Goal: Task Accomplishment & Management: Manage account settings

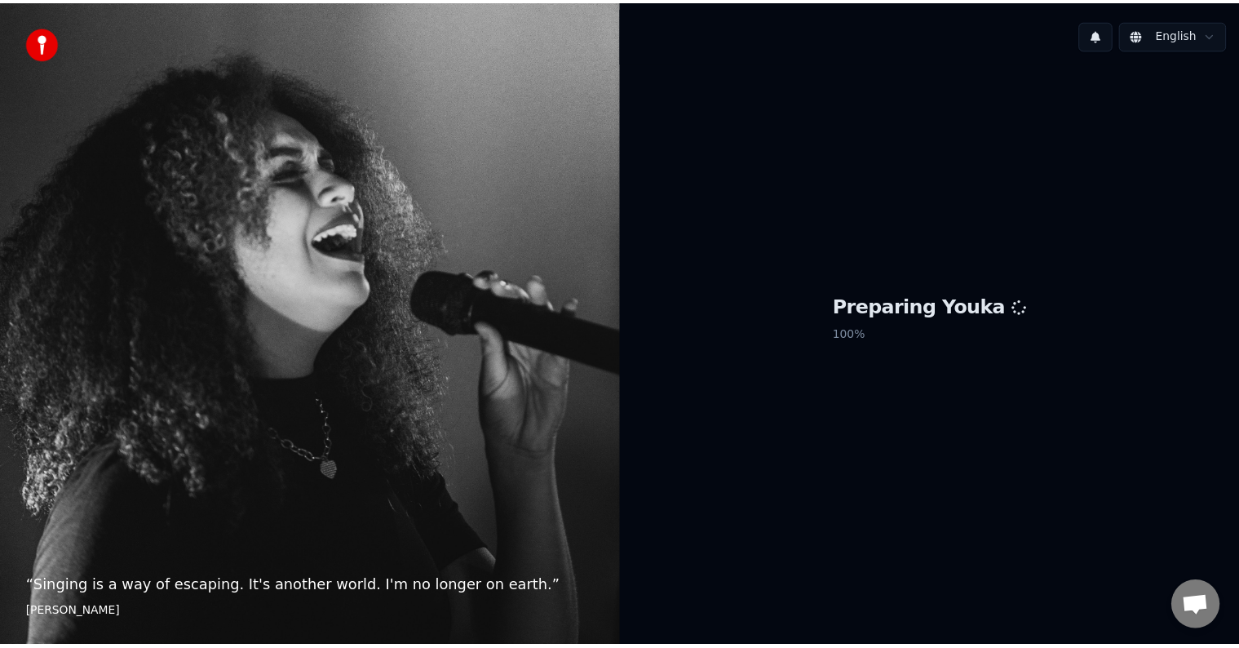
scroll to position [714, 0]
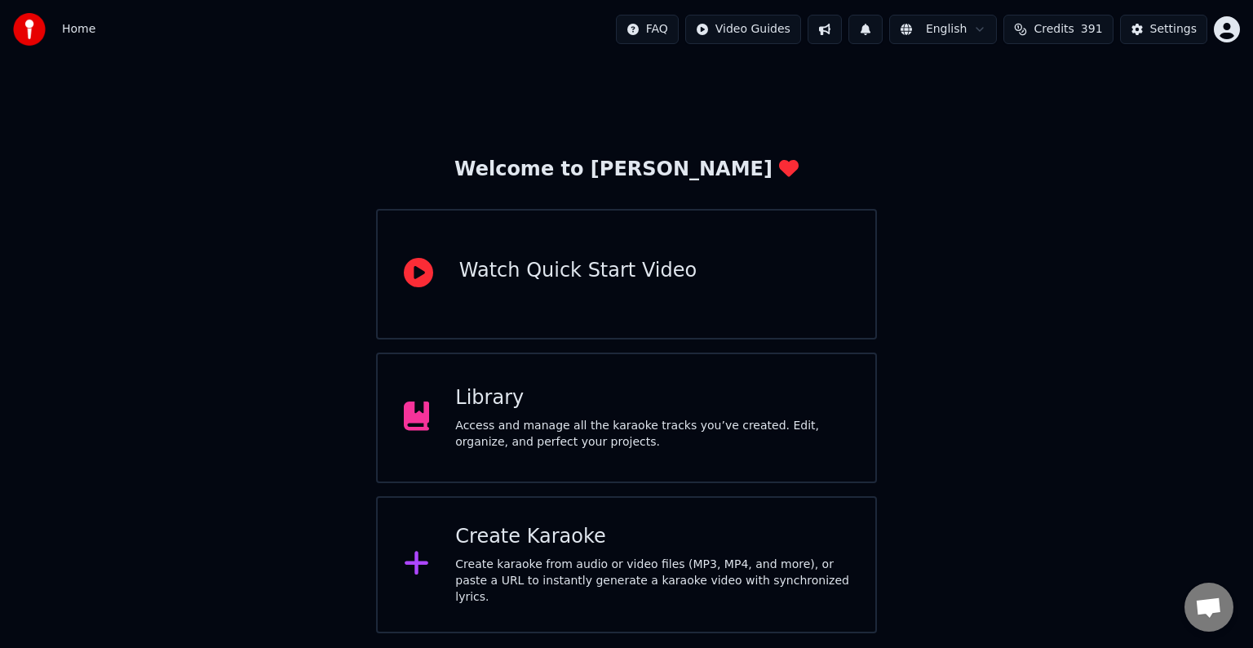
click at [707, 398] on div "Library" at bounding box center [652, 398] width 394 height 26
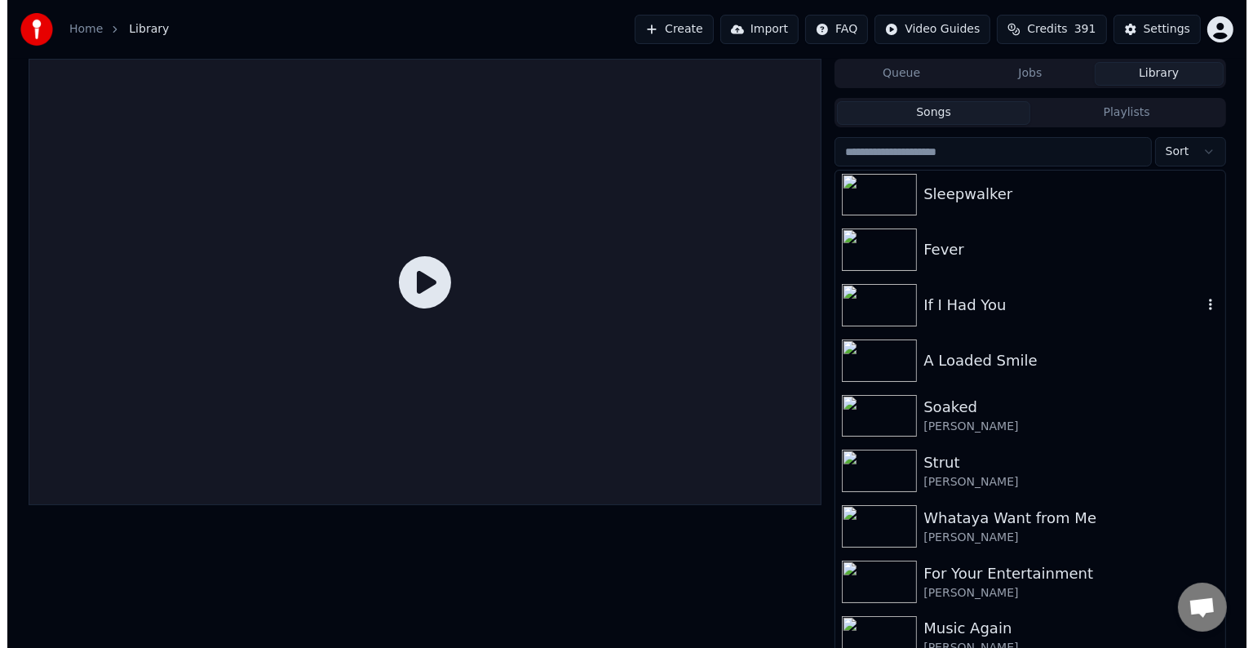
scroll to position [948, 0]
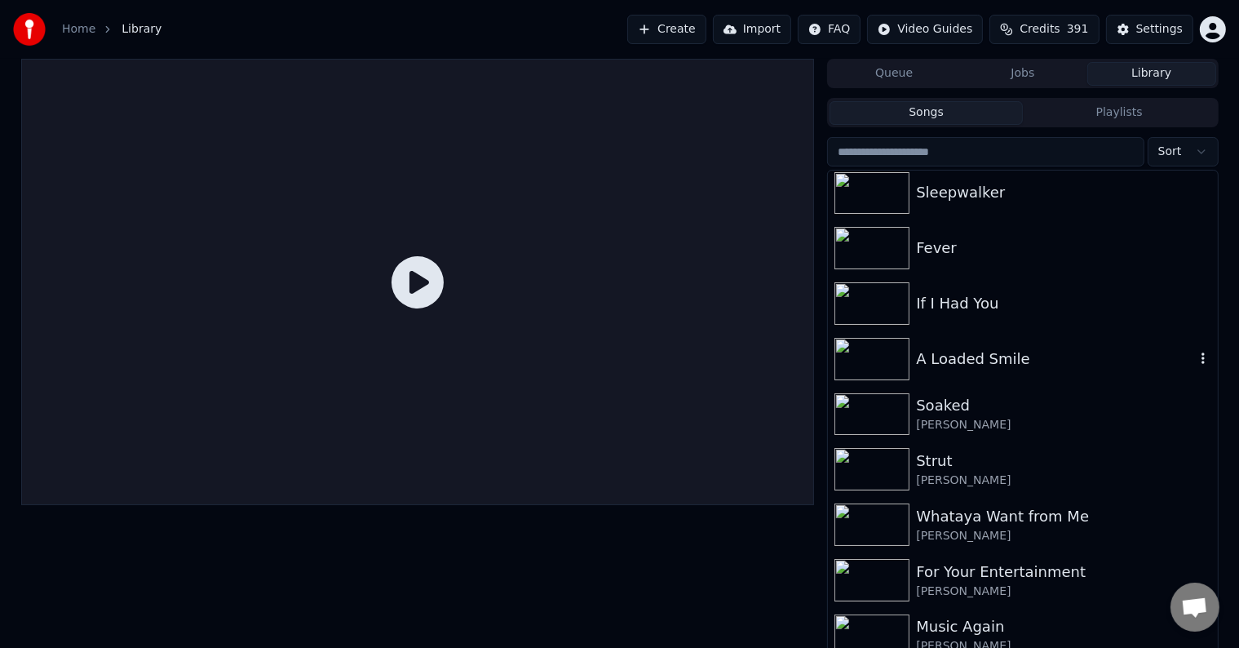
click at [1044, 379] on div "A Loaded Smile" at bounding box center [1022, 358] width 389 height 55
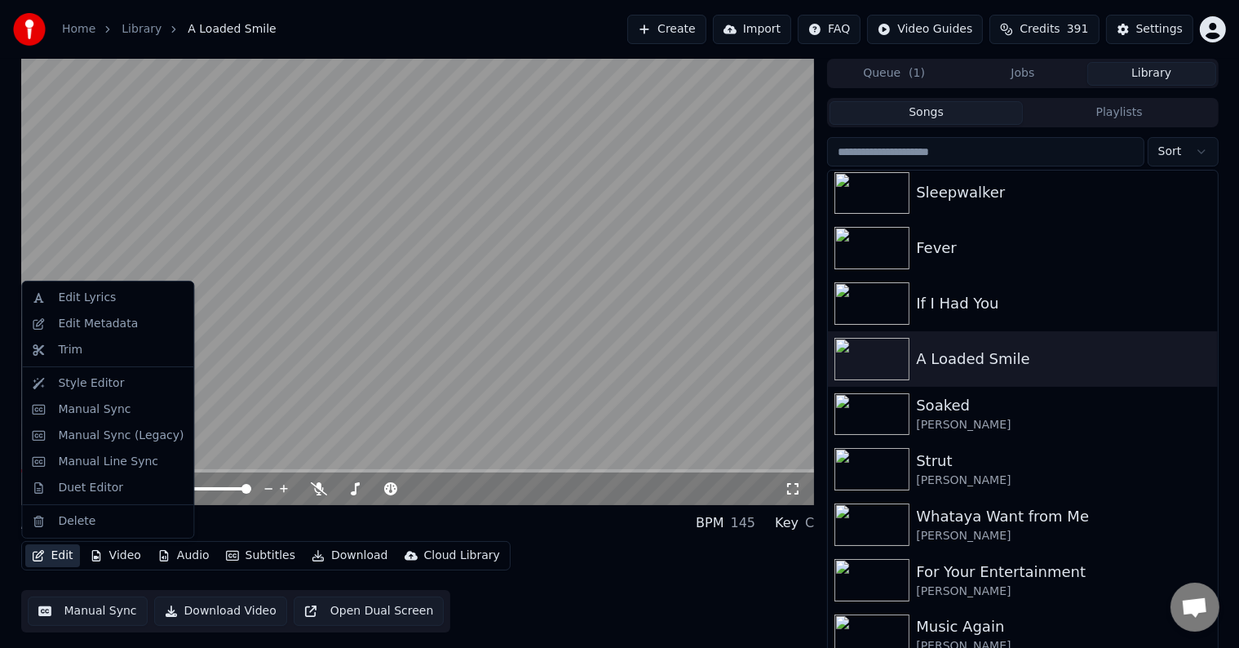
click at [55, 553] on button "Edit" at bounding box center [52, 555] width 55 height 23
click at [125, 319] on div "Edit Metadata" at bounding box center [98, 324] width 80 height 16
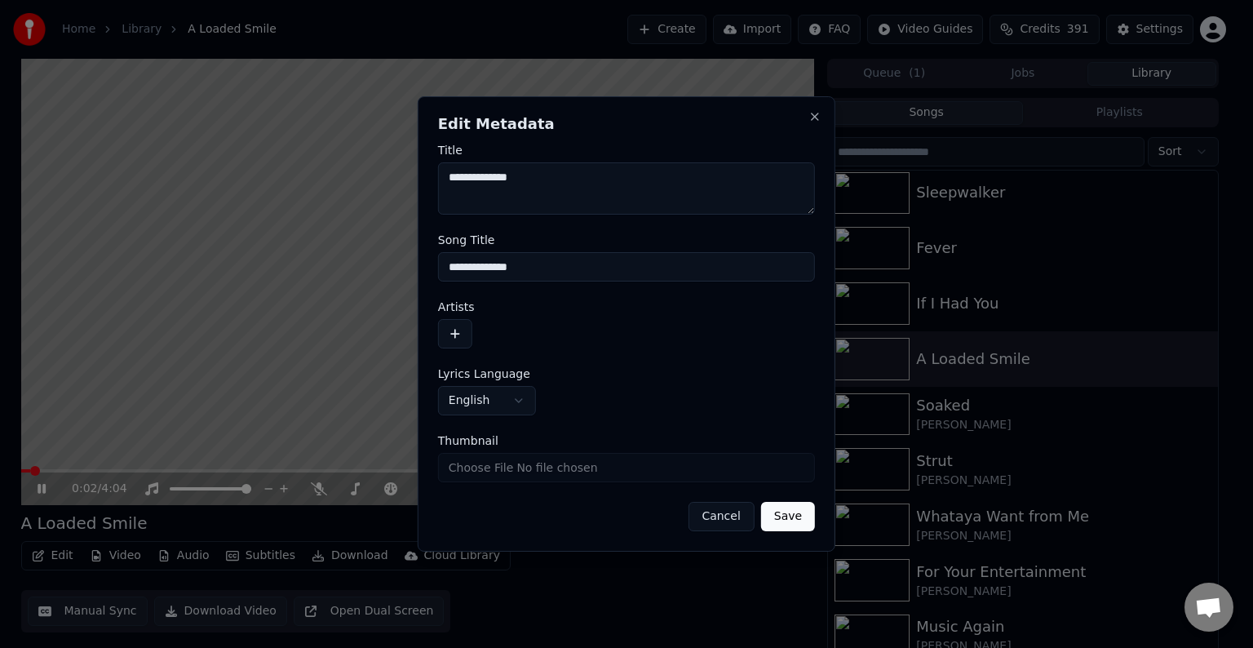
click at [460, 338] on button "button" at bounding box center [455, 333] width 34 height 29
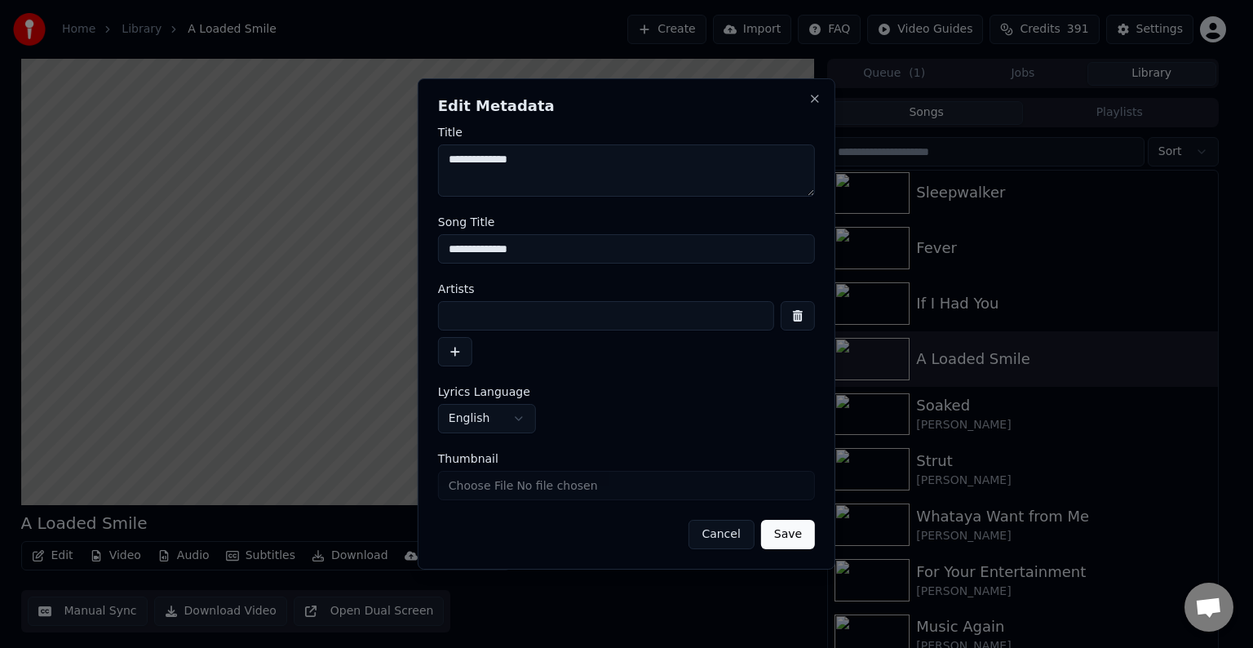
click at [533, 330] on div at bounding box center [626, 333] width 377 height 65
click at [555, 320] on input at bounding box center [606, 315] width 336 height 29
type input "**********"
click at [761, 520] on button "Save" at bounding box center [788, 534] width 54 height 29
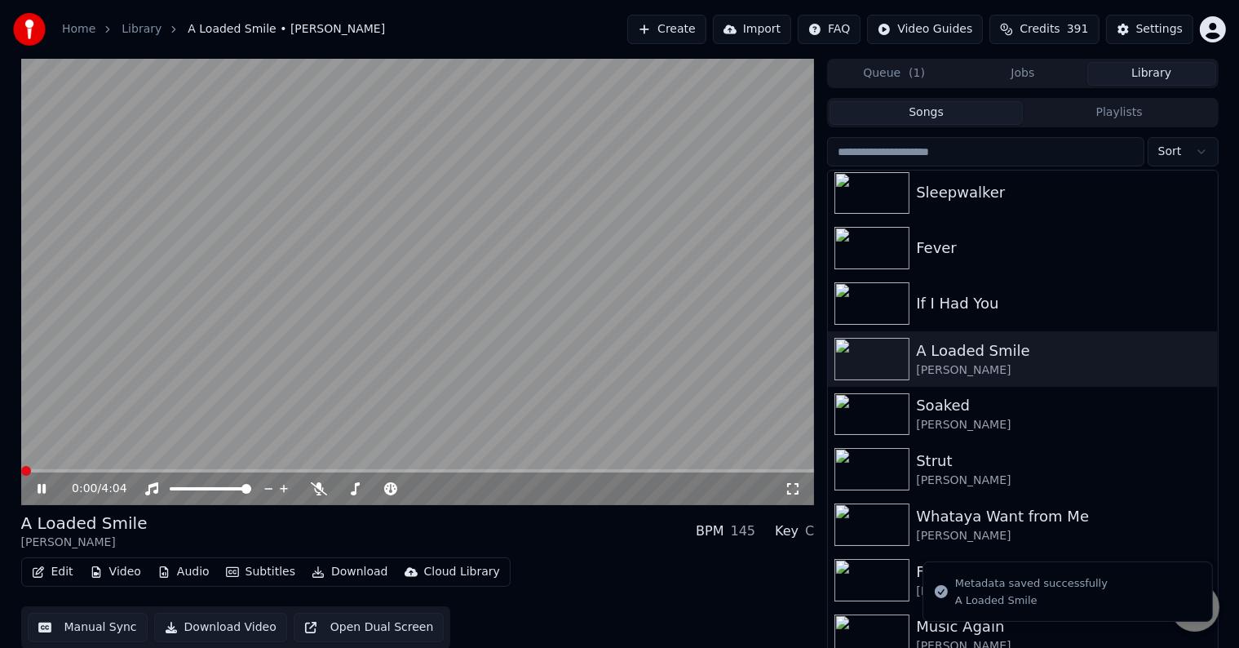
click at [59, 560] on div "Edit Video Audio Subtitles Download Cloud Library" at bounding box center [265, 571] width 489 height 29
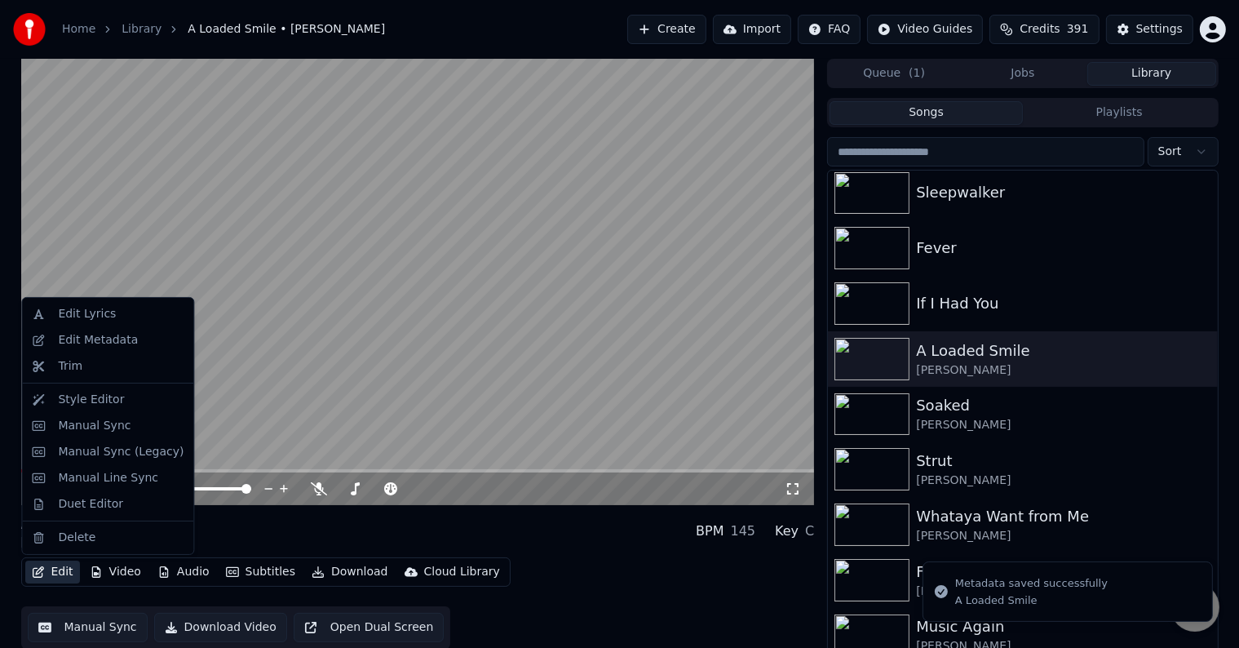
click at [52, 577] on button "Edit" at bounding box center [52, 571] width 55 height 23
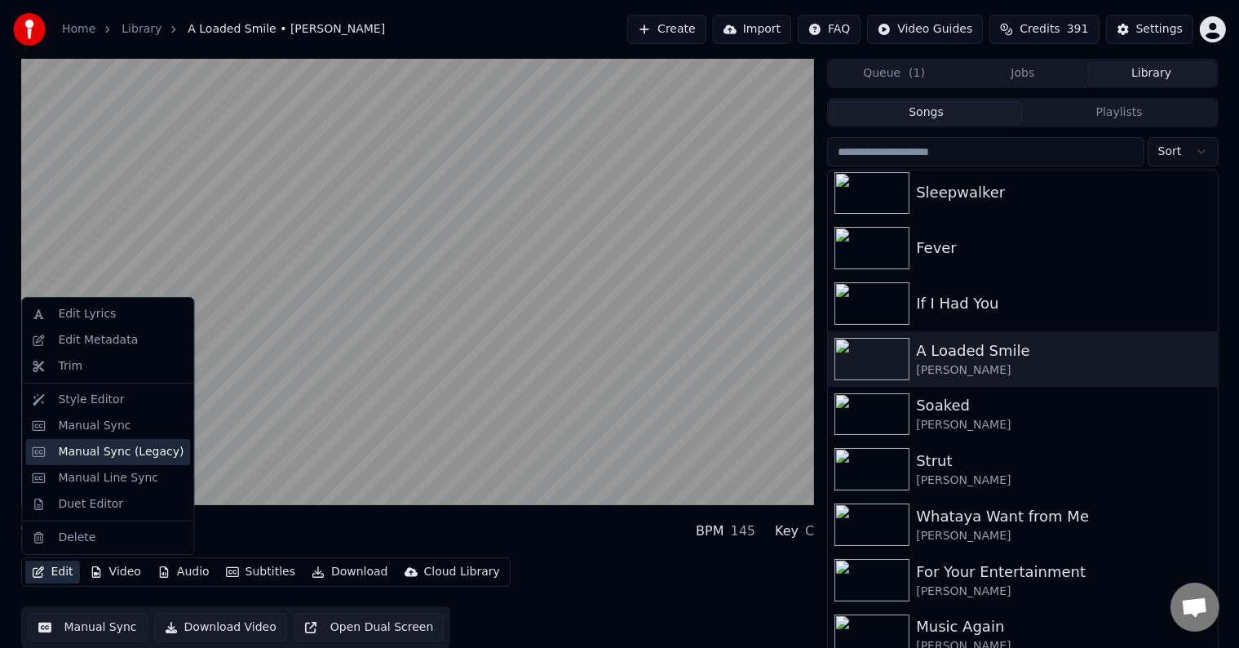
click at [88, 452] on div "Manual Sync (Legacy)" at bounding box center [121, 452] width 126 height 16
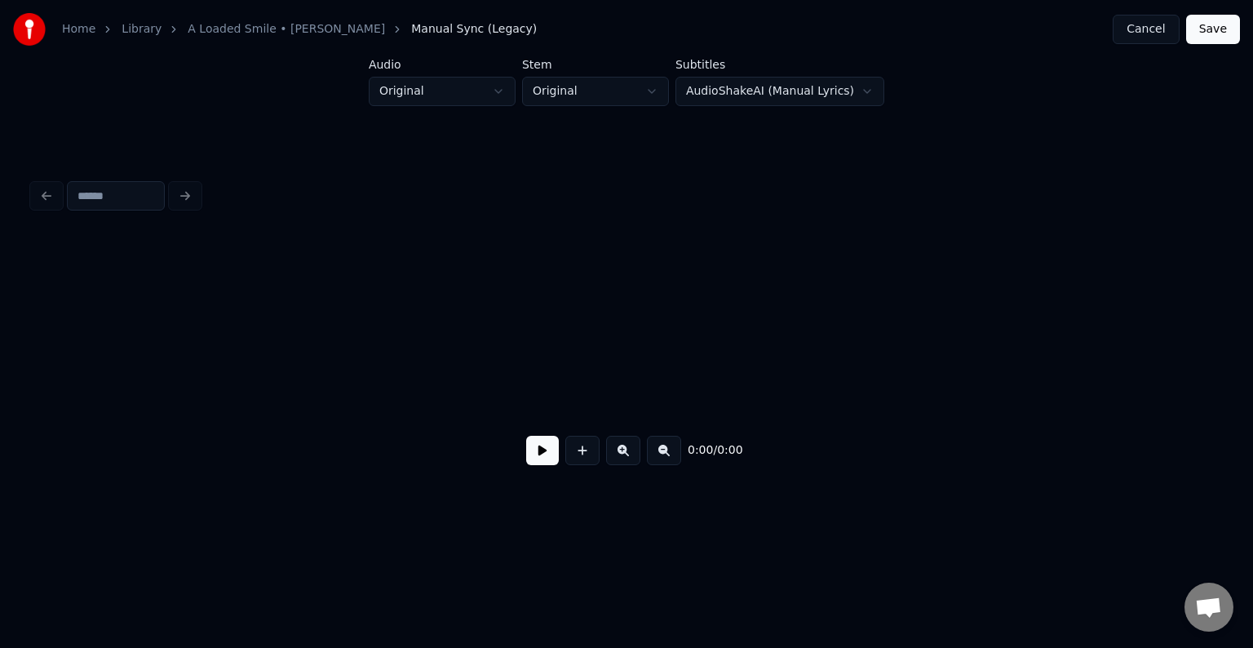
scroll to position [0, 3373]
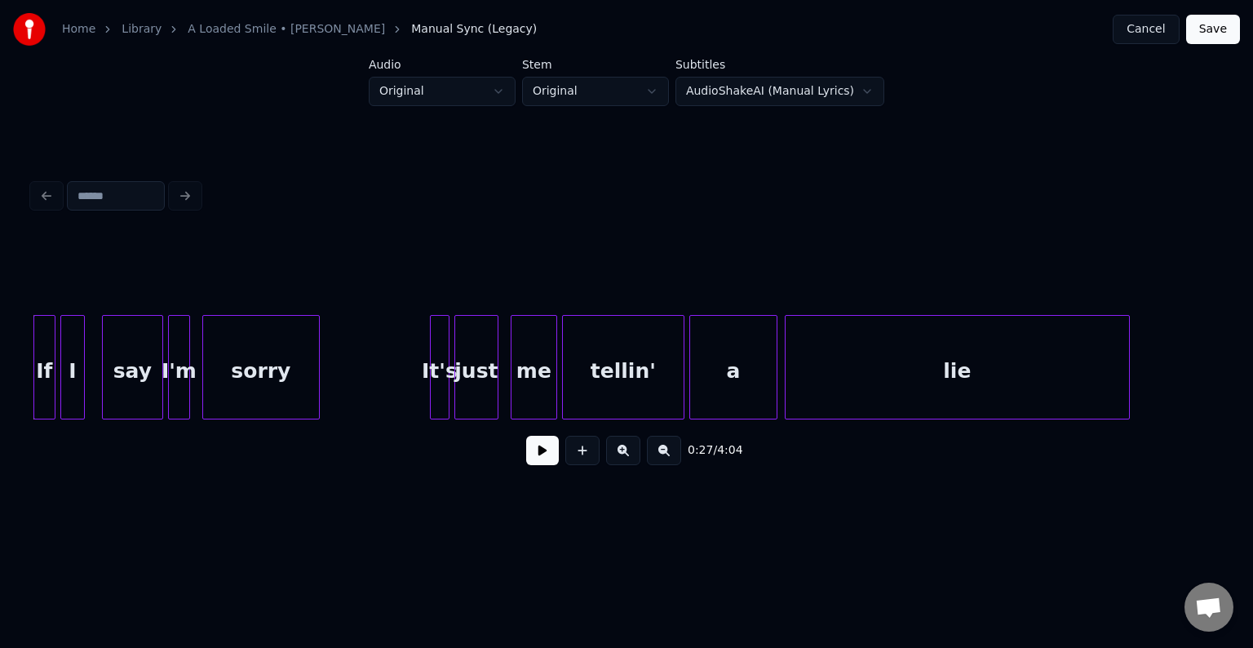
click at [529, 458] on button at bounding box center [542, 450] width 33 height 29
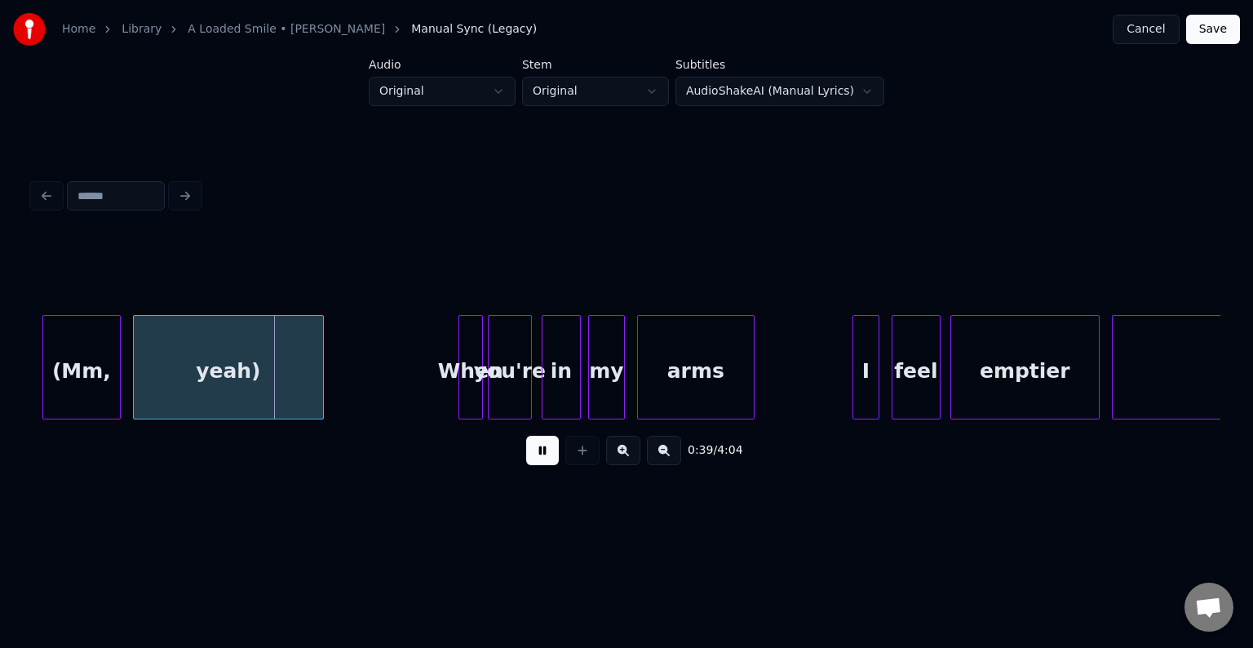
click at [529, 457] on button at bounding box center [542, 450] width 33 height 29
click at [263, 392] on div "yeah)" at bounding box center [228, 371] width 189 height 111
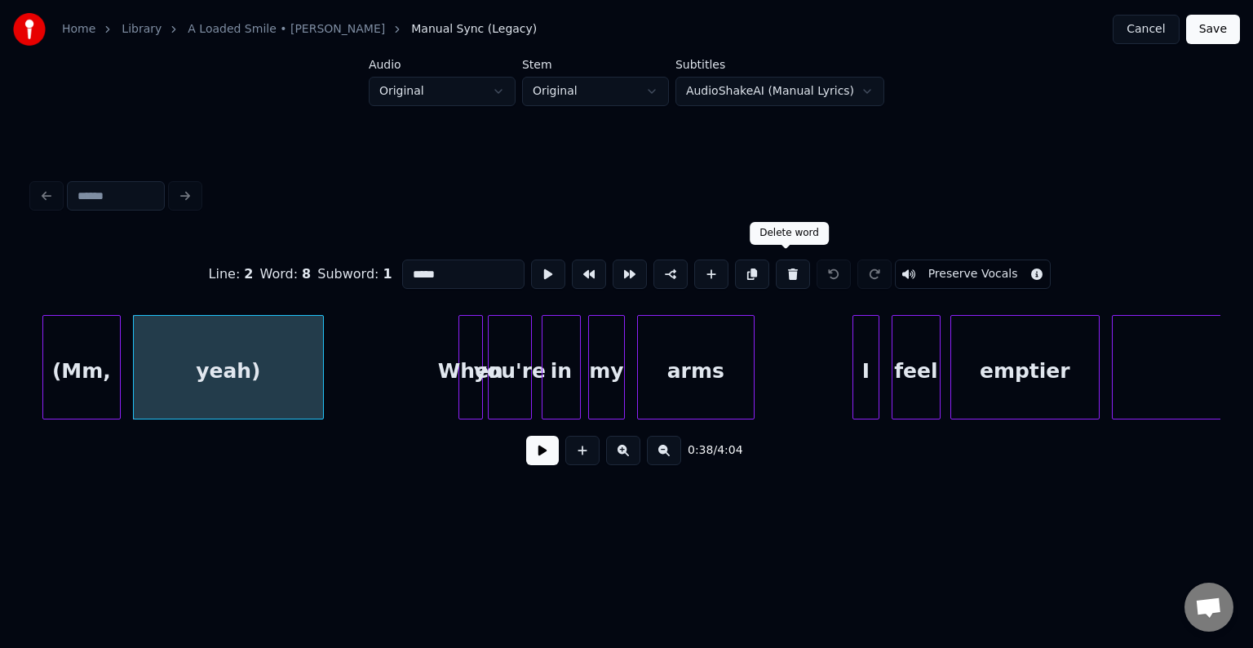
click at [776, 269] on button at bounding box center [793, 273] width 34 height 29
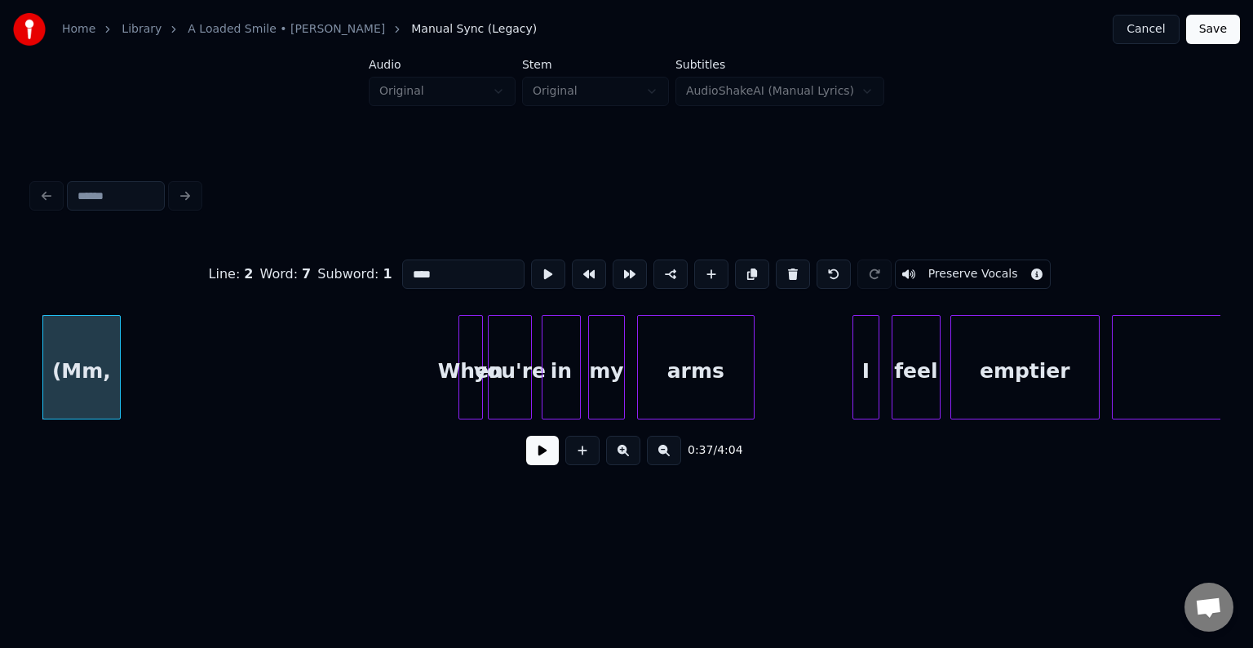
click at [776, 269] on button at bounding box center [793, 273] width 34 height 29
type input "***"
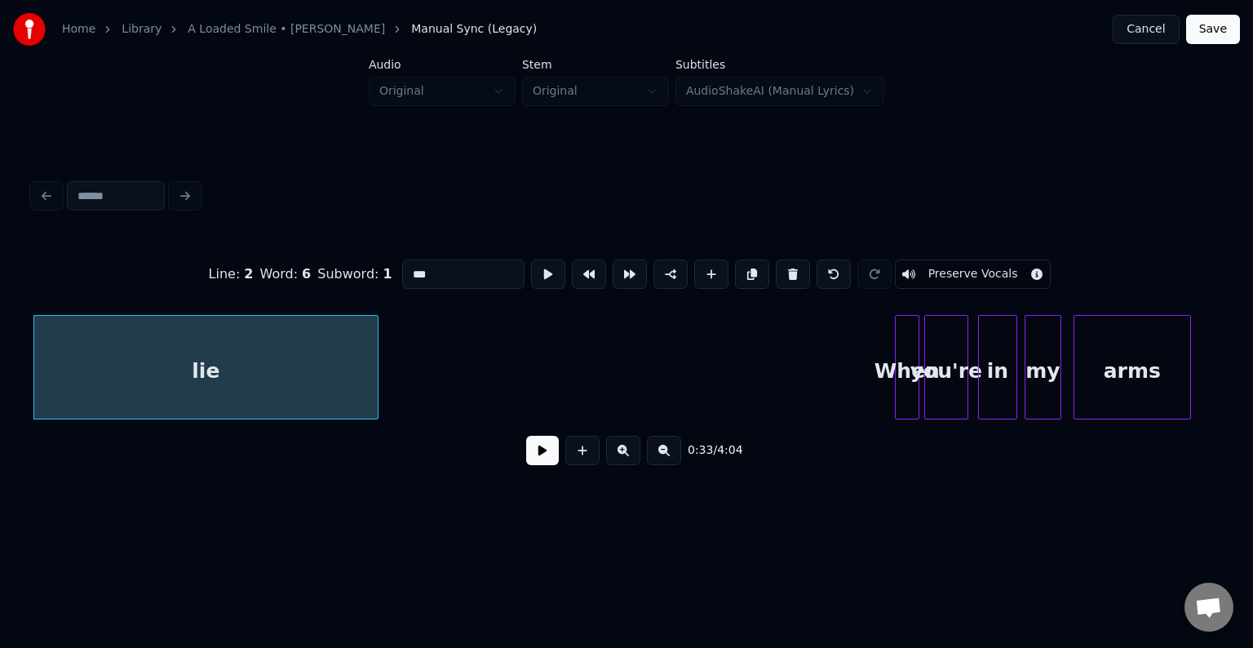
click at [533, 460] on button at bounding box center [542, 450] width 33 height 29
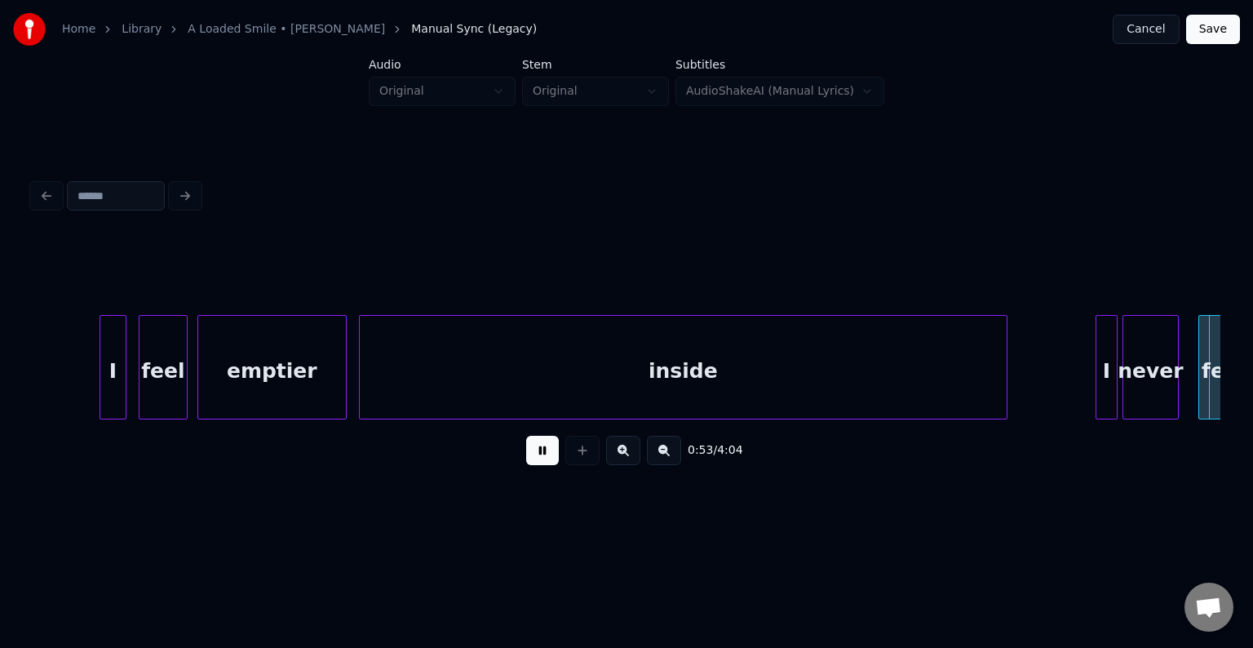
scroll to position [0, 6502]
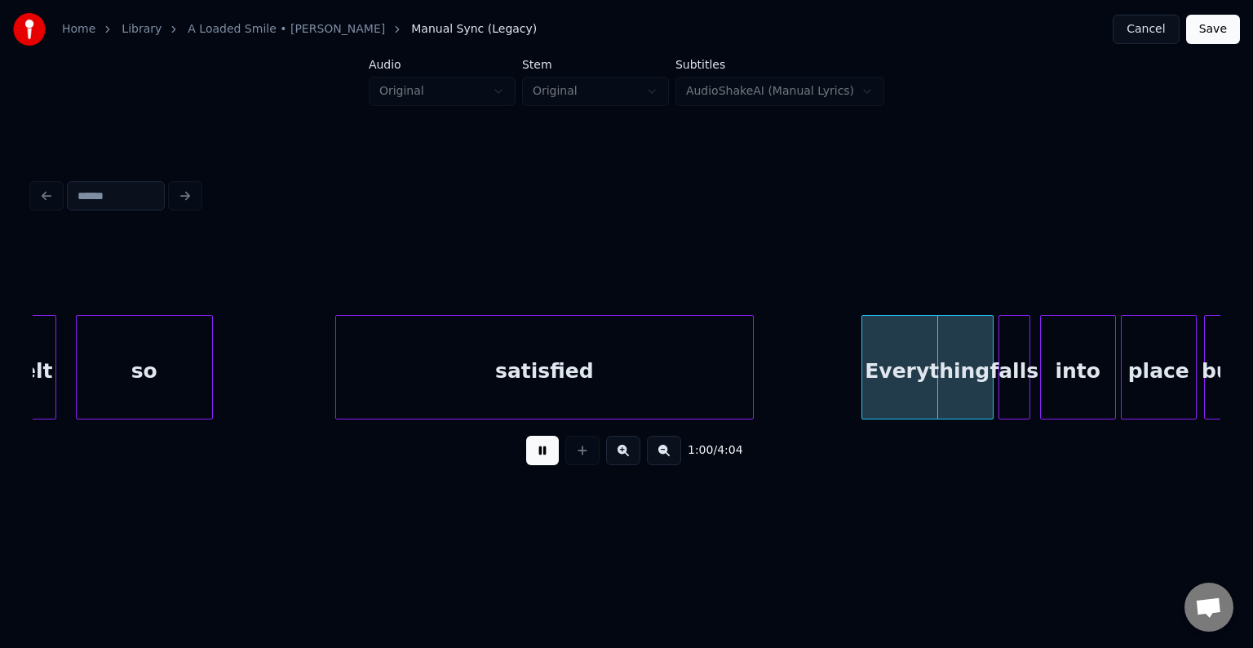
click at [533, 460] on button at bounding box center [542, 450] width 33 height 29
click at [819, 369] on div at bounding box center [819, 367] width 5 height 103
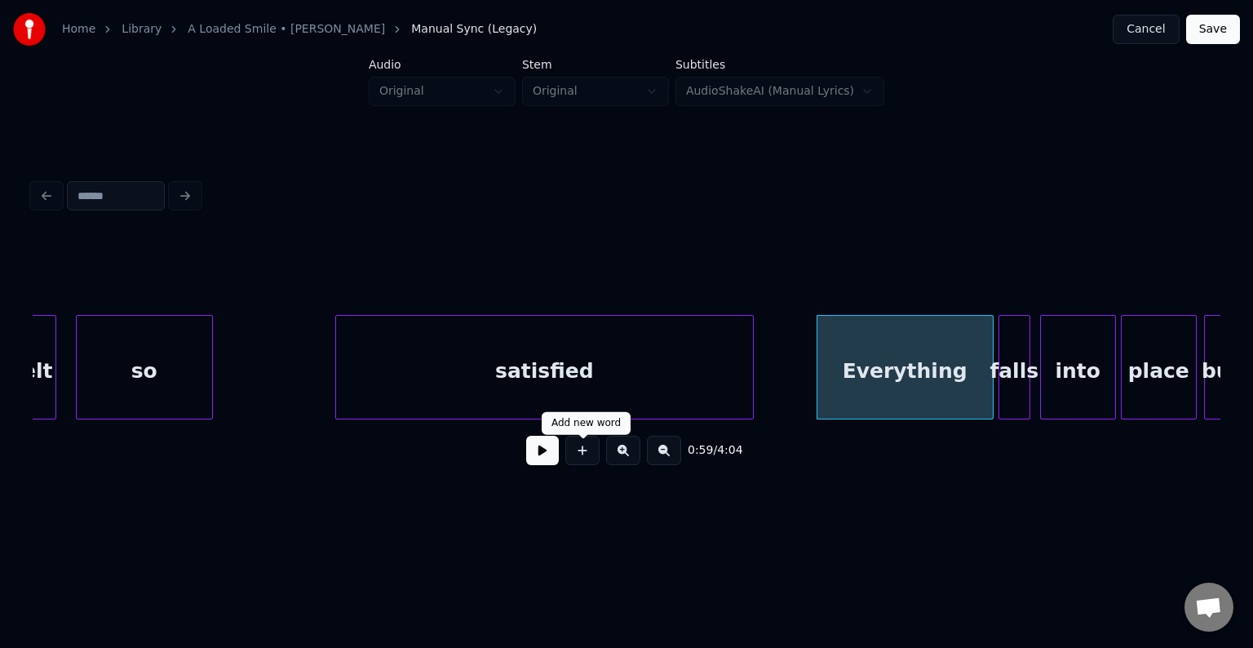
click at [538, 463] on button at bounding box center [542, 450] width 33 height 29
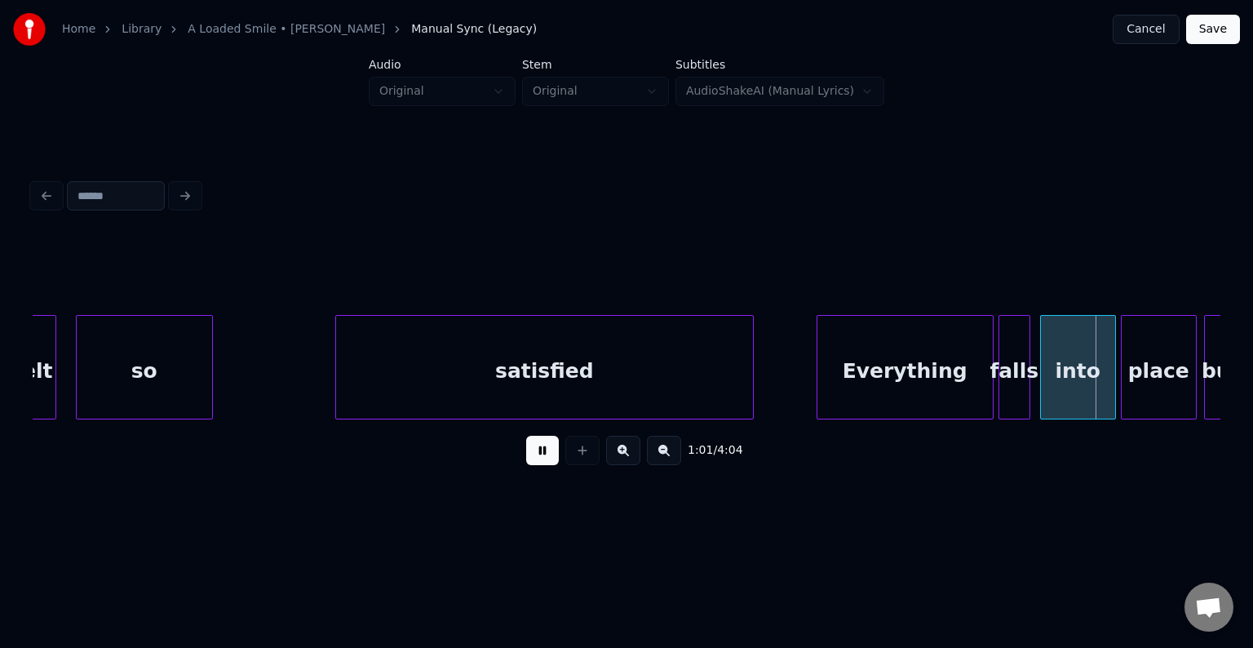
click at [538, 463] on button at bounding box center [542, 450] width 33 height 29
click at [823, 371] on div at bounding box center [825, 367] width 5 height 103
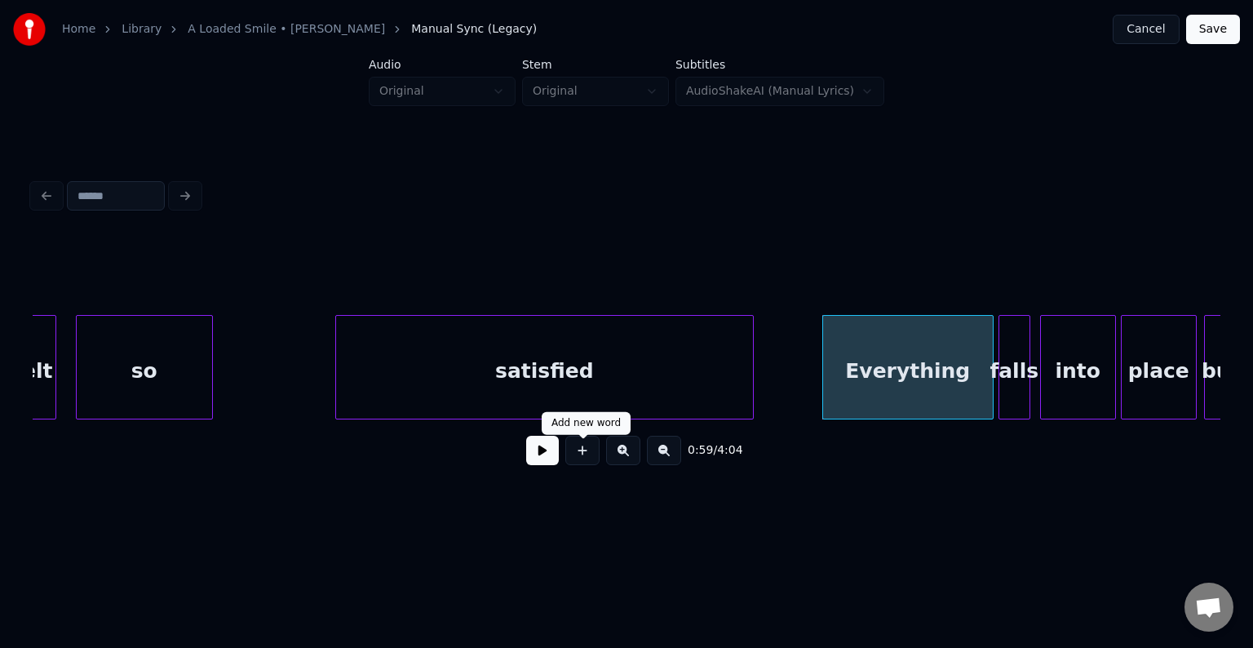
click at [533, 447] on button at bounding box center [542, 450] width 33 height 29
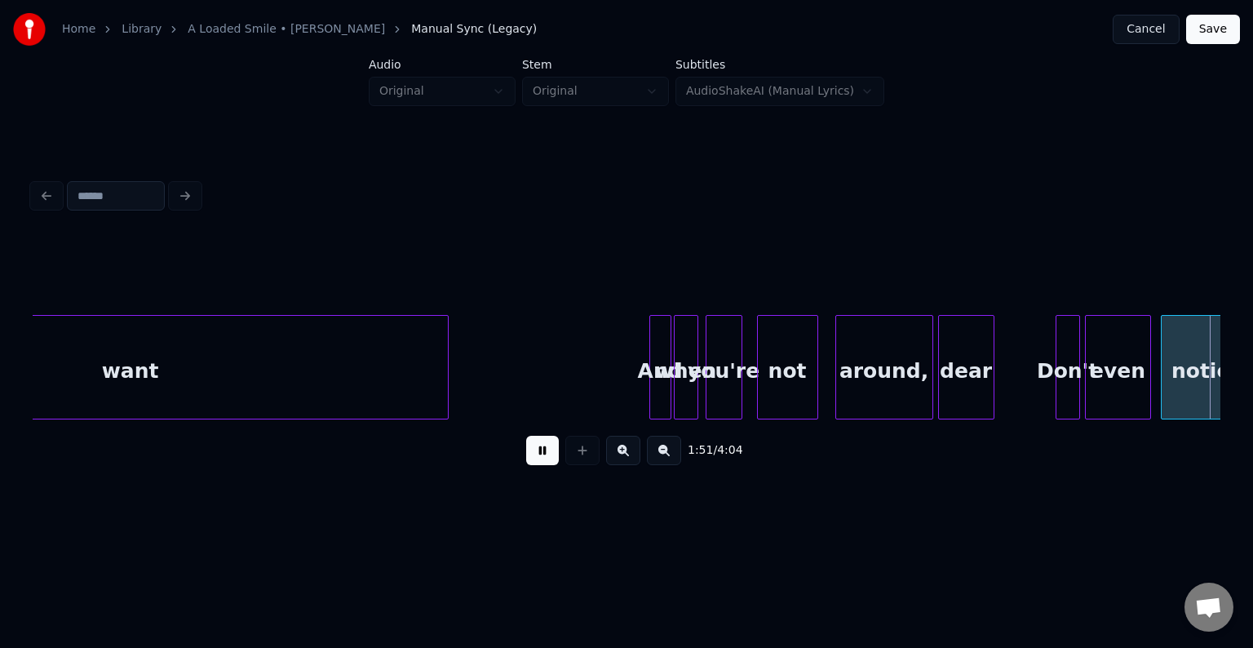
scroll to position [0, 13629]
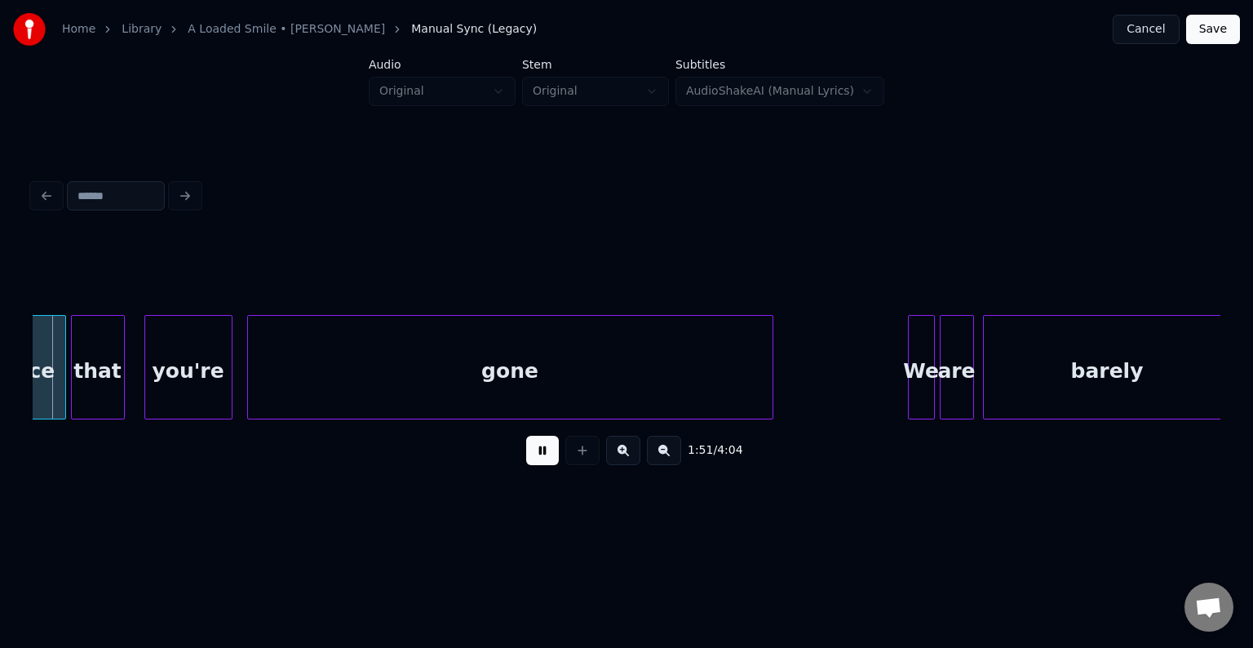
click at [533, 447] on button at bounding box center [542, 450] width 33 height 29
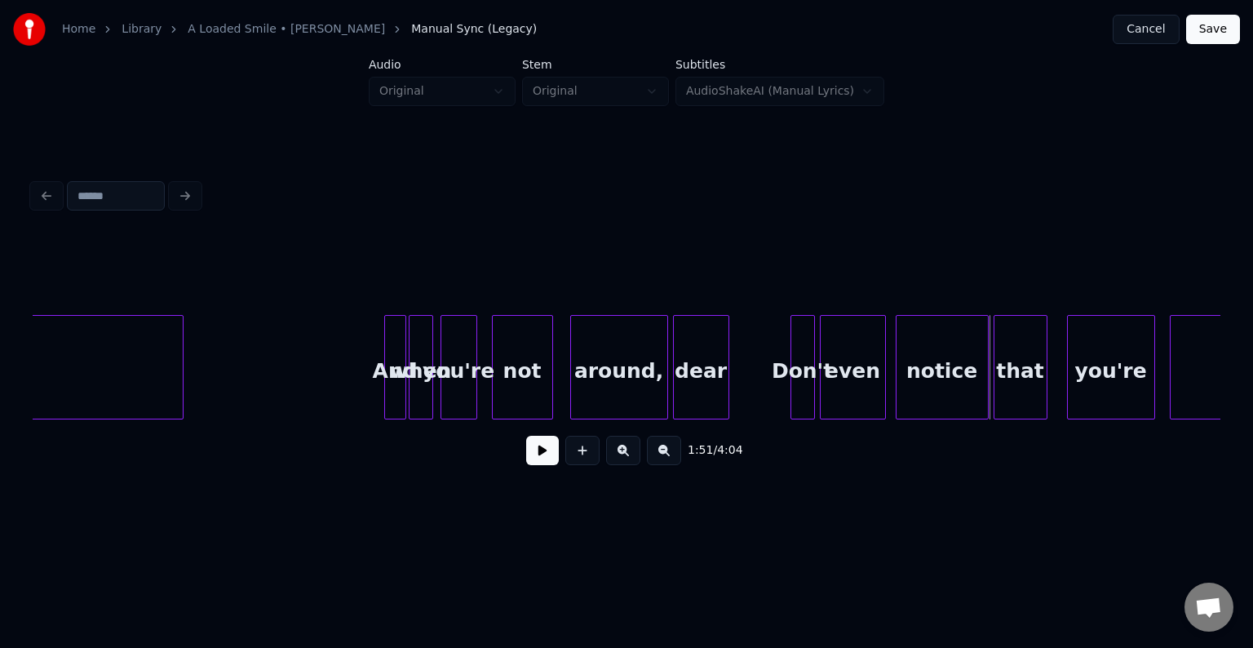
scroll to position [0, 12683]
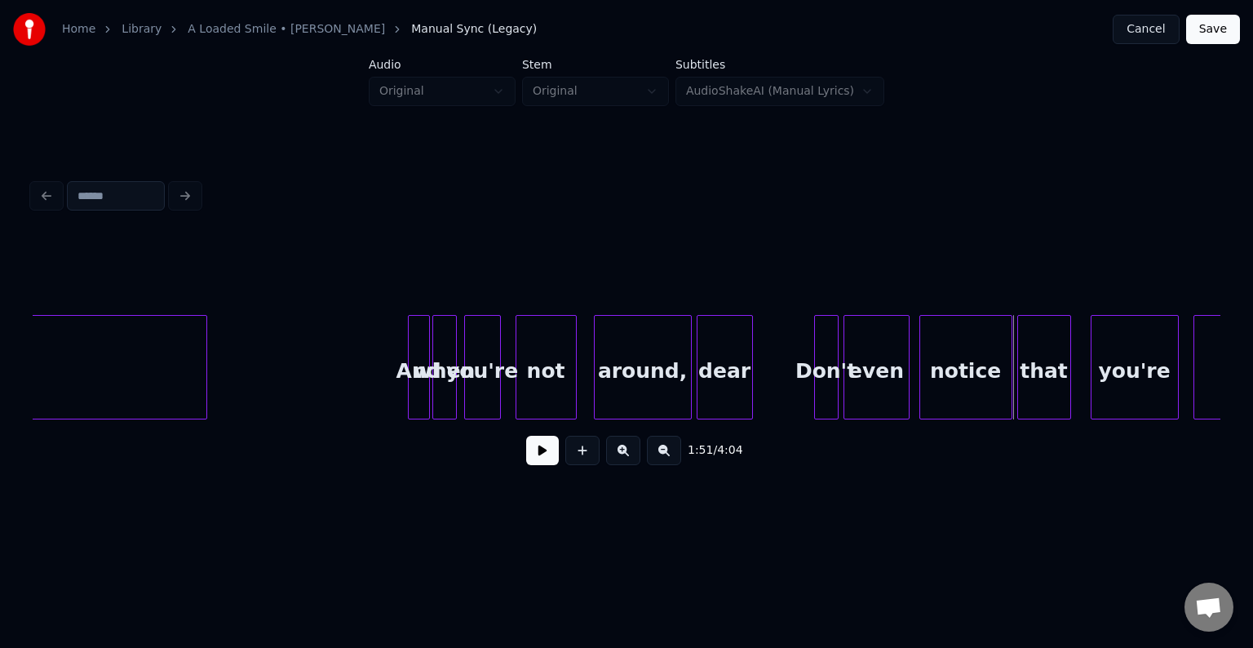
click at [551, 465] on button at bounding box center [542, 450] width 33 height 29
click at [542, 462] on button at bounding box center [542, 450] width 33 height 29
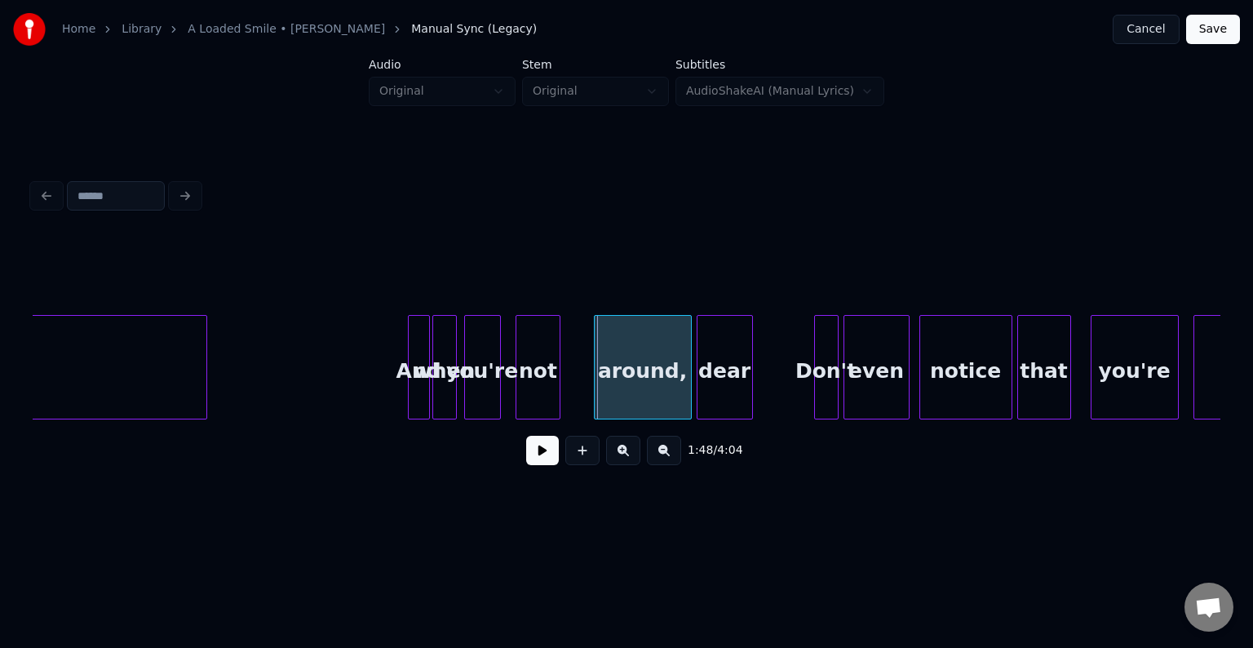
click at [557, 386] on div at bounding box center [557, 367] width 5 height 103
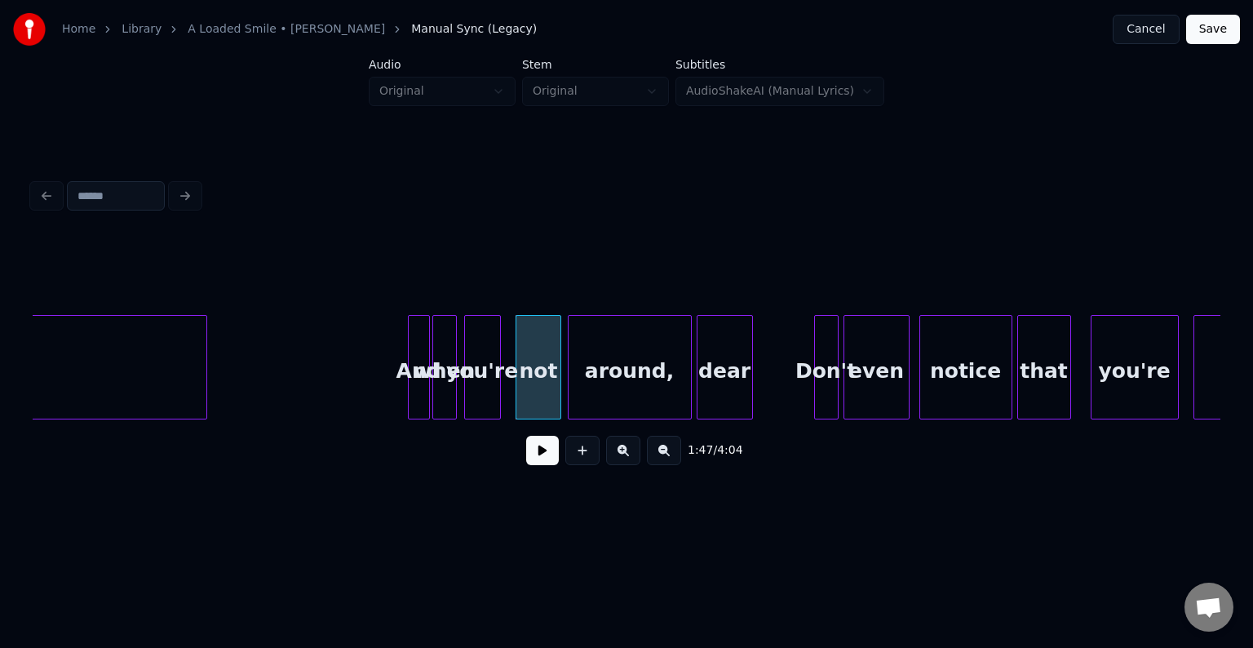
click at [570, 389] on div at bounding box center [570, 367] width 5 height 103
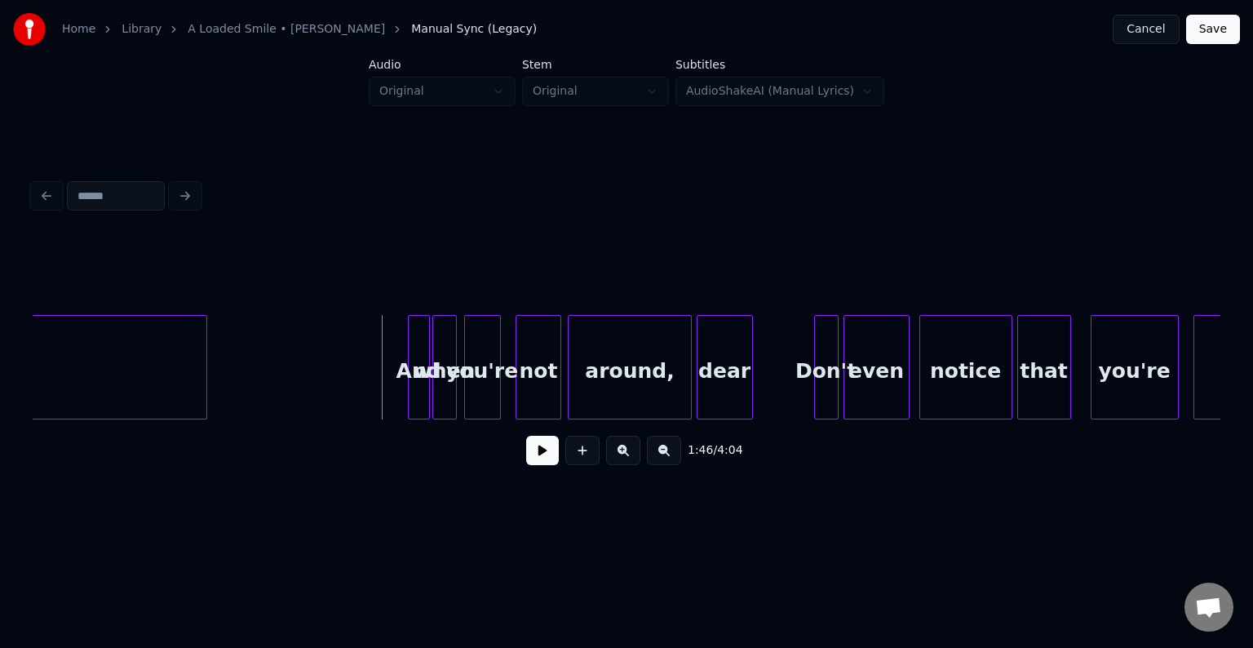
click at [531, 453] on button at bounding box center [542, 450] width 33 height 29
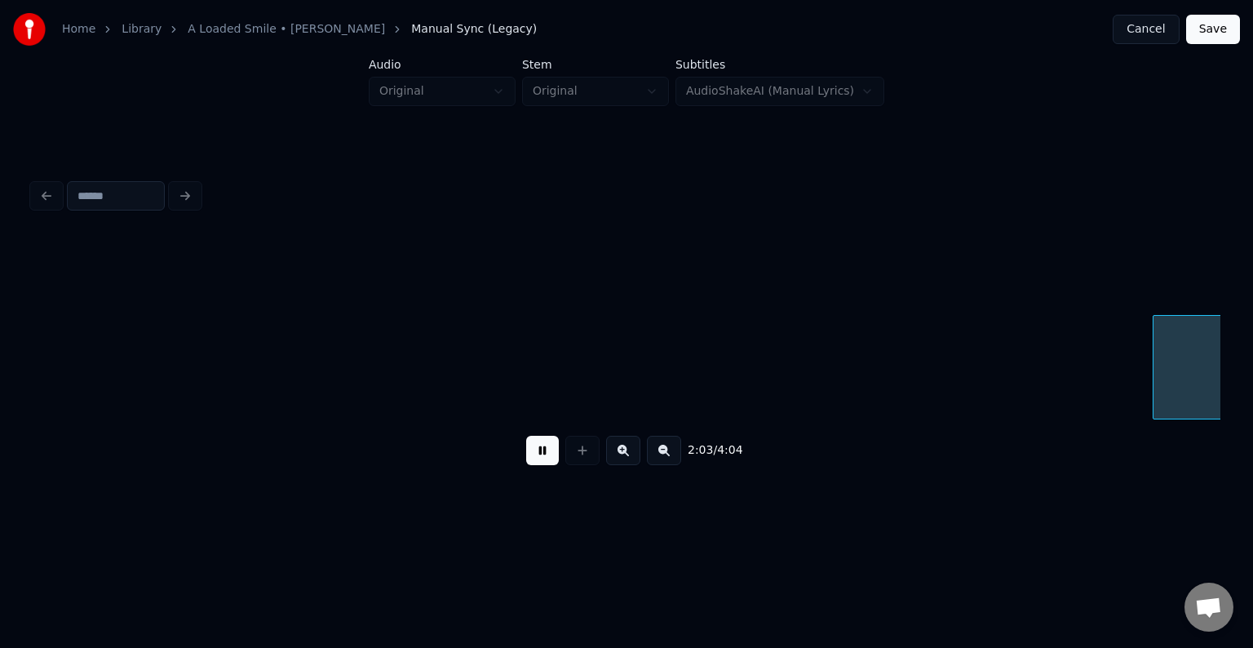
scroll to position [0, 15059]
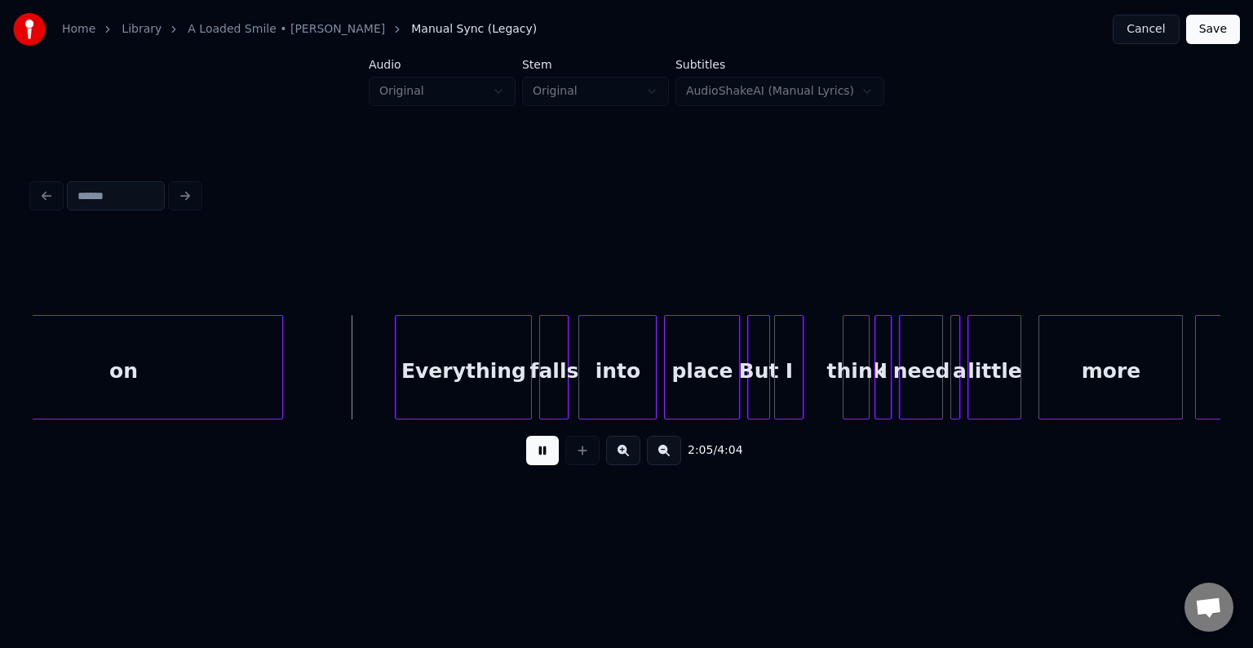
click at [531, 453] on button at bounding box center [542, 450] width 33 height 29
click at [363, 379] on div at bounding box center [364, 367] width 5 height 103
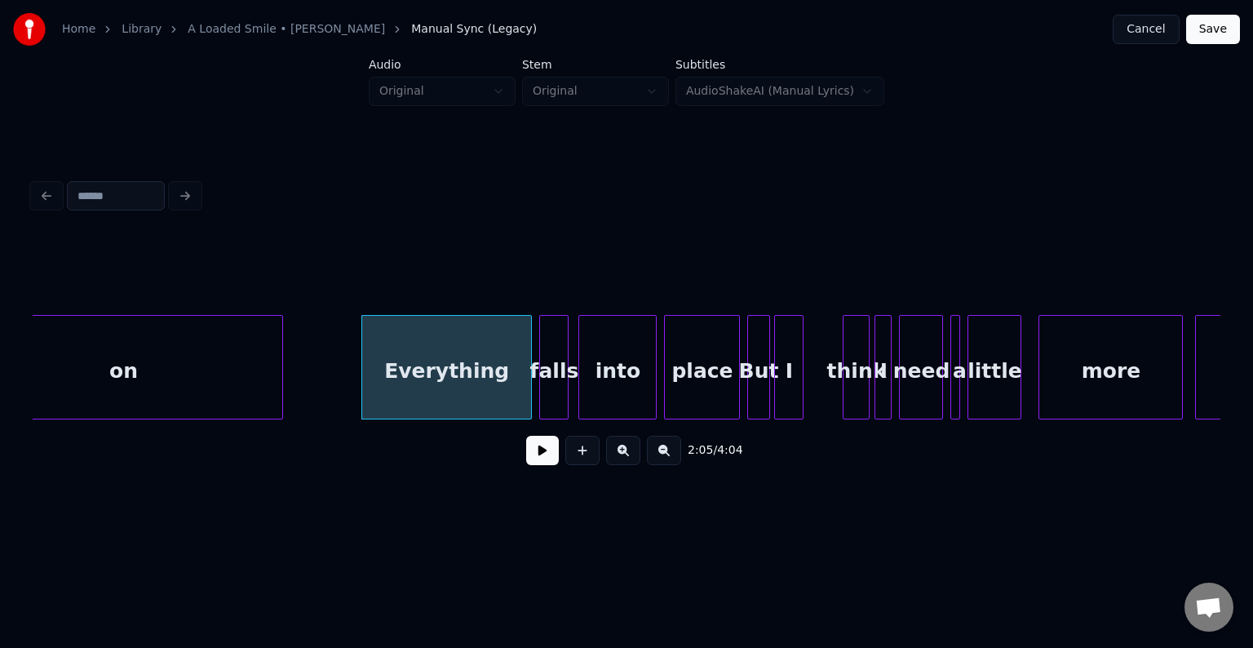
click at [541, 462] on button at bounding box center [542, 450] width 33 height 29
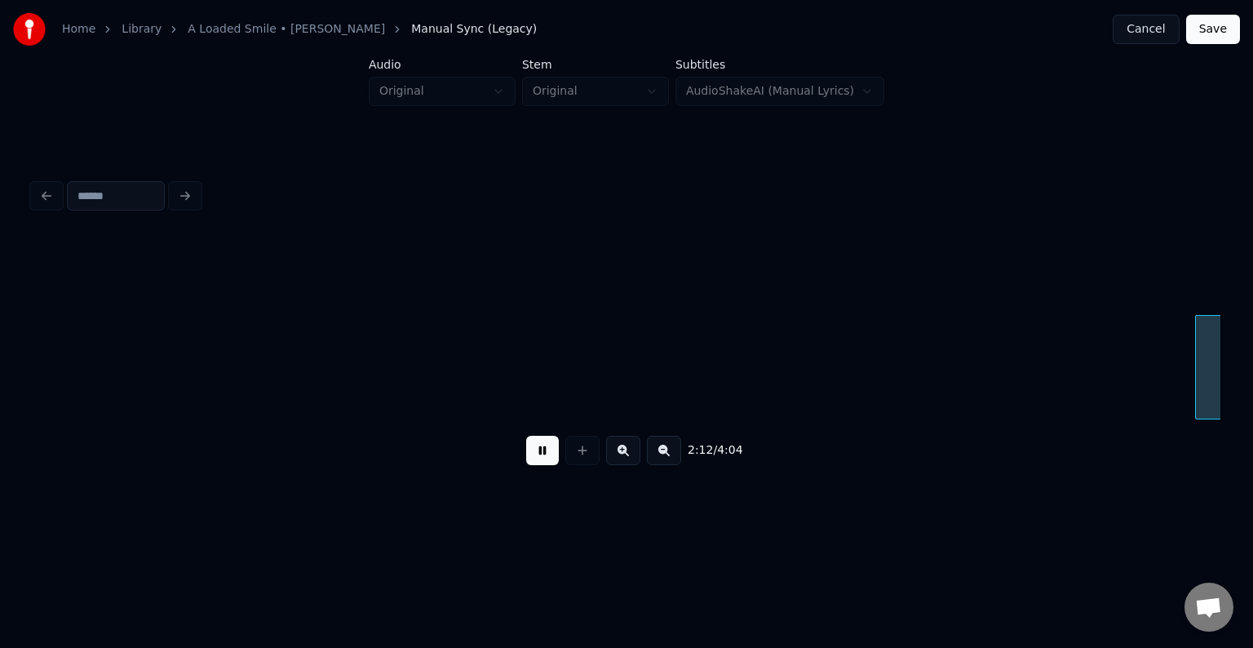
scroll to position [0, 16248]
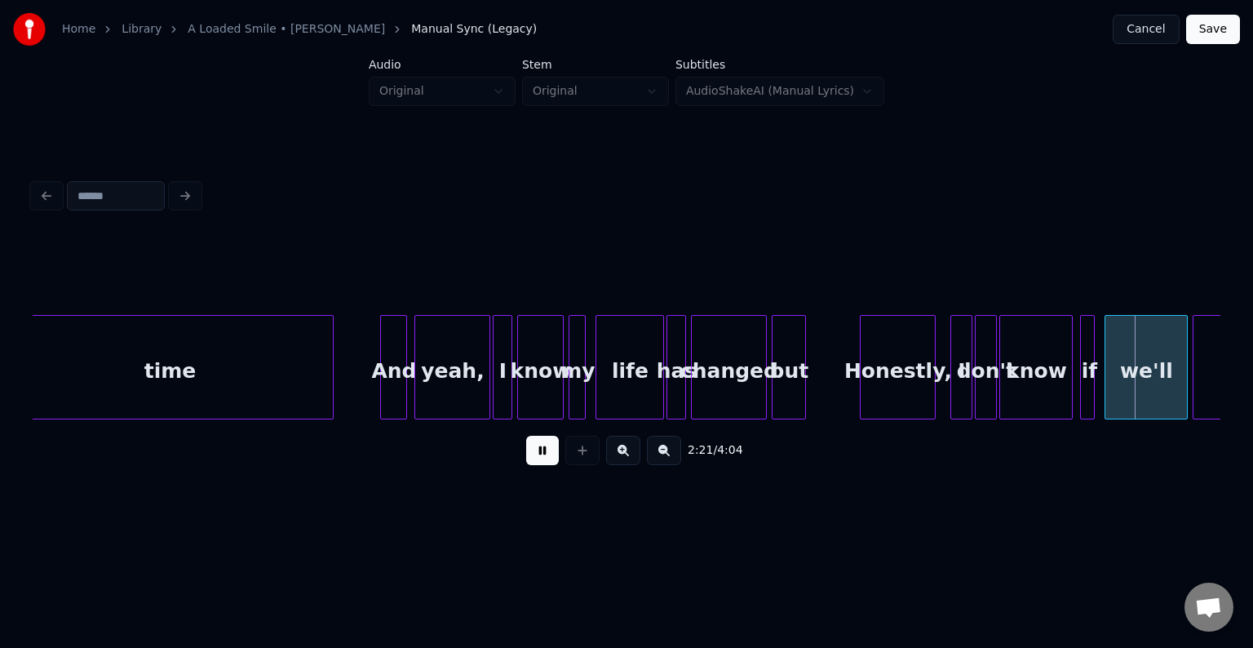
click at [541, 462] on button at bounding box center [542, 450] width 33 height 29
click at [548, 463] on button at bounding box center [542, 450] width 33 height 29
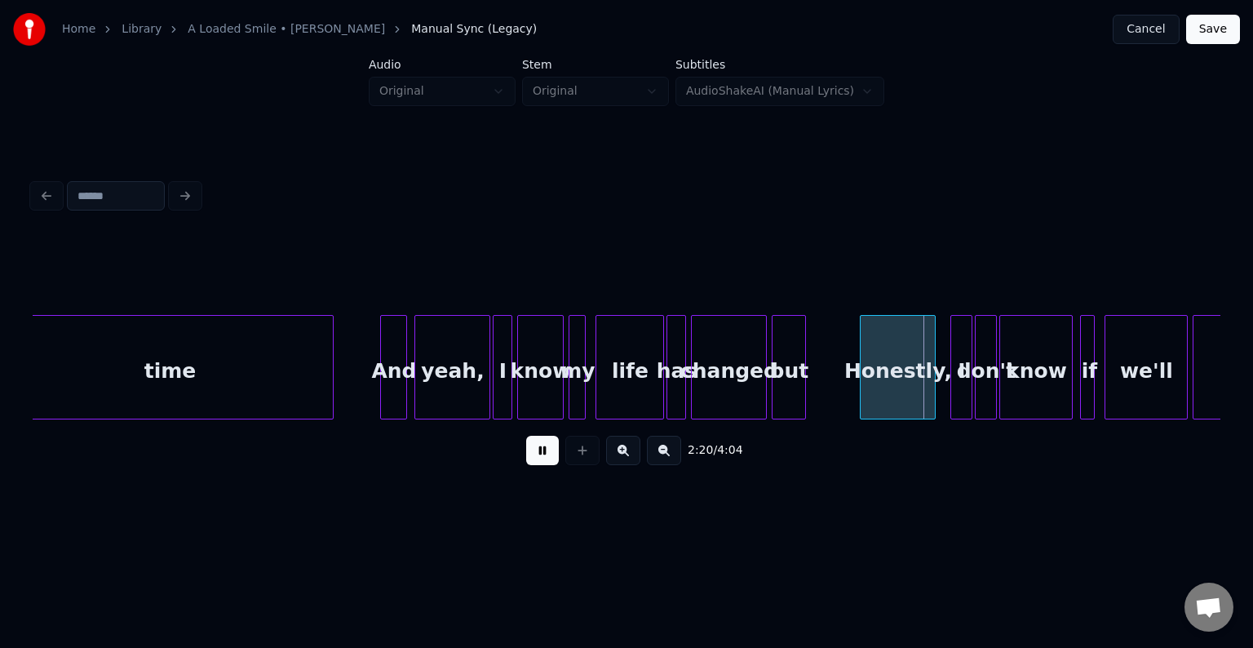
click at [548, 463] on button at bounding box center [542, 450] width 33 height 29
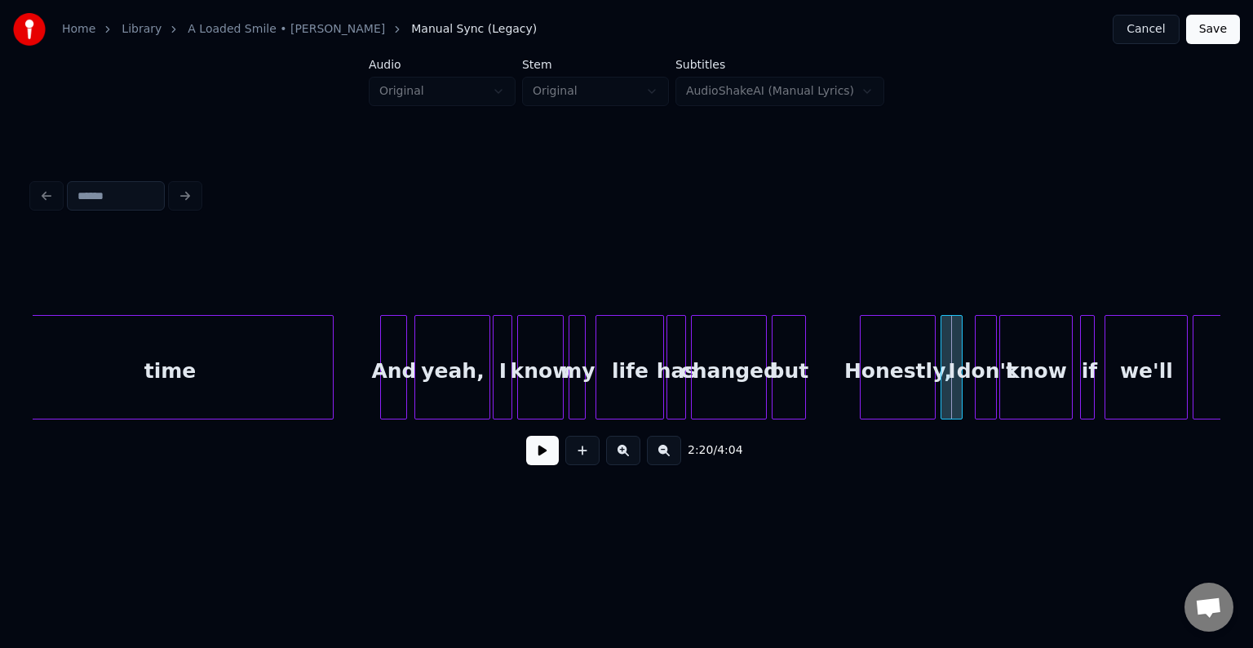
click at [953, 388] on div "I" at bounding box center [951, 371] width 20 height 111
click at [527, 464] on button at bounding box center [542, 450] width 33 height 29
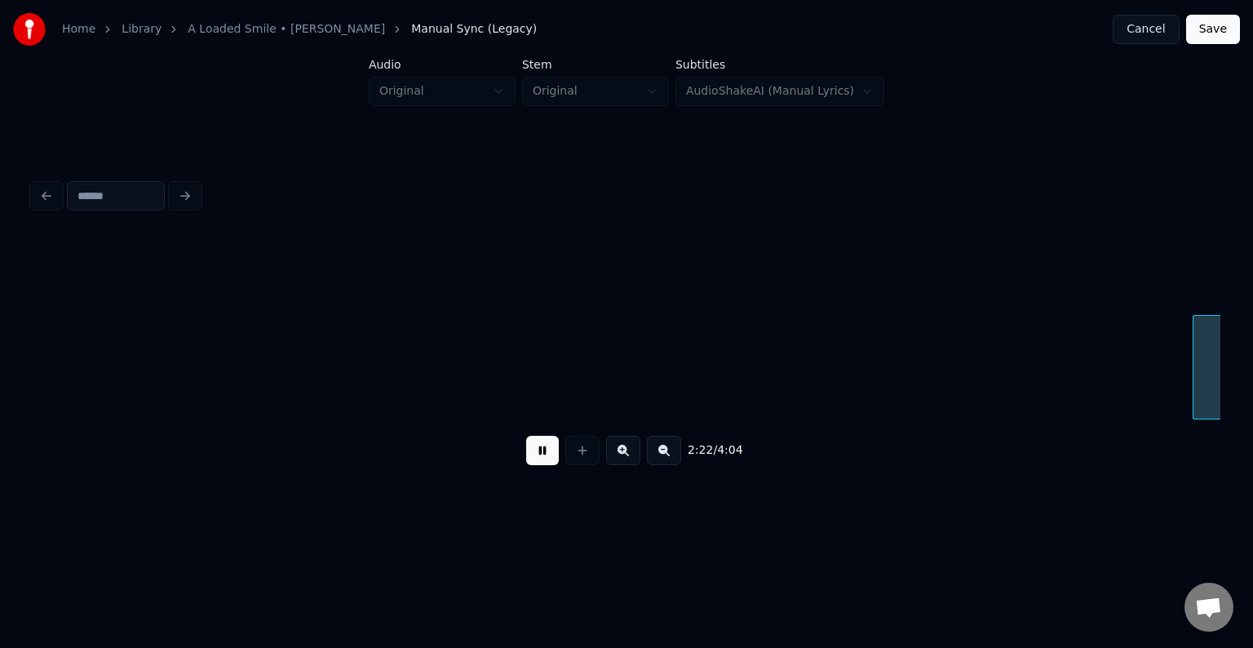
scroll to position [0, 17436]
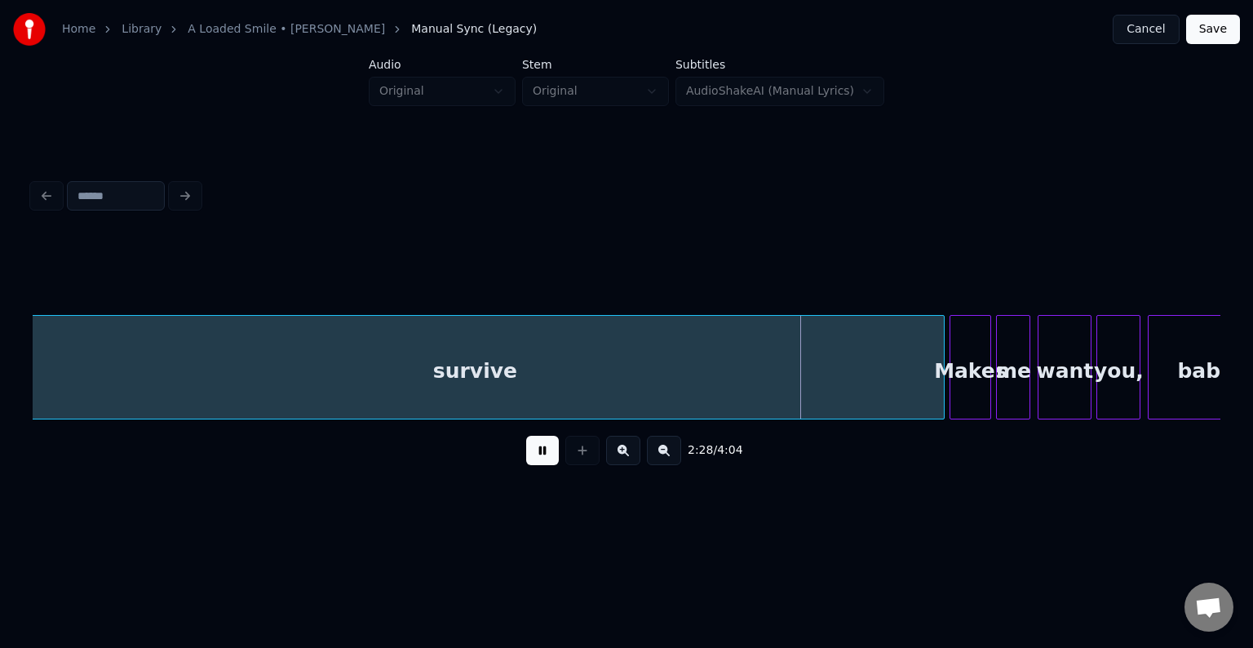
click at [527, 464] on button at bounding box center [542, 450] width 33 height 29
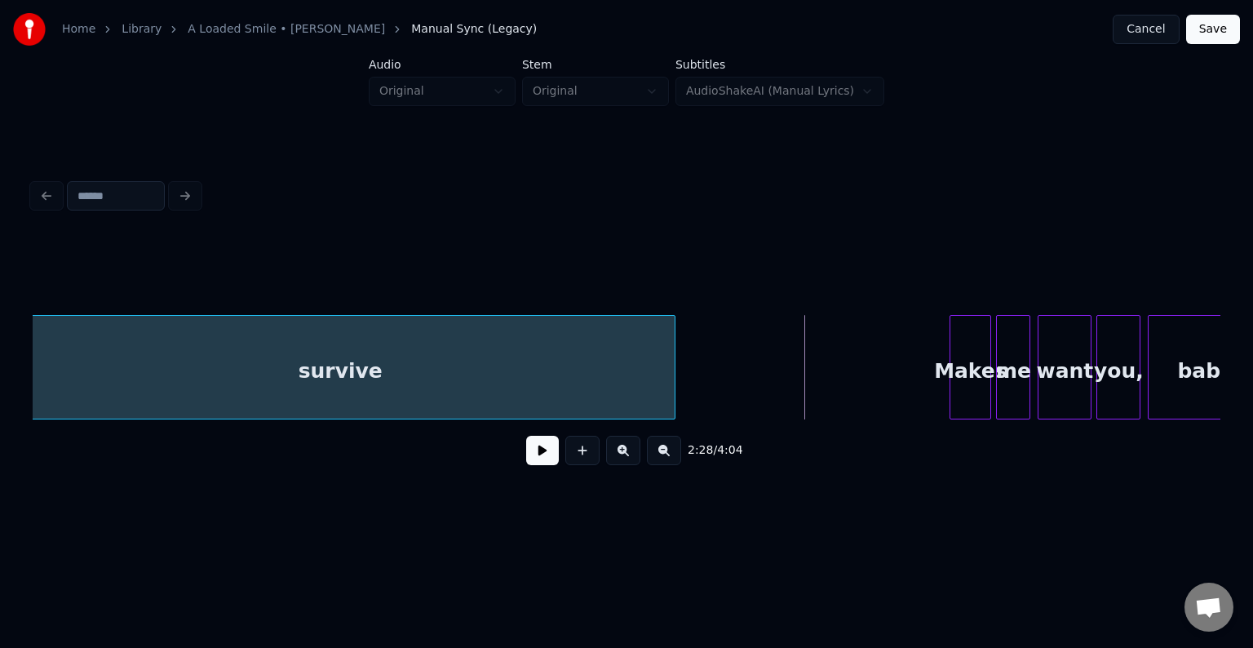
click at [674, 393] on div at bounding box center [672, 367] width 5 height 103
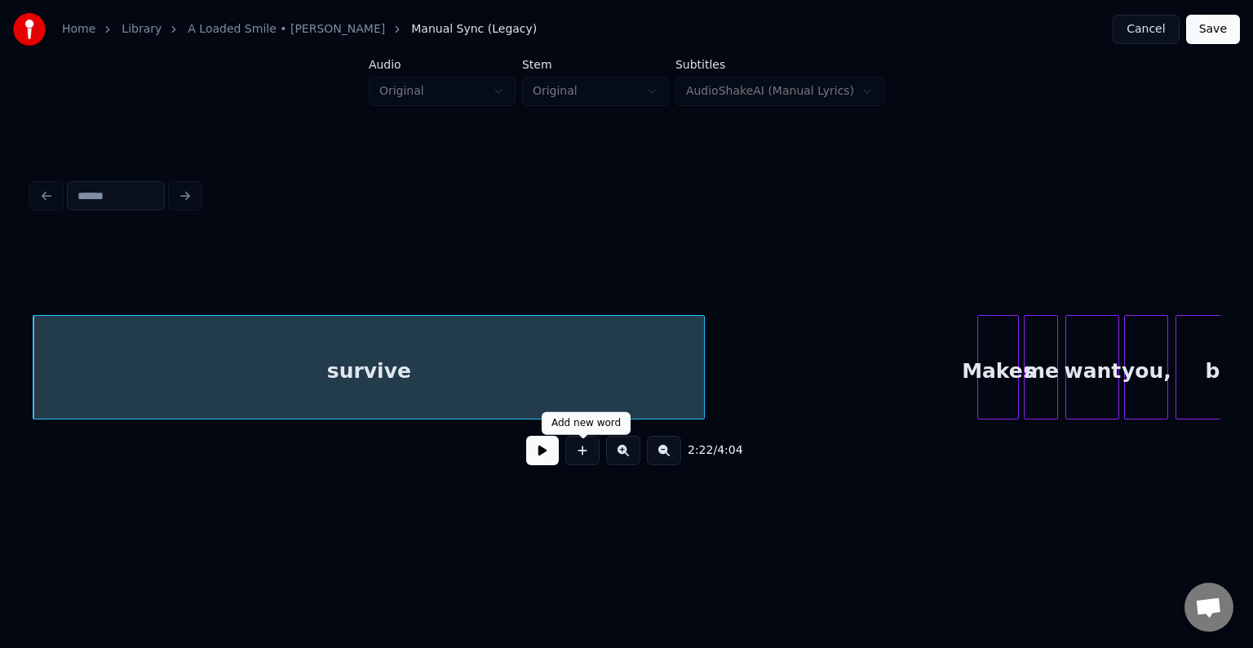
click at [515, 457] on div "2:22 / 4:04" at bounding box center [626, 450] width 1161 height 36
click at [532, 457] on button at bounding box center [542, 450] width 33 height 29
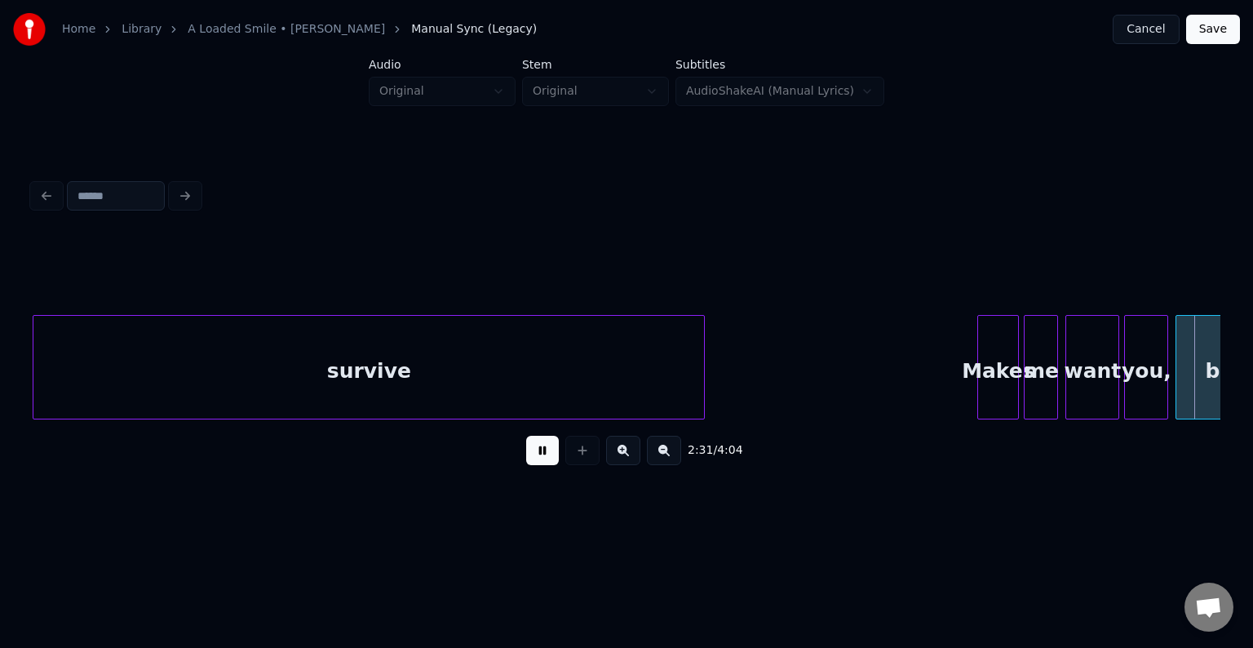
scroll to position [0, 18596]
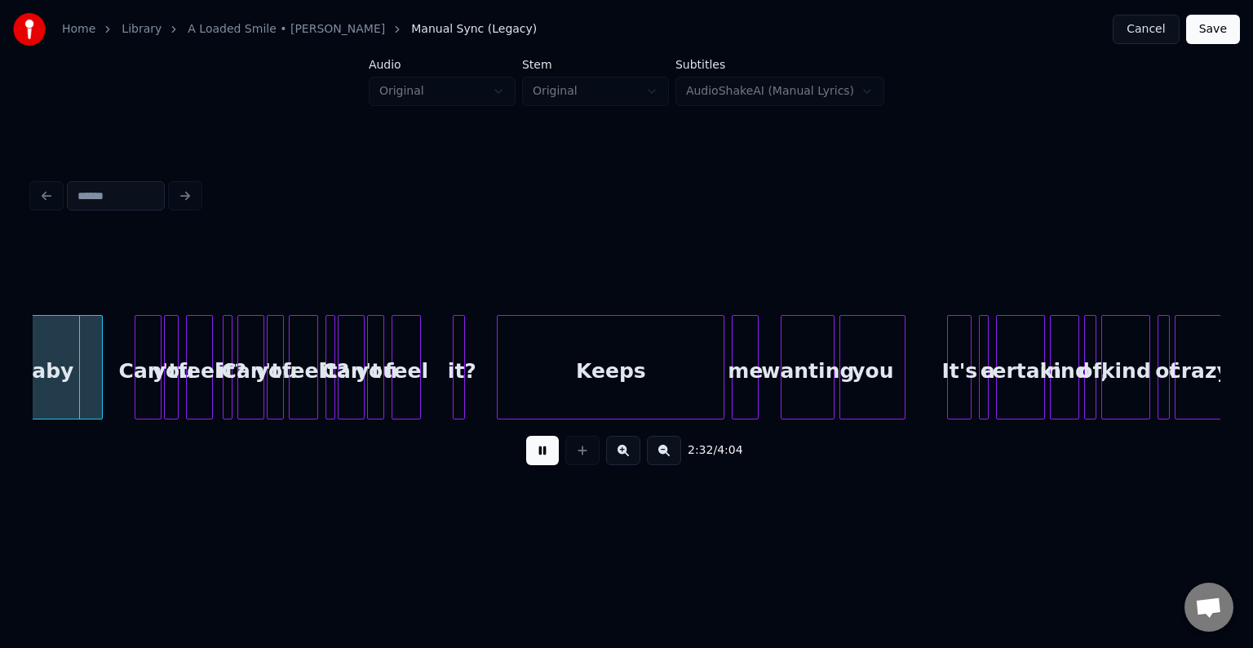
click at [532, 457] on button at bounding box center [542, 450] width 33 height 29
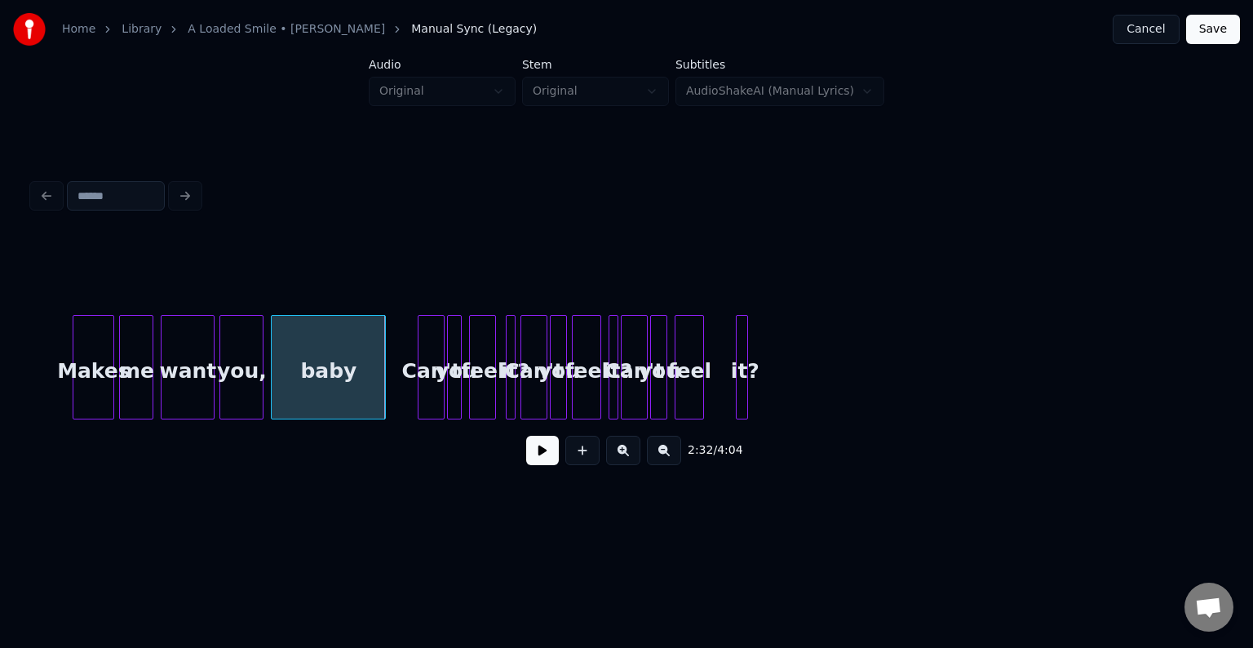
scroll to position [0, 17845]
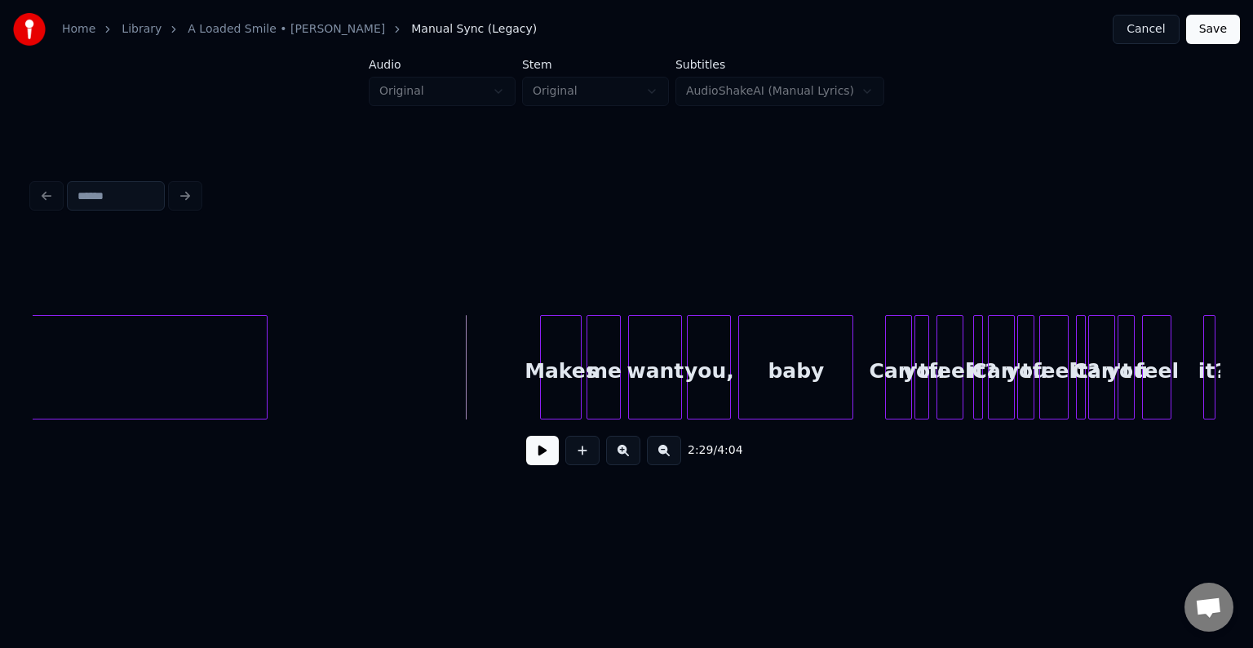
click at [542, 465] on button at bounding box center [542, 450] width 33 height 29
click at [542, 460] on button at bounding box center [542, 450] width 33 height 29
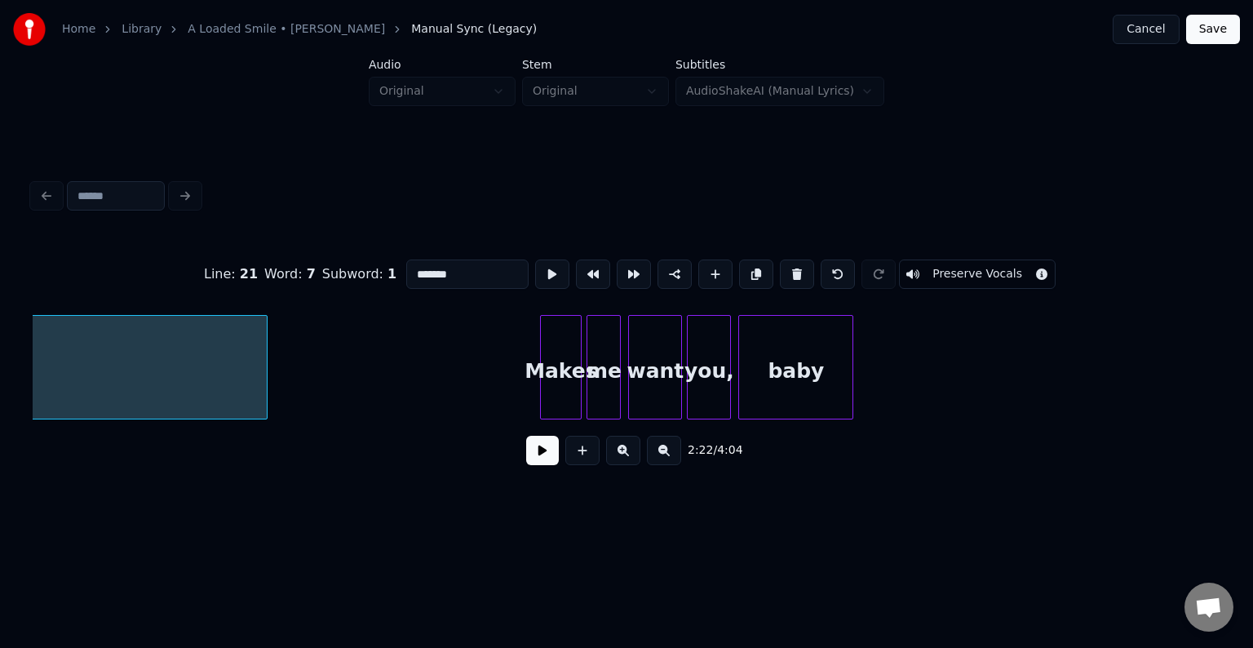
scroll to position [0, 17408]
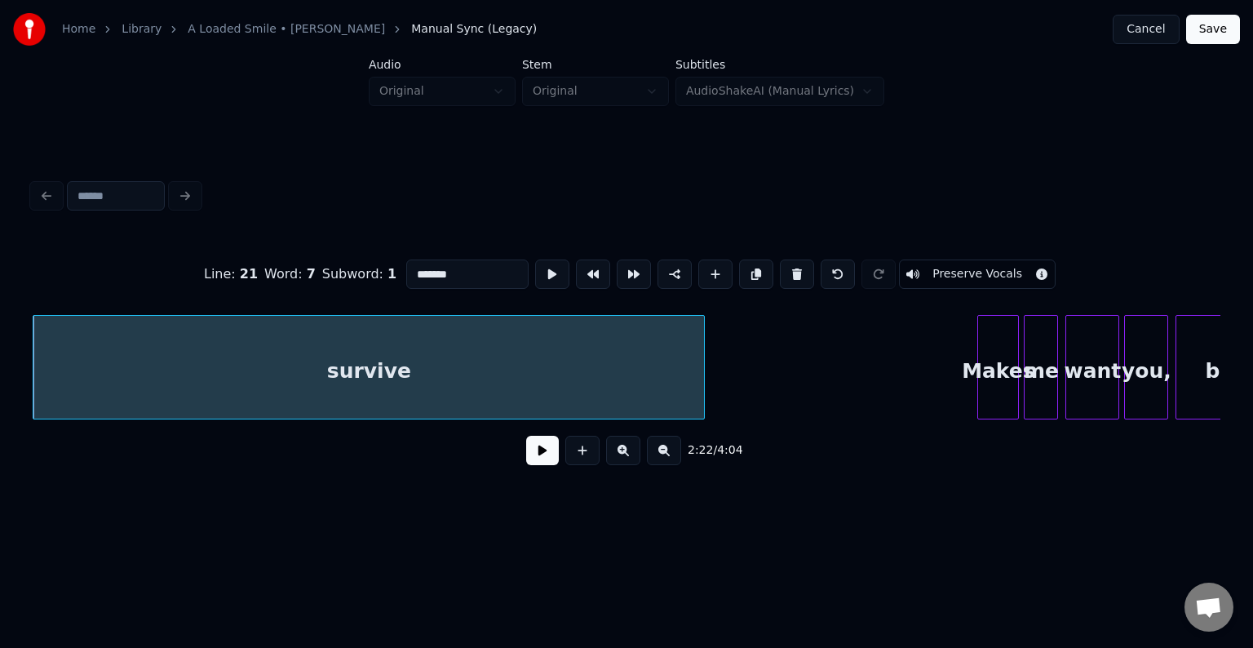
click at [550, 455] on button at bounding box center [542, 450] width 33 height 29
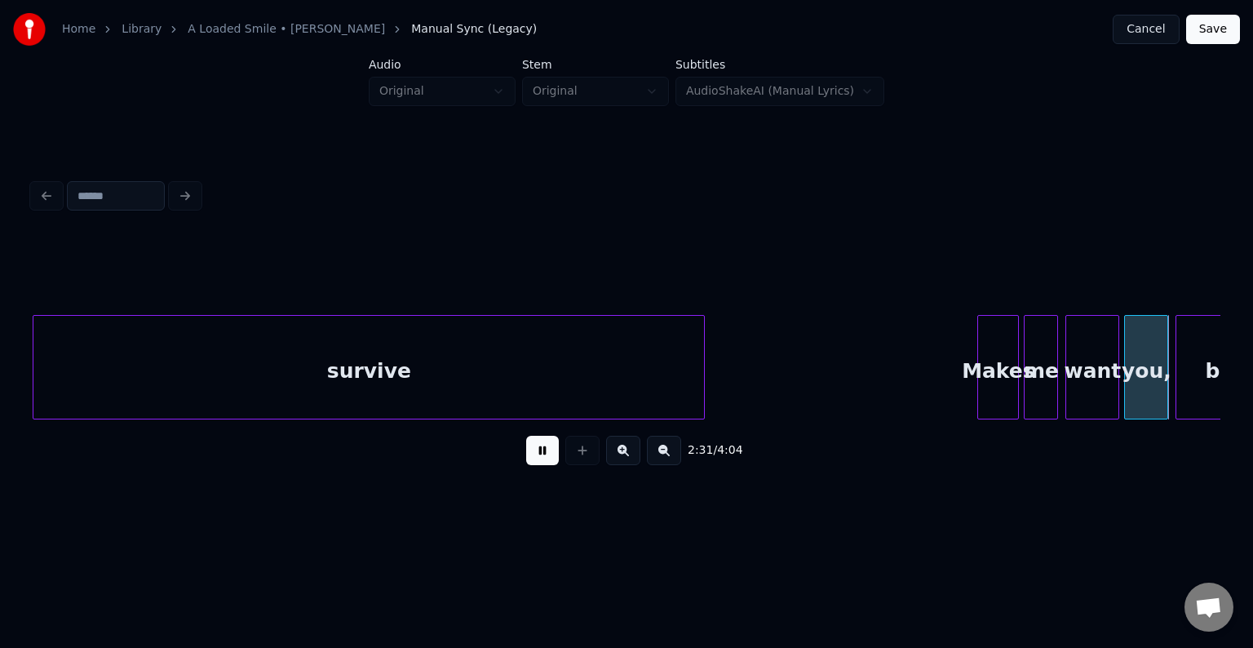
click at [550, 455] on button at bounding box center [542, 450] width 33 height 29
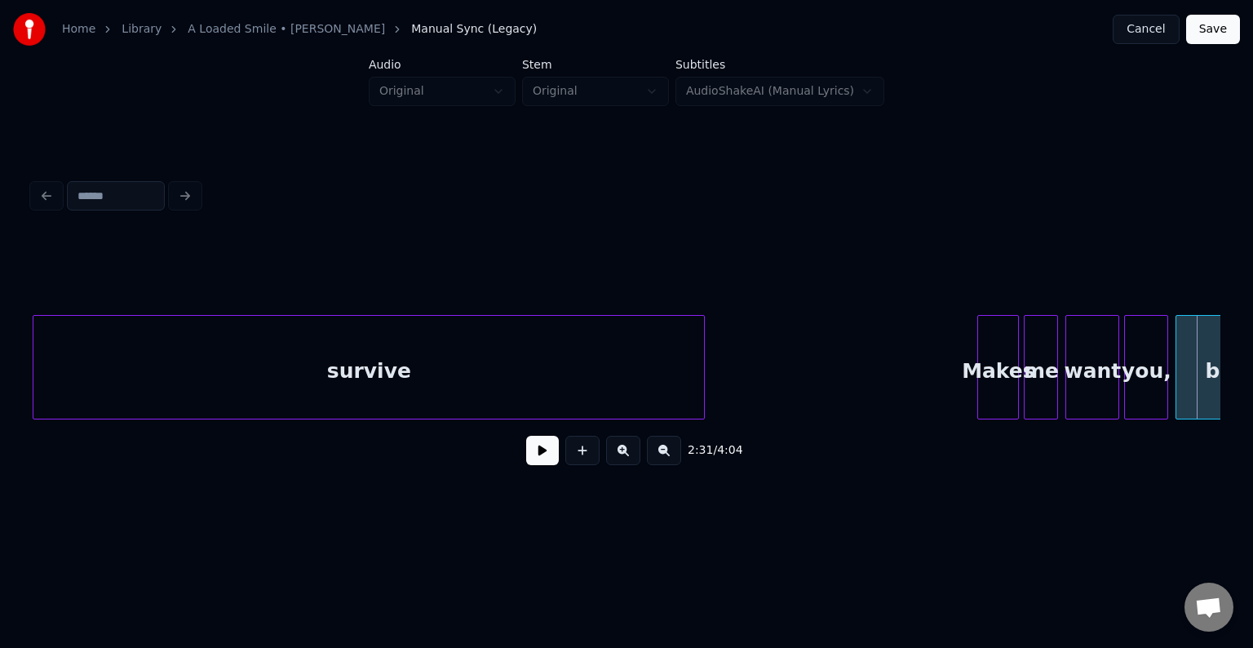
click at [550, 455] on button at bounding box center [542, 450] width 33 height 29
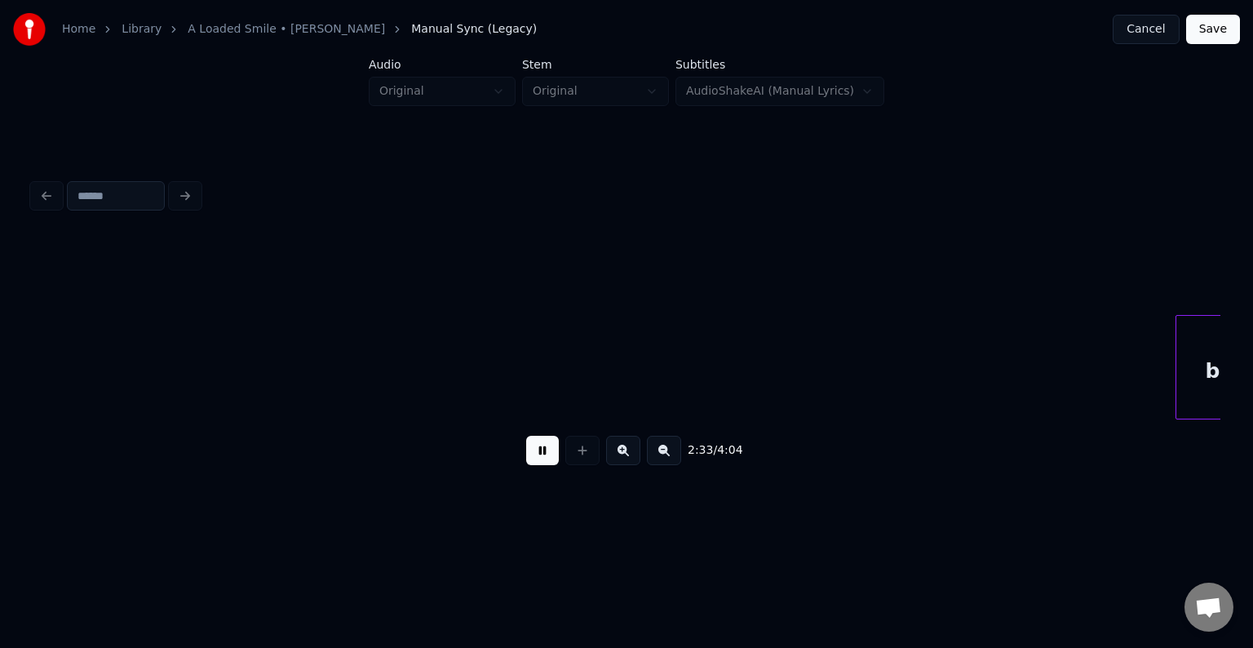
drag, startPoint x: 550, startPoint y: 436, endPoint x: 551, endPoint y: 424, distance: 12.3
click at [551, 424] on div "2:33 / 4:04" at bounding box center [627, 357] width 1188 height 248
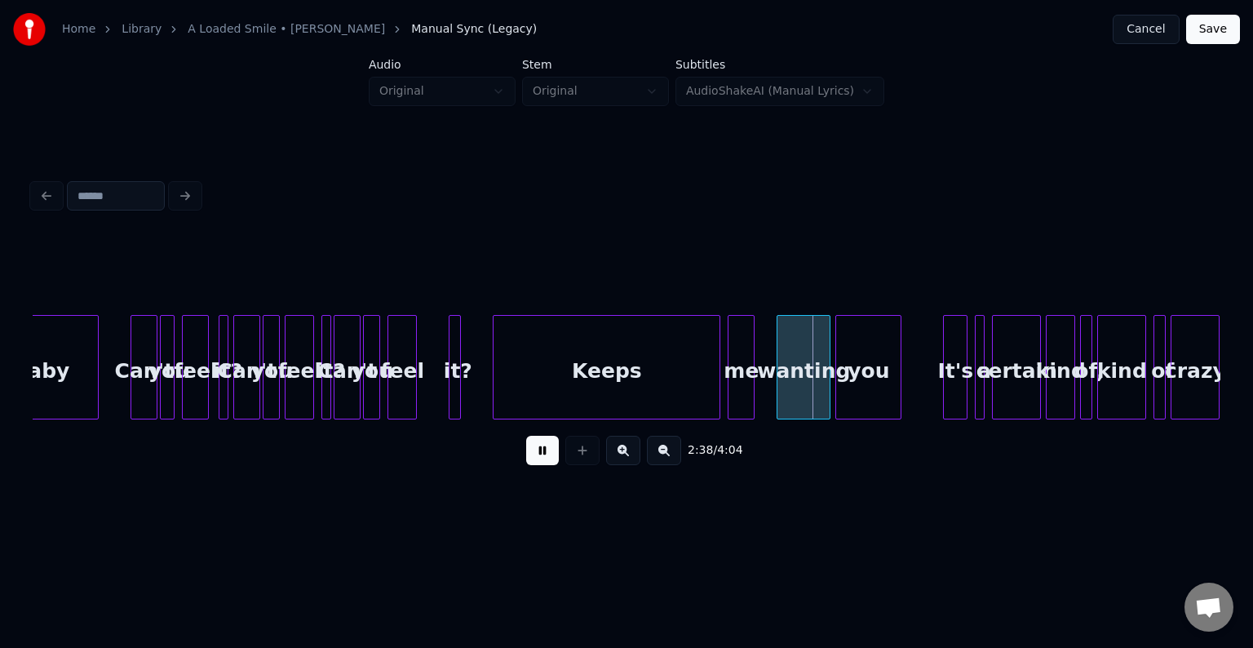
click at [529, 450] on button at bounding box center [542, 450] width 33 height 29
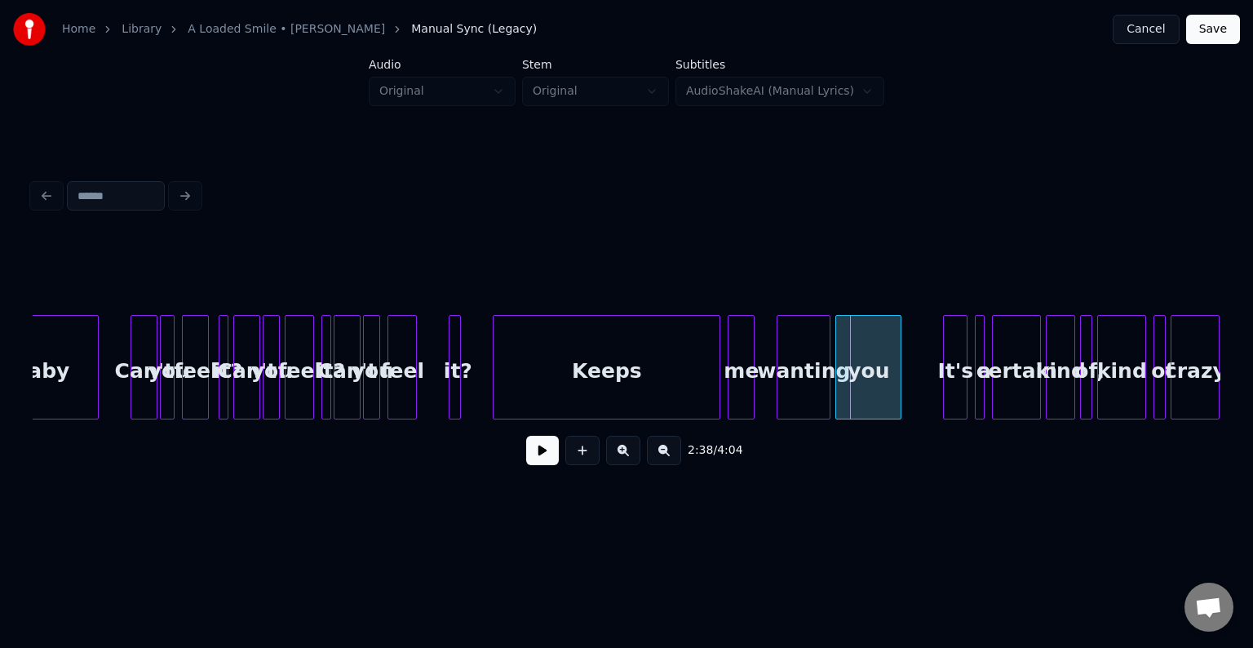
click at [1210, 36] on button "Save" at bounding box center [1213, 29] width 54 height 29
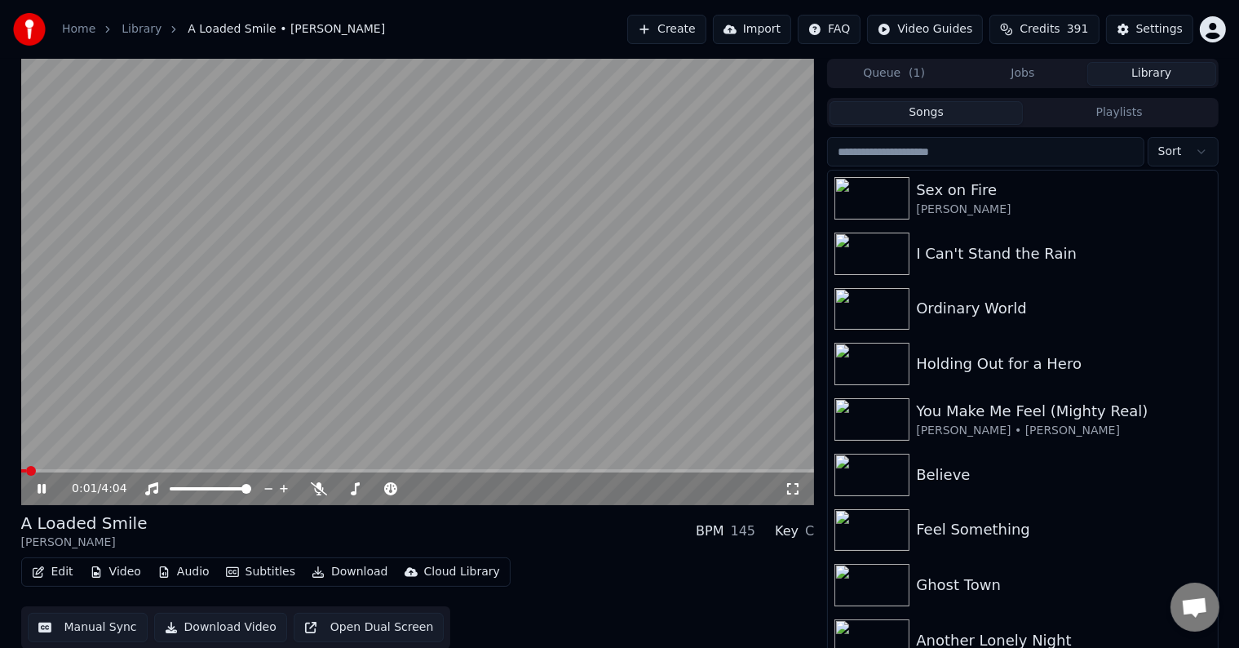
click at [39, 489] on icon at bounding box center [42, 489] width 8 height 10
click at [442, 473] on div "0:01 / 4:04" at bounding box center [418, 488] width 794 height 33
click at [445, 469] on span at bounding box center [418, 470] width 794 height 3
click at [511, 470] on span at bounding box center [418, 470] width 794 height 3
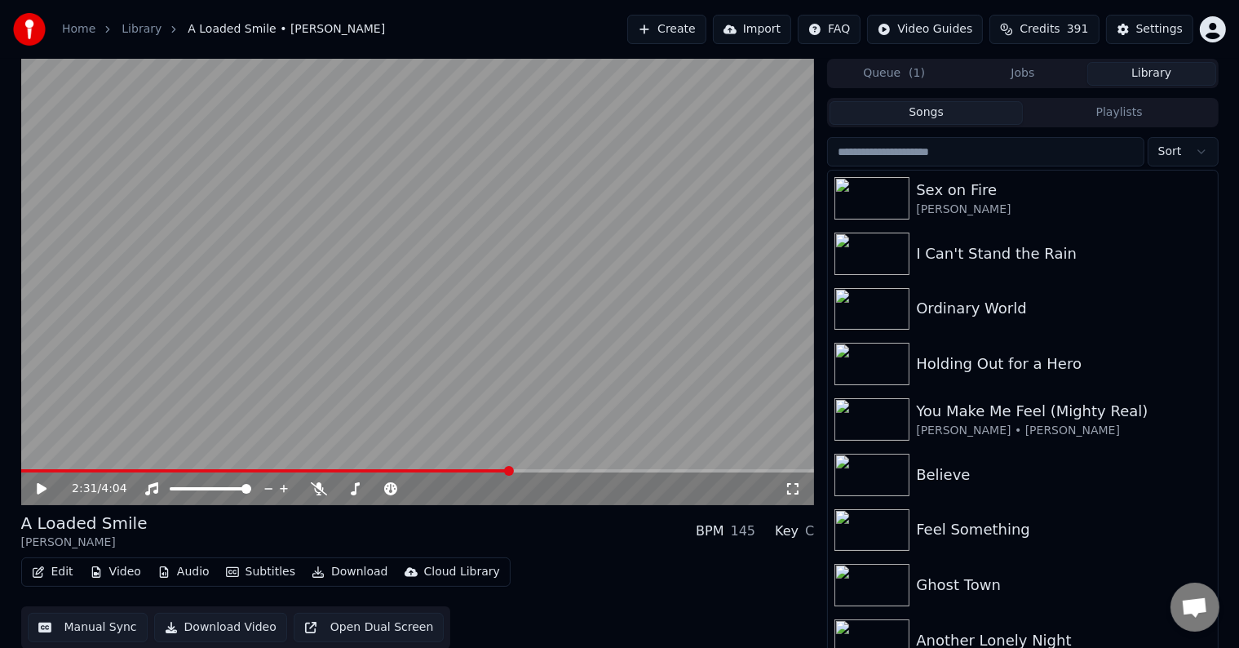
click at [39, 483] on icon at bounding box center [53, 488] width 38 height 13
click at [41, 490] on icon at bounding box center [53, 488] width 38 height 13
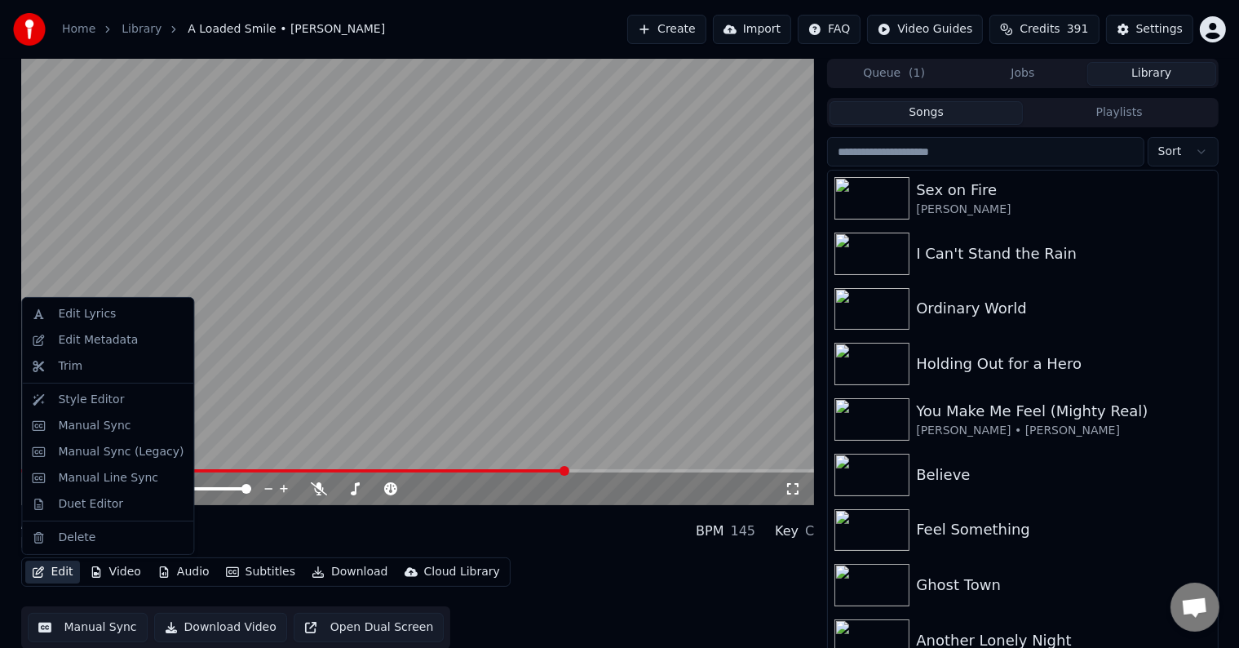
click at [49, 573] on button "Edit" at bounding box center [52, 571] width 55 height 23
click at [86, 454] on div "Manual Sync (Legacy)" at bounding box center [121, 452] width 126 height 16
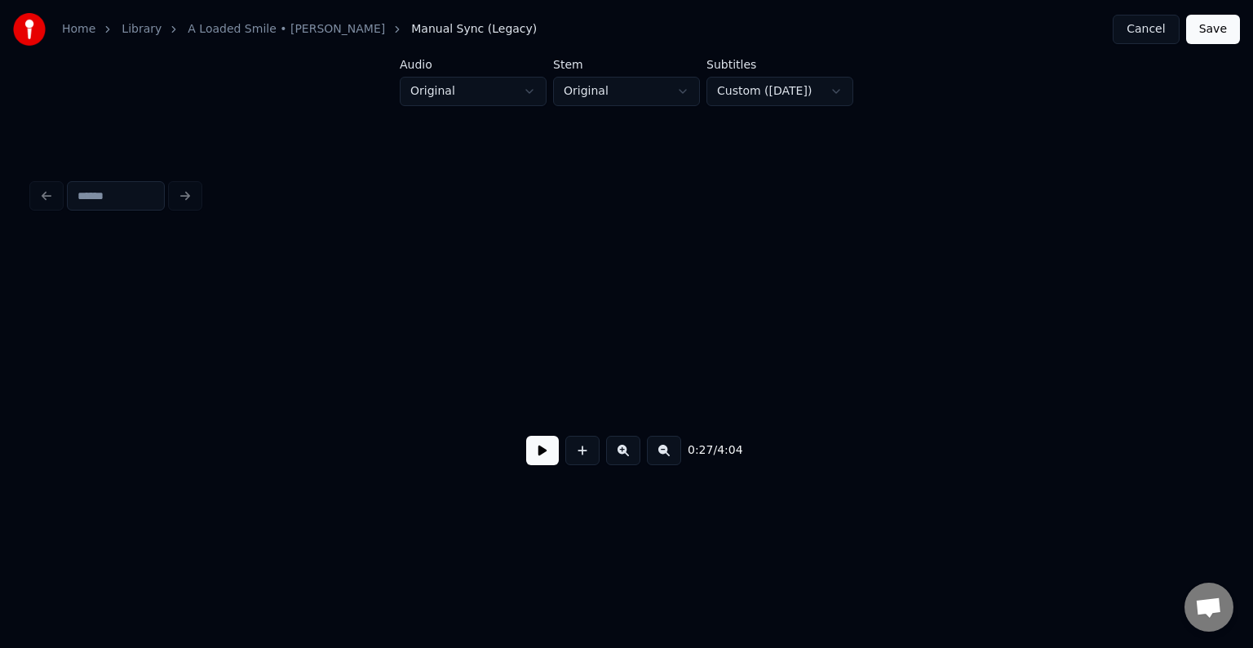
scroll to position [0, 3373]
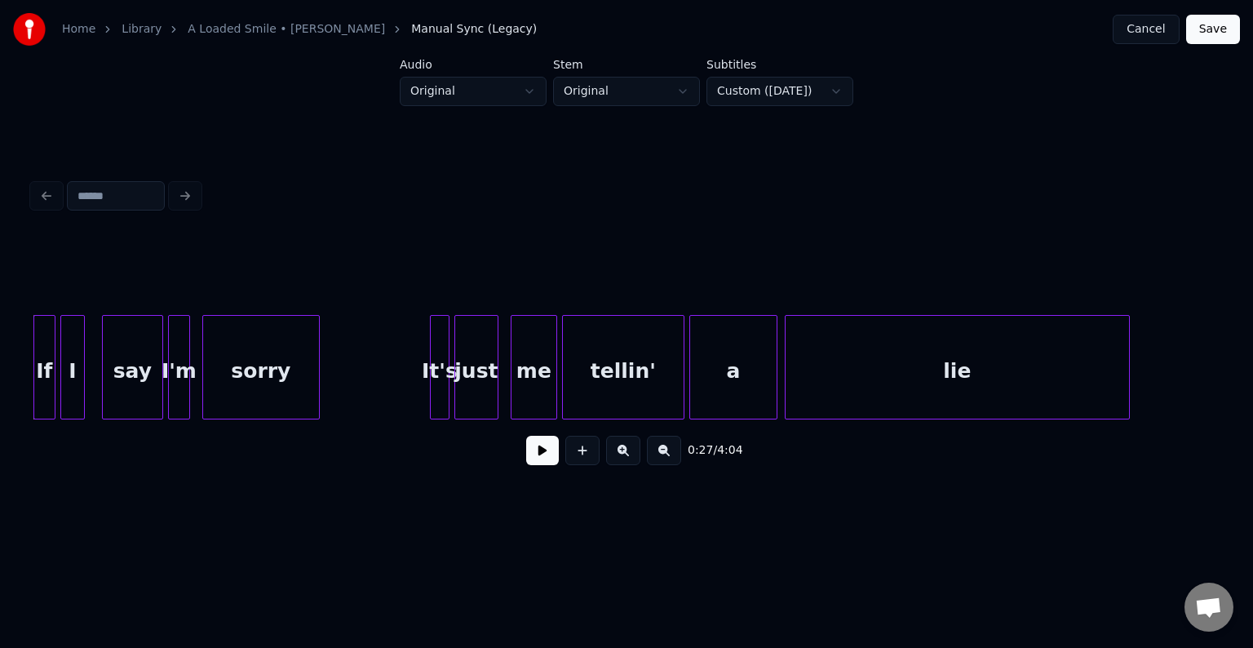
click at [542, 465] on button at bounding box center [542, 450] width 33 height 29
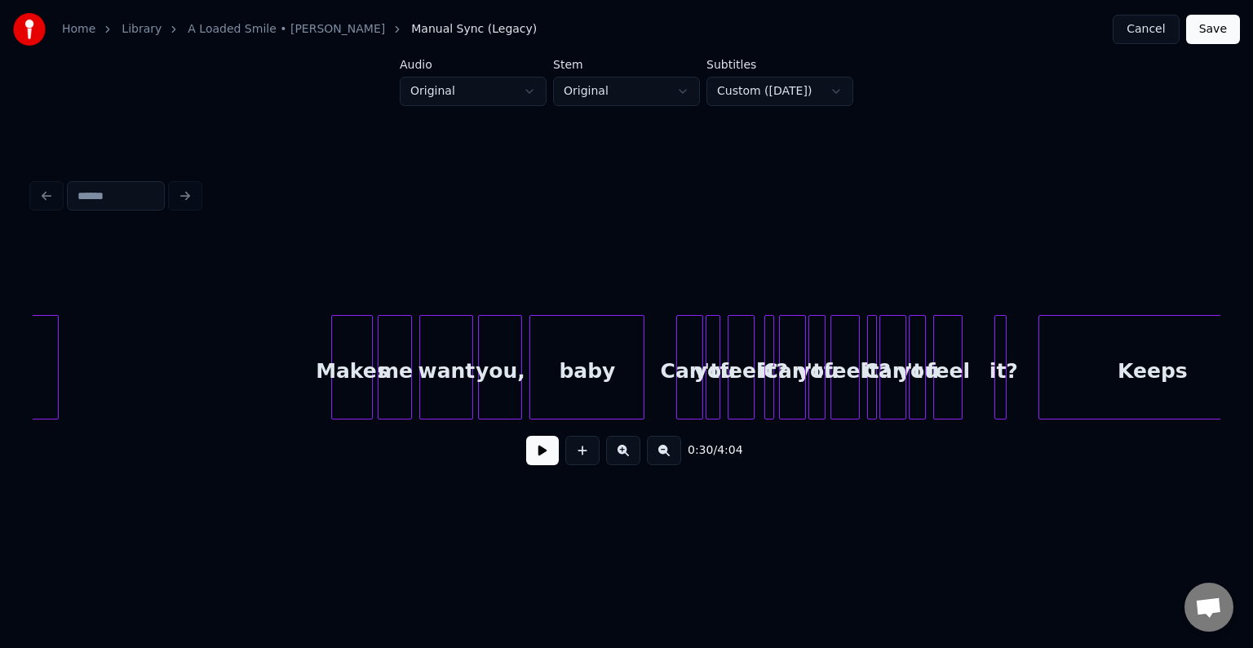
scroll to position [0, 18004]
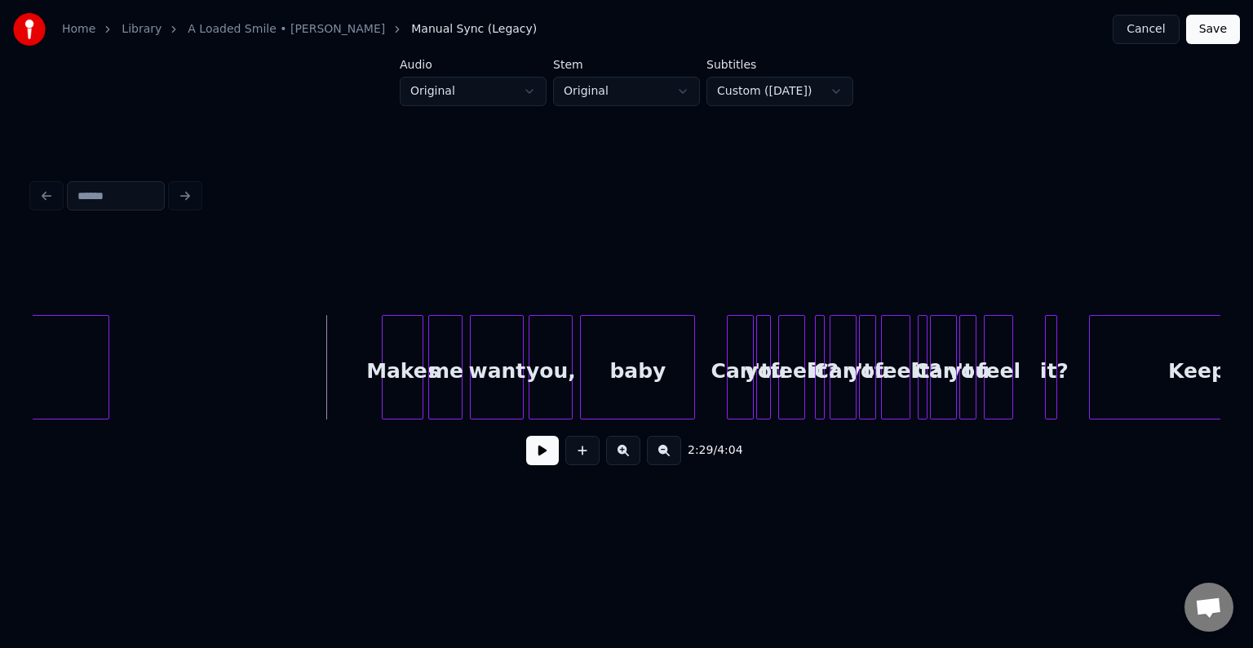
click at [542, 465] on button at bounding box center [542, 450] width 33 height 29
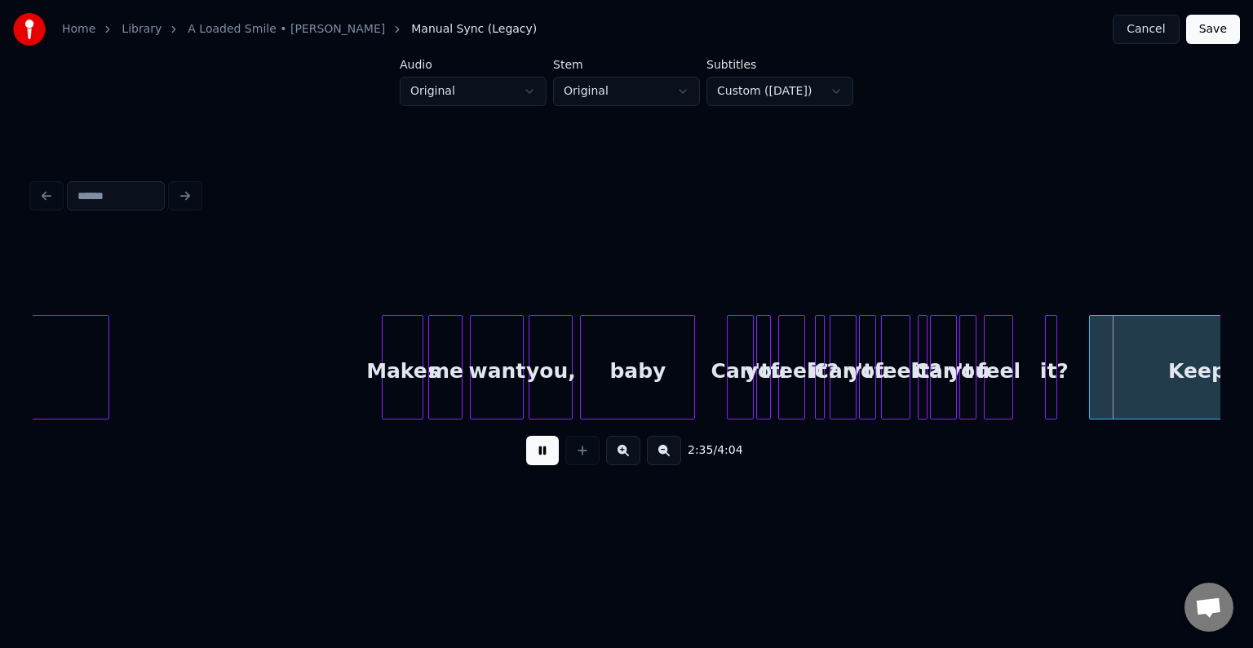
click at [542, 465] on button at bounding box center [542, 450] width 33 height 29
click at [1051, 403] on div at bounding box center [1053, 367] width 5 height 103
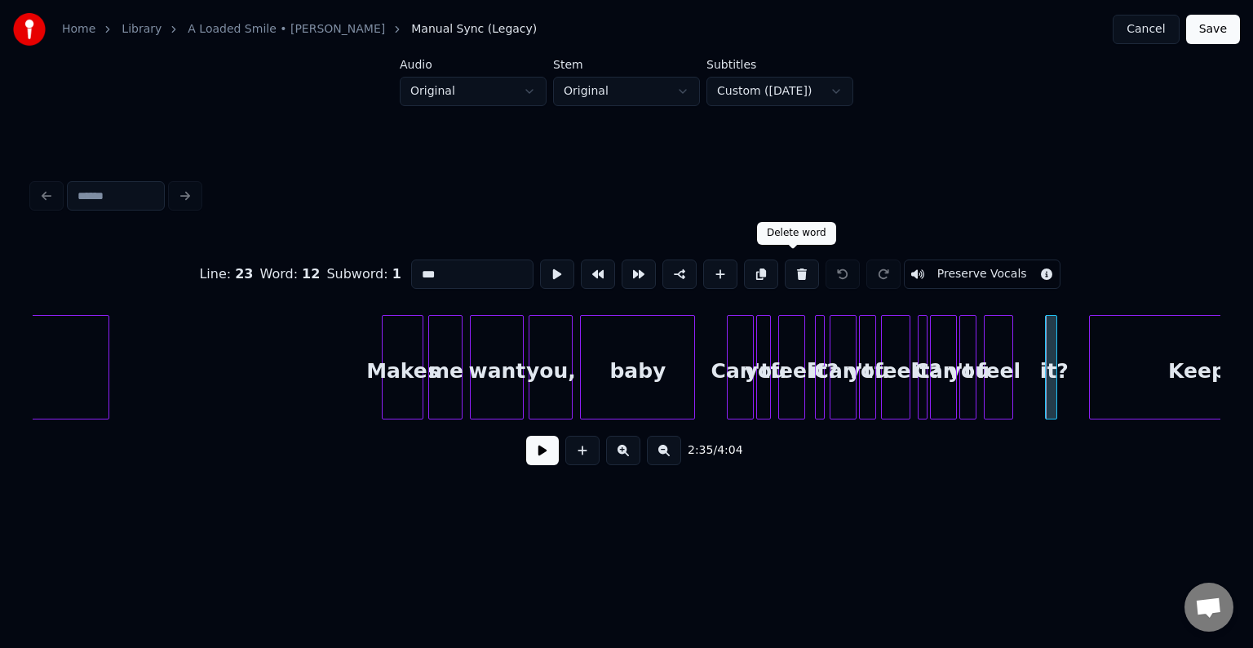
click at [798, 267] on button at bounding box center [802, 273] width 34 height 29
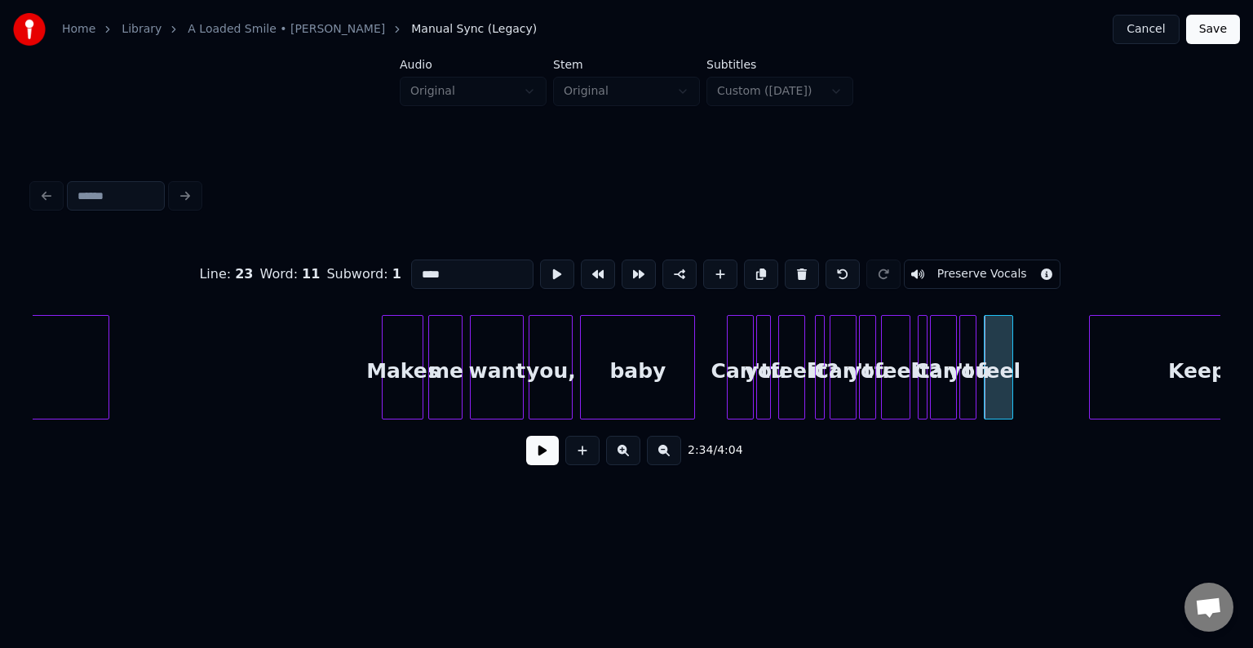
click at [798, 267] on button at bounding box center [802, 273] width 34 height 29
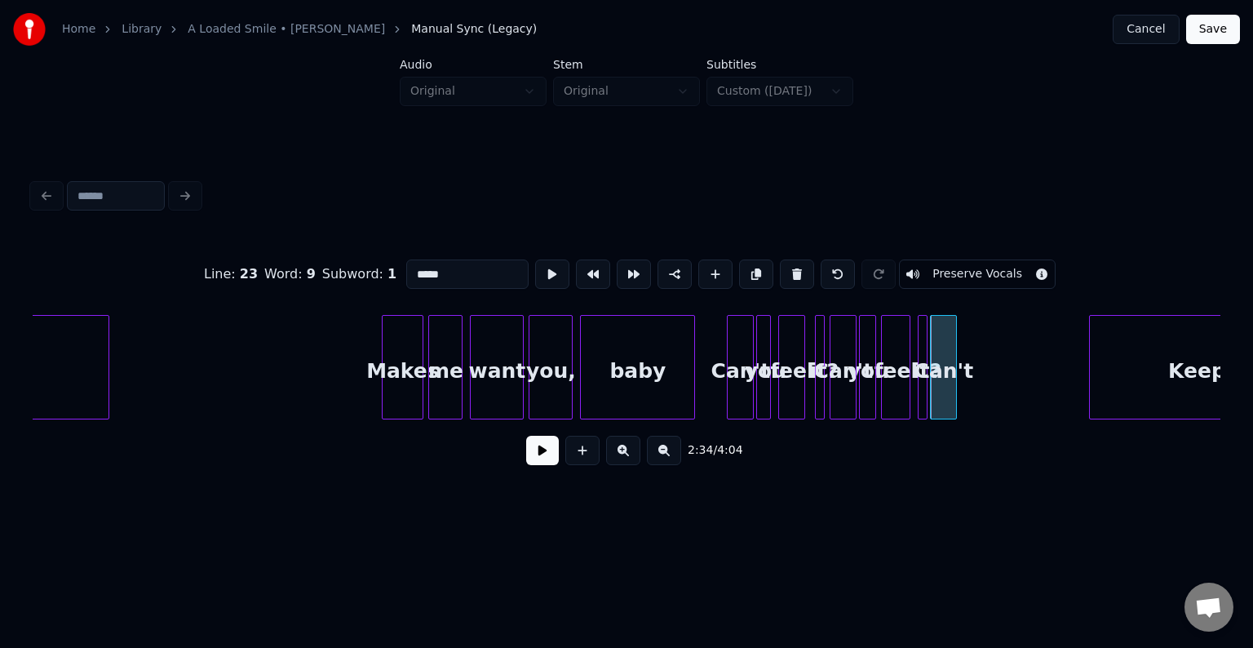
click at [798, 267] on button at bounding box center [797, 273] width 34 height 29
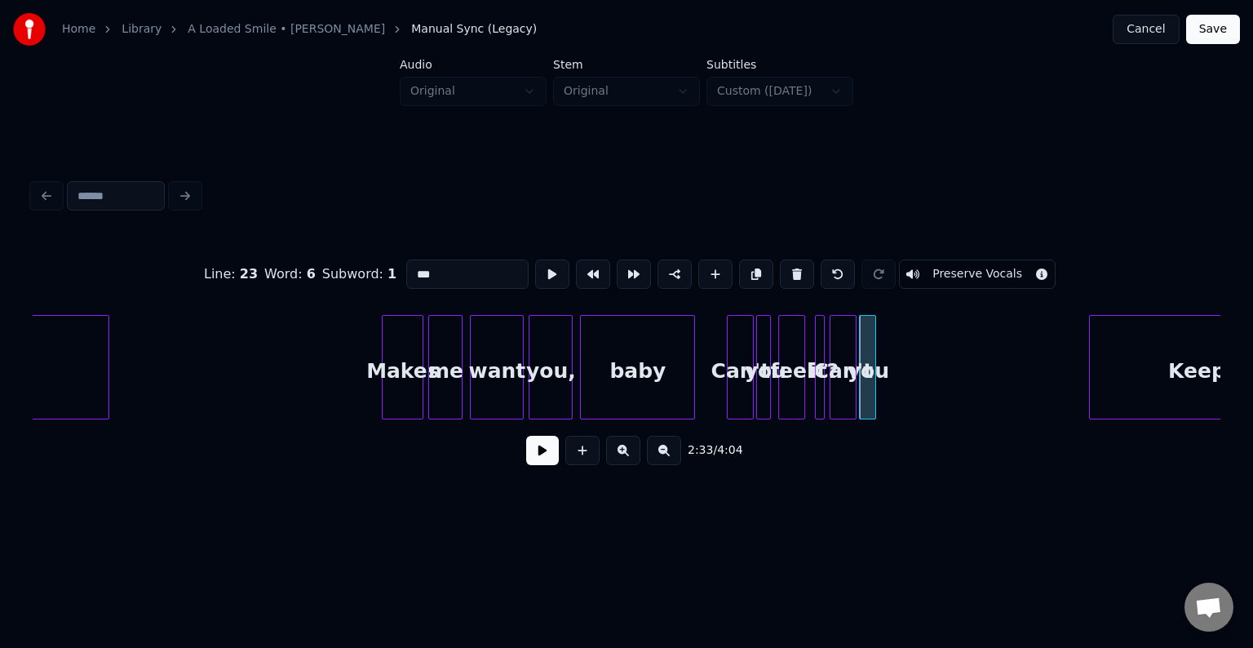
click at [798, 267] on button at bounding box center [797, 273] width 34 height 29
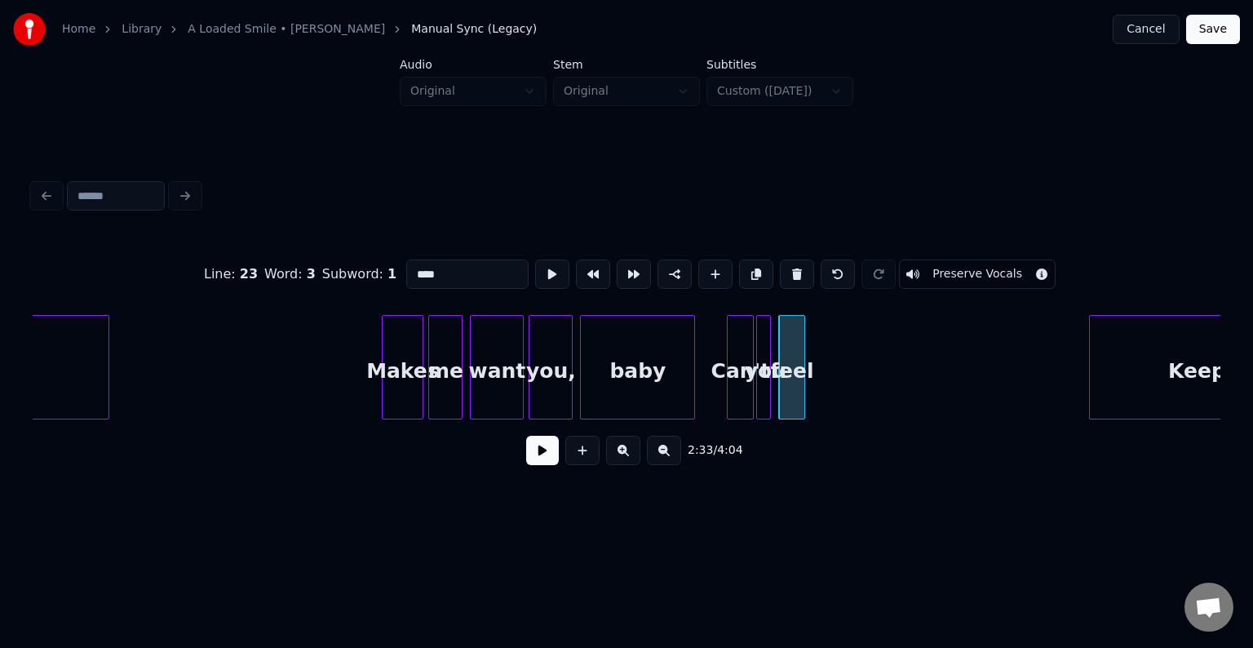
click at [798, 267] on button at bounding box center [797, 273] width 34 height 29
type input "****"
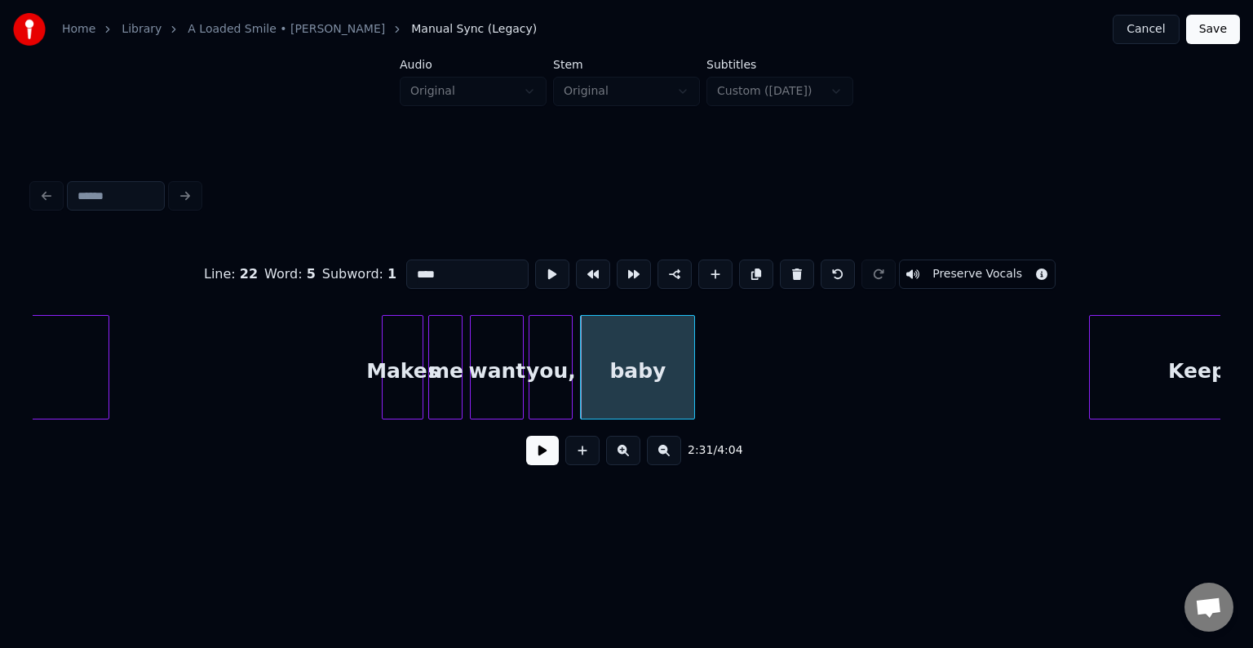
click at [551, 463] on button at bounding box center [542, 450] width 33 height 29
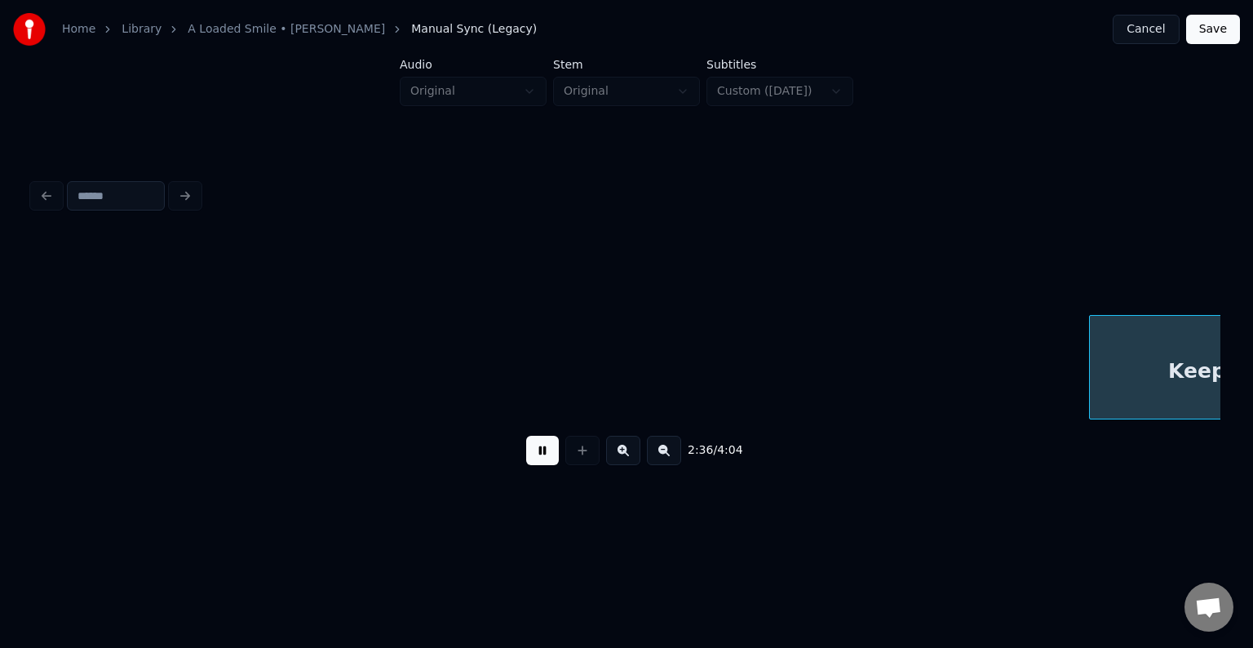
scroll to position [0, 19193]
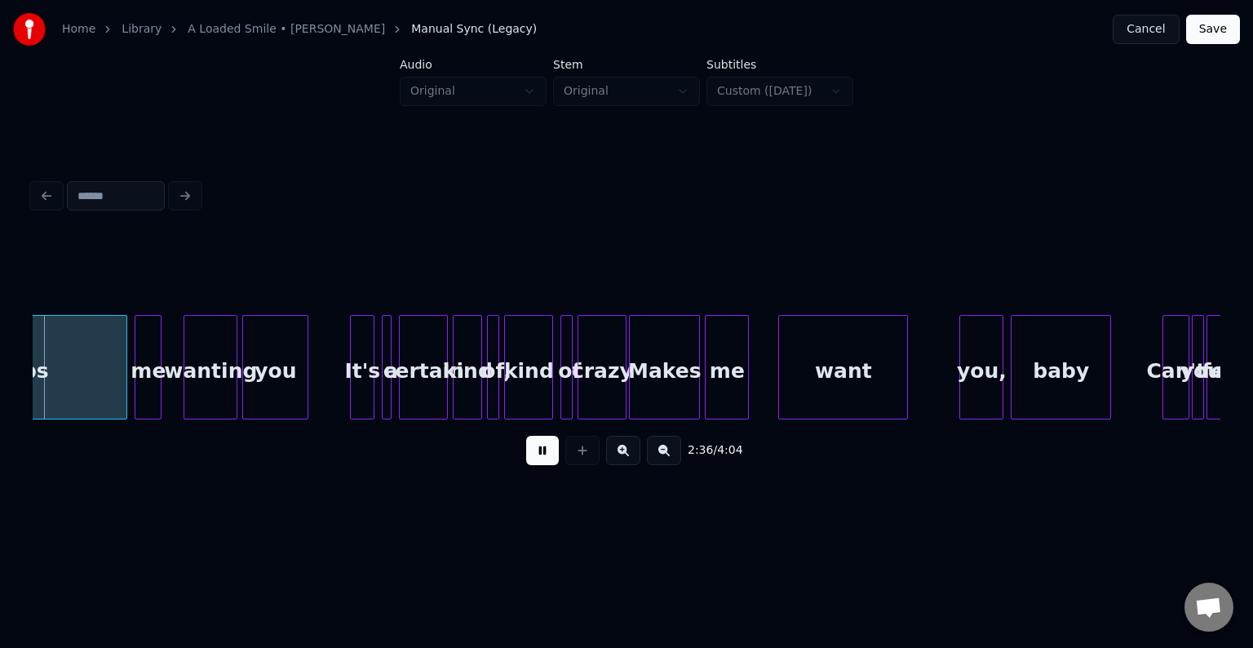
click at [551, 463] on button at bounding box center [542, 450] width 33 height 29
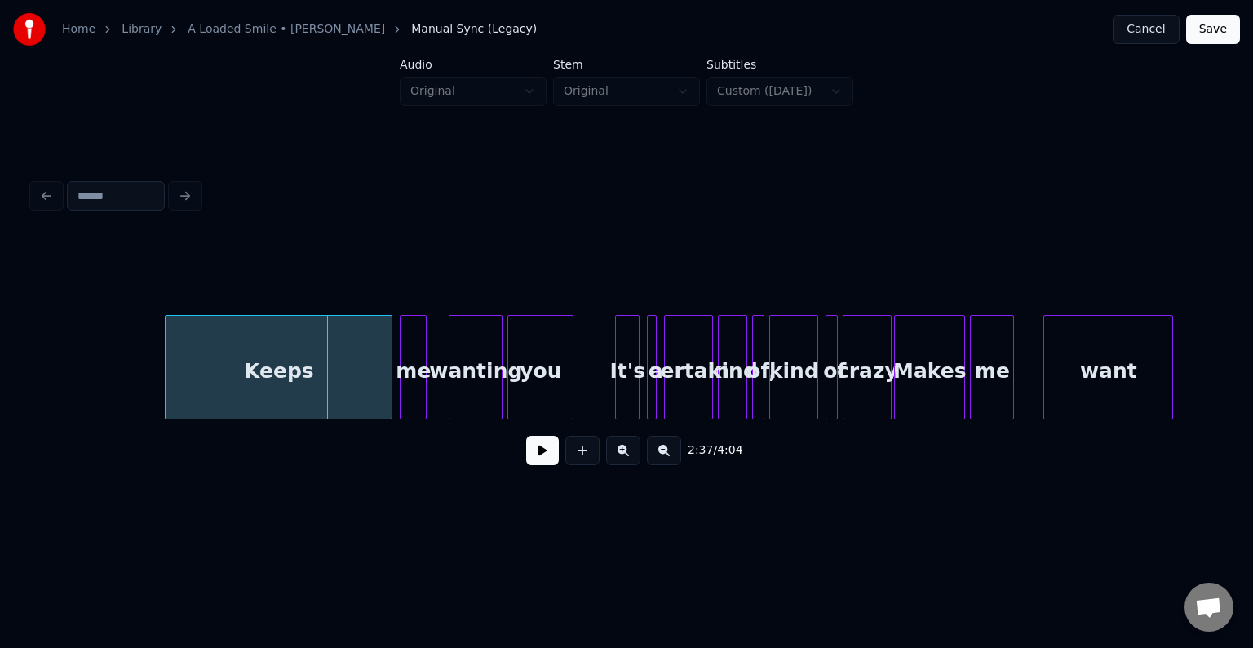
scroll to position [0, 18899]
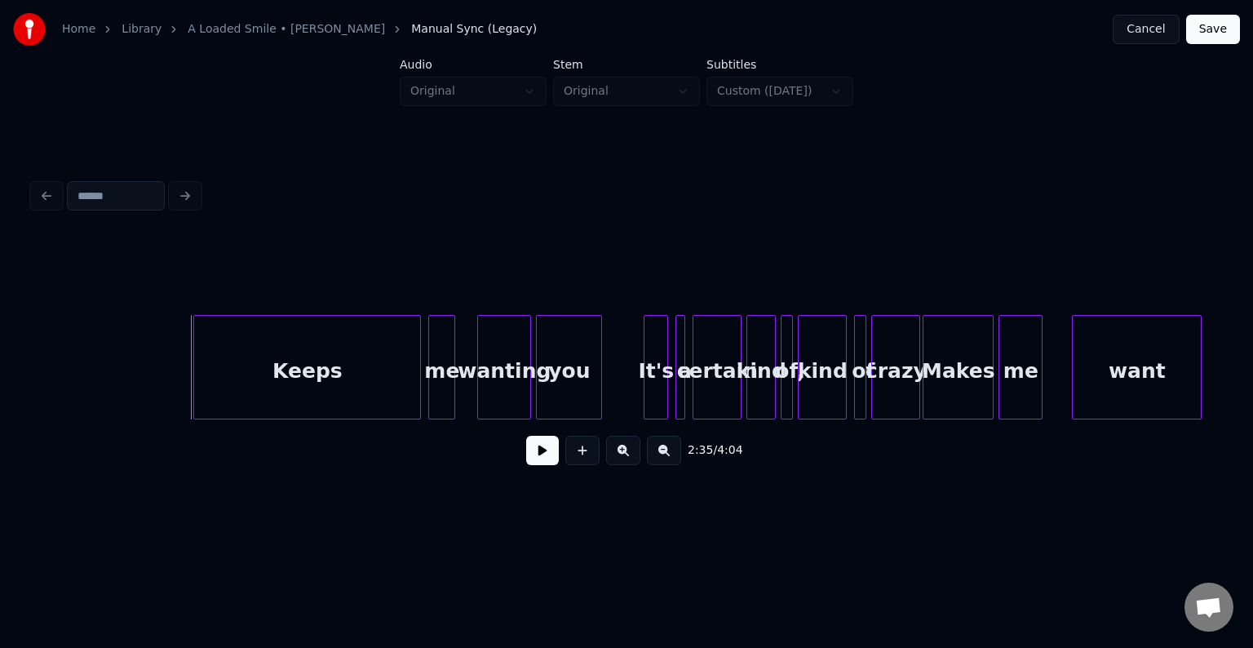
click at [542, 465] on button at bounding box center [542, 450] width 33 height 29
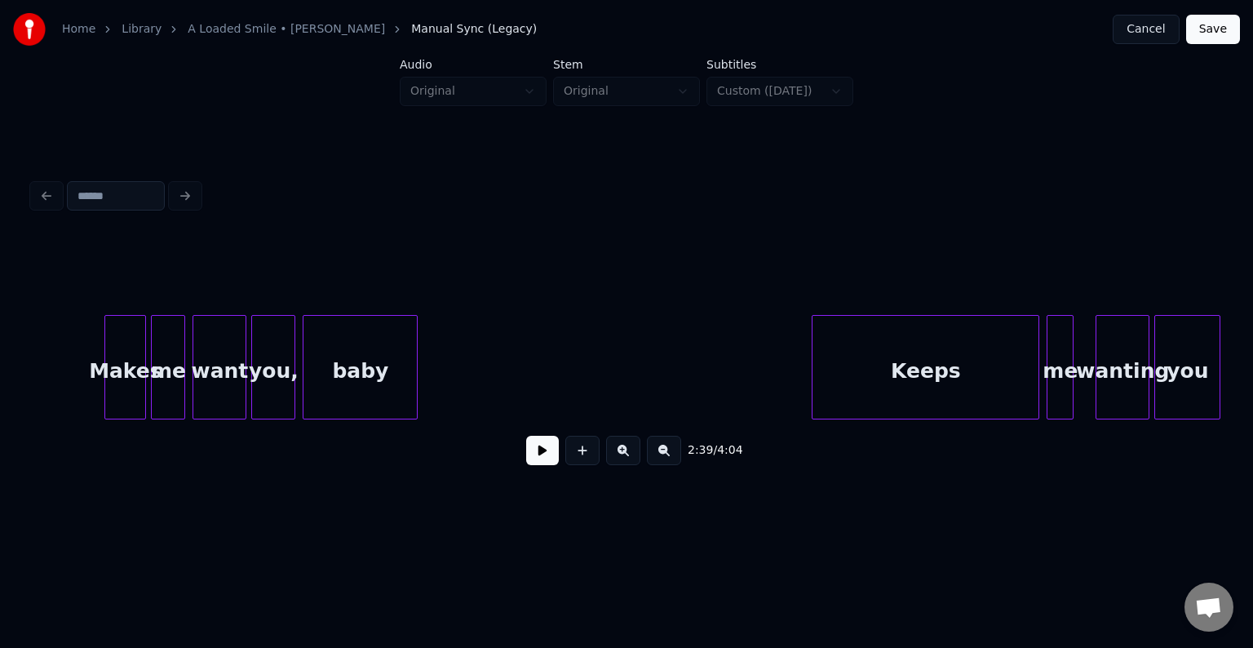
scroll to position [0, 18279]
click at [323, 368] on div "baby" at bounding box center [361, 371] width 113 height 111
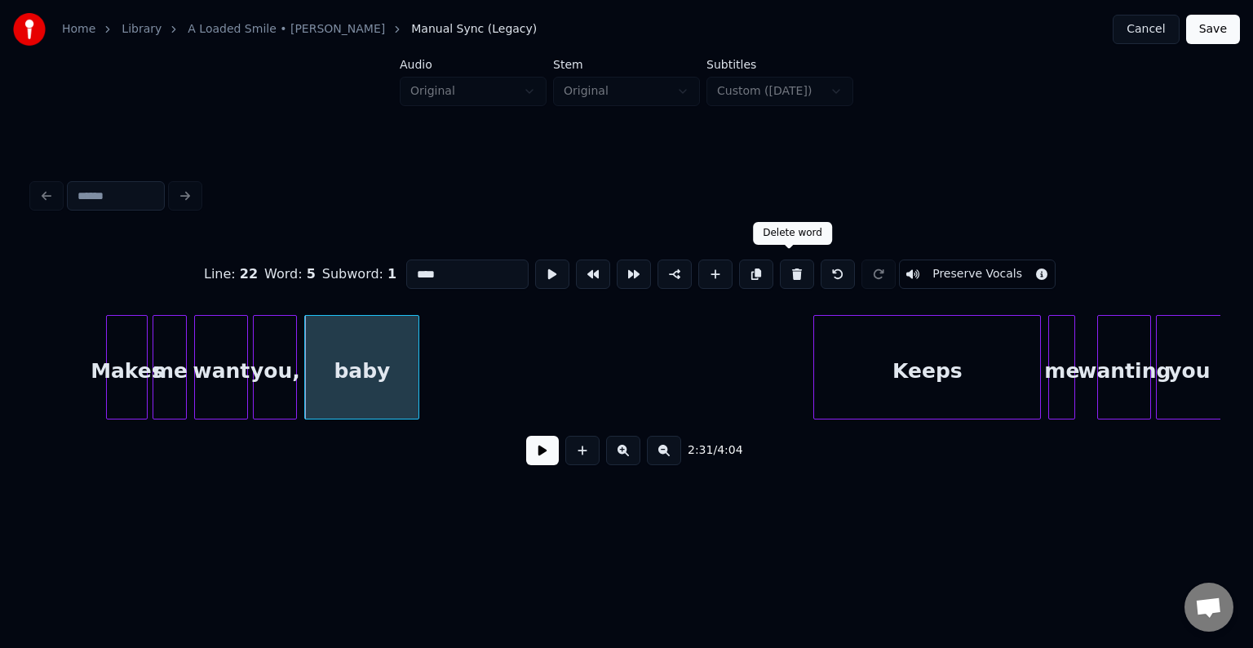
click at [785, 269] on button at bounding box center [797, 273] width 34 height 29
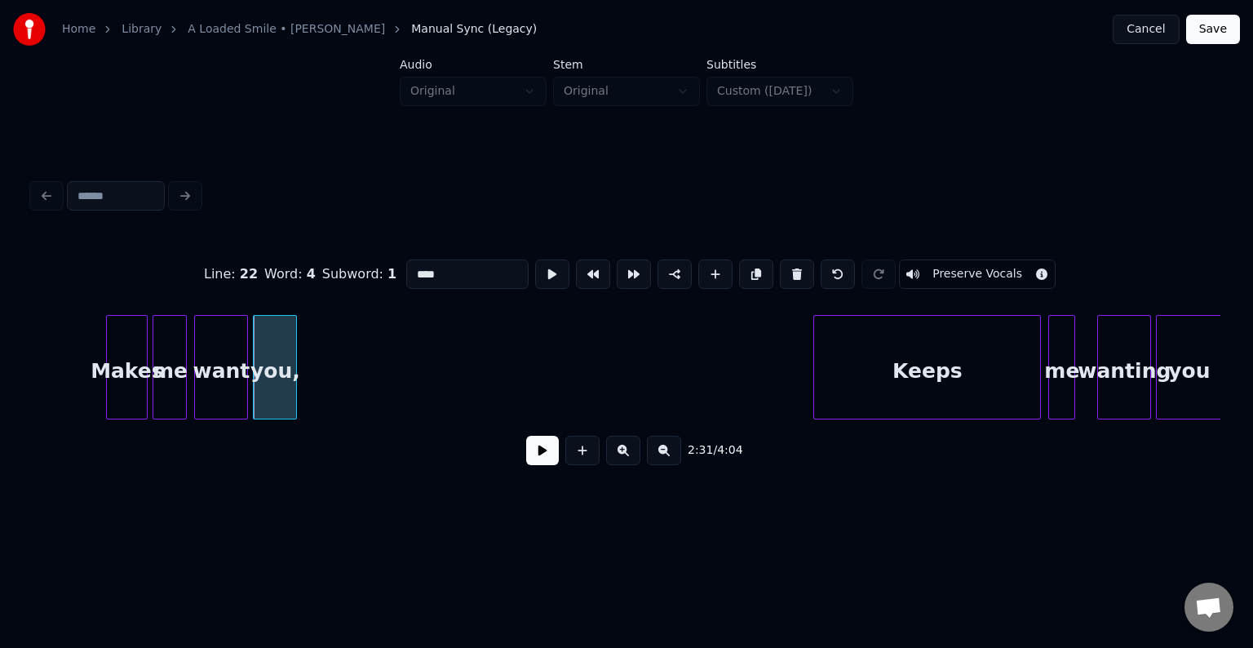
click at [785, 269] on button at bounding box center [797, 273] width 34 height 29
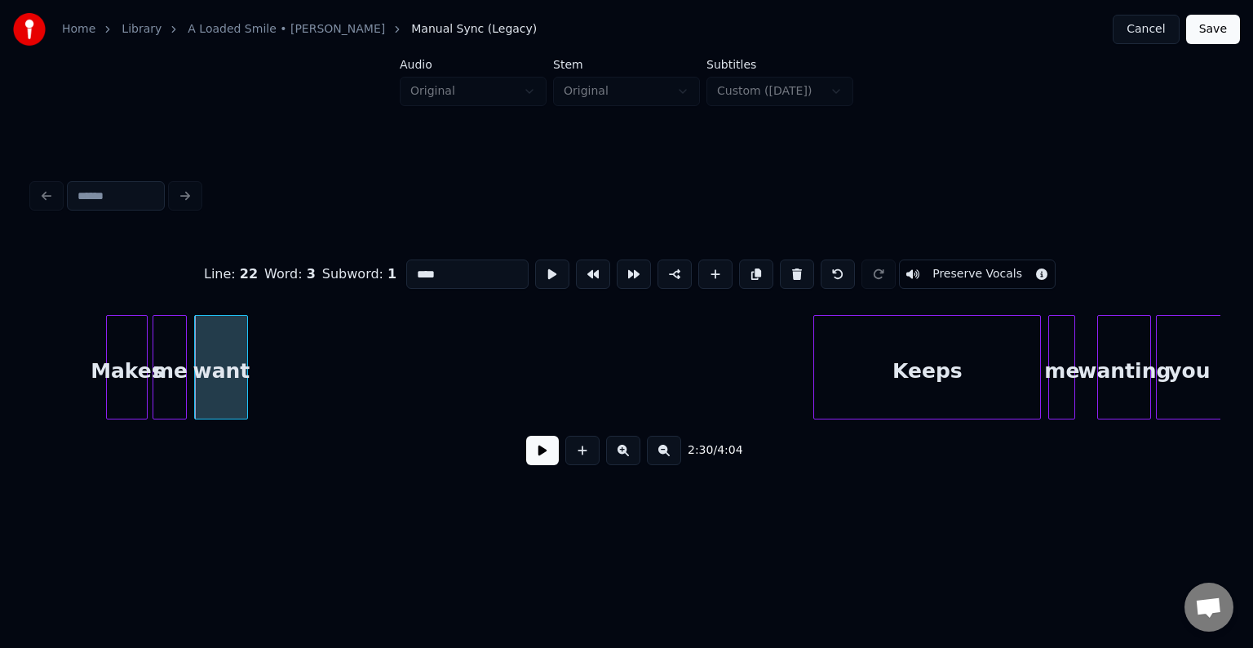
click at [785, 269] on button at bounding box center [797, 273] width 34 height 29
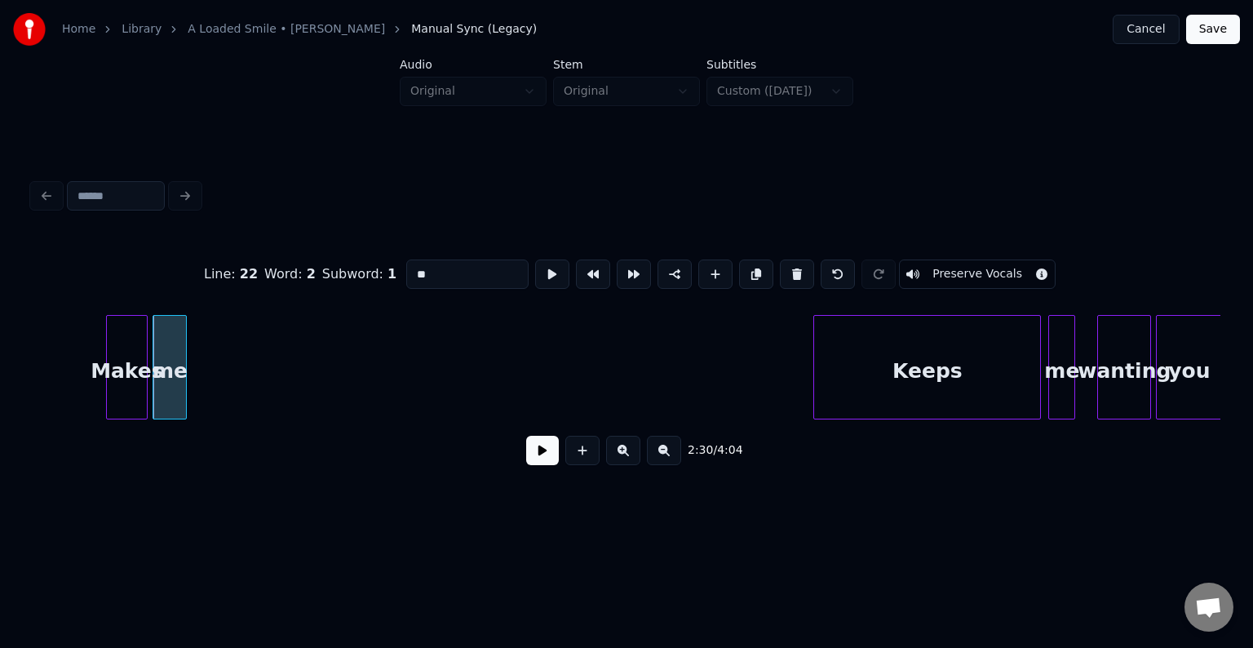
click at [785, 269] on button at bounding box center [797, 273] width 34 height 29
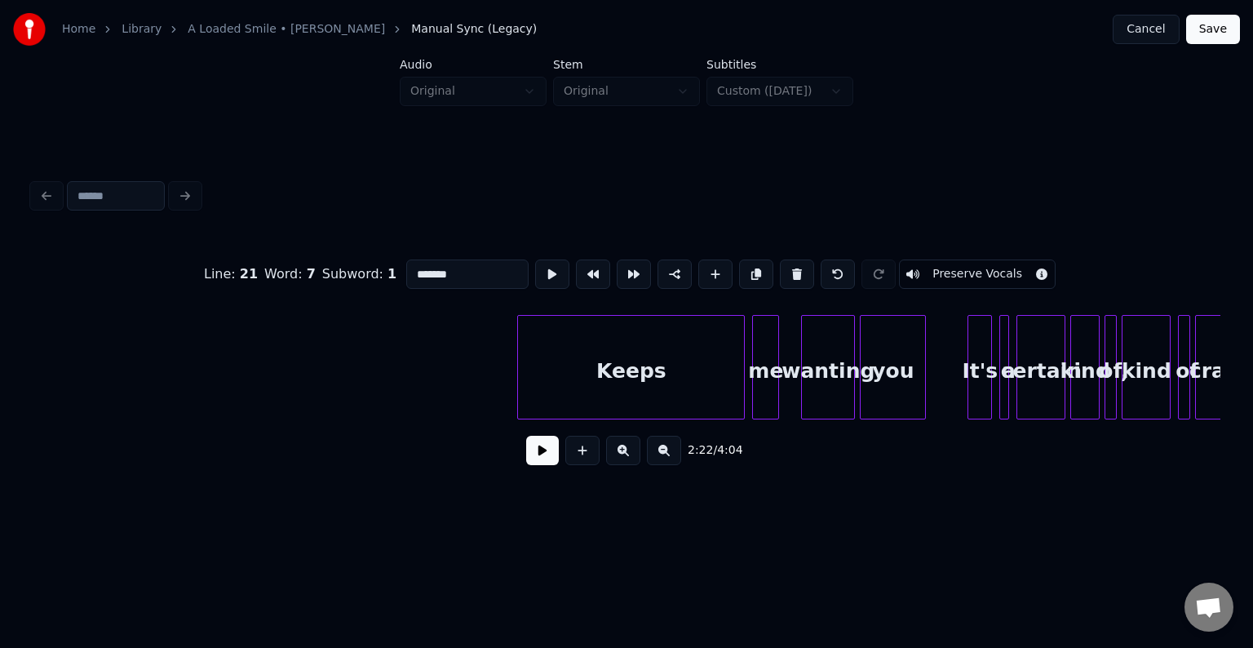
scroll to position [0, 18508]
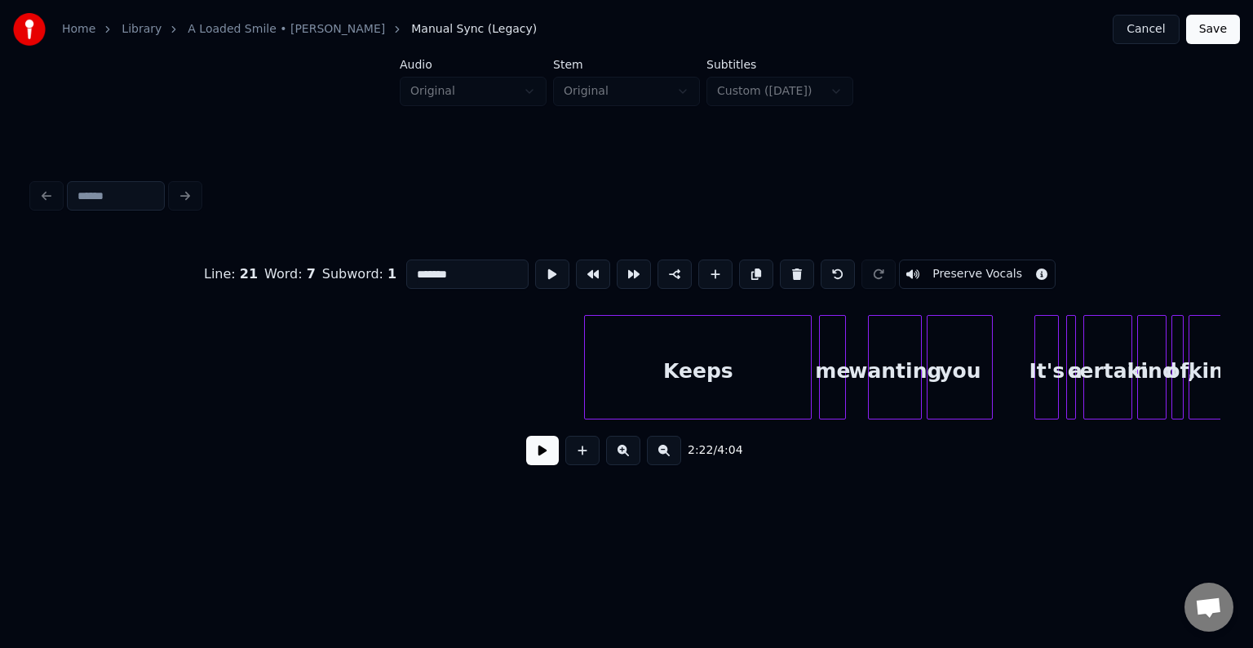
click at [713, 359] on div "Keeps" at bounding box center [698, 371] width 226 height 111
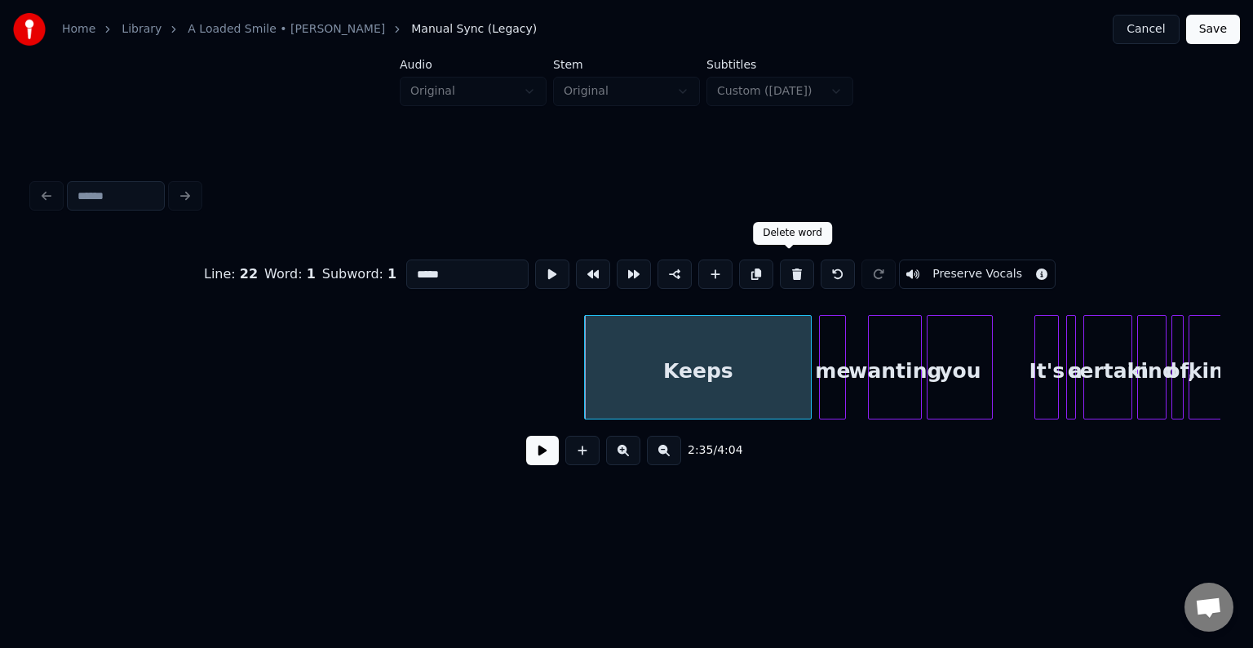
click at [781, 268] on button at bounding box center [797, 273] width 34 height 29
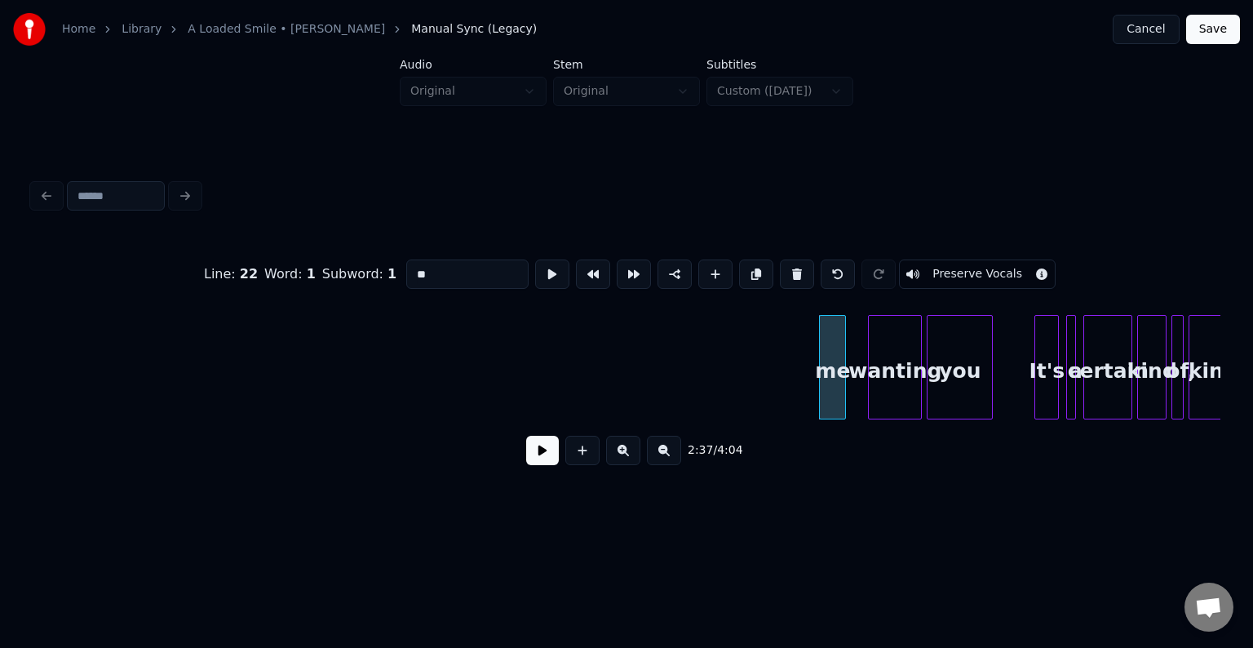
click at [781, 268] on button at bounding box center [797, 273] width 34 height 29
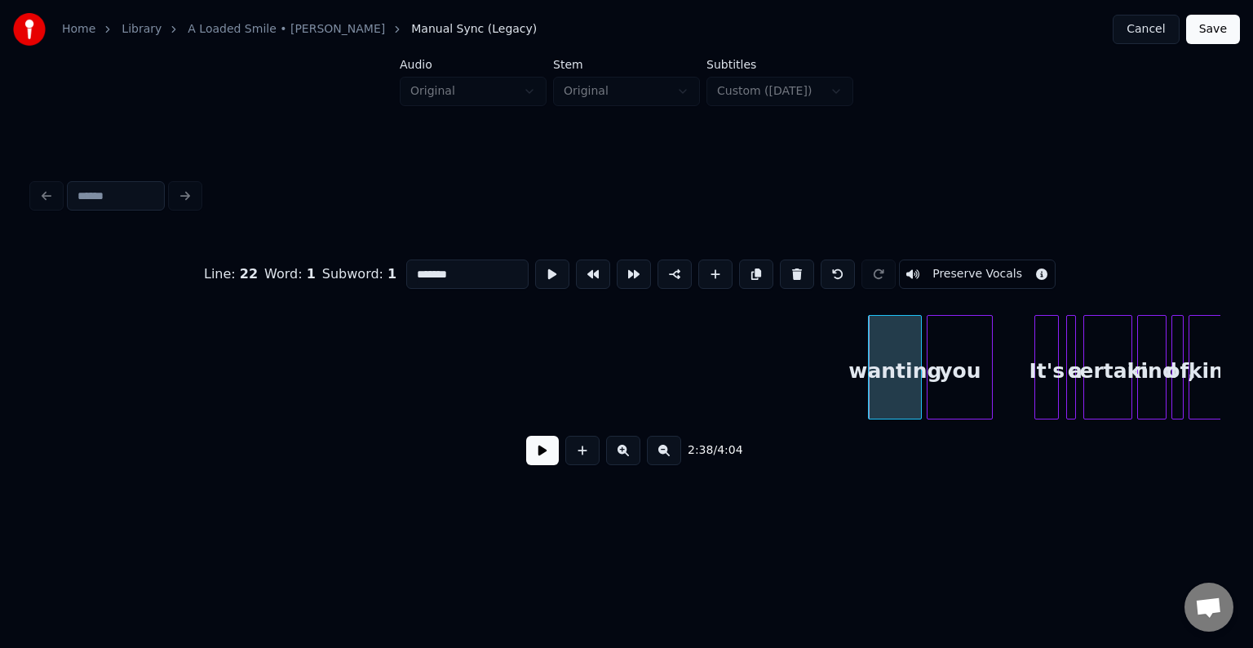
click at [781, 268] on button at bounding box center [797, 273] width 34 height 29
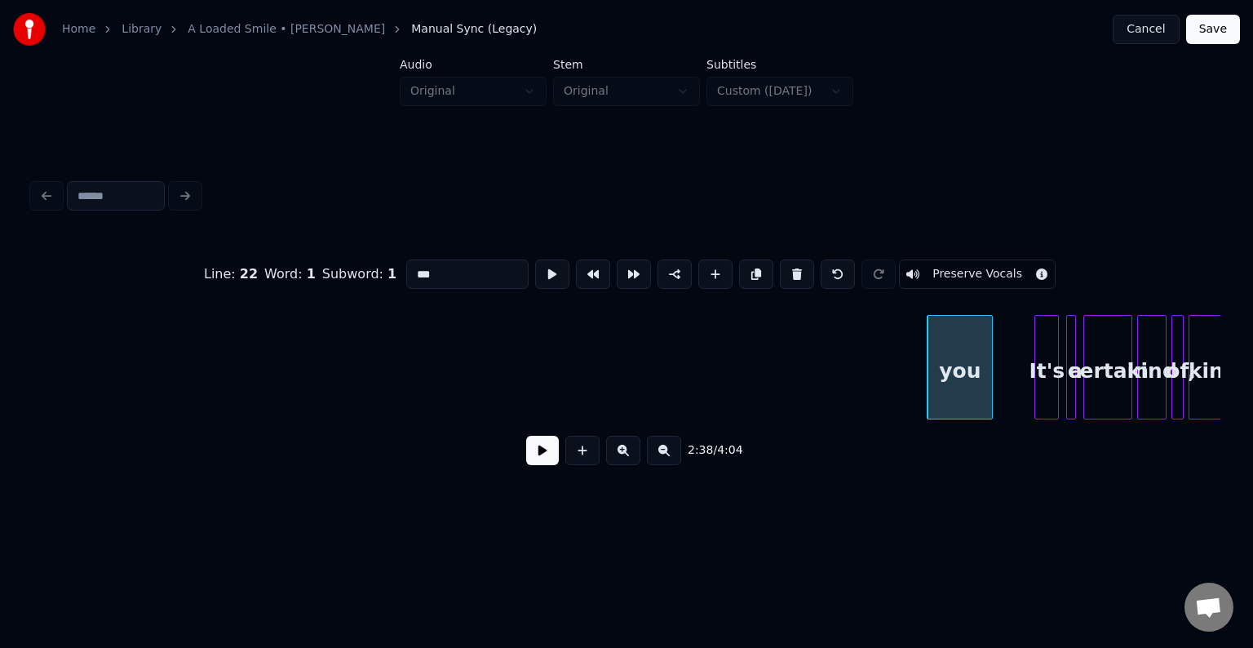
click at [781, 268] on button at bounding box center [797, 273] width 34 height 29
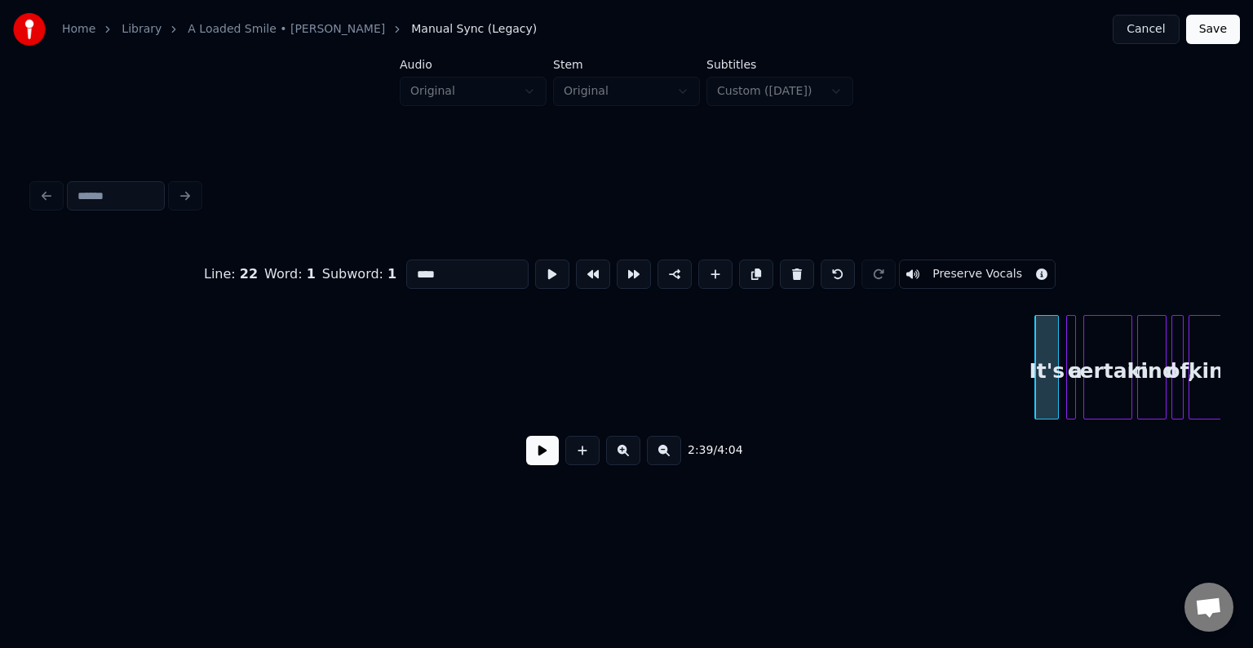
click at [781, 268] on button at bounding box center [797, 273] width 34 height 29
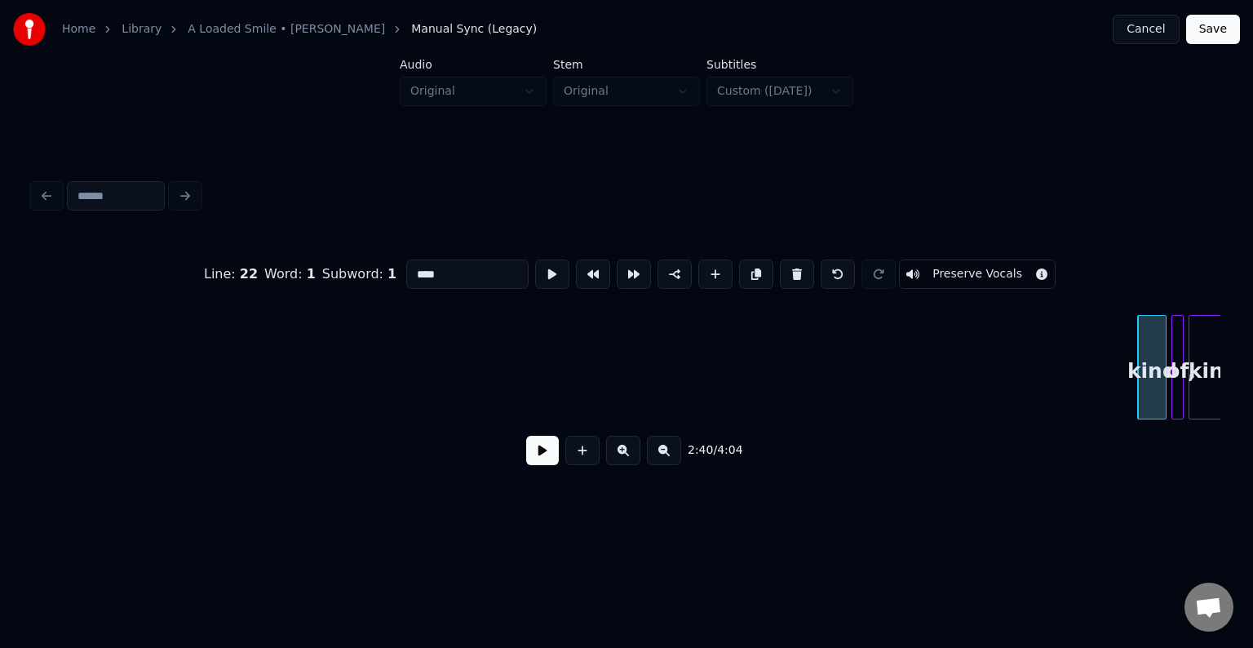
click at [781, 268] on button at bounding box center [797, 273] width 34 height 29
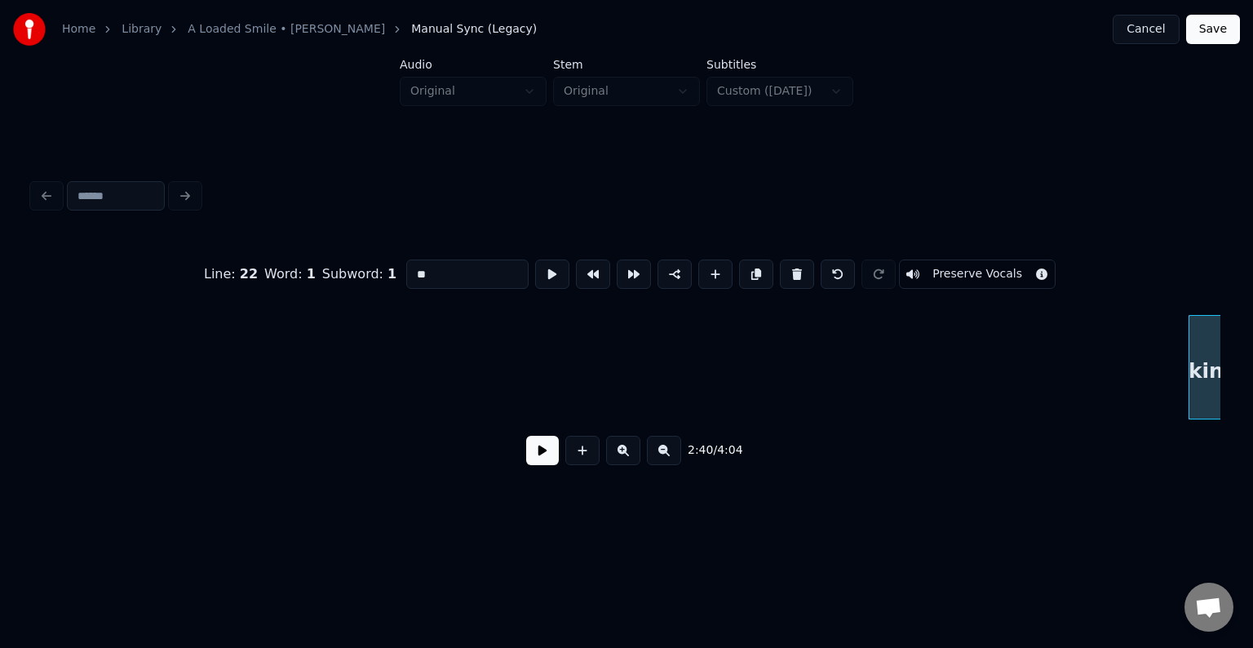
scroll to position [0, 19720]
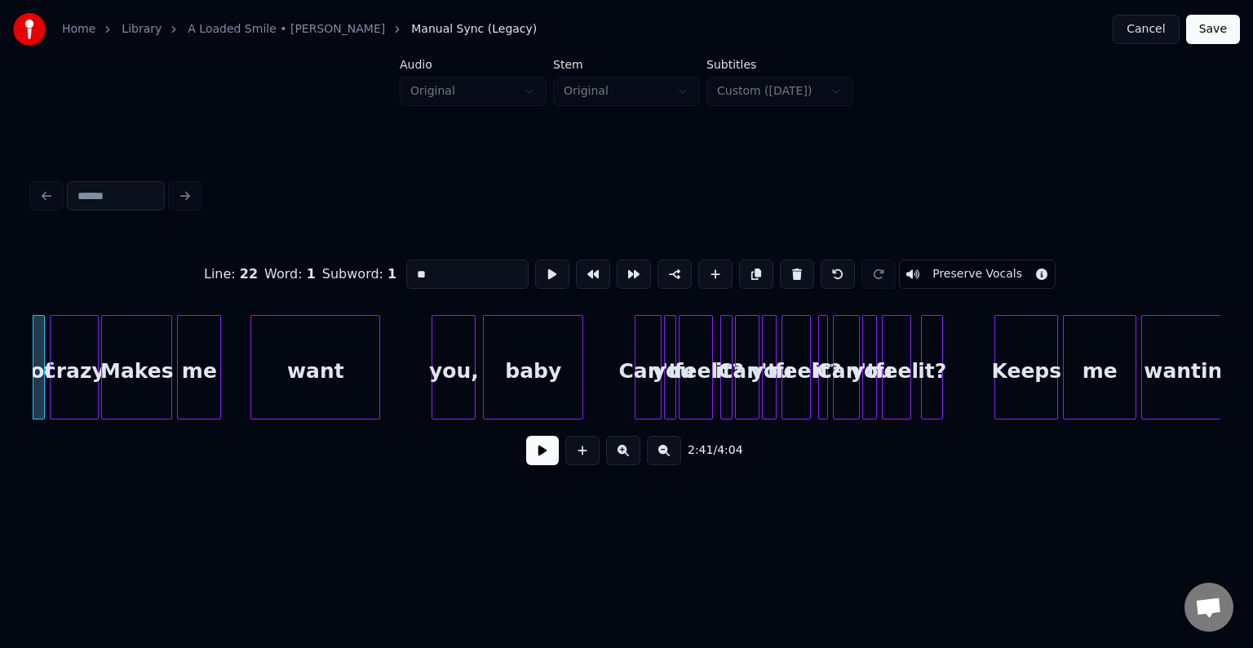
click at [781, 271] on button at bounding box center [797, 273] width 34 height 29
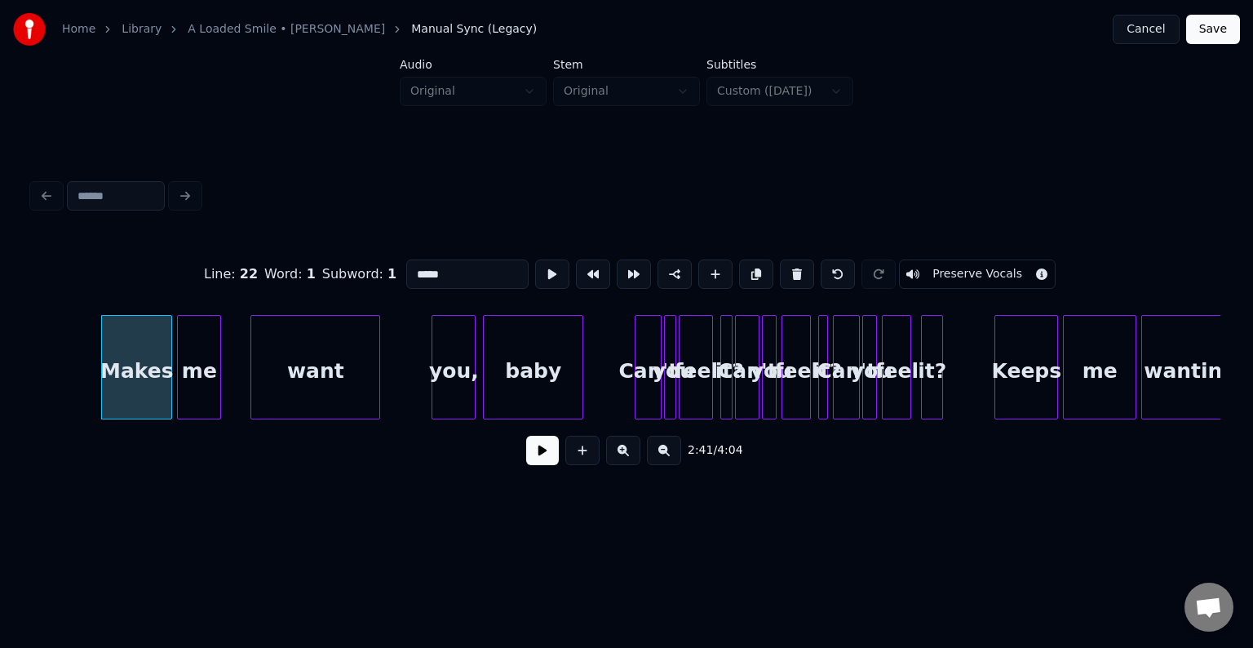
click at [781, 271] on button at bounding box center [797, 273] width 34 height 29
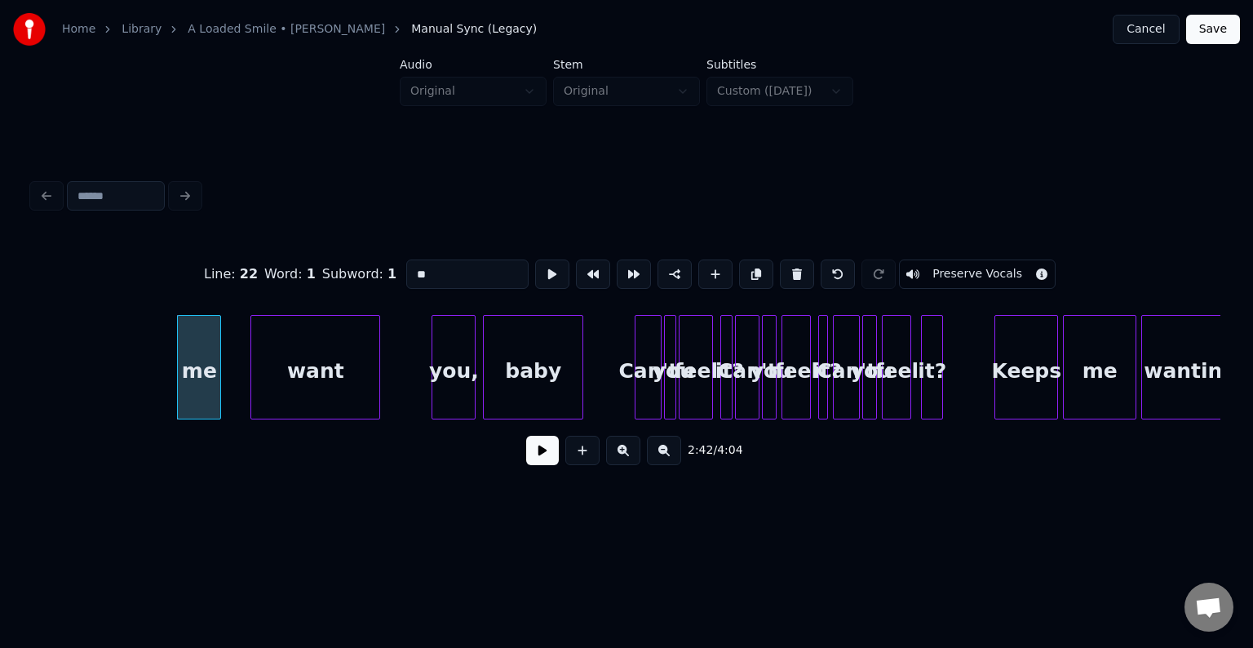
click at [781, 271] on button at bounding box center [797, 273] width 34 height 29
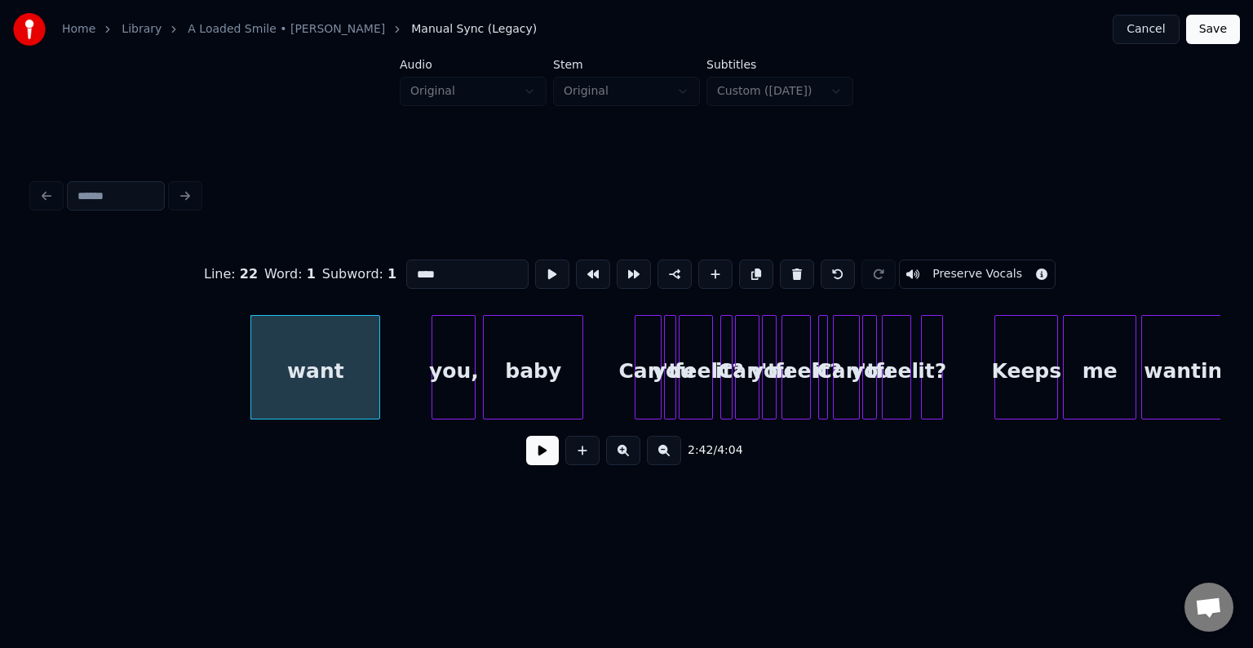
click at [781, 271] on button at bounding box center [797, 273] width 34 height 29
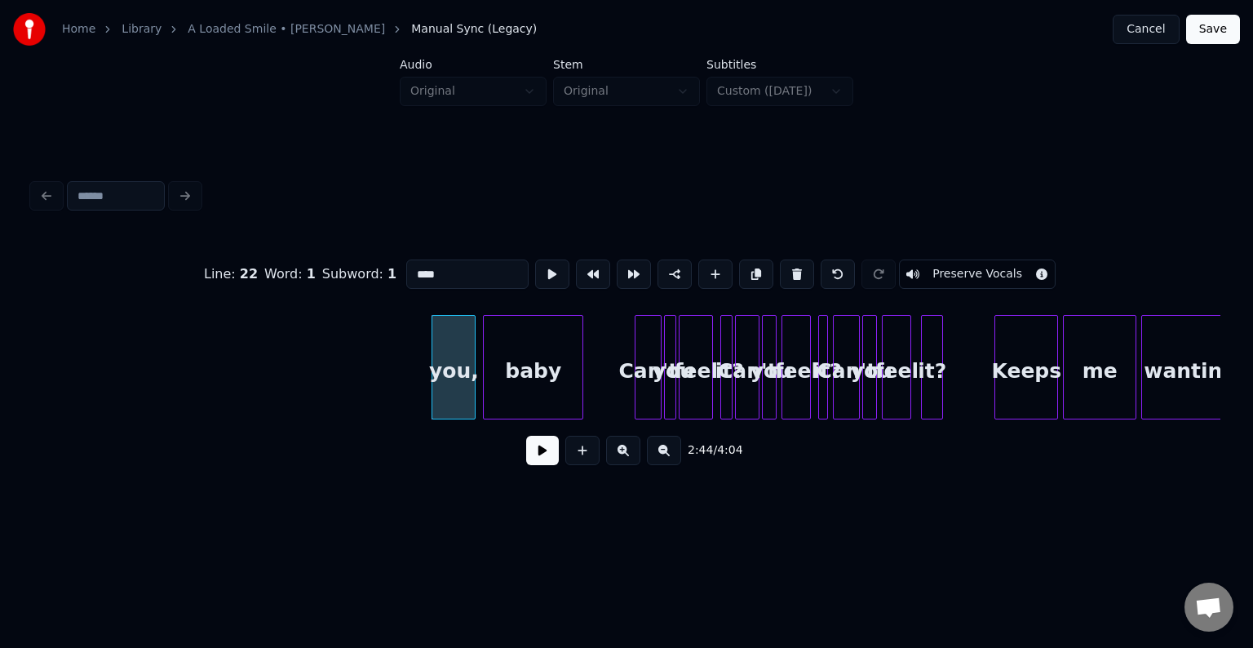
click at [781, 271] on button at bounding box center [797, 273] width 34 height 29
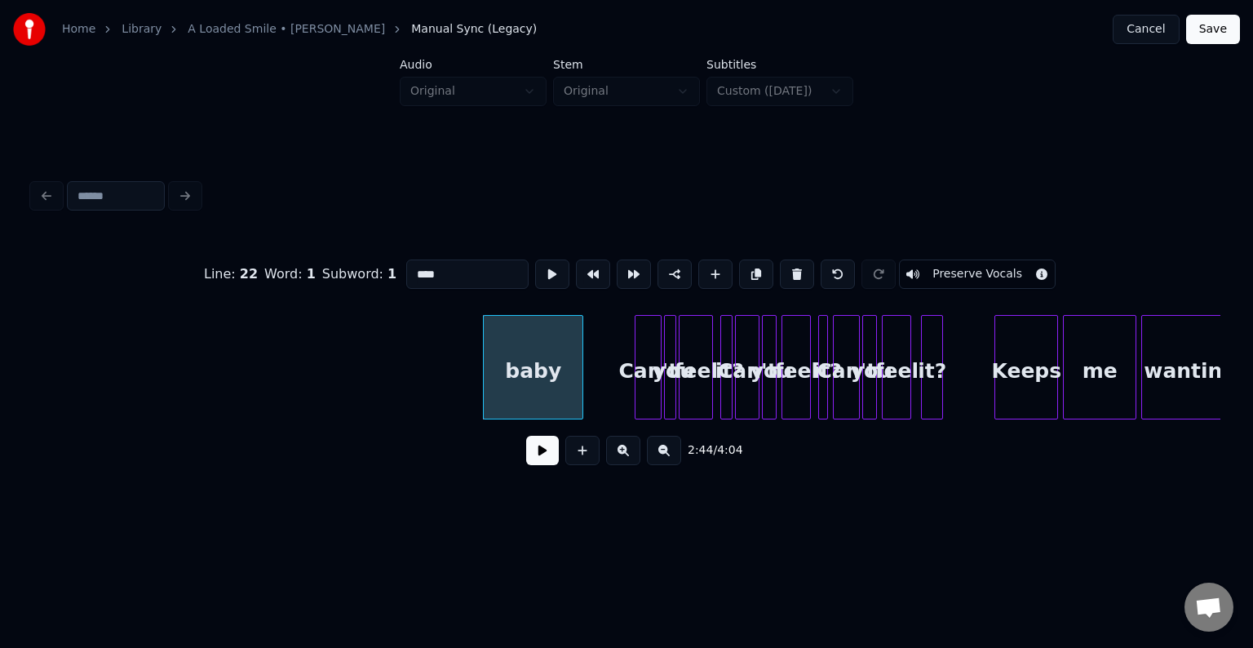
click at [781, 271] on button at bounding box center [797, 273] width 34 height 29
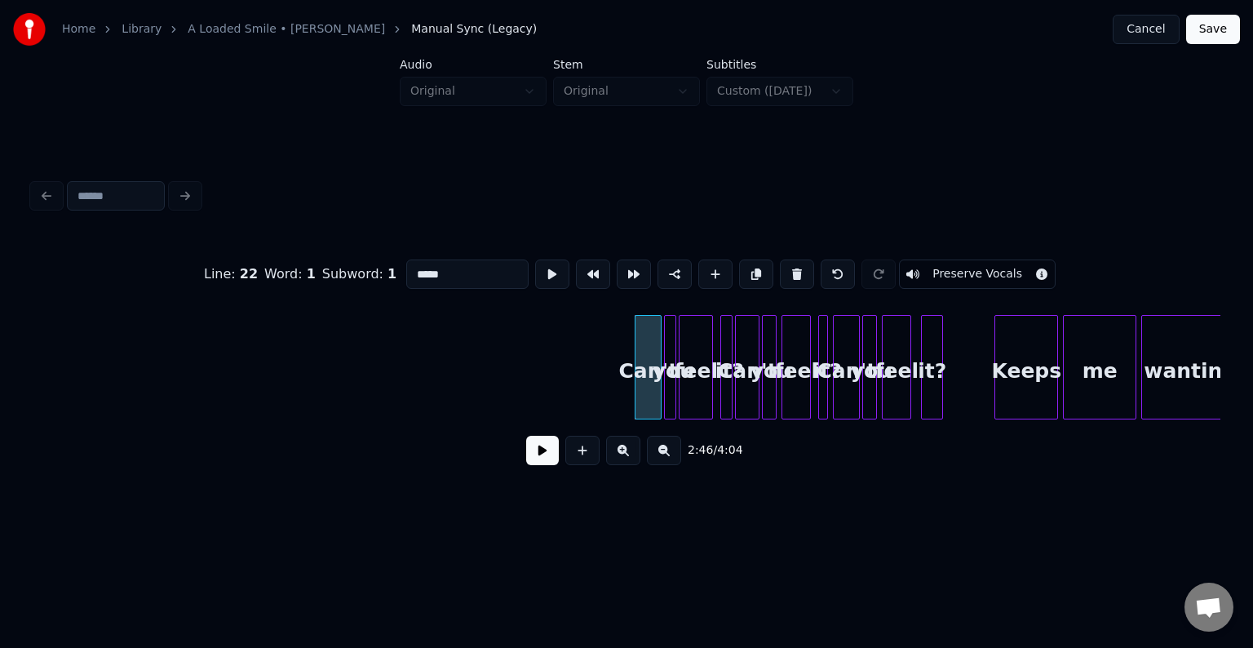
click at [781, 271] on button at bounding box center [797, 273] width 34 height 29
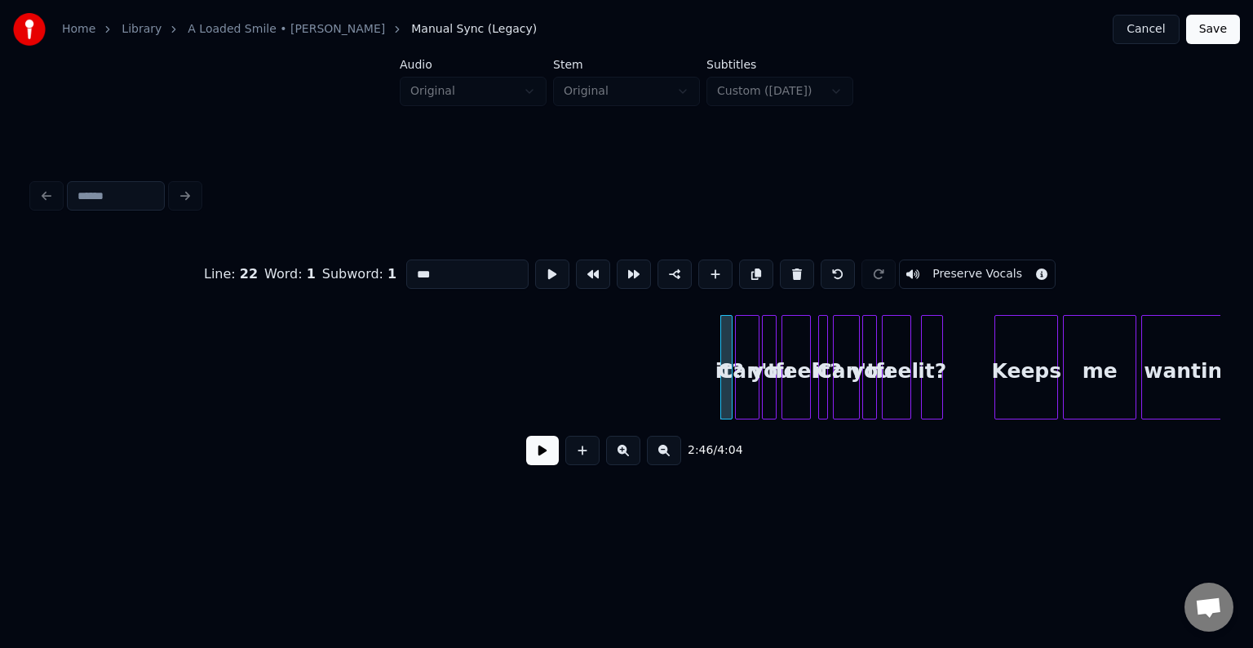
click at [781, 271] on button at bounding box center [797, 273] width 34 height 29
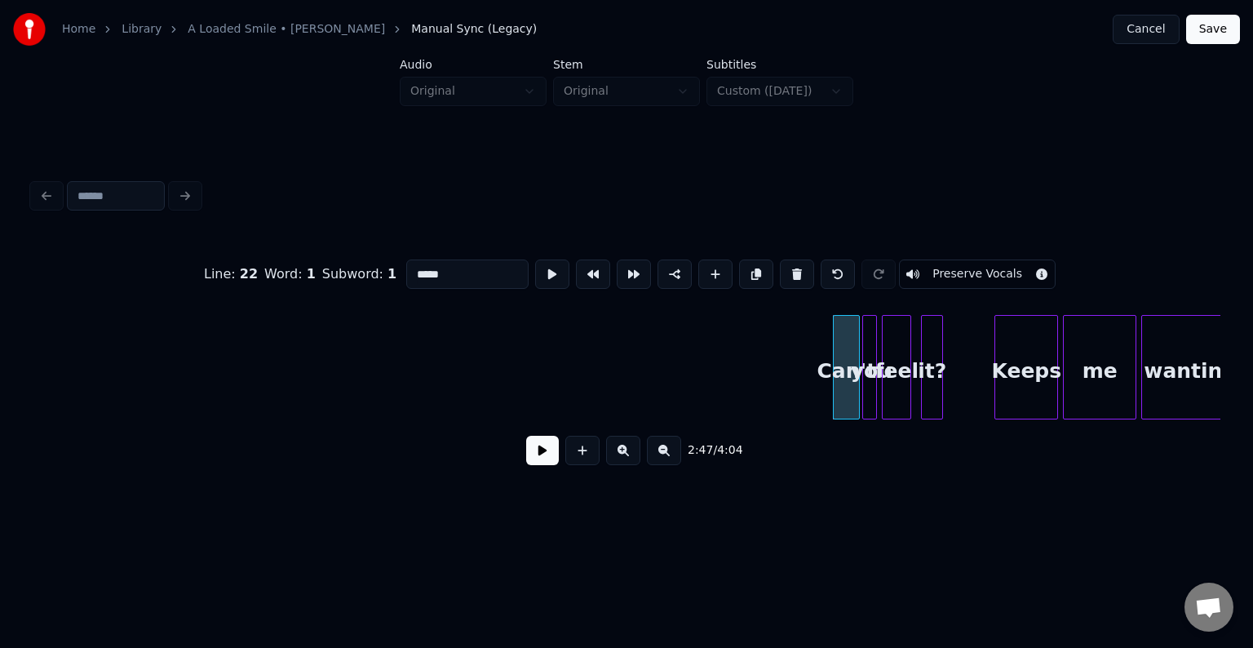
click at [781, 271] on button at bounding box center [797, 273] width 34 height 29
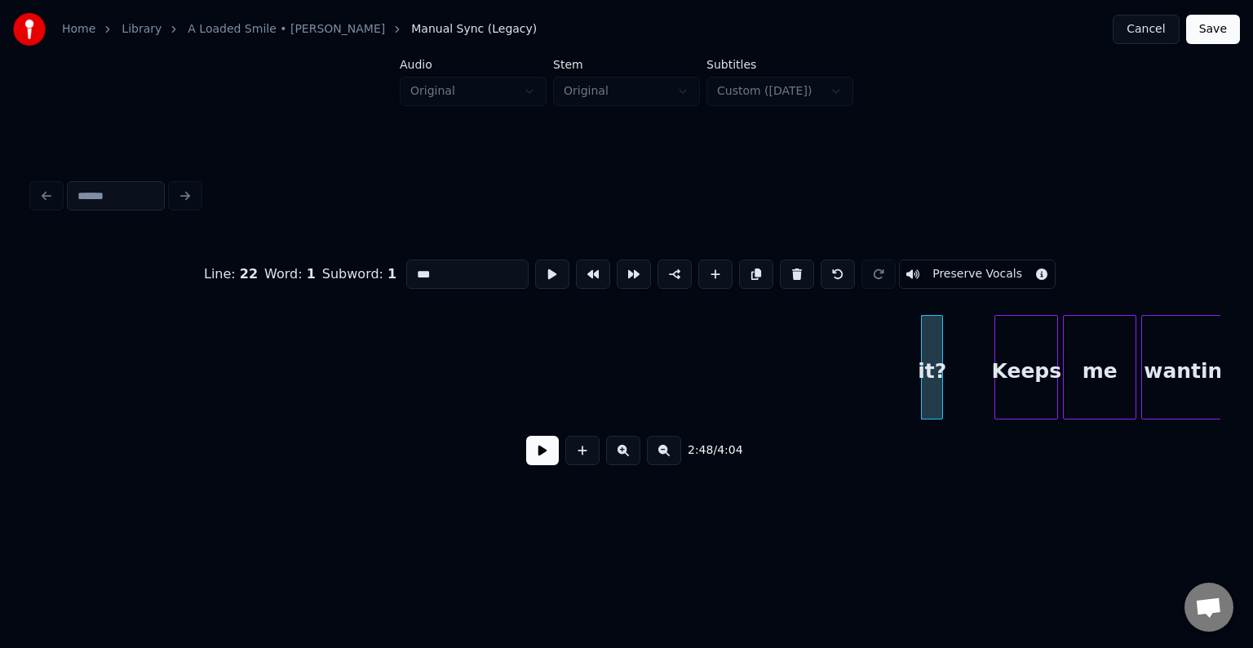
click at [781, 271] on button at bounding box center [797, 273] width 34 height 29
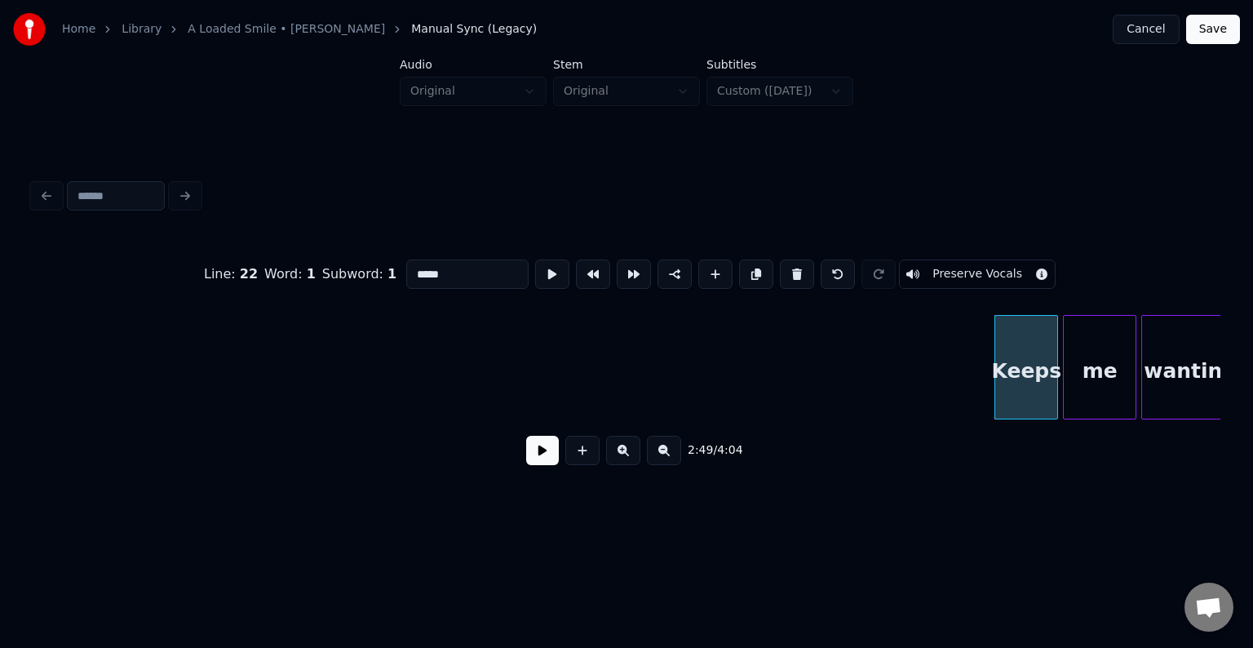
click at [781, 271] on button at bounding box center [797, 273] width 34 height 29
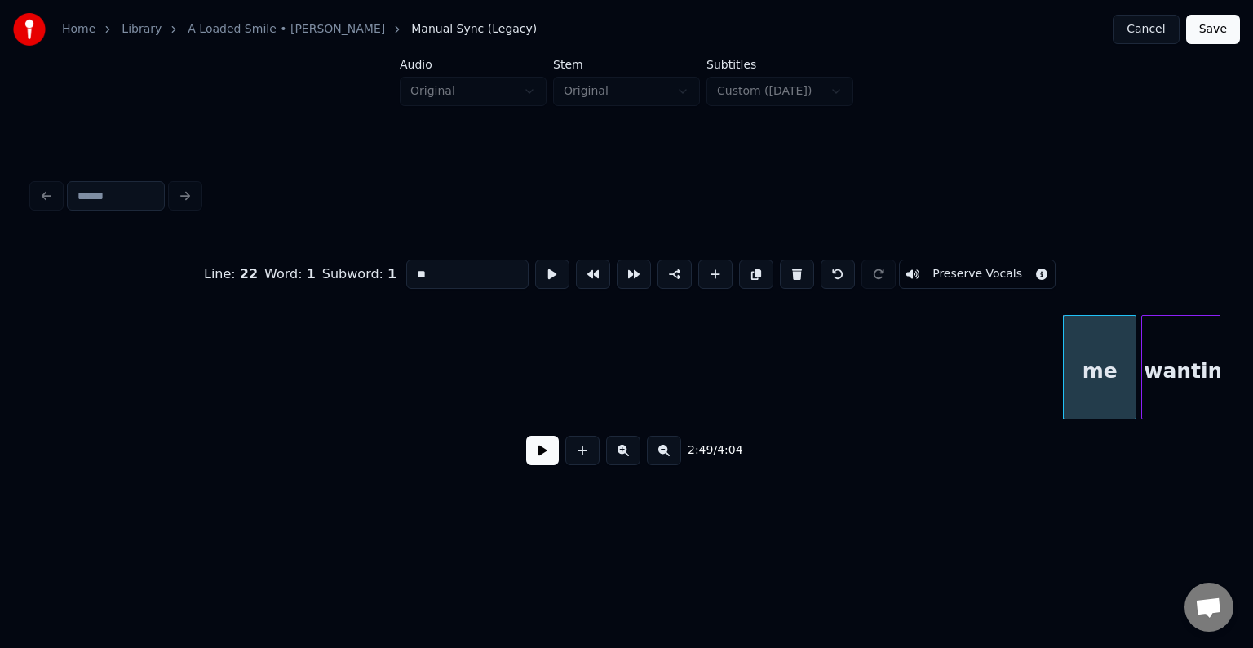
click at [781, 271] on button at bounding box center [797, 273] width 34 height 29
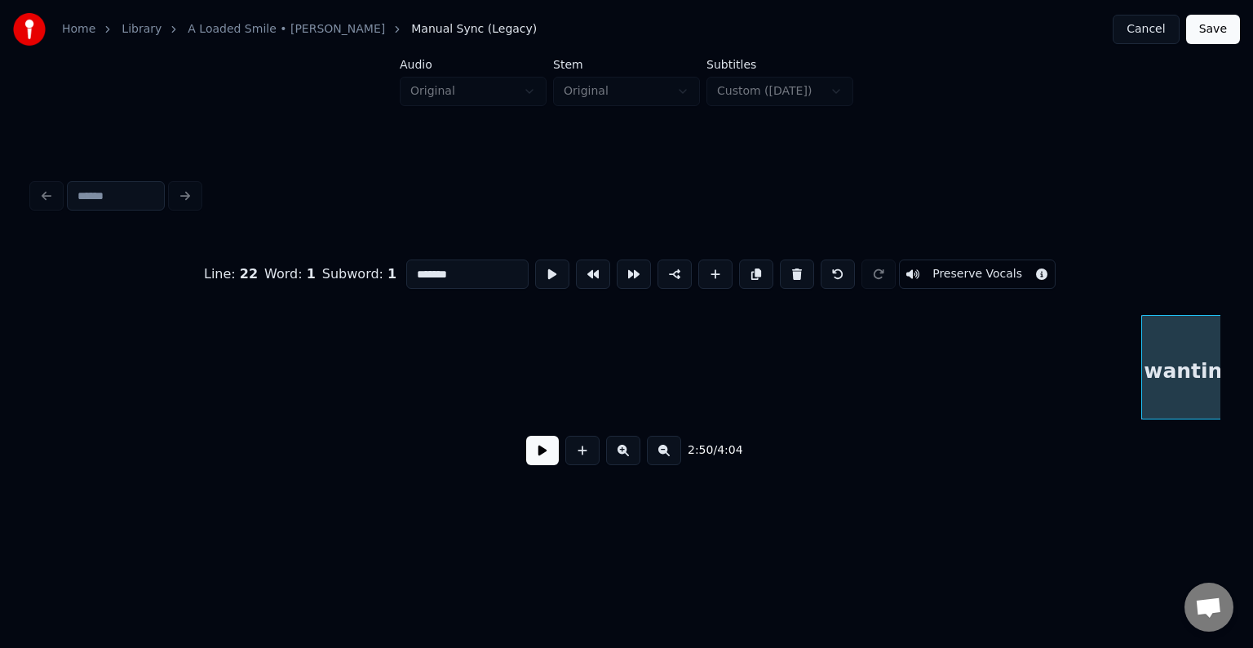
click at [781, 271] on button at bounding box center [797, 273] width 34 height 29
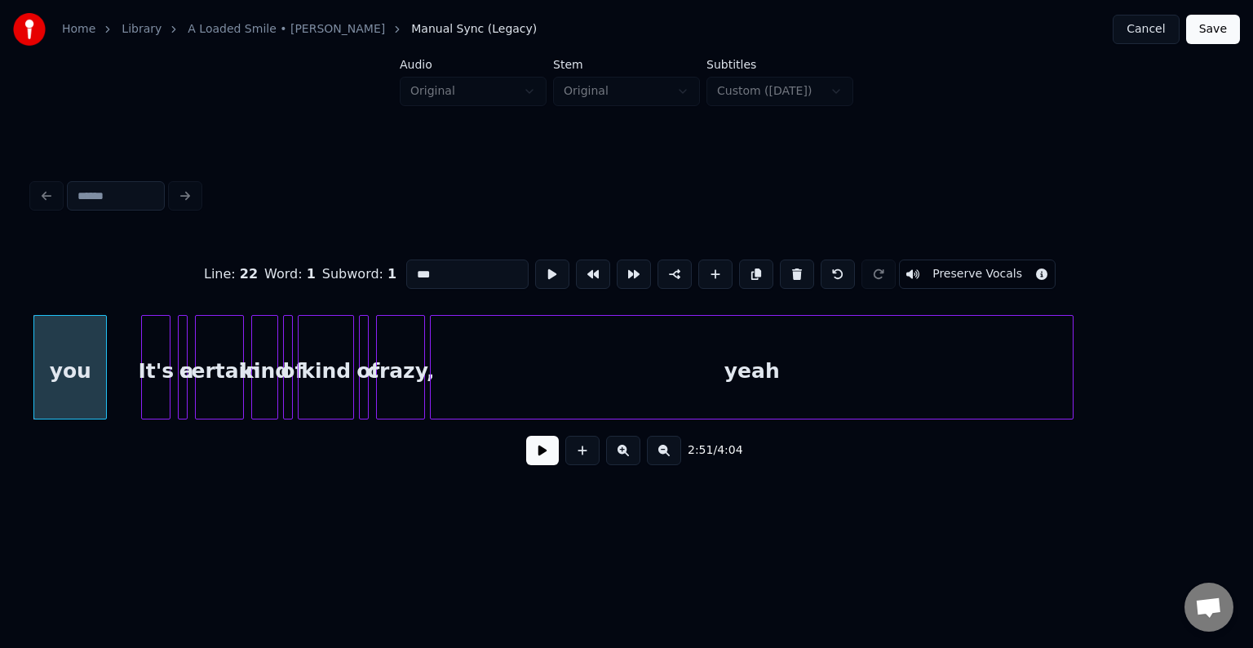
click at [781, 271] on button at bounding box center [797, 273] width 34 height 29
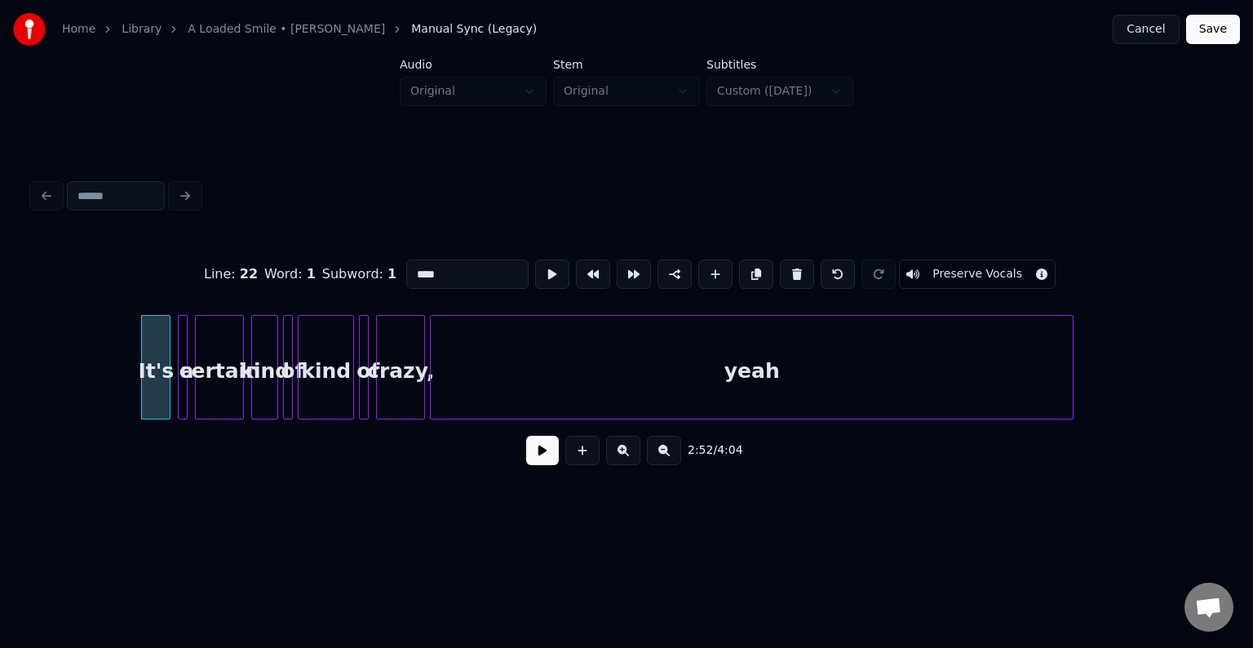
click at [781, 271] on button at bounding box center [797, 273] width 34 height 29
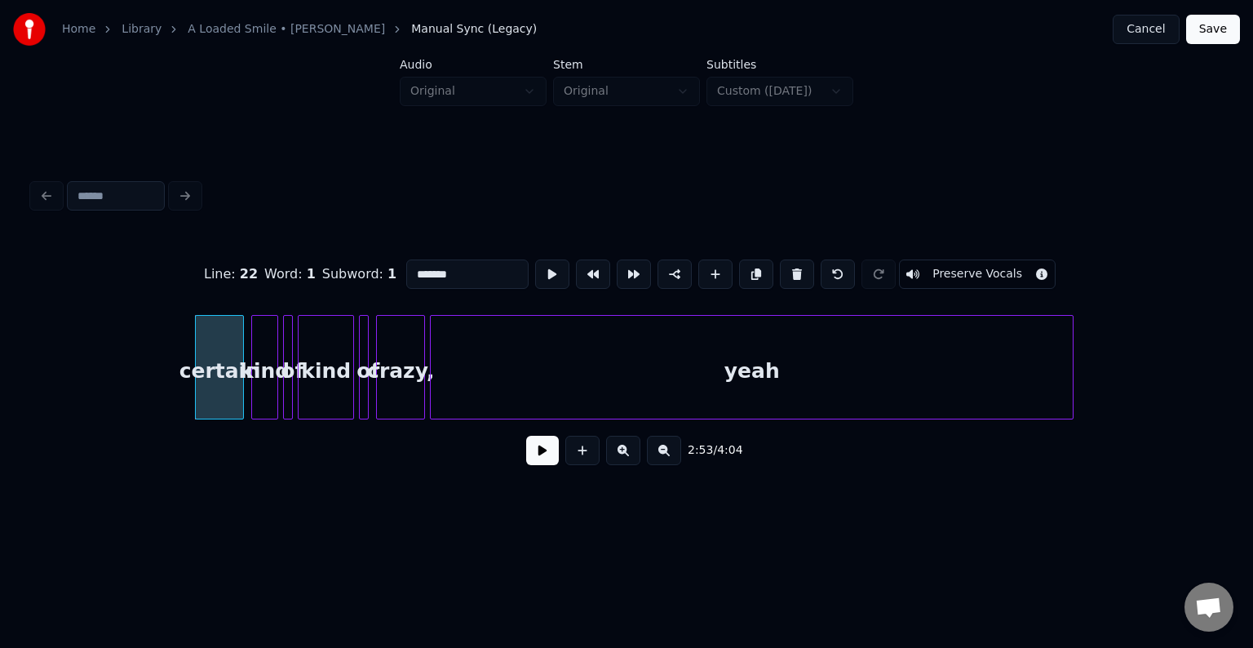
click at [781, 271] on button at bounding box center [797, 273] width 34 height 29
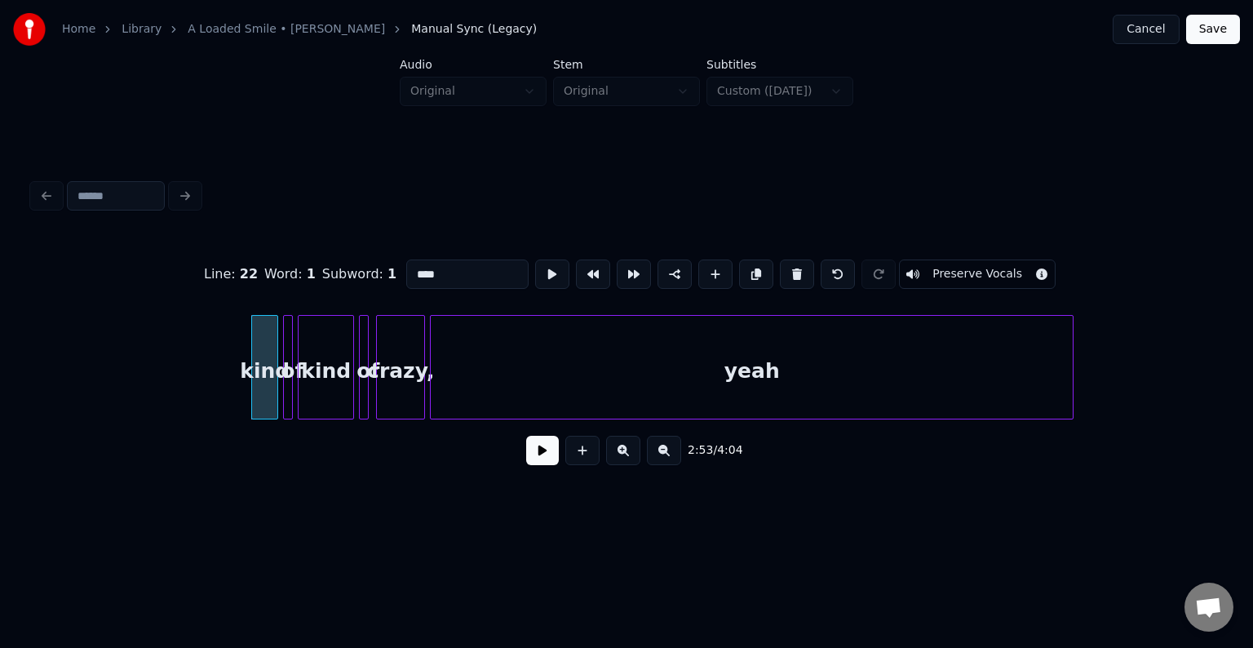
click at [781, 271] on button at bounding box center [797, 273] width 34 height 29
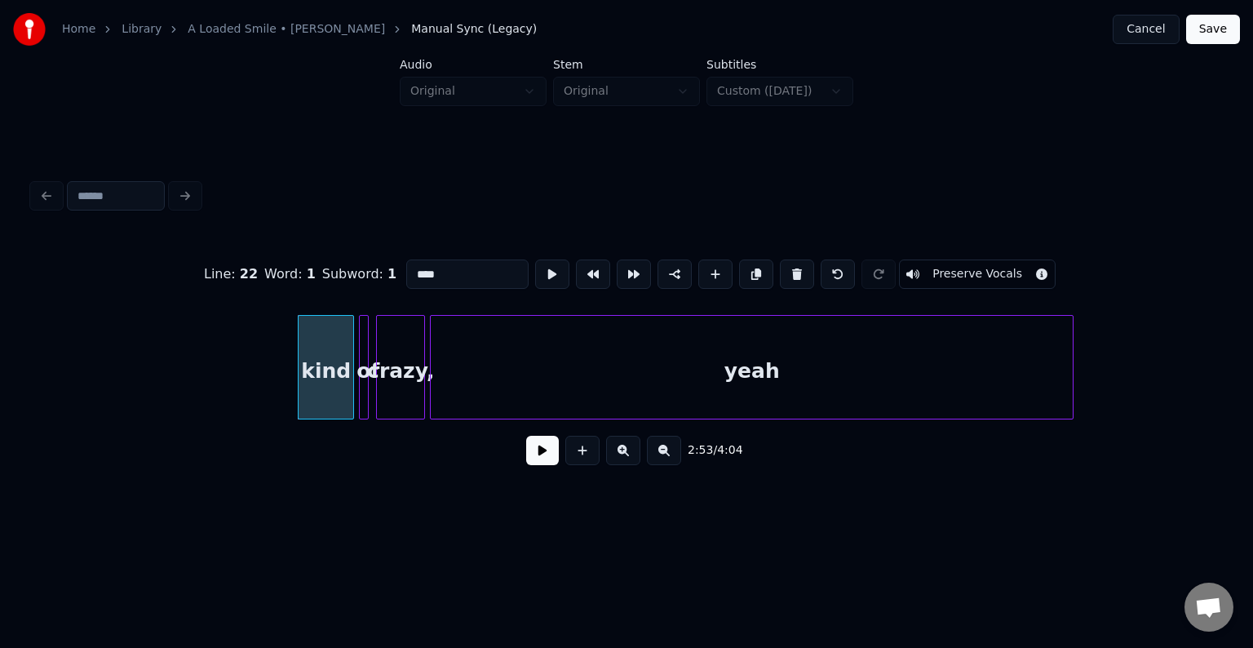
click at [781, 271] on button at bounding box center [797, 273] width 34 height 29
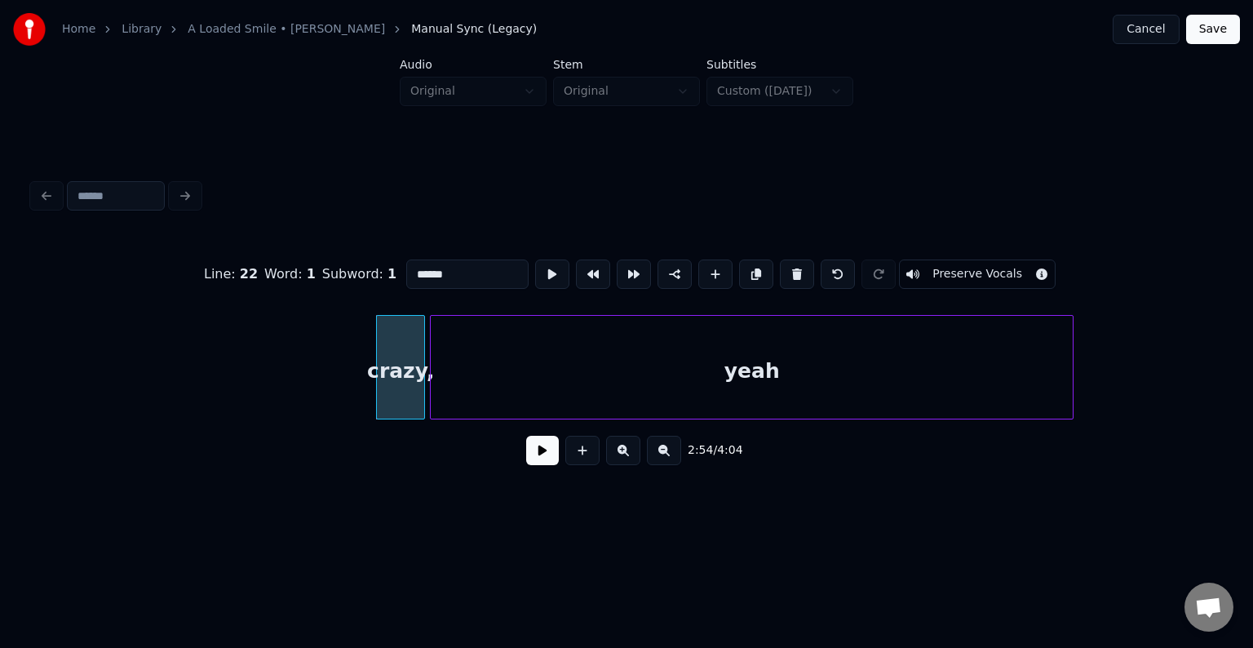
click at [781, 271] on button at bounding box center [797, 273] width 34 height 29
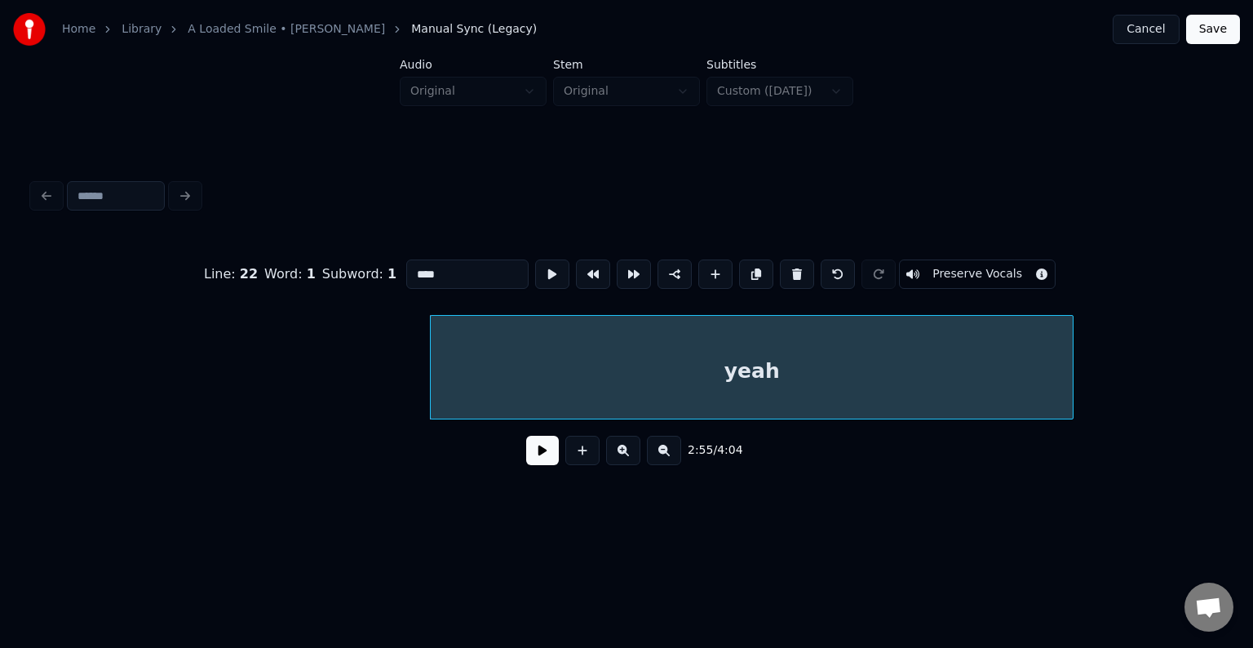
click at [781, 271] on button at bounding box center [797, 273] width 34 height 29
type input "*******"
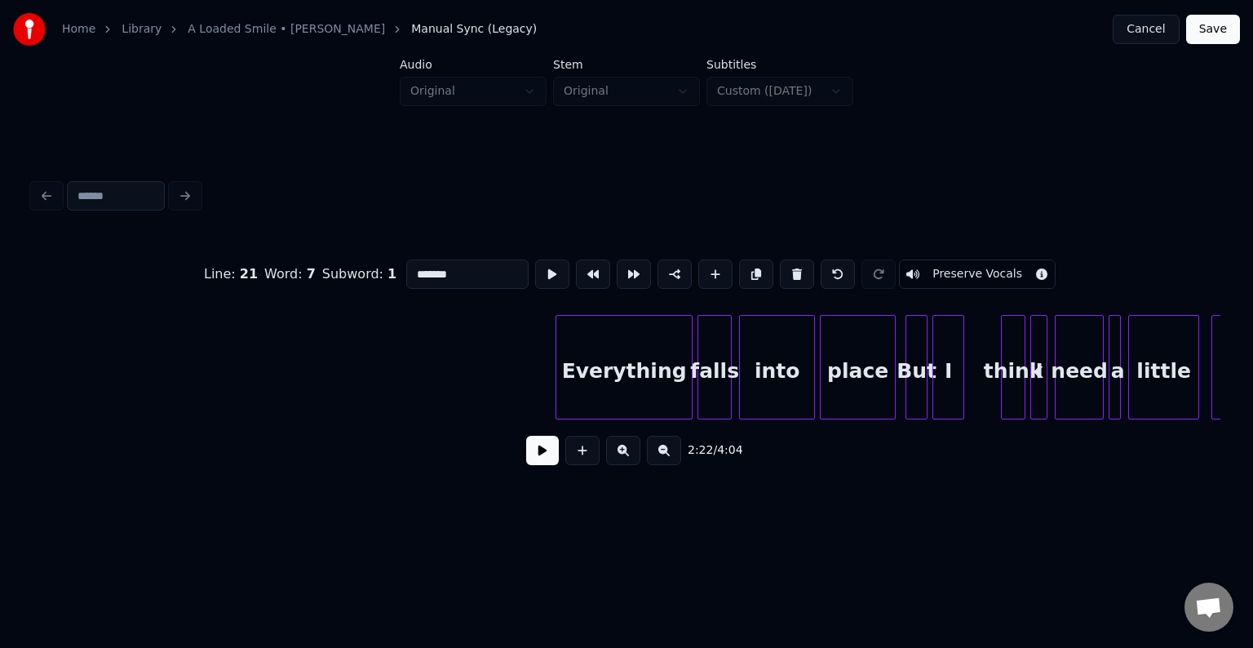
scroll to position [0, 25111]
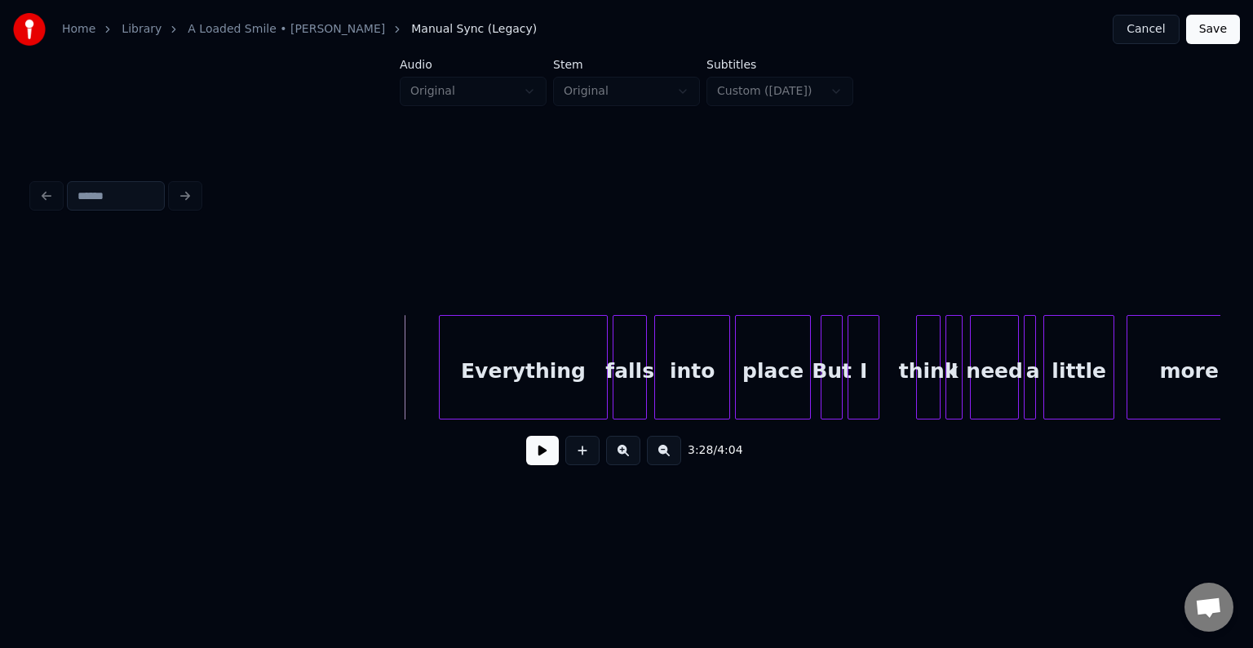
click at [440, 400] on div at bounding box center [442, 367] width 5 height 103
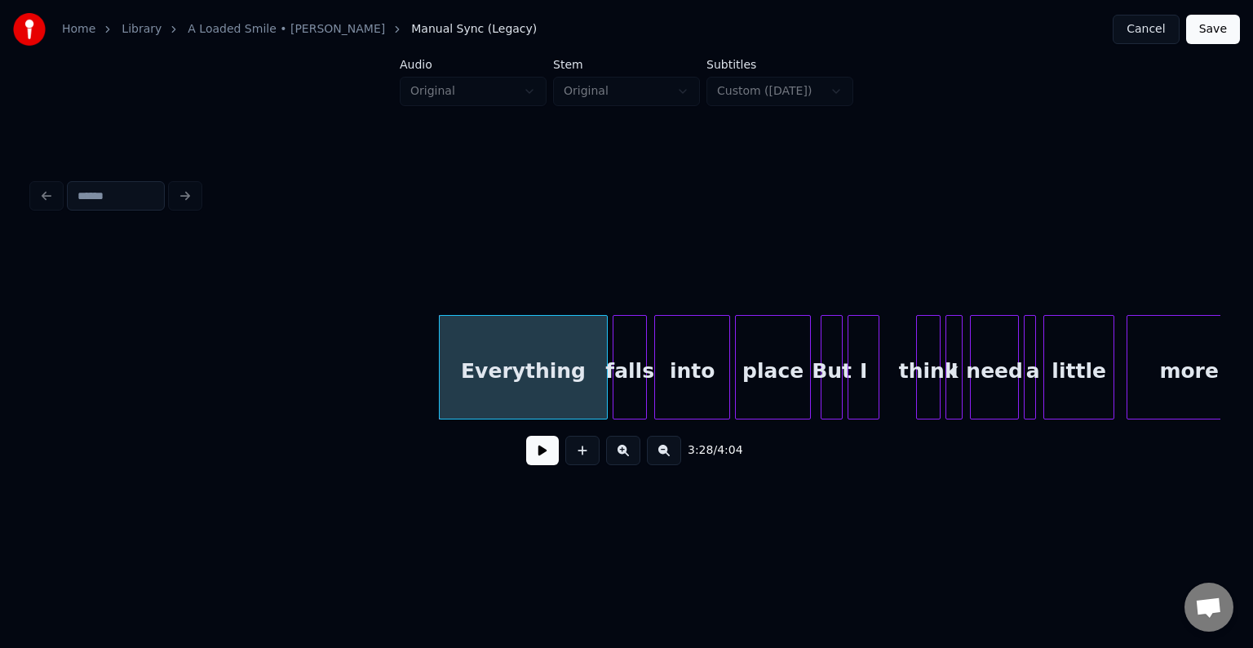
click at [529, 447] on button at bounding box center [542, 450] width 33 height 29
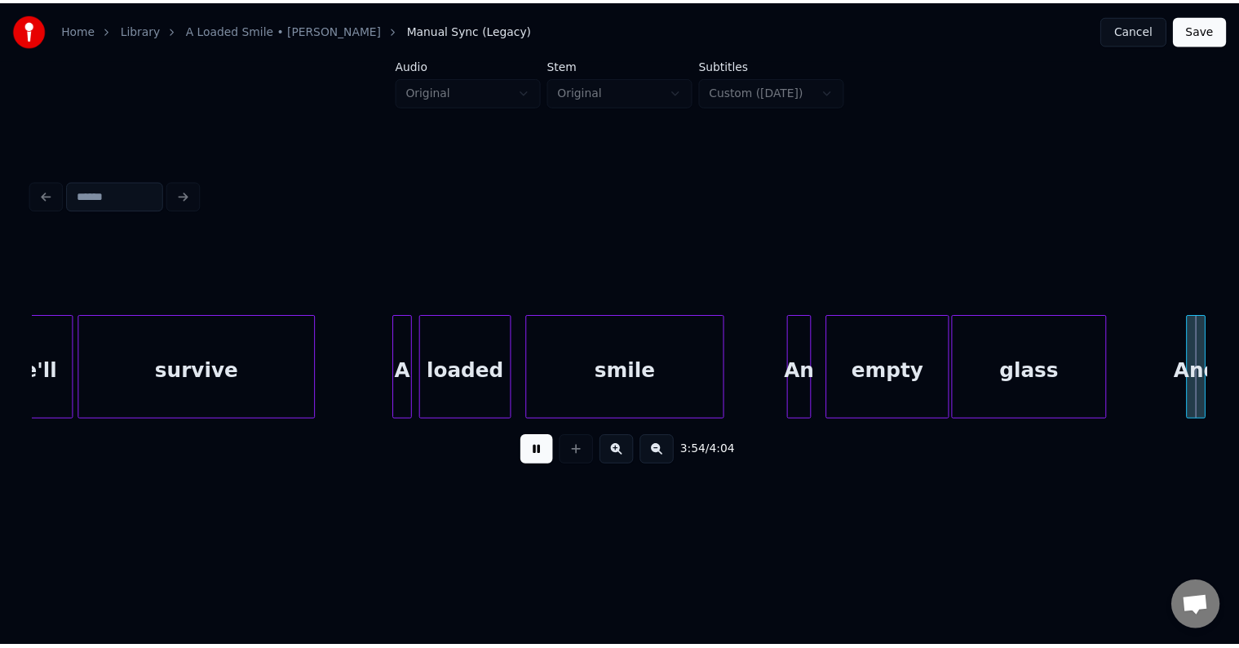
scroll to position [0, 28676]
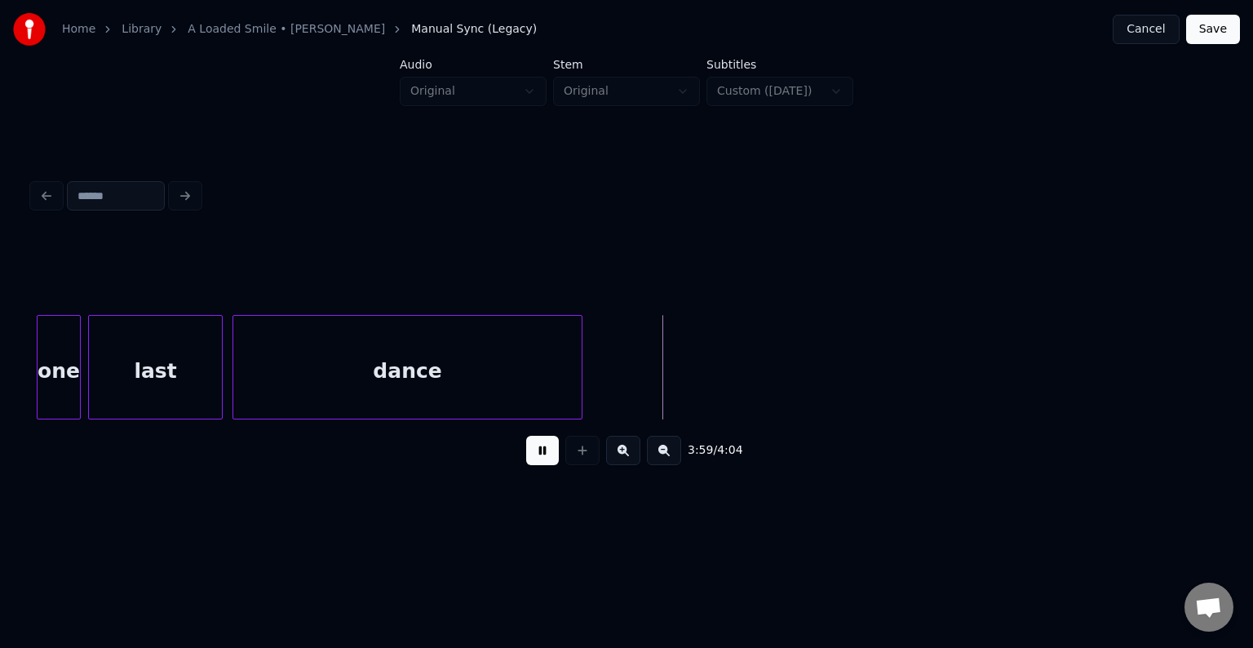
click at [1205, 35] on button "Save" at bounding box center [1213, 29] width 54 height 29
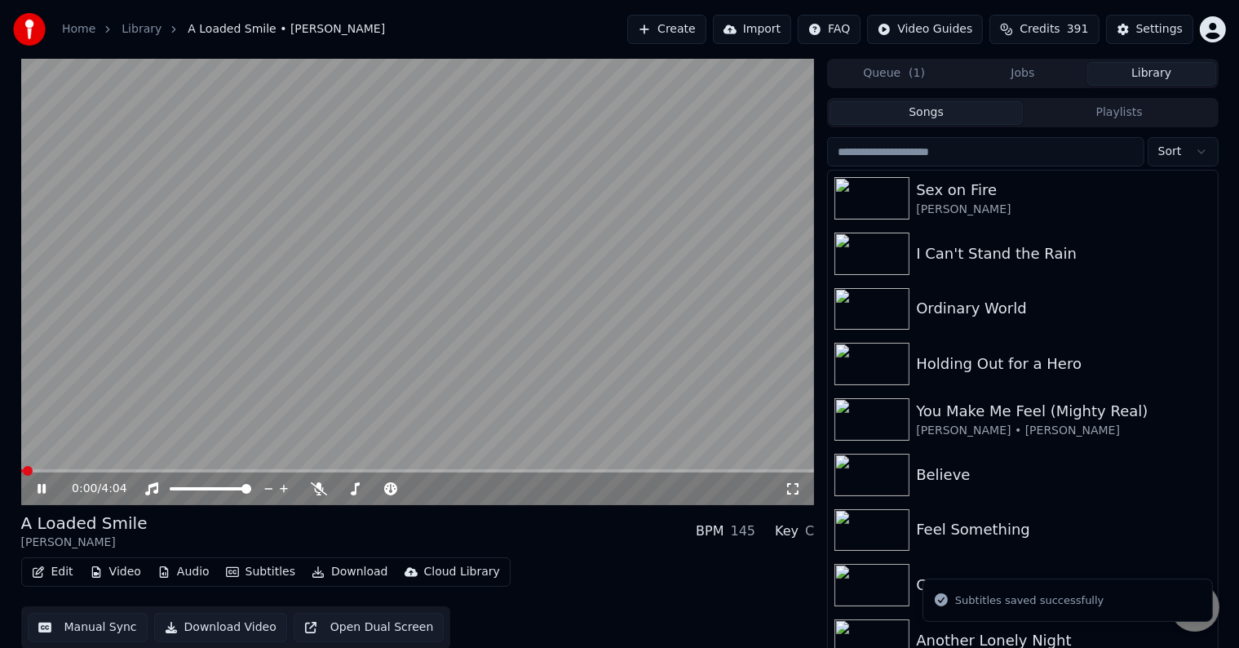
click at [320, 568] on button "Download" at bounding box center [350, 571] width 90 height 23
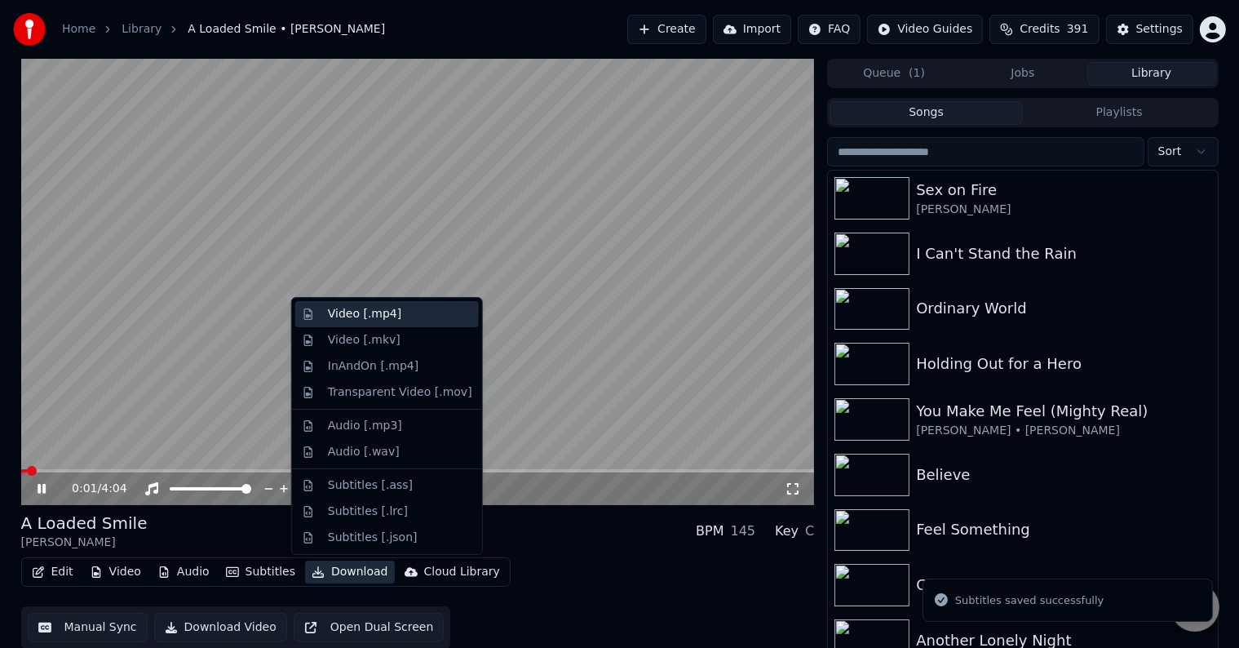
click at [352, 316] on div "Video [.mp4]" at bounding box center [364, 314] width 73 height 16
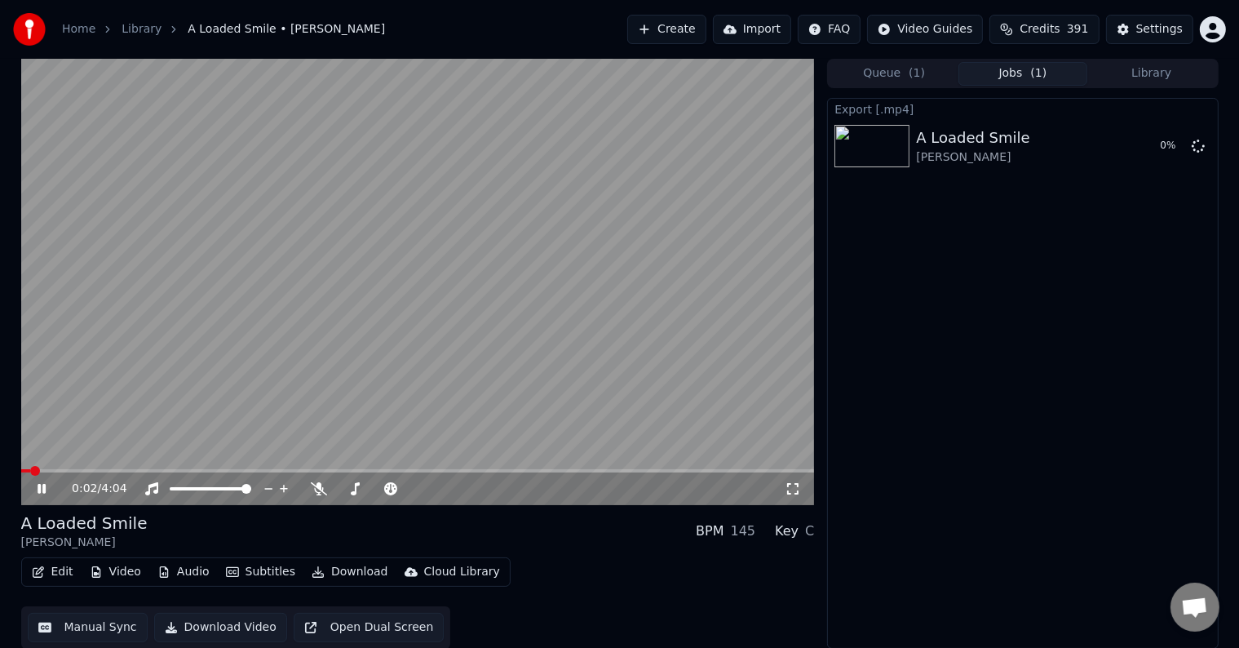
click at [35, 488] on icon at bounding box center [53, 488] width 38 height 13
click at [1145, 77] on button "Library" at bounding box center [1151, 74] width 129 height 24
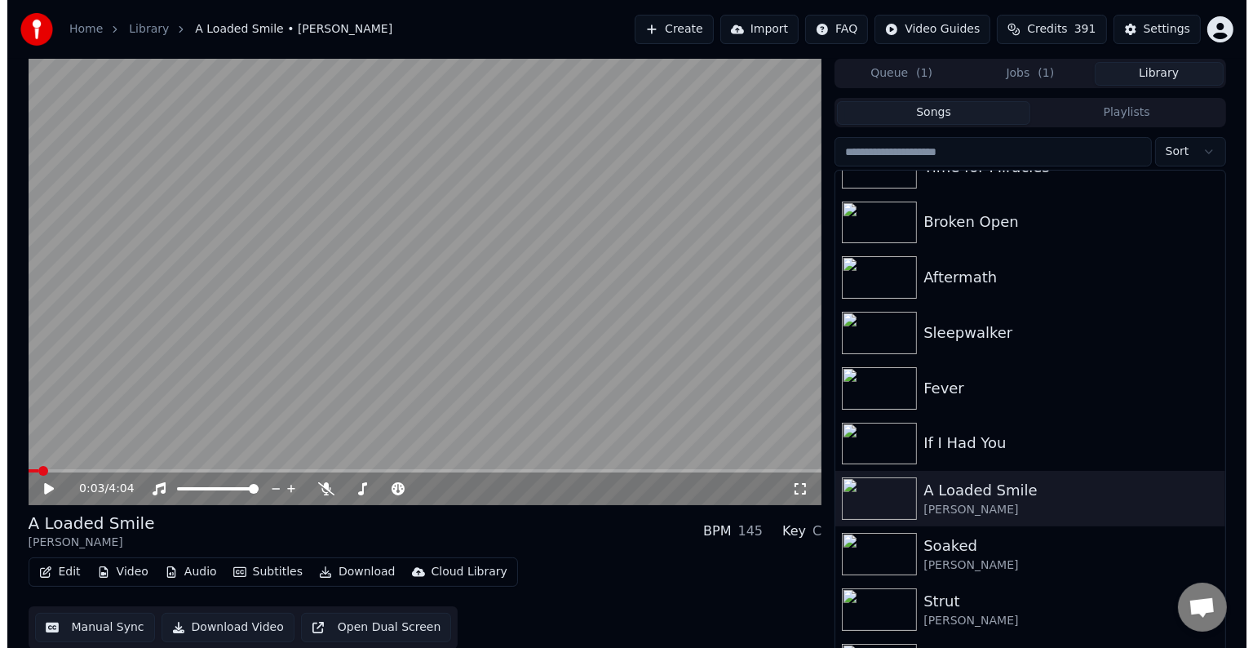
scroll to position [837, 0]
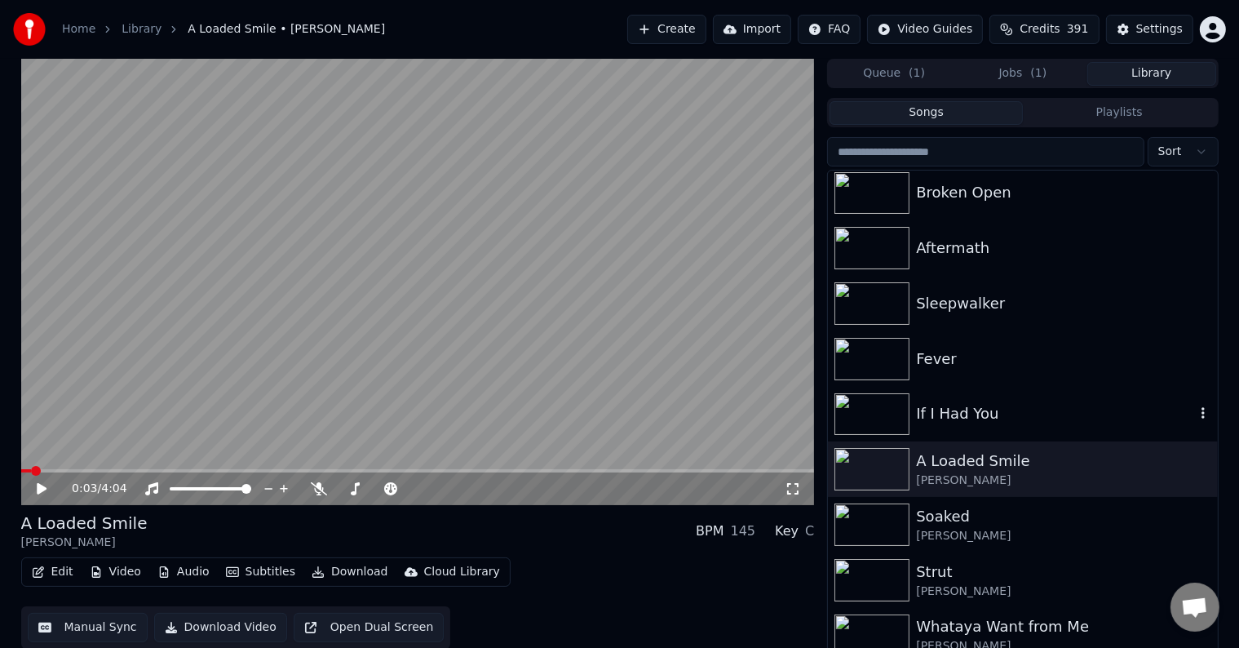
click at [1027, 416] on div "If I Had You" at bounding box center [1055, 413] width 278 height 23
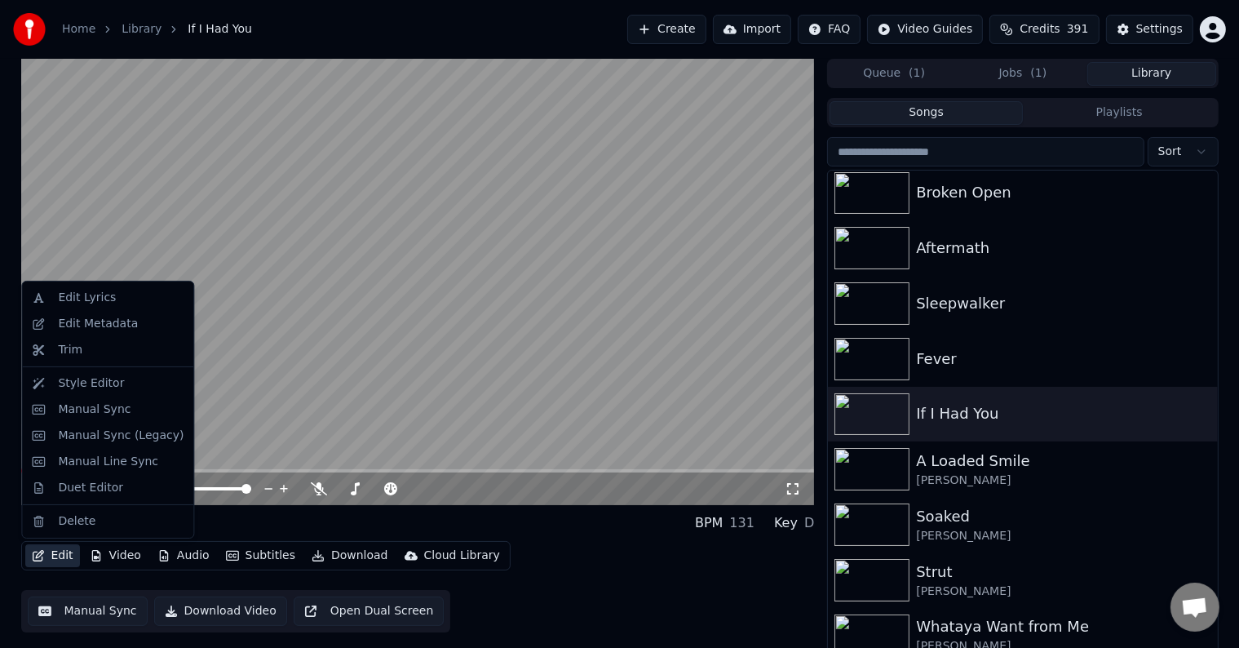
click at [49, 557] on button "Edit" at bounding box center [52, 555] width 55 height 23
click at [107, 334] on div "Edit Metadata" at bounding box center [107, 324] width 165 height 26
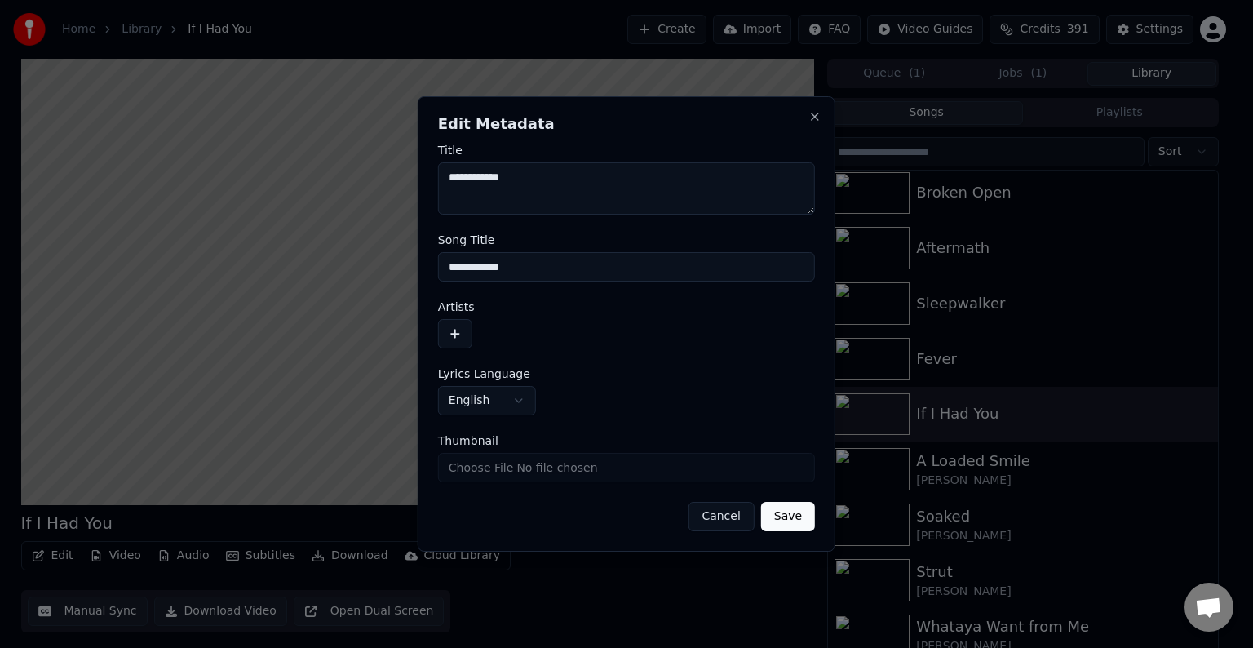
click at [458, 333] on button "button" at bounding box center [455, 333] width 34 height 29
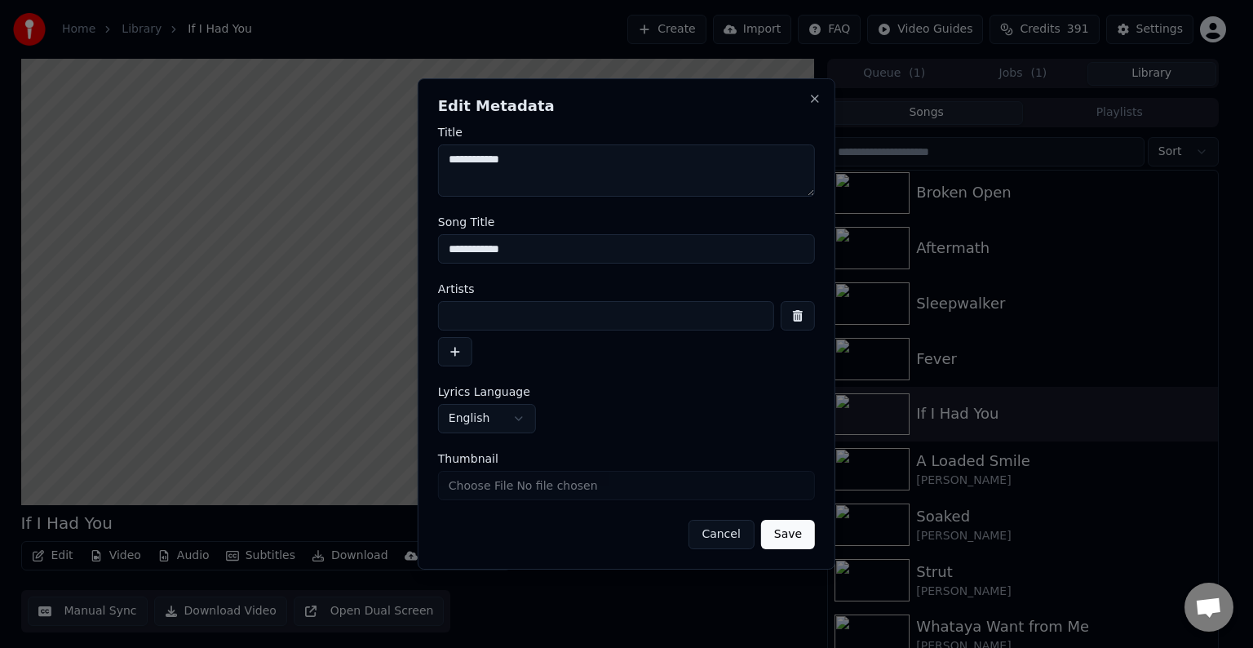
click at [515, 315] on input at bounding box center [606, 315] width 336 height 29
type input "**********"
click at [761, 520] on button "Save" at bounding box center [788, 534] width 54 height 29
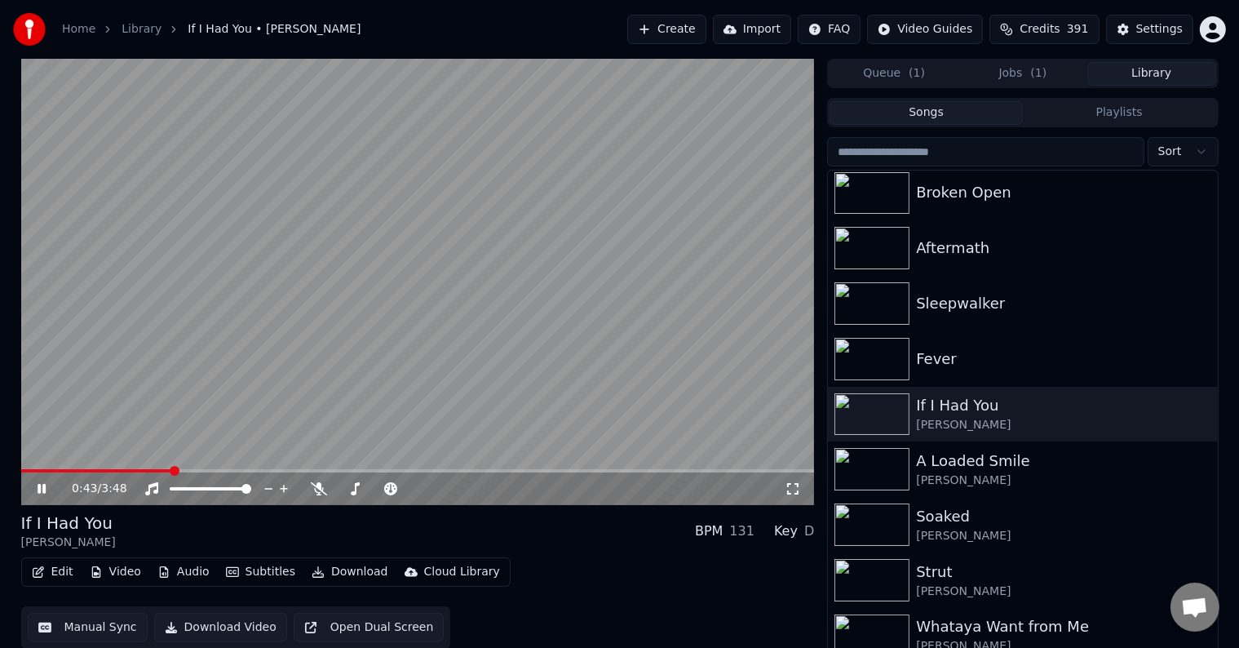
click at [42, 486] on icon at bounding box center [42, 489] width 8 height 10
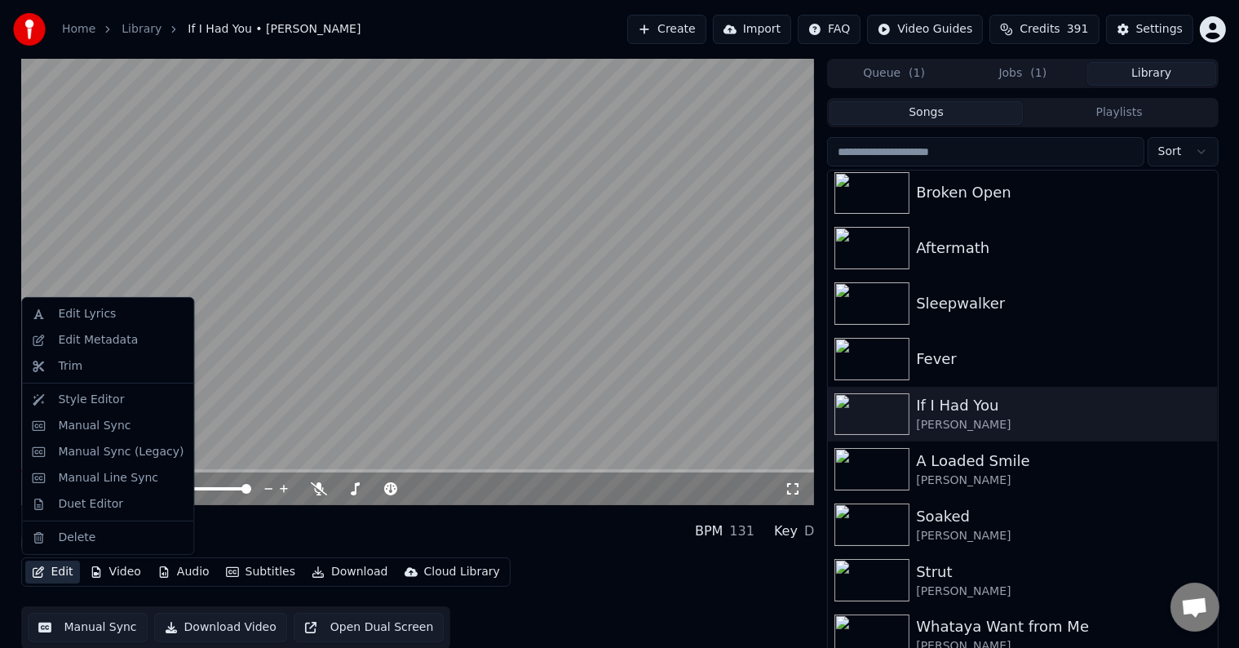
click at [60, 571] on button "Edit" at bounding box center [52, 571] width 55 height 23
click at [99, 458] on div "Manual Sync (Legacy)" at bounding box center [121, 452] width 126 height 16
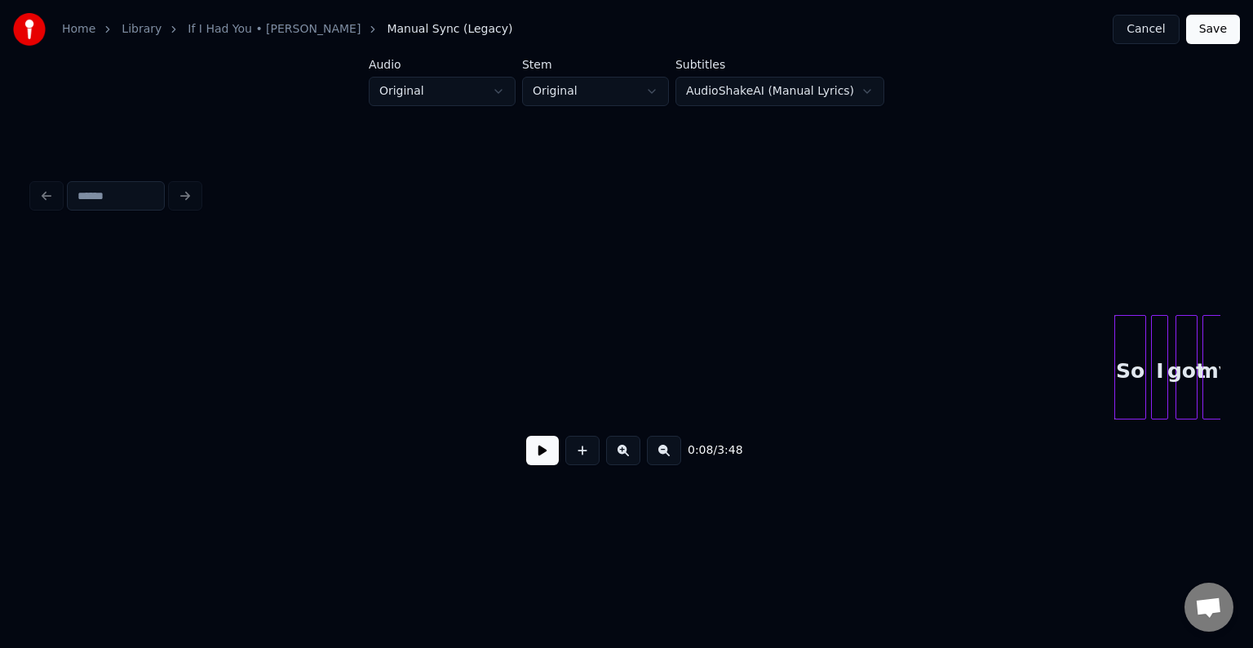
click at [537, 457] on button at bounding box center [542, 450] width 33 height 29
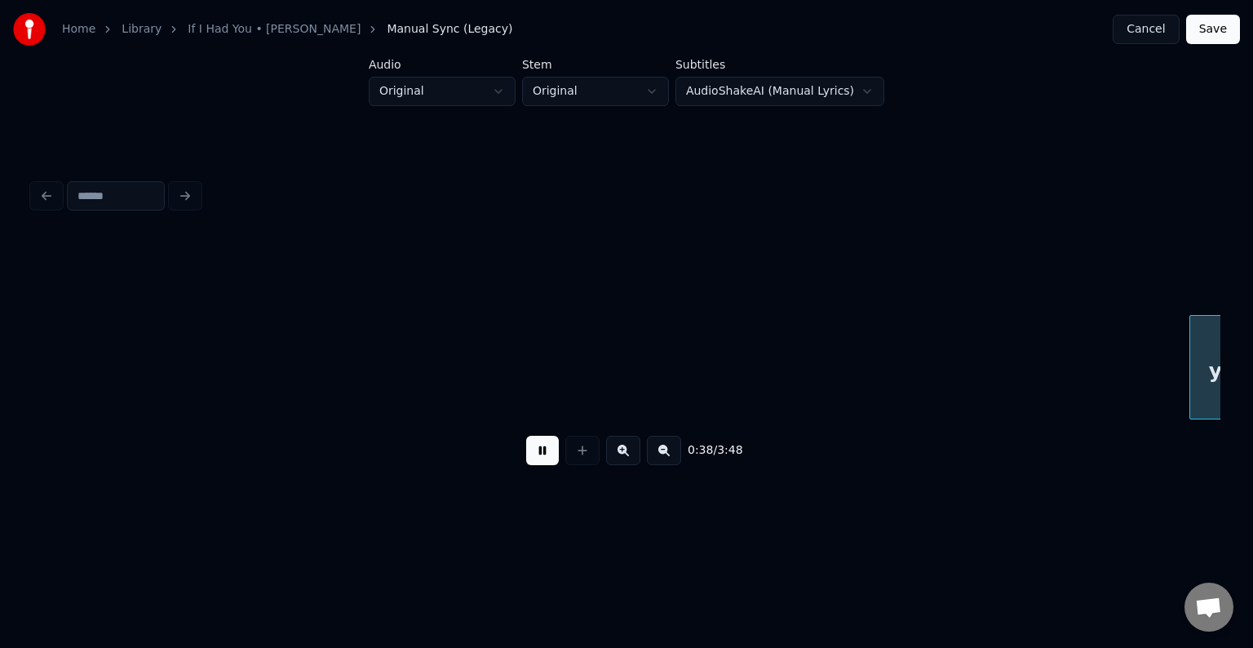
scroll to position [0, 4755]
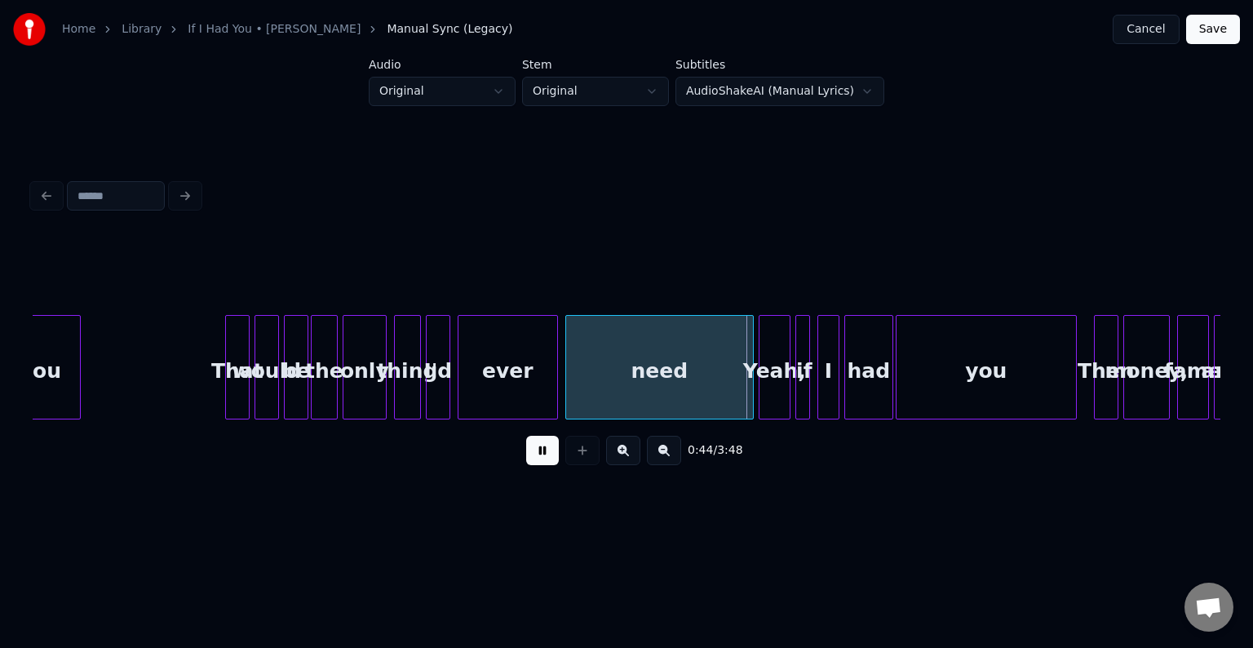
click at [537, 457] on button at bounding box center [542, 450] width 33 height 29
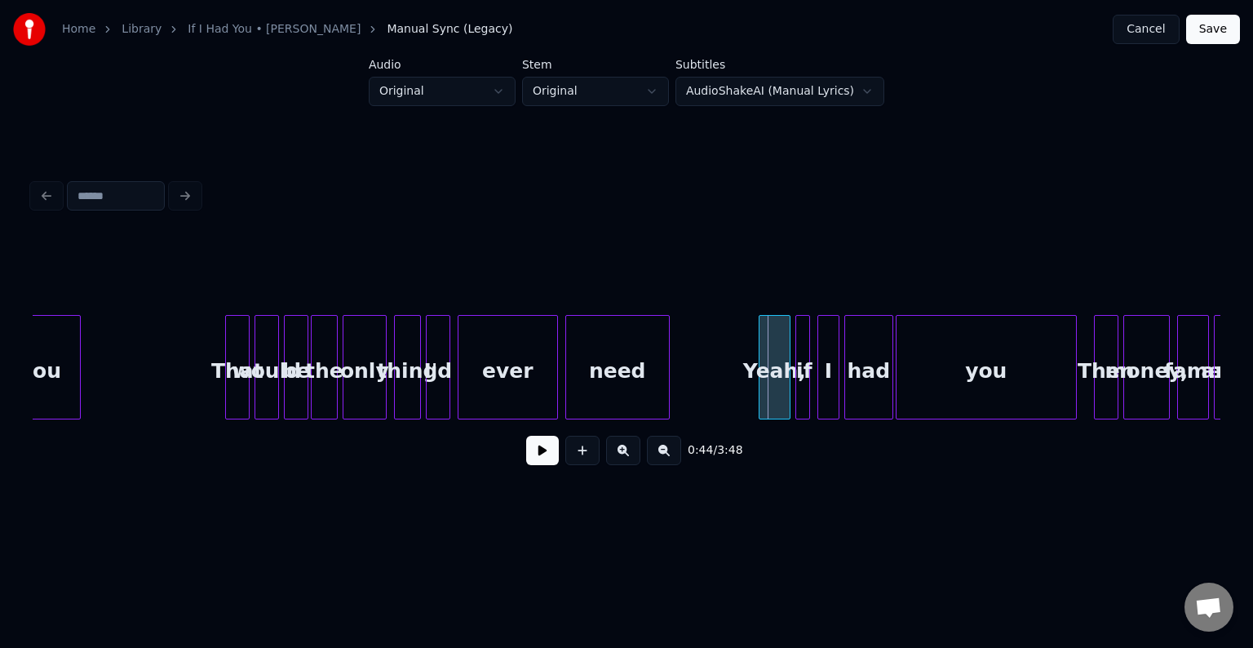
click at [666, 397] on div at bounding box center [666, 367] width 5 height 103
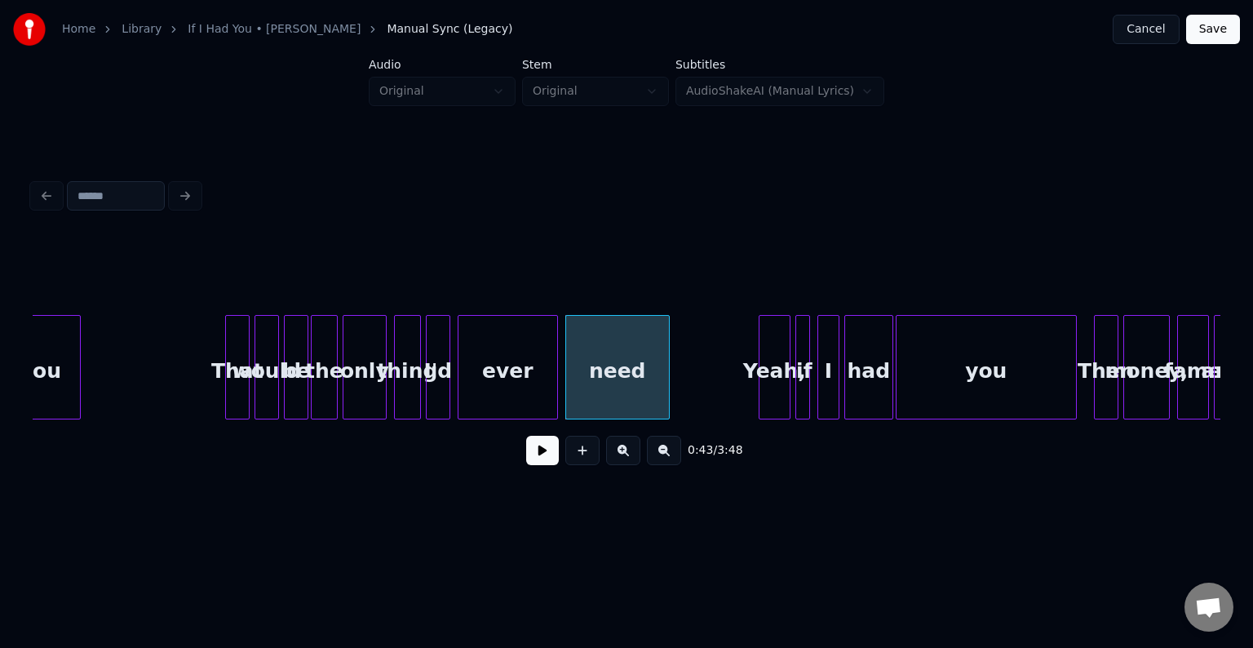
click at [538, 463] on button at bounding box center [542, 450] width 33 height 29
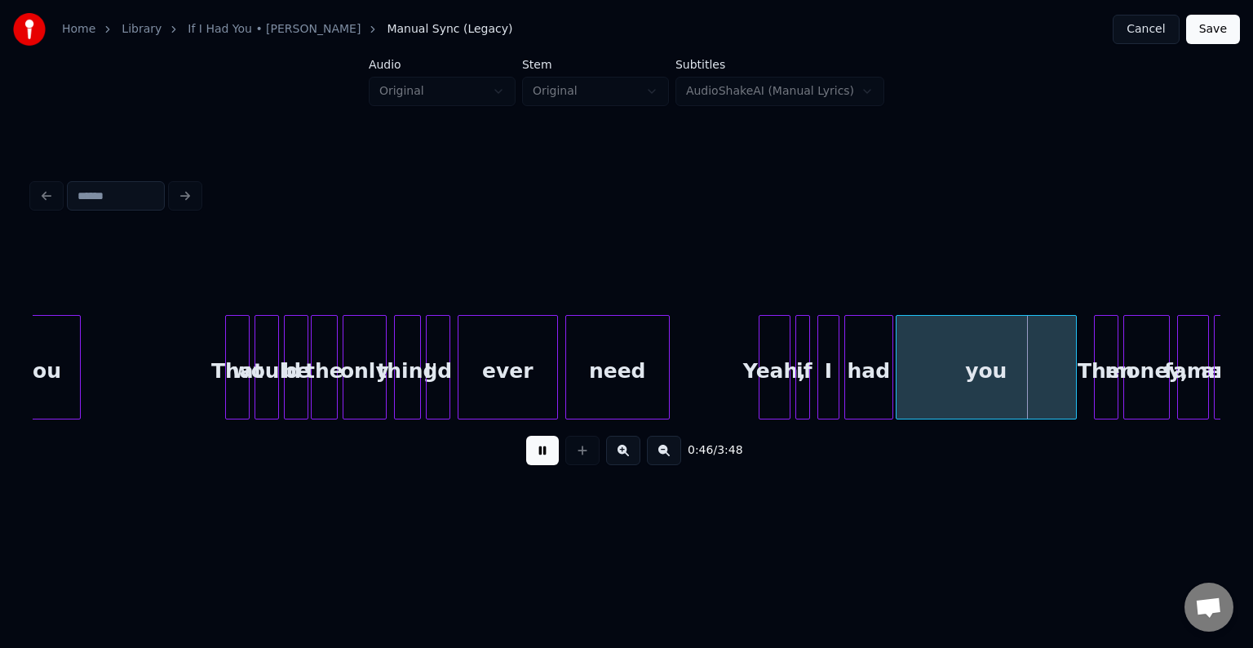
click at [538, 463] on button at bounding box center [542, 450] width 33 height 29
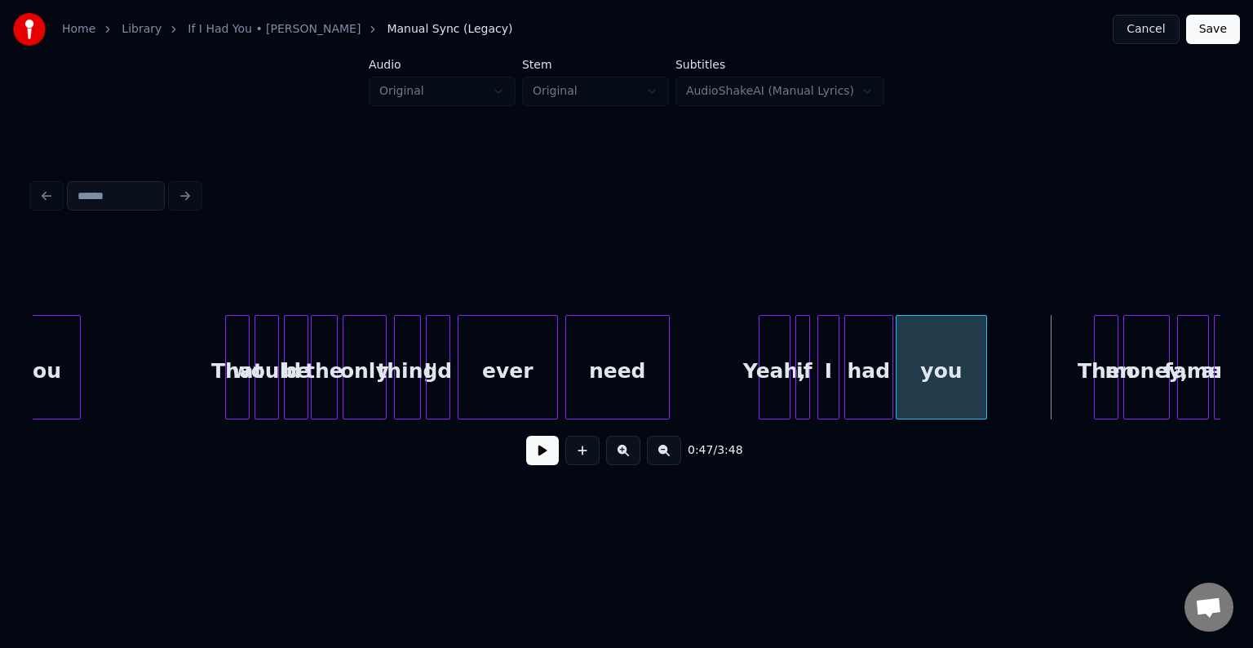
click at [985, 395] on div at bounding box center [983, 367] width 5 height 103
click at [535, 449] on button at bounding box center [542, 450] width 33 height 29
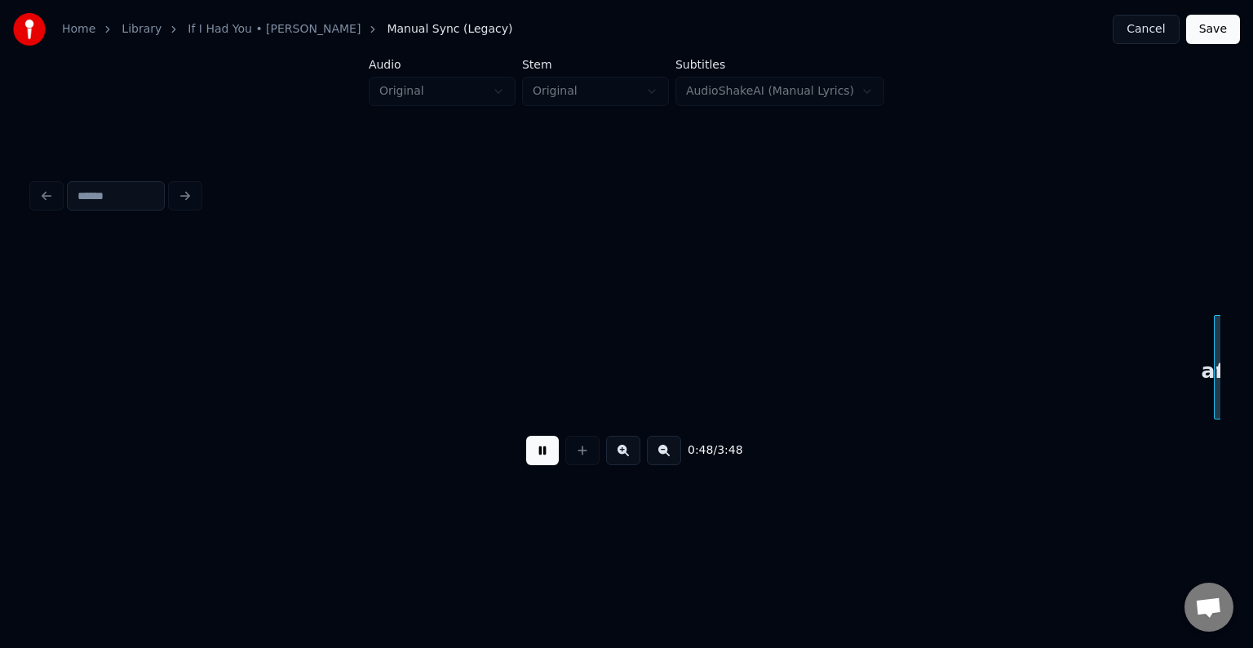
scroll to position [0, 5943]
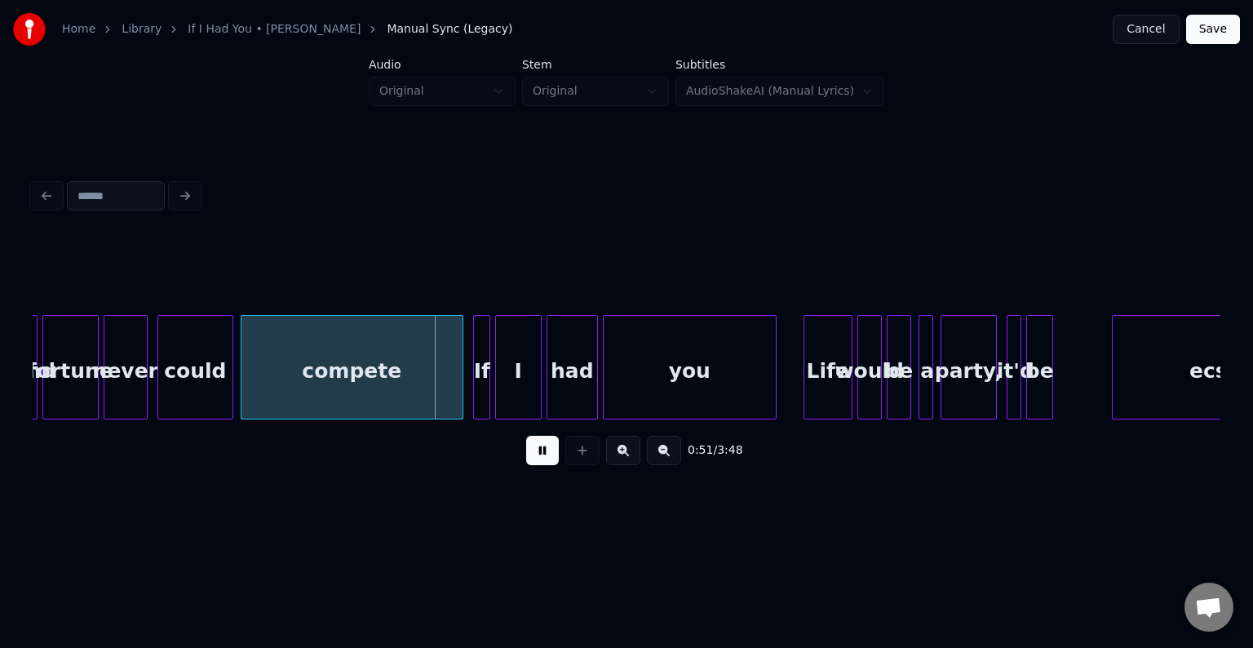
click at [535, 449] on button at bounding box center [542, 450] width 33 height 29
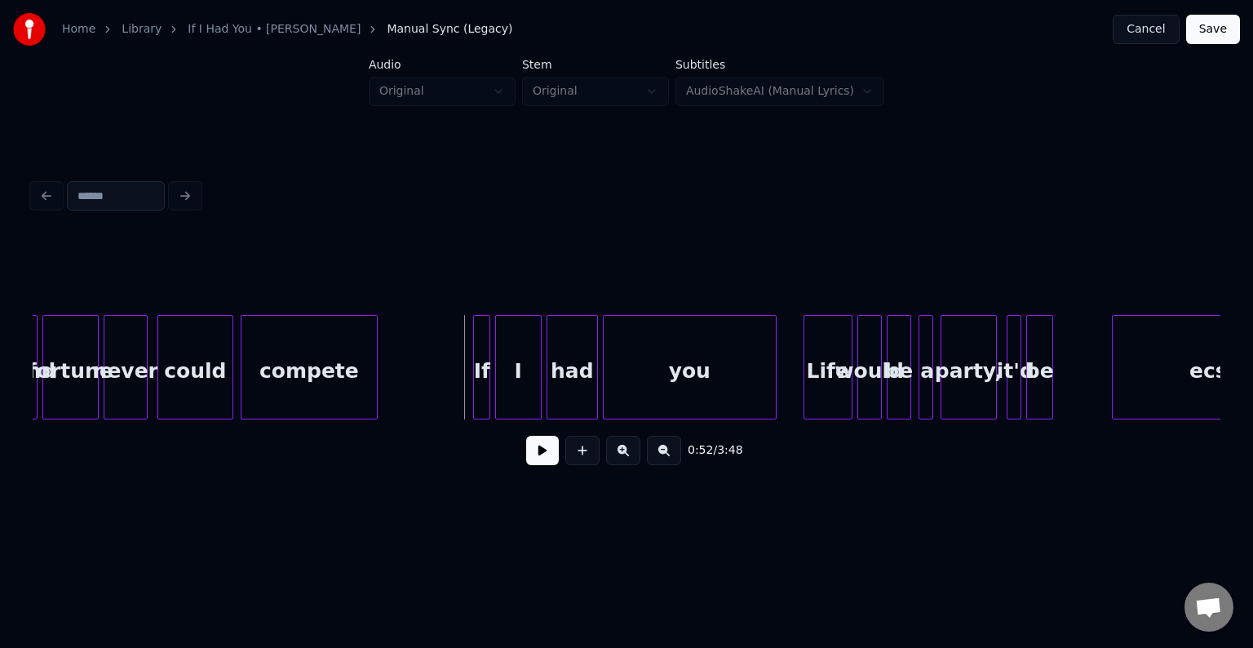
click at [372, 396] on div at bounding box center [374, 367] width 5 height 103
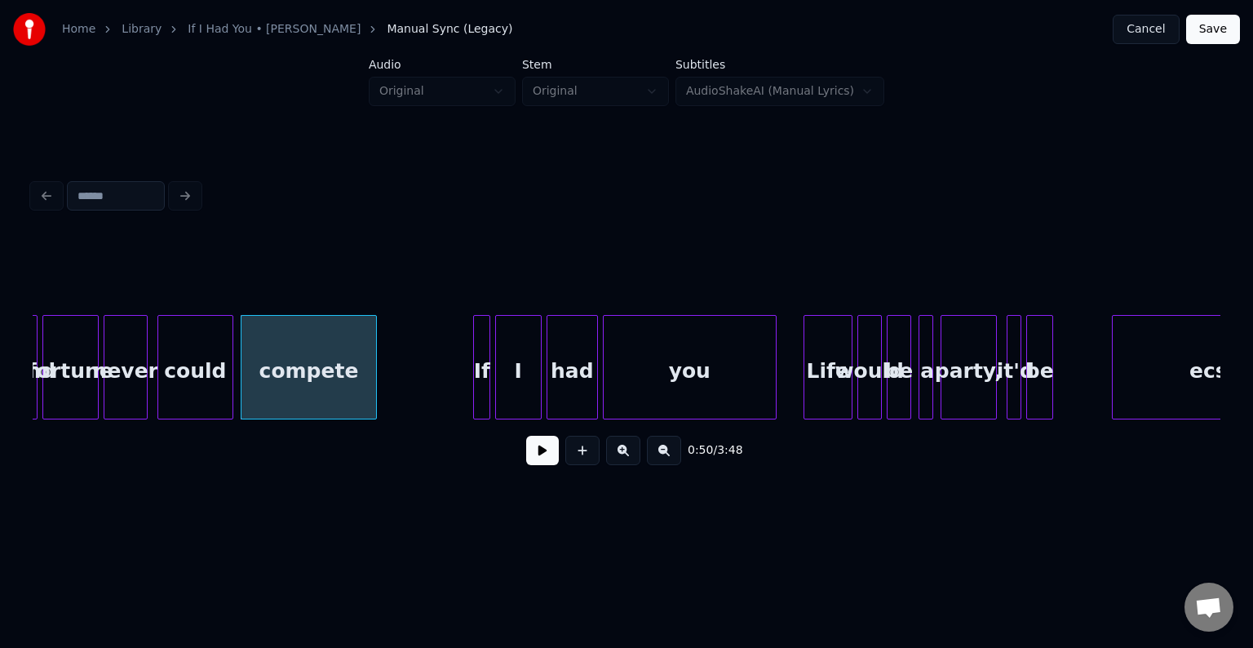
click at [527, 445] on button at bounding box center [542, 450] width 33 height 29
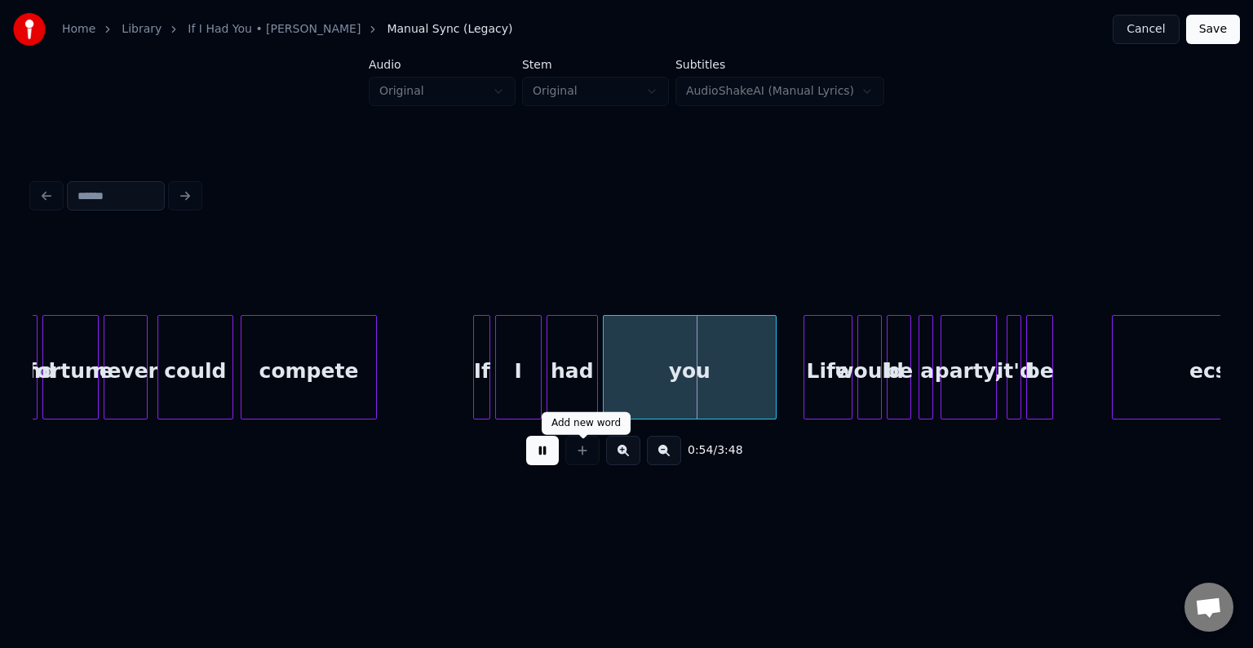
click at [573, 449] on div at bounding box center [582, 450] width 41 height 29
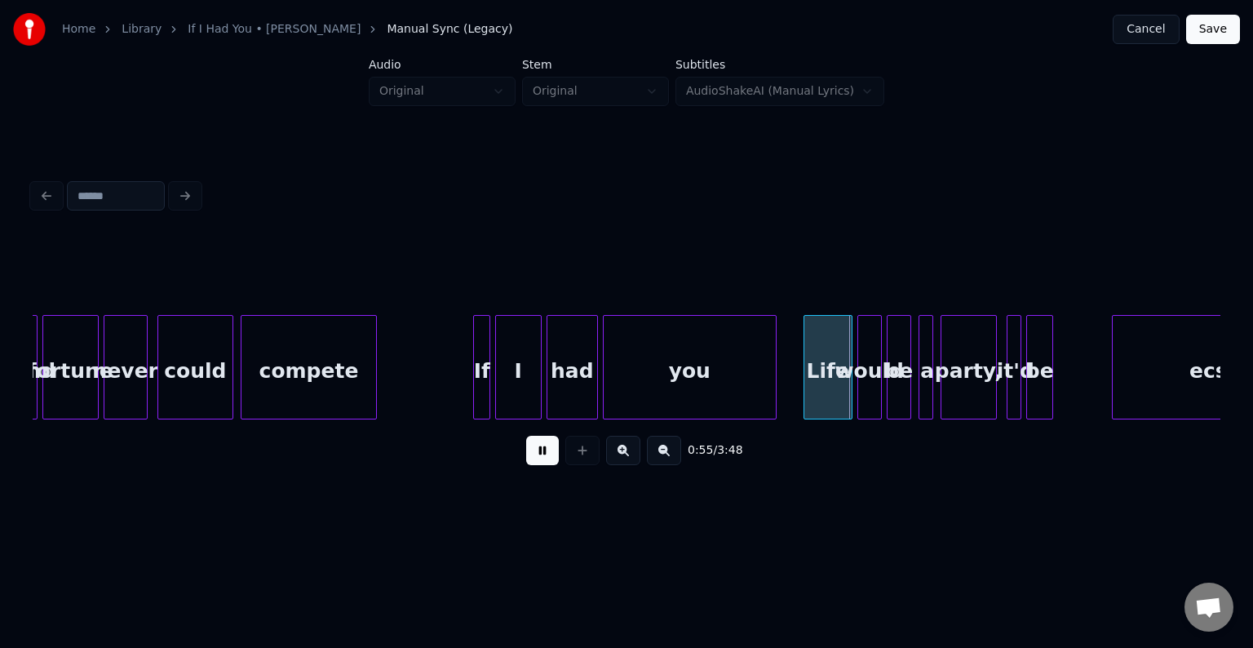
click at [545, 457] on button at bounding box center [542, 450] width 33 height 29
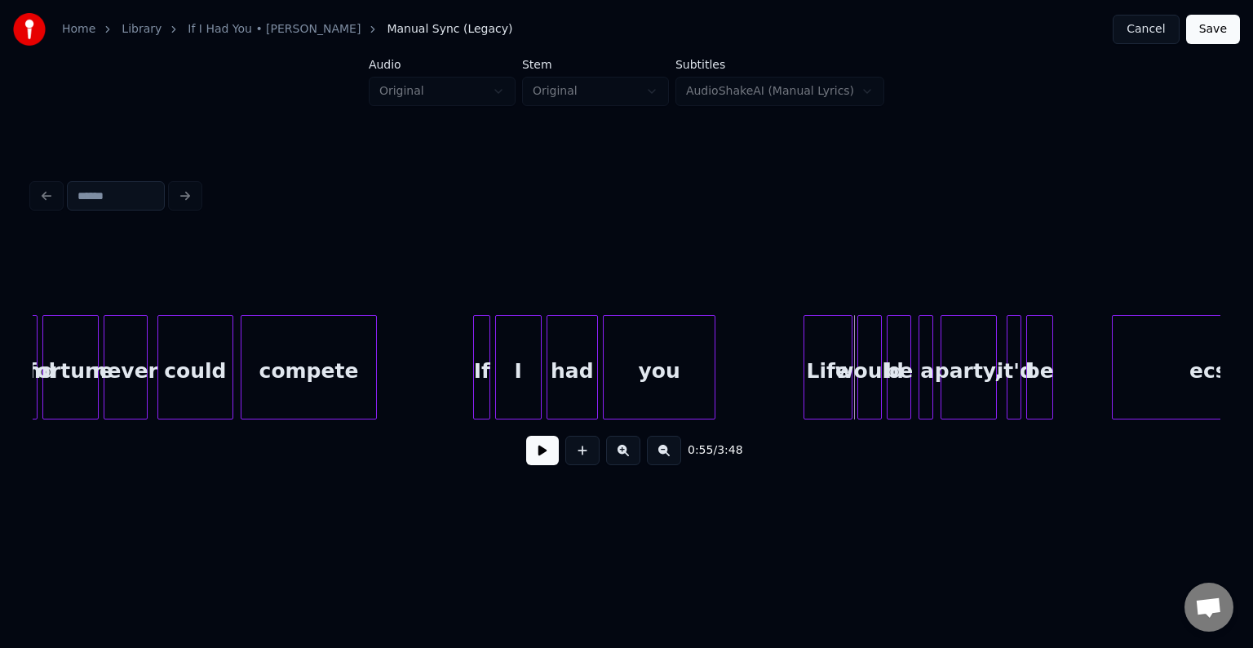
click at [713, 391] on div at bounding box center [712, 367] width 5 height 103
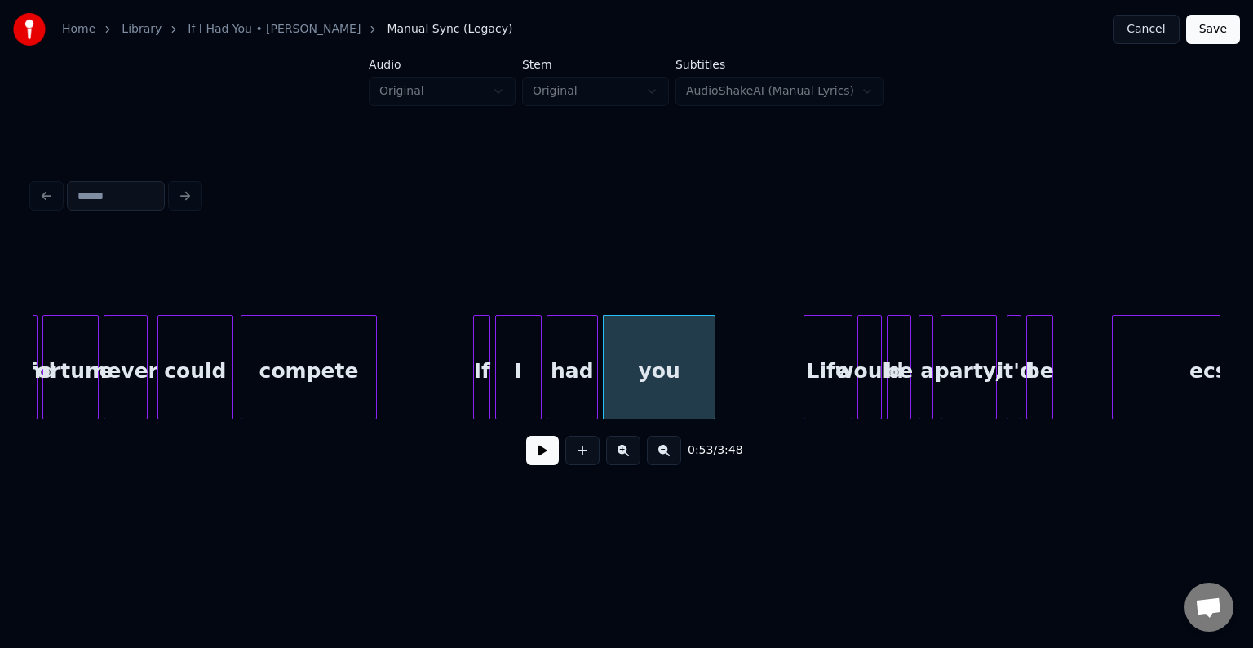
click at [538, 455] on button at bounding box center [542, 450] width 33 height 29
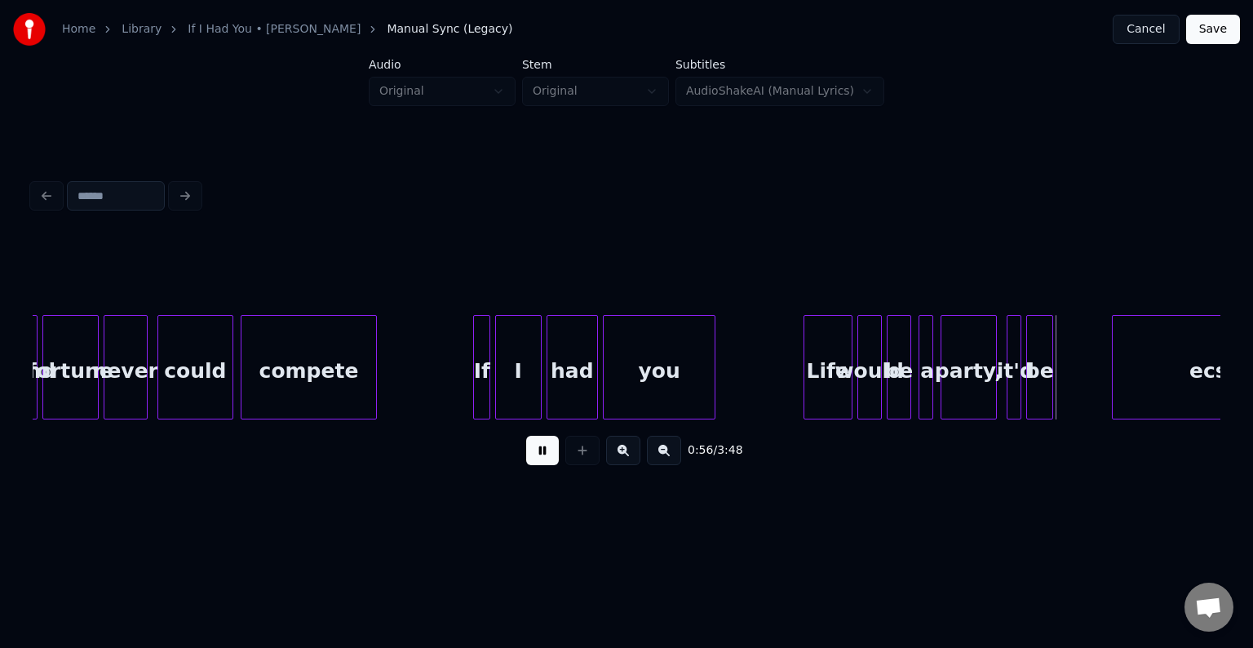
click at [538, 455] on button at bounding box center [542, 450] width 33 height 29
click at [1062, 401] on div at bounding box center [1064, 367] width 5 height 103
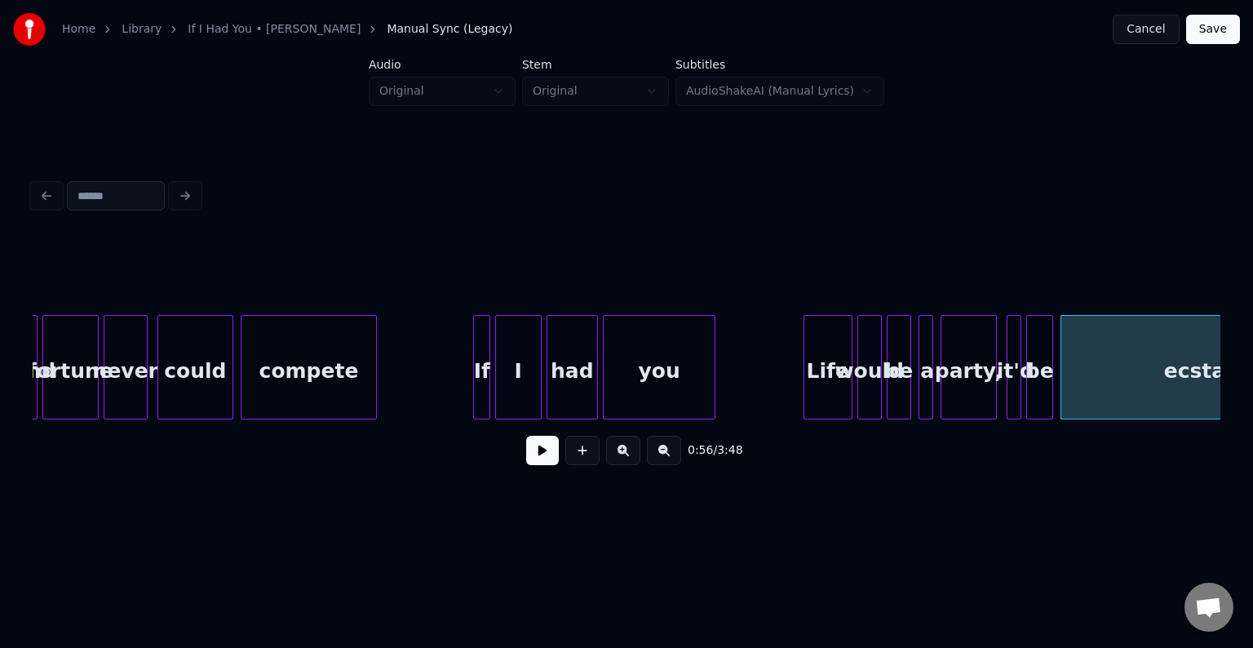
click at [540, 465] on button at bounding box center [542, 450] width 33 height 29
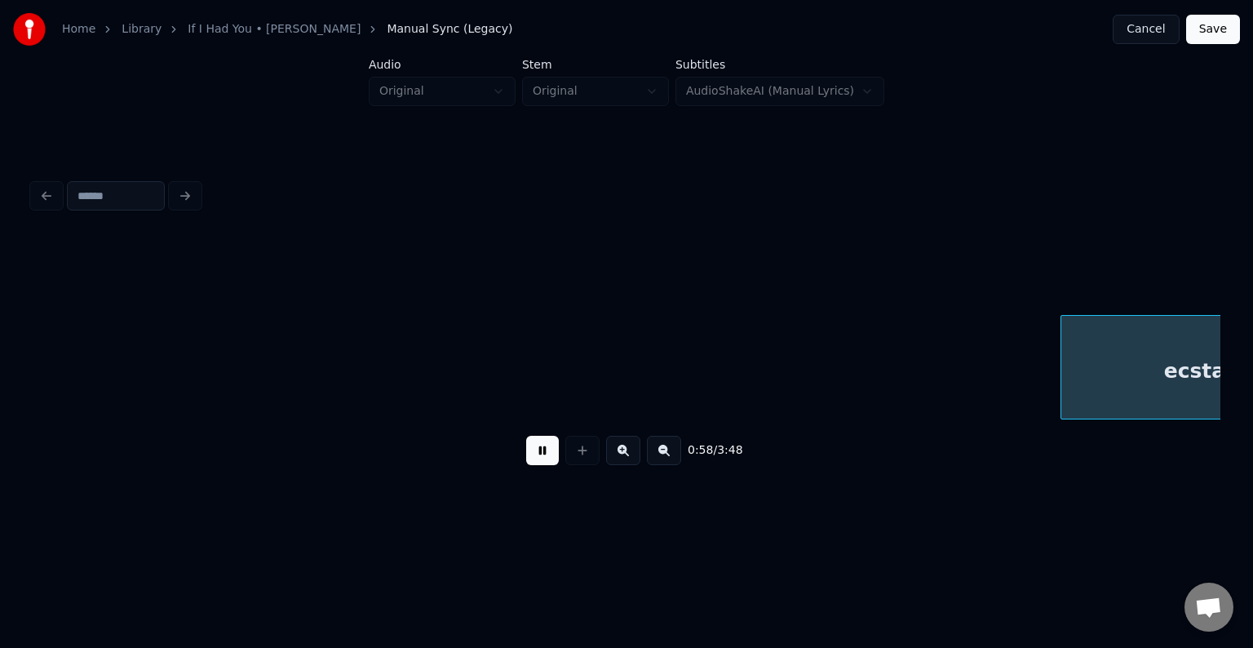
scroll to position [0, 7132]
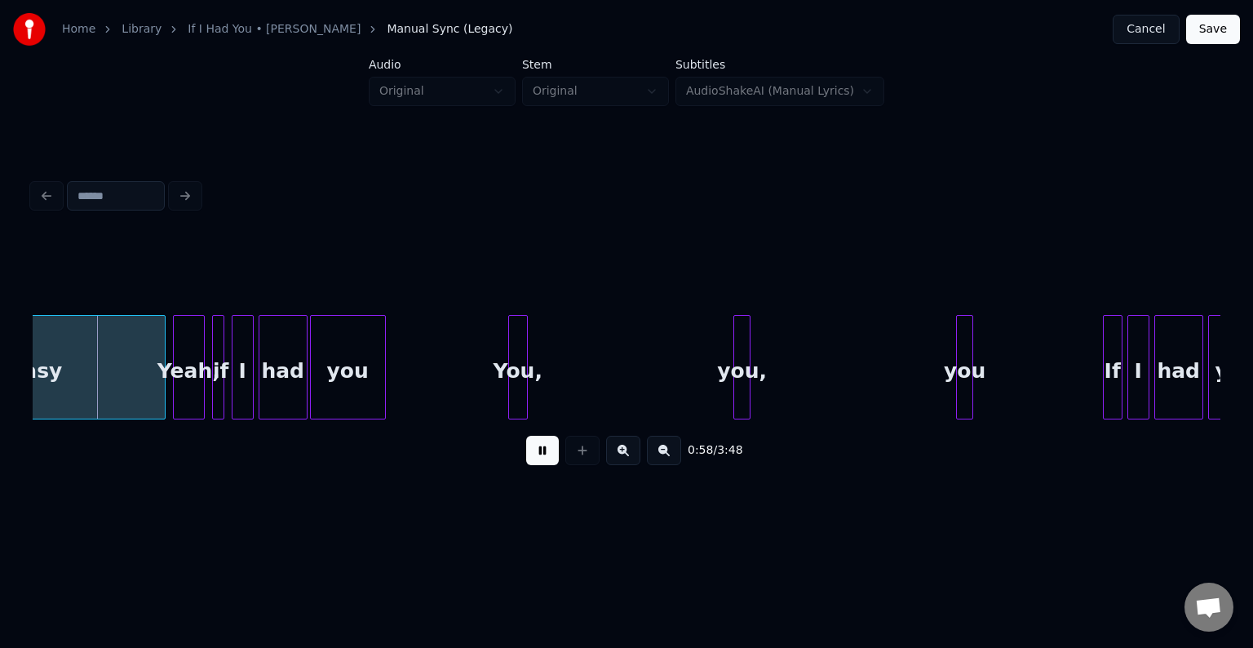
click at [540, 465] on button at bounding box center [542, 450] width 33 height 29
click at [86, 395] on div at bounding box center [84, 367] width 5 height 103
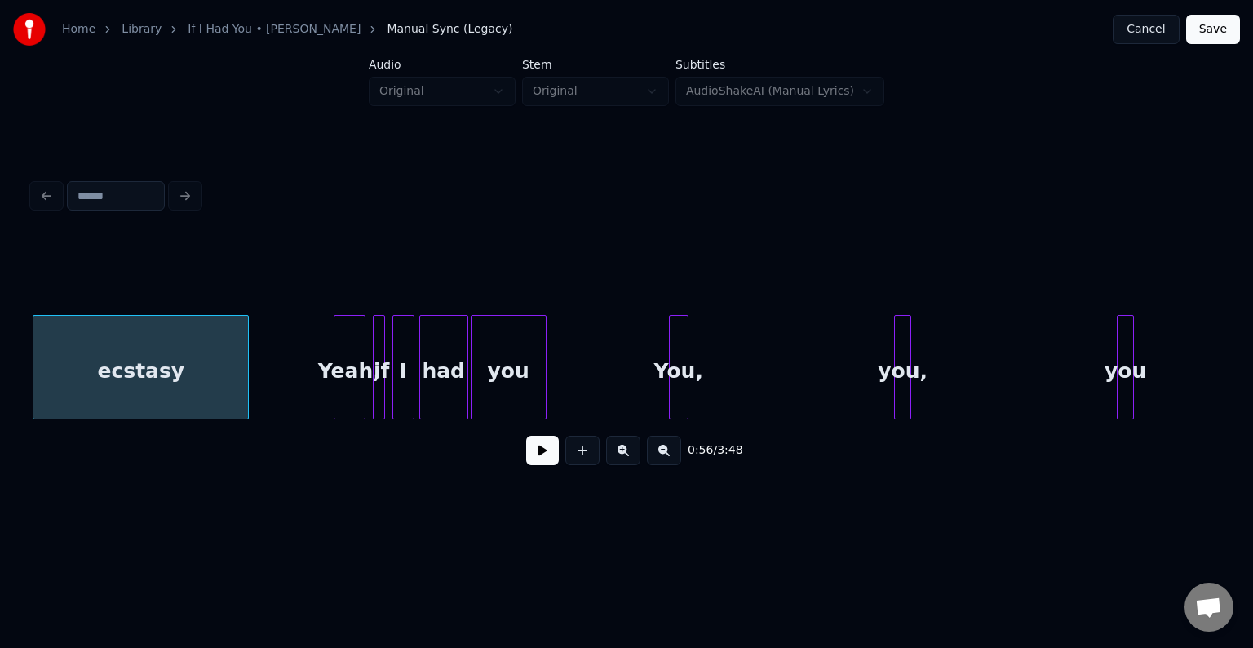
click at [535, 461] on button at bounding box center [542, 450] width 33 height 29
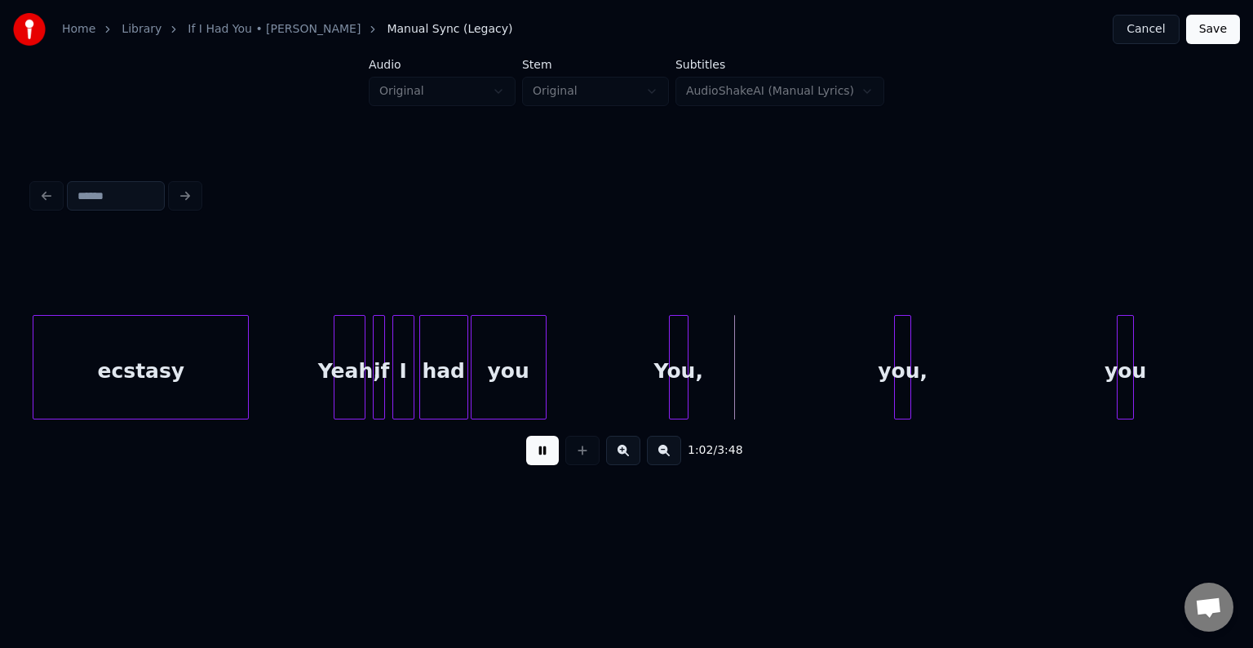
click at [535, 461] on button at bounding box center [542, 450] width 33 height 29
click at [698, 379] on div "You," at bounding box center [701, 371] width 18 height 111
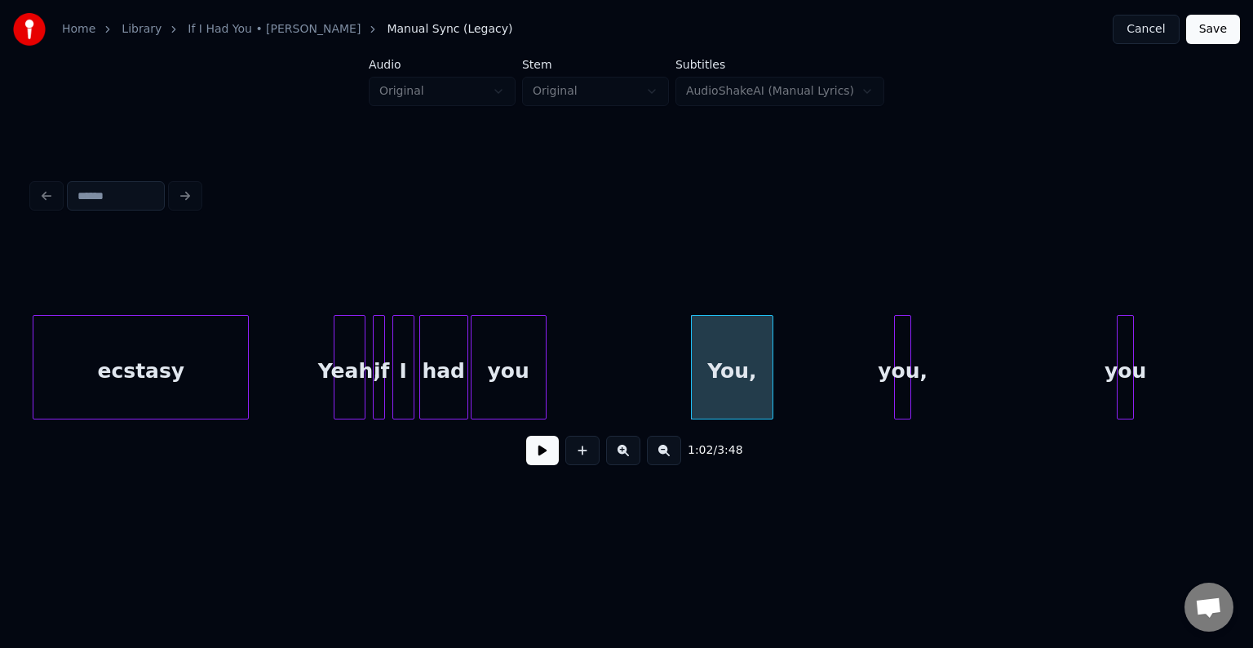
click at [772, 395] on div at bounding box center [769, 367] width 5 height 103
click at [538, 459] on button at bounding box center [542, 450] width 33 height 29
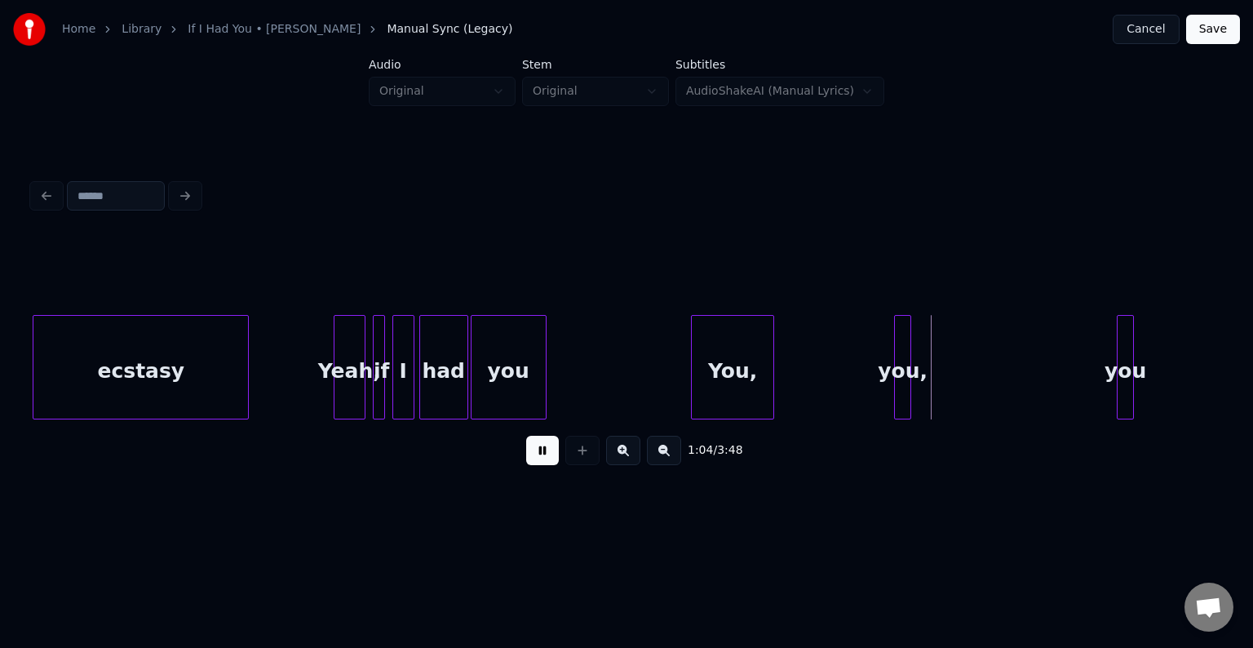
click at [538, 459] on button at bounding box center [542, 450] width 33 height 29
click at [968, 389] on div at bounding box center [970, 367] width 5 height 103
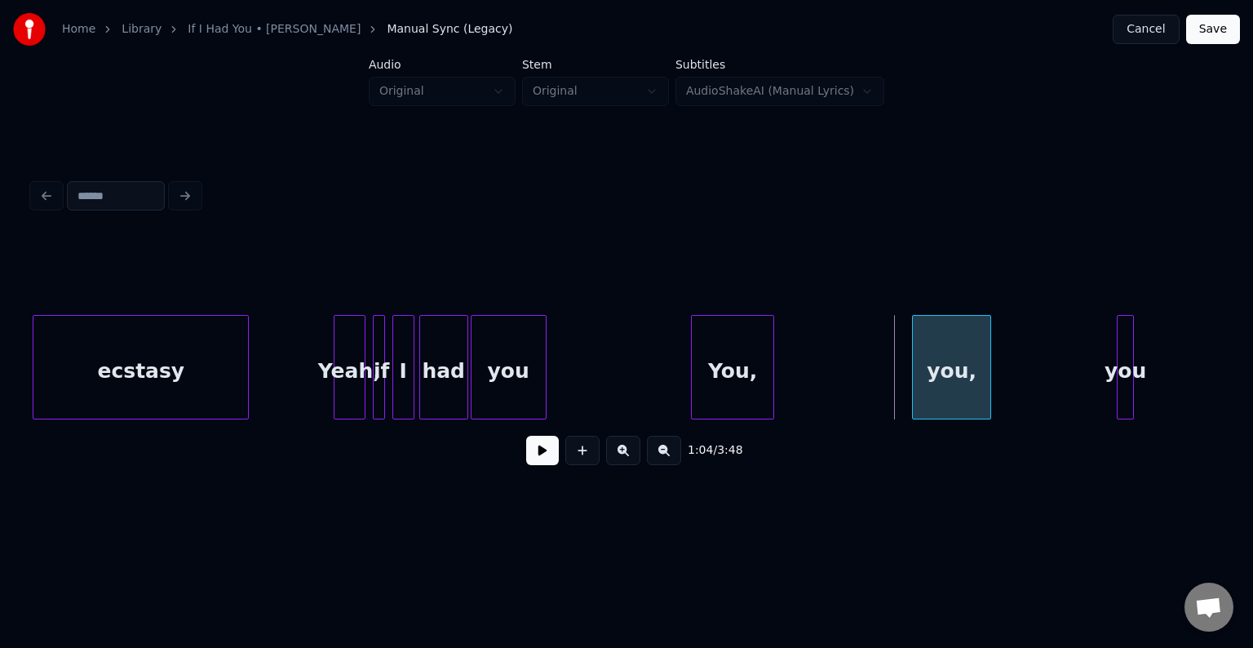
click at [944, 387] on div "you," at bounding box center [951, 371] width 77 height 111
click at [545, 444] on button at bounding box center [542, 450] width 33 height 29
click at [538, 457] on button at bounding box center [542, 450] width 33 height 29
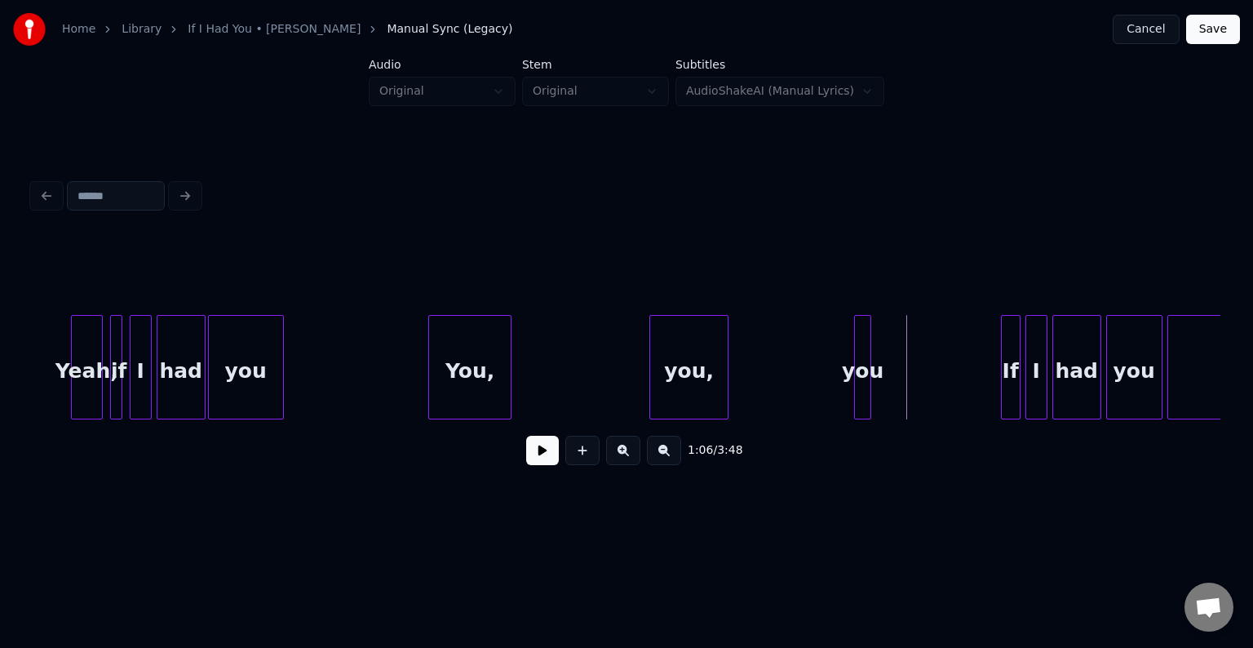
scroll to position [0, 7265]
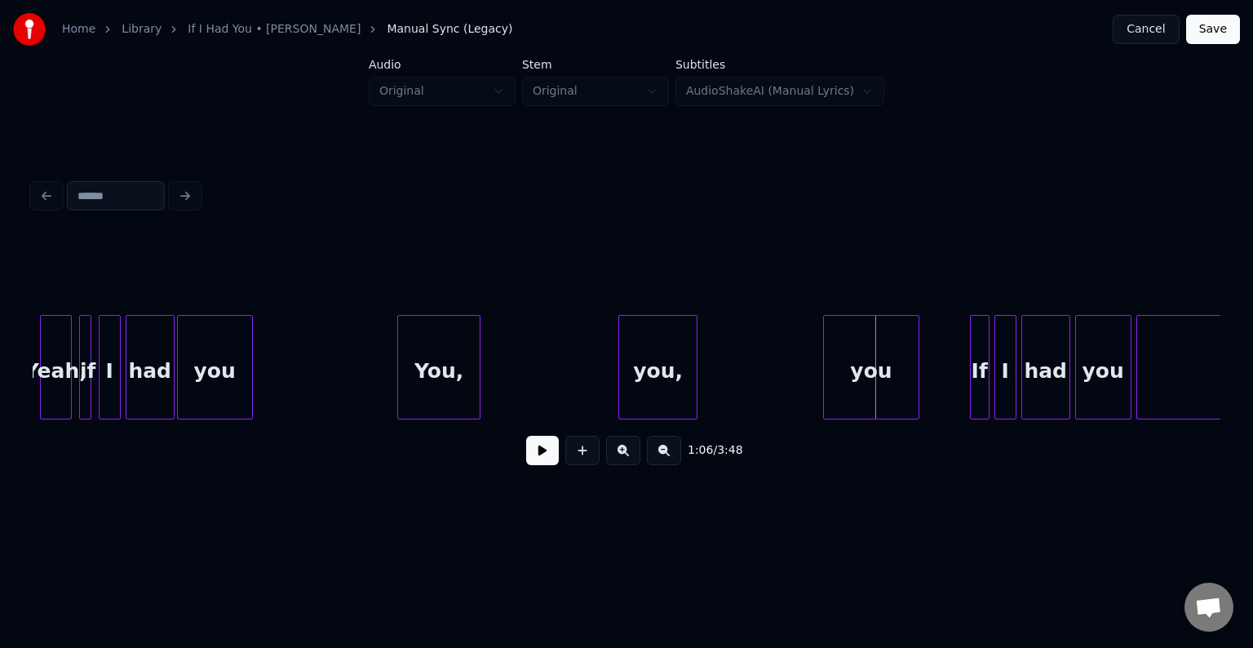
click at [916, 390] on div at bounding box center [915, 367] width 5 height 103
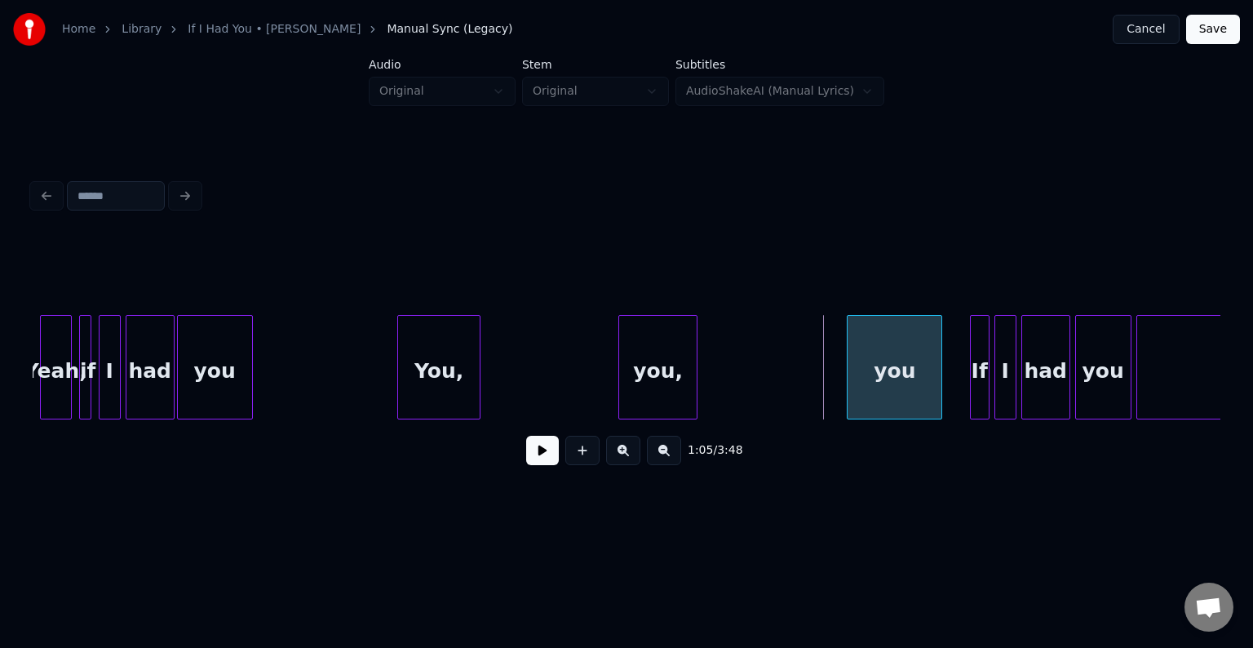
click at [902, 385] on div "you" at bounding box center [894, 371] width 94 height 111
click at [548, 463] on button at bounding box center [542, 450] width 33 height 29
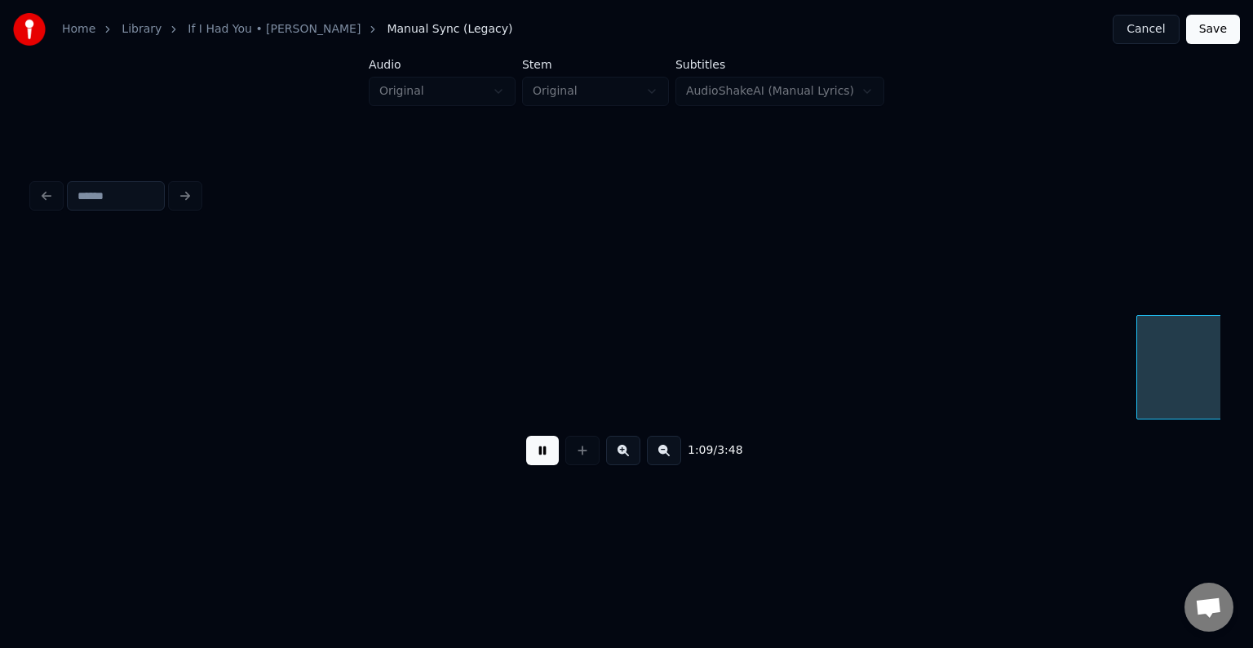
scroll to position [0, 8453]
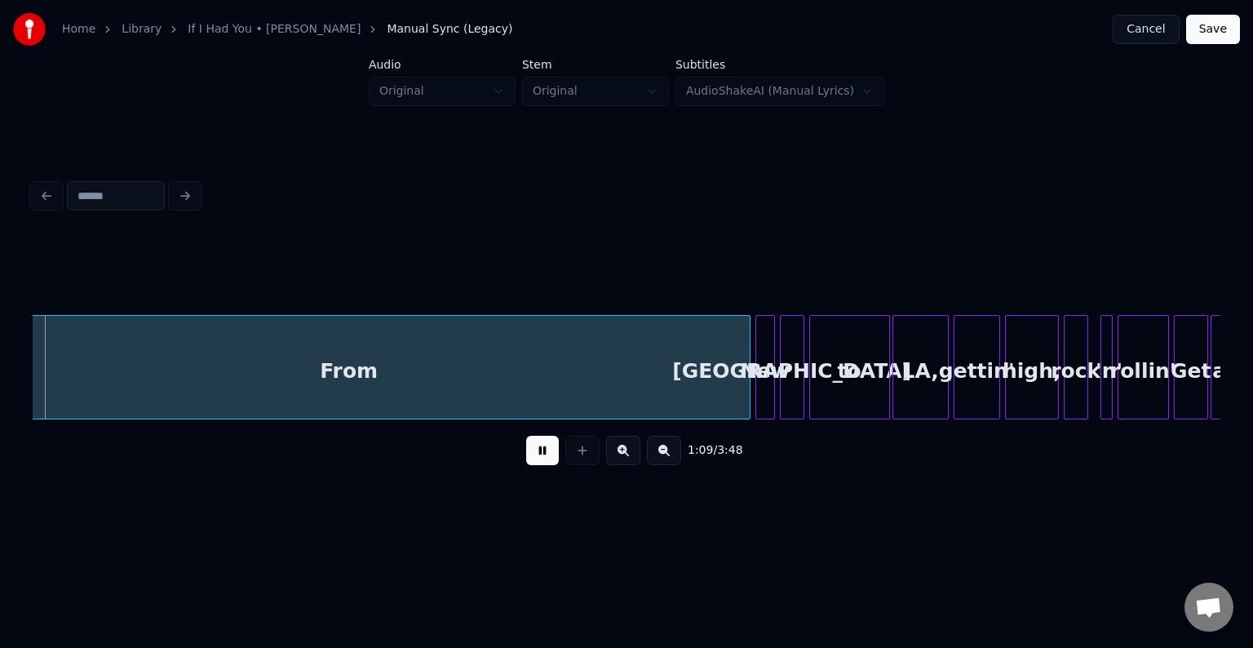
click at [548, 463] on button at bounding box center [542, 450] width 33 height 29
click at [40, 427] on div "1:09 / 3:48" at bounding box center [627, 450] width 1188 height 62
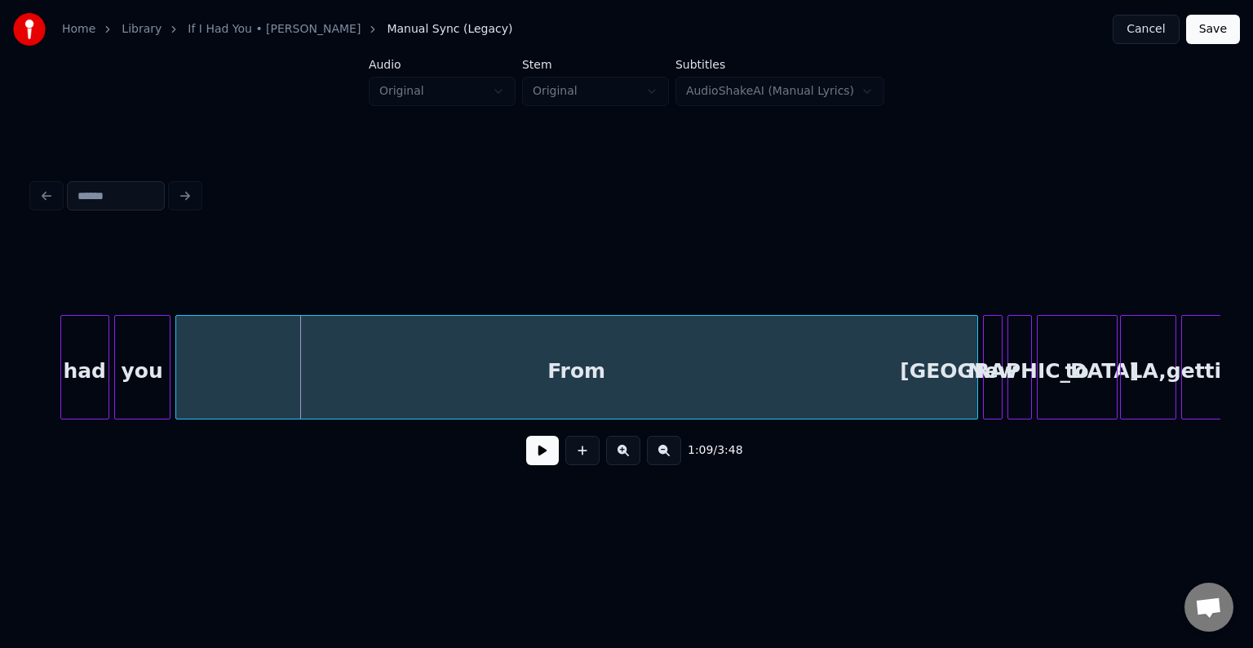
scroll to position [0, 8224]
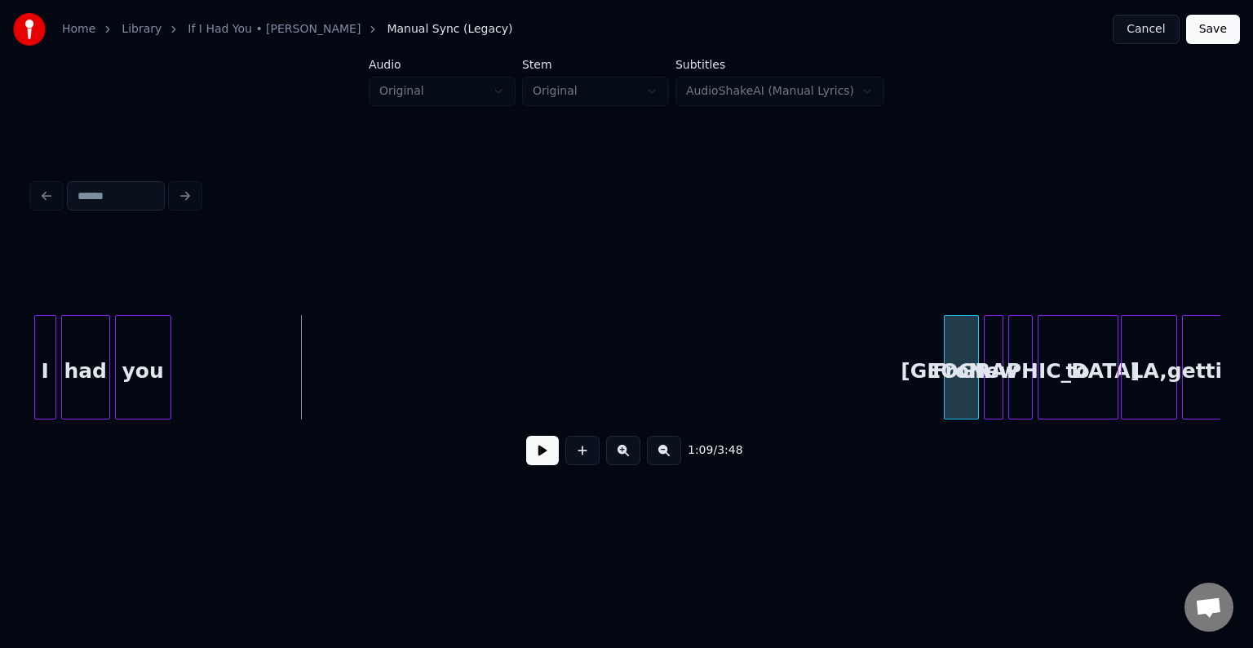
click at [944, 407] on div at bounding box center [946, 367] width 5 height 103
click at [536, 460] on button at bounding box center [542, 450] width 33 height 29
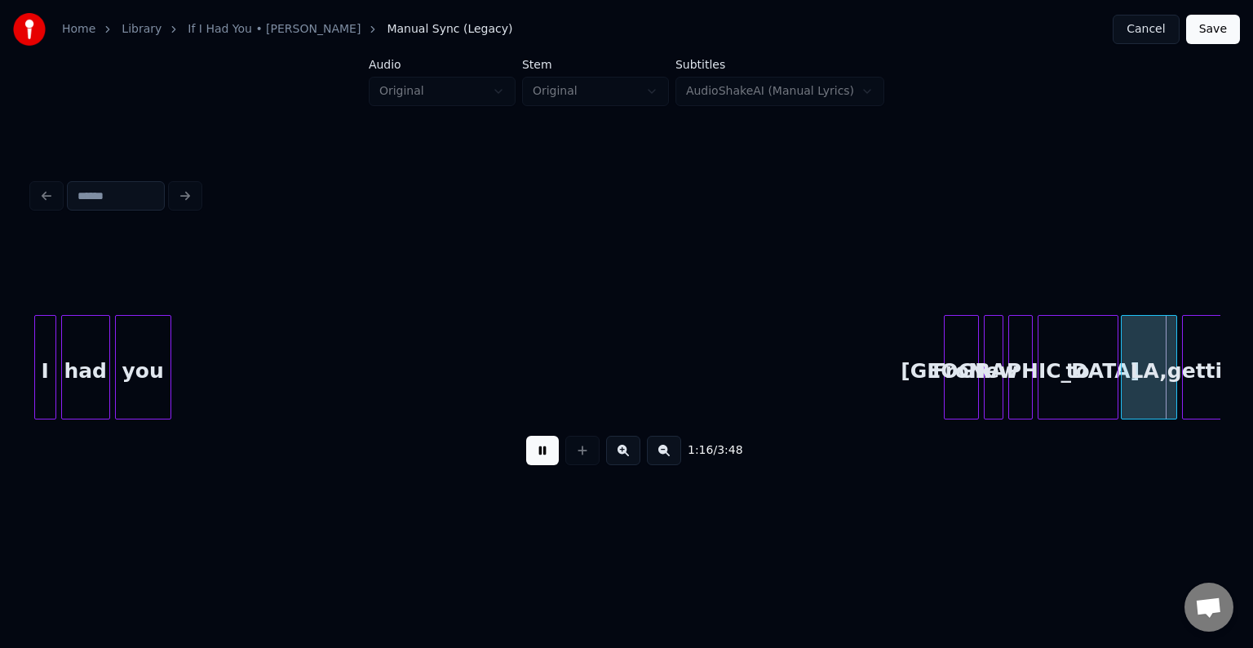
click at [536, 460] on button at bounding box center [542, 450] width 33 height 29
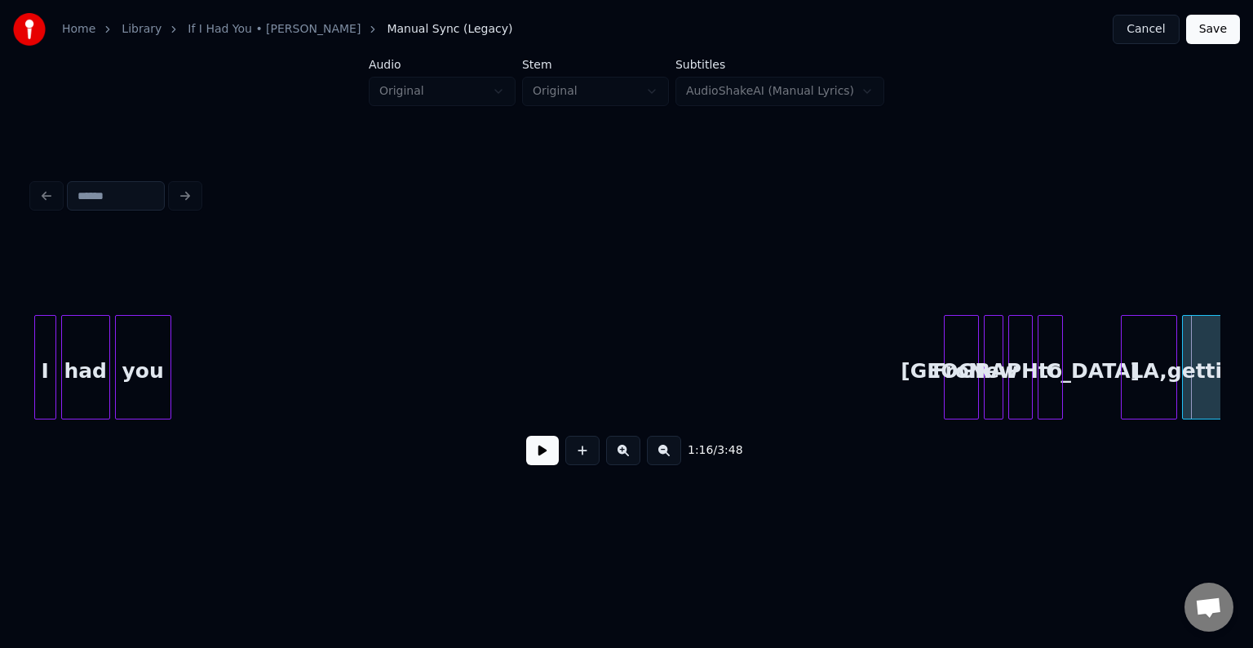
click at [1062, 367] on div at bounding box center [1059, 367] width 5 height 103
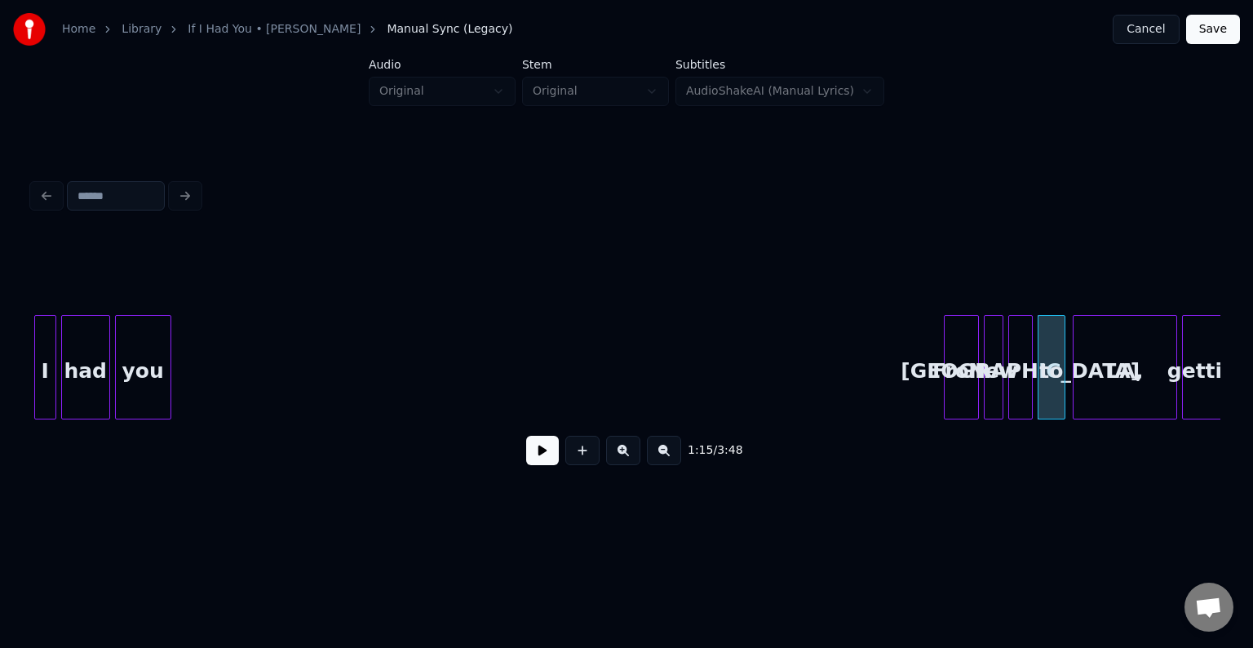
click at [1075, 390] on div at bounding box center [1075, 367] width 5 height 103
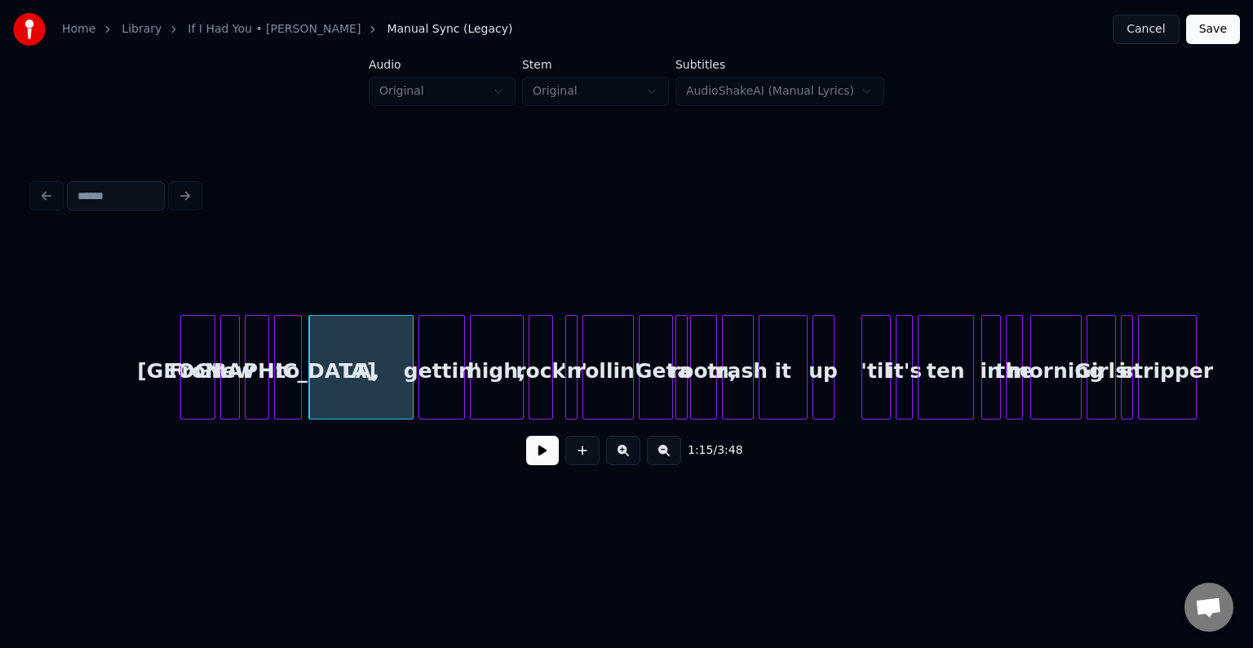
scroll to position [0, 8872]
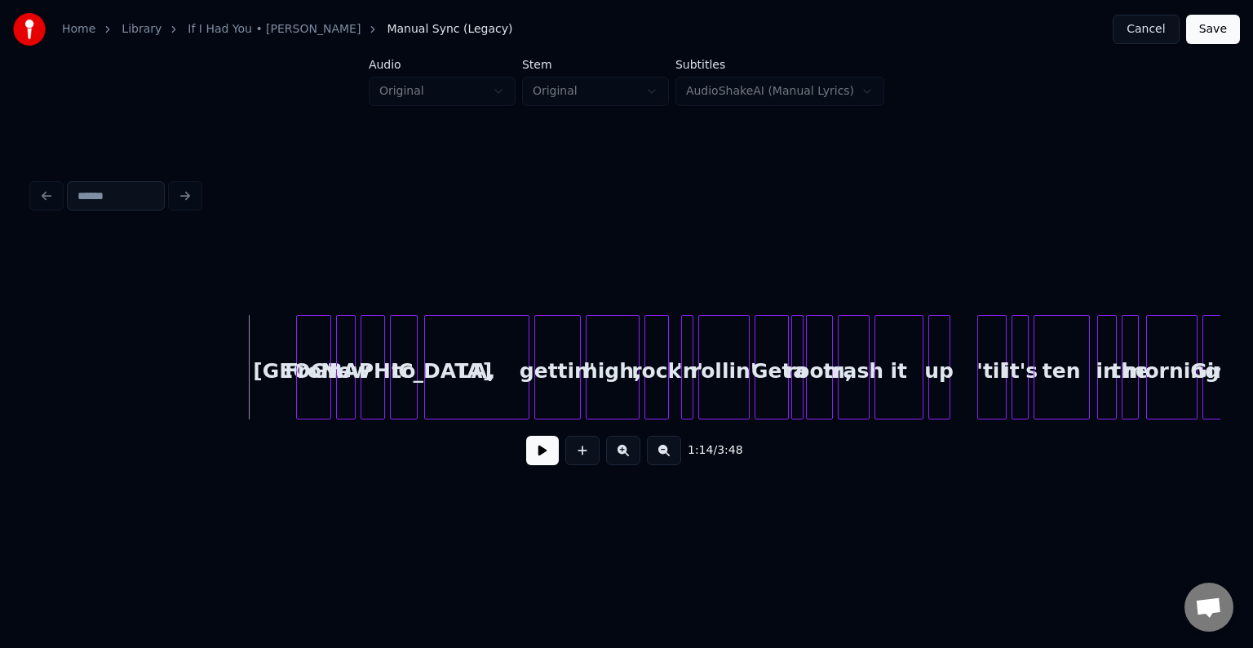
click at [541, 458] on button at bounding box center [542, 450] width 33 height 29
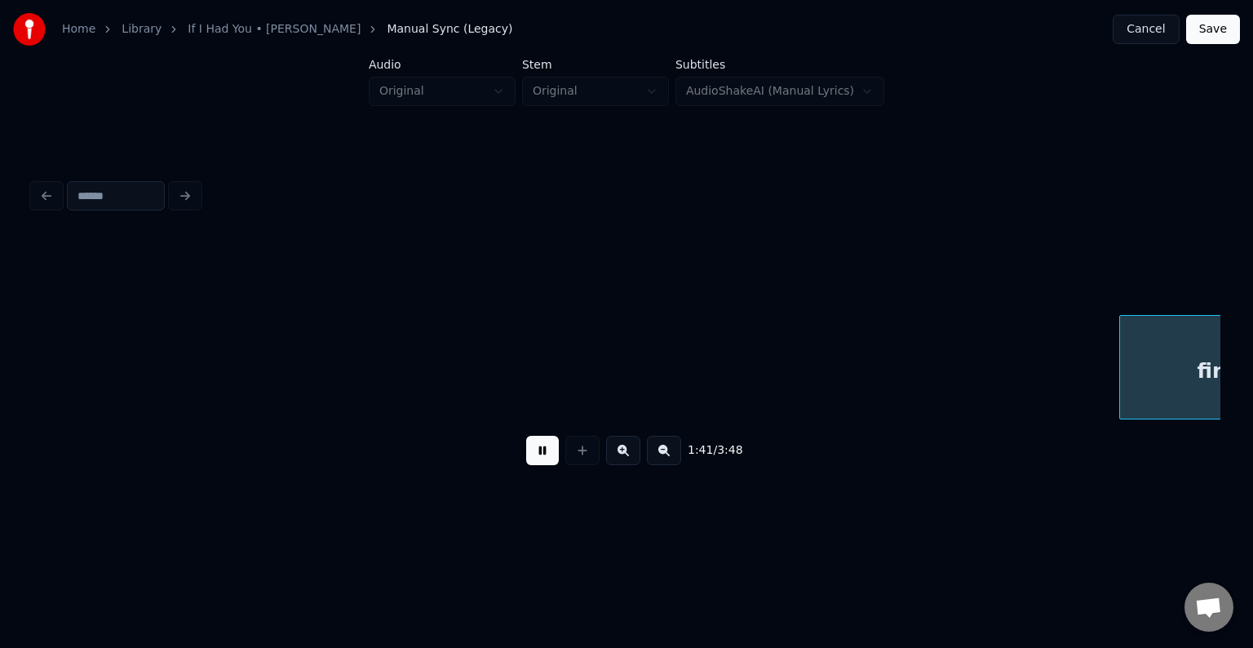
scroll to position [0, 12440]
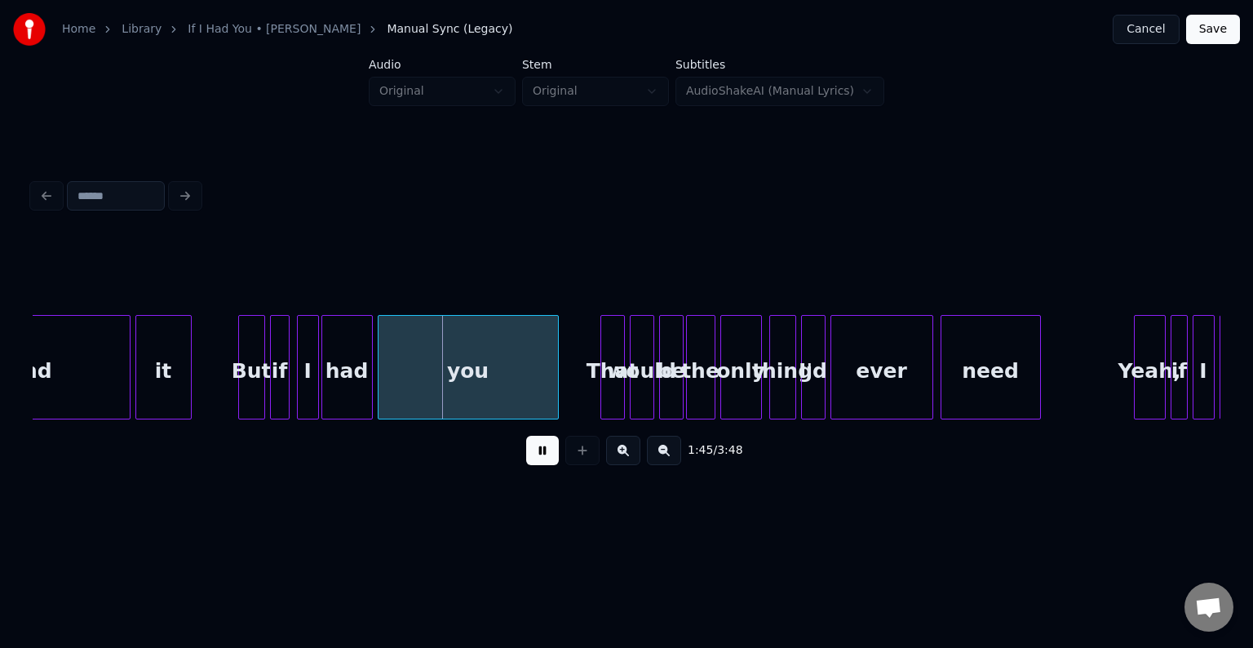
click at [541, 458] on button at bounding box center [542, 450] width 33 height 29
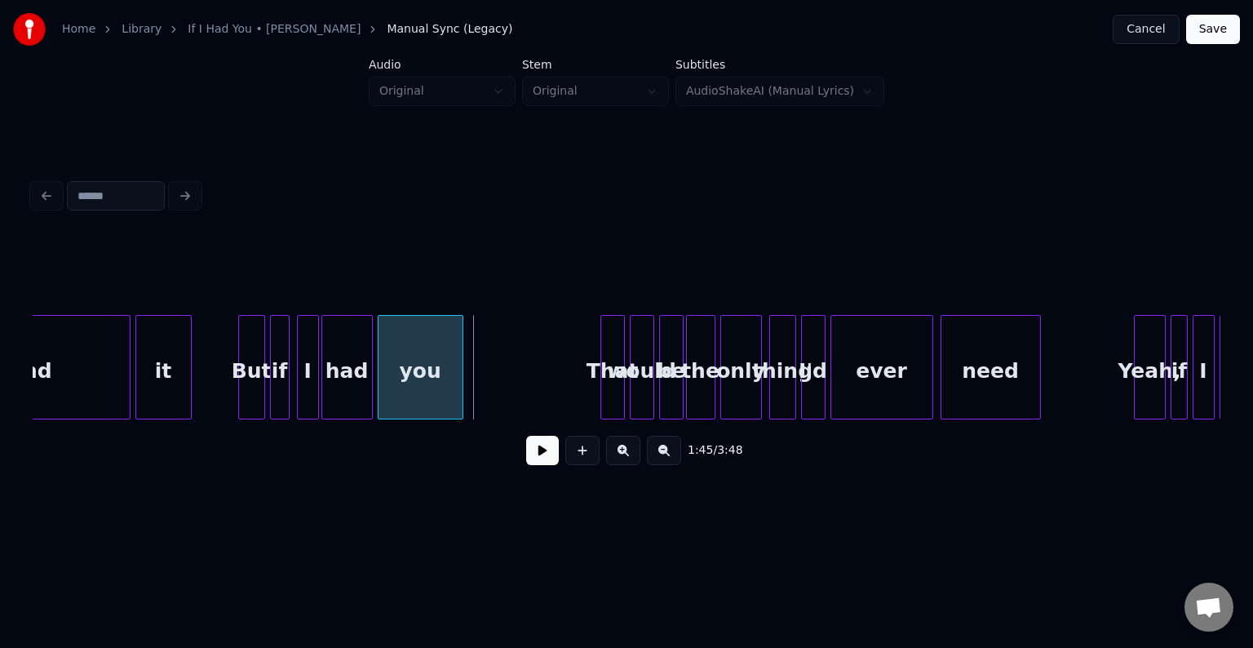
click at [462, 391] on div at bounding box center [460, 367] width 5 height 103
click at [537, 452] on button at bounding box center [542, 450] width 33 height 29
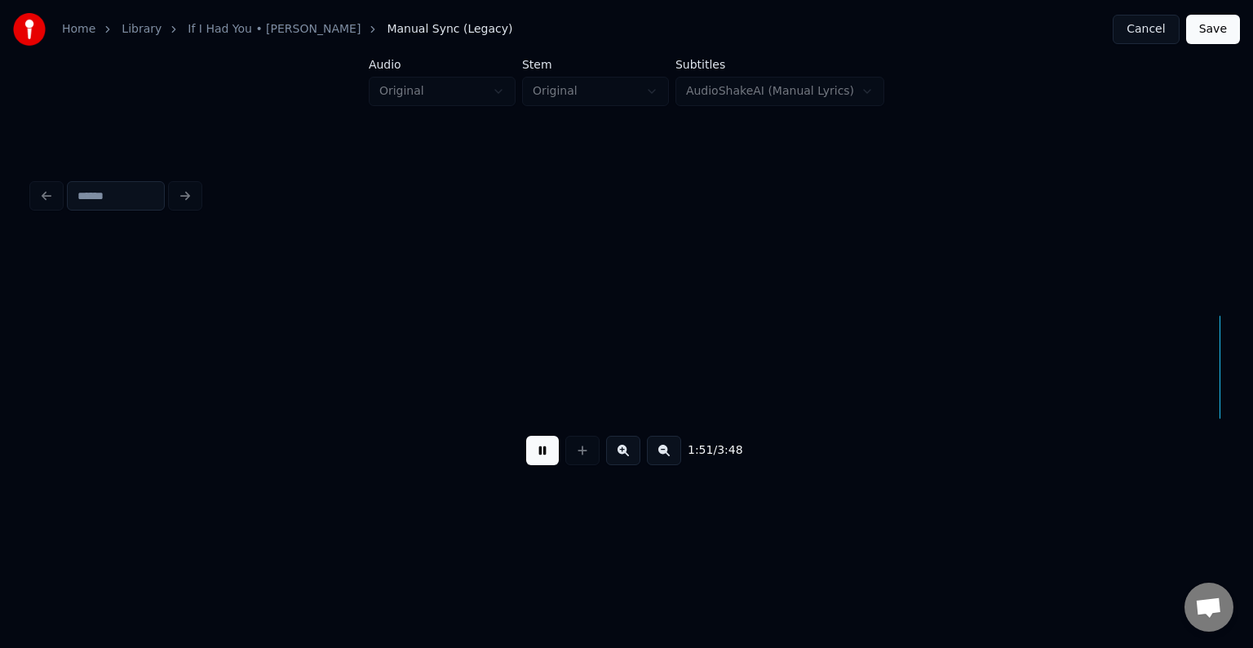
scroll to position [0, 13628]
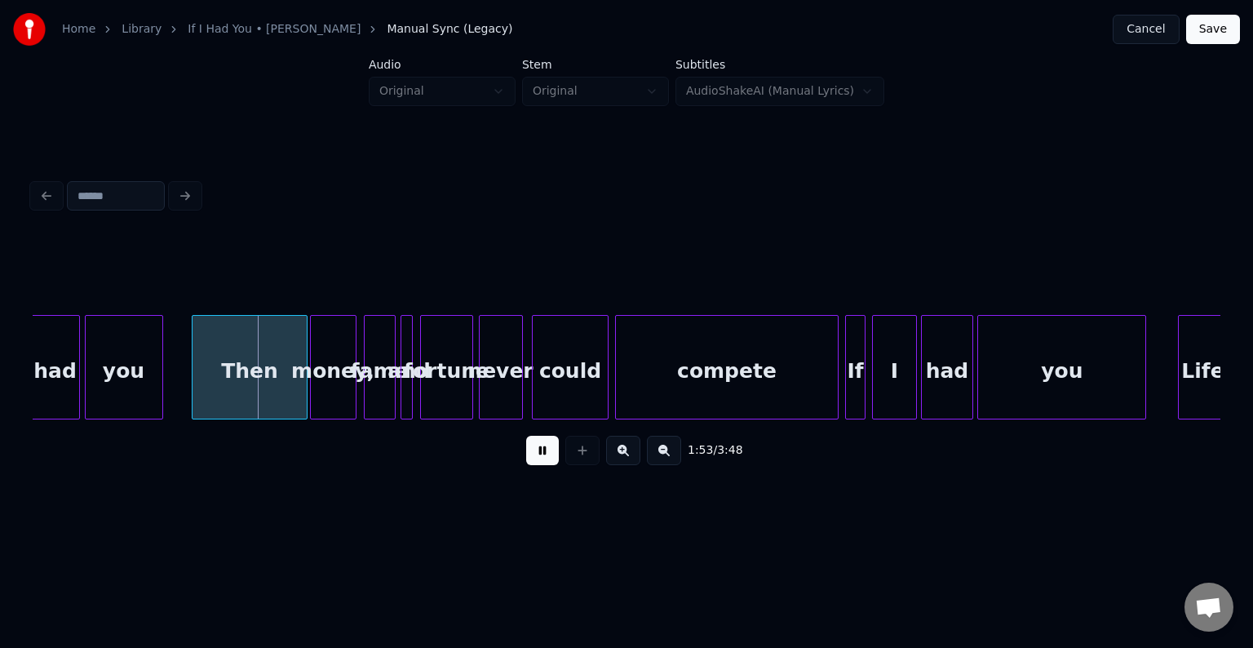
click at [537, 452] on button at bounding box center [542, 450] width 33 height 29
click at [266, 398] on div at bounding box center [268, 367] width 5 height 103
click at [538, 456] on button at bounding box center [542, 450] width 33 height 29
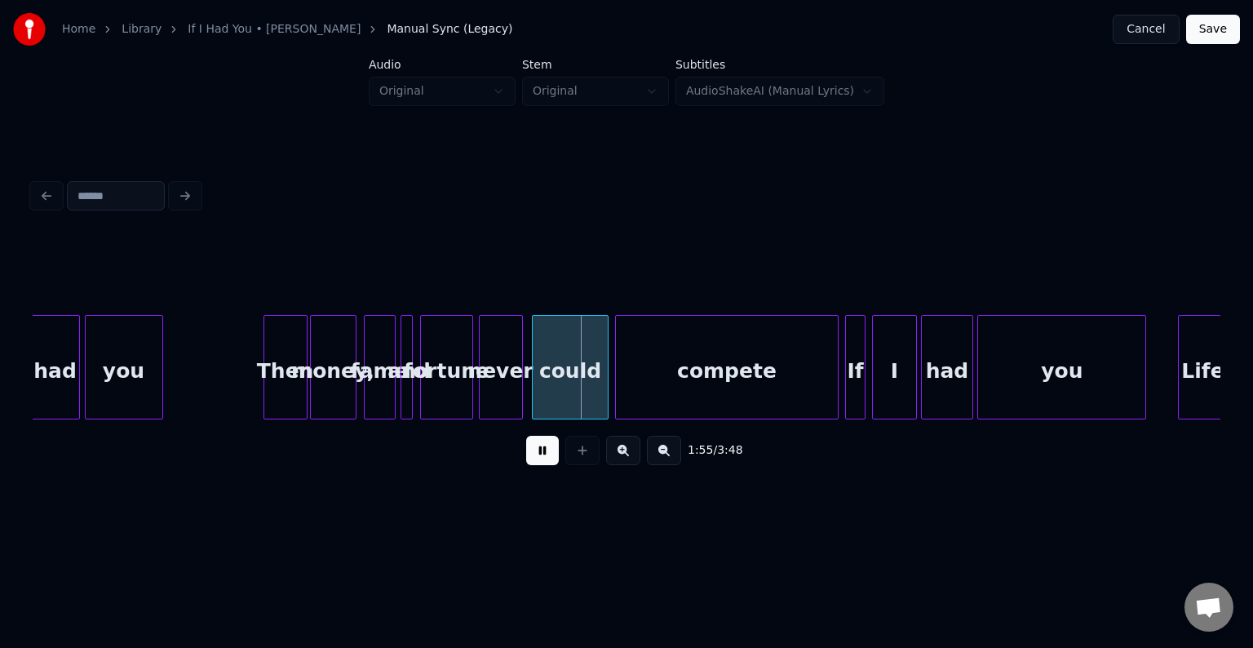
click at [538, 456] on button at bounding box center [542, 450] width 33 height 29
click at [271, 391] on div at bounding box center [273, 367] width 5 height 103
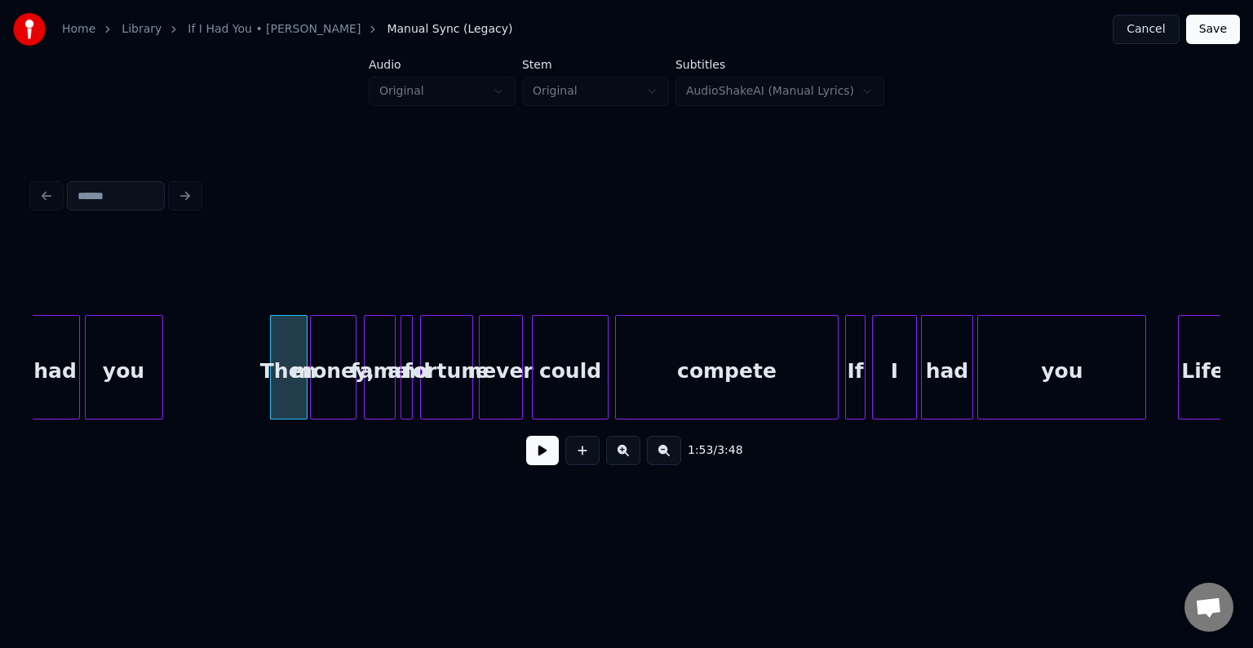
click at [555, 457] on button at bounding box center [542, 450] width 33 height 29
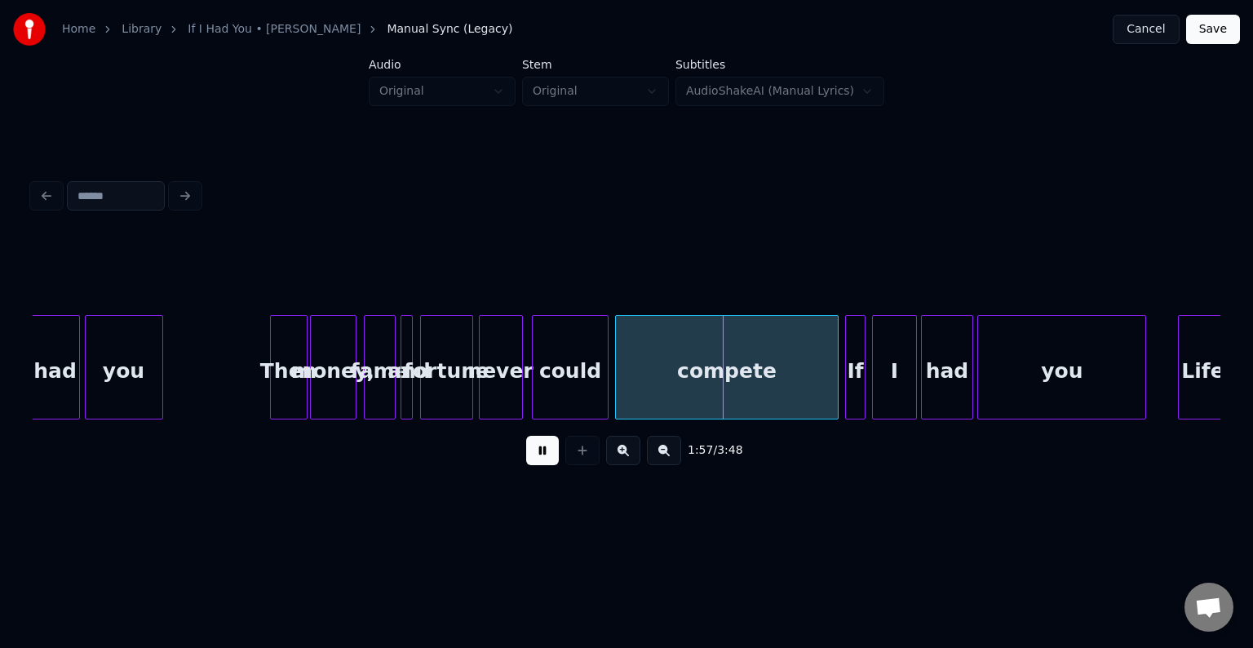
click at [548, 457] on button at bounding box center [542, 450] width 33 height 29
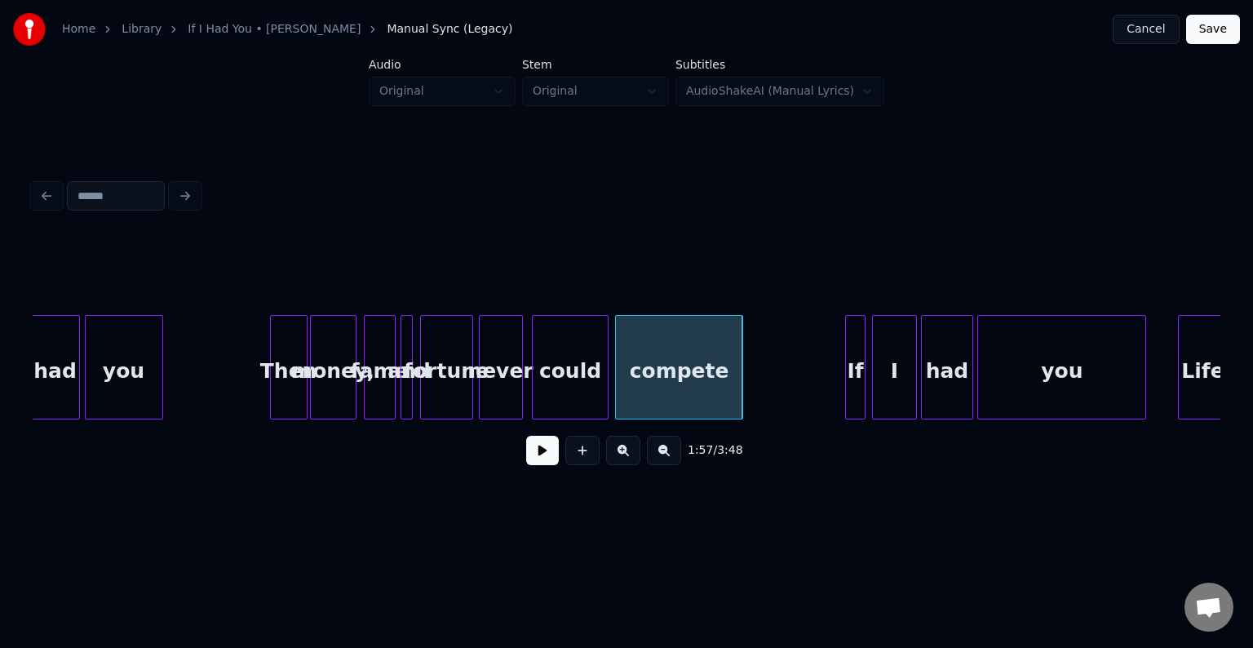
click at [740, 404] on div at bounding box center [739, 367] width 5 height 103
click at [533, 457] on button at bounding box center [542, 450] width 33 height 29
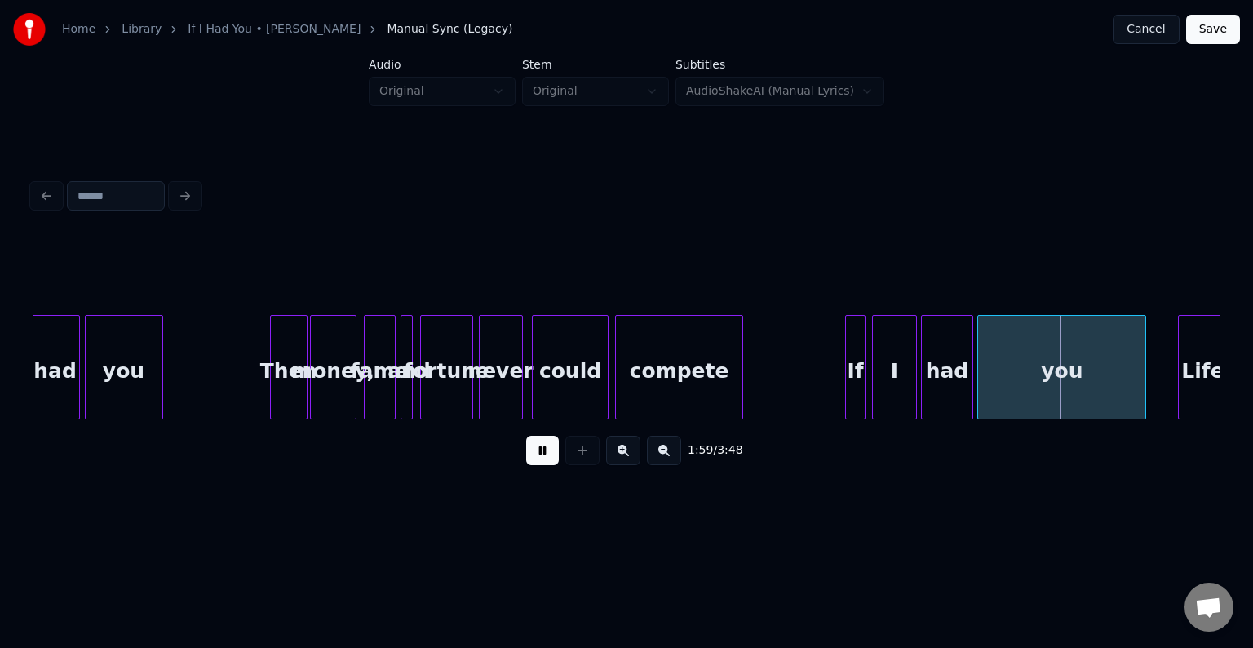
click at [533, 457] on button at bounding box center [542, 450] width 33 height 29
click at [1077, 382] on div at bounding box center [1076, 367] width 5 height 103
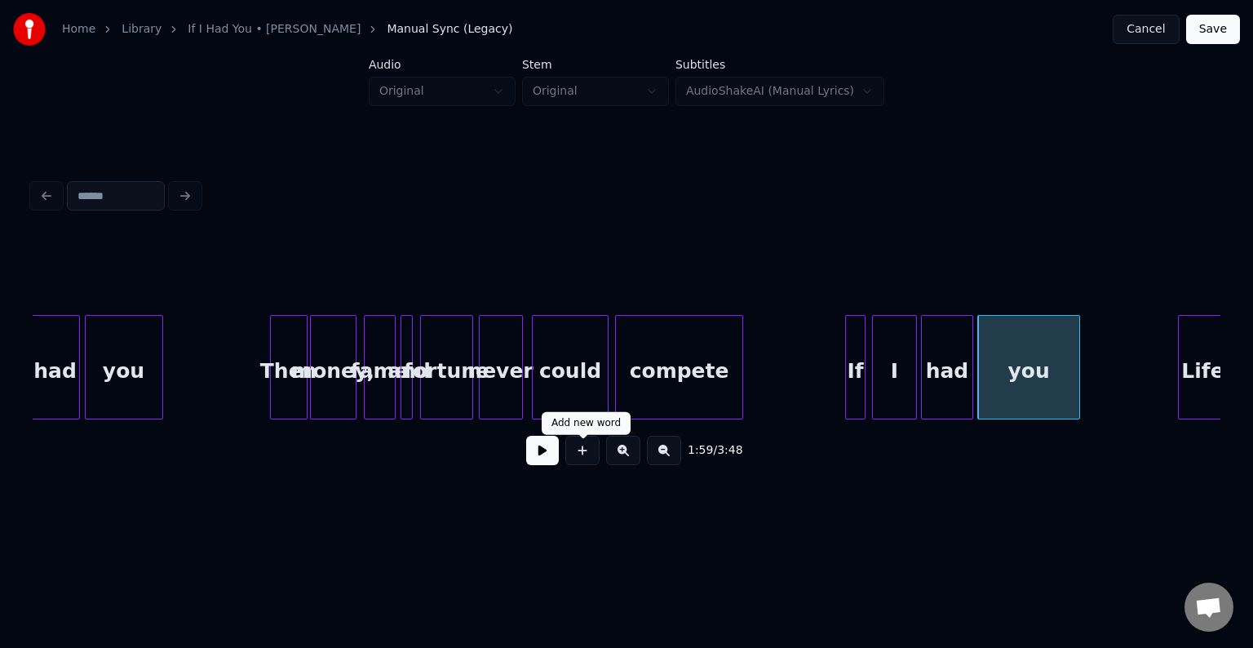
click at [542, 465] on button at bounding box center [542, 450] width 33 height 29
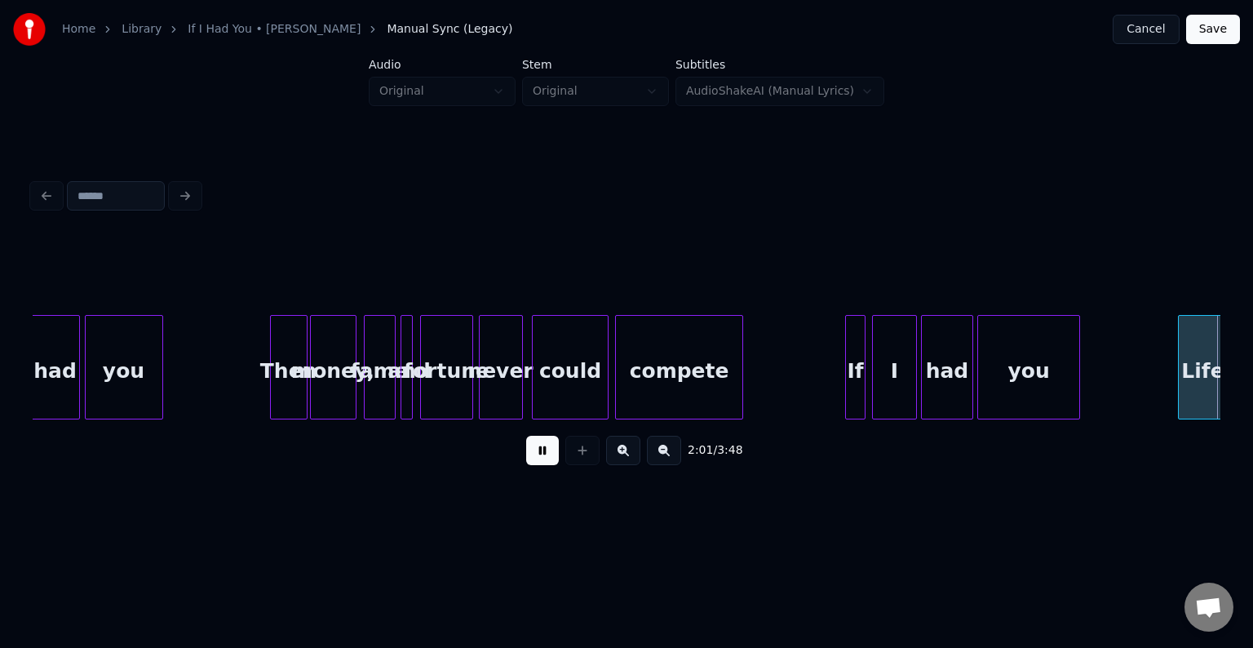
scroll to position [0, 14816]
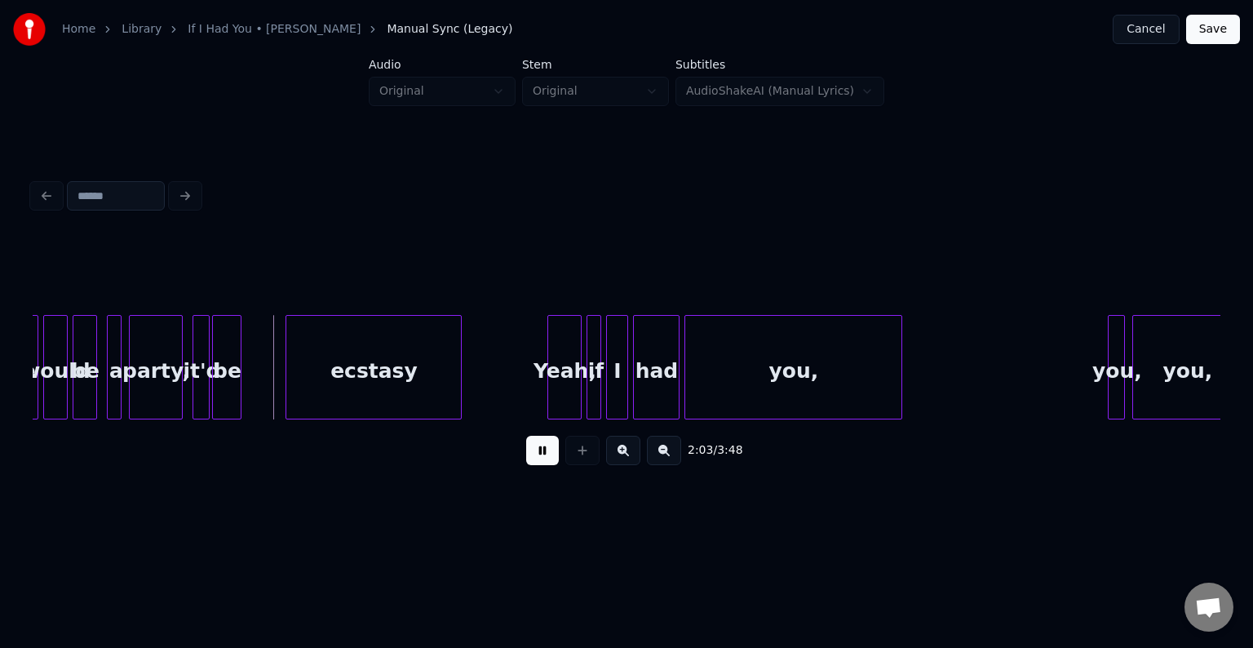
click at [542, 465] on button at bounding box center [542, 450] width 33 height 29
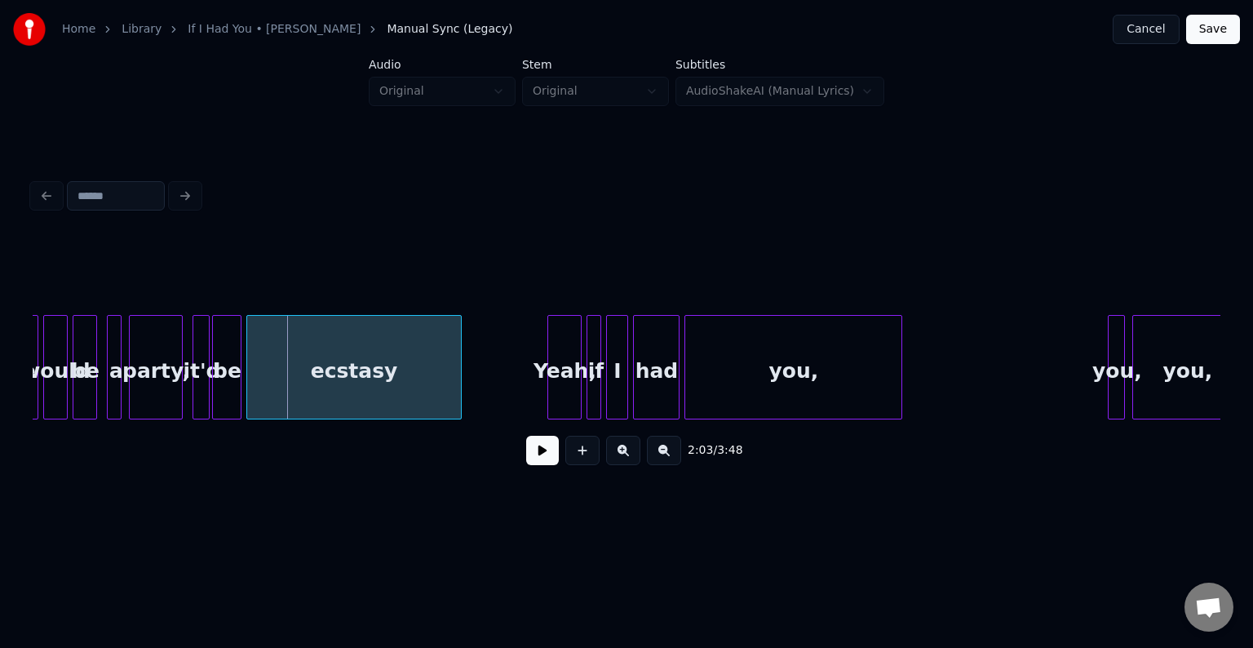
click at [251, 388] on div at bounding box center [249, 367] width 5 height 103
click at [538, 450] on button at bounding box center [542, 450] width 33 height 29
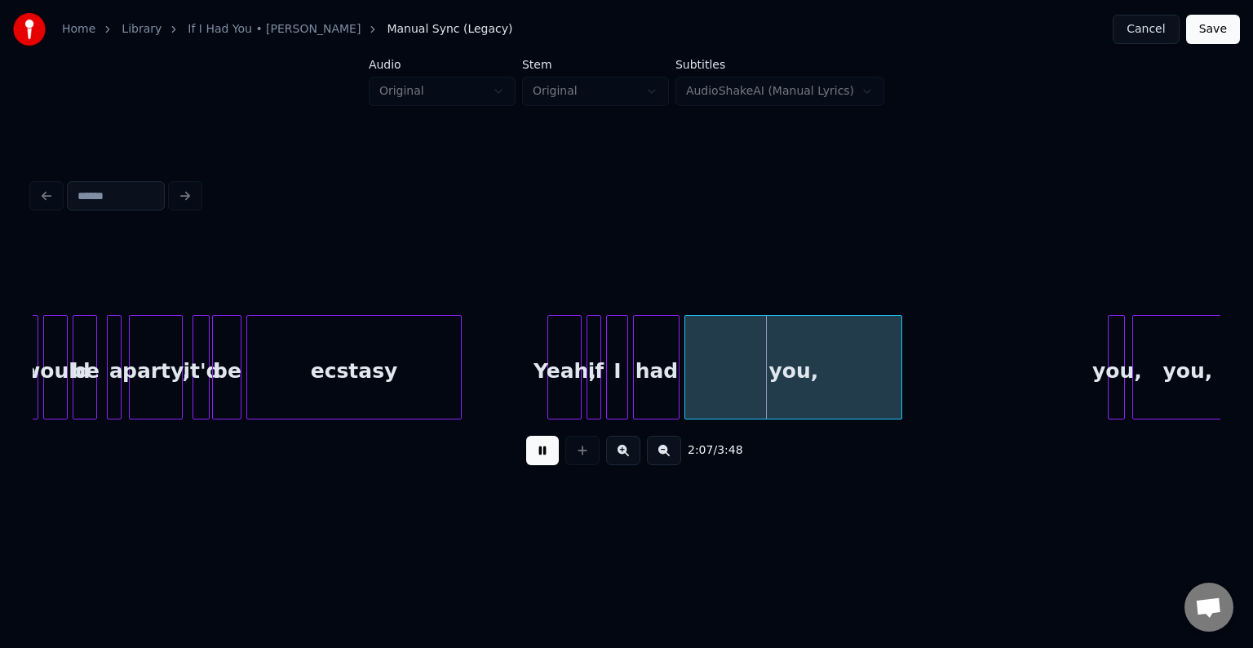
click at [538, 450] on button at bounding box center [542, 450] width 33 height 29
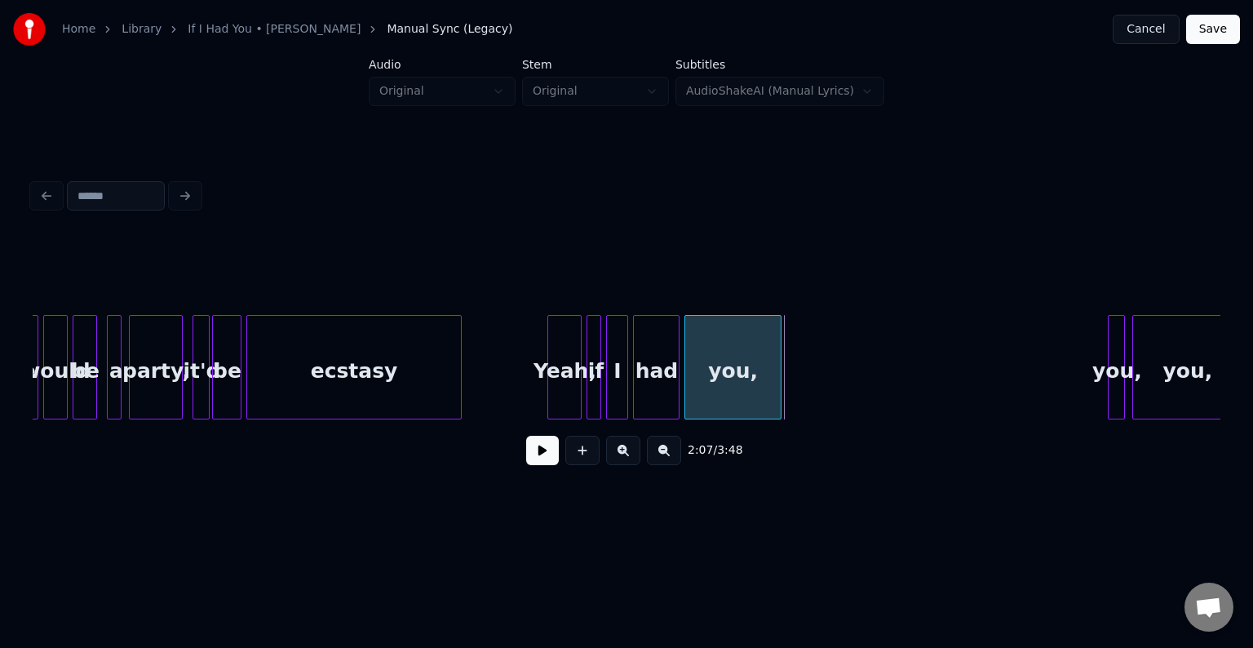
click at [780, 374] on div at bounding box center [778, 367] width 5 height 103
click at [531, 460] on button at bounding box center [542, 450] width 33 height 29
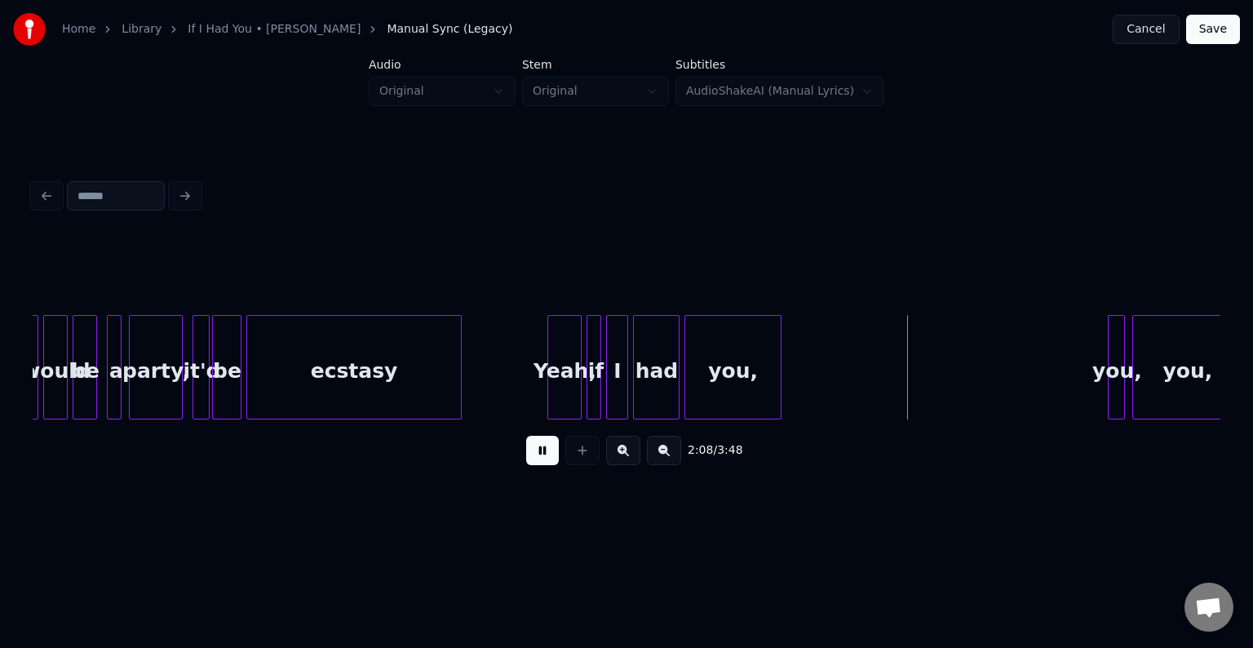
click at [531, 460] on button at bounding box center [542, 450] width 33 height 29
click at [927, 400] on div "you," at bounding box center [927, 371] width 16 height 111
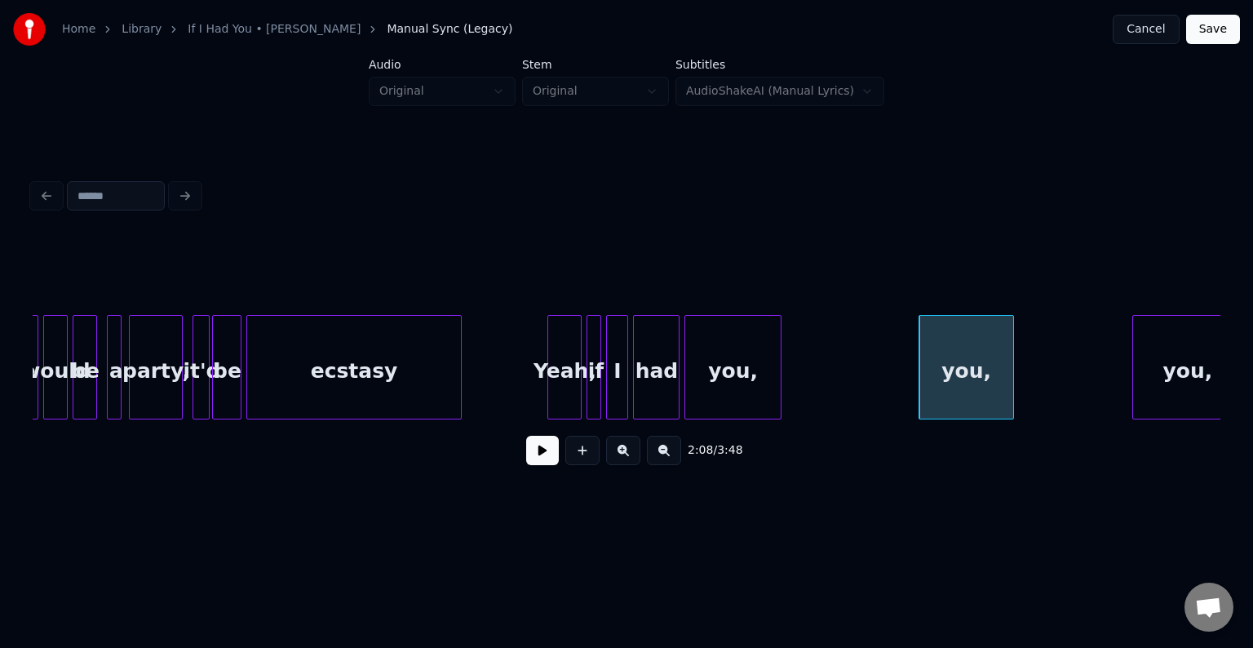
click at [1011, 385] on div at bounding box center [1010, 367] width 5 height 103
click at [532, 454] on button at bounding box center [542, 450] width 33 height 29
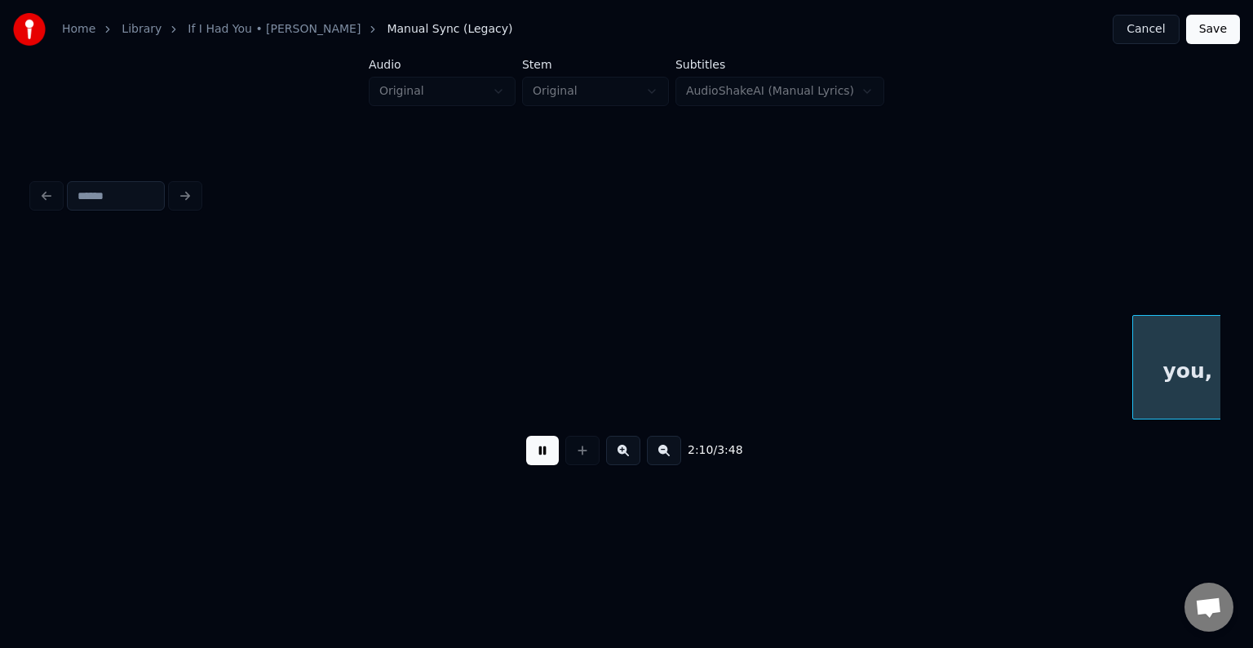
scroll to position [0, 16004]
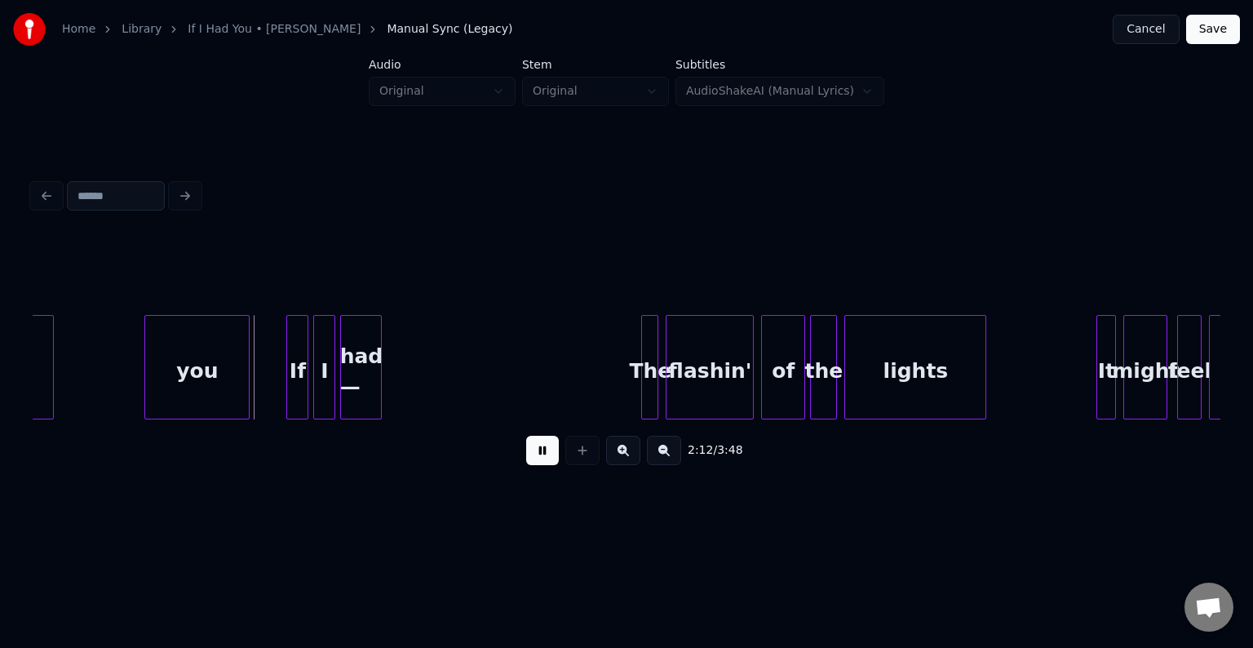
click at [532, 454] on button at bounding box center [542, 450] width 33 height 29
click at [547, 463] on button at bounding box center [542, 450] width 33 height 29
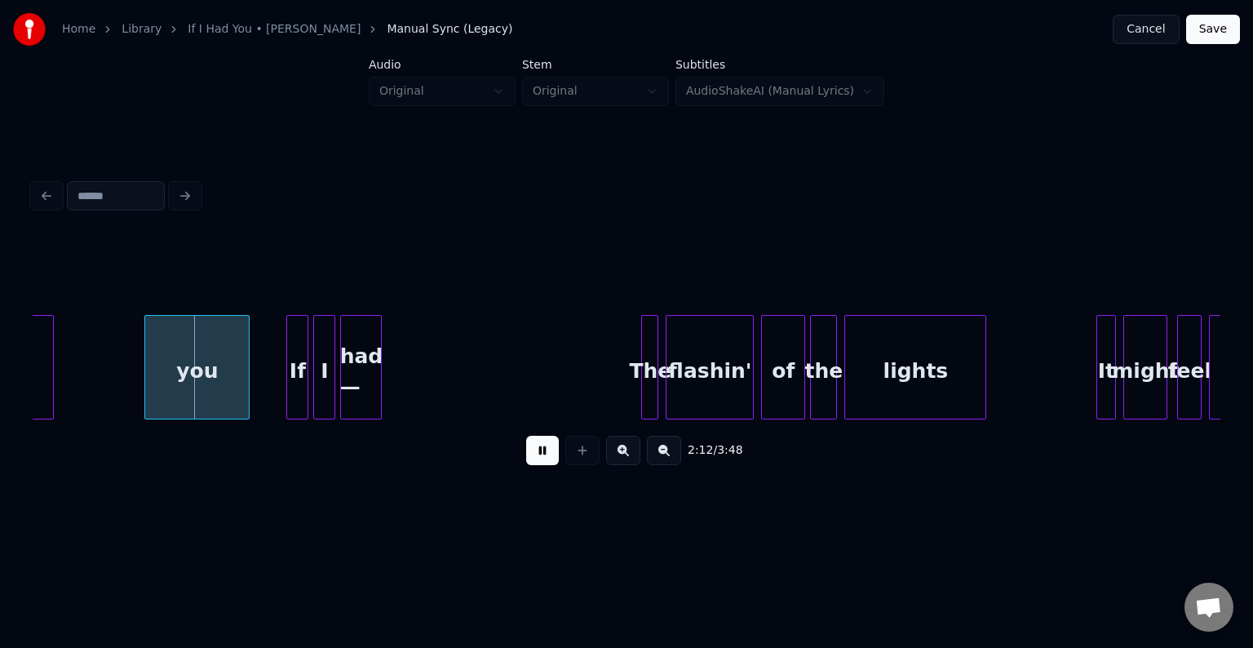
click at [547, 463] on button at bounding box center [542, 450] width 33 height 29
click at [205, 372] on div "you" at bounding box center [213, 371] width 104 height 111
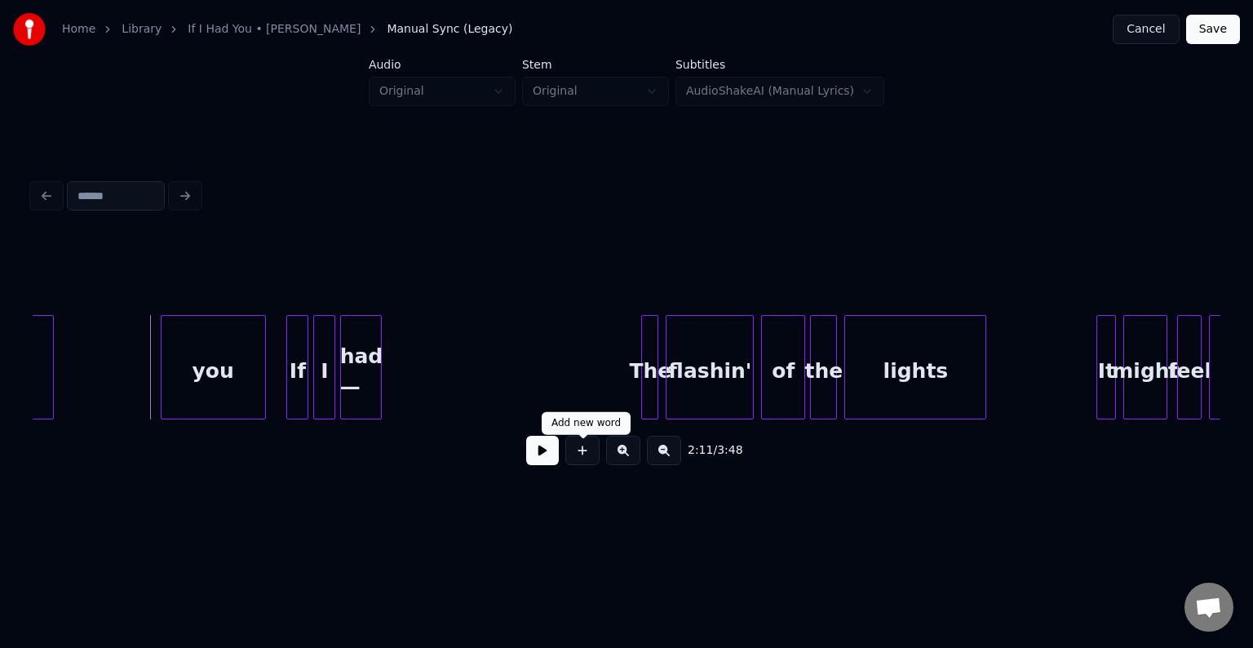
click at [535, 458] on button at bounding box center [542, 450] width 33 height 29
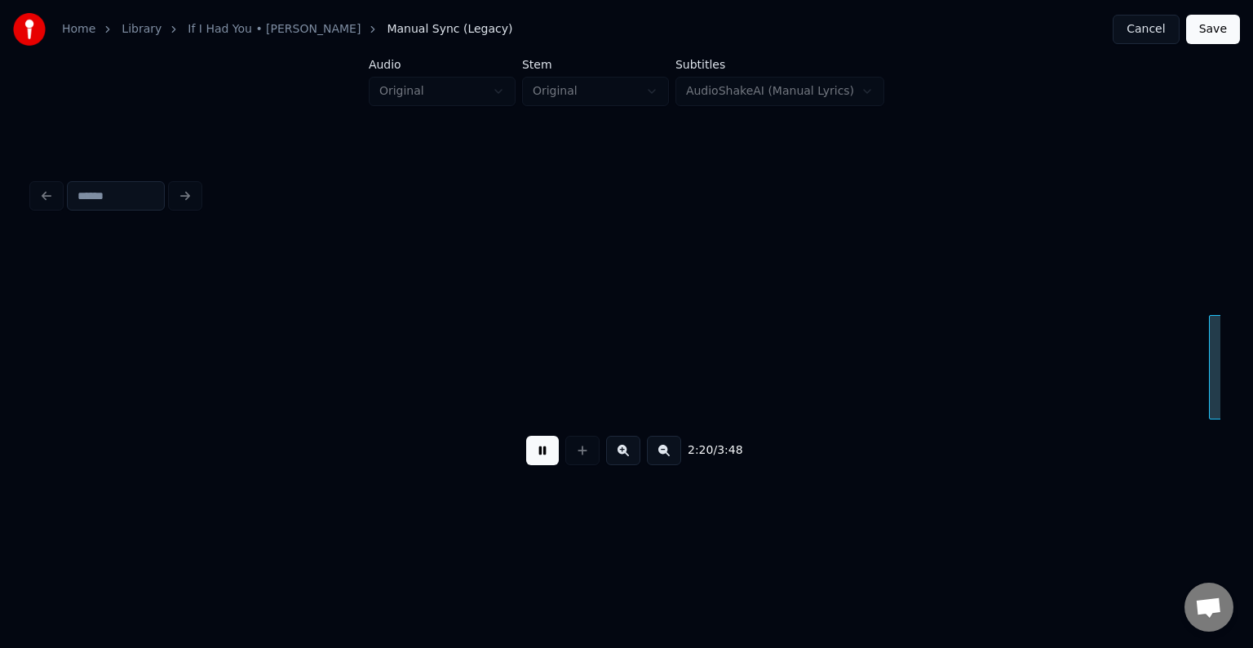
scroll to position [0, 17193]
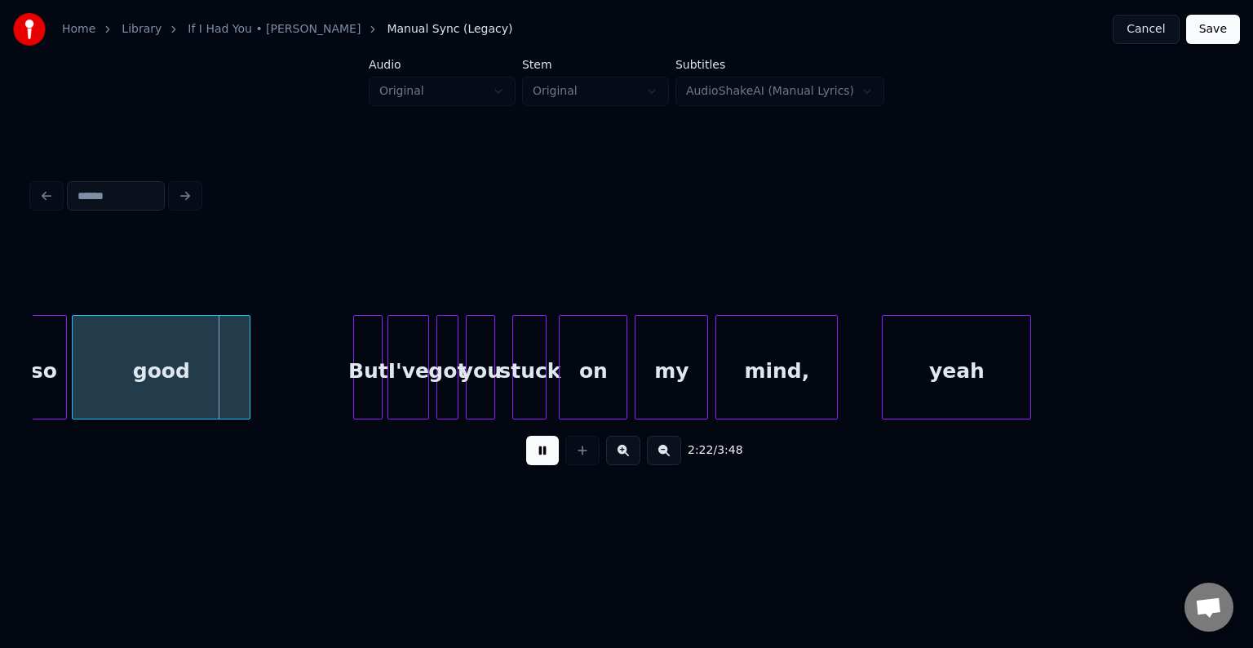
click at [535, 458] on button at bounding box center [542, 450] width 33 height 29
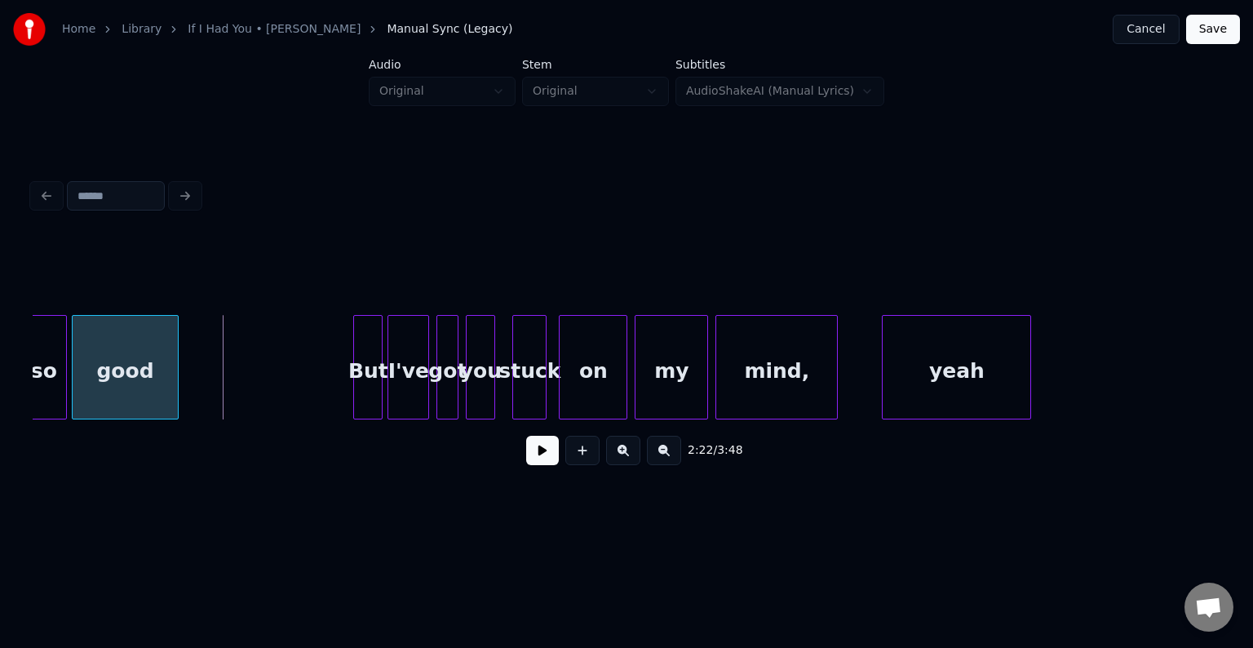
click at [174, 385] on div at bounding box center [175, 367] width 5 height 103
click at [533, 455] on button at bounding box center [542, 450] width 33 height 29
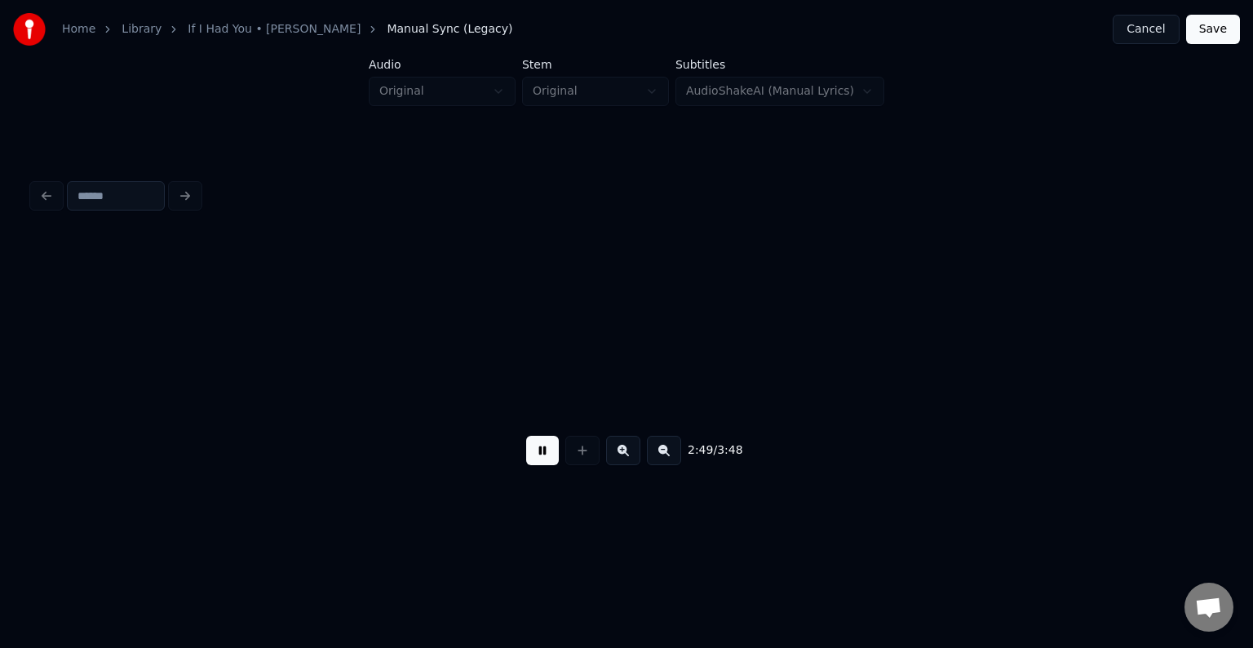
scroll to position [0, 20759]
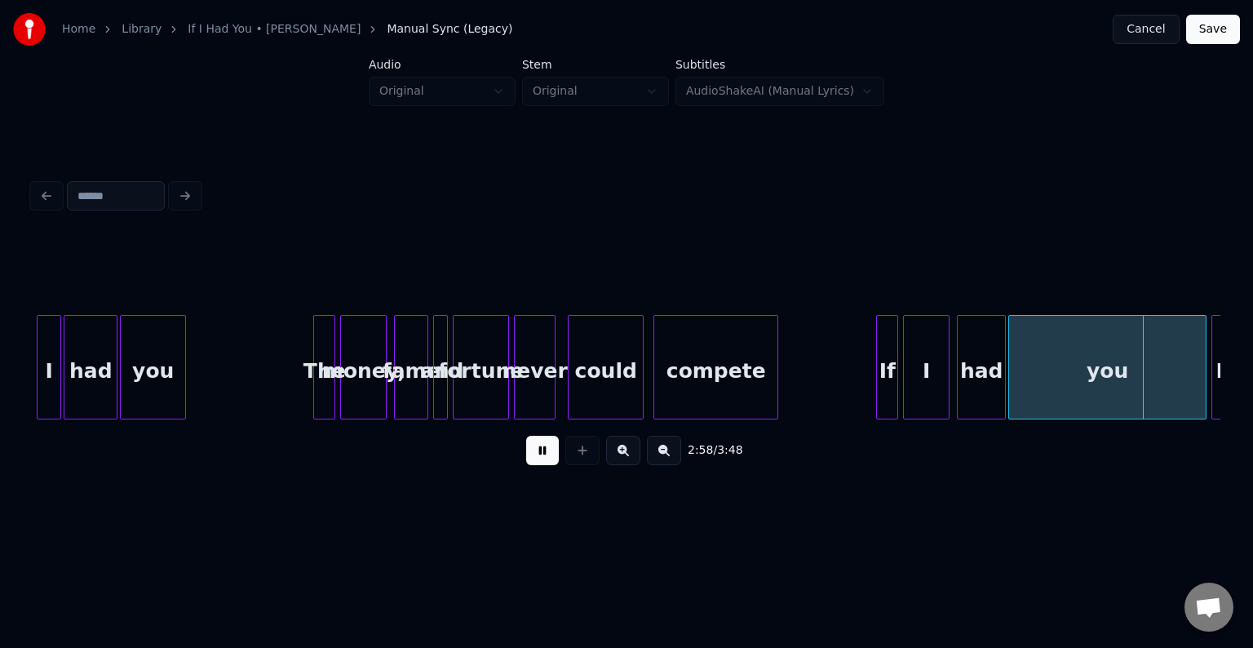
click at [533, 455] on button at bounding box center [542, 450] width 33 height 29
drag, startPoint x: 533, startPoint y: 455, endPoint x: 586, endPoint y: 540, distance: 99.6
click at [586, 540] on html "Home Library If I Had You • Adam Lambert Manual Sync (Legacy) Cancel Save Audio…" at bounding box center [626, 273] width 1253 height 546
click at [1154, 395] on div at bounding box center [1153, 367] width 5 height 103
click at [546, 465] on button at bounding box center [542, 450] width 33 height 29
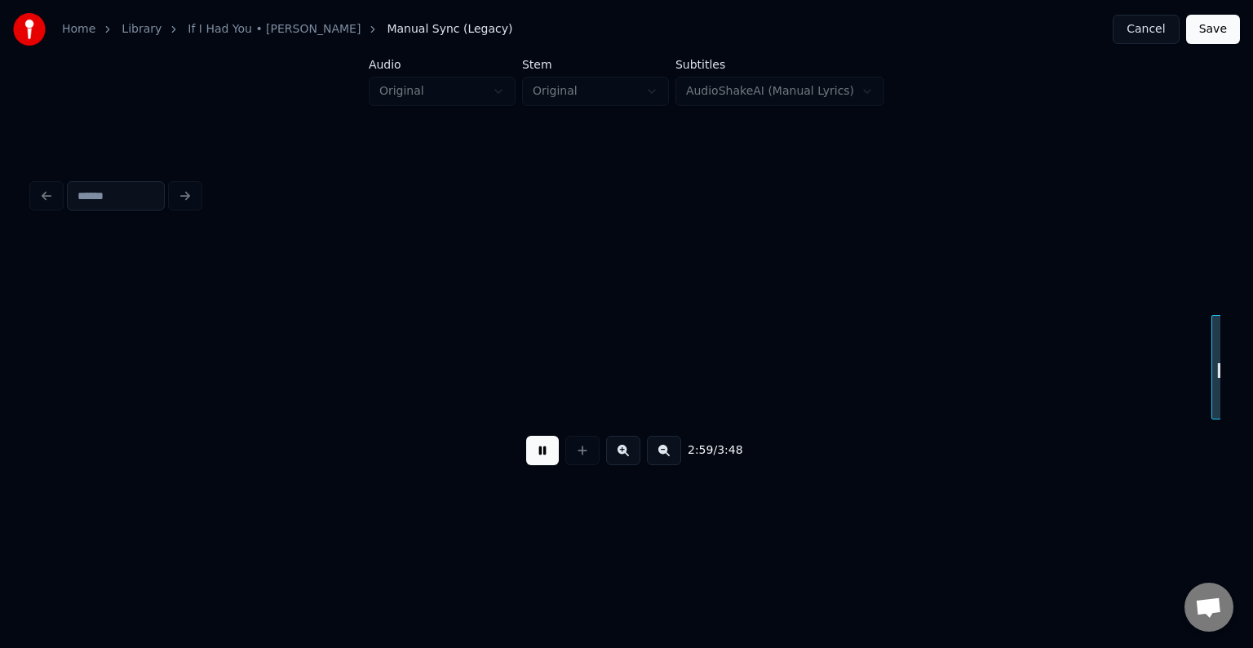
scroll to position [0, 21948]
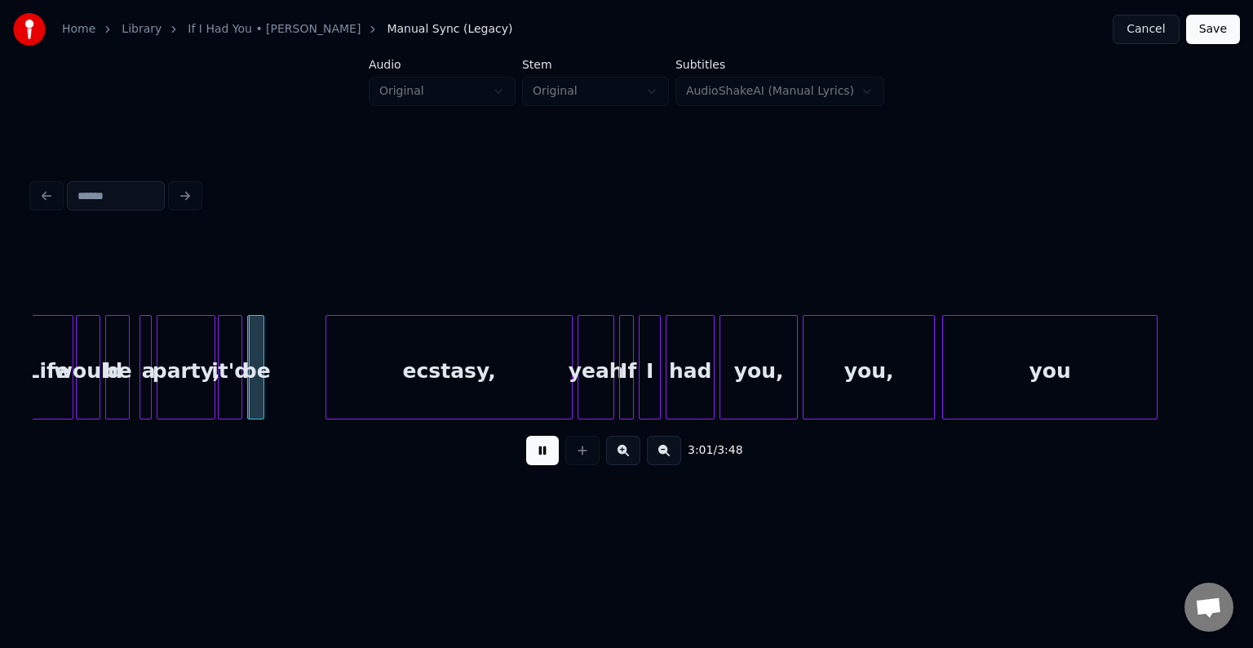
click at [546, 465] on button at bounding box center [542, 450] width 33 height 29
click at [275, 394] on div at bounding box center [275, 367] width 5 height 103
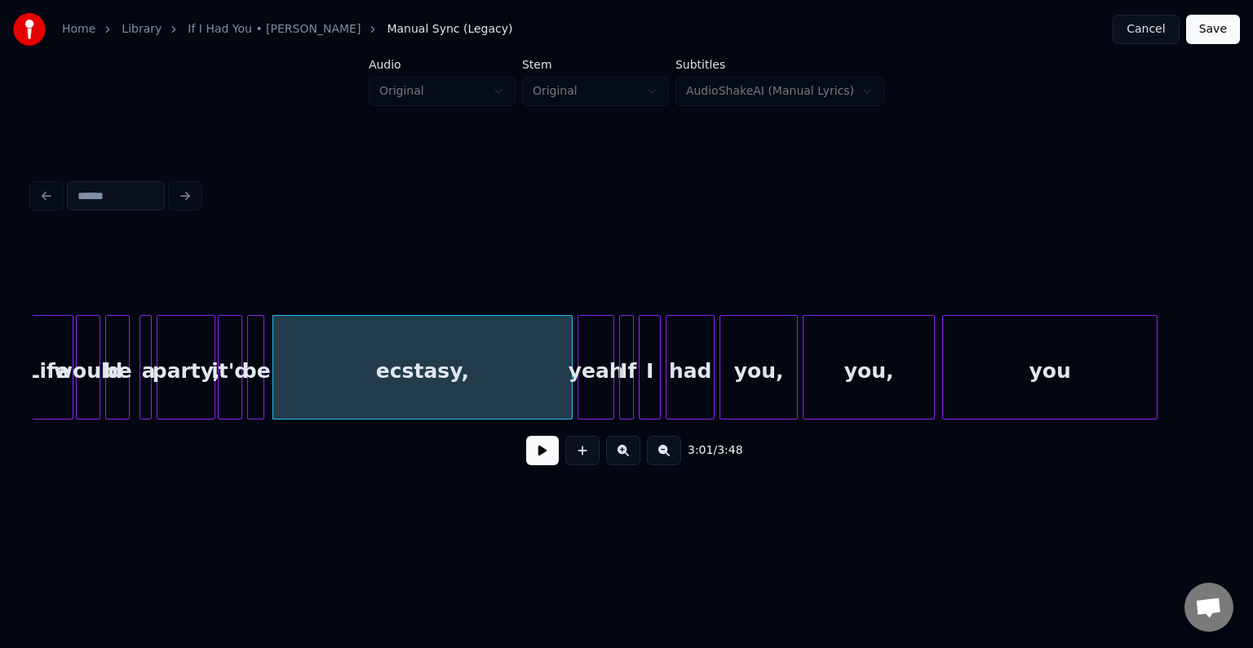
click at [545, 450] on button at bounding box center [542, 450] width 33 height 29
click at [506, 398] on div at bounding box center [507, 367] width 5 height 103
click at [547, 460] on button at bounding box center [542, 450] width 33 height 29
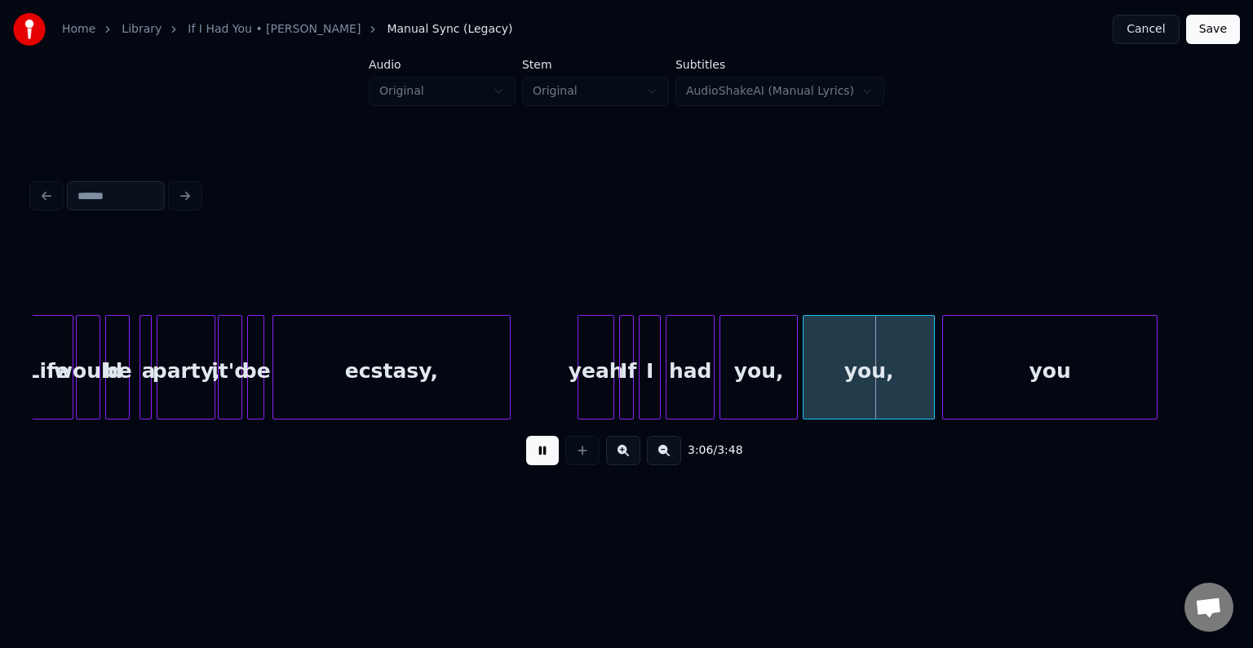
click at [547, 460] on button at bounding box center [542, 450] width 33 height 29
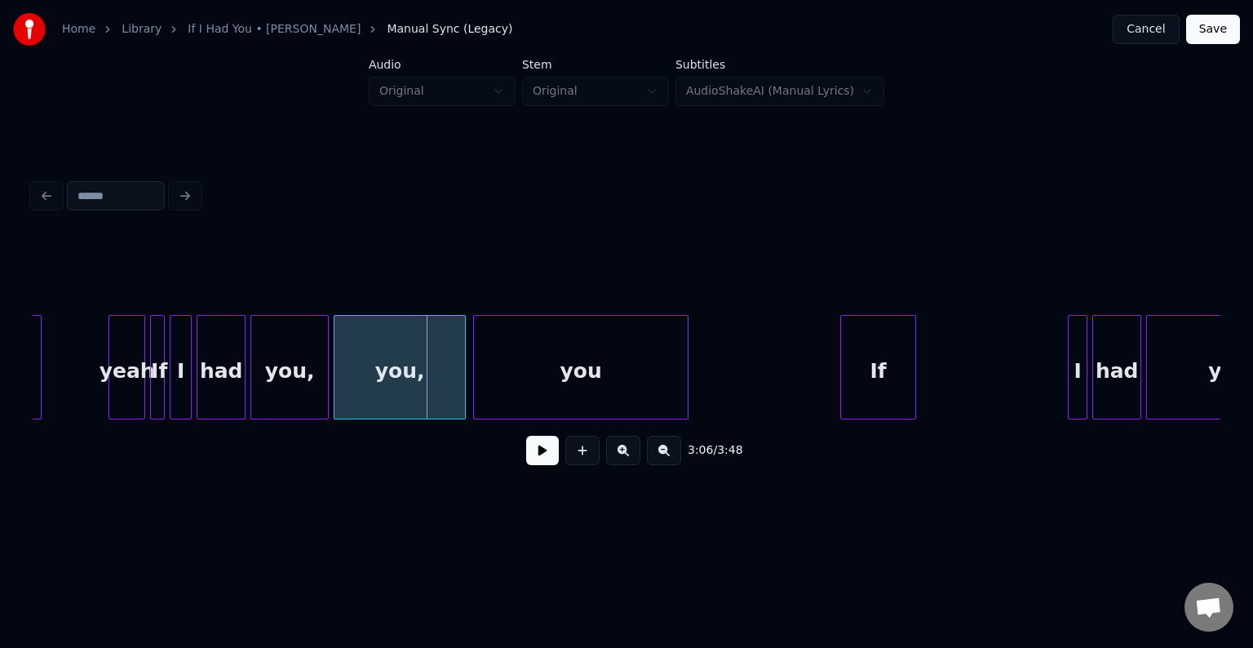
scroll to position [0, 22527]
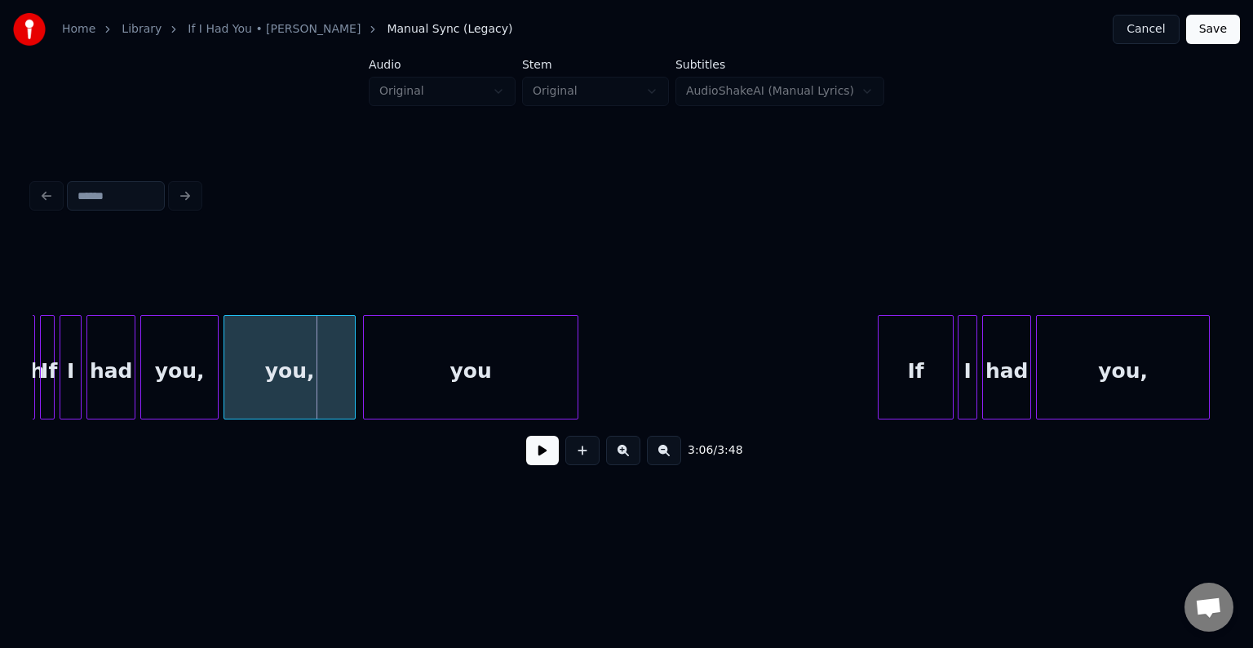
click at [895, 365] on div "If" at bounding box center [915, 371] width 74 height 111
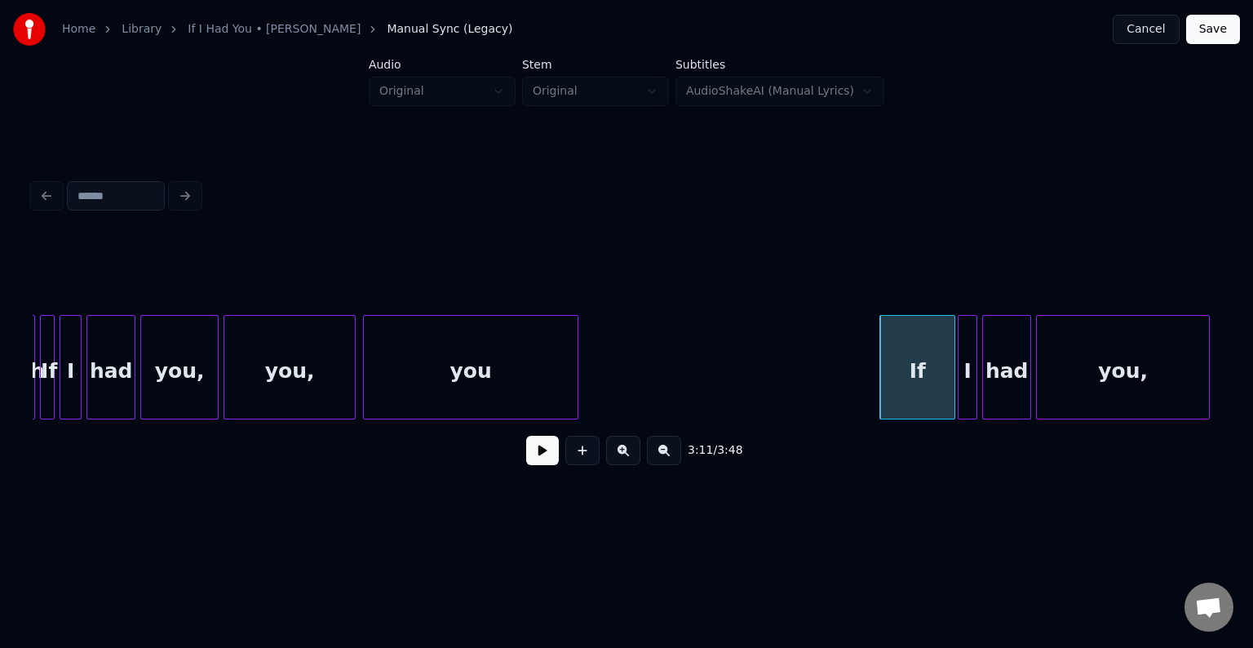
click at [181, 378] on div "you," at bounding box center [179, 371] width 77 height 111
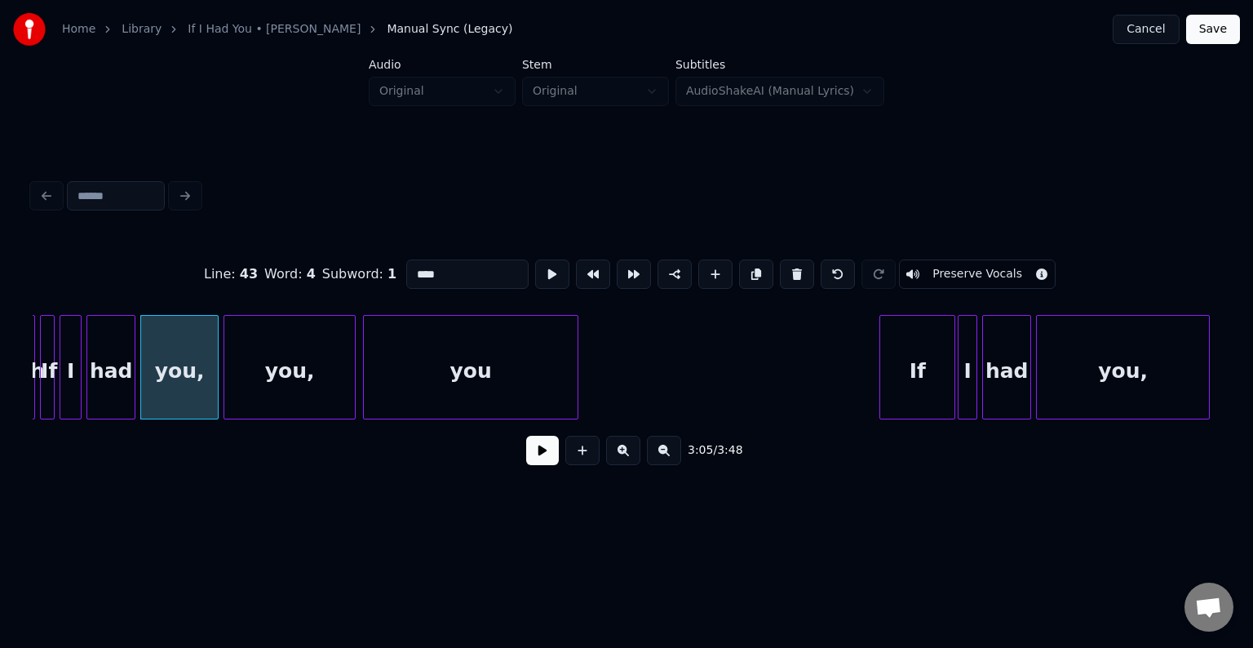
click at [534, 453] on button at bounding box center [542, 450] width 33 height 29
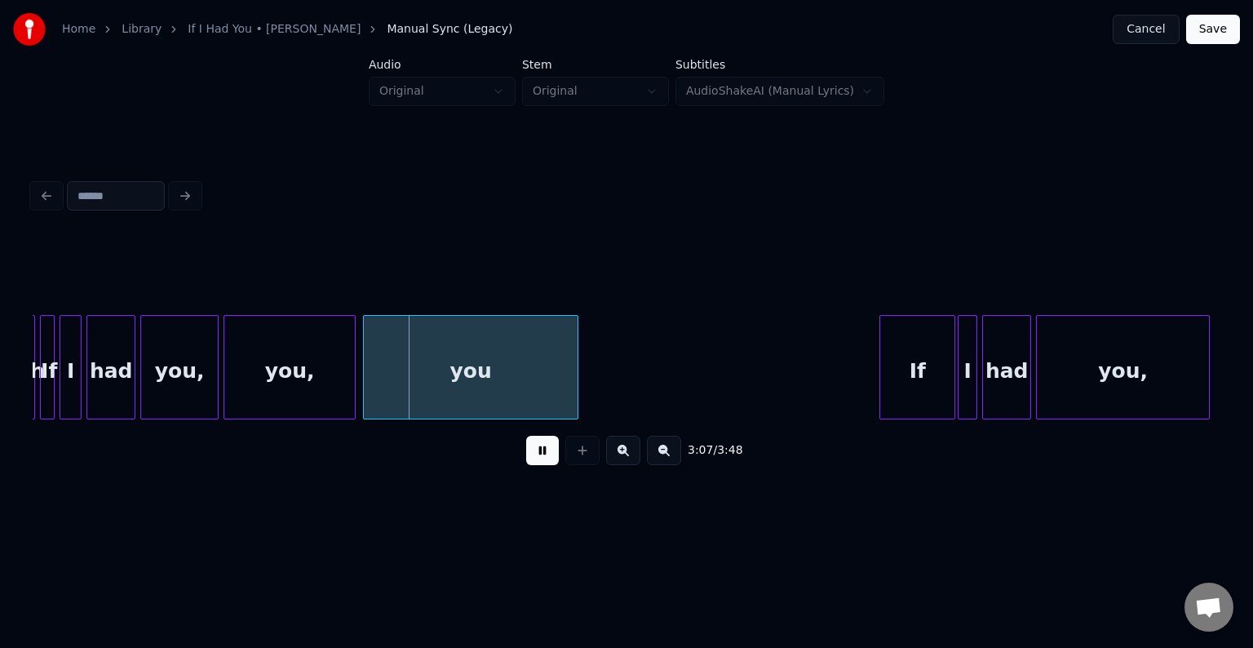
click at [537, 453] on button at bounding box center [542, 450] width 33 height 29
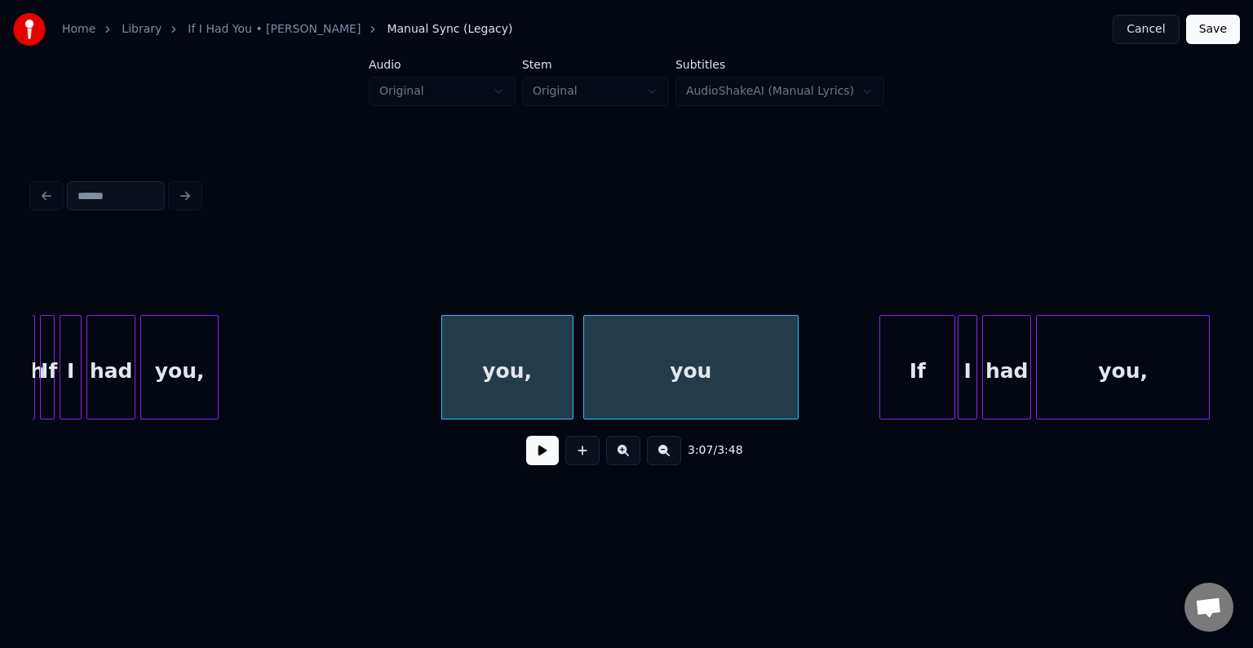
click at [605, 373] on div "you" at bounding box center [691, 371] width 214 height 111
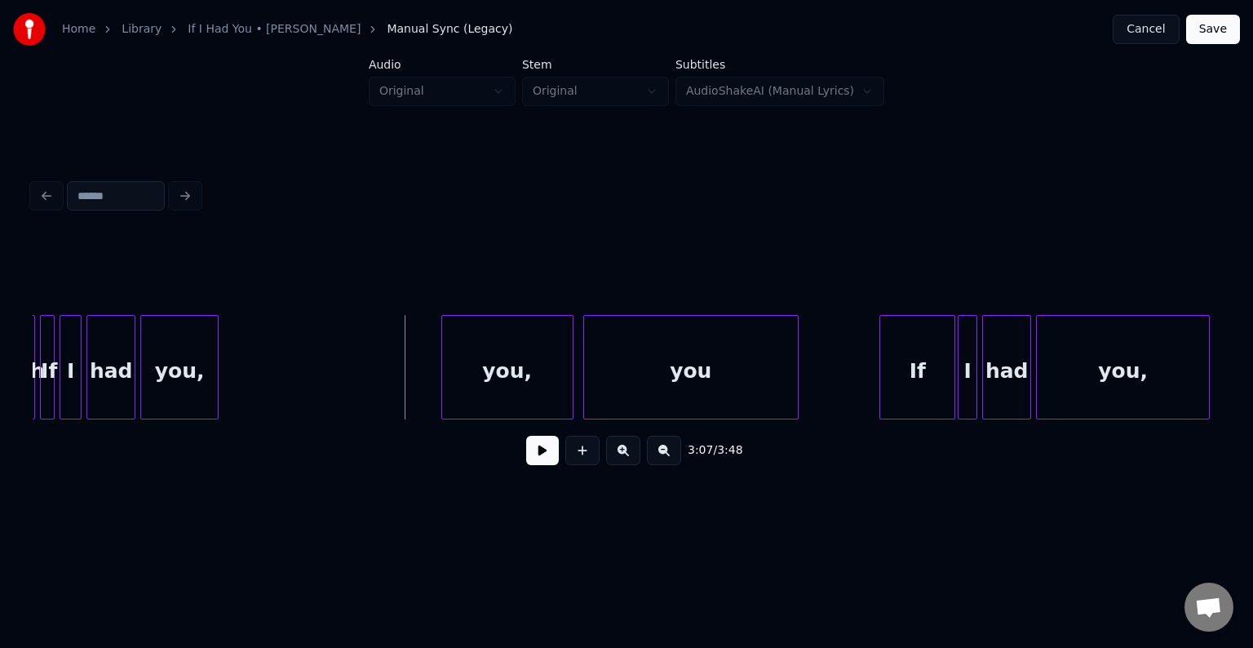
click at [537, 458] on button at bounding box center [542, 450] width 33 height 29
click at [939, 390] on div at bounding box center [941, 367] width 5 height 103
click at [929, 399] on div at bounding box center [927, 367] width 5 height 103
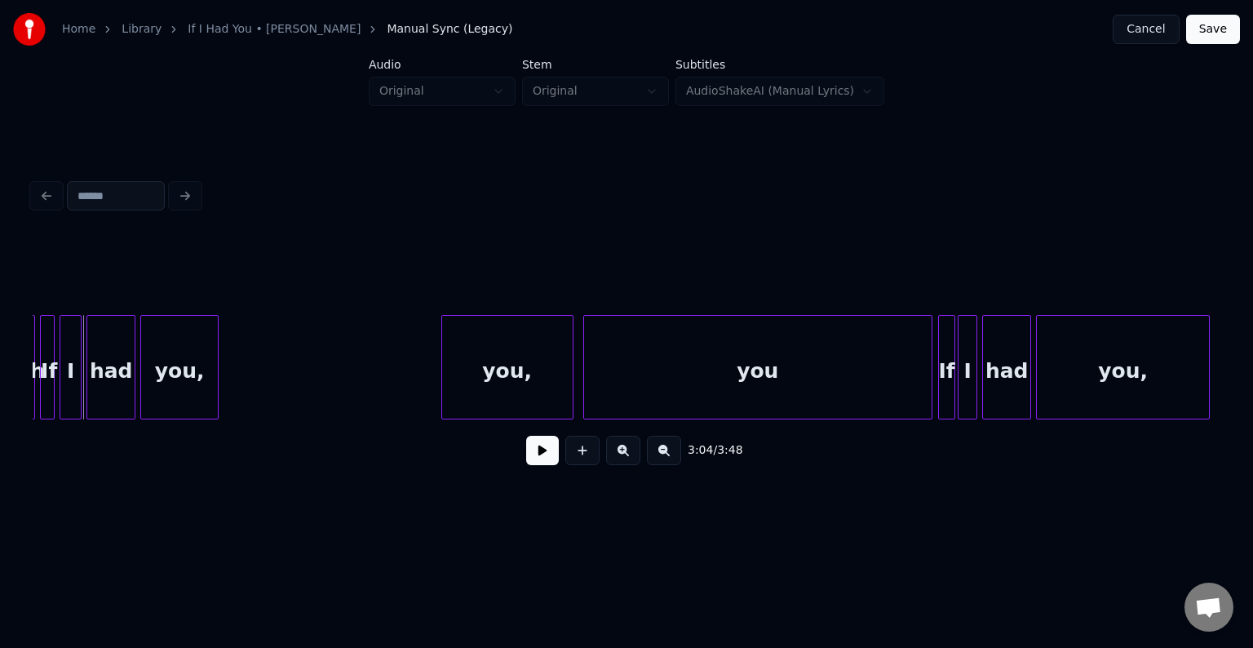
click at [537, 460] on button at bounding box center [542, 450] width 33 height 29
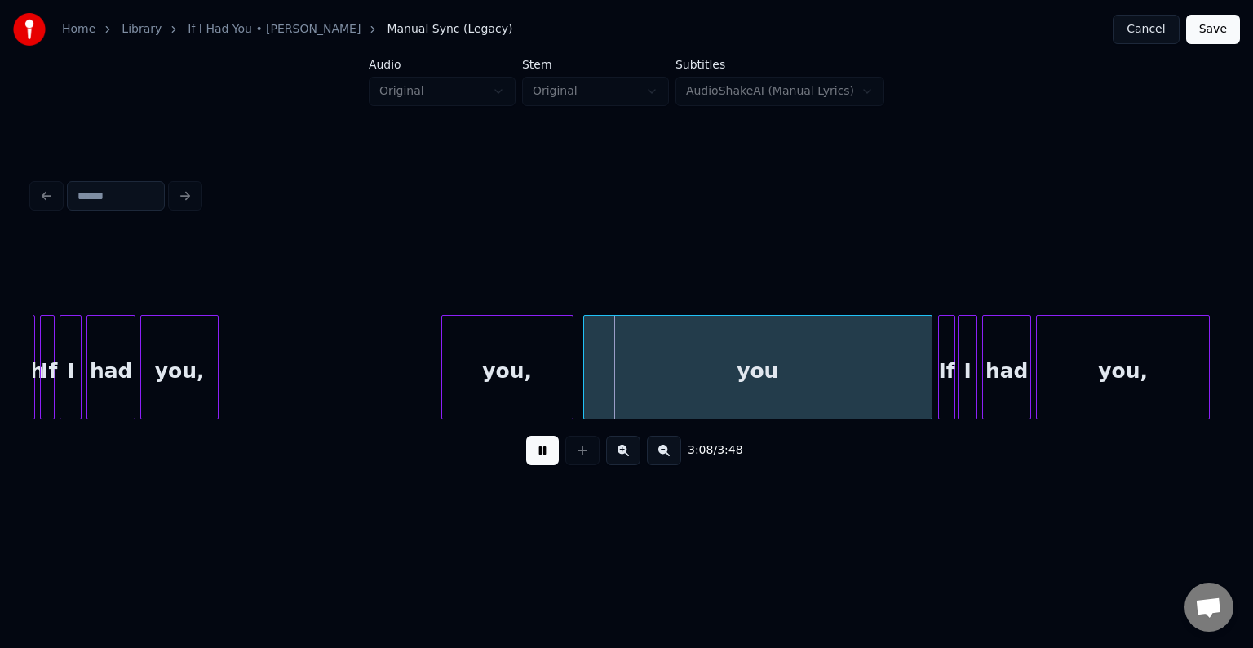
click at [537, 460] on button at bounding box center [542, 450] width 33 height 29
click at [419, 374] on div "you," at bounding box center [421, 371] width 130 height 111
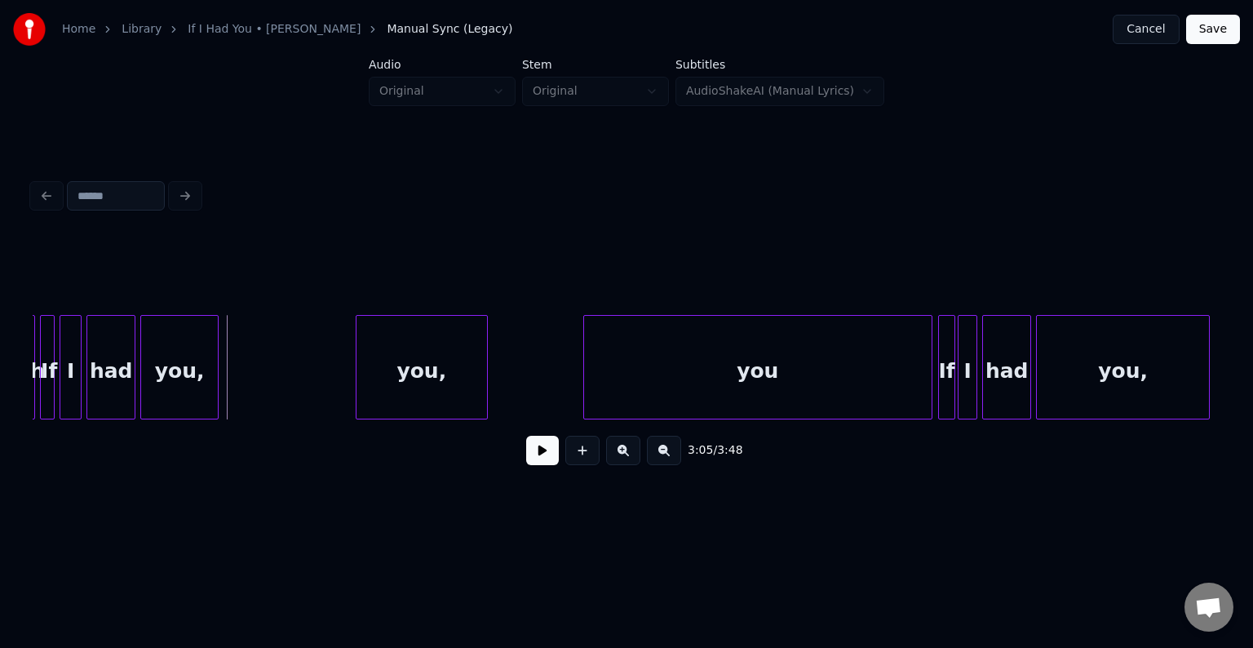
click at [542, 465] on button at bounding box center [542, 450] width 33 height 29
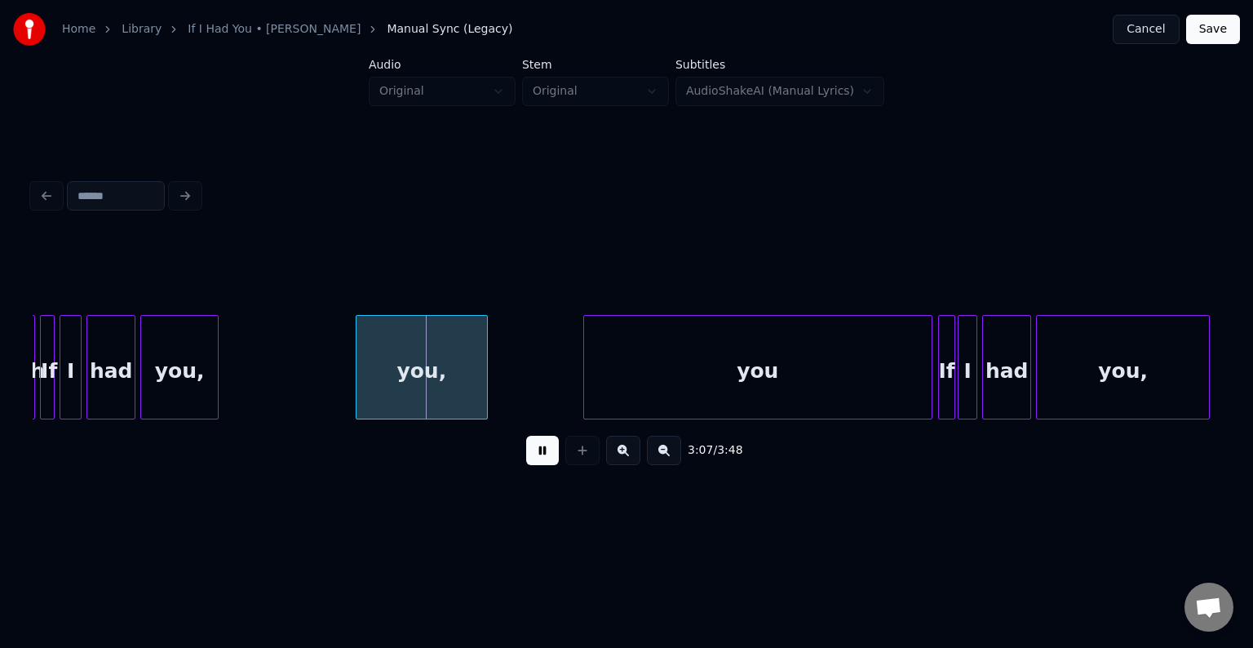
click at [542, 465] on button at bounding box center [542, 450] width 33 height 29
click at [437, 392] on div at bounding box center [438, 367] width 5 height 103
click at [546, 458] on button at bounding box center [542, 450] width 33 height 29
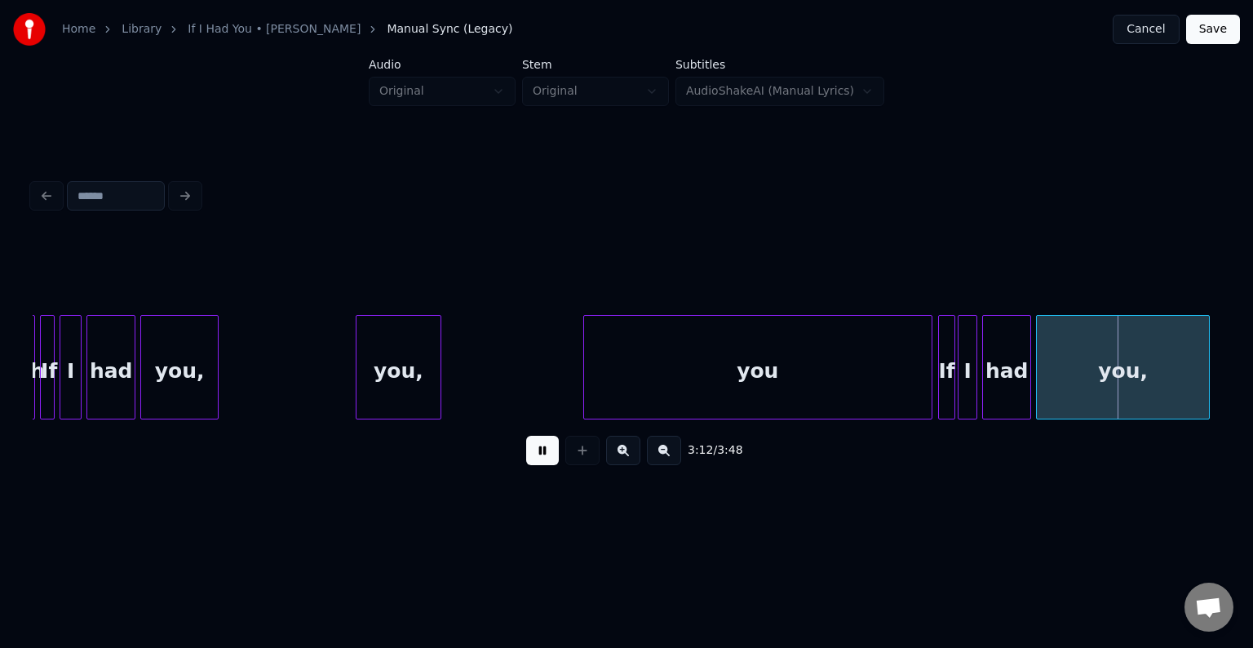
click at [546, 458] on button at bounding box center [542, 450] width 33 height 29
click at [1132, 389] on div at bounding box center [1131, 367] width 5 height 103
click at [534, 462] on button at bounding box center [542, 450] width 33 height 29
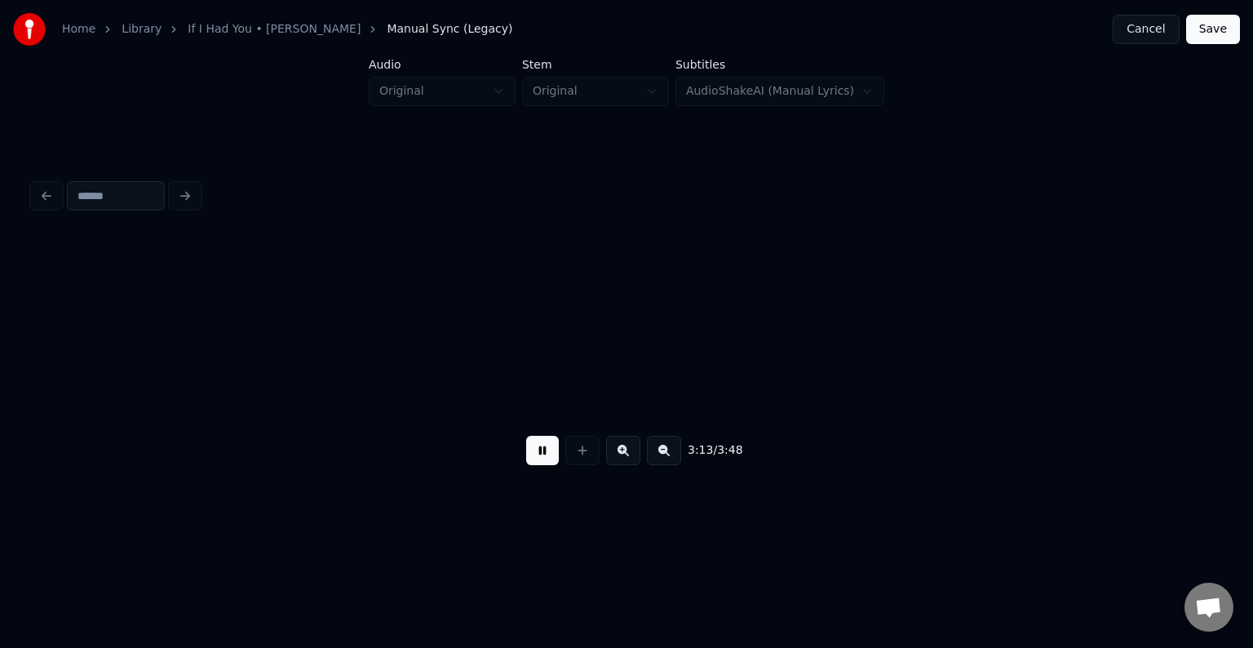
scroll to position [0, 23714]
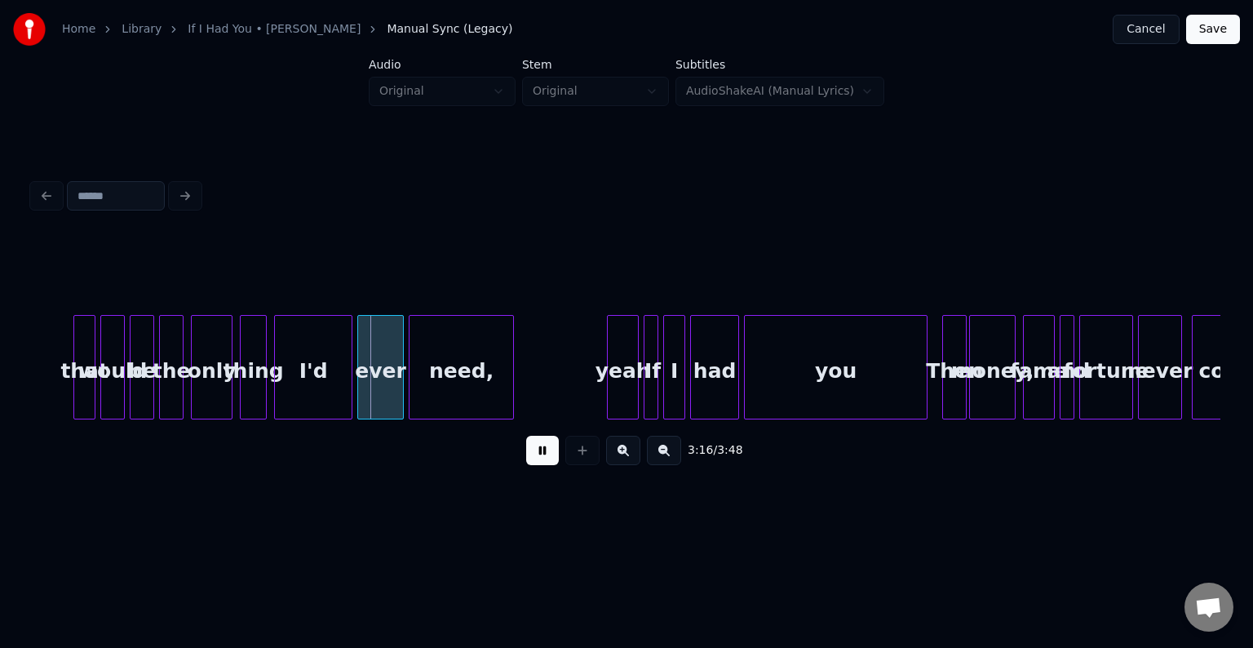
click at [534, 462] on button at bounding box center [542, 450] width 33 height 29
click at [282, 390] on div "I'd" at bounding box center [313, 371] width 77 height 111
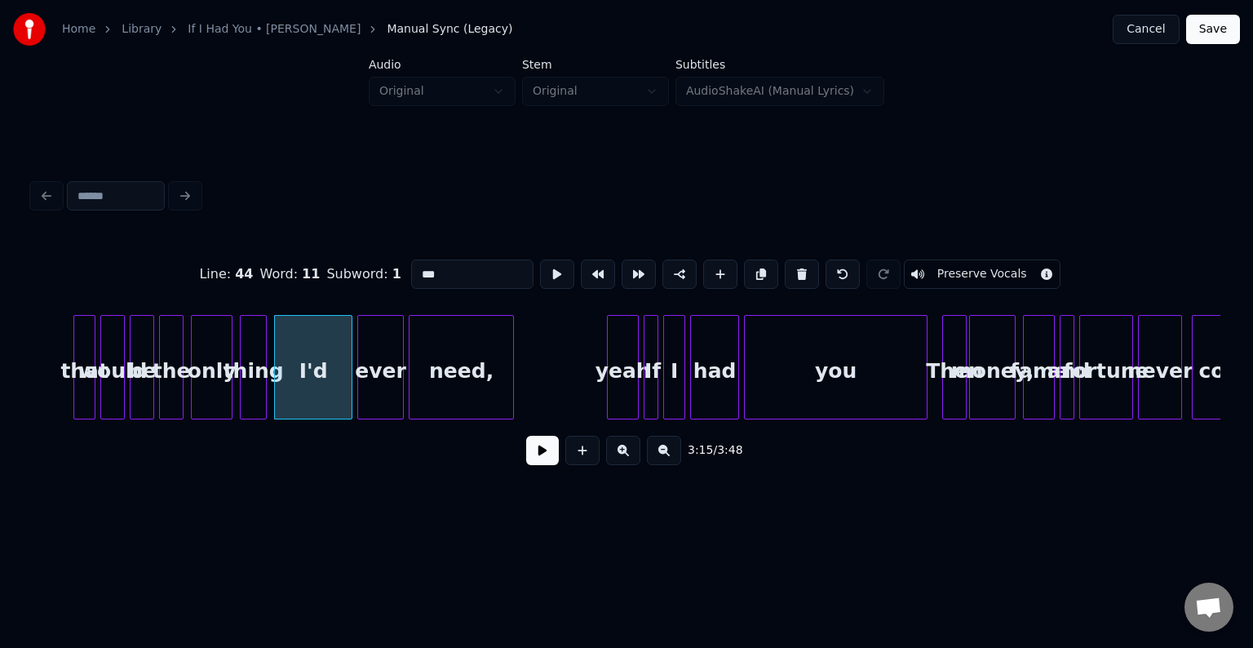
click at [535, 465] on button at bounding box center [542, 450] width 33 height 29
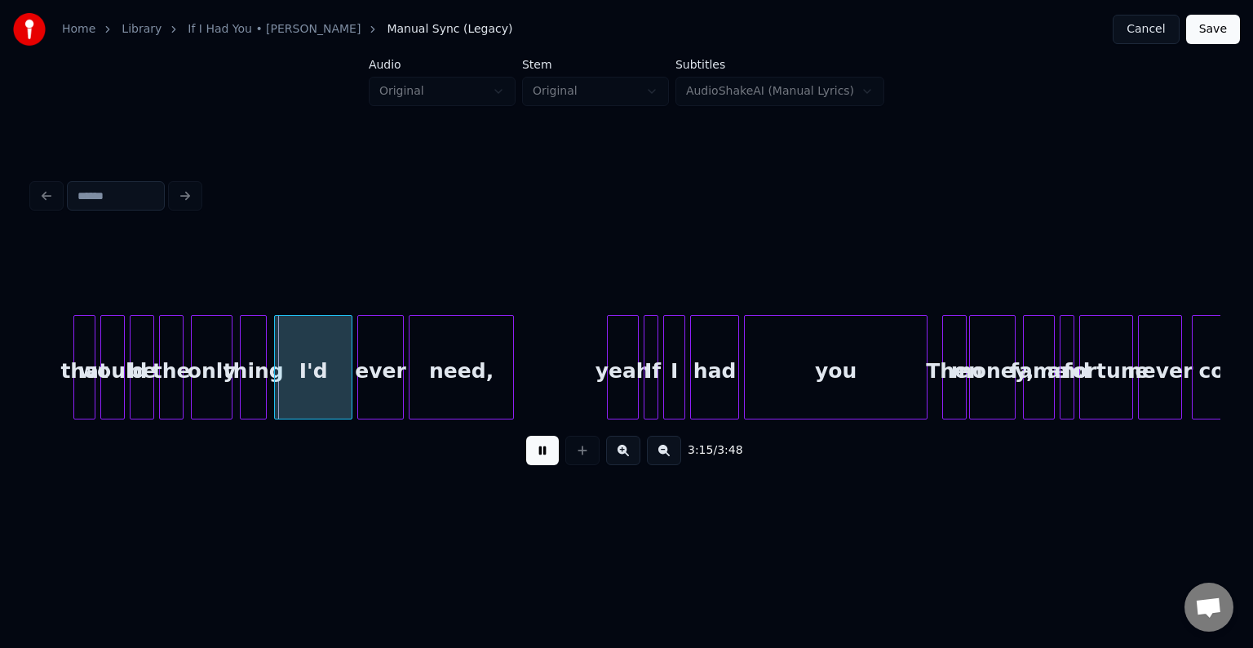
click at [535, 465] on button at bounding box center [542, 450] width 33 height 29
click at [303, 395] on div at bounding box center [302, 367] width 5 height 103
click at [338, 397] on div "ever" at bounding box center [333, 371] width 45 height 111
click at [542, 463] on button at bounding box center [542, 450] width 33 height 29
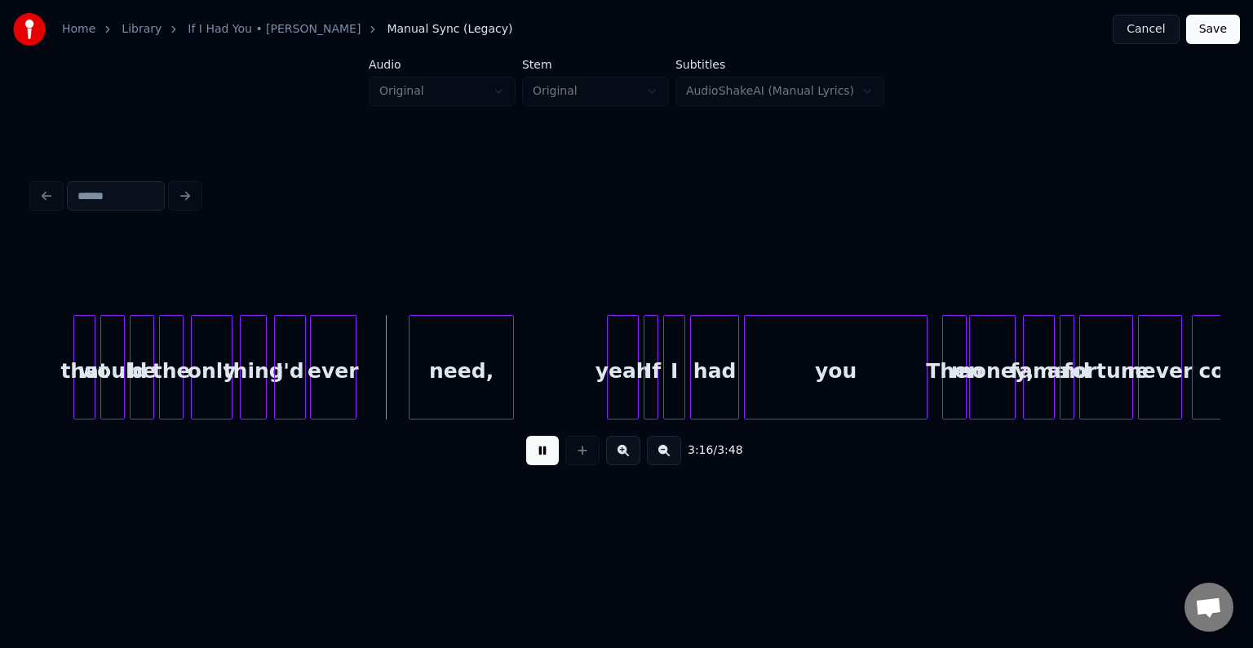
click at [542, 463] on button at bounding box center [542, 450] width 33 height 29
click at [400, 391] on div at bounding box center [400, 367] width 5 height 103
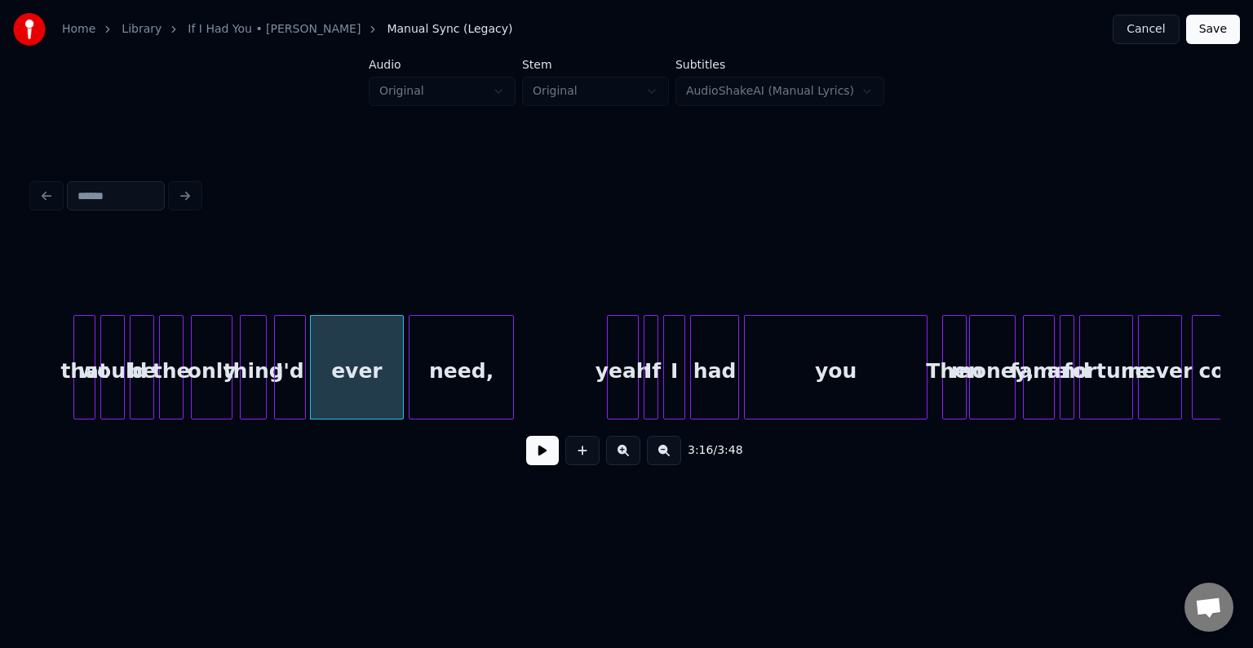
click at [538, 453] on button at bounding box center [542, 450] width 33 height 29
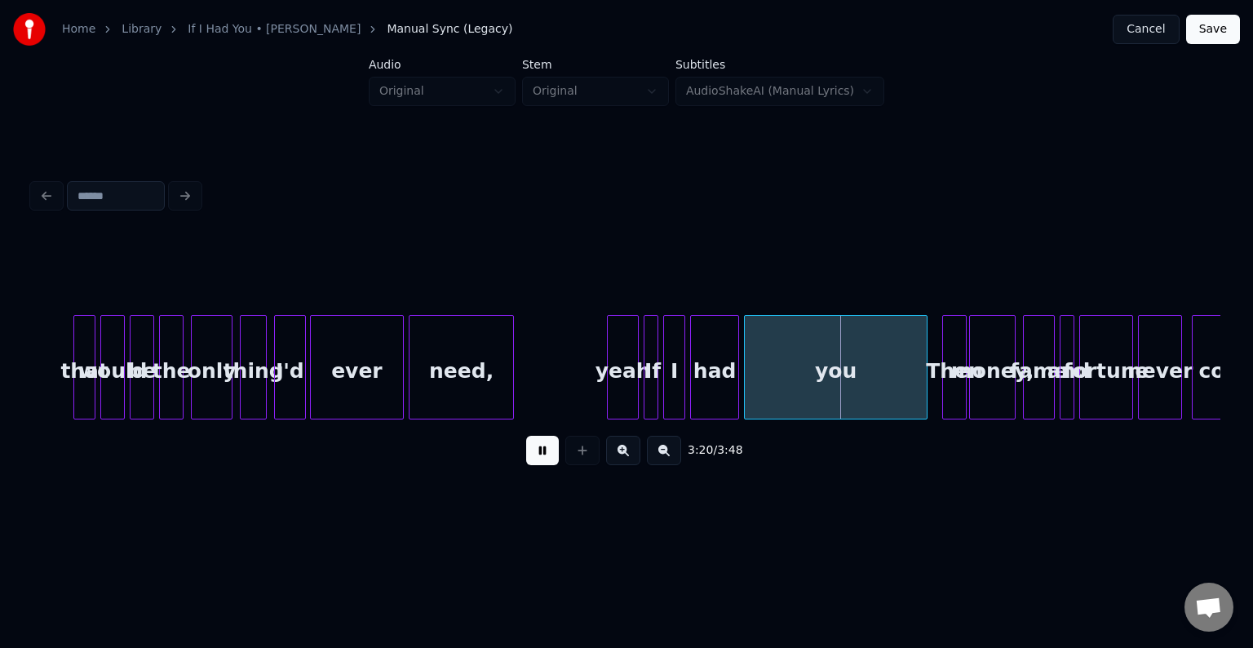
click at [538, 453] on button at bounding box center [542, 450] width 33 height 29
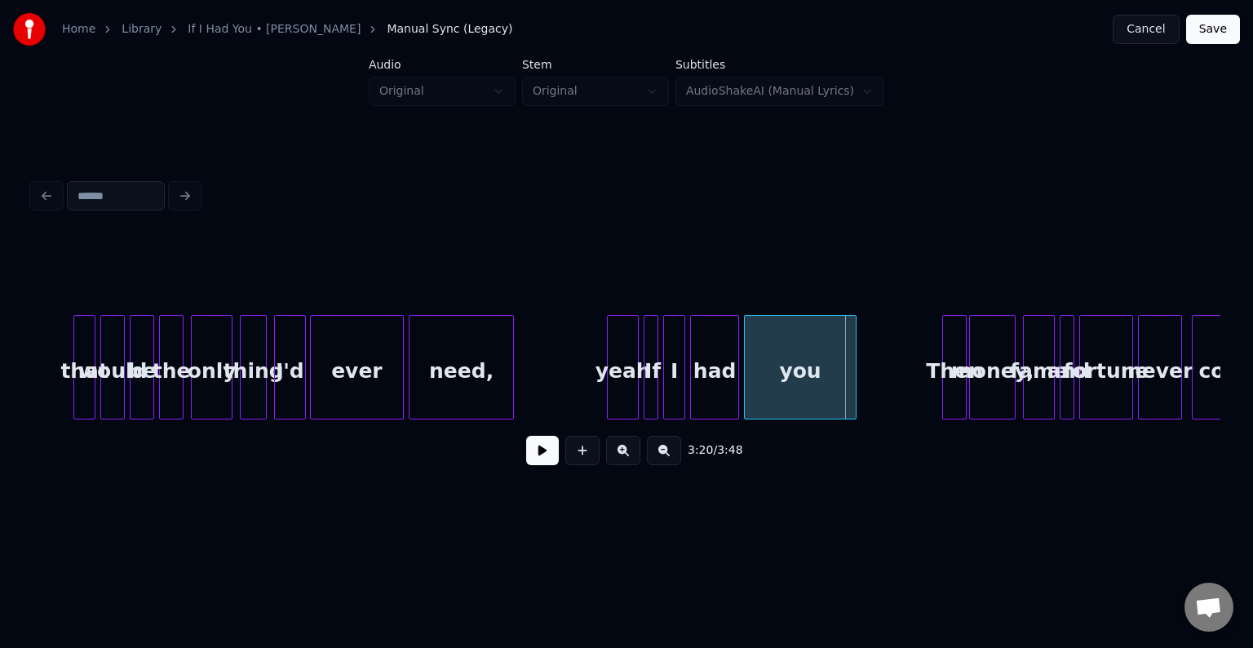
click at [852, 399] on div at bounding box center [853, 367] width 5 height 103
click at [537, 459] on button at bounding box center [542, 450] width 33 height 29
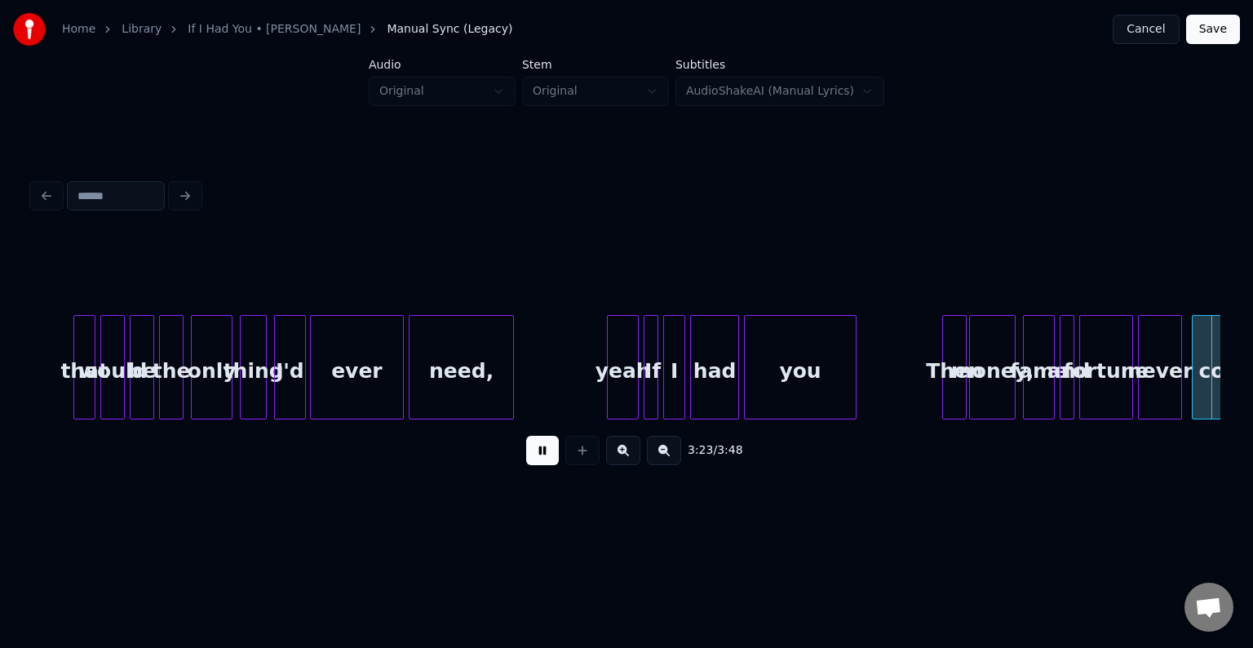
scroll to position [0, 24902]
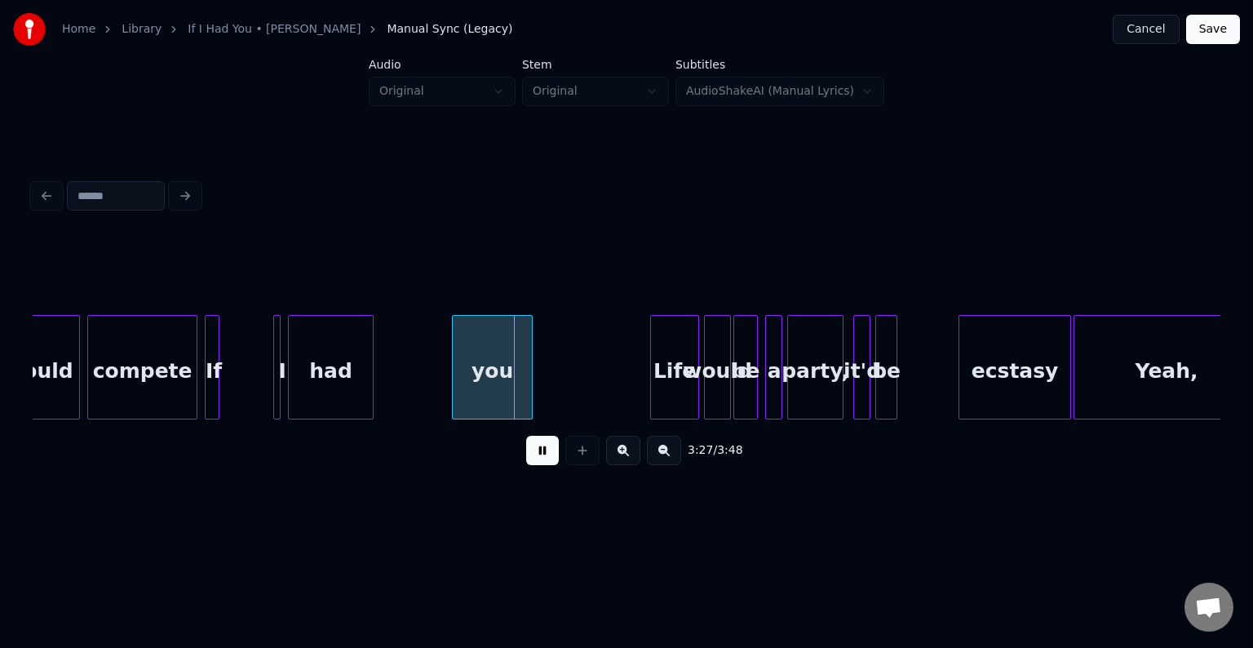
click at [535, 459] on button at bounding box center [542, 450] width 33 height 29
click at [401, 390] on div "had" at bounding box center [402, 371] width 84 height 111
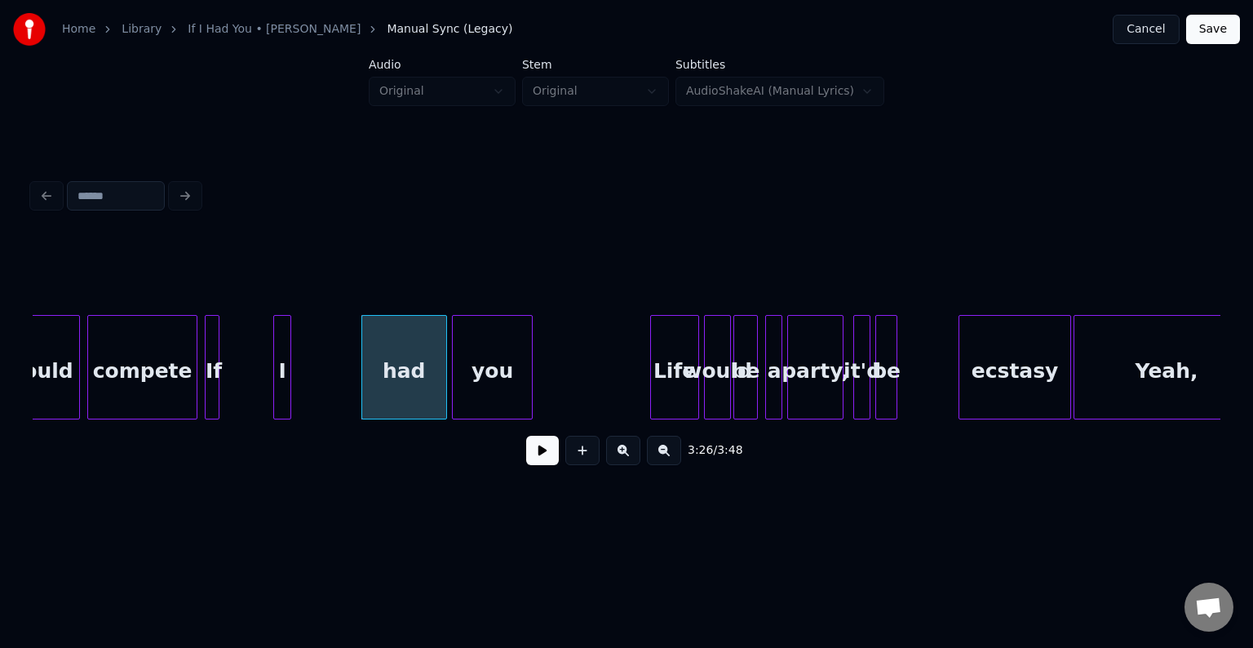
click at [286, 386] on div at bounding box center [287, 367] width 5 height 103
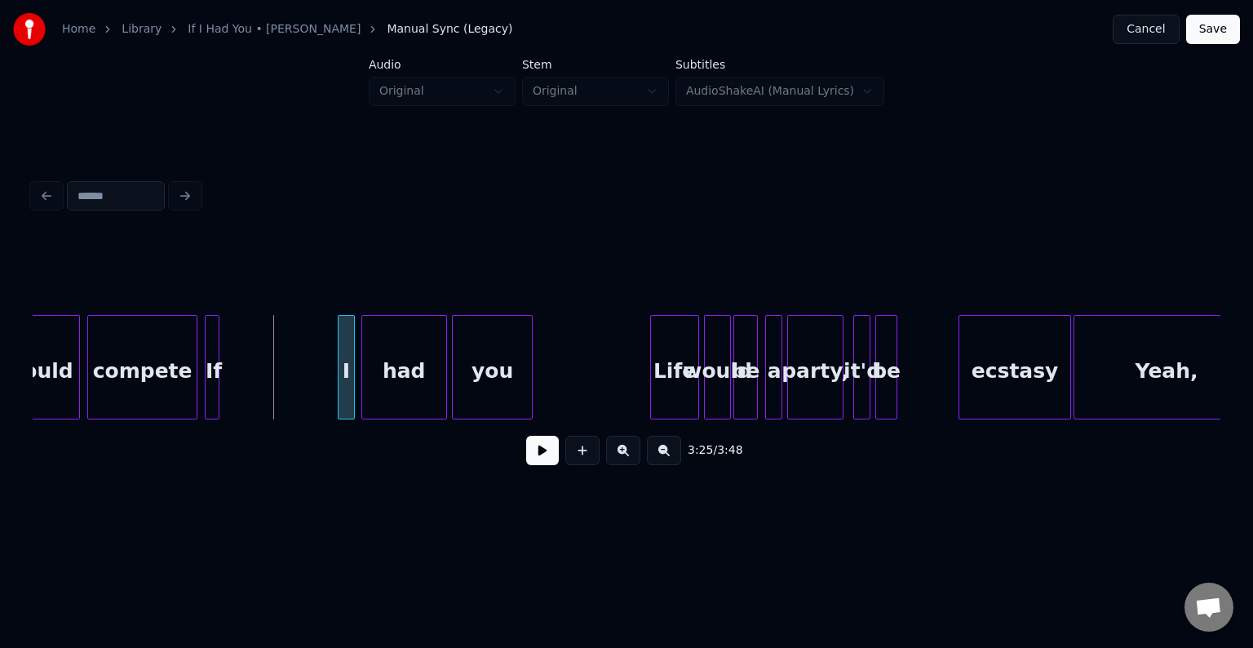
click at [343, 400] on div "I" at bounding box center [346, 371] width 16 height 111
click at [209, 386] on div at bounding box center [208, 367] width 5 height 103
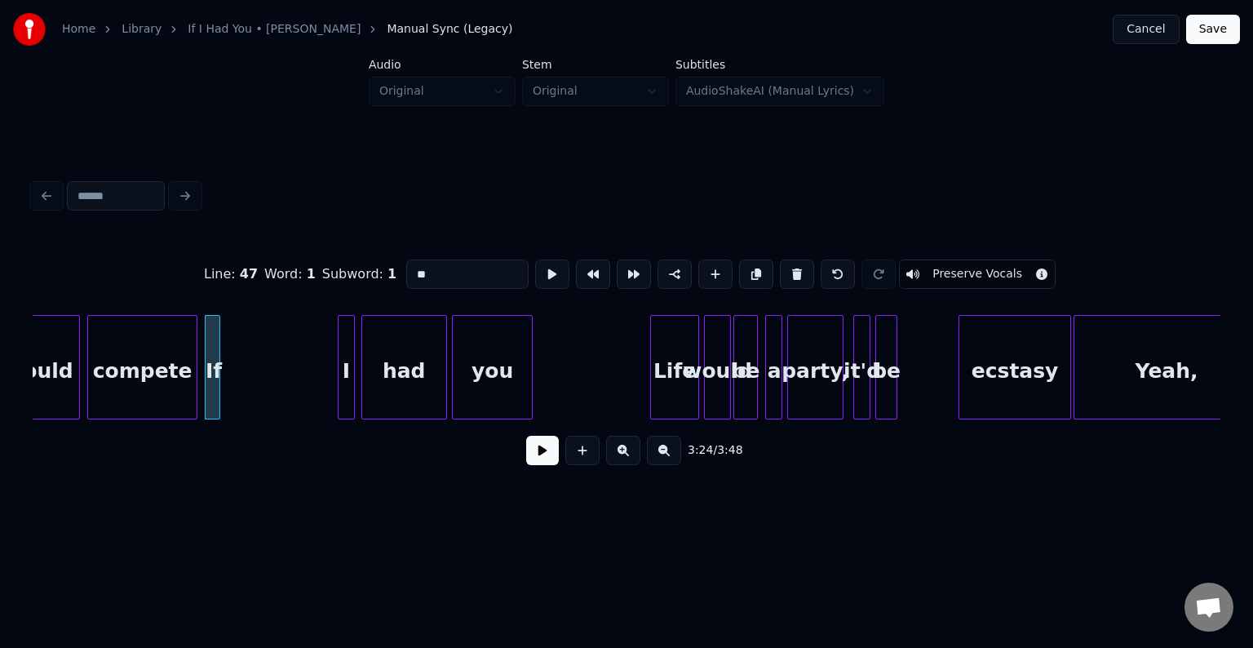
click at [215, 404] on div at bounding box center [217, 367] width 5 height 103
click at [320, 404] on div "If" at bounding box center [324, 371] width 16 height 111
click at [192, 391] on div at bounding box center [194, 367] width 5 height 103
type input "*******"
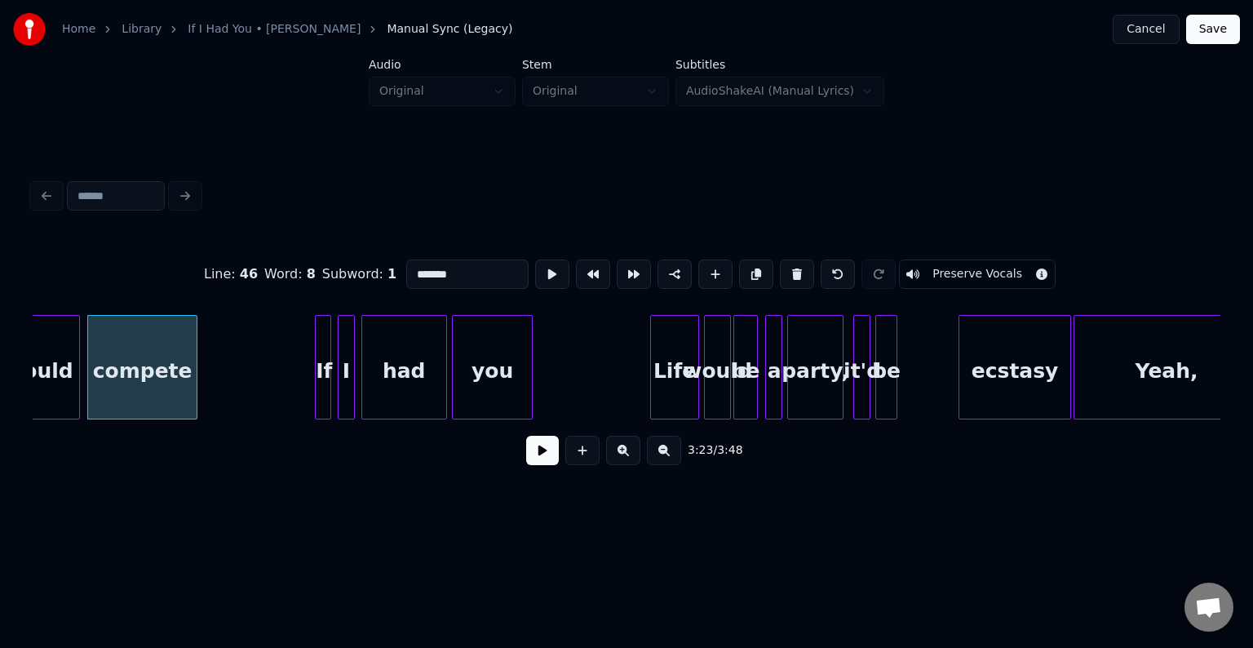
click at [534, 460] on button at bounding box center [542, 450] width 33 height 29
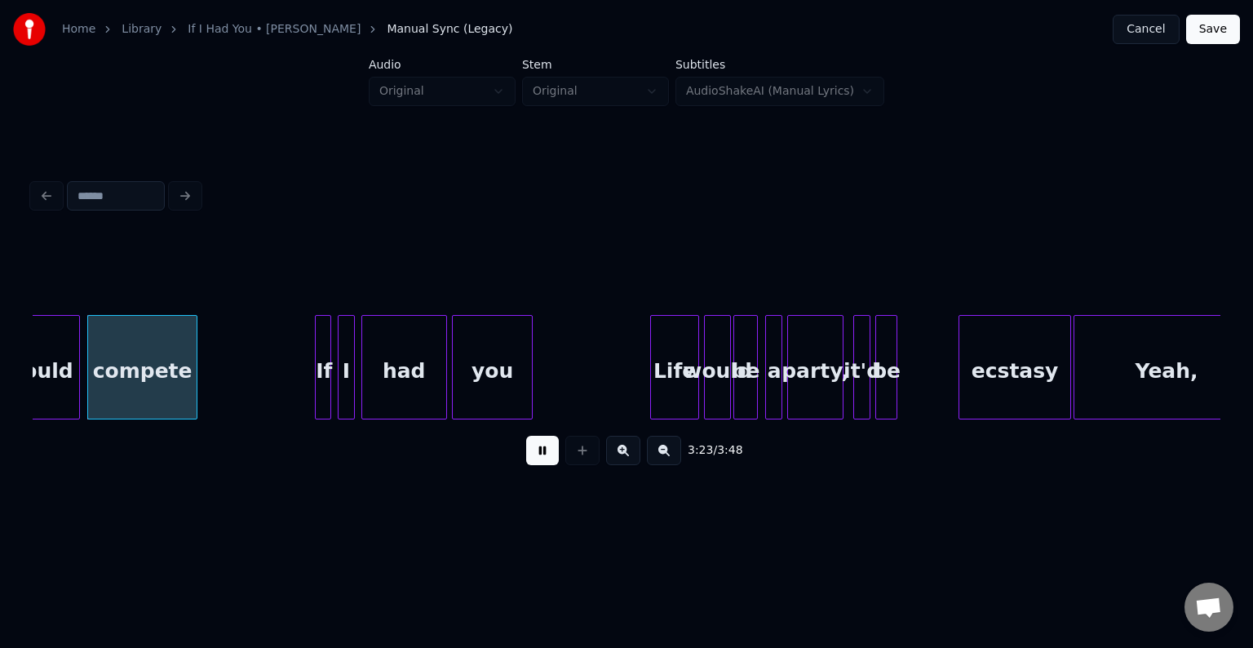
click at [537, 462] on button at bounding box center [542, 450] width 33 height 29
click at [67, 385] on div "could" at bounding box center [42, 371] width 74 height 111
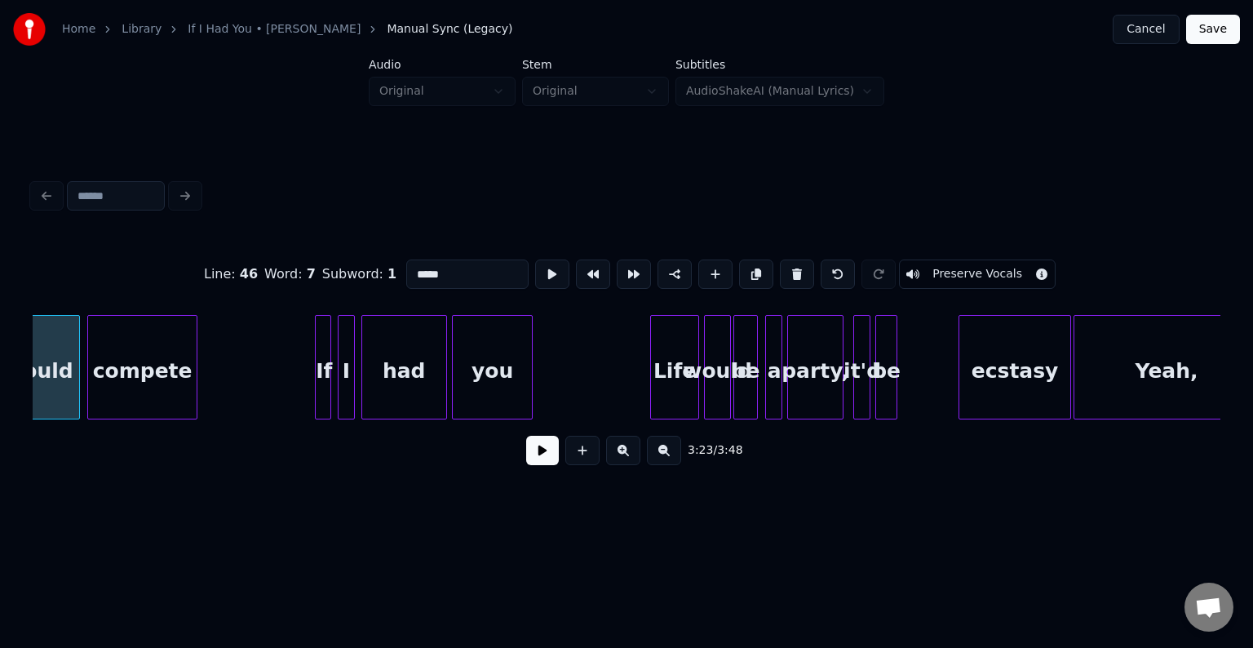
scroll to position [0, 24872]
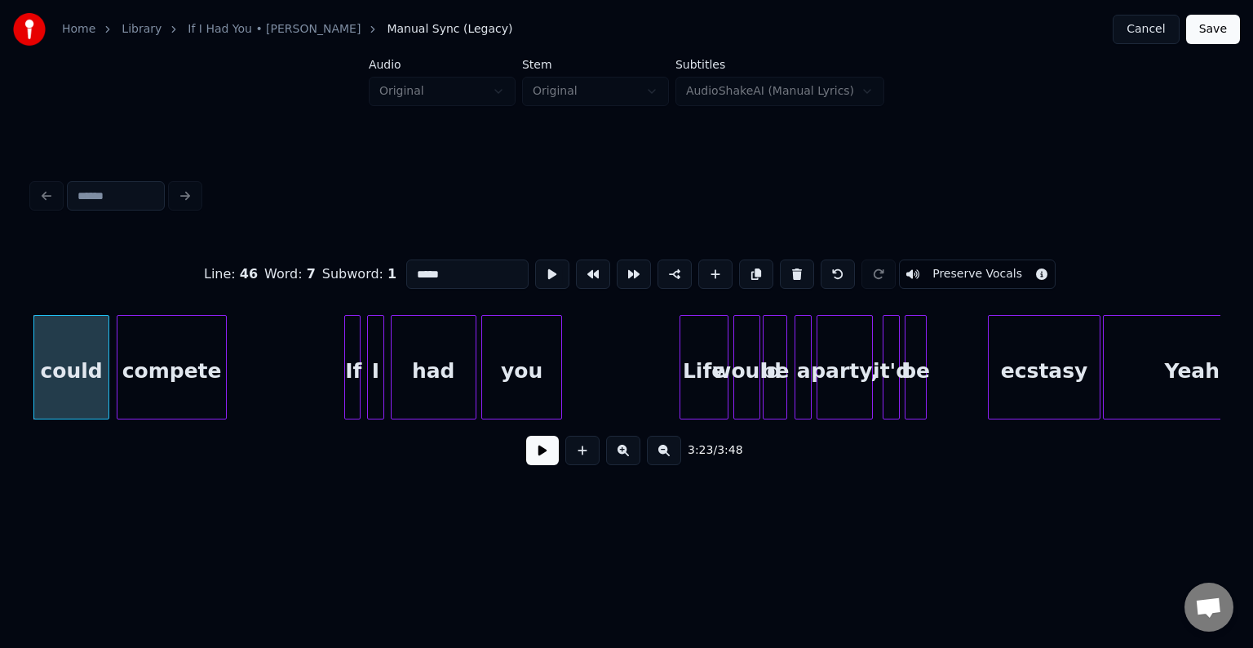
click at [540, 463] on button at bounding box center [542, 450] width 33 height 29
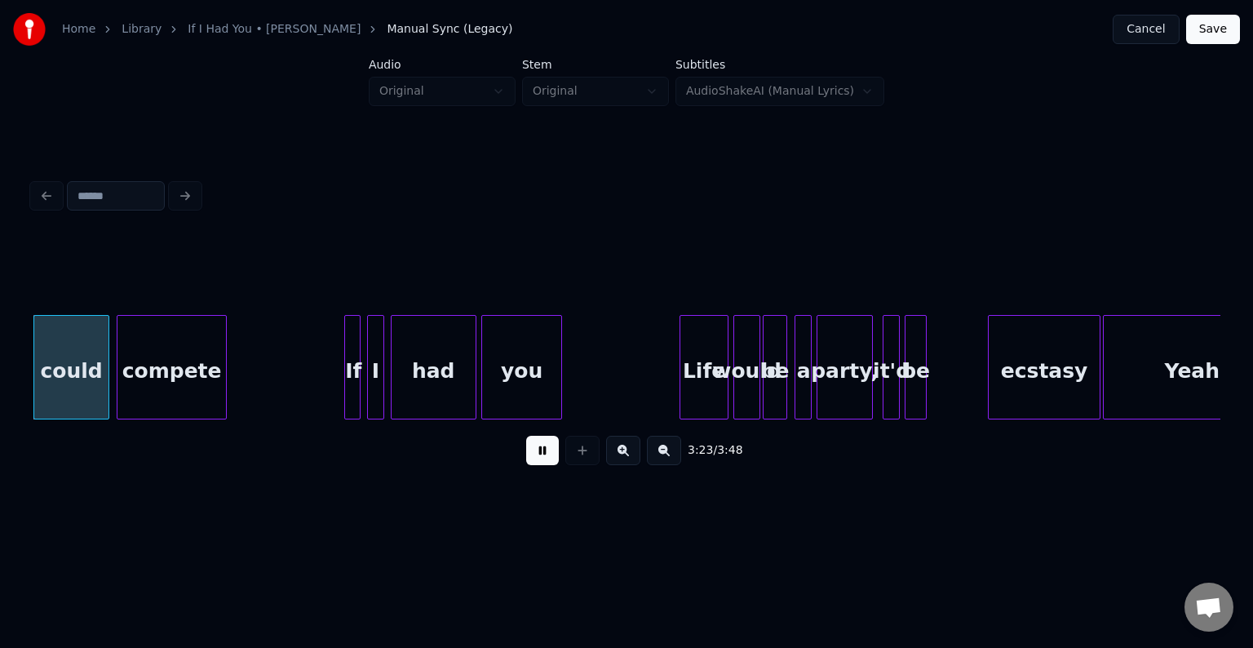
click at [539, 463] on button at bounding box center [542, 450] width 33 height 29
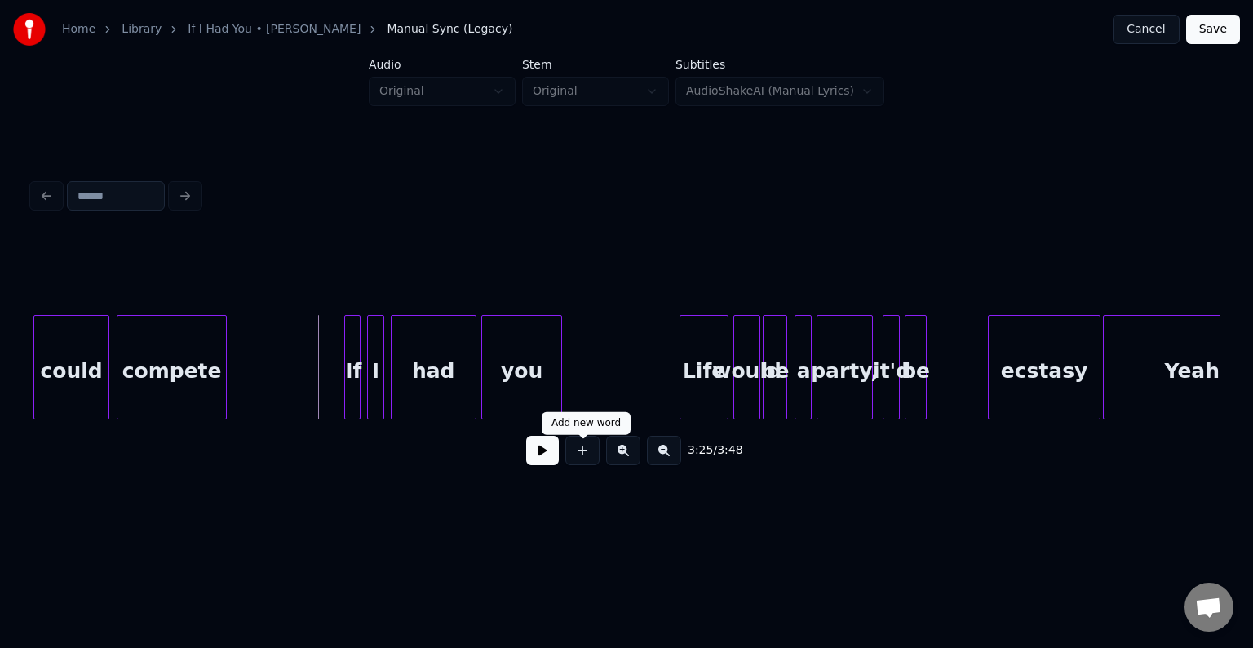
click at [539, 462] on button at bounding box center [542, 450] width 33 height 29
click at [1210, 29] on button "Save" at bounding box center [1213, 29] width 54 height 29
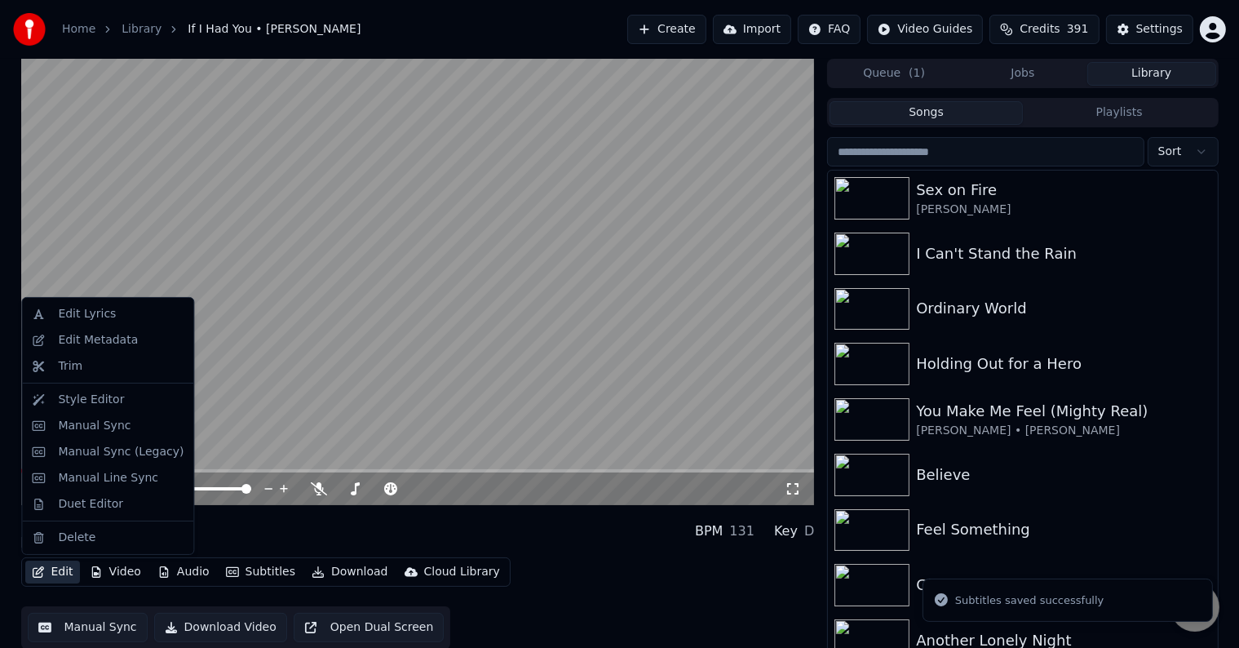
click at [52, 568] on button "Edit" at bounding box center [52, 571] width 55 height 23
click at [70, 453] on div "Manual Sync (Legacy)" at bounding box center [121, 452] width 126 height 16
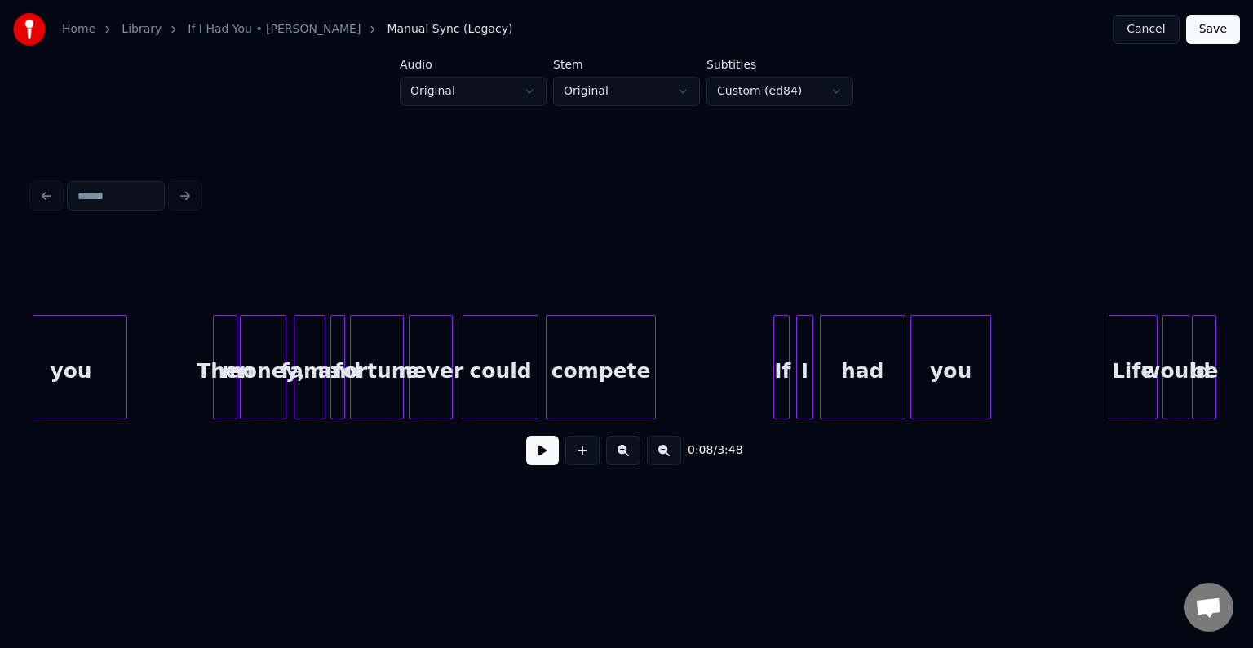
scroll to position [0, 24459]
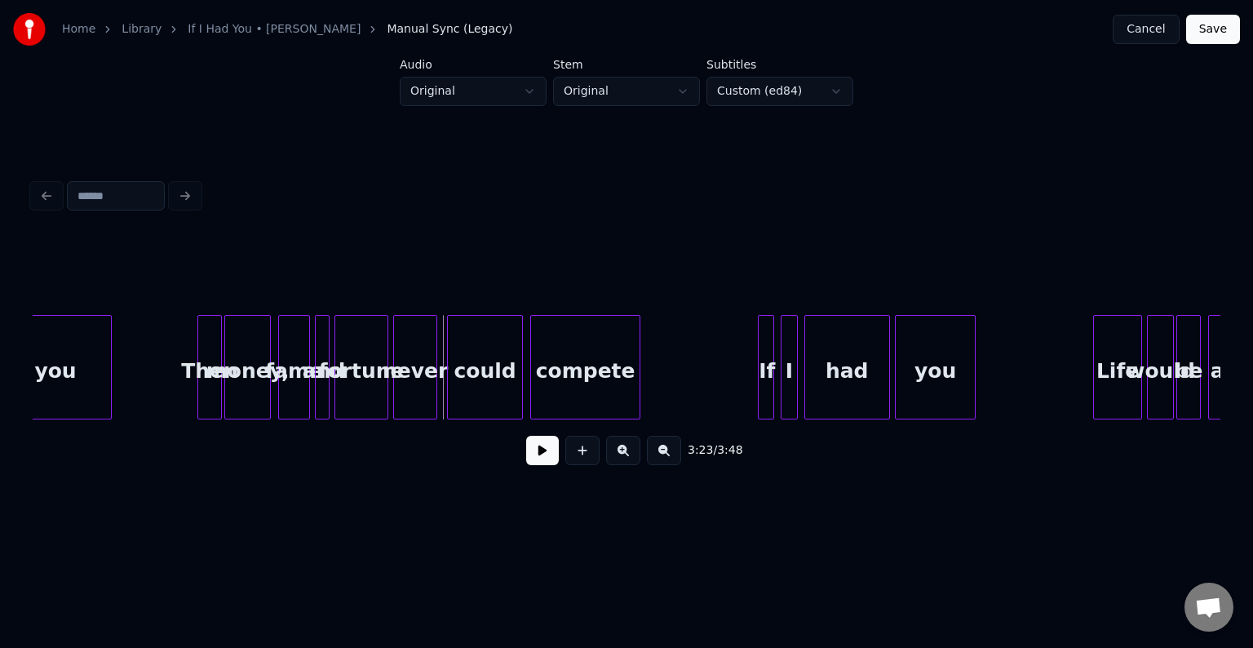
click at [538, 457] on button at bounding box center [542, 450] width 33 height 29
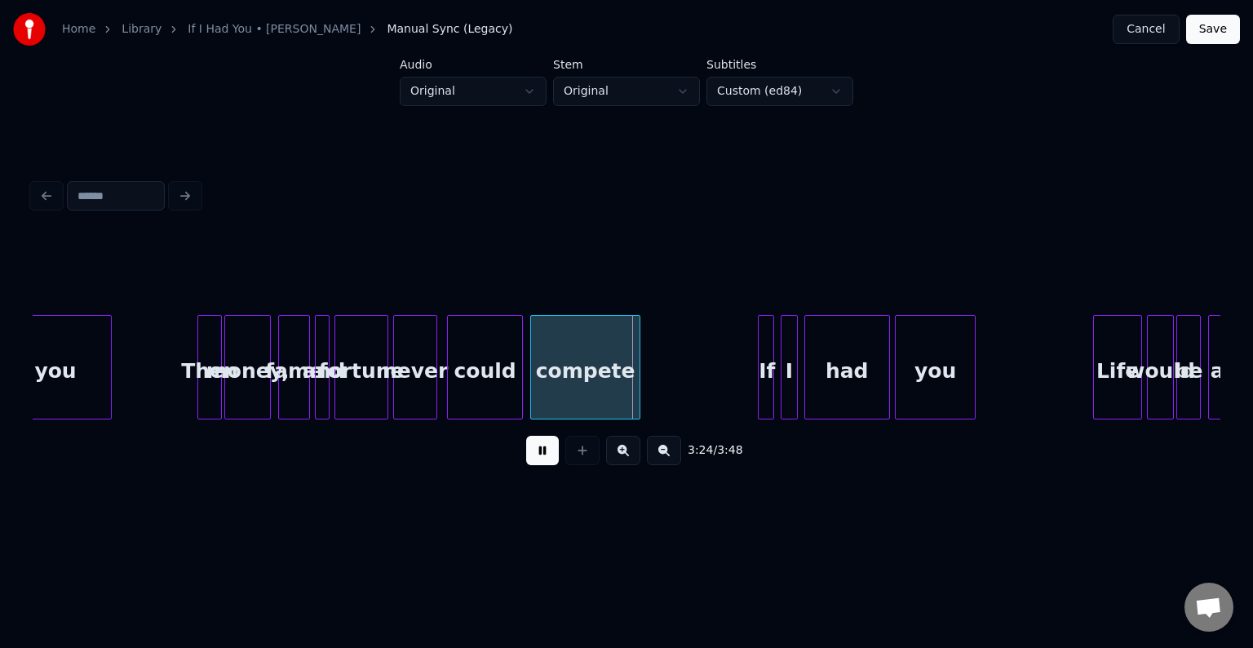
click at [538, 460] on button at bounding box center [542, 450] width 33 height 29
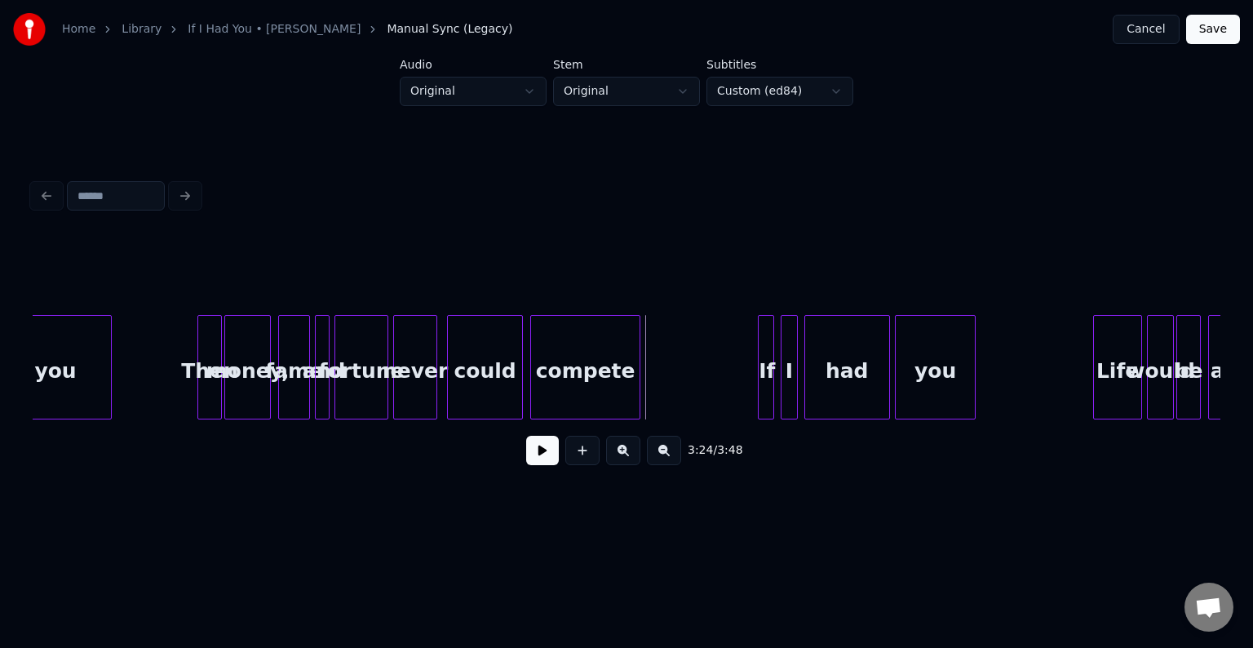
click at [538, 460] on button at bounding box center [542, 450] width 33 height 29
click at [538, 453] on button at bounding box center [542, 450] width 33 height 29
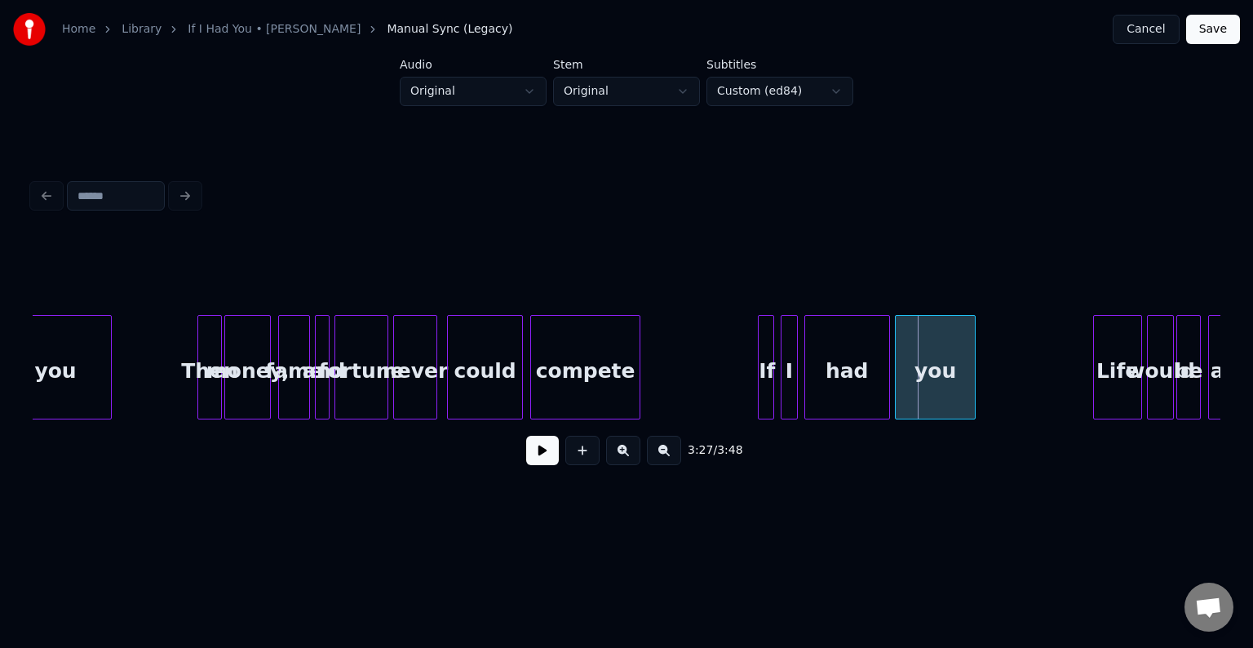
click at [537, 465] on button at bounding box center [542, 450] width 33 height 29
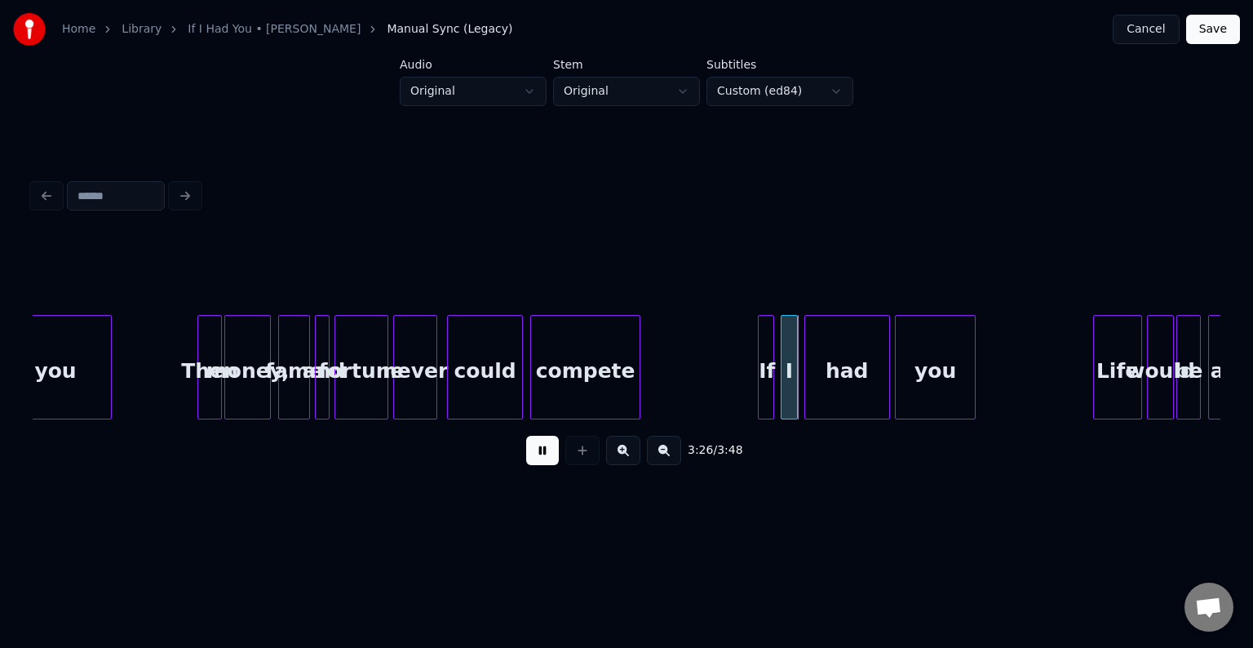
click at [537, 465] on button at bounding box center [542, 450] width 33 height 29
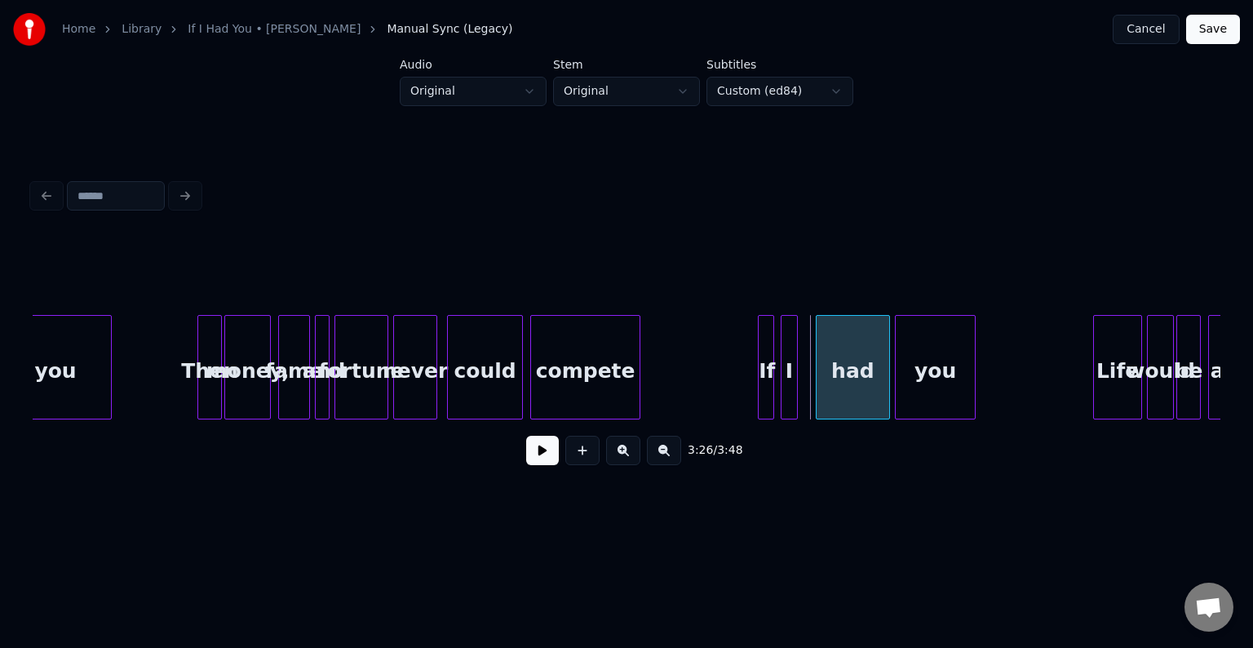
click at [816, 388] on div at bounding box center [818, 367] width 5 height 103
click at [802, 381] on div "I" at bounding box center [802, 371] width 16 height 111
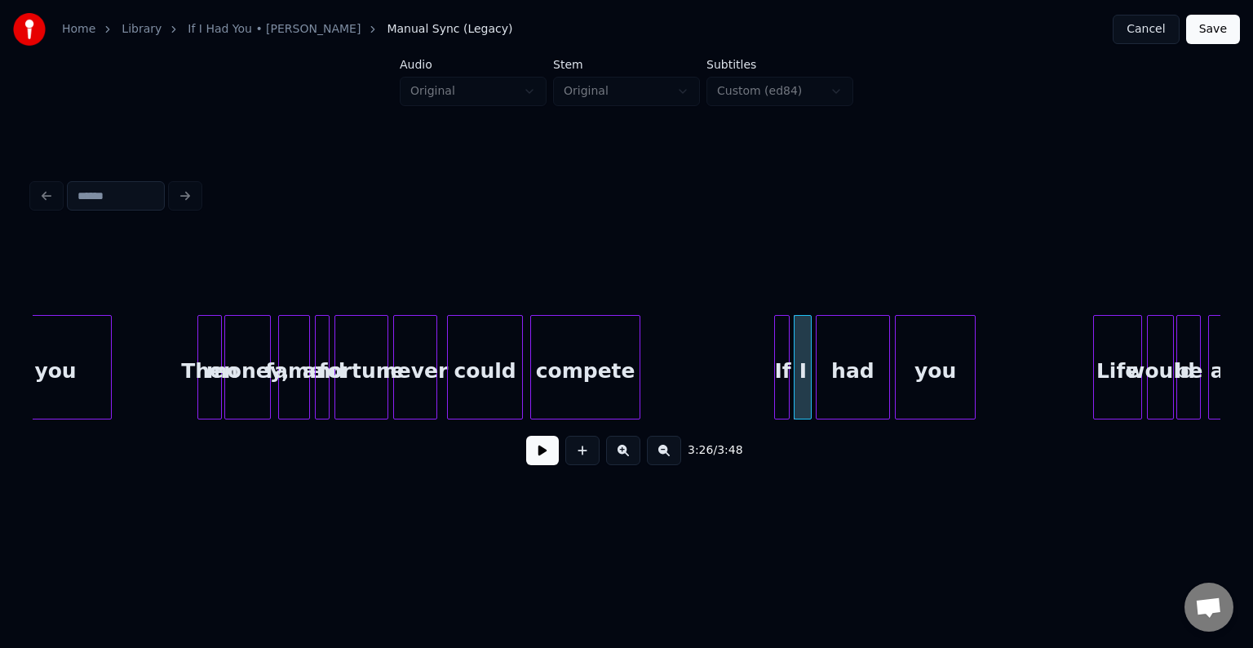
click at [780, 382] on div "If" at bounding box center [783, 371] width 16 height 111
click at [538, 462] on button at bounding box center [542, 450] width 33 height 29
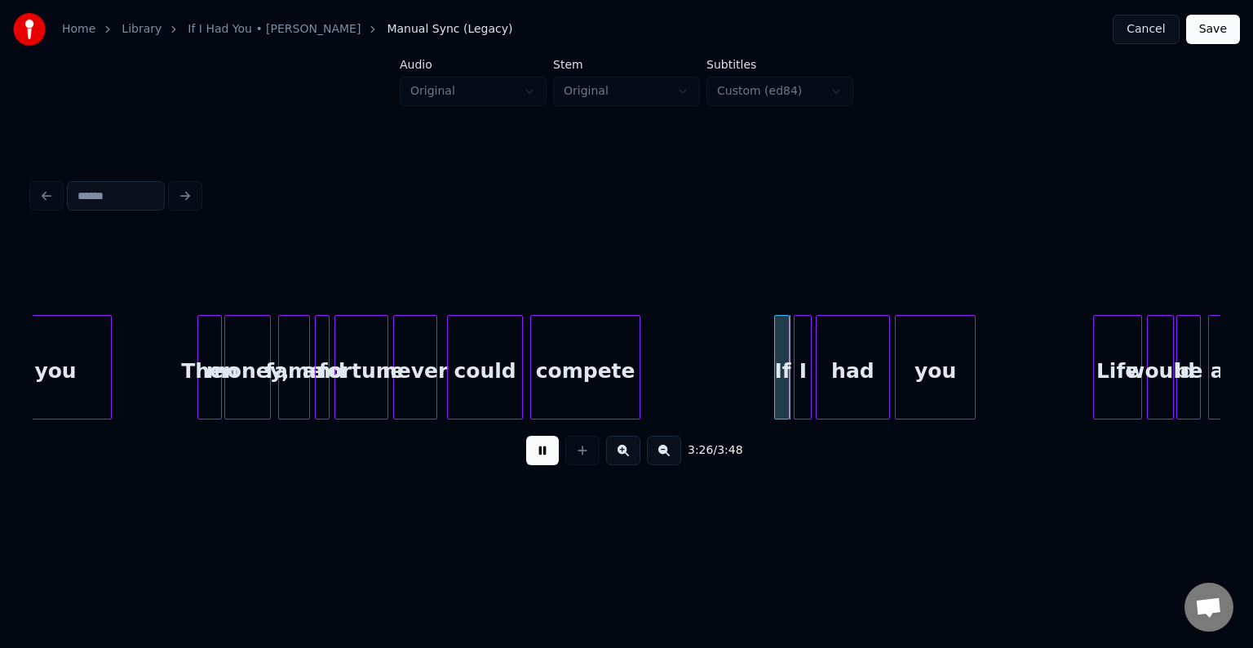
drag, startPoint x: 744, startPoint y: 383, endPoint x: 702, endPoint y: 392, distance: 42.6
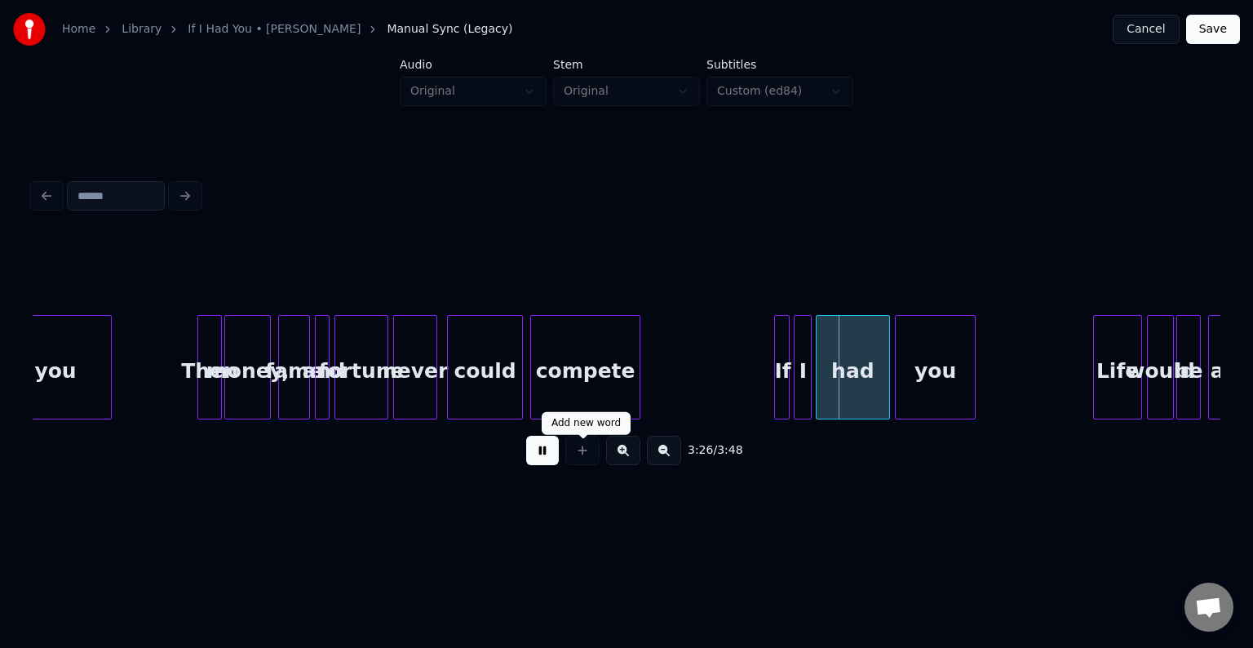
click at [528, 458] on button at bounding box center [542, 450] width 33 height 29
click at [775, 389] on div at bounding box center [777, 367] width 5 height 103
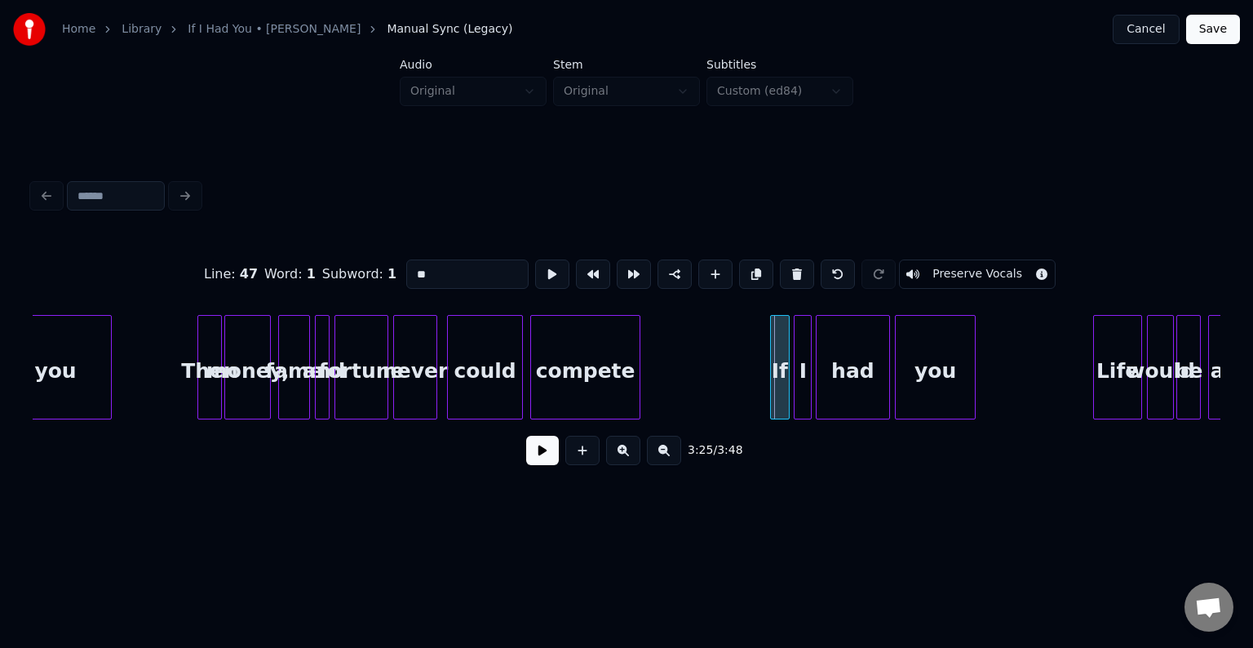
click at [771, 383] on div at bounding box center [773, 367] width 5 height 103
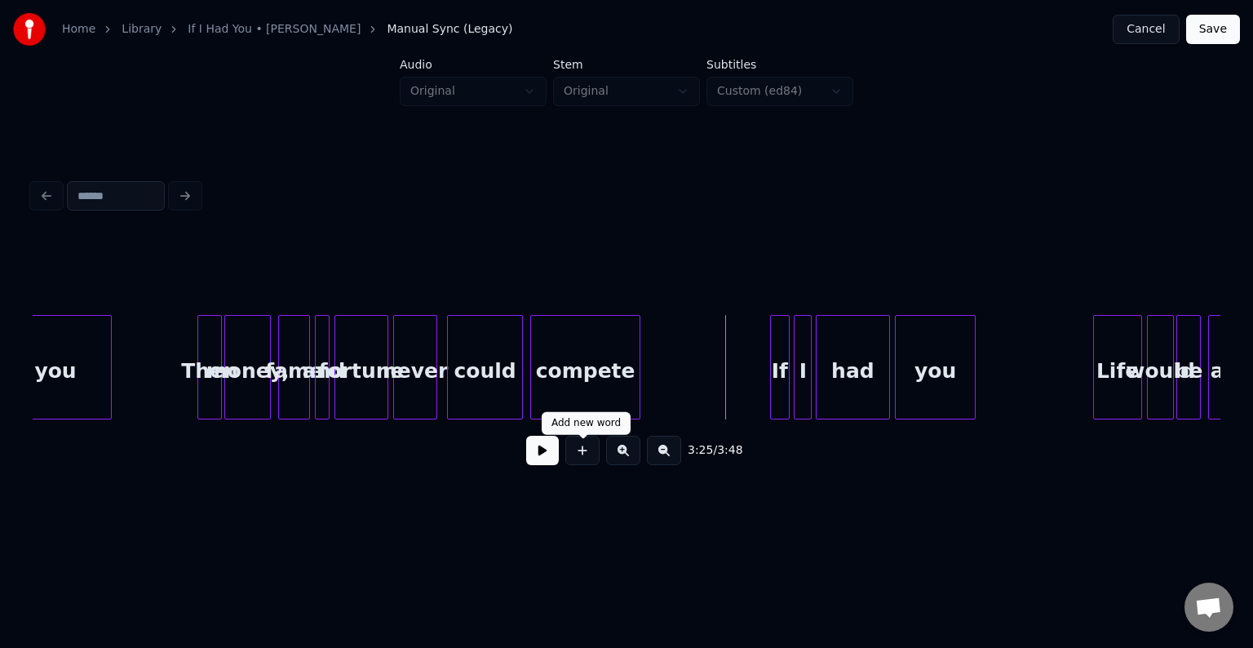
click at [538, 465] on button at bounding box center [542, 450] width 33 height 29
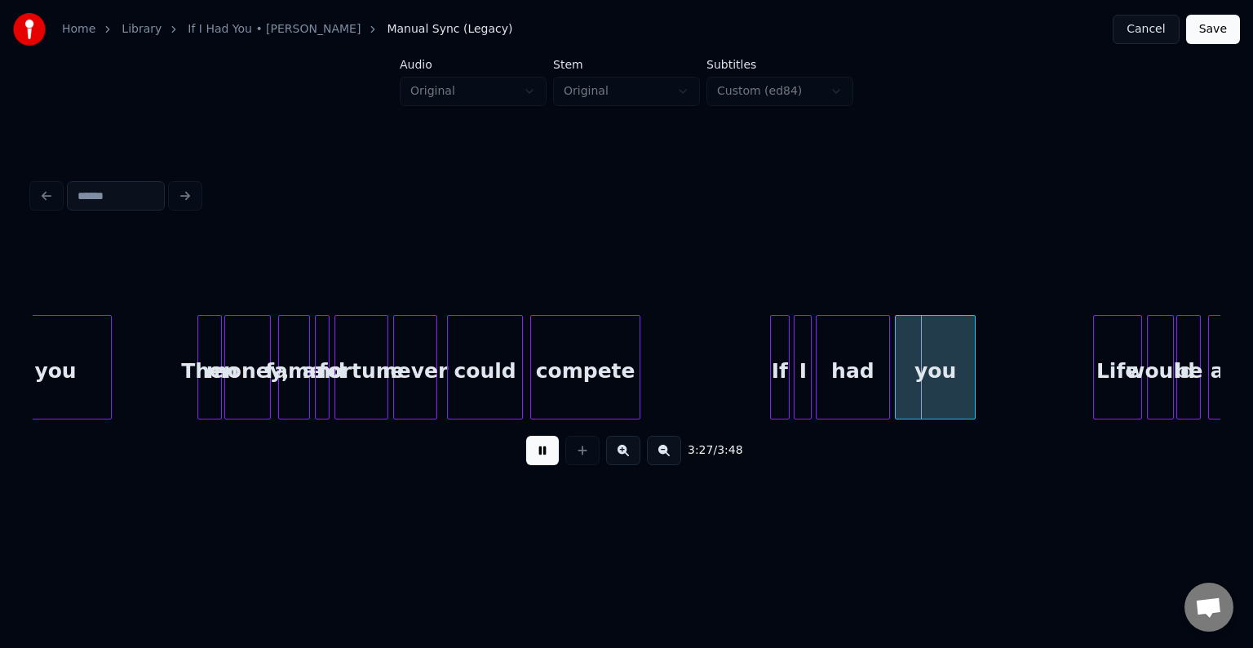
click at [538, 465] on button at bounding box center [542, 450] width 33 height 29
click at [571, 393] on div "compete" at bounding box center [585, 371] width 108 height 111
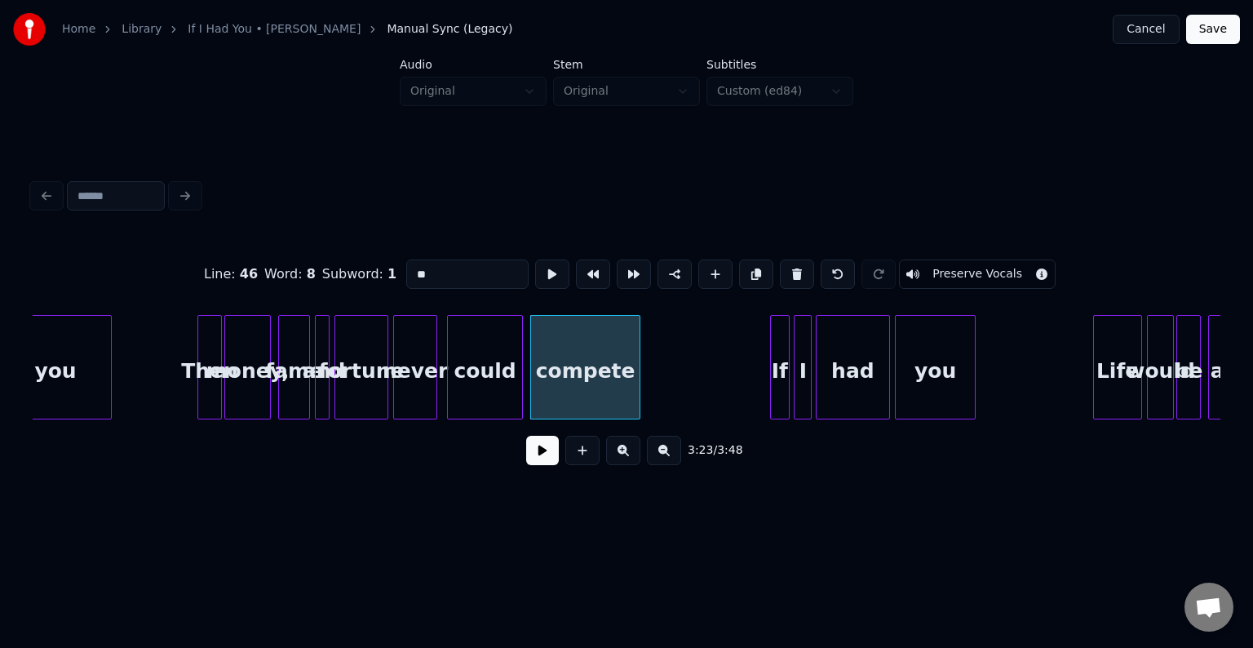
type input "*******"
click at [532, 461] on button at bounding box center [542, 450] width 33 height 29
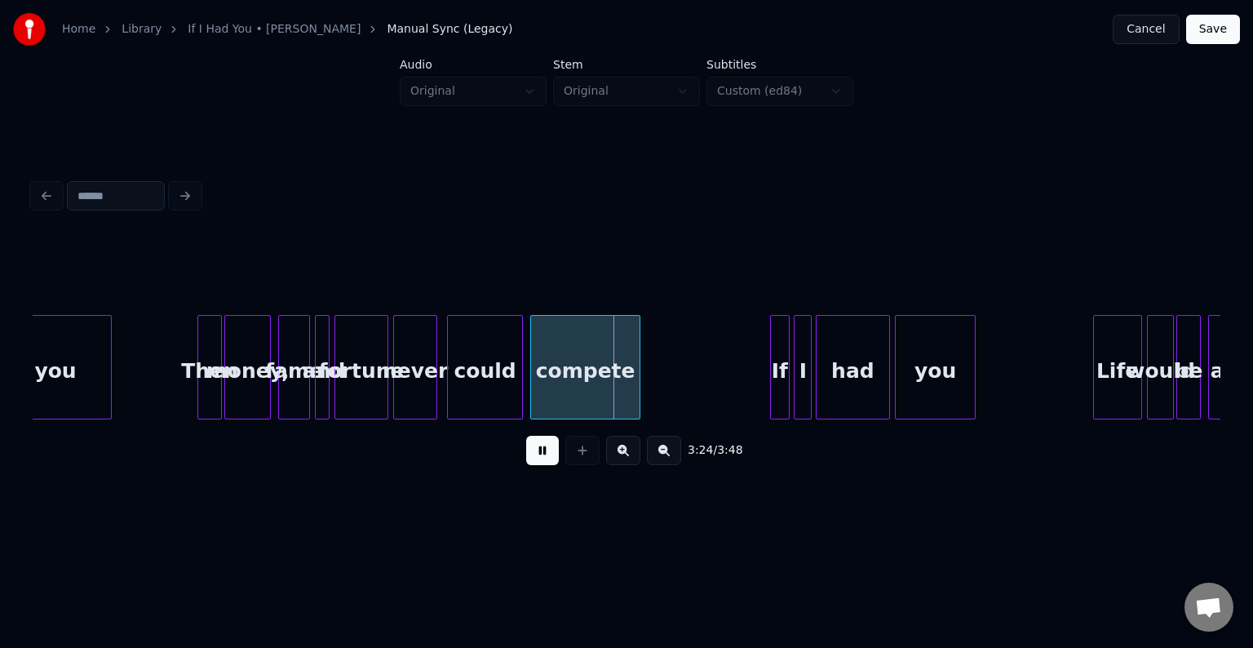
click at [778, 374] on div "If" at bounding box center [780, 371] width 18 height 111
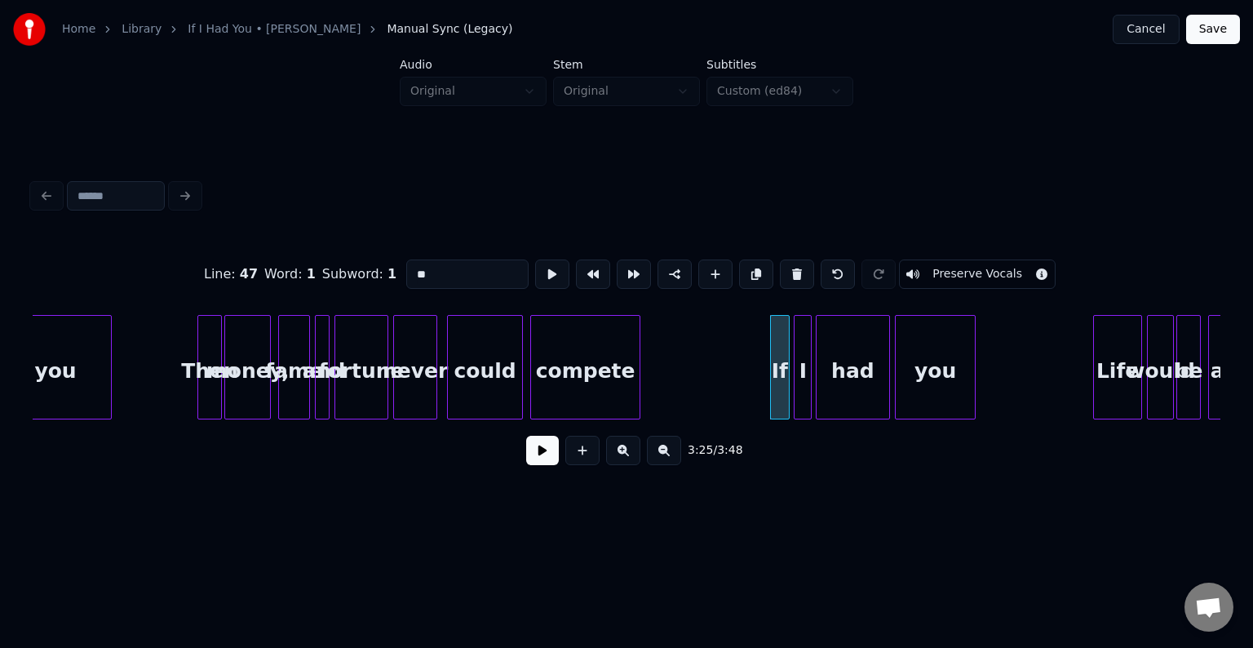
click at [529, 459] on button at bounding box center [542, 450] width 33 height 29
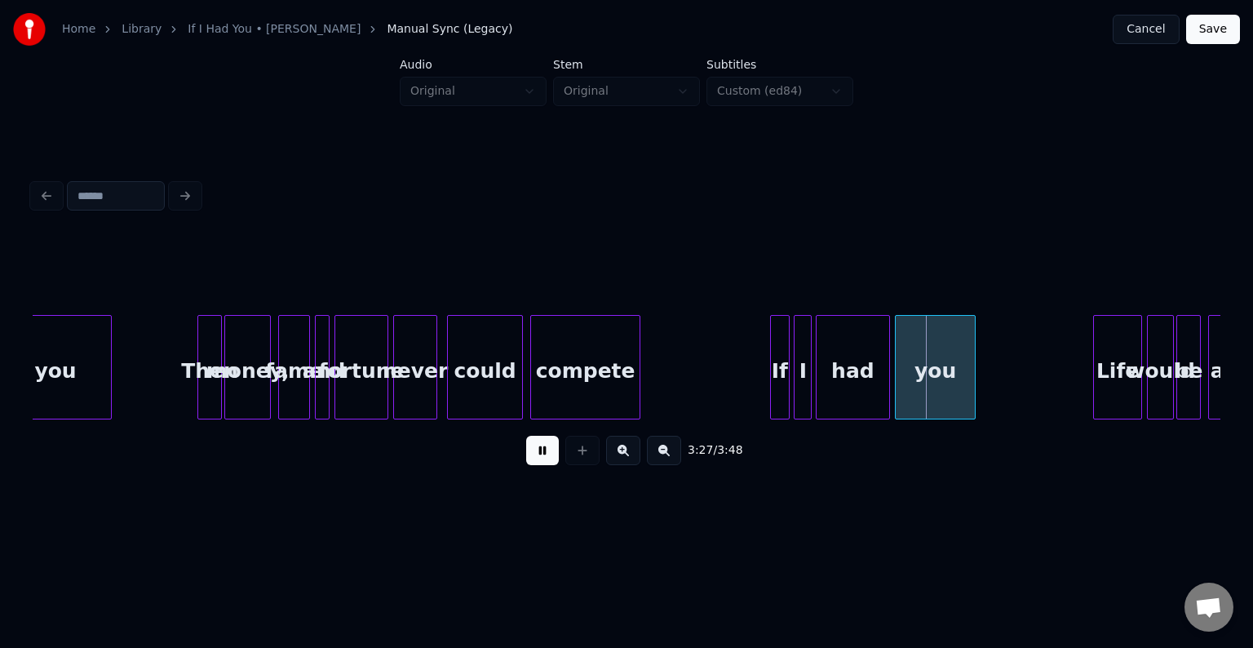
click at [529, 459] on button at bounding box center [542, 450] width 33 height 29
click at [770, 391] on div "If" at bounding box center [772, 371] width 18 height 111
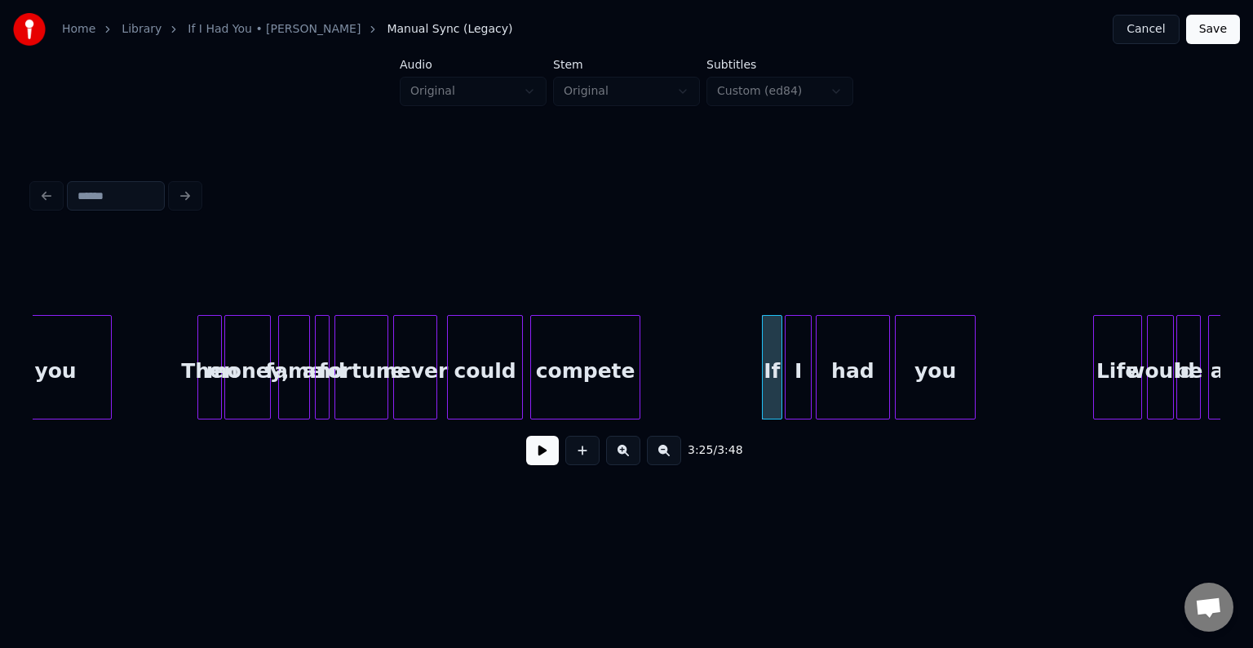
click at [785, 390] on div at bounding box center [787, 367] width 5 height 103
click at [535, 465] on button at bounding box center [542, 450] width 33 height 29
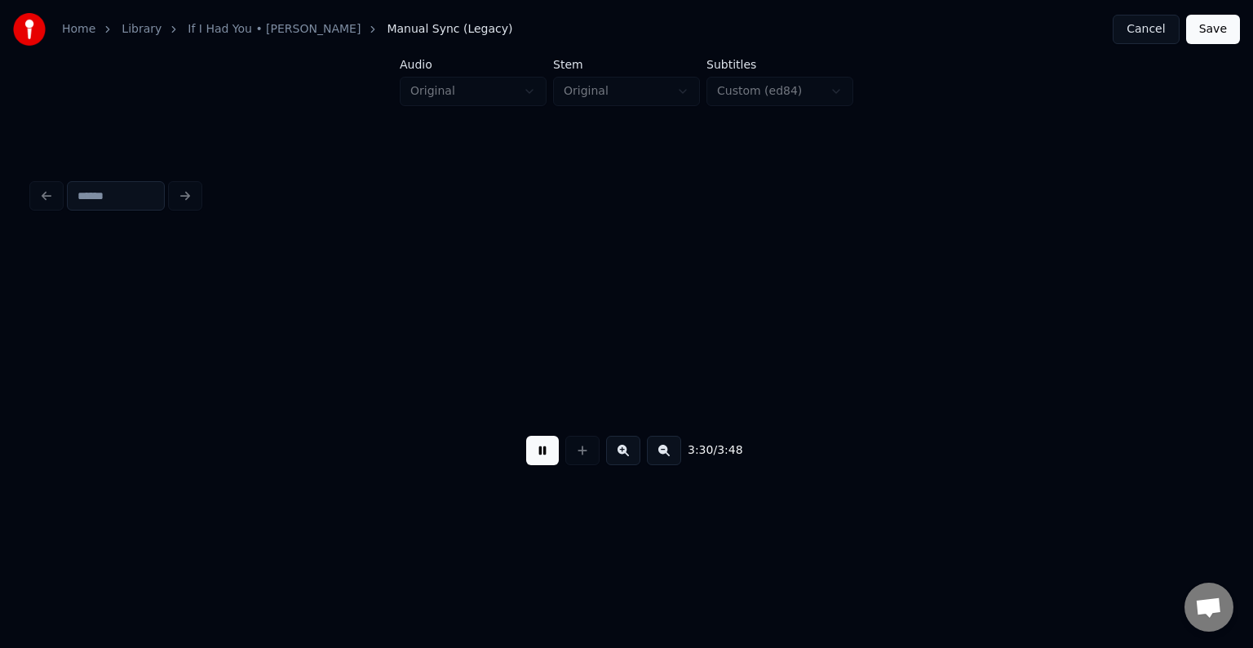
scroll to position [0, 25666]
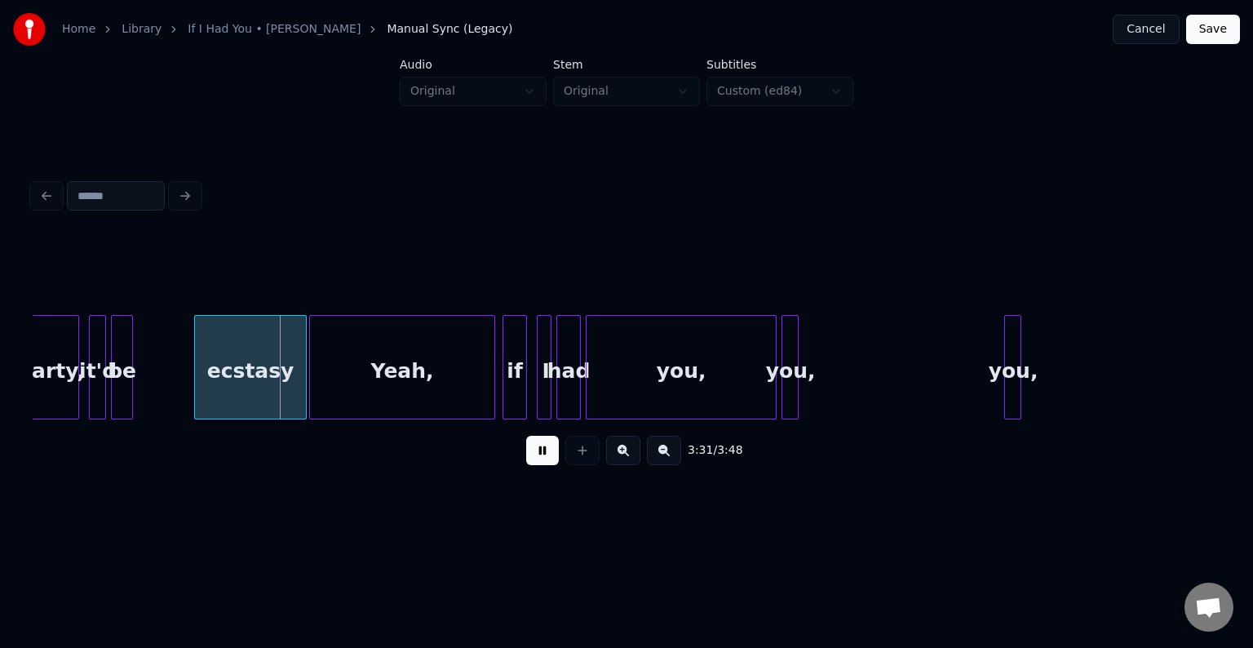
click at [542, 462] on button at bounding box center [542, 450] width 33 height 29
click at [140, 384] on div at bounding box center [142, 367] width 5 height 103
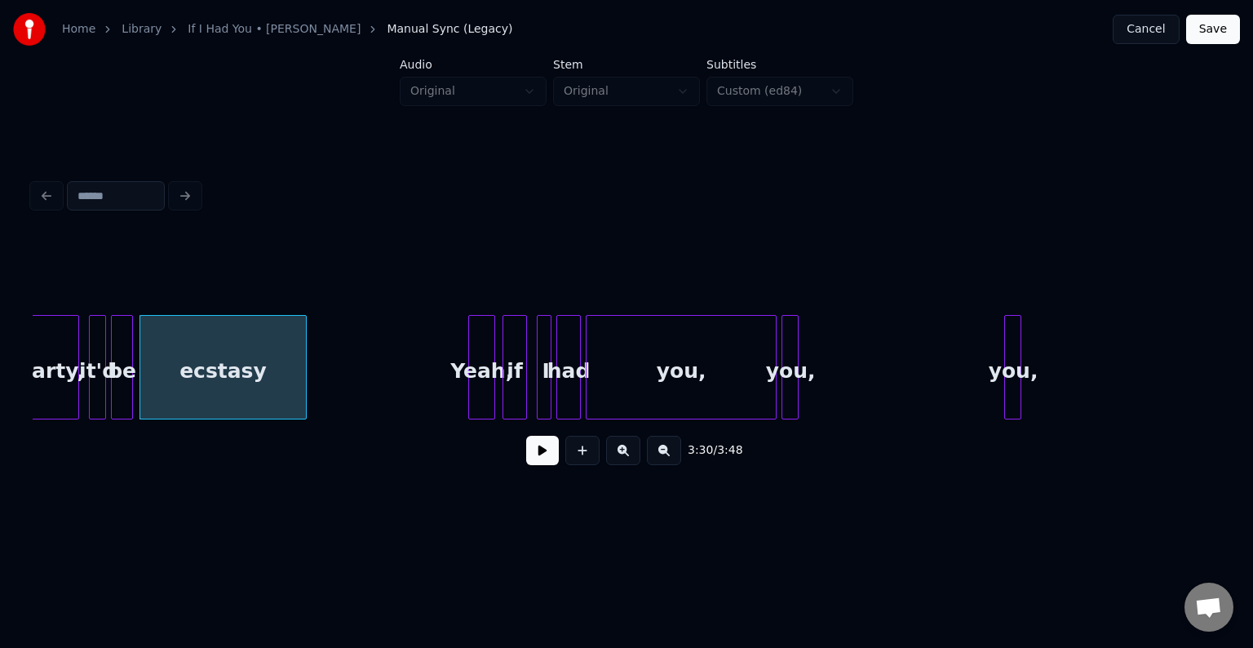
click at [469, 383] on div at bounding box center [471, 367] width 5 height 103
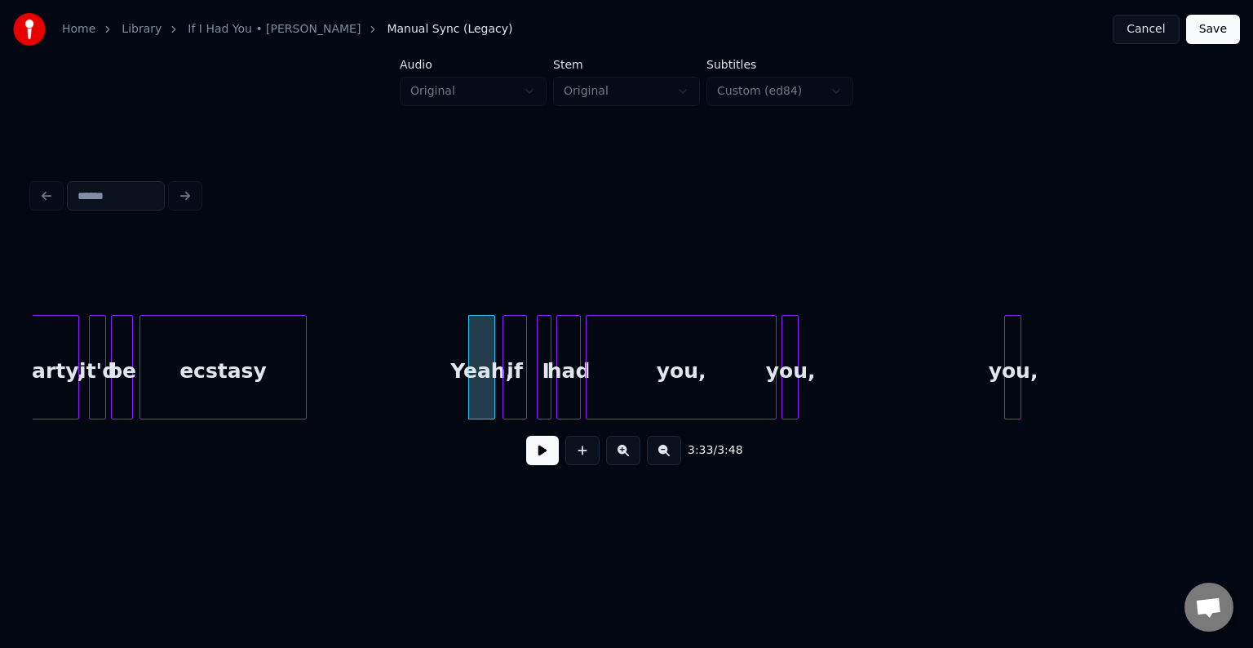
click at [96, 369] on div "it'd" at bounding box center [98, 371] width 16 height 111
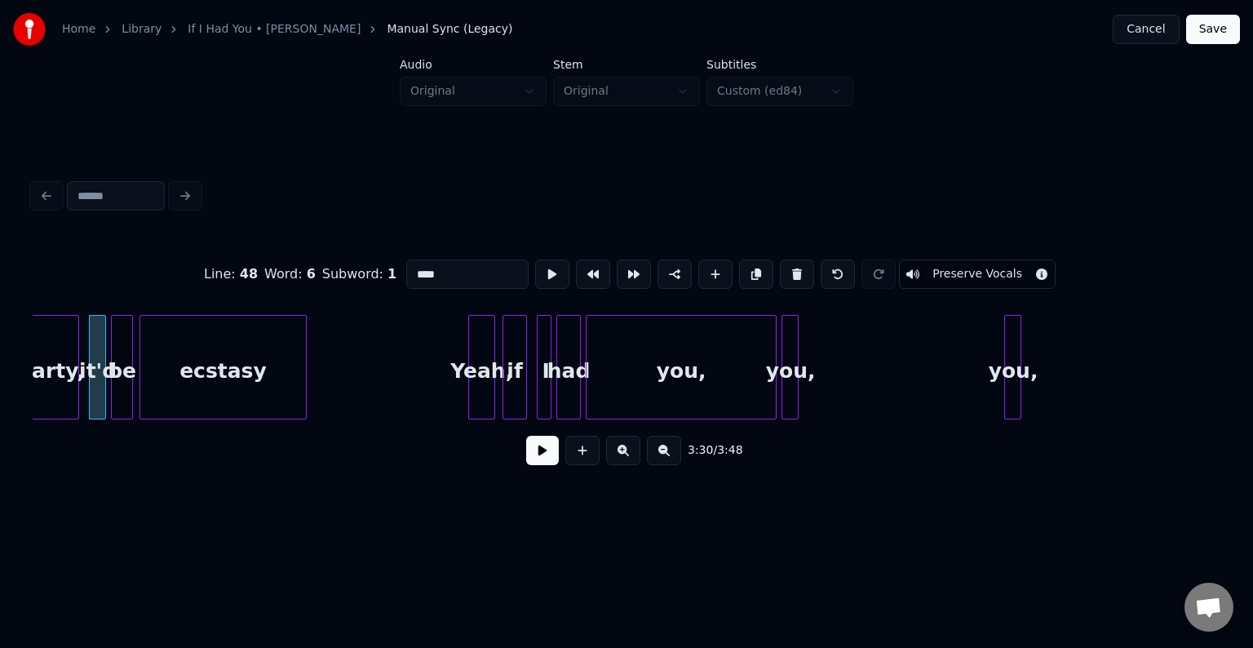
click at [542, 465] on button at bounding box center [542, 450] width 33 height 29
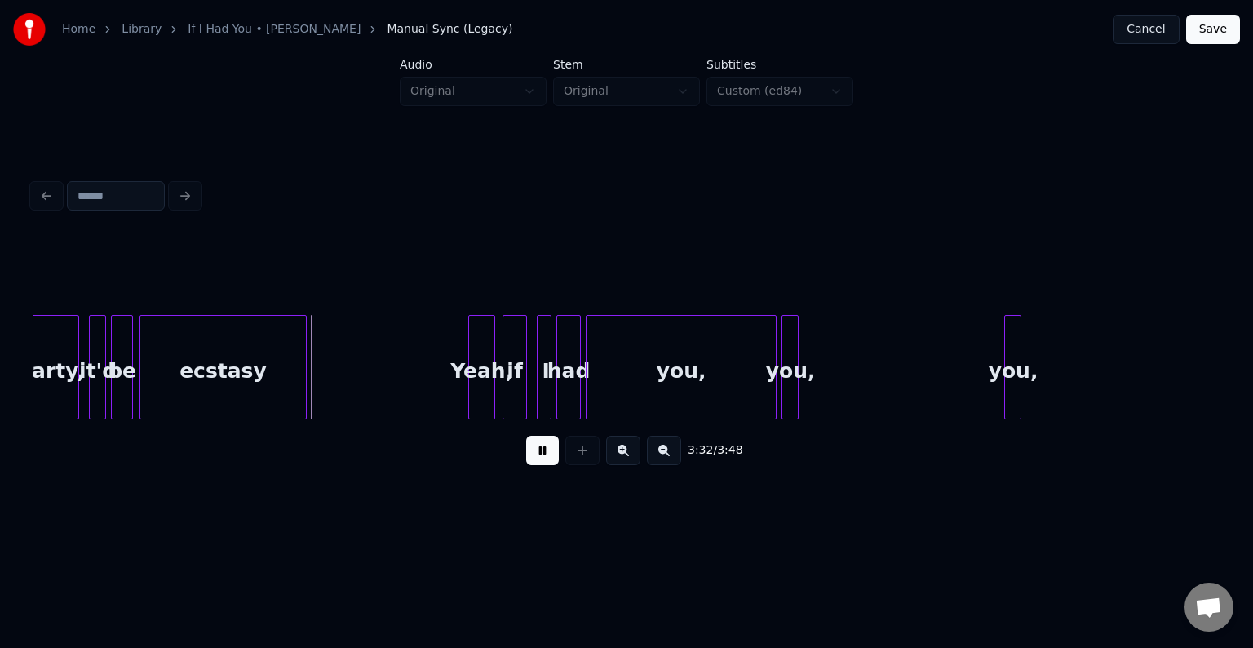
click at [542, 465] on button at bounding box center [542, 450] width 33 height 29
click at [329, 385] on div at bounding box center [331, 367] width 5 height 103
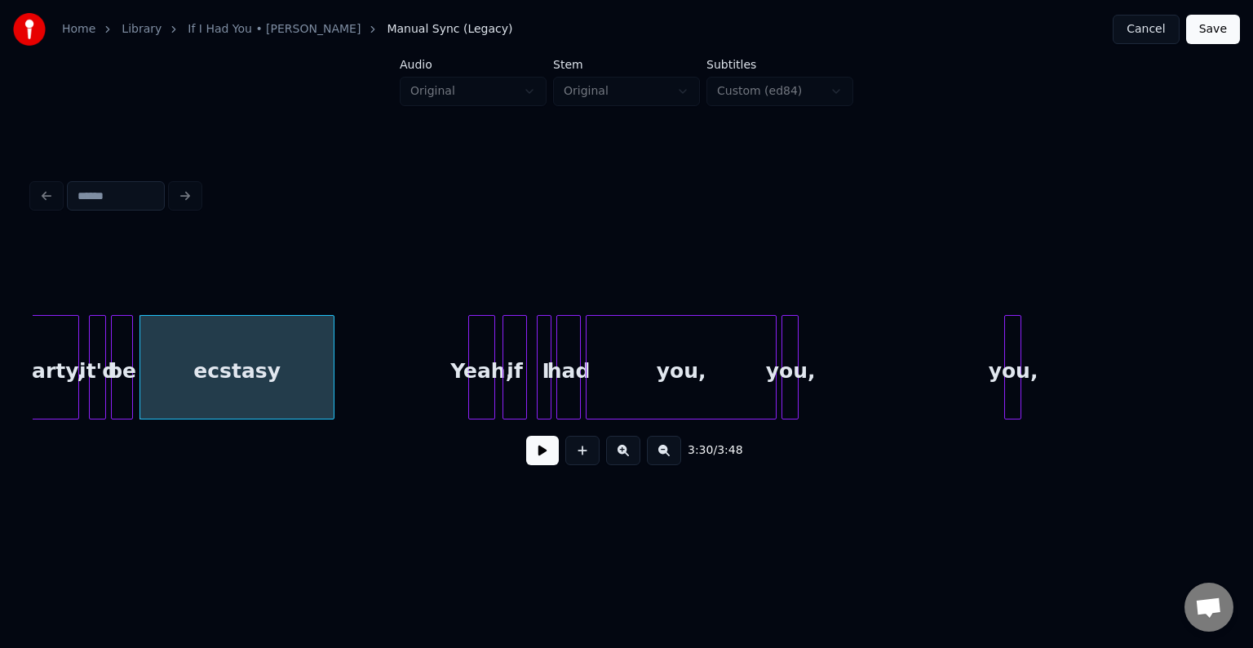
click at [547, 456] on button at bounding box center [542, 450] width 33 height 29
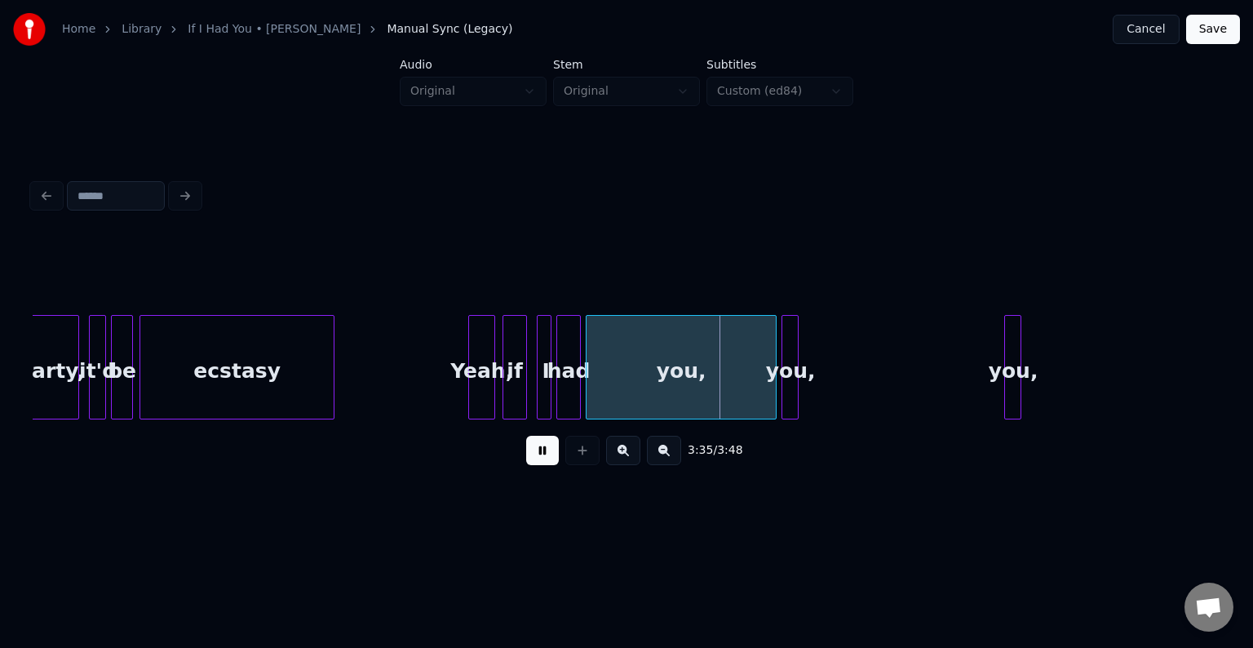
click at [547, 456] on button at bounding box center [542, 450] width 33 height 29
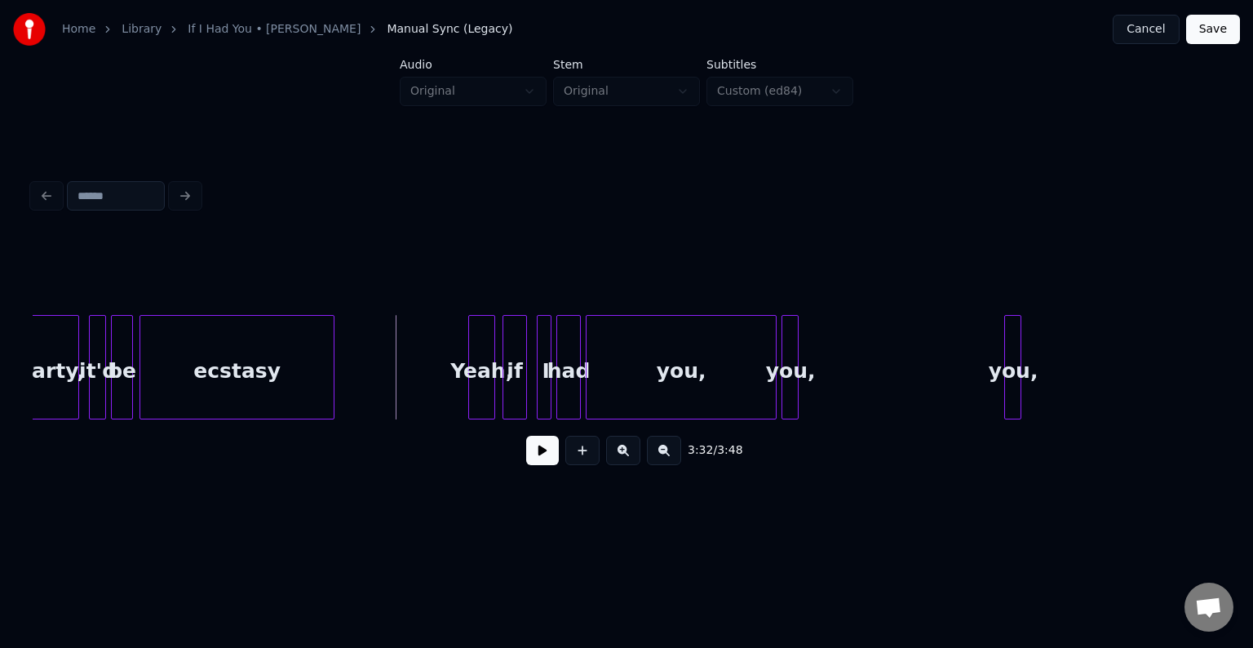
click at [547, 453] on button at bounding box center [542, 450] width 33 height 29
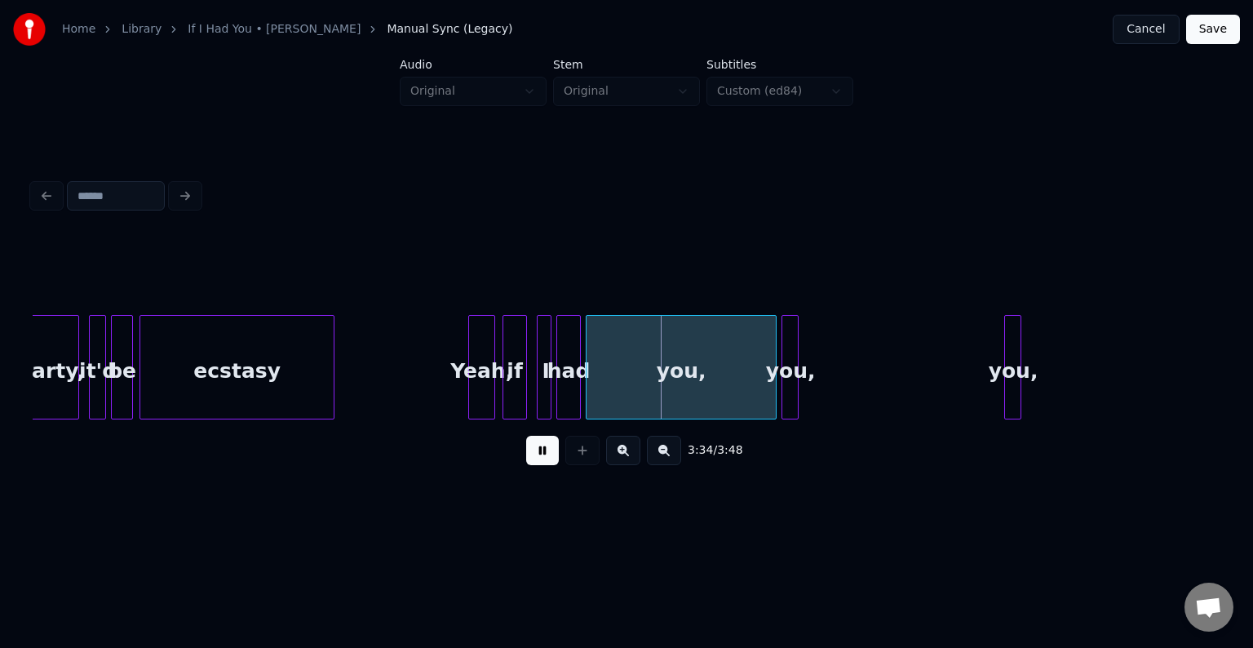
click at [547, 453] on button at bounding box center [542, 450] width 33 height 29
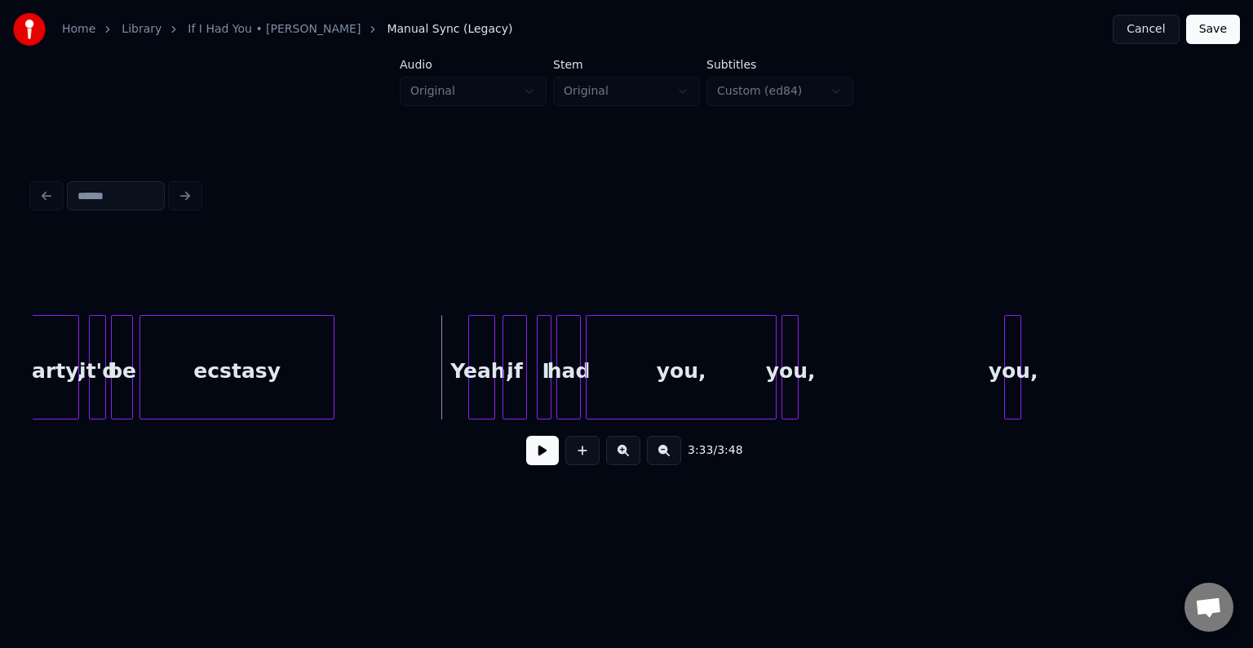
click at [545, 465] on button at bounding box center [542, 450] width 33 height 29
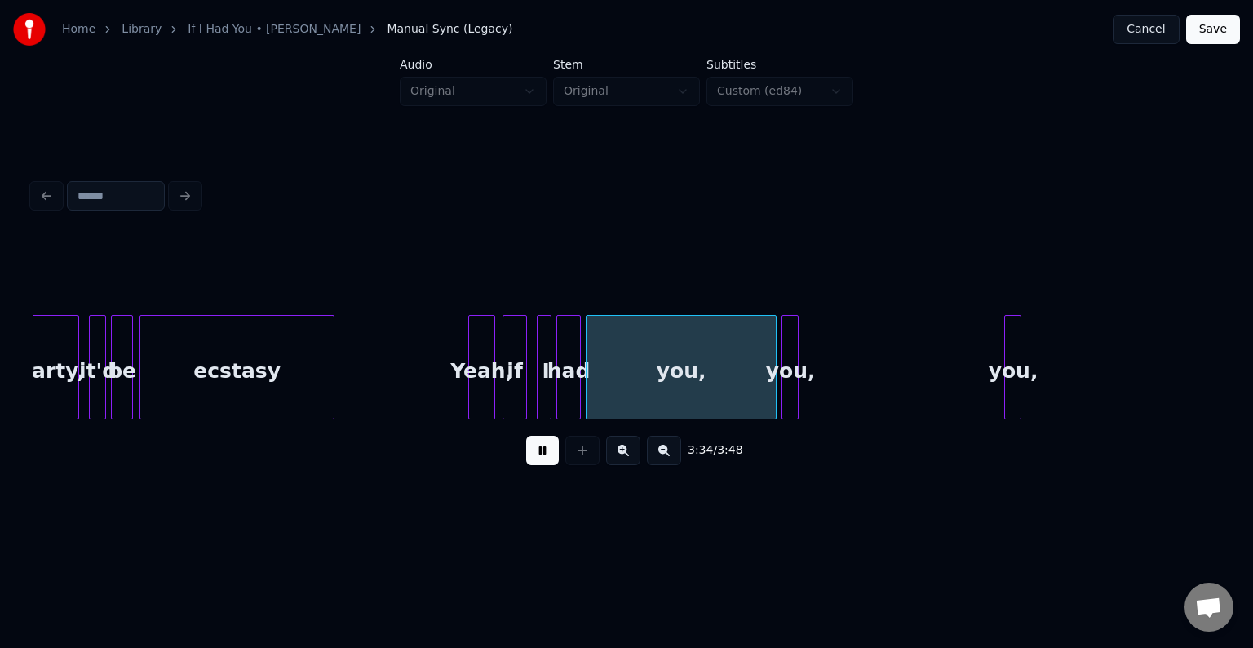
click at [545, 465] on button at bounding box center [542, 450] width 33 height 29
click at [535, 391] on div "I" at bounding box center [539, 371] width 16 height 111
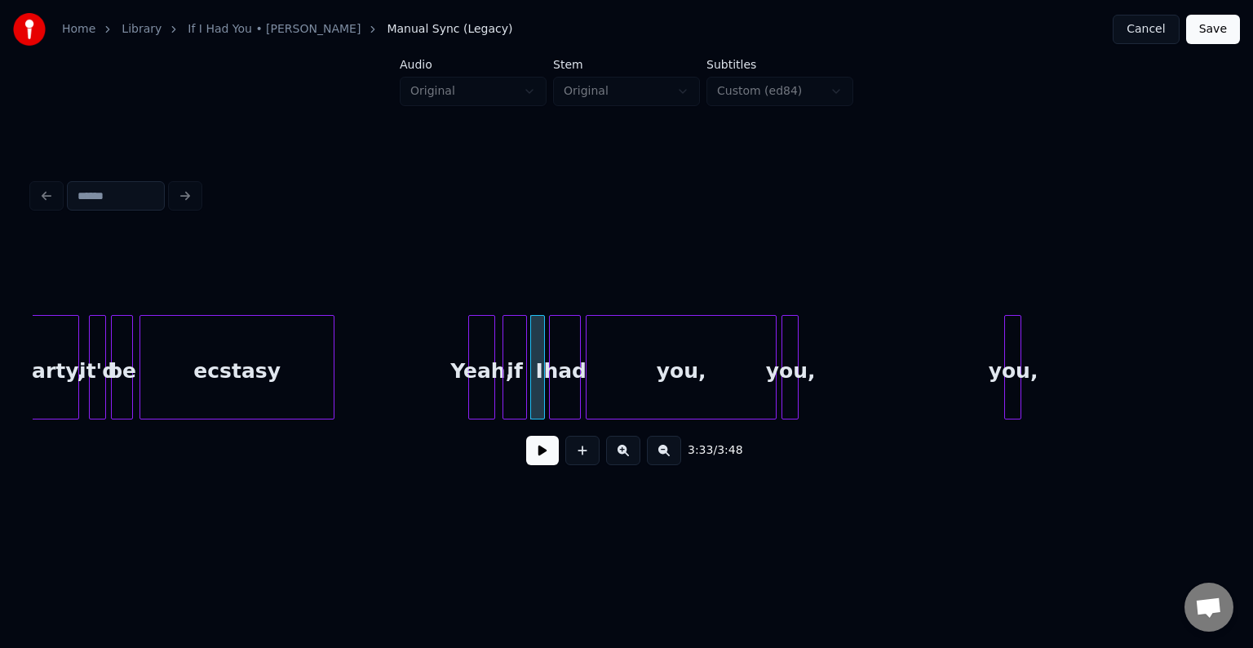
click at [551, 395] on div at bounding box center [552, 367] width 5 height 103
click at [538, 465] on button at bounding box center [542, 450] width 33 height 29
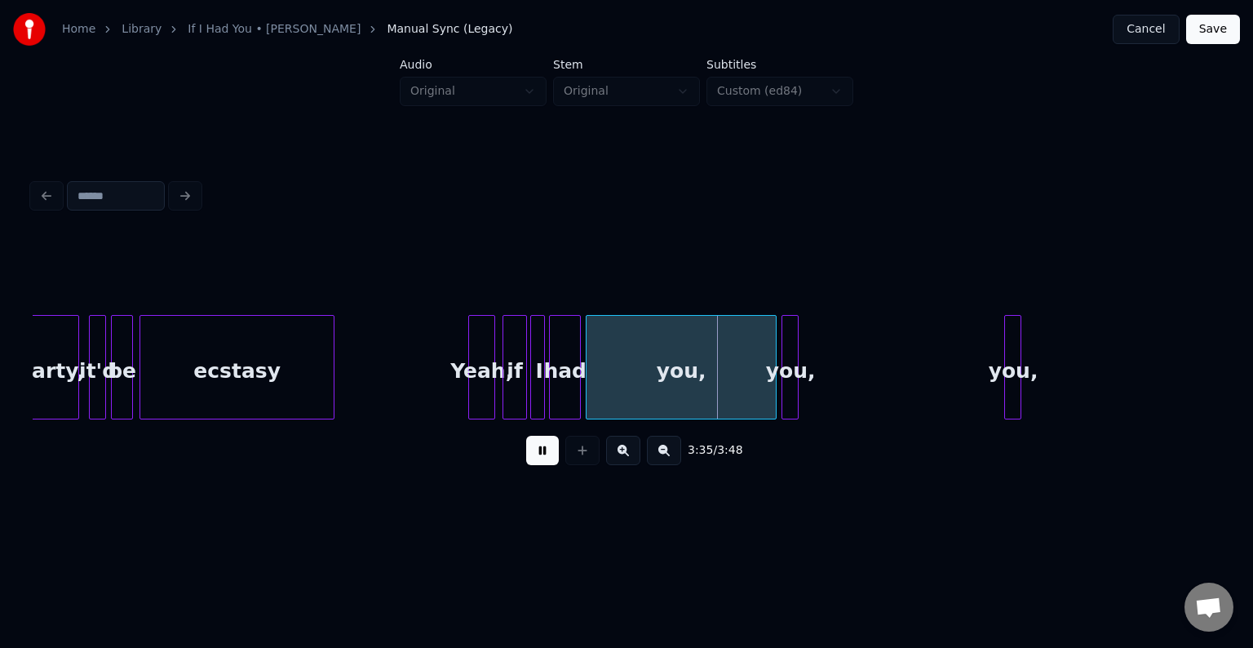
click at [483, 383] on div "Yeah," at bounding box center [481, 371] width 25 height 111
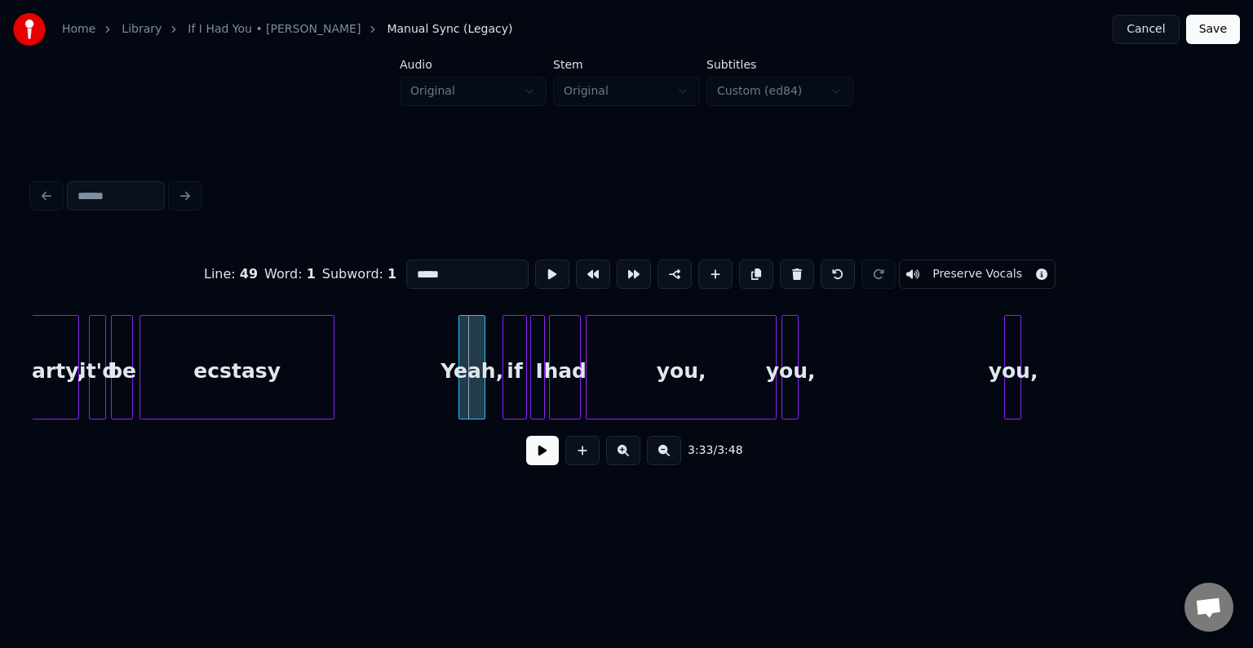
click at [469, 388] on div "Yeah," at bounding box center [471, 371] width 25 height 111
click at [493, 391] on div at bounding box center [495, 367] width 5 height 103
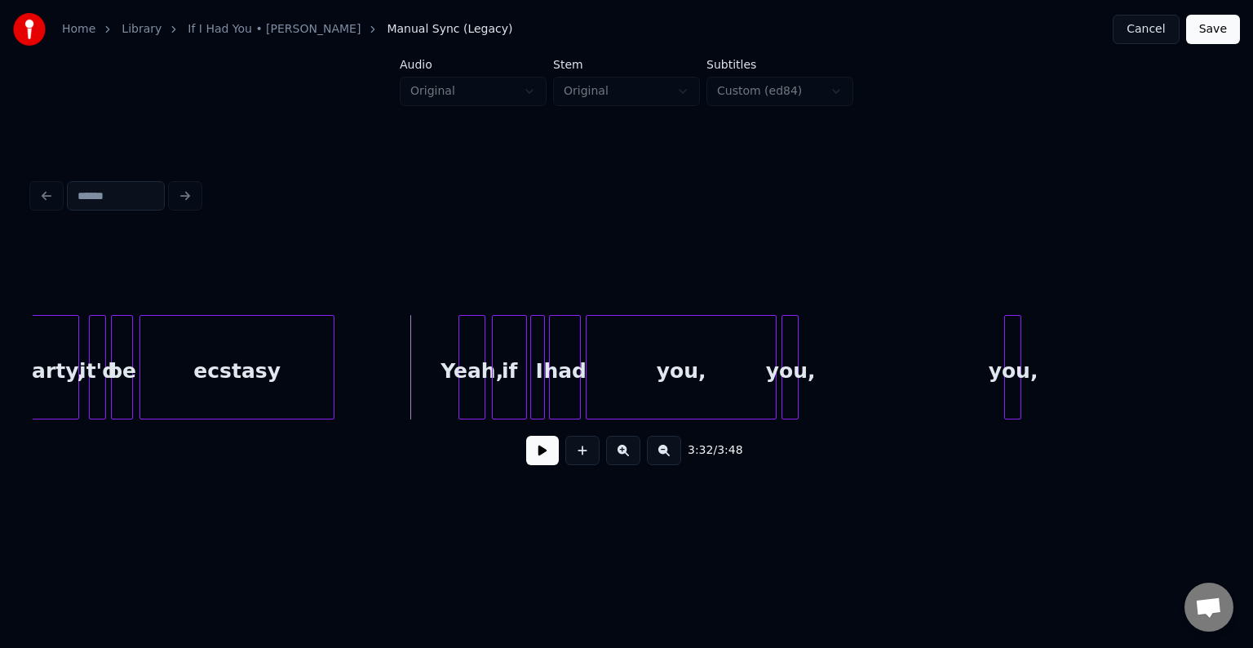
click at [539, 461] on button at bounding box center [542, 450] width 33 height 29
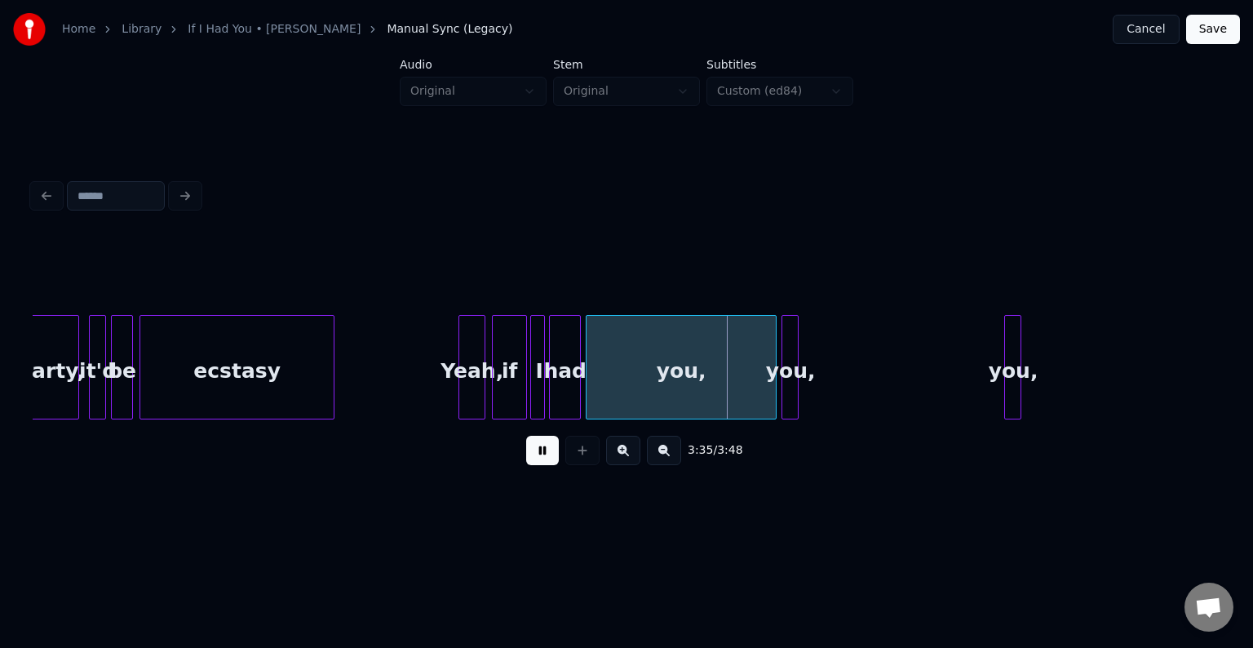
click at [469, 387] on div "Yeah," at bounding box center [471, 371] width 25 height 111
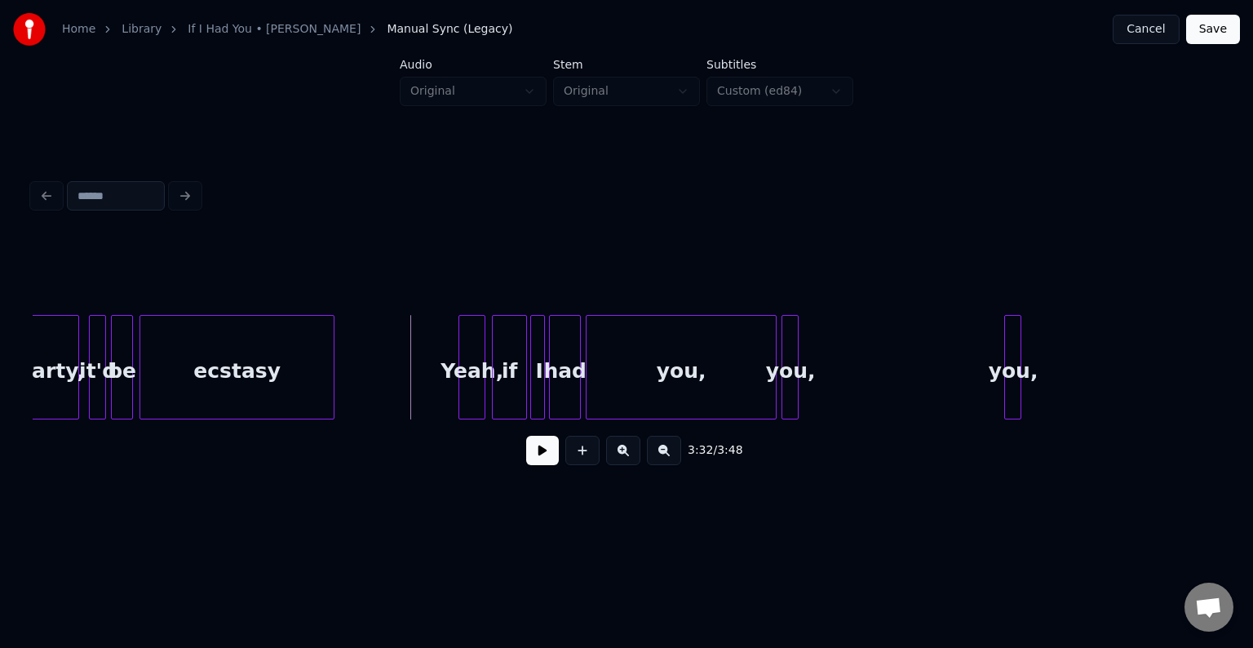
click at [528, 458] on button at bounding box center [542, 450] width 33 height 29
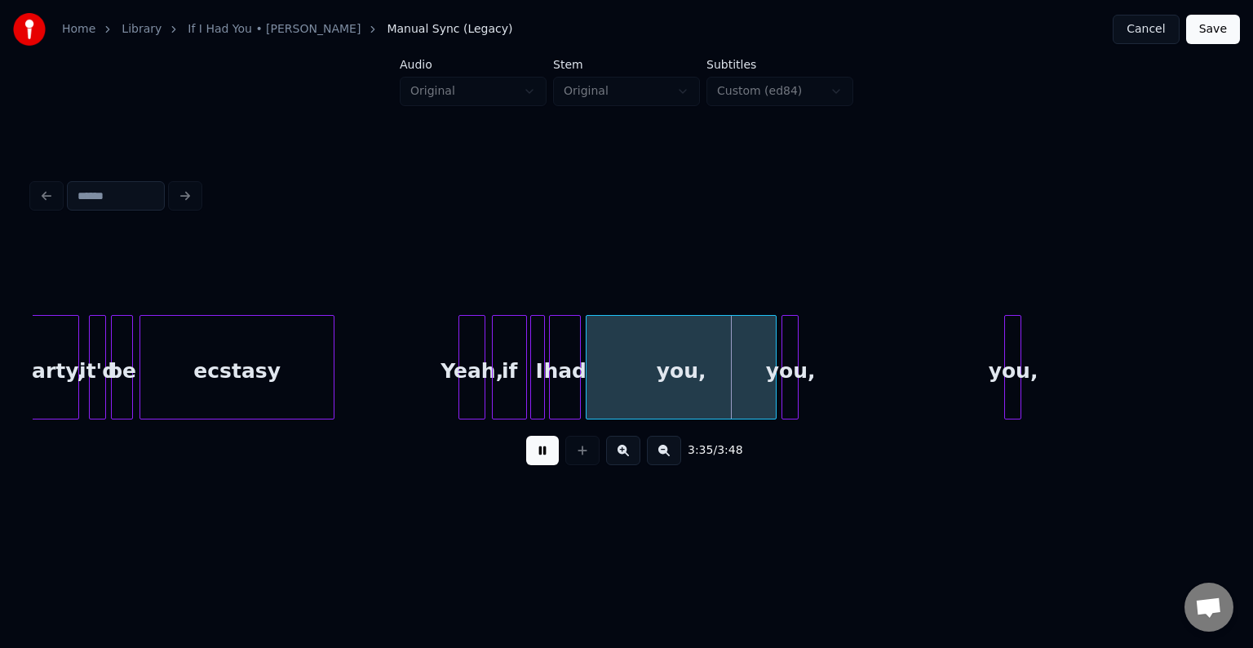
click at [528, 457] on button at bounding box center [542, 450] width 33 height 29
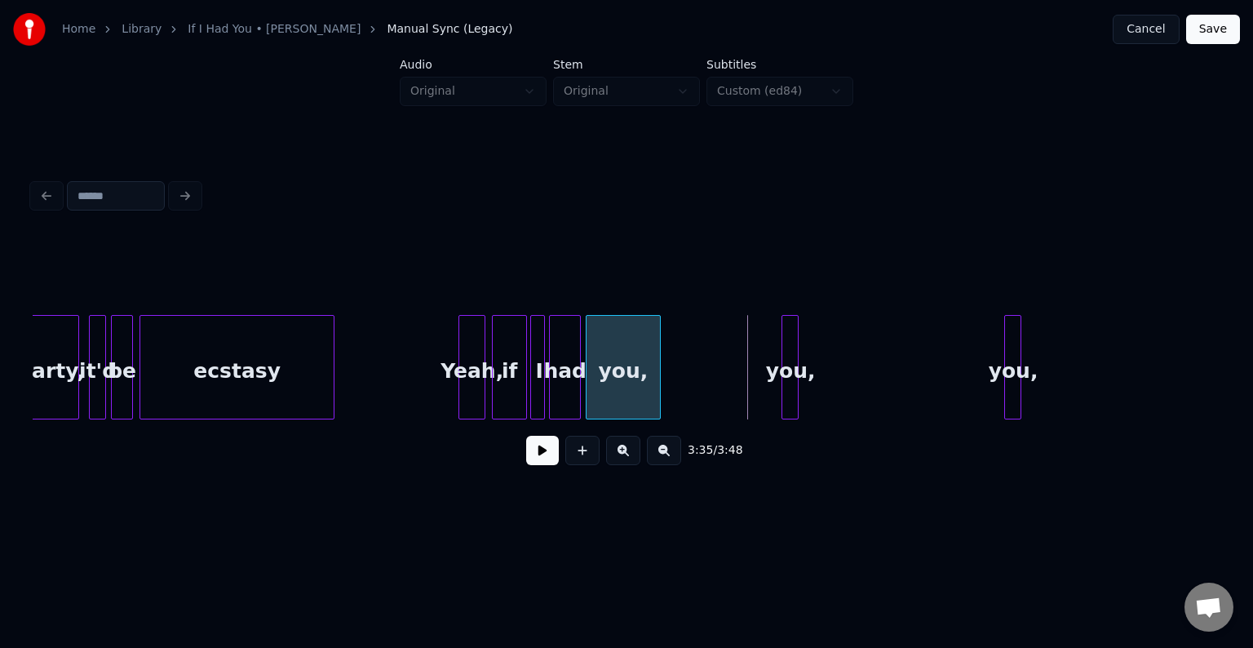
click at [656, 393] on div at bounding box center [657, 367] width 5 height 103
click at [535, 455] on button at bounding box center [542, 450] width 33 height 29
click at [512, 391] on div at bounding box center [511, 367] width 5 height 103
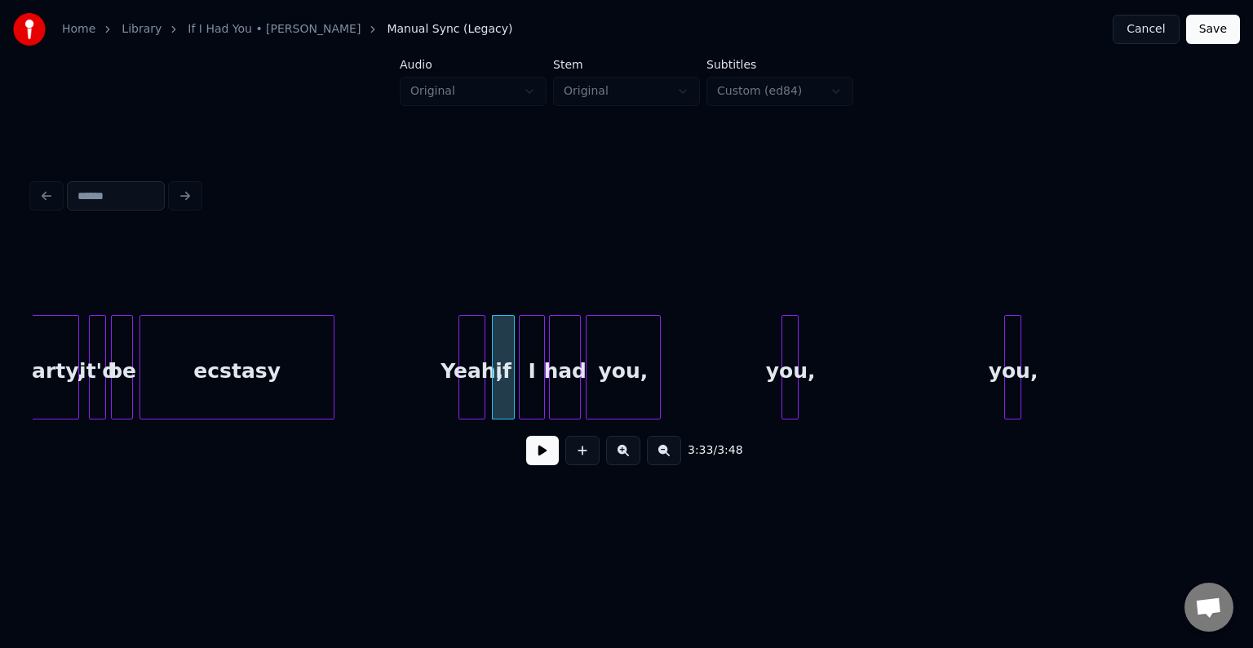
click at [520, 391] on div at bounding box center [522, 367] width 5 height 103
click at [542, 449] on button at bounding box center [542, 450] width 33 height 29
click at [852, 390] on div at bounding box center [854, 367] width 5 height 103
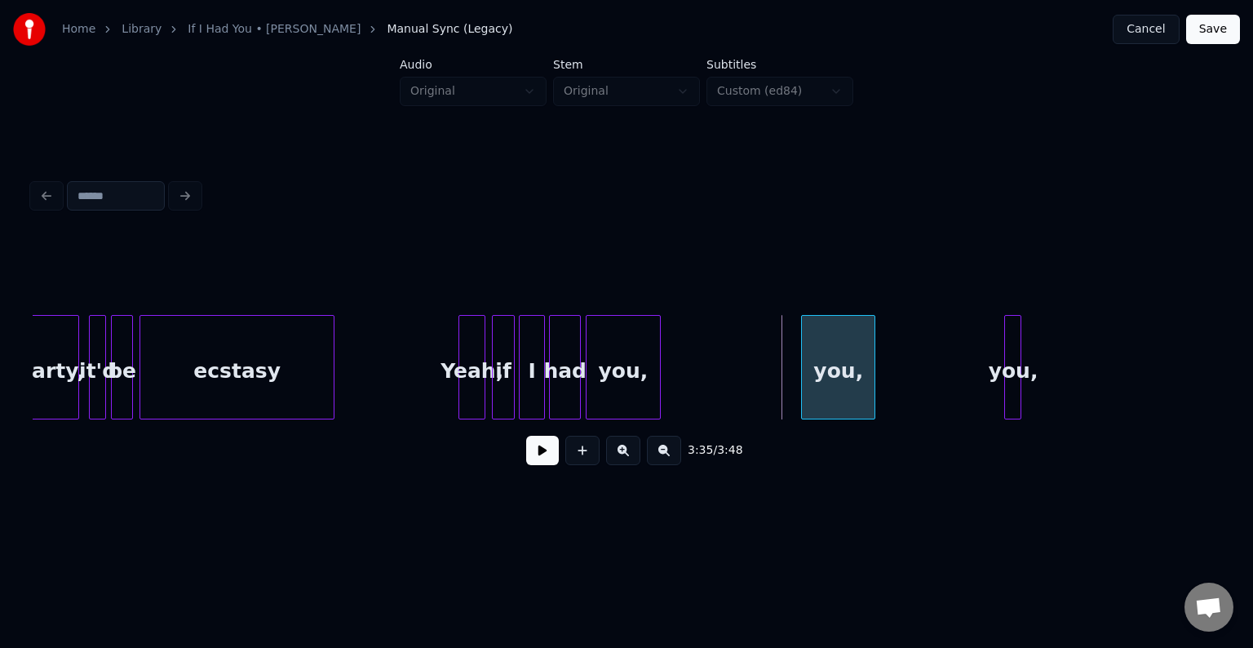
click at [838, 392] on div "you," at bounding box center [838, 371] width 73 height 111
click at [548, 449] on button at bounding box center [542, 450] width 33 height 29
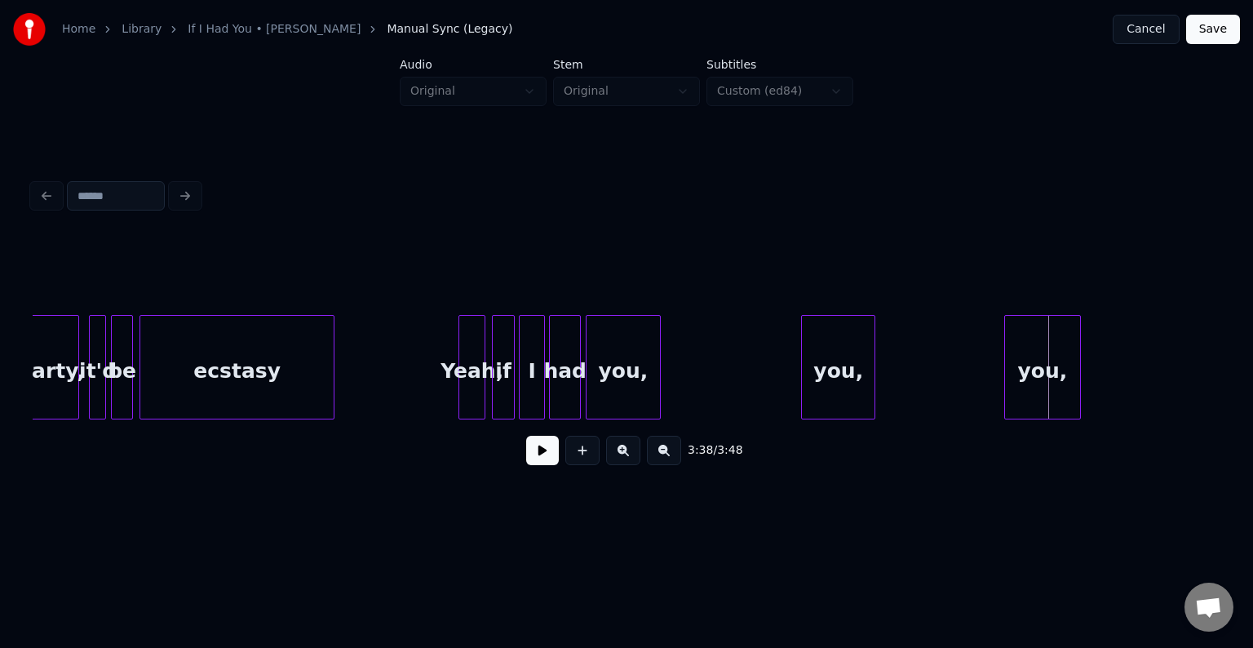
click at [1077, 386] on div at bounding box center [1077, 367] width 5 height 103
click at [1053, 388] on div "you," at bounding box center [1060, 371] width 73 height 111
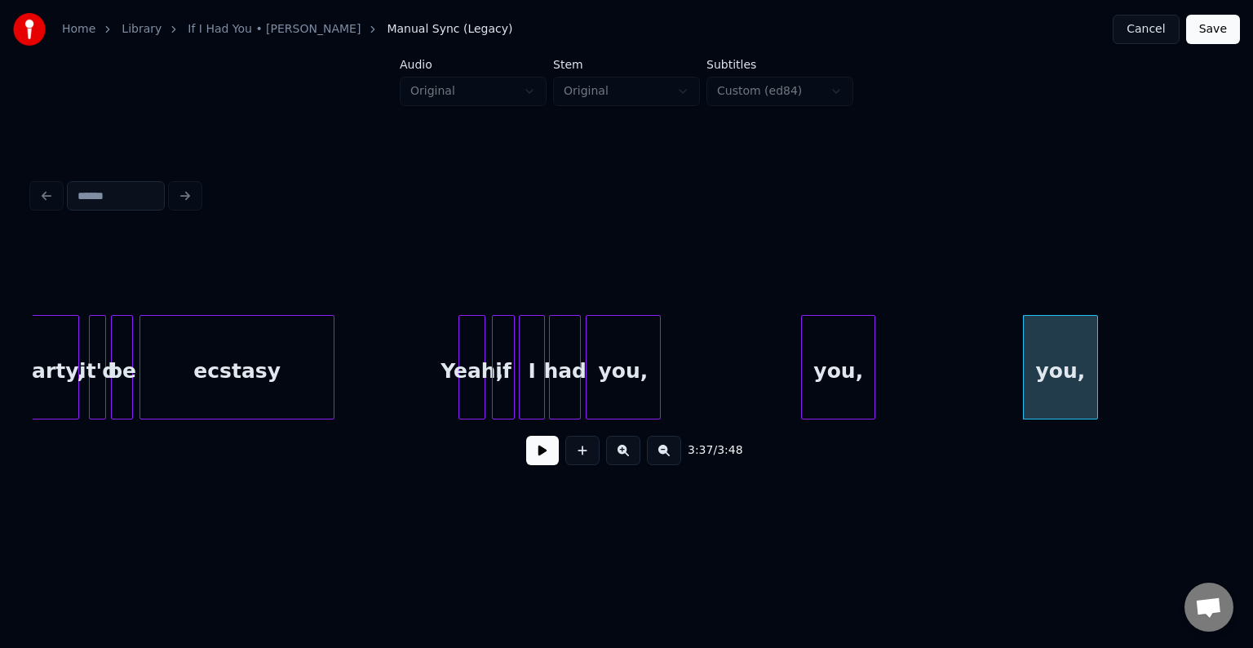
click at [539, 457] on button at bounding box center [542, 450] width 33 height 29
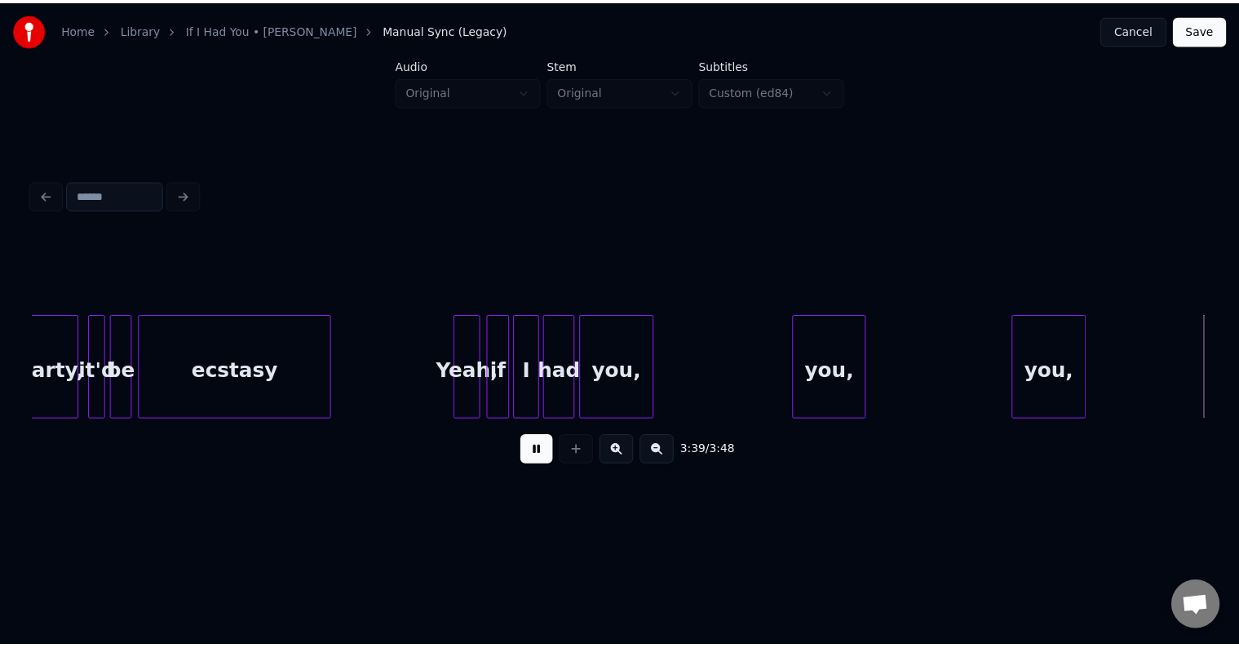
scroll to position [0, 26737]
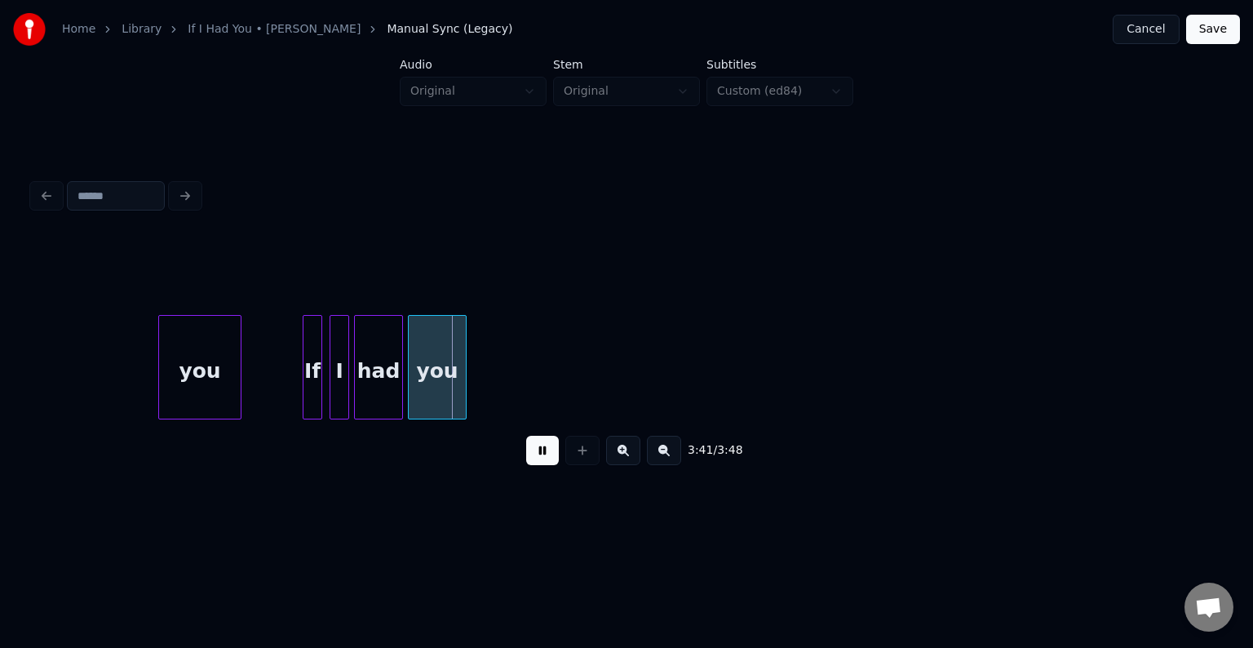
click at [536, 458] on button at bounding box center [542, 450] width 33 height 29
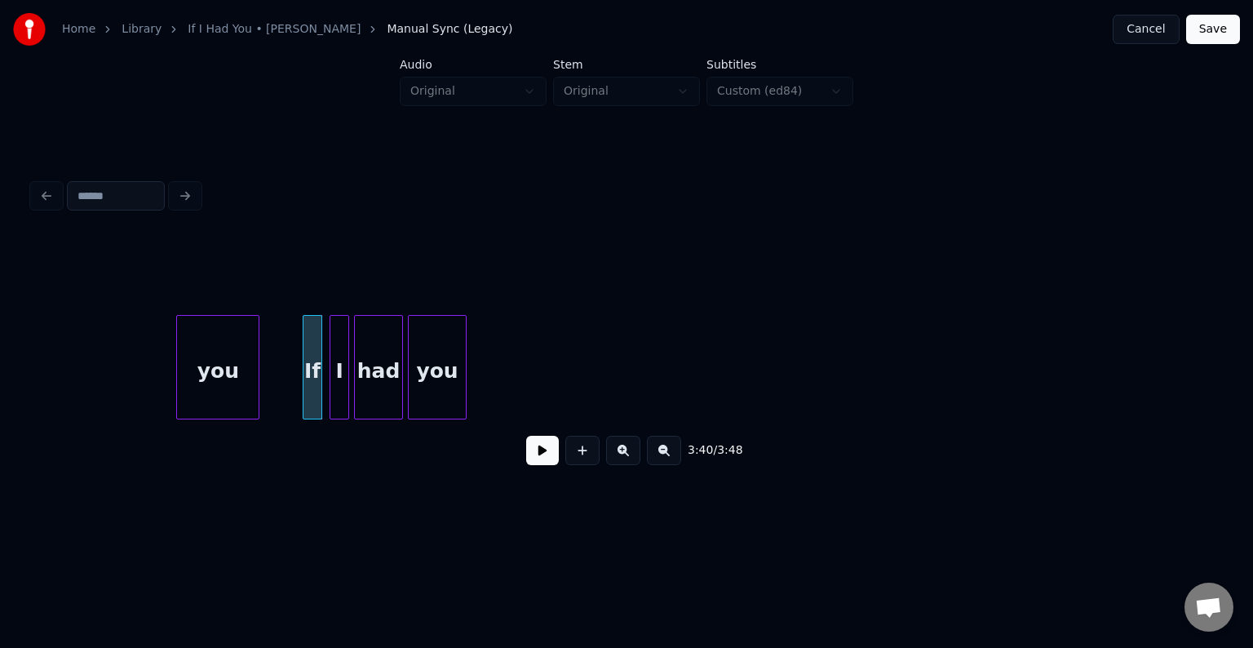
click at [205, 370] on div "you" at bounding box center [218, 371] width 82 height 111
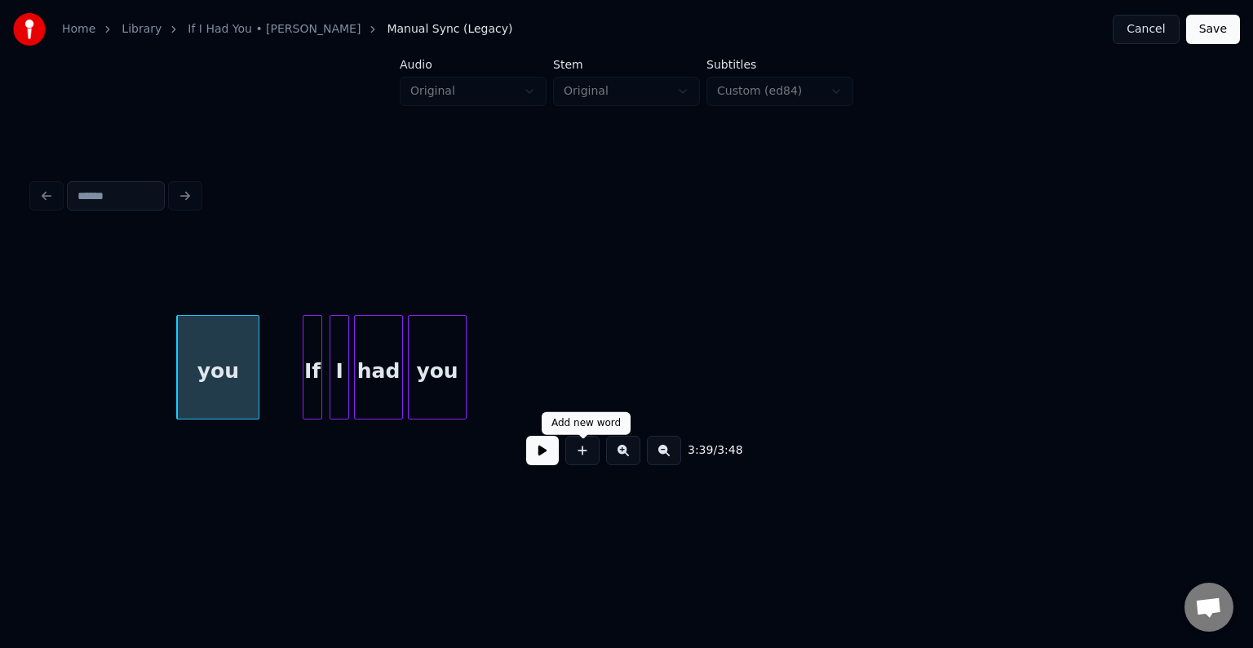
click at [554, 457] on button at bounding box center [542, 450] width 33 height 29
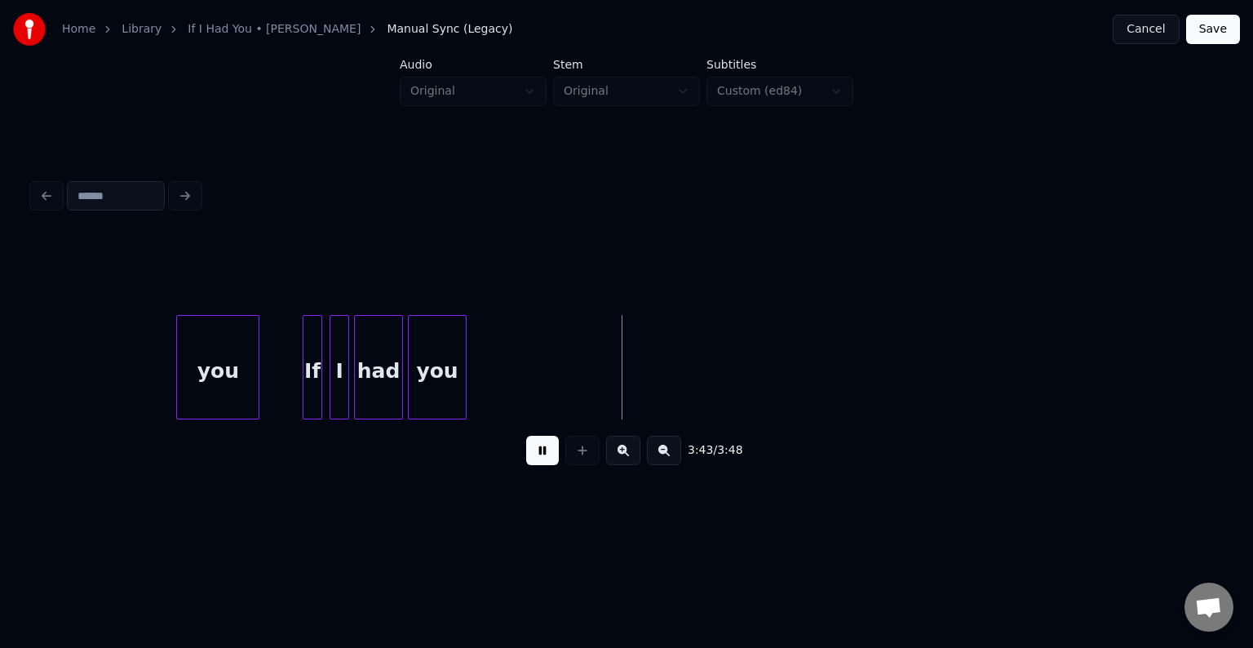
click at [1205, 28] on button "Save" at bounding box center [1213, 29] width 54 height 29
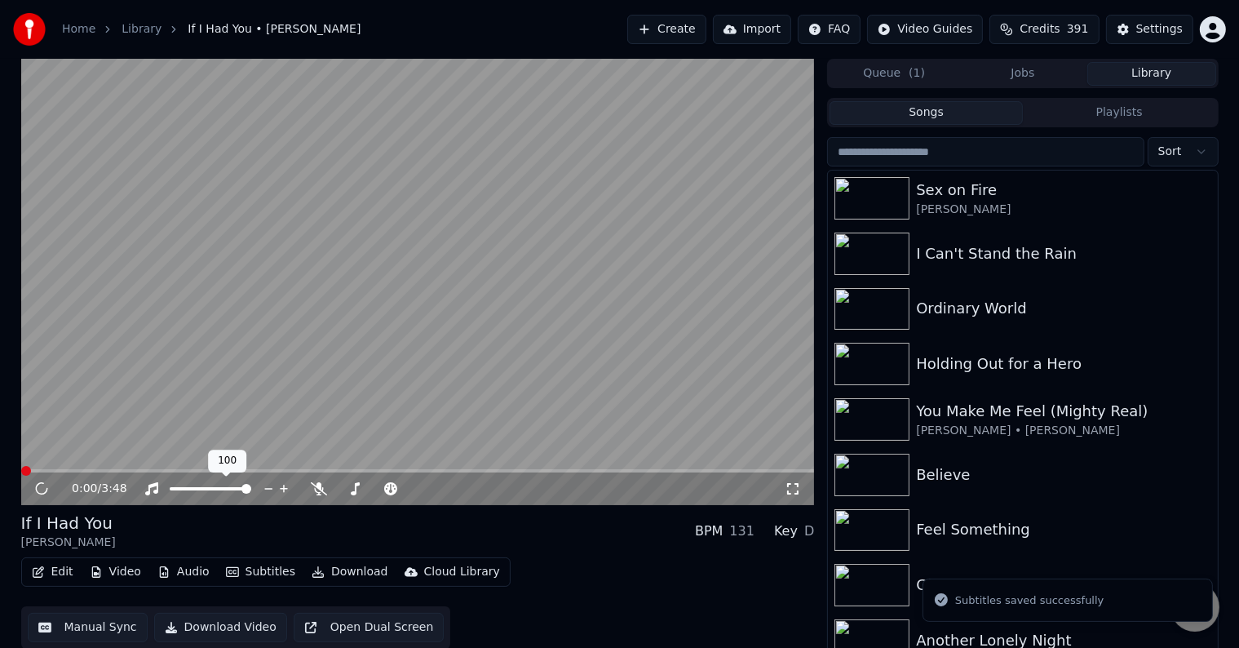
click at [330, 573] on button "Download" at bounding box center [350, 571] width 90 height 23
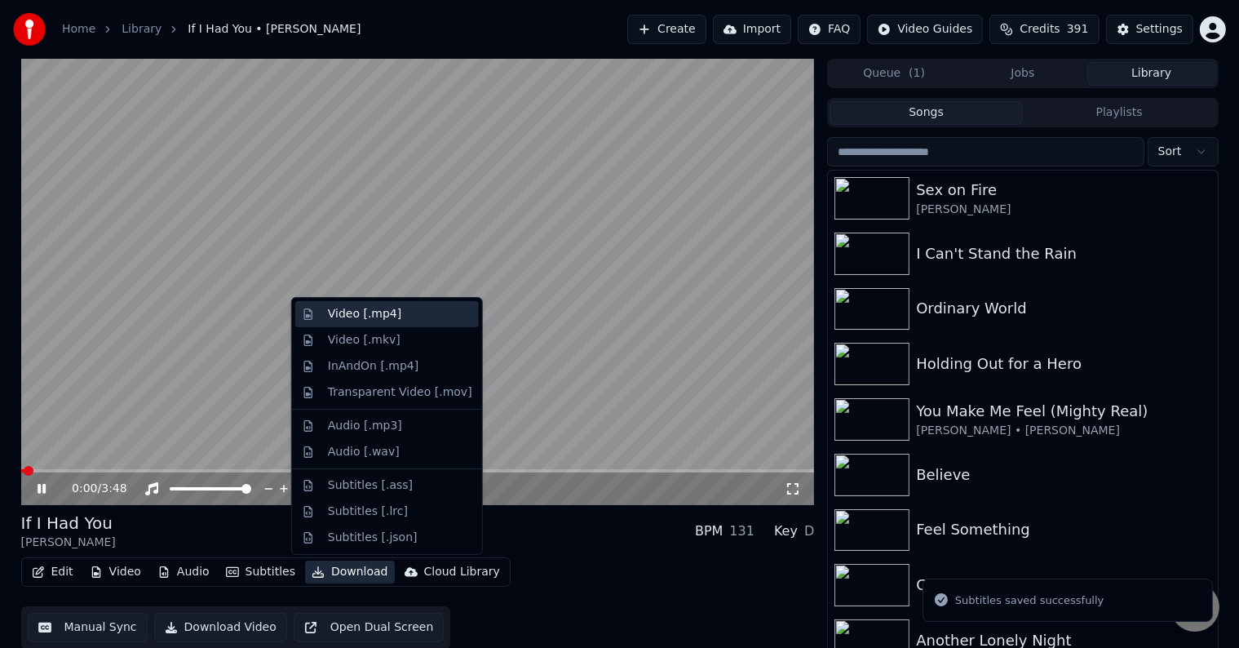
click at [347, 310] on div "Video [.mp4]" at bounding box center [364, 314] width 73 height 16
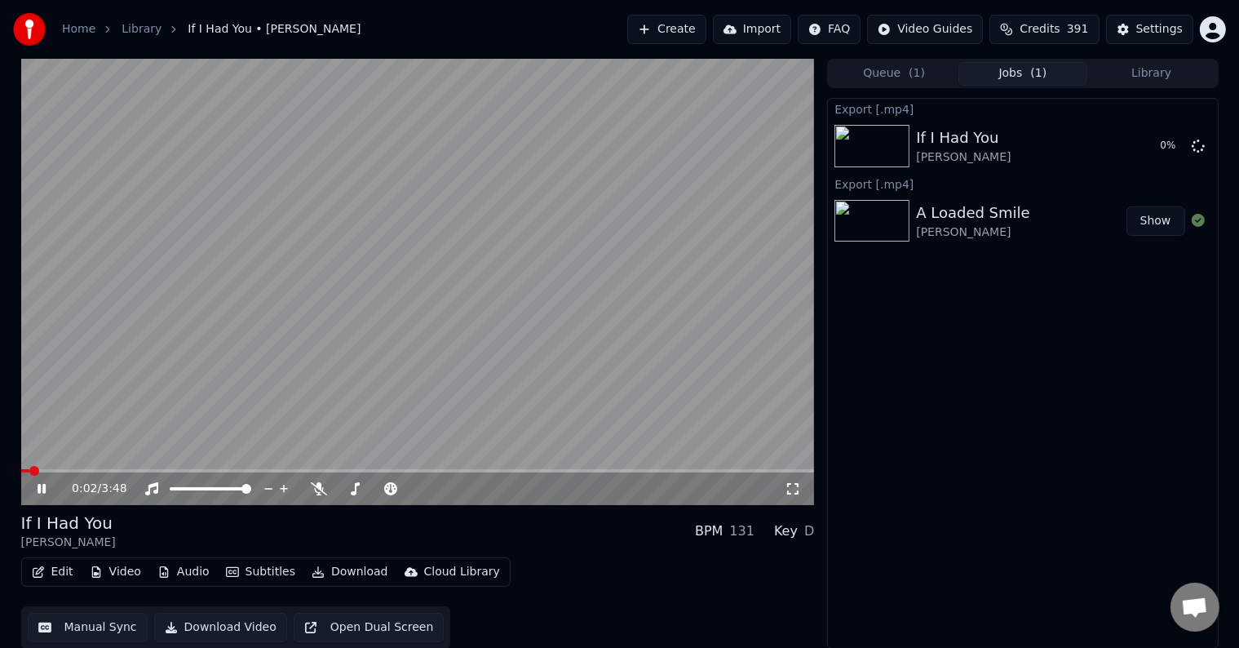
click at [44, 490] on icon at bounding box center [42, 489] width 8 height 10
click at [1139, 70] on button "Library" at bounding box center [1151, 74] width 129 height 24
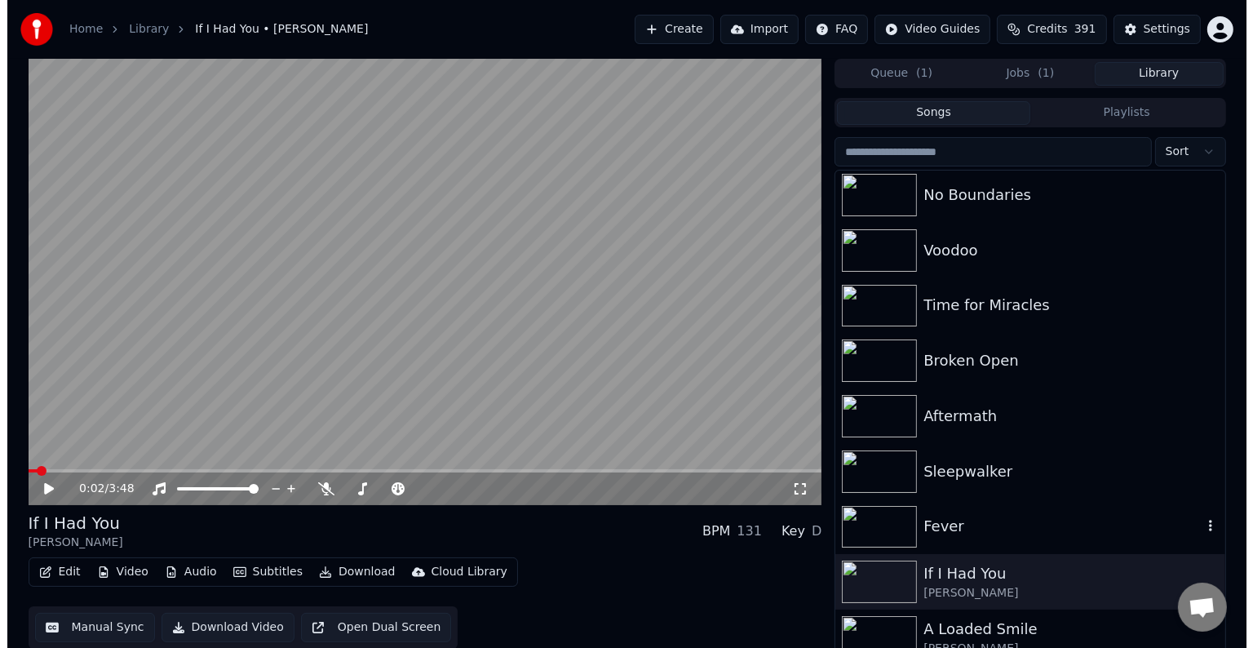
scroll to position [757, 0]
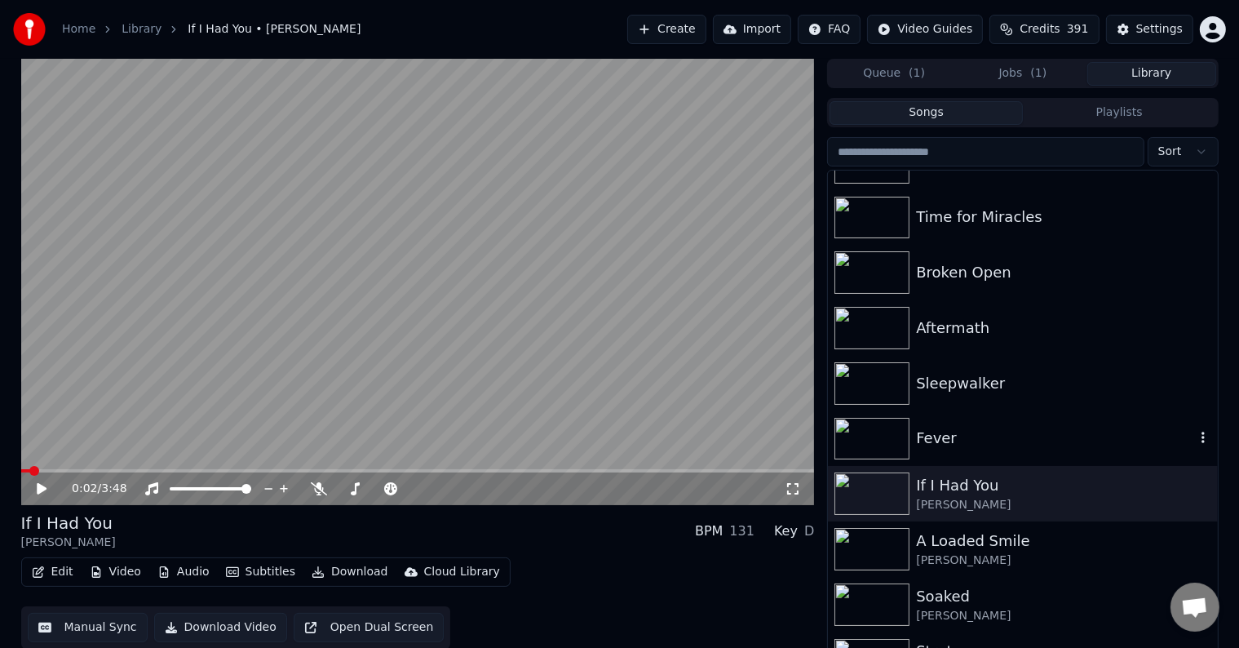
click at [1055, 445] on div "Fever" at bounding box center [1055, 438] width 278 height 23
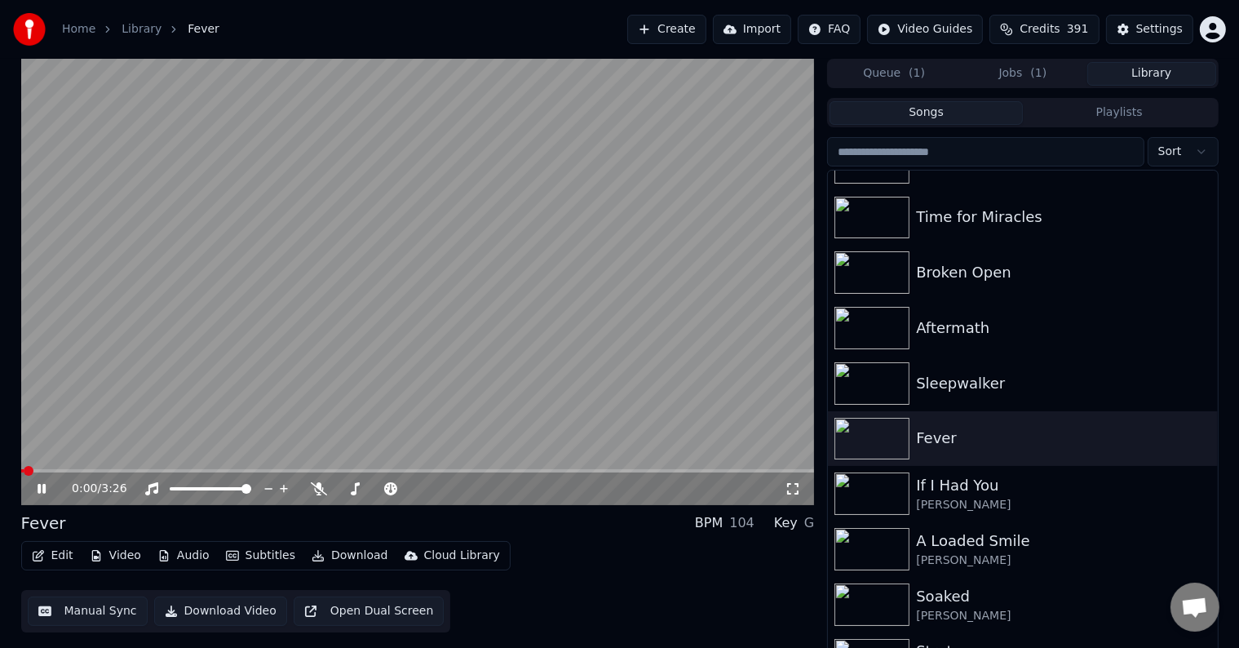
click at [42, 490] on icon at bounding box center [42, 489] width 8 height 10
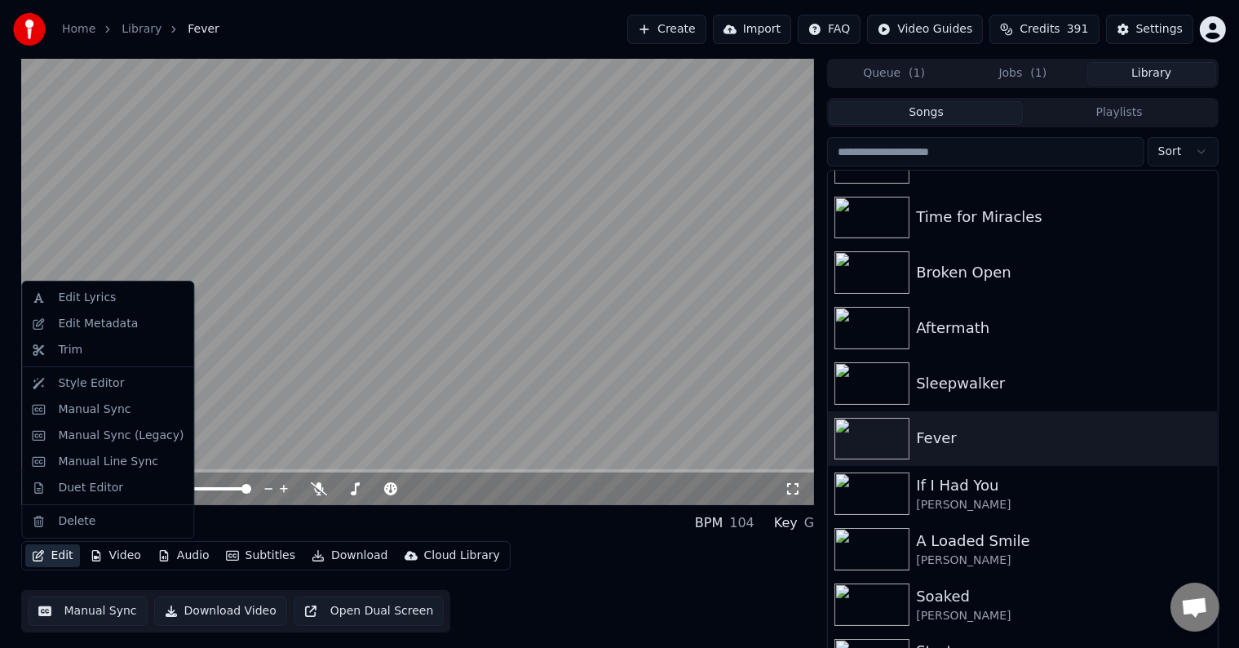
click at [36, 559] on icon "button" at bounding box center [38, 555] width 13 height 11
click at [88, 323] on div "Edit Metadata" at bounding box center [98, 324] width 80 height 16
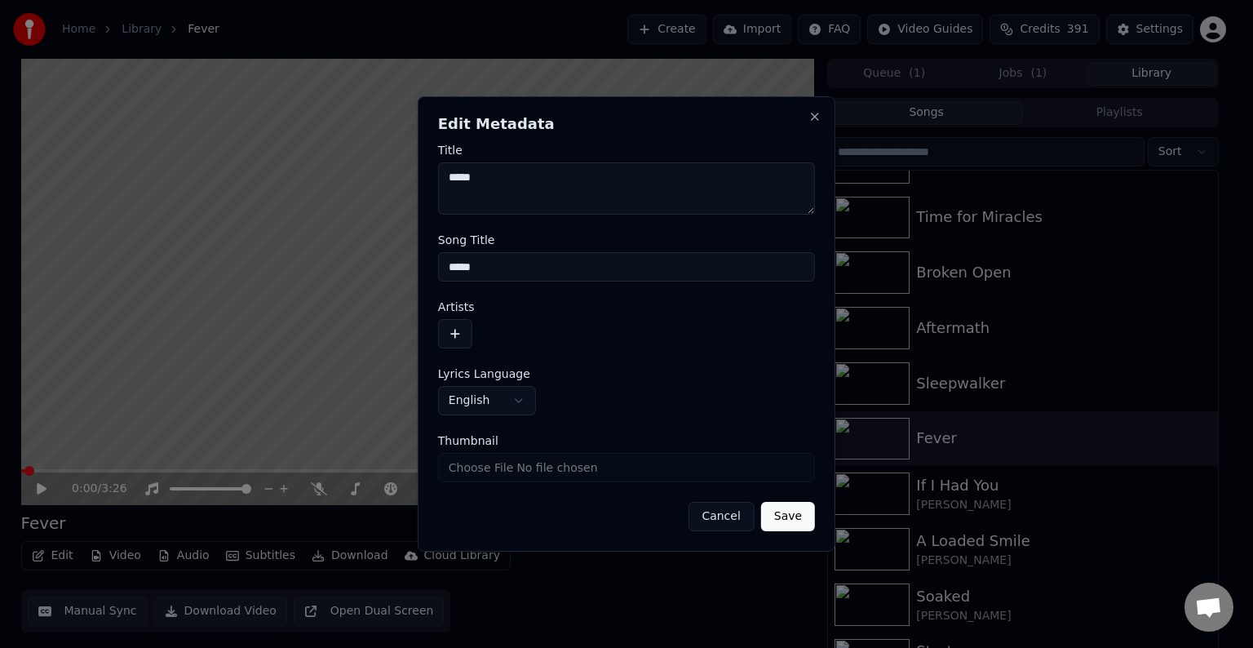
click at [466, 339] on button "button" at bounding box center [455, 333] width 34 height 29
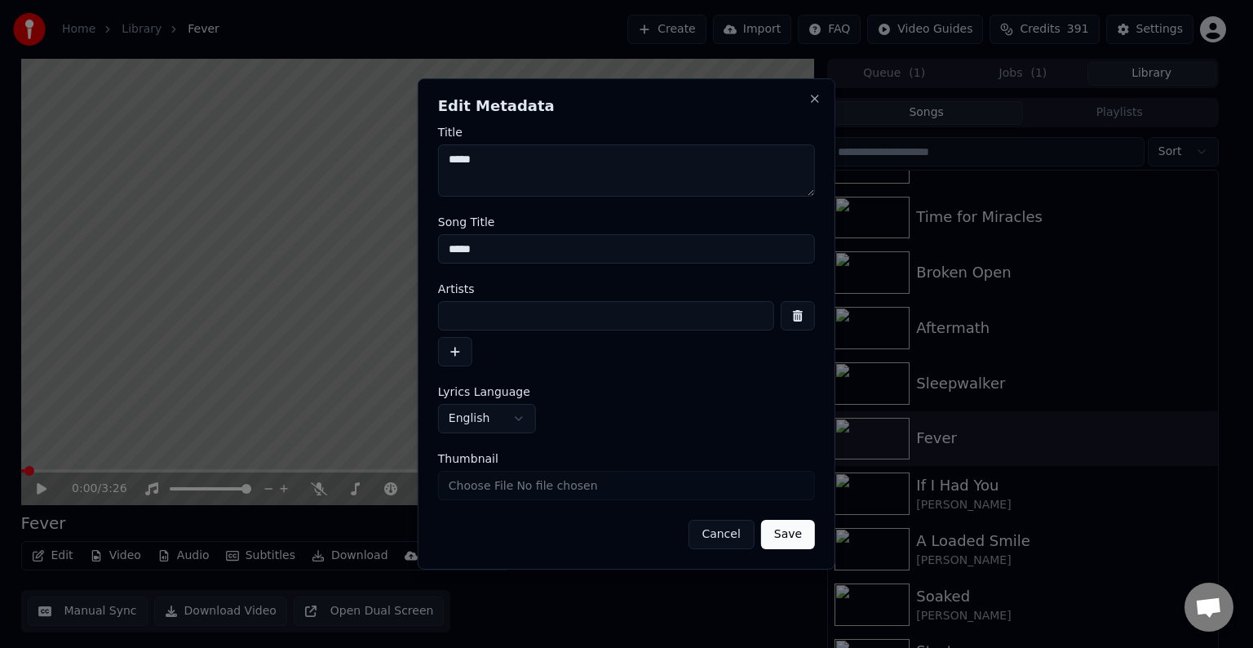
click at [506, 316] on input at bounding box center [606, 315] width 336 height 29
type input "**********"
click at [761, 520] on button "Save" at bounding box center [788, 534] width 54 height 29
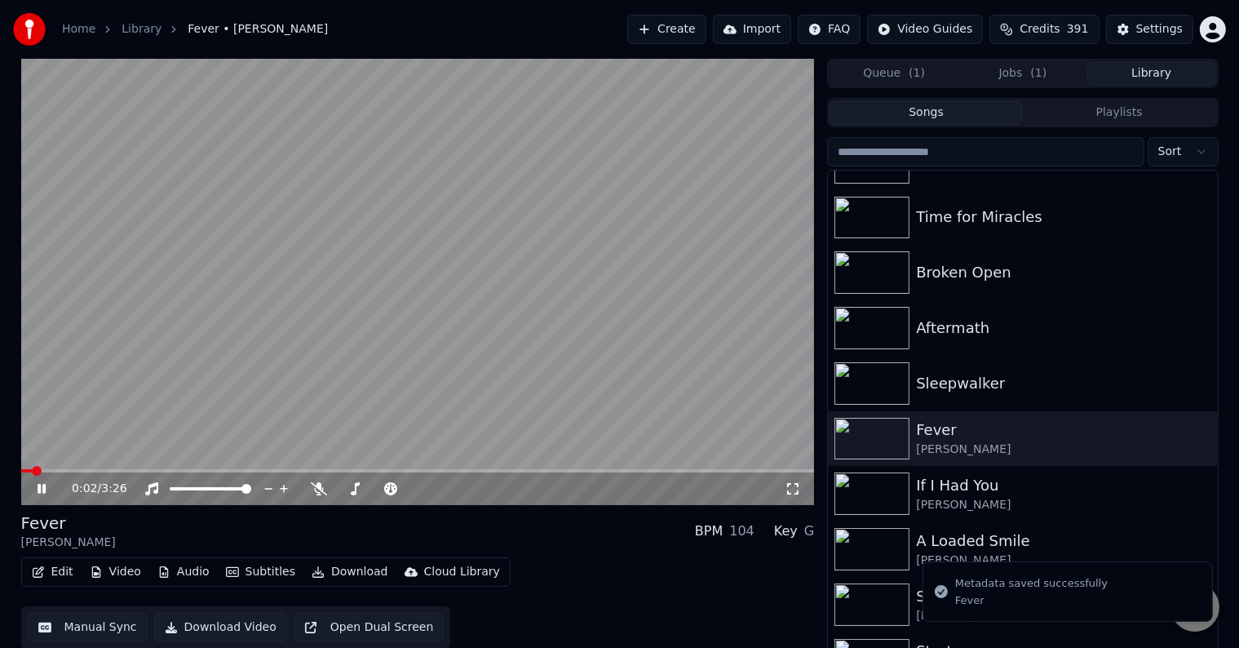
click at [37, 485] on icon at bounding box center [53, 488] width 38 height 13
click at [38, 573] on icon "button" at bounding box center [38, 571] width 11 height 11
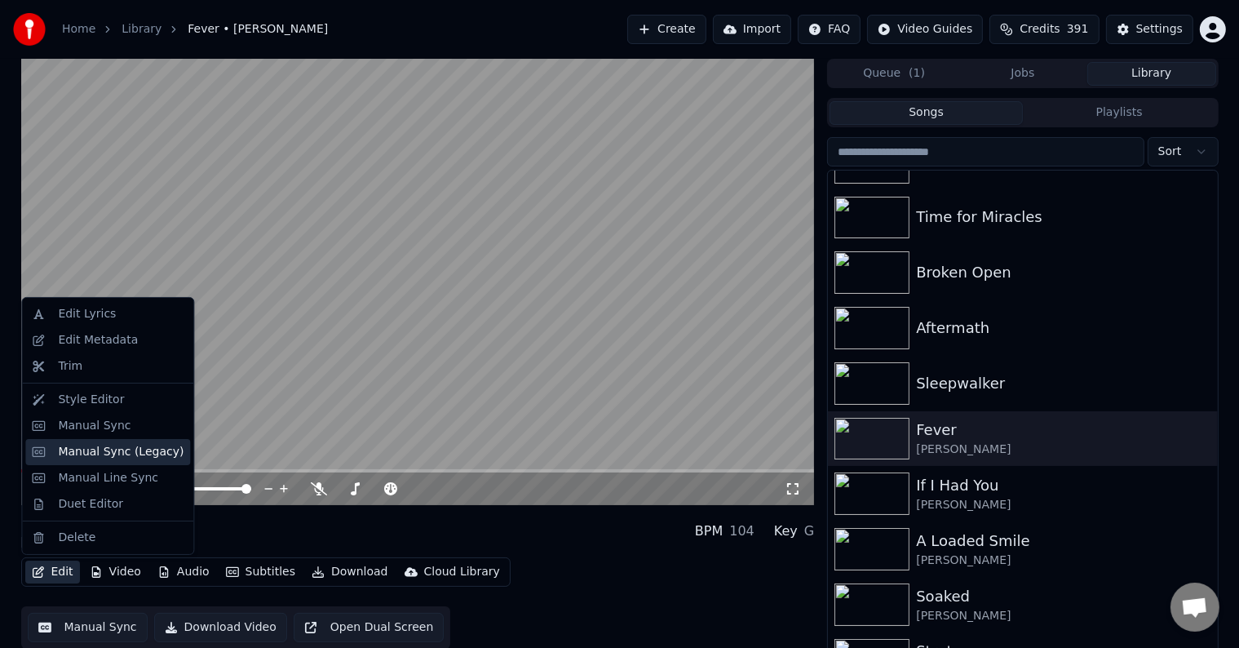
click at [101, 448] on div "Manual Sync (Legacy)" at bounding box center [121, 452] width 126 height 16
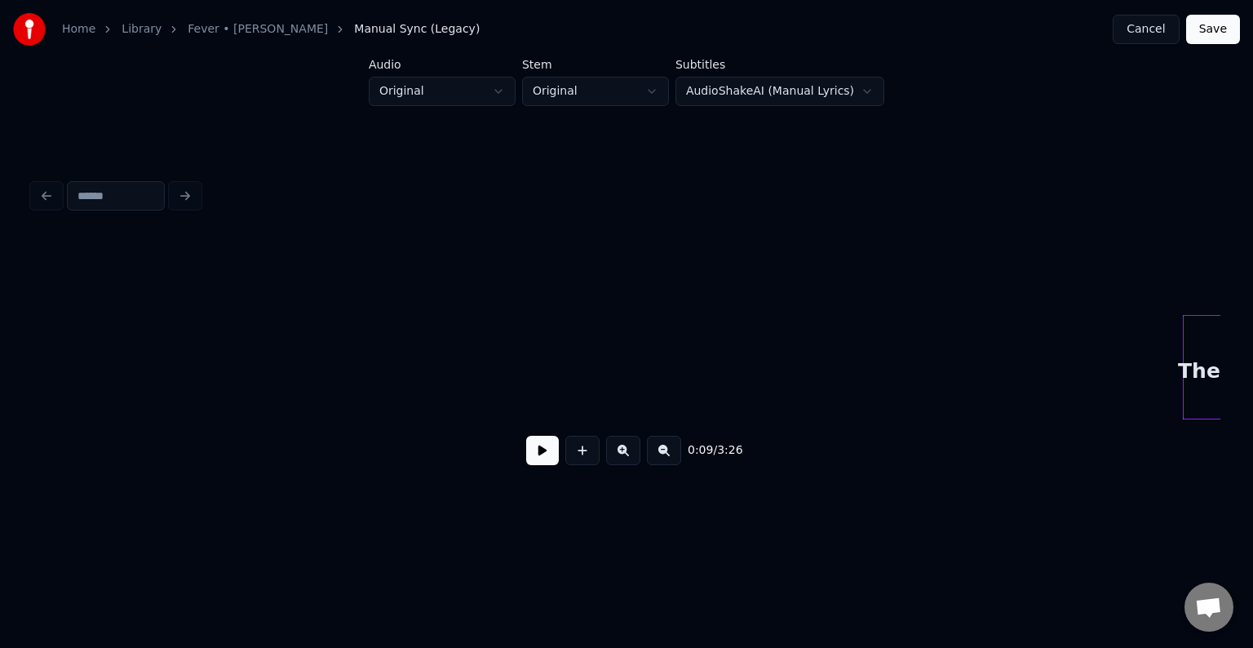
click at [539, 457] on button at bounding box center [542, 450] width 33 height 29
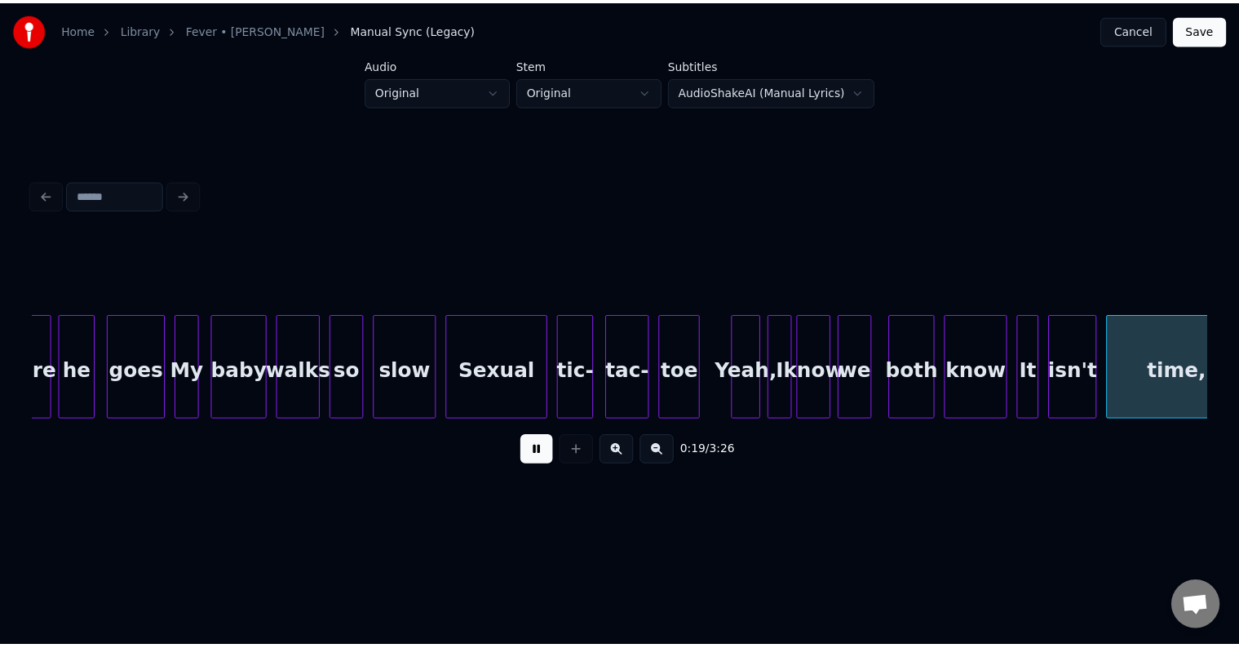
scroll to position [0, 2377]
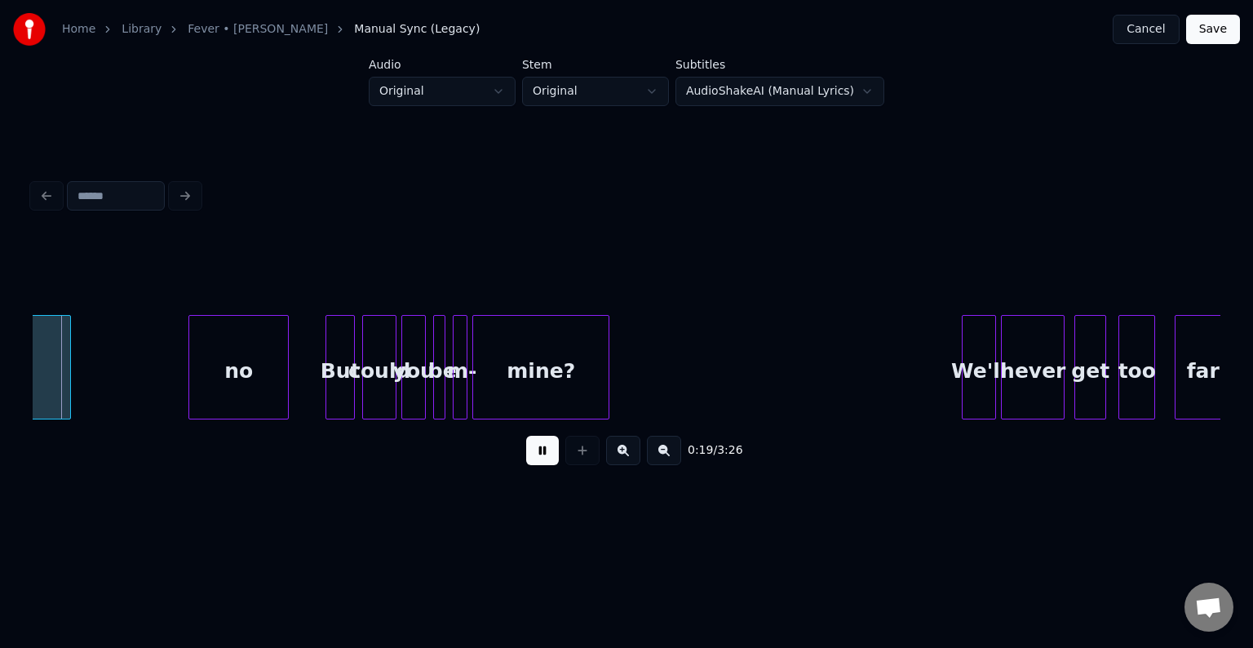
click at [539, 457] on button at bounding box center [542, 450] width 33 height 29
click at [537, 465] on button at bounding box center [542, 450] width 33 height 29
click at [1161, 26] on button "Cancel" at bounding box center [1145, 29] width 66 height 29
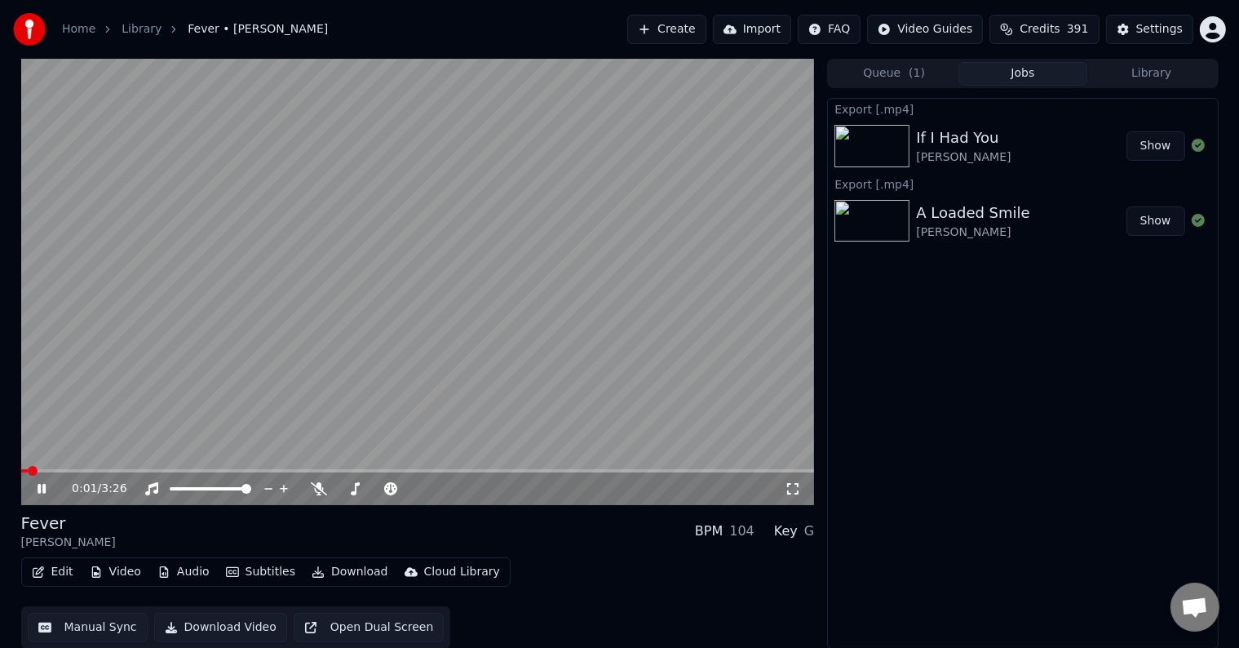
click at [1045, 74] on button "Jobs" at bounding box center [1022, 74] width 129 height 24
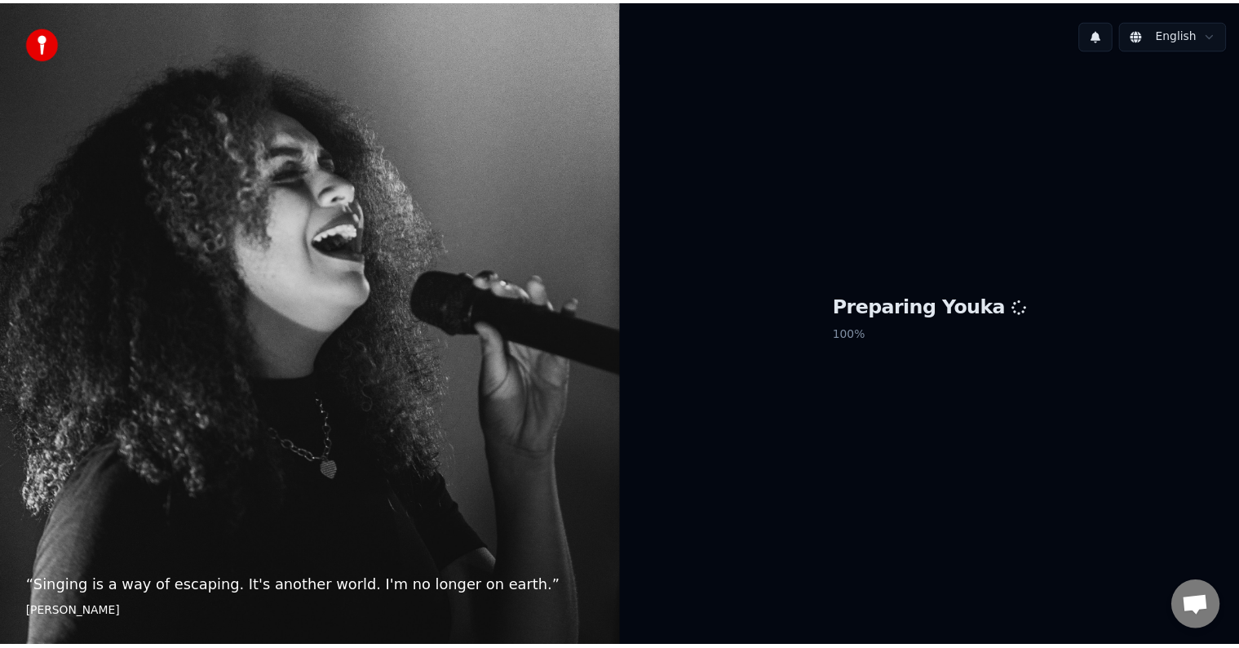
scroll to position [714, 0]
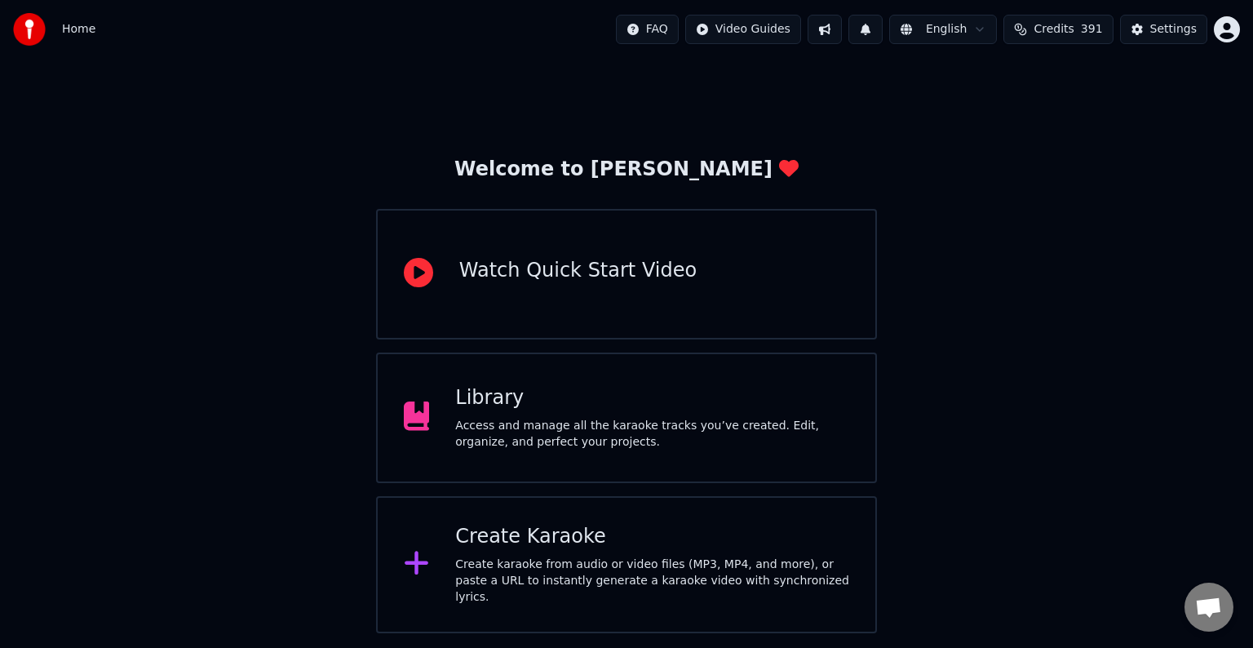
click at [730, 418] on div "Access and manage all the karaoke tracks you’ve created. Edit, organize, and pe…" at bounding box center [652, 434] width 394 height 33
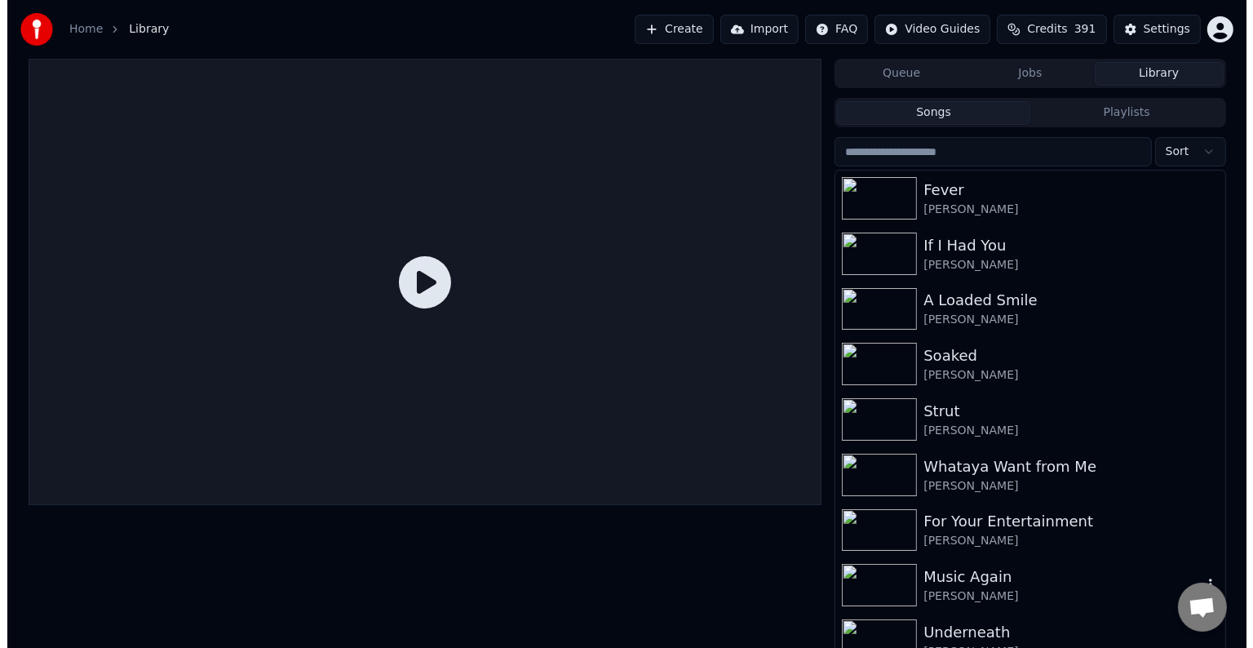
scroll to position [998, 0]
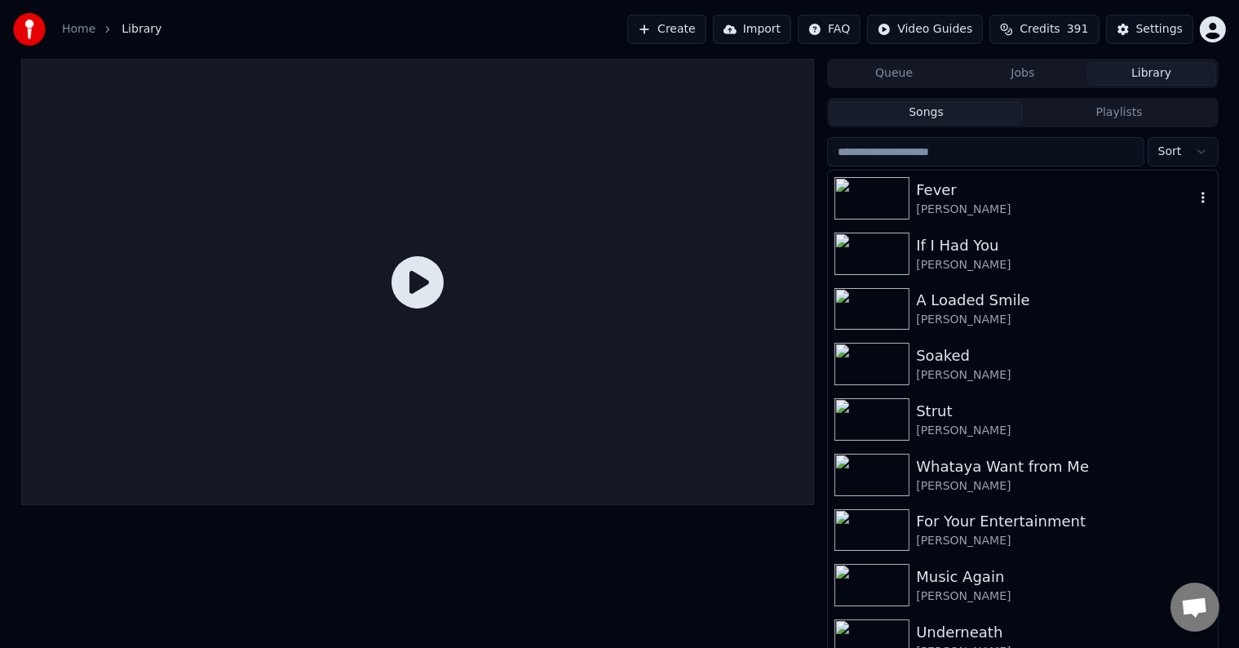
click at [1015, 210] on div "[PERSON_NAME]" at bounding box center [1055, 209] width 278 height 16
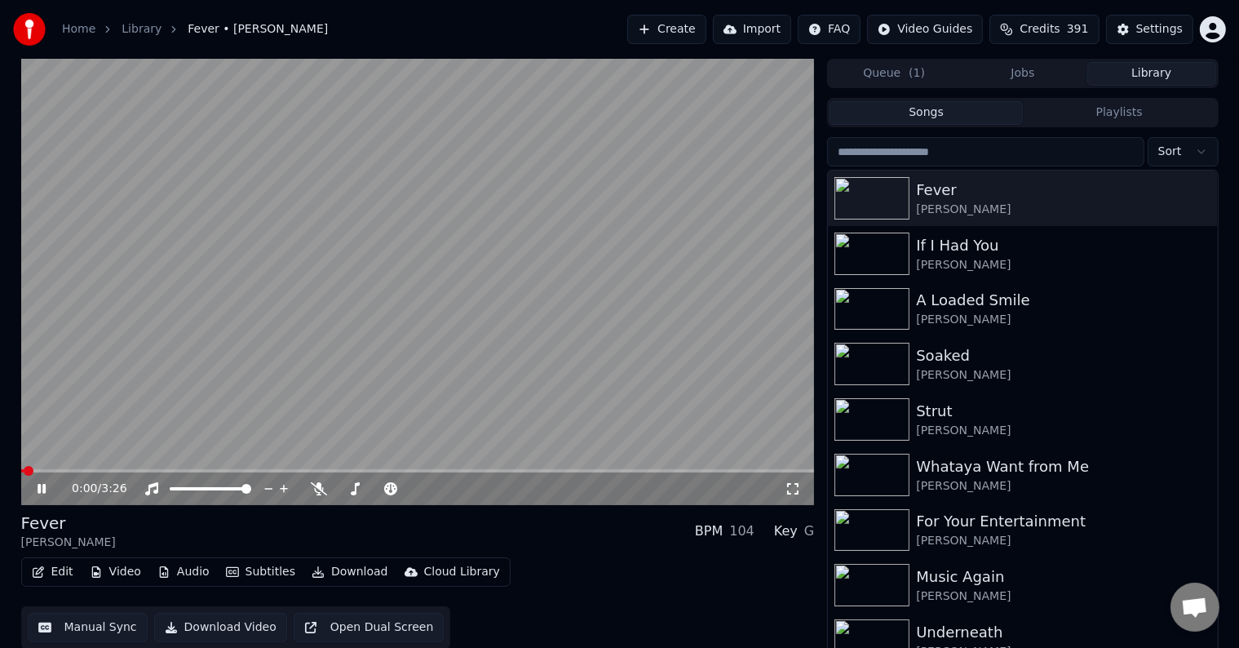
click at [51, 564] on button "Edit" at bounding box center [52, 571] width 55 height 23
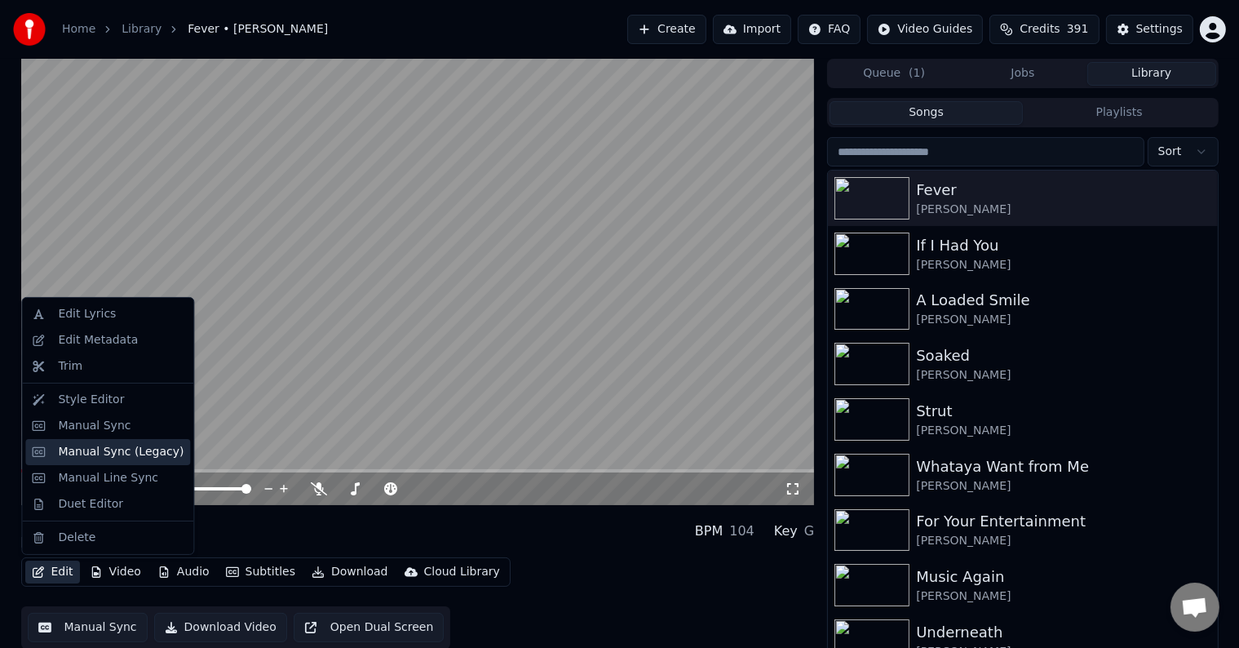
click at [85, 446] on div "Manual Sync (Legacy)" at bounding box center [121, 452] width 126 height 16
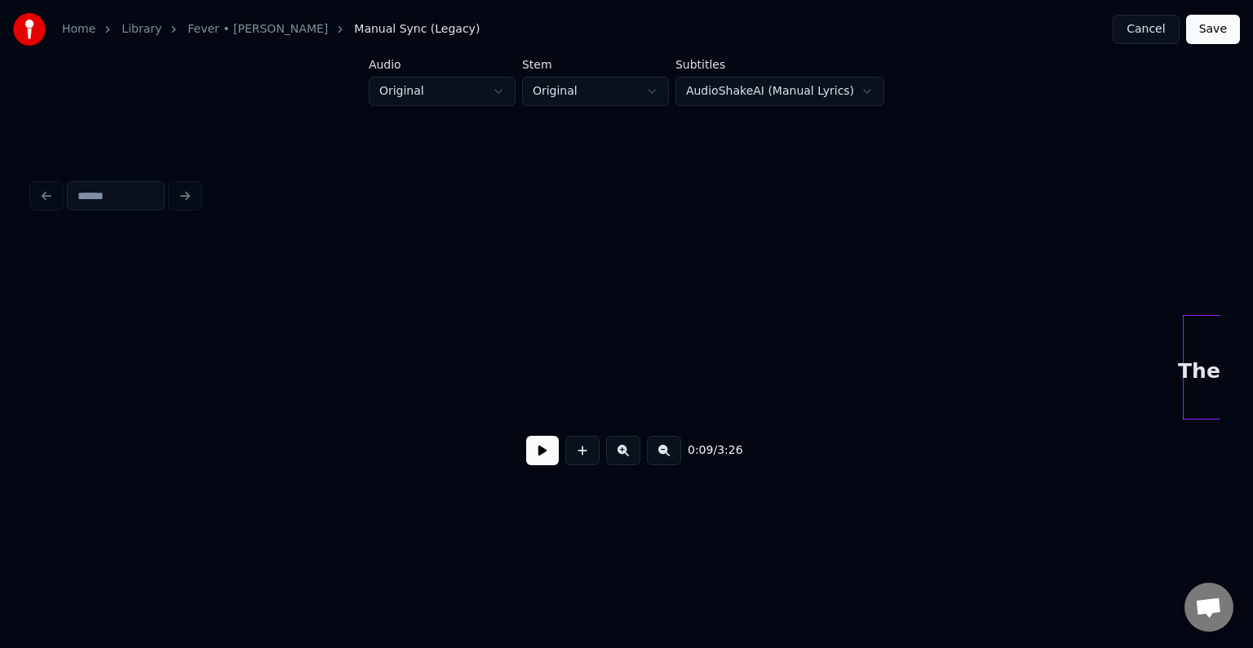
click at [538, 456] on button at bounding box center [542, 450] width 33 height 29
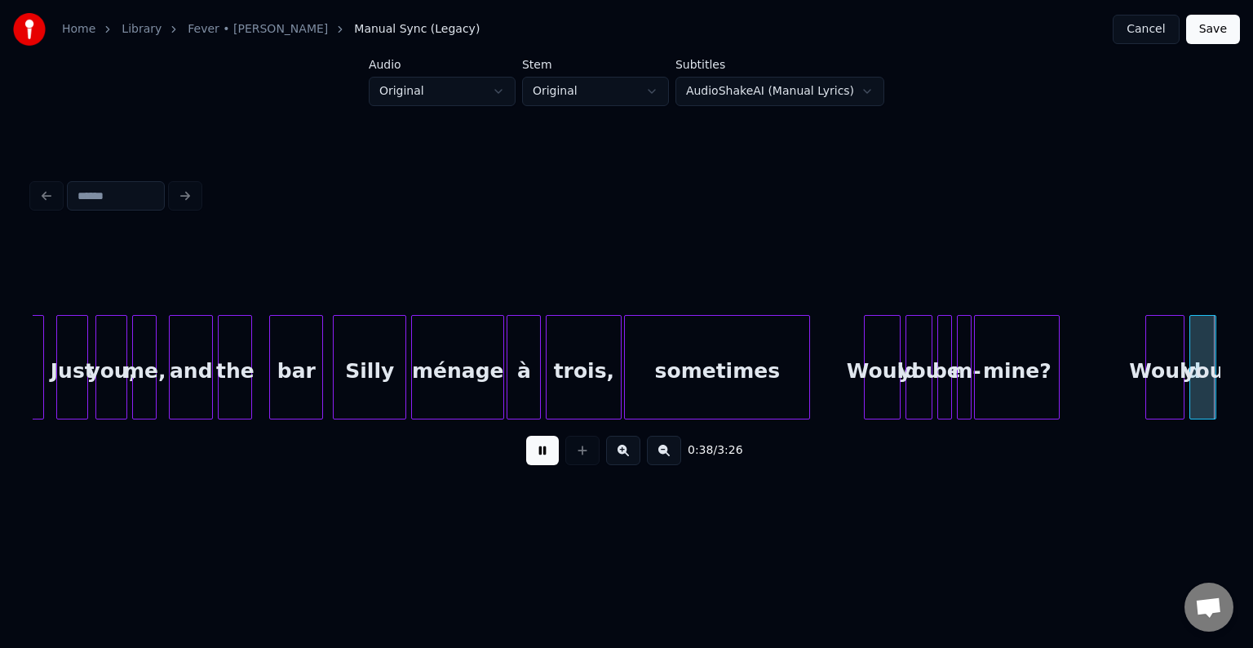
scroll to position [0, 4752]
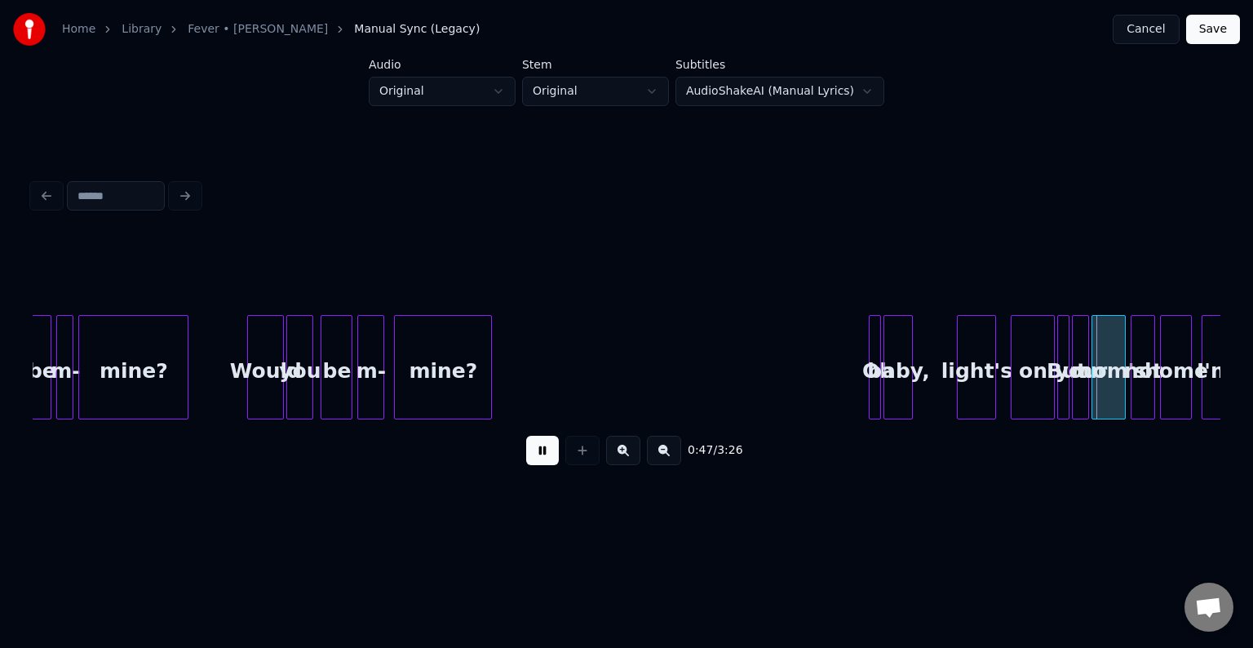
click at [538, 456] on button at bounding box center [542, 450] width 33 height 29
click at [844, 388] on div at bounding box center [845, 367] width 5 height 103
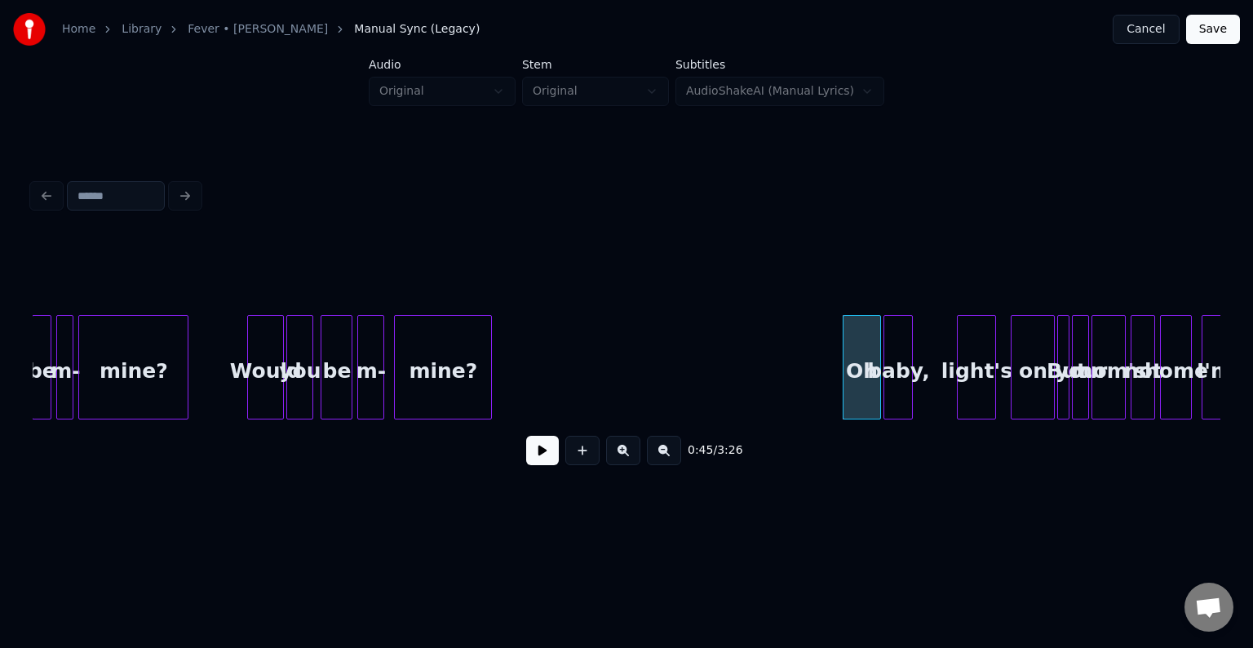
click at [533, 462] on button at bounding box center [542, 450] width 33 height 29
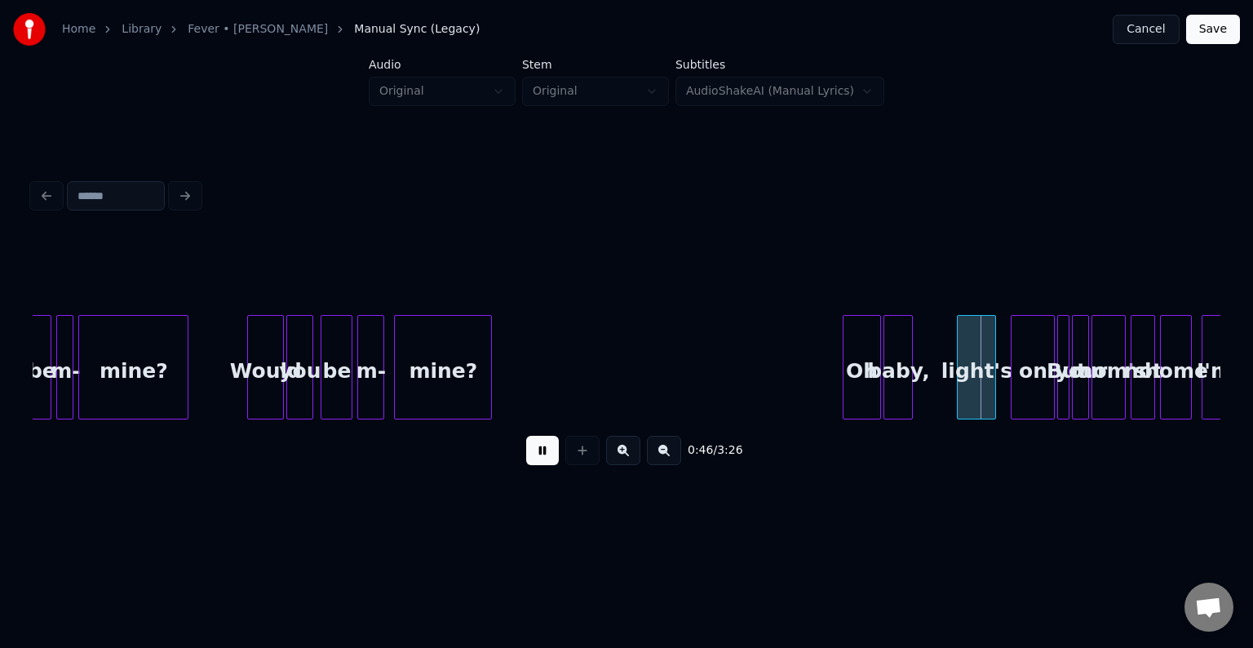
click at [533, 462] on button at bounding box center [542, 450] width 33 height 29
click at [946, 398] on div at bounding box center [946, 367] width 5 height 103
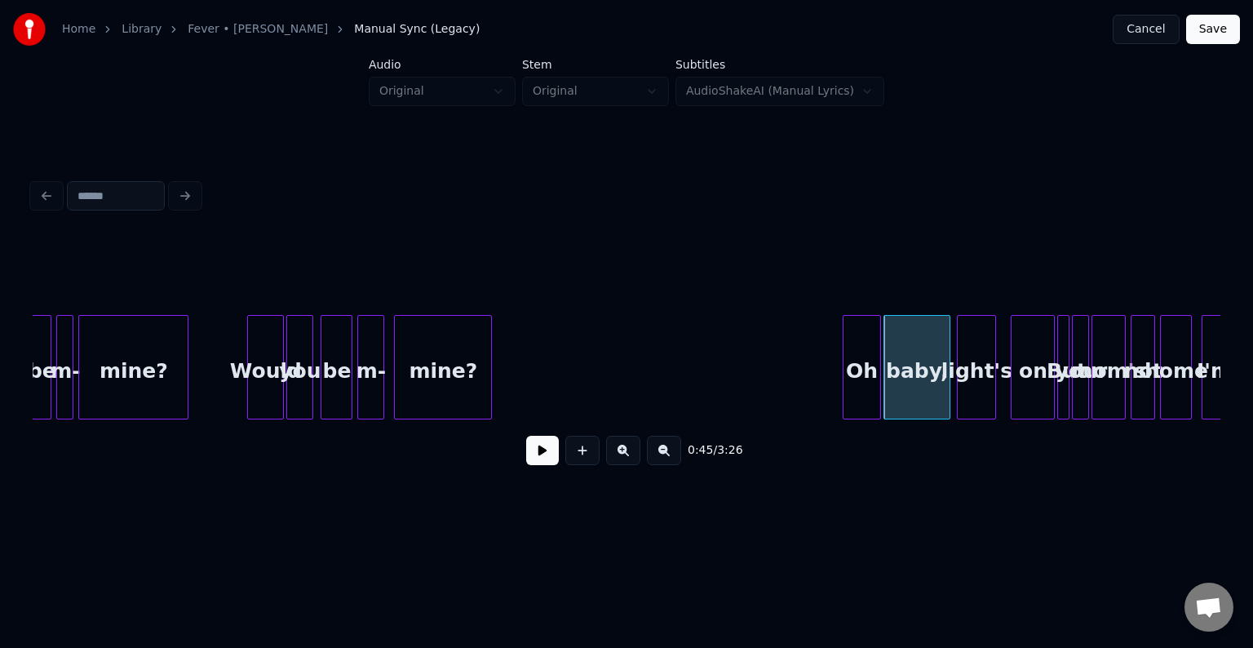
click at [533, 453] on button at bounding box center [542, 450] width 33 height 29
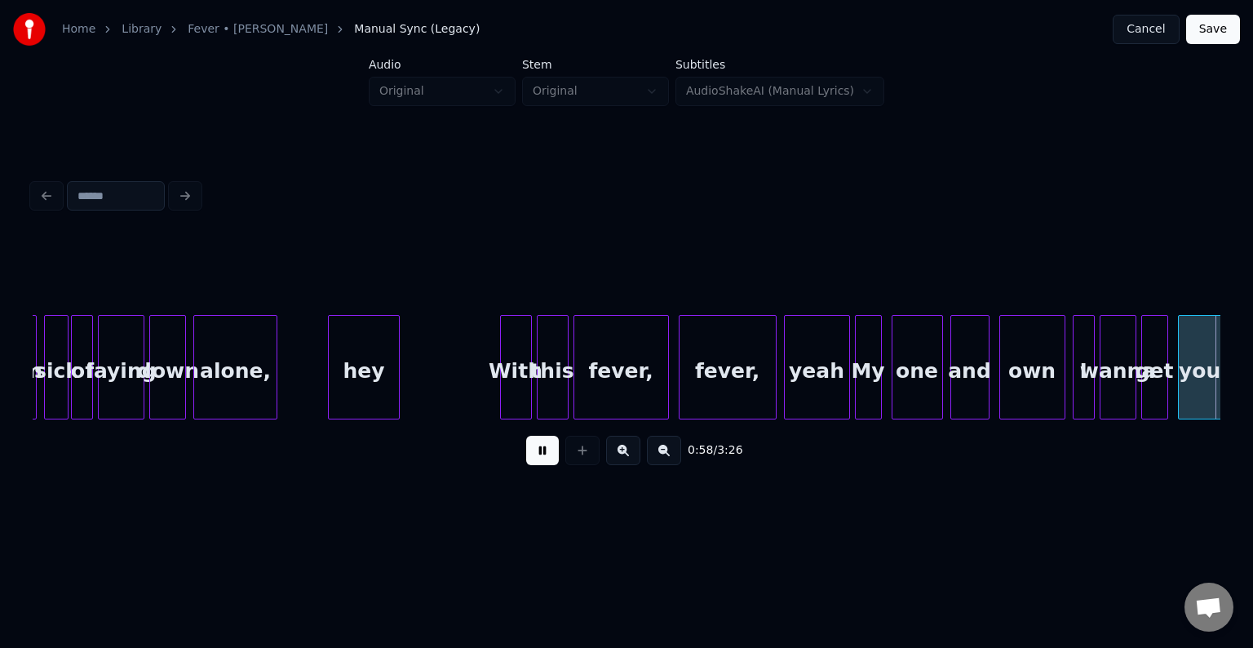
scroll to position [0, 7131]
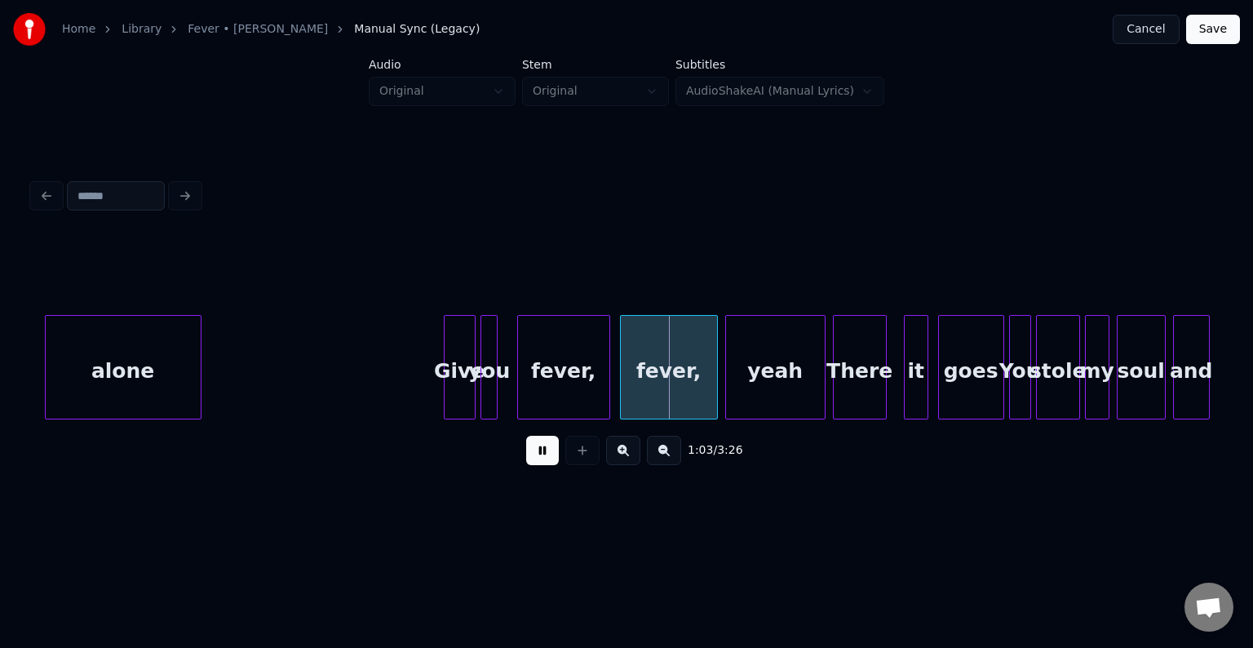
click at [533, 453] on button at bounding box center [542, 450] width 33 height 29
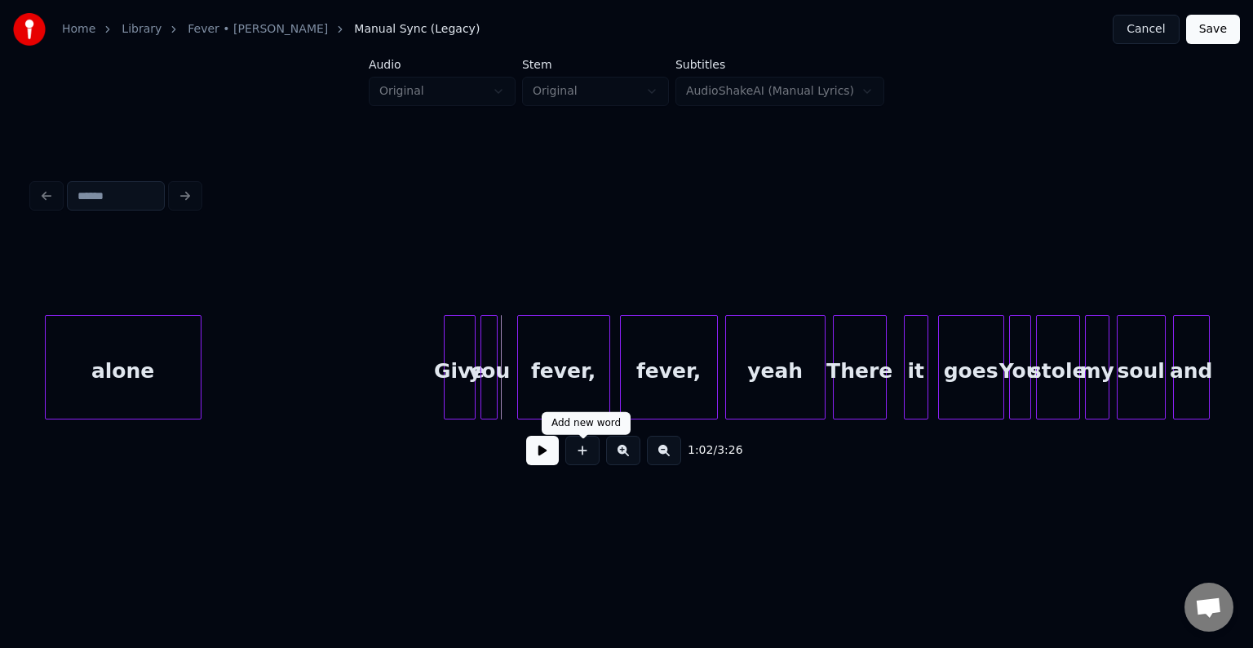
click at [574, 465] on button at bounding box center [582, 450] width 34 height 29
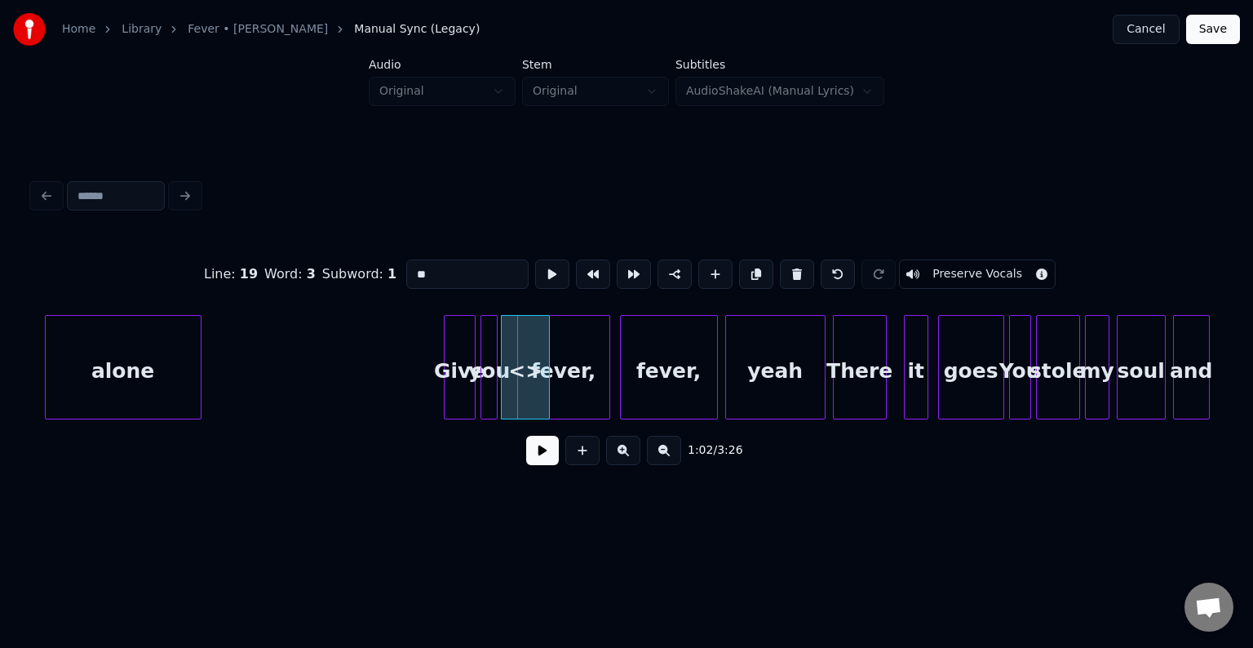
drag, startPoint x: 469, startPoint y: 275, endPoint x: 404, endPoint y: 274, distance: 65.3
click at [406, 274] on input "**" at bounding box center [467, 273] width 122 height 29
click at [511, 403] on div at bounding box center [509, 367] width 5 height 103
type input "*"
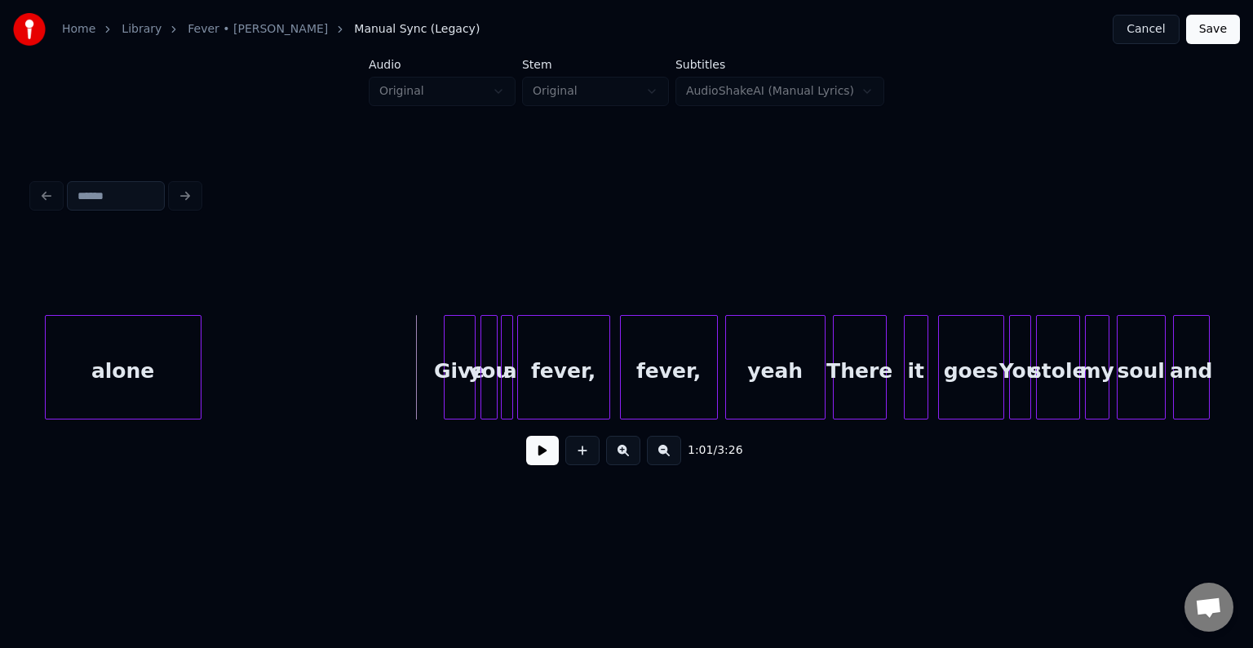
click at [530, 462] on button at bounding box center [542, 450] width 33 height 29
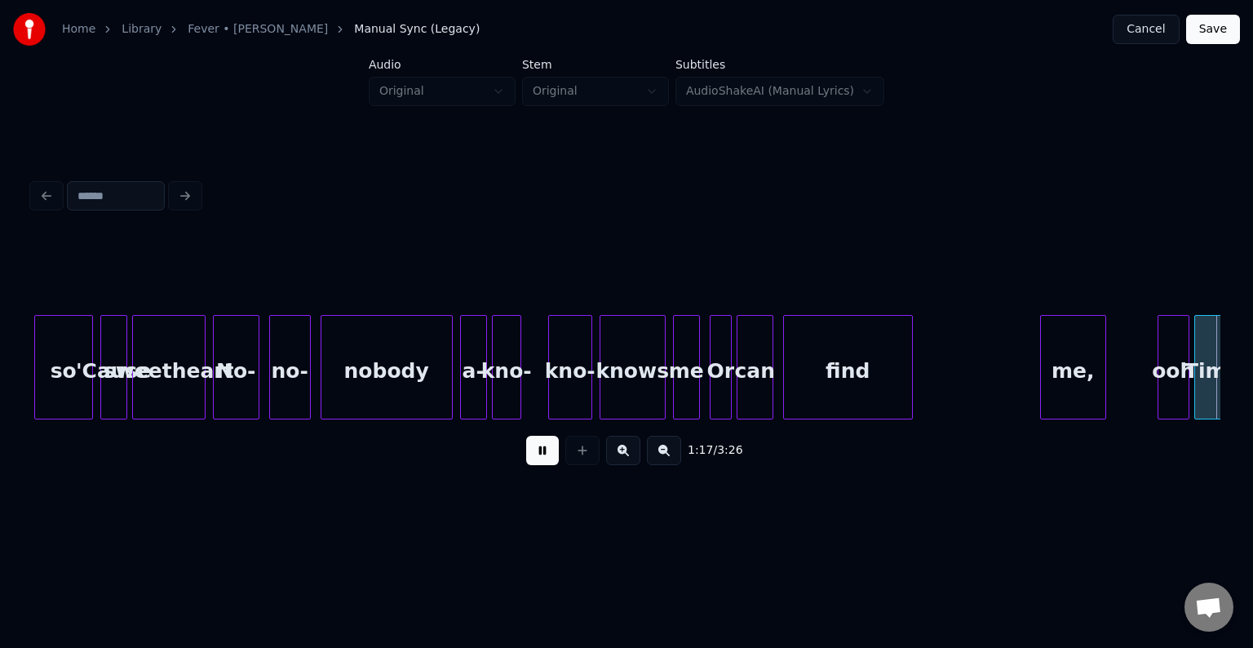
scroll to position [0, 9507]
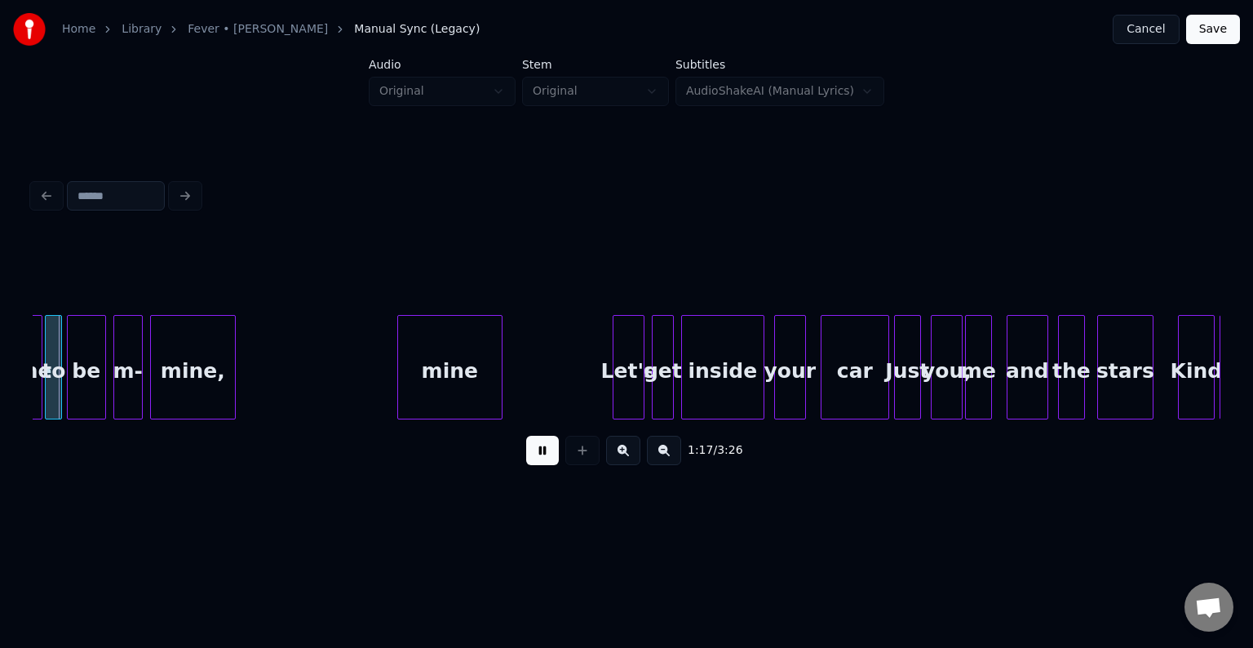
click at [530, 462] on button at bounding box center [542, 450] width 33 height 29
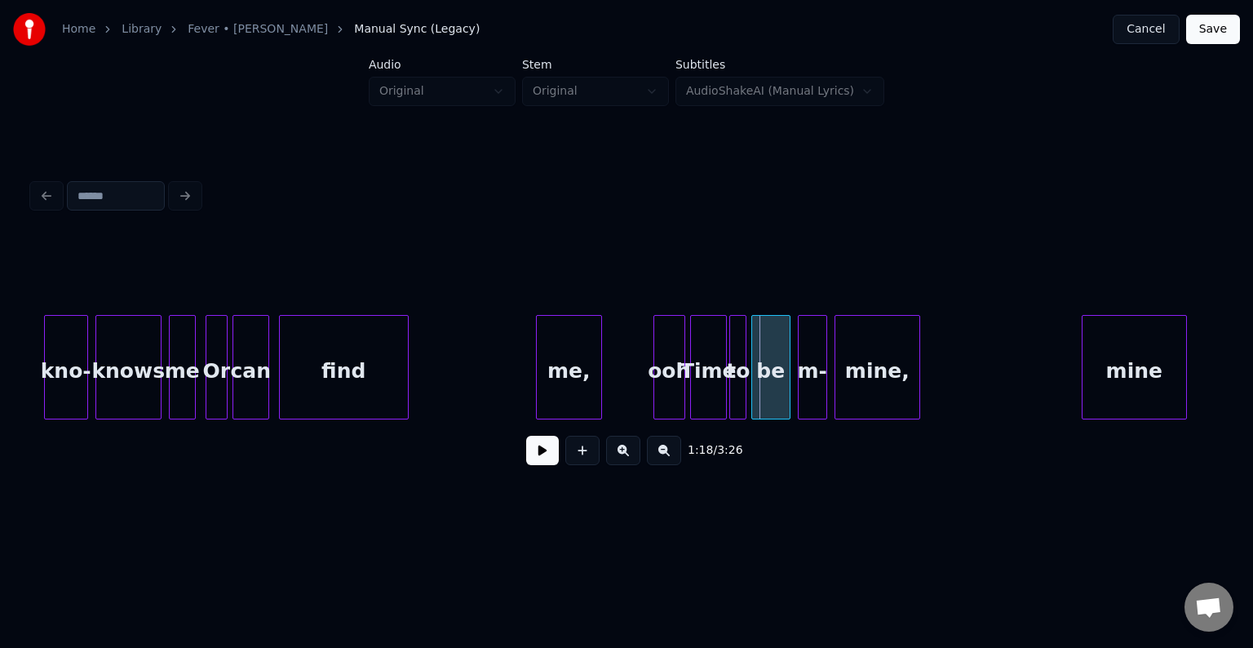
scroll to position [0, 8822]
click at [484, 388] on div at bounding box center [485, 367] width 5 height 103
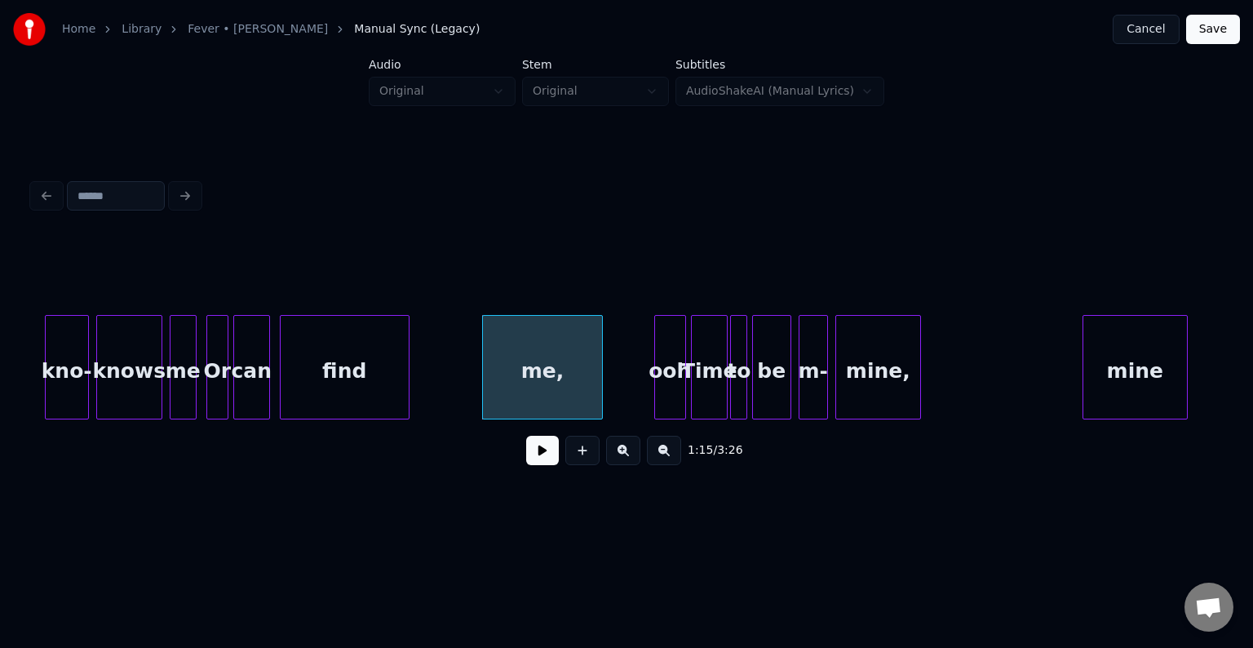
click at [545, 465] on button at bounding box center [542, 450] width 33 height 29
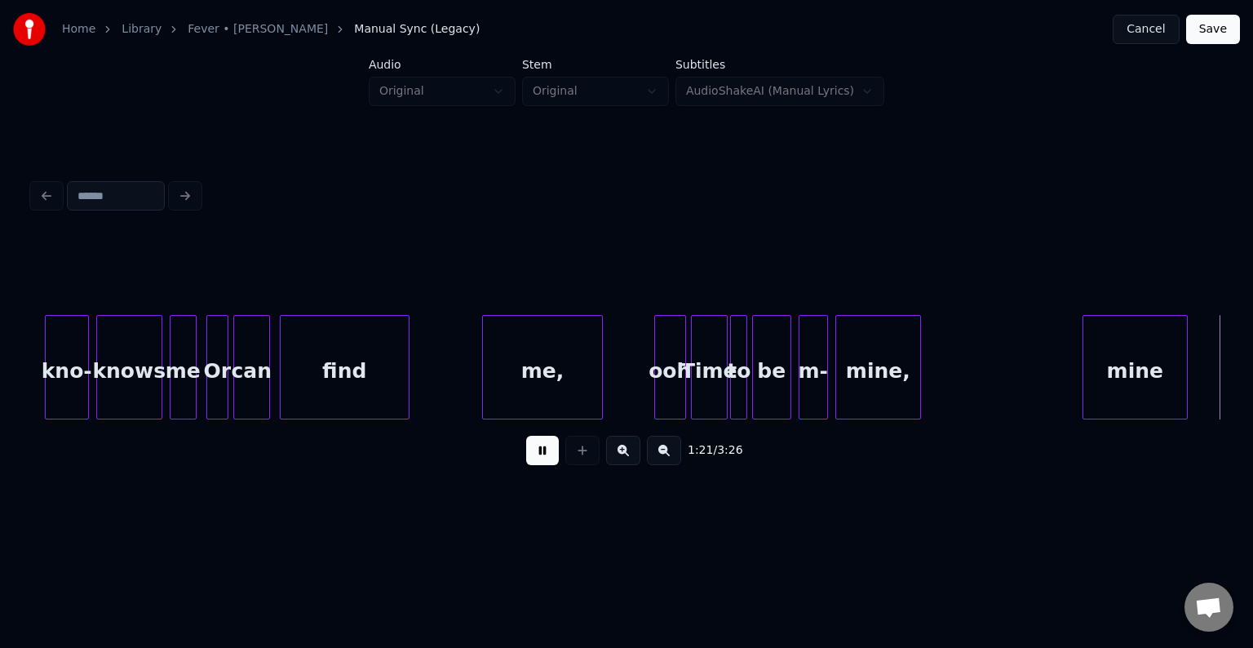
scroll to position [0, 10010]
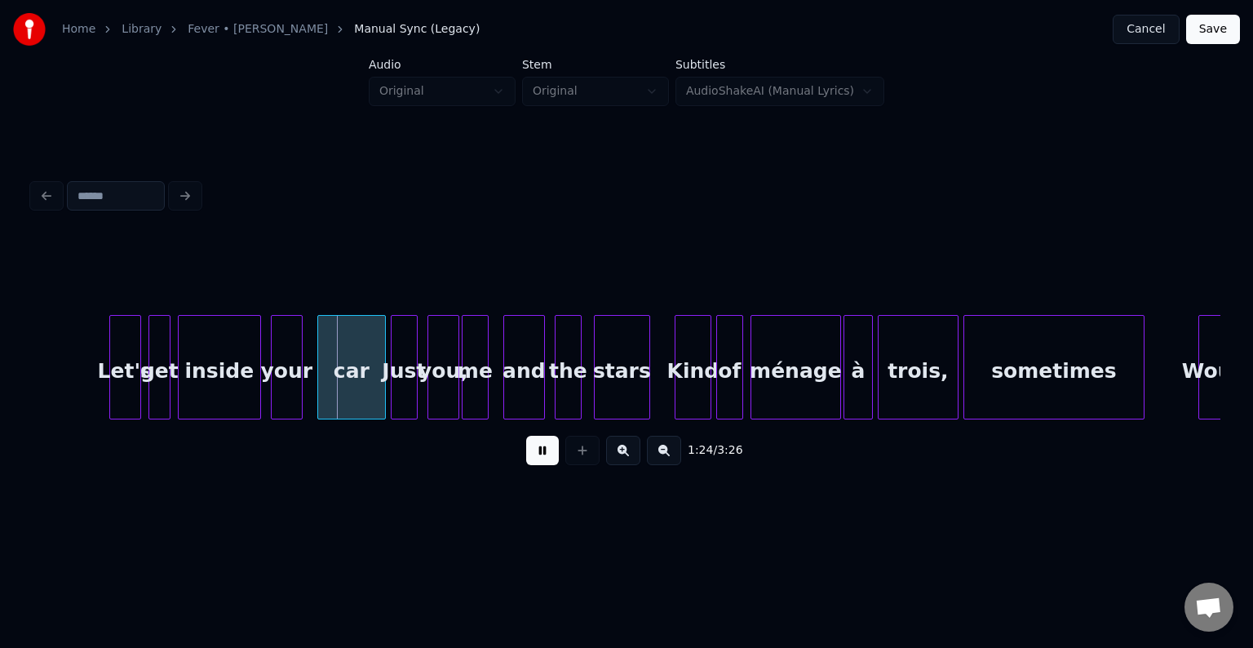
click at [545, 465] on button at bounding box center [542, 450] width 33 height 29
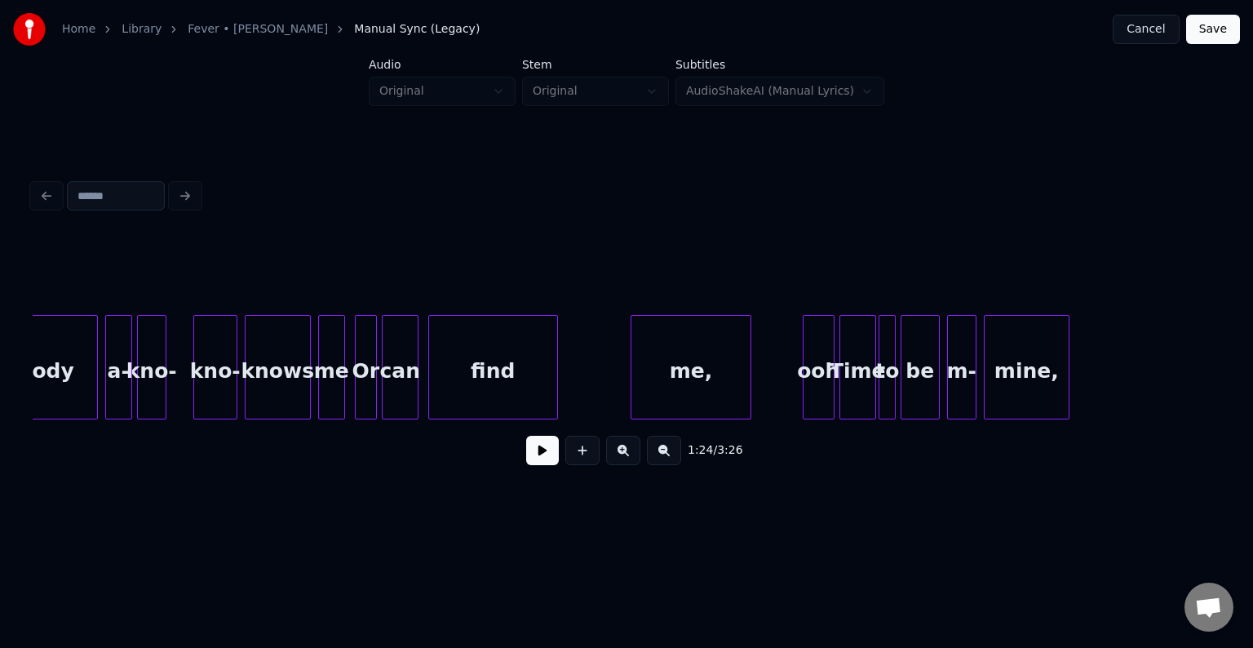
scroll to position [0, 8672]
click at [451, 339] on div "find" at bounding box center [494, 371] width 128 height 111
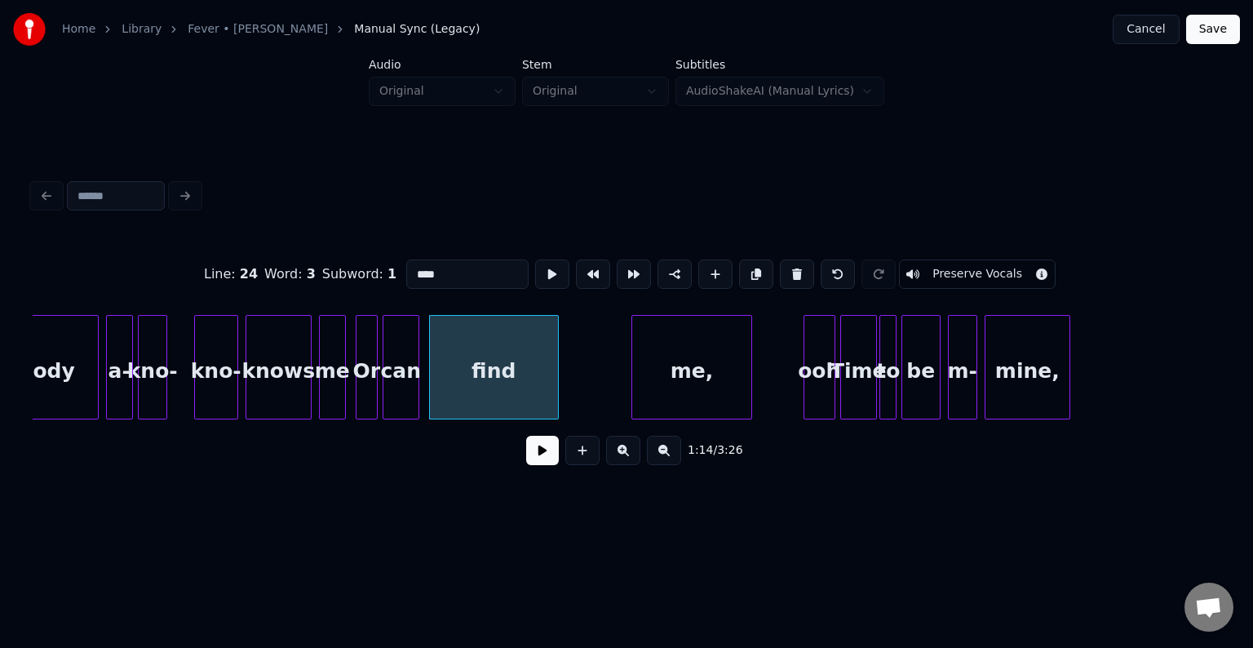
click at [527, 465] on button at bounding box center [542, 450] width 33 height 29
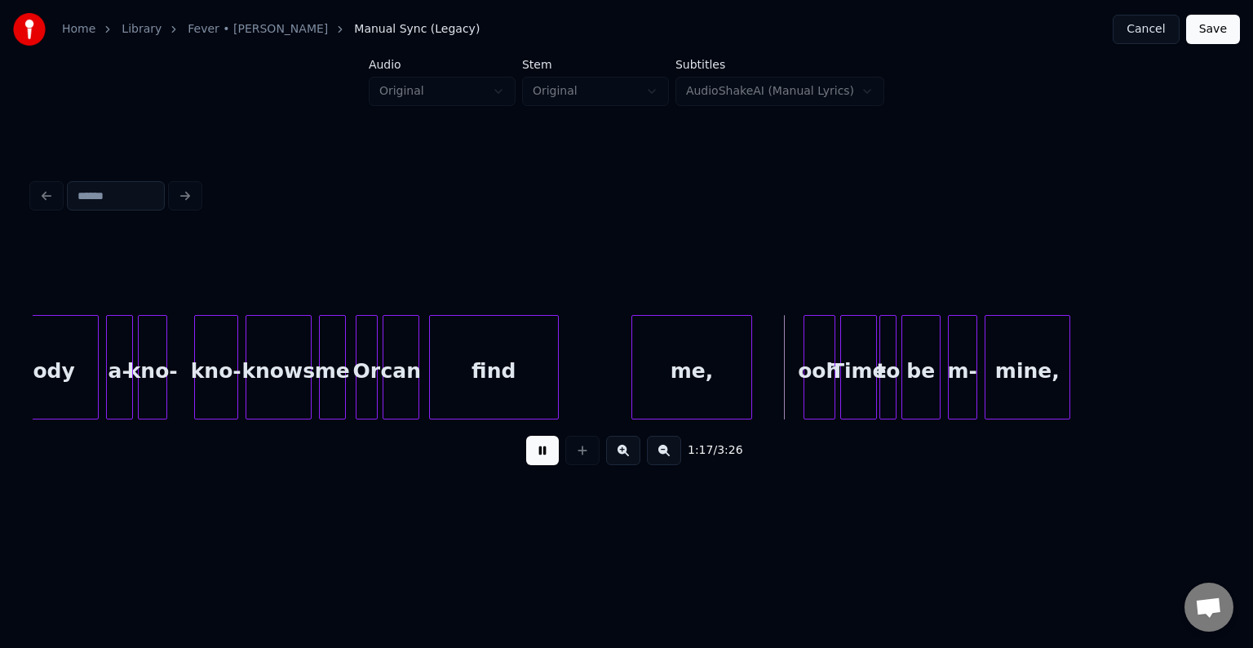
click at [527, 465] on button at bounding box center [542, 450] width 33 height 29
click at [461, 391] on div "find" at bounding box center [494, 371] width 128 height 111
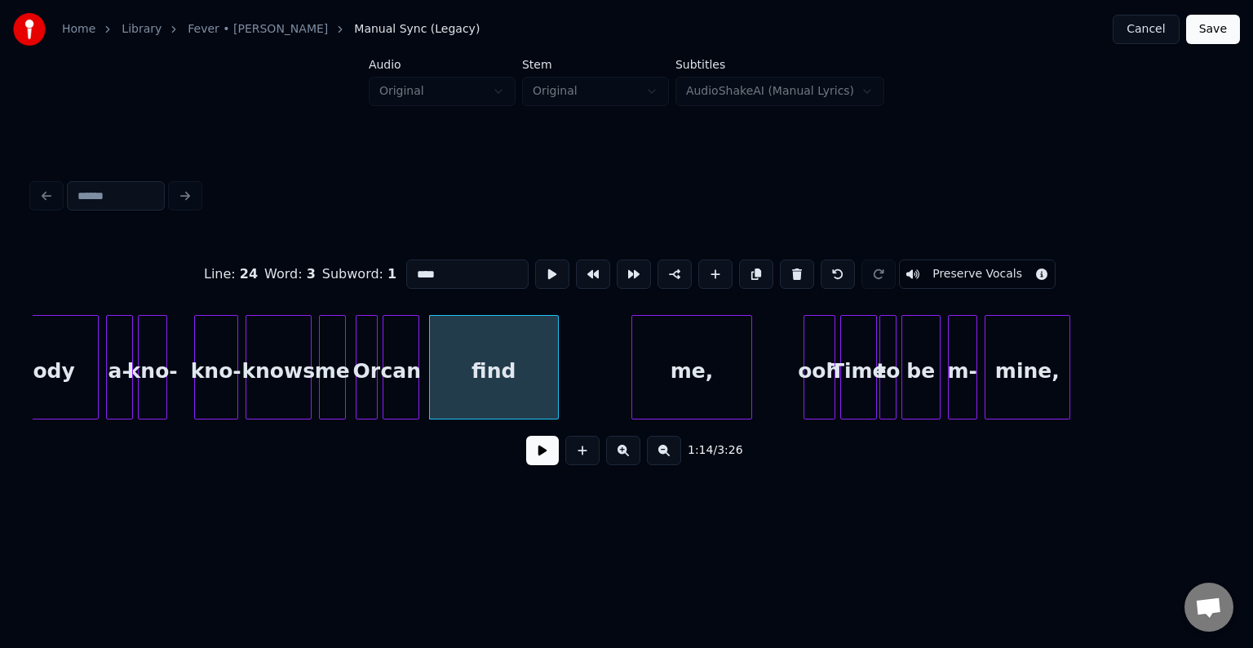
click at [532, 454] on button at bounding box center [542, 450] width 33 height 29
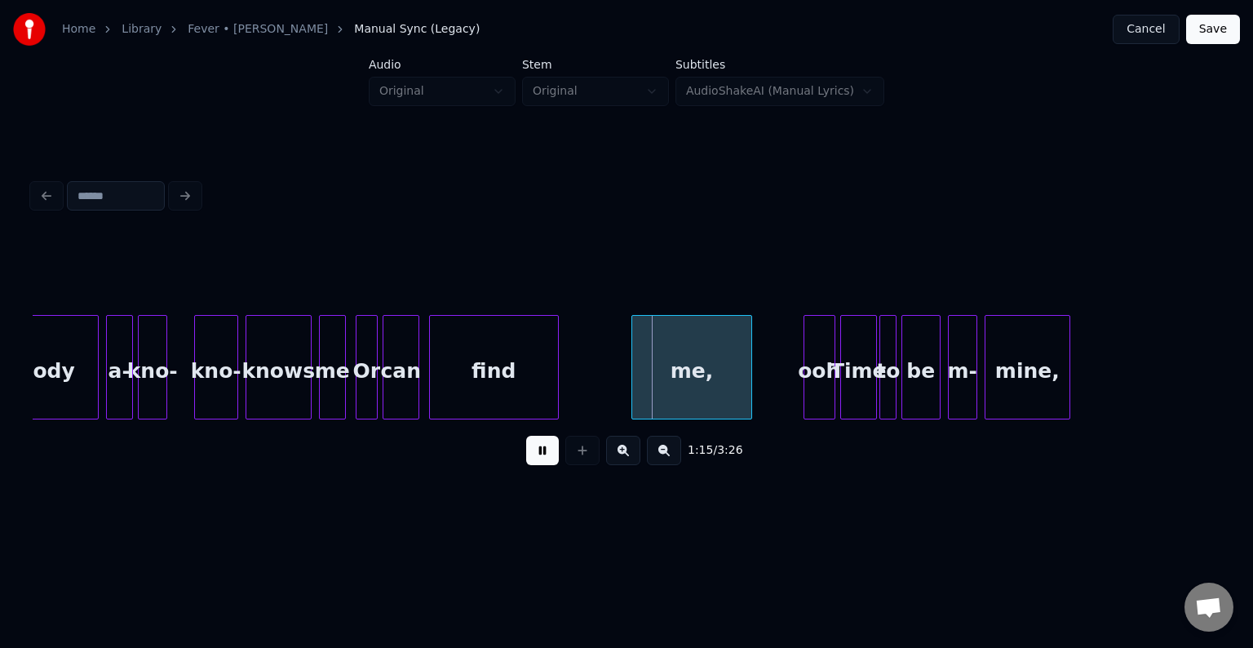
click at [532, 454] on button at bounding box center [542, 450] width 33 height 29
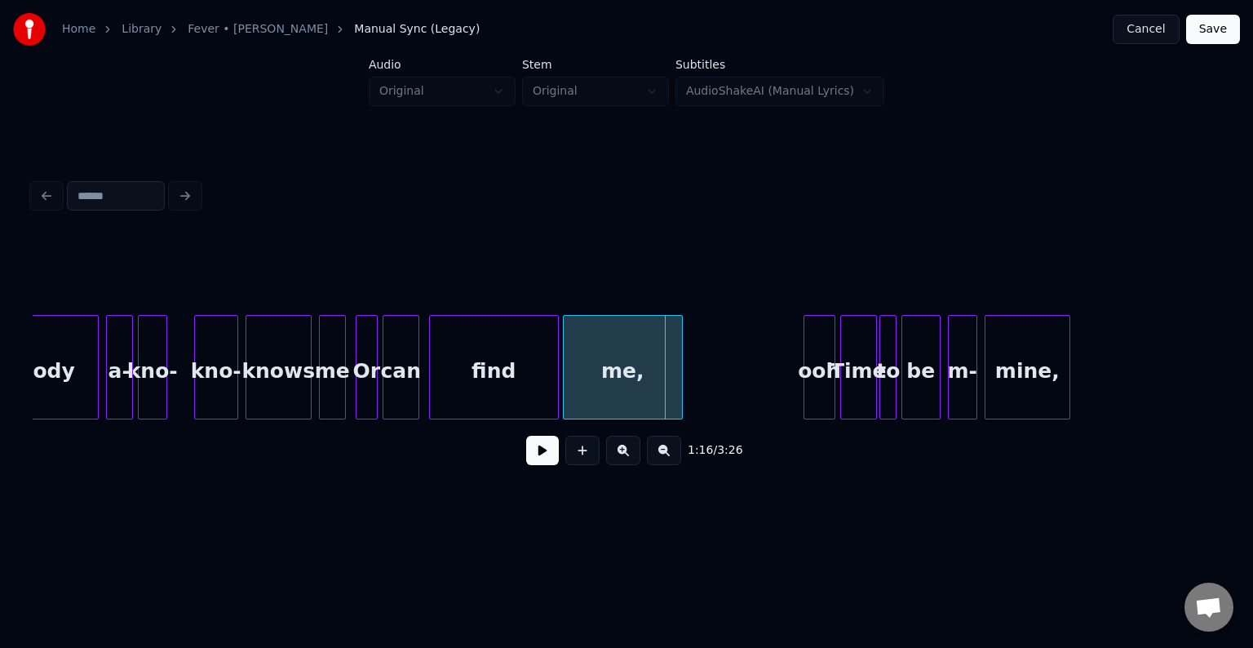
click at [591, 385] on div "me," at bounding box center [623, 371] width 118 height 111
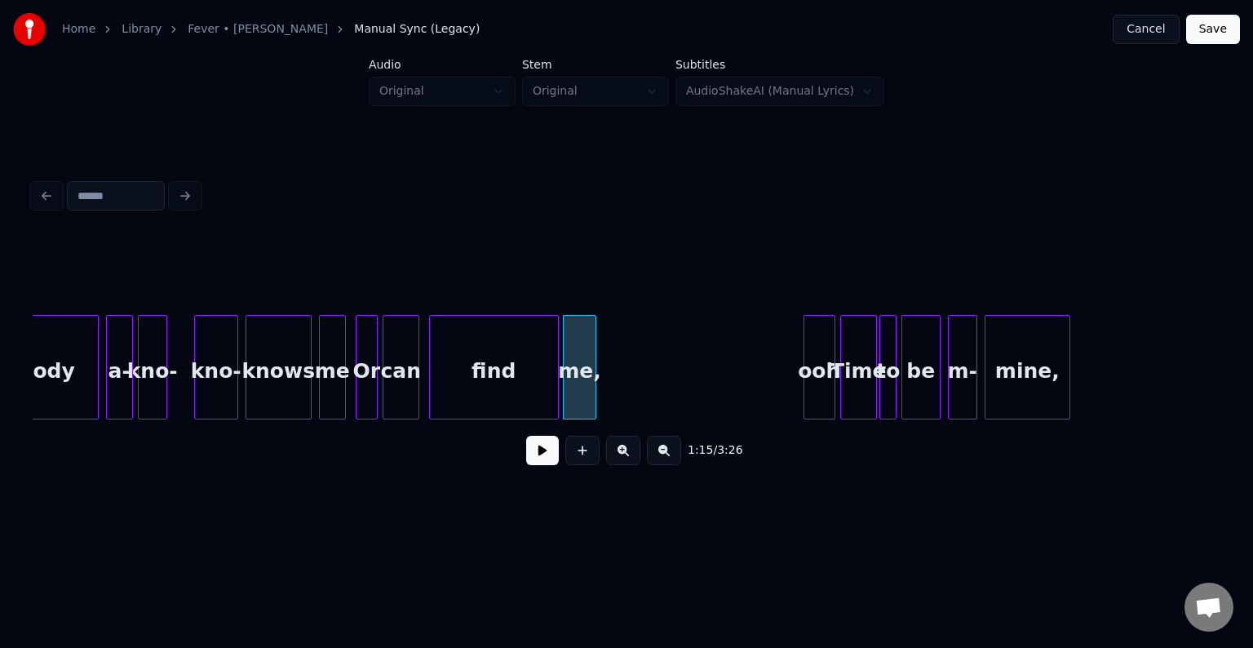
click at [592, 391] on div at bounding box center [592, 367] width 5 height 103
click at [484, 379] on div "find" at bounding box center [494, 371] width 128 height 111
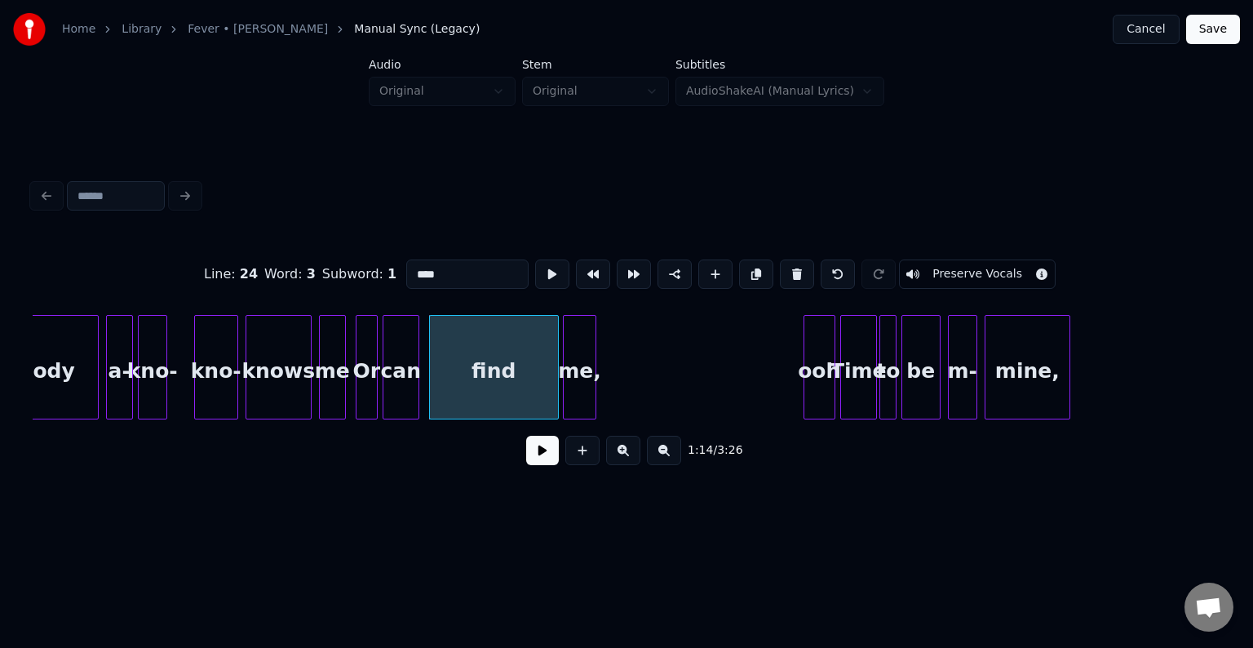
click at [534, 459] on button at bounding box center [542, 450] width 33 height 29
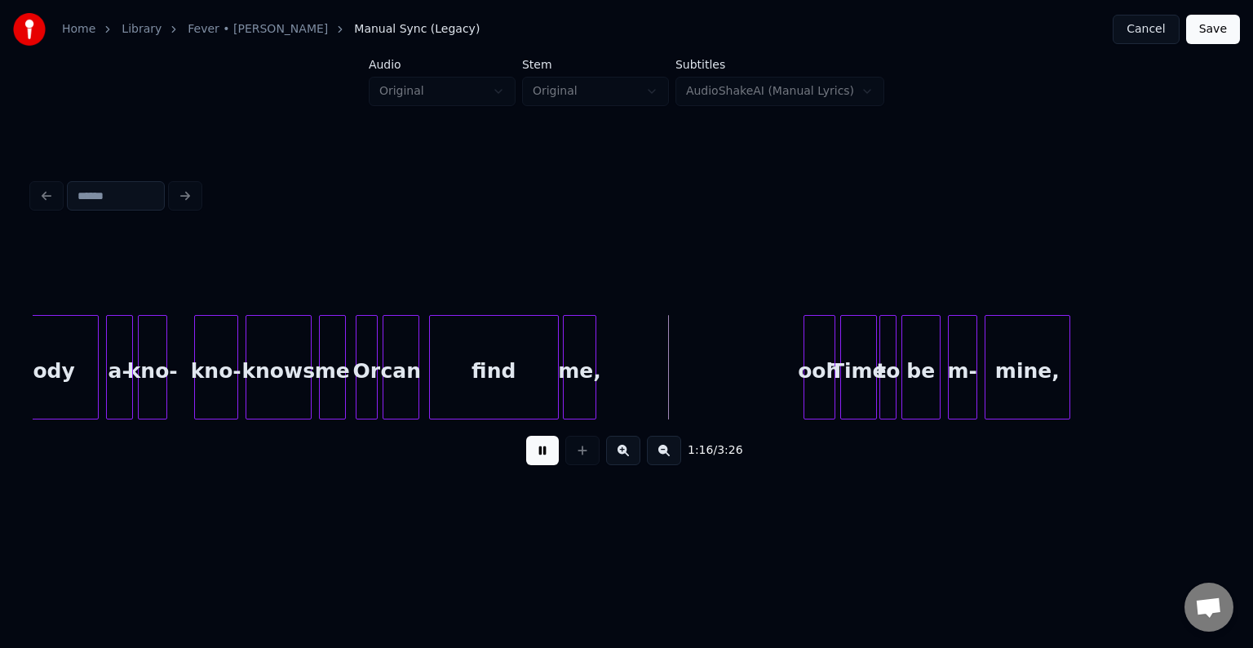
click at [534, 459] on button at bounding box center [542, 450] width 33 height 29
click at [497, 385] on div "find" at bounding box center [494, 371] width 128 height 111
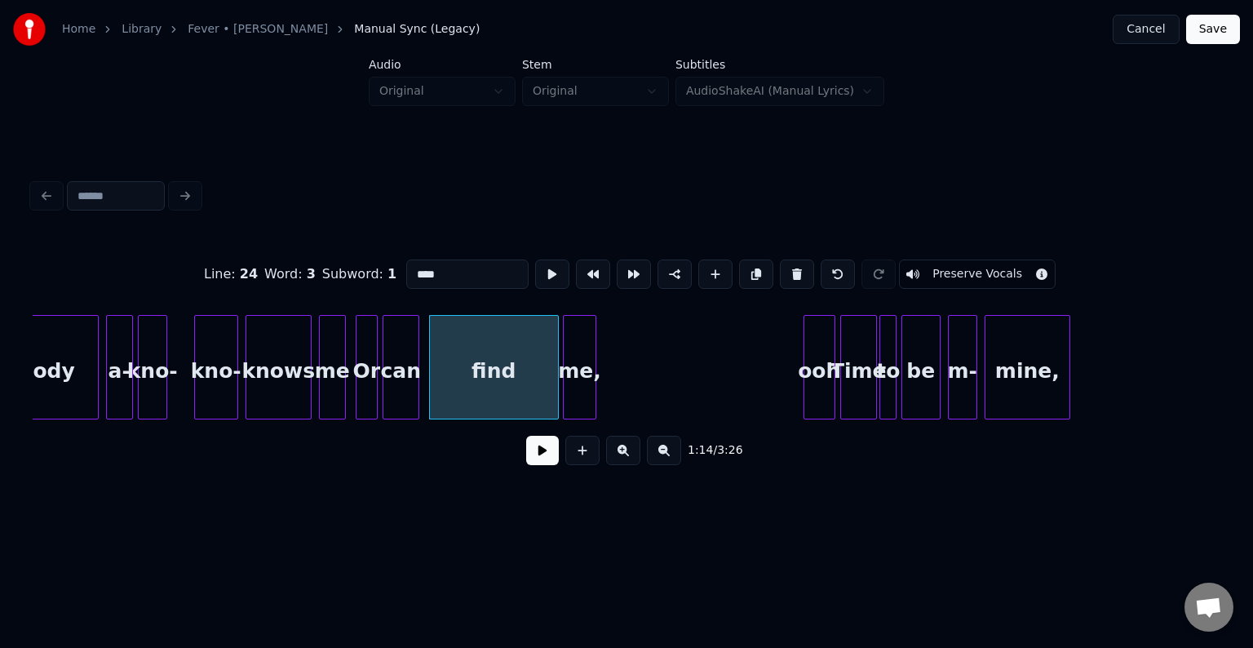
click at [534, 453] on button at bounding box center [542, 450] width 33 height 29
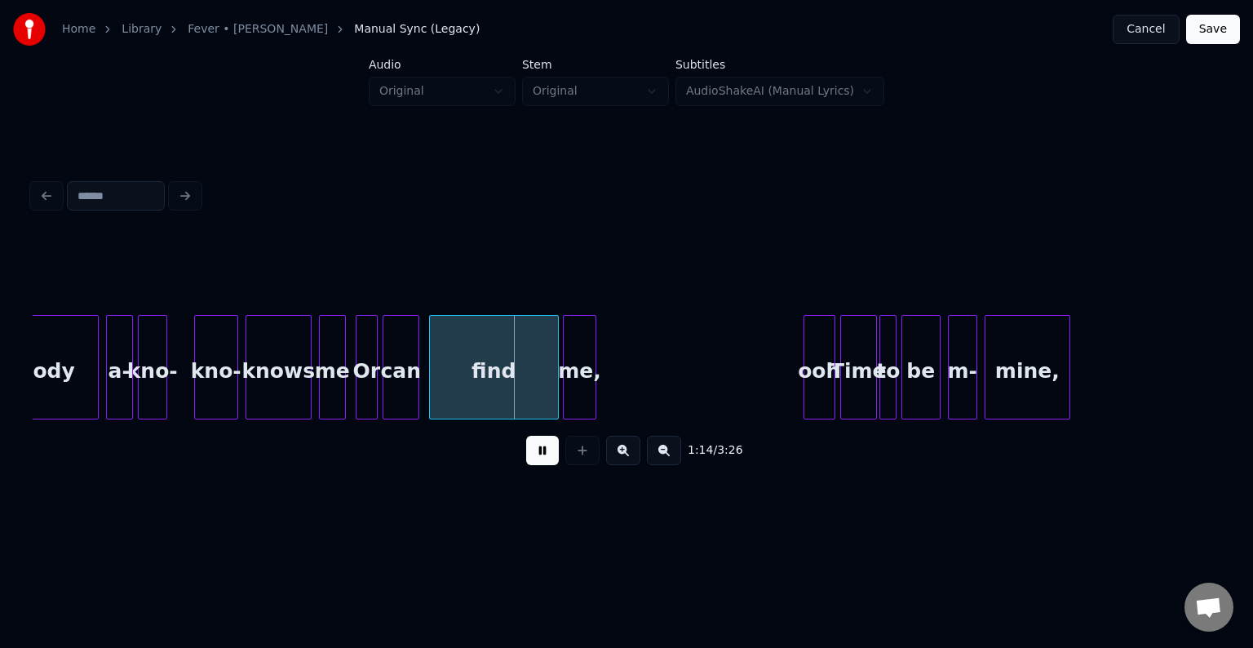
click at [534, 453] on button at bounding box center [542, 450] width 33 height 29
click at [535, 387] on div at bounding box center [535, 367] width 5 height 103
click at [563, 391] on div "me," at bounding box center [580, 367] width 34 height 104
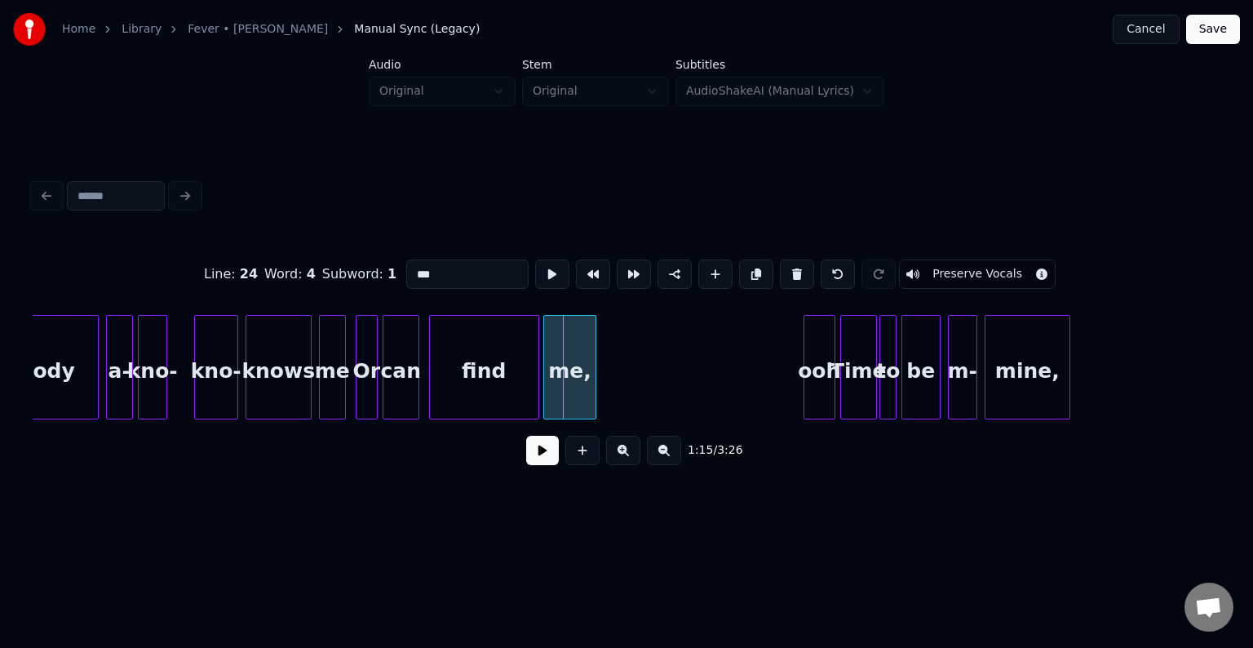
click at [544, 389] on div at bounding box center [546, 367] width 5 height 103
click at [508, 393] on div "find" at bounding box center [484, 371] width 108 height 111
type input "****"
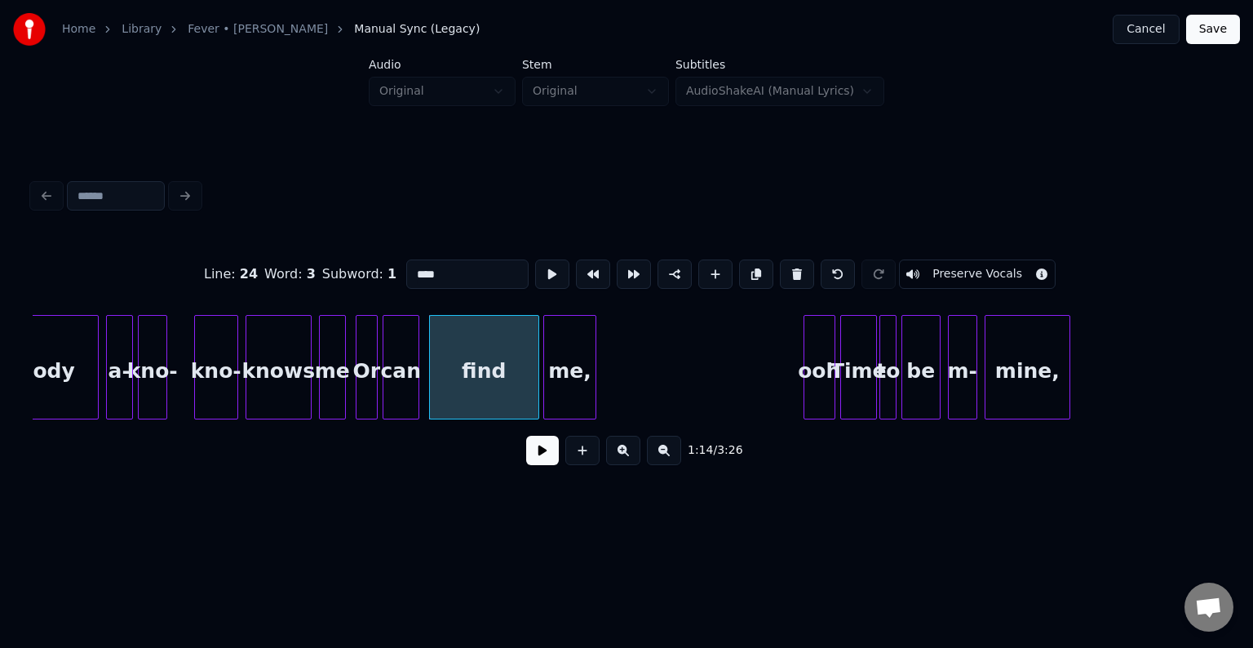
click at [550, 465] on button at bounding box center [542, 450] width 33 height 29
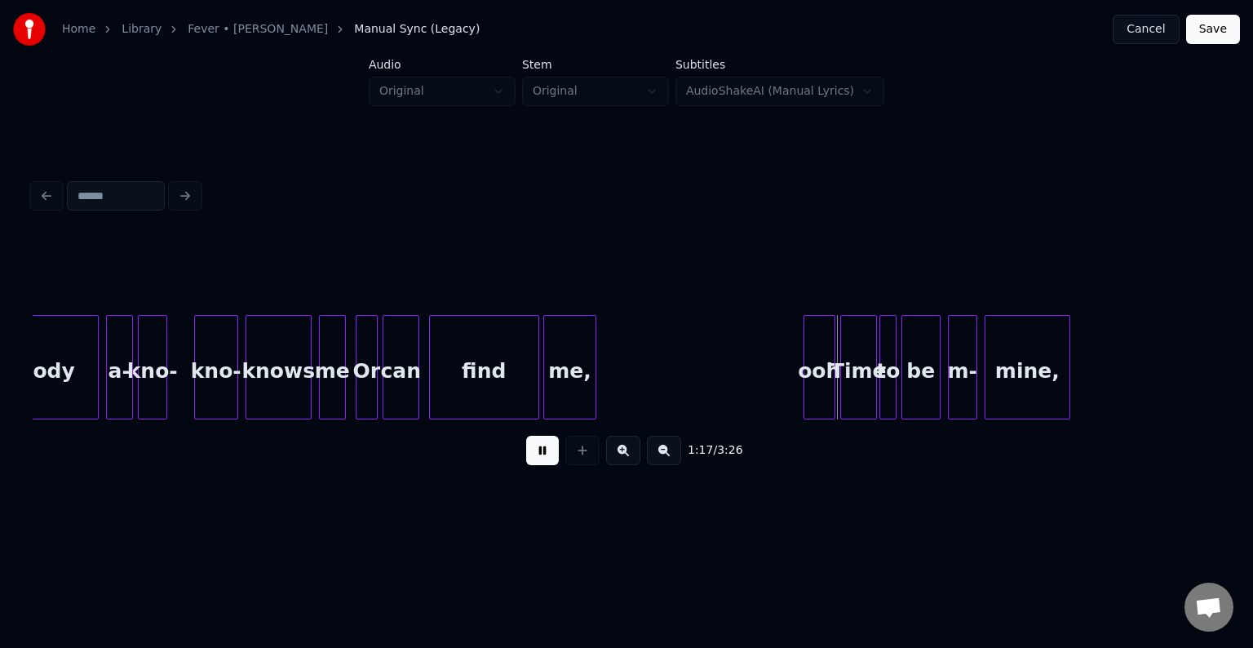
click at [550, 465] on button at bounding box center [542, 450] width 33 height 29
click at [574, 388] on div at bounding box center [575, 367] width 5 height 103
click at [545, 458] on button at bounding box center [542, 450] width 33 height 29
click at [469, 375] on div "find" at bounding box center [484, 371] width 108 height 111
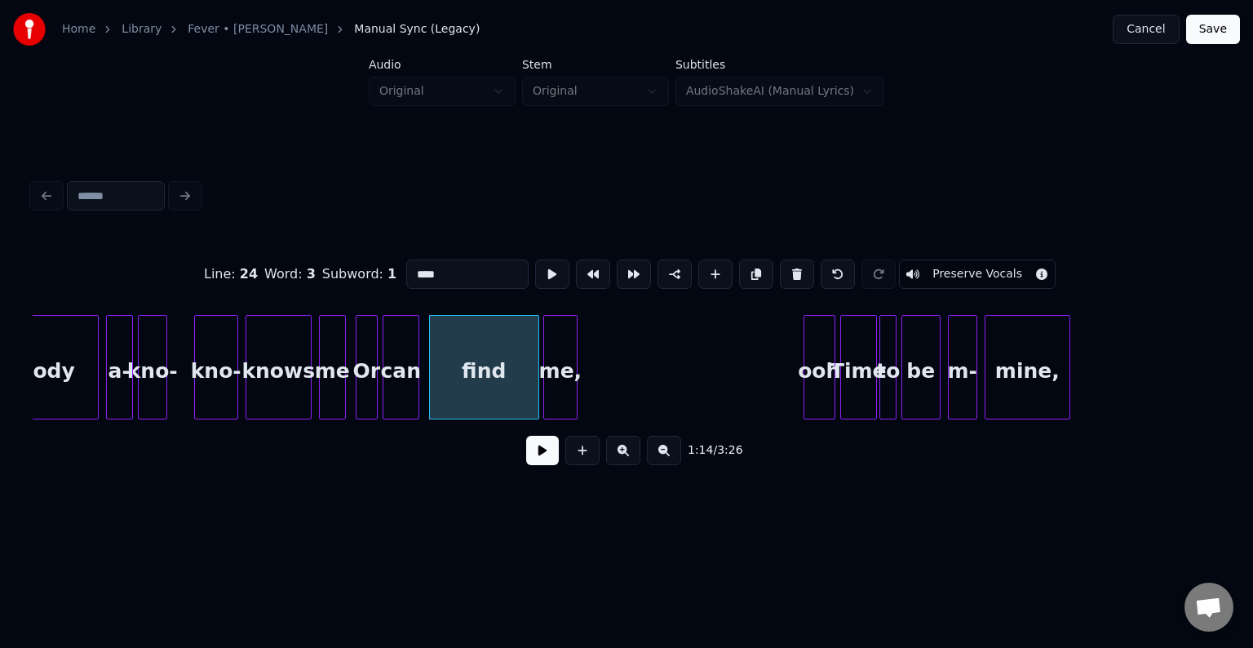
click at [546, 449] on button at bounding box center [542, 450] width 33 height 29
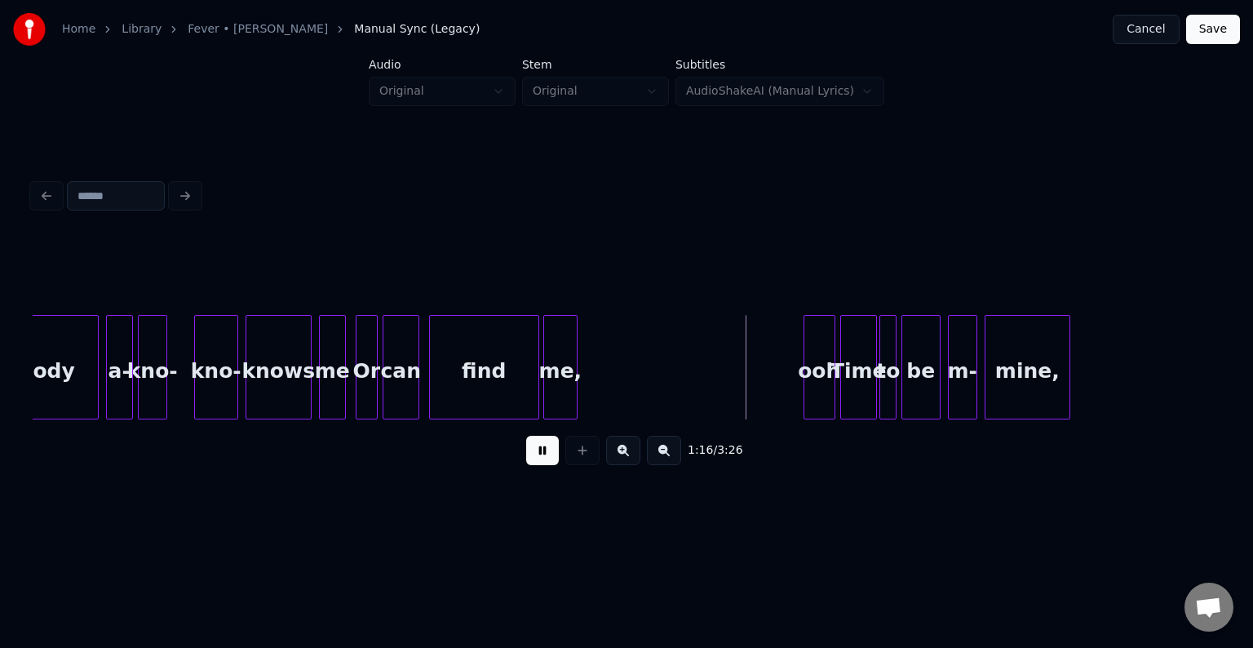
click at [509, 372] on div "find" at bounding box center [484, 371] width 108 height 111
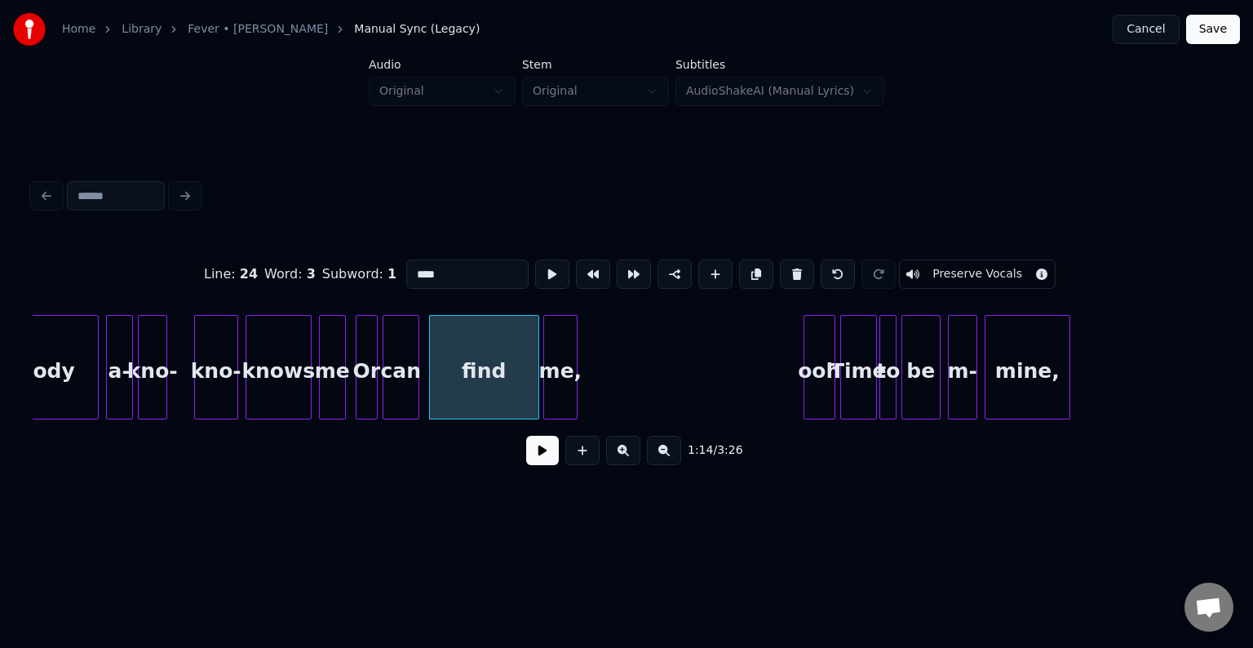
click at [504, 368] on div "find" at bounding box center [484, 371] width 108 height 111
click at [538, 445] on button at bounding box center [542, 450] width 33 height 29
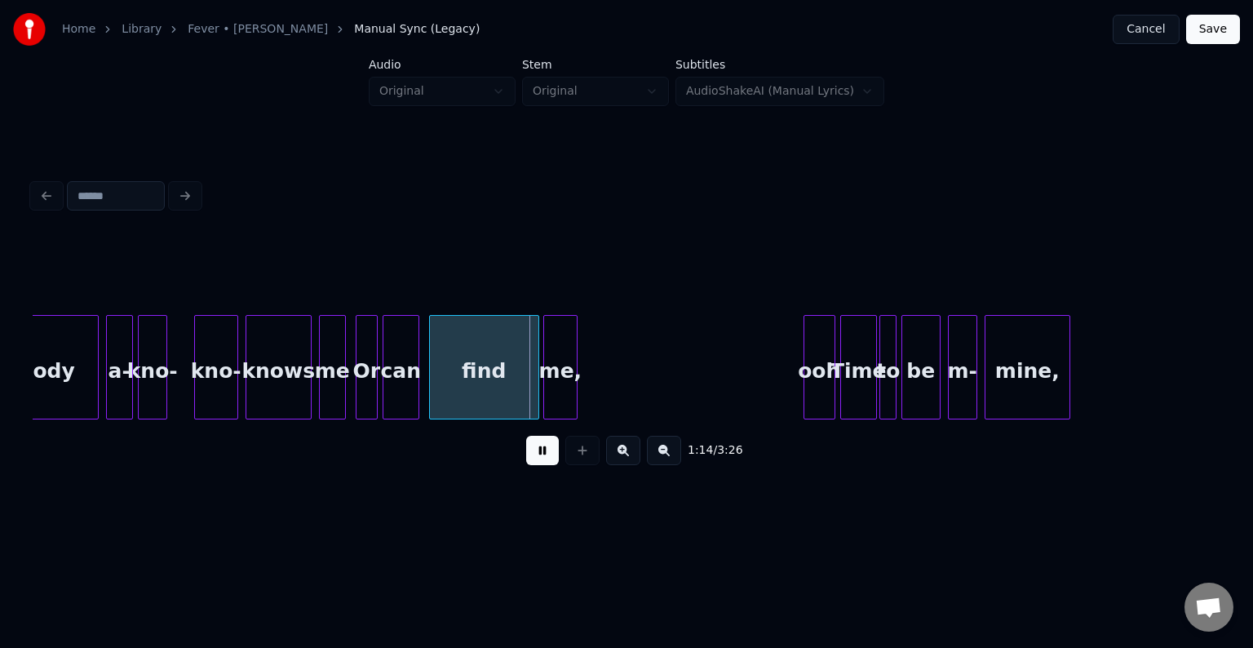
click at [538, 445] on button at bounding box center [542, 450] width 33 height 29
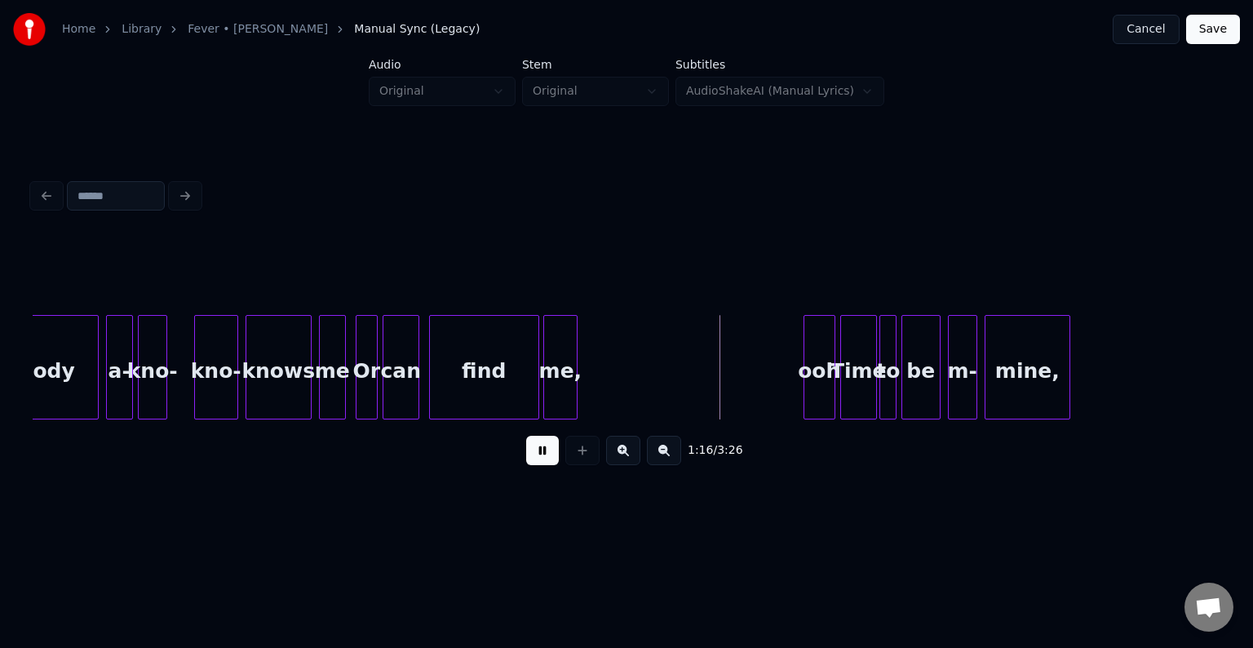
click at [545, 364] on div at bounding box center [546, 367] width 5 height 103
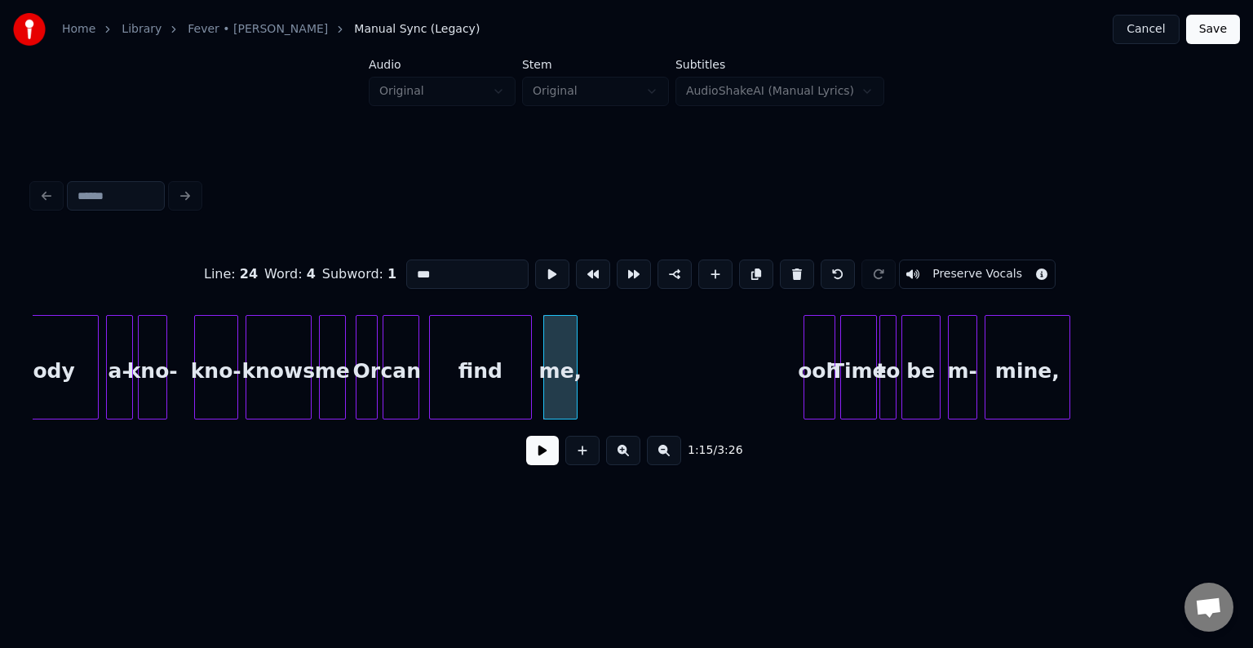
click at [527, 382] on div at bounding box center [528, 367] width 5 height 103
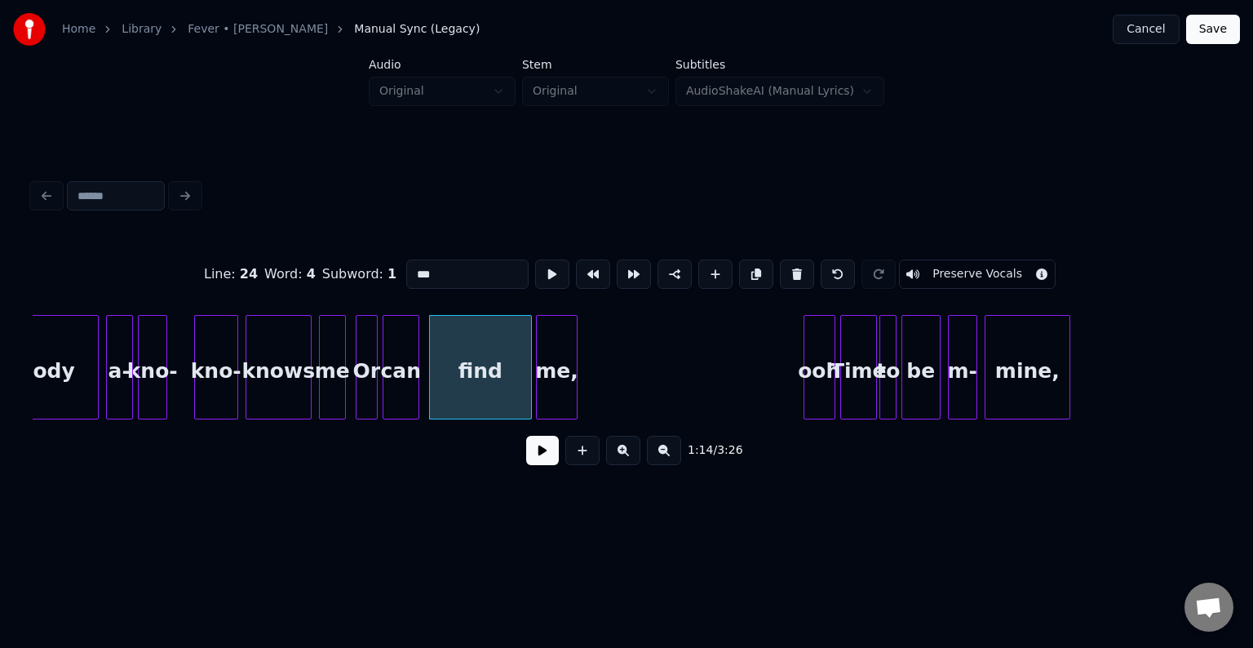
click at [537, 381] on div at bounding box center [539, 367] width 5 height 103
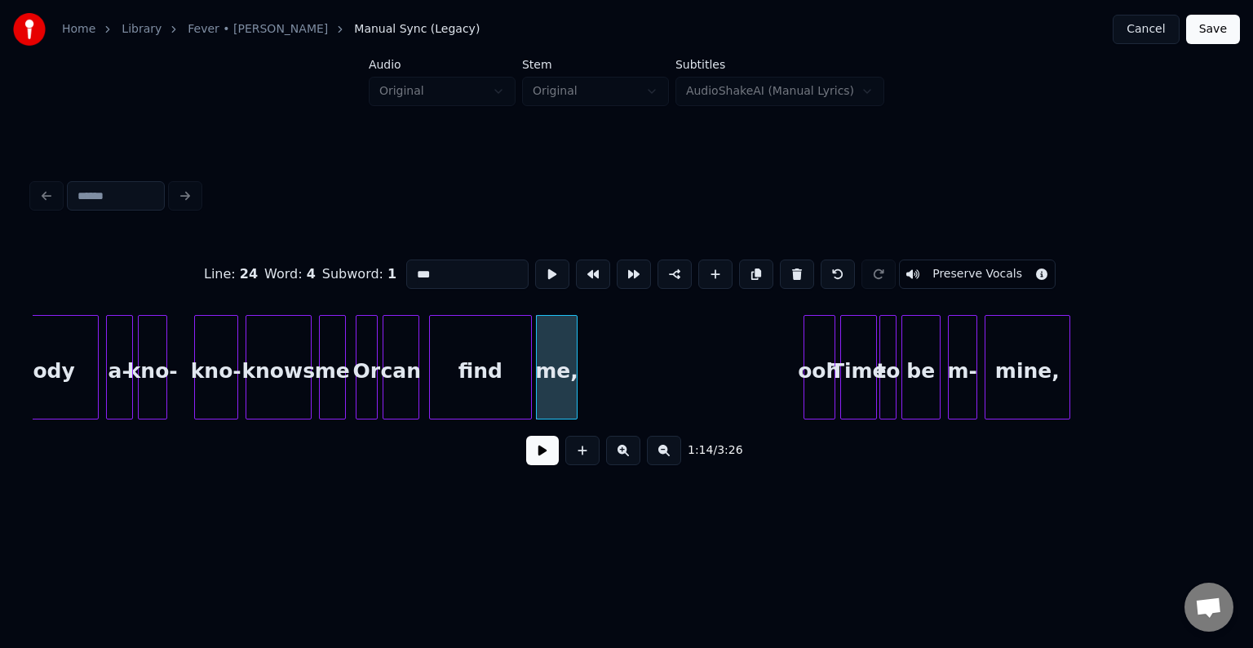
click at [526, 381] on div at bounding box center [528, 367] width 5 height 103
type input "****"
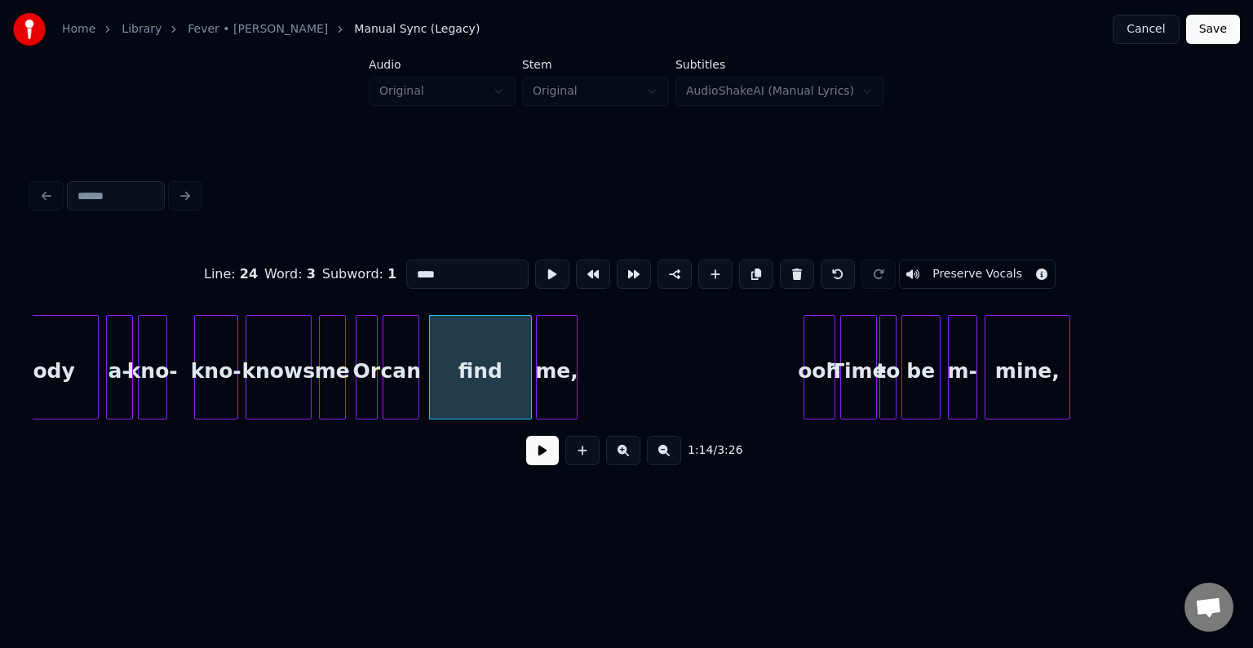
click at [544, 447] on button at bounding box center [542, 450] width 33 height 29
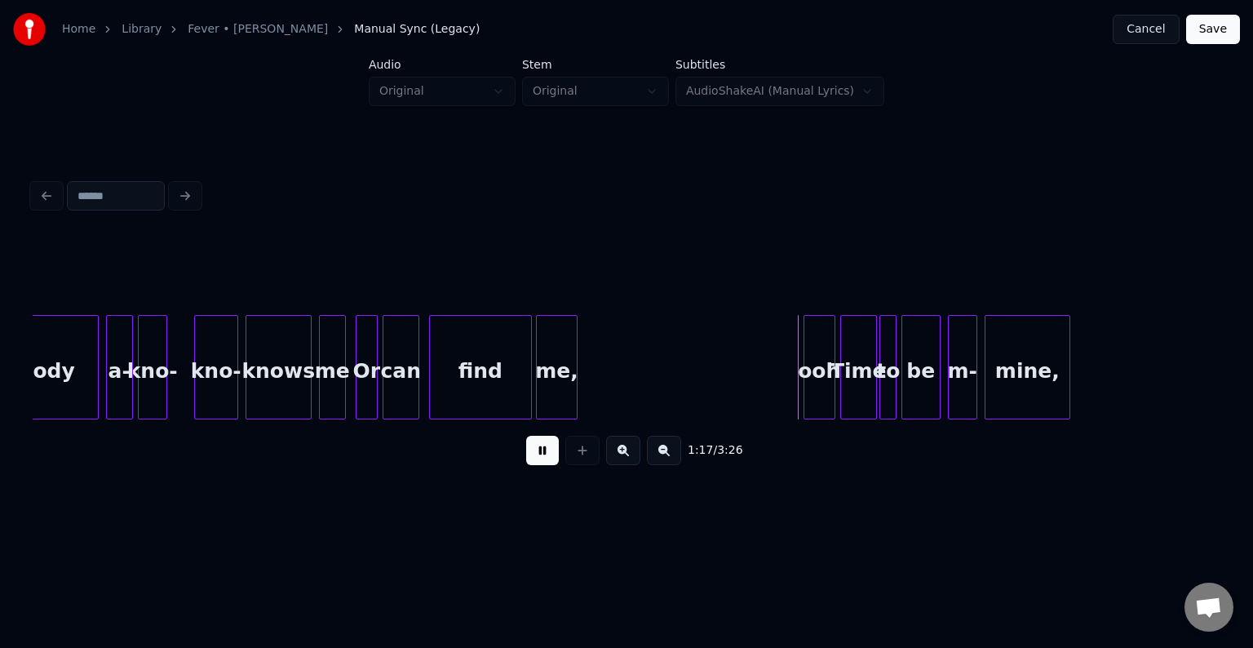
click at [544, 447] on button at bounding box center [542, 450] width 33 height 29
click at [645, 409] on div "ooh" at bounding box center [640, 371] width 30 height 111
click at [654, 404] on div "ooh" at bounding box center [640, 367] width 32 height 104
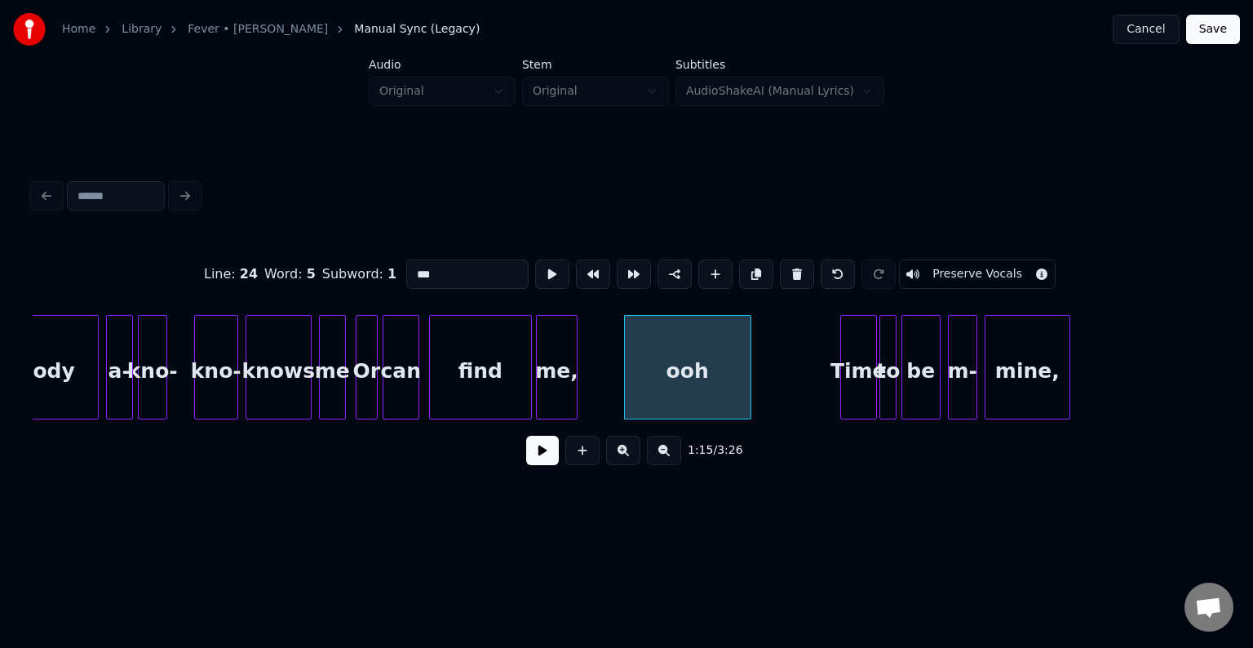
click at [745, 388] on div at bounding box center [747, 367] width 5 height 103
click at [541, 453] on button at bounding box center [542, 450] width 33 height 29
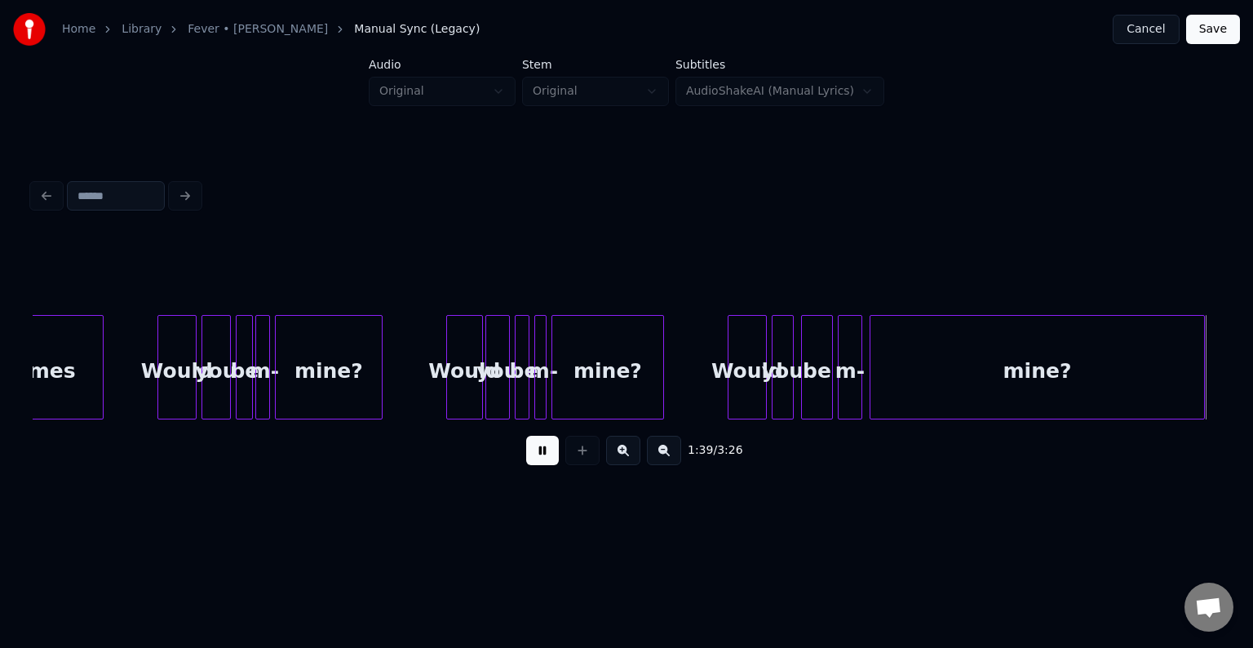
scroll to position [0, 12240]
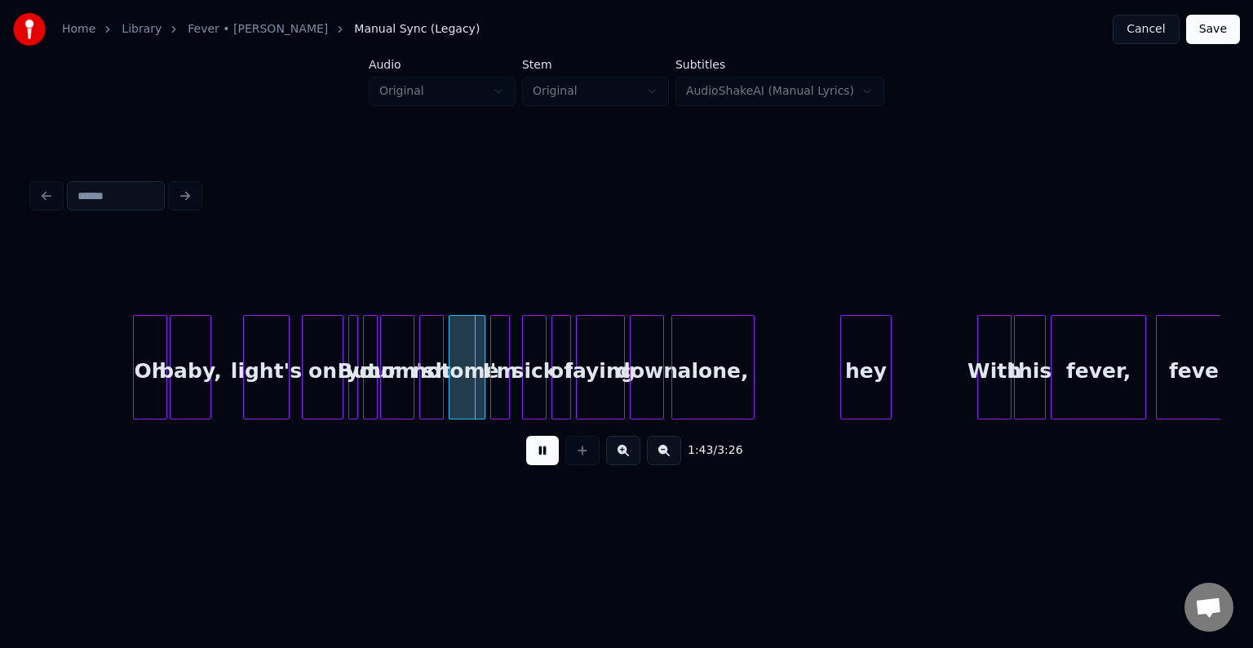
click at [541, 453] on button at bounding box center [542, 450] width 33 height 29
click at [91, 350] on div "Oh baby, light's on But your mom's not home I'm sick of laying down alone, hey …" at bounding box center [421, 367] width 25257 height 104
click at [542, 453] on button at bounding box center [542, 450] width 33 height 29
click at [232, 380] on div at bounding box center [233, 367] width 5 height 103
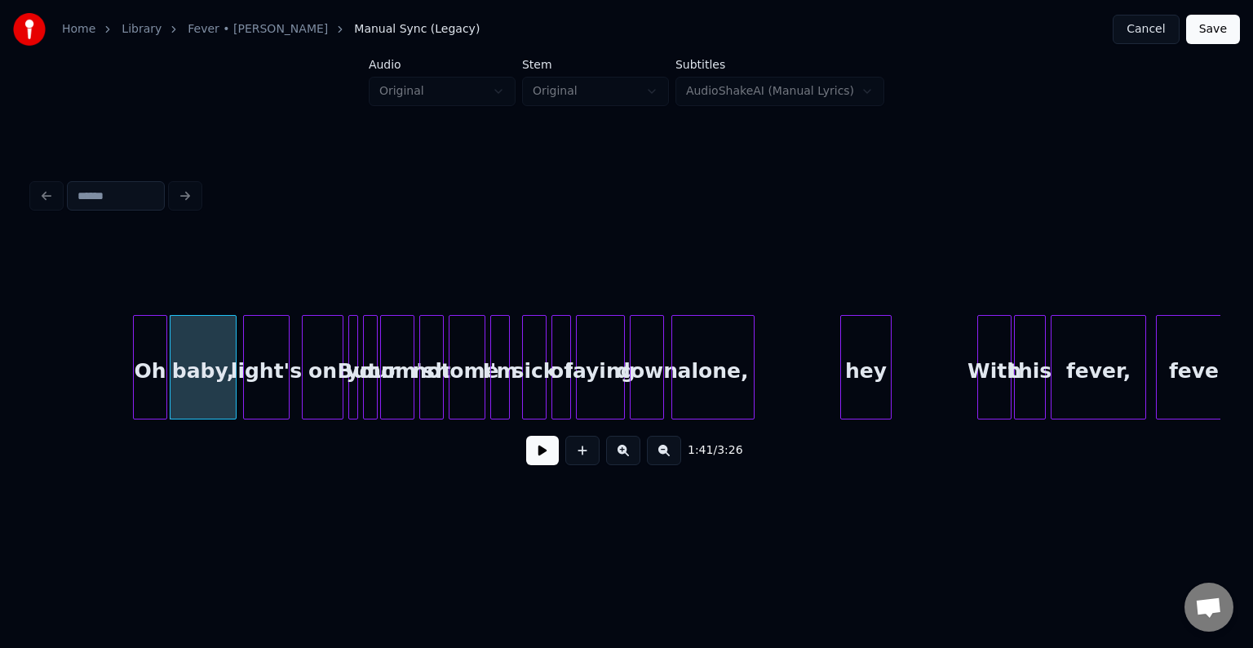
click at [535, 451] on button at bounding box center [542, 450] width 33 height 29
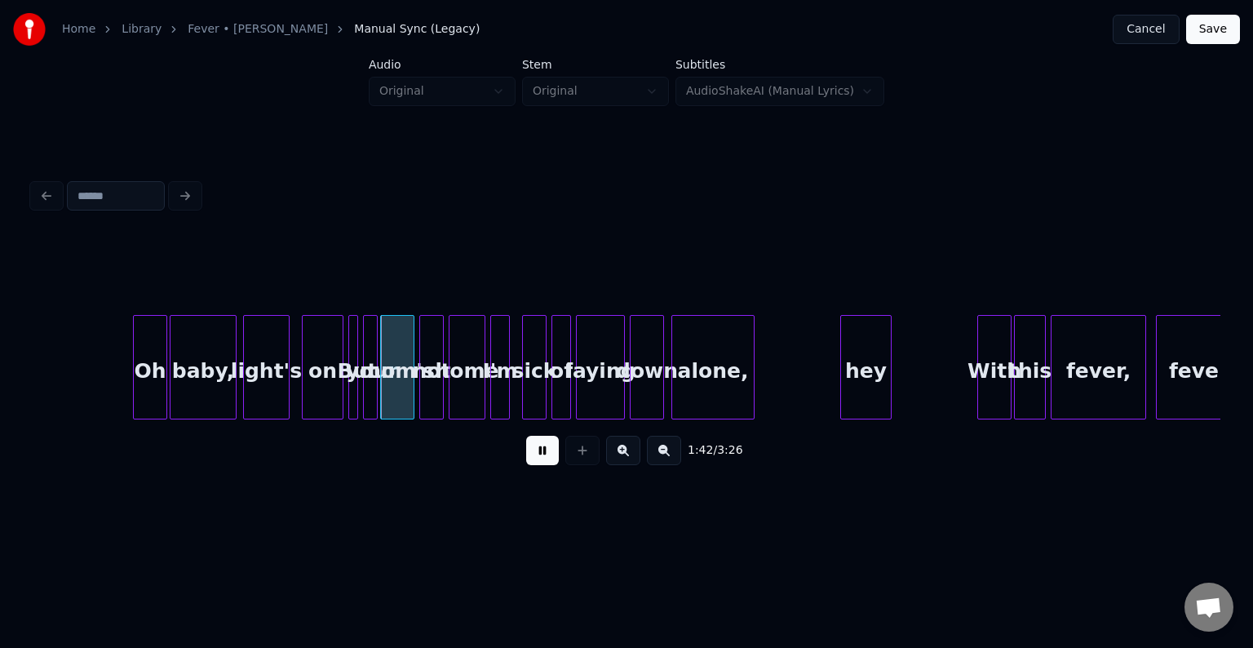
click at [535, 451] on button at bounding box center [542, 450] width 33 height 29
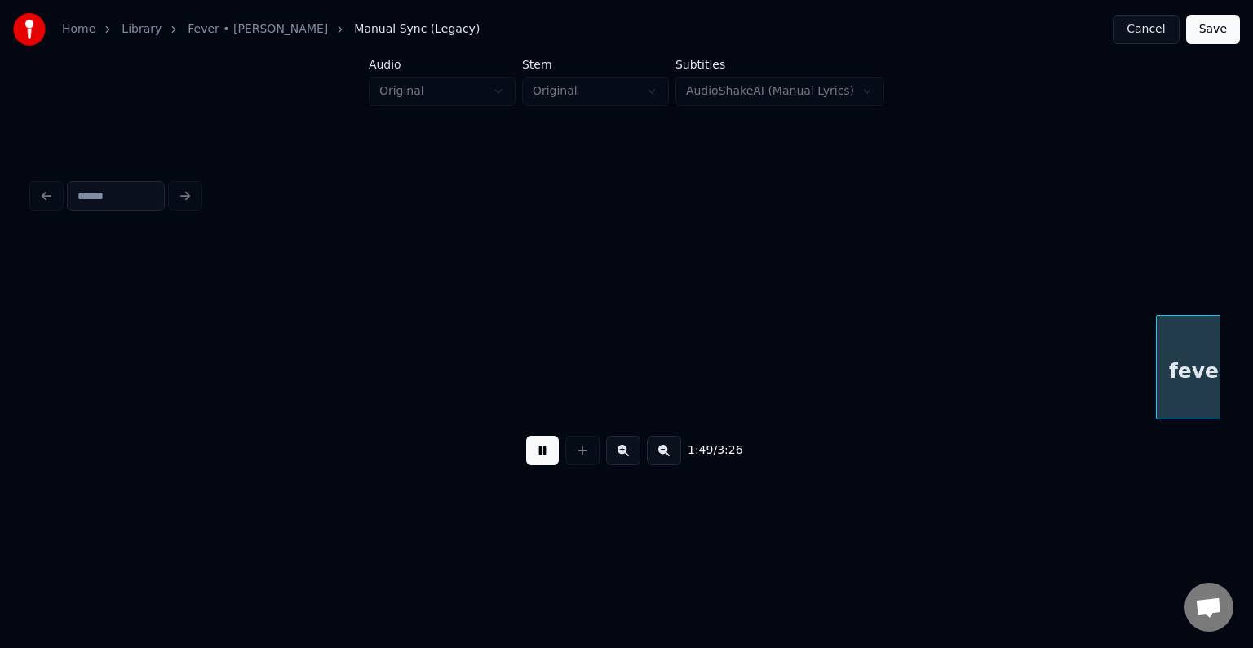
scroll to position [0, 13427]
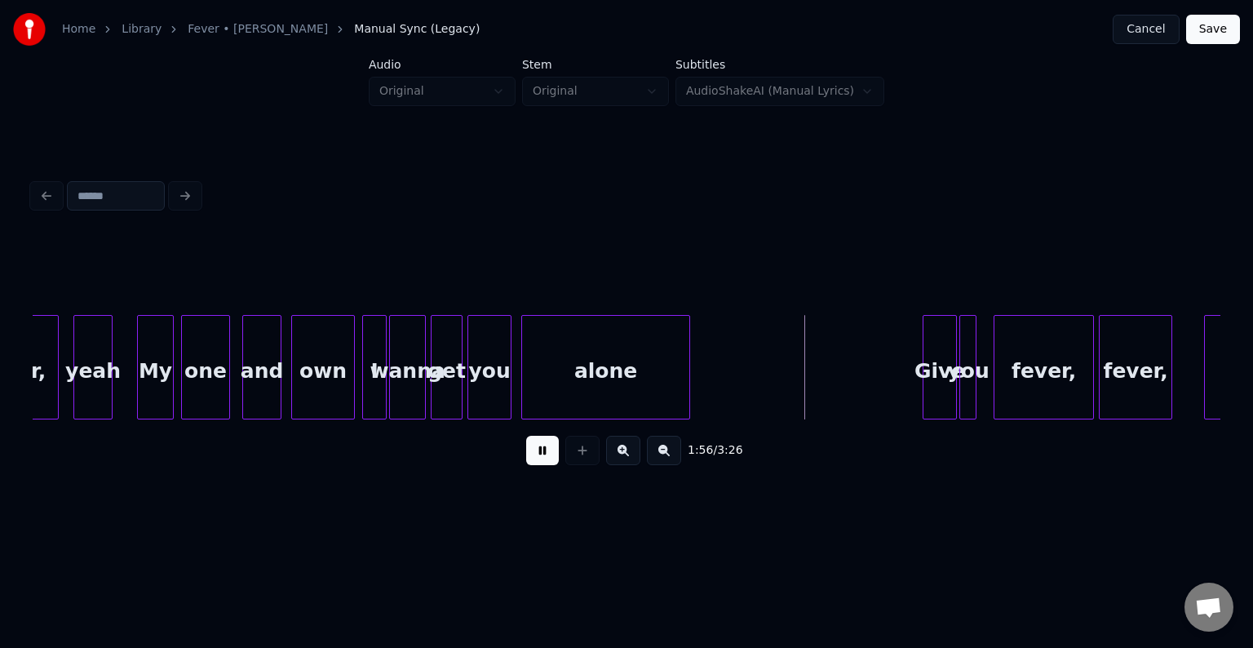
click at [535, 451] on button at bounding box center [542, 450] width 33 height 29
click at [580, 455] on button at bounding box center [582, 450] width 34 height 29
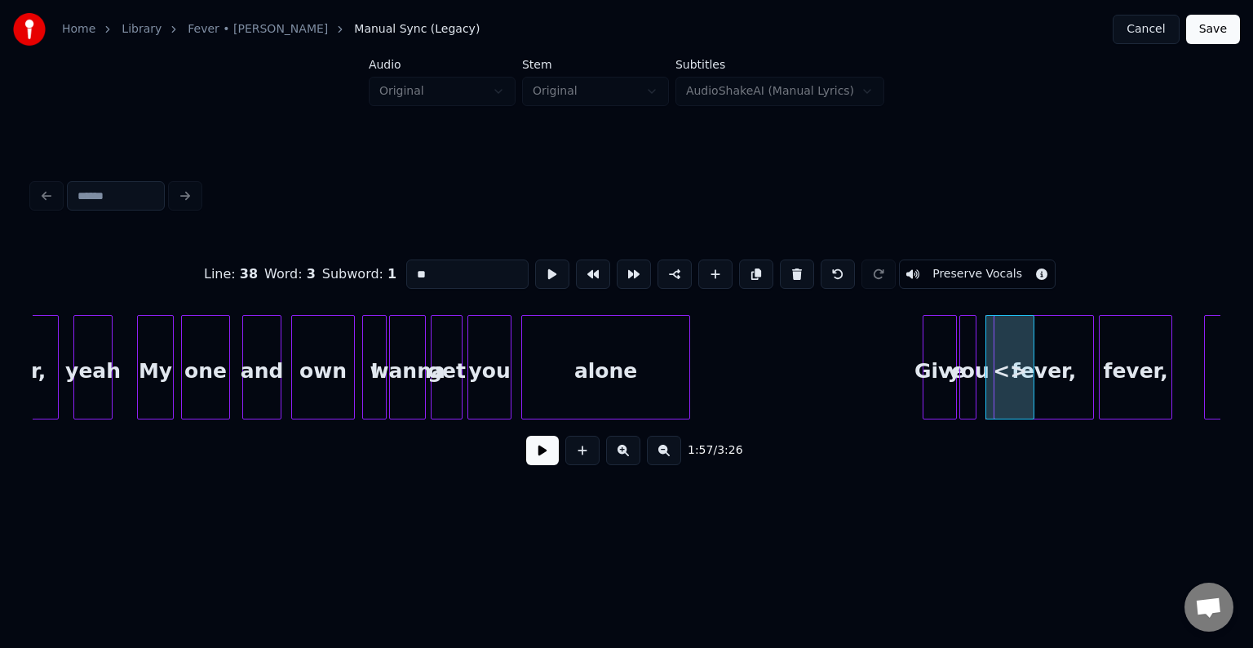
drag, startPoint x: 457, startPoint y: 270, endPoint x: 365, endPoint y: 279, distance: 92.6
click at [365, 279] on div "Line : 38 Word : 3 Subword : 1 ** Preserve Vocals" at bounding box center [627, 274] width 1188 height 82
click at [1026, 395] on div at bounding box center [1023, 367] width 5 height 103
click at [1015, 399] on div "a" at bounding box center [1006, 371] width 49 height 111
click at [989, 408] on div at bounding box center [987, 367] width 5 height 103
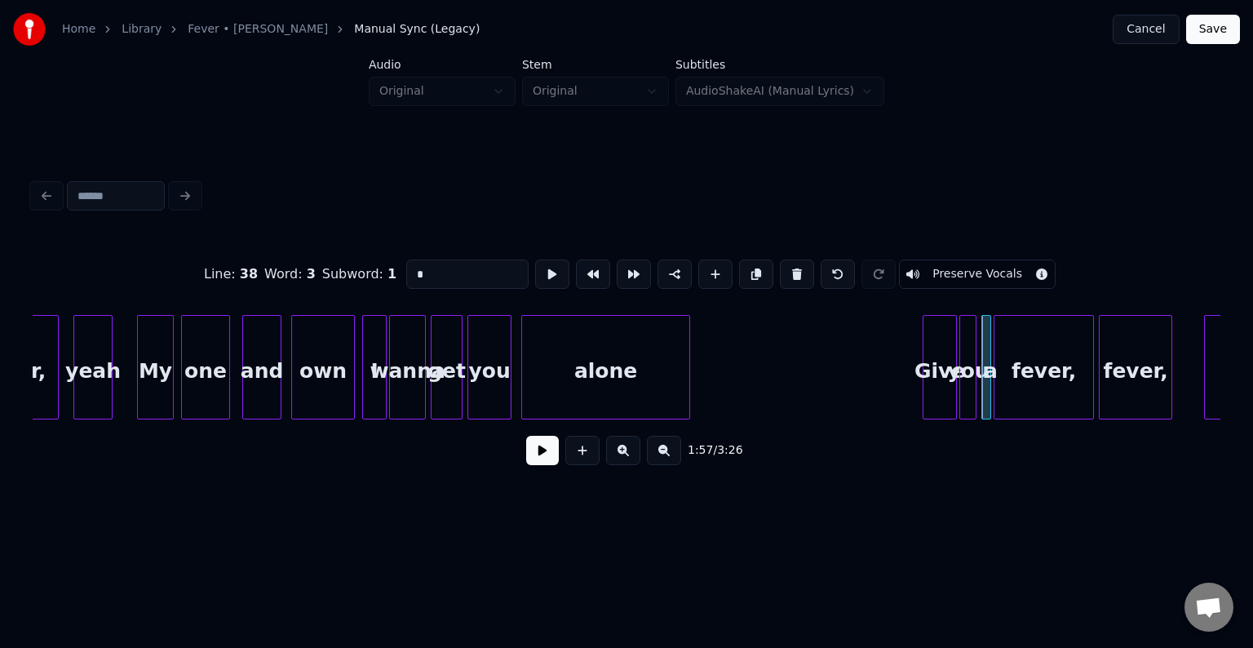
type input "*"
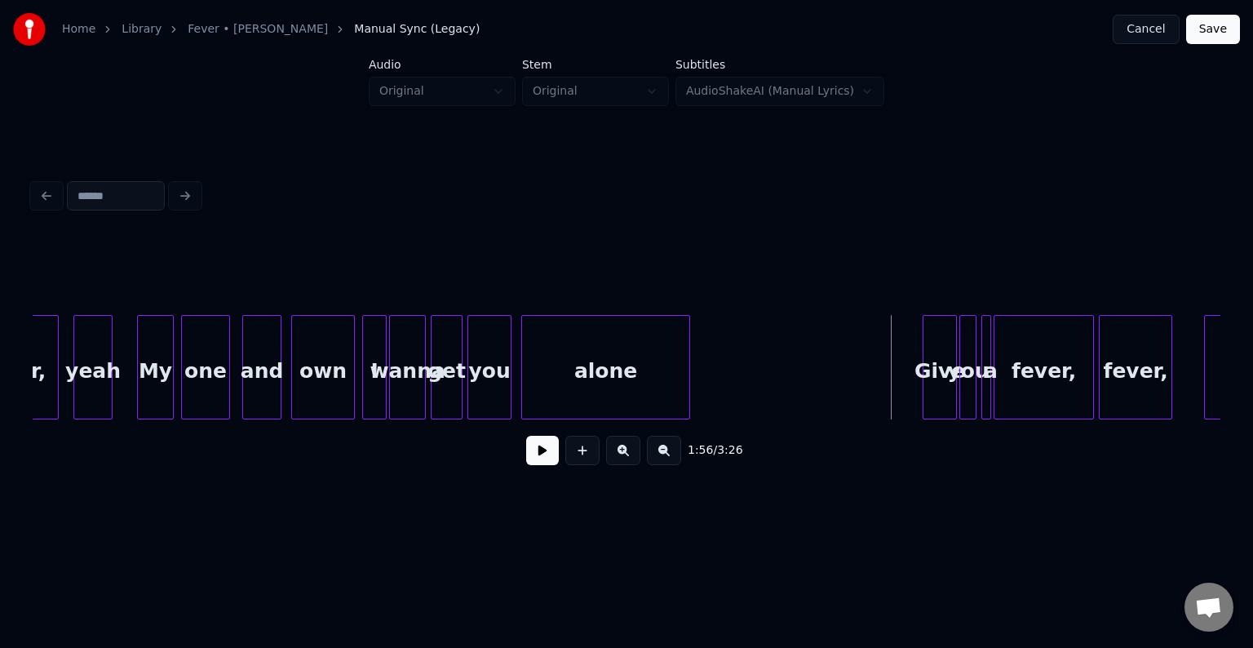
click at [537, 468] on div "1:56 / 3:26" at bounding box center [626, 450] width 1161 height 36
click at [538, 459] on button at bounding box center [542, 450] width 33 height 29
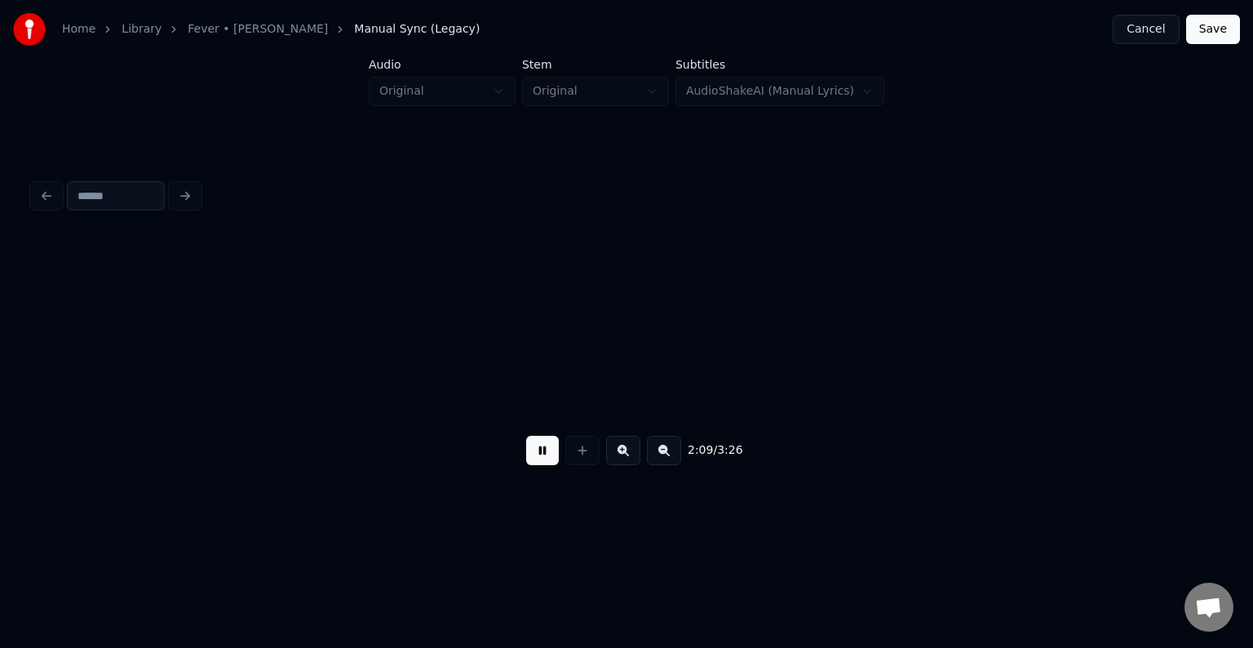
scroll to position [0, 15804]
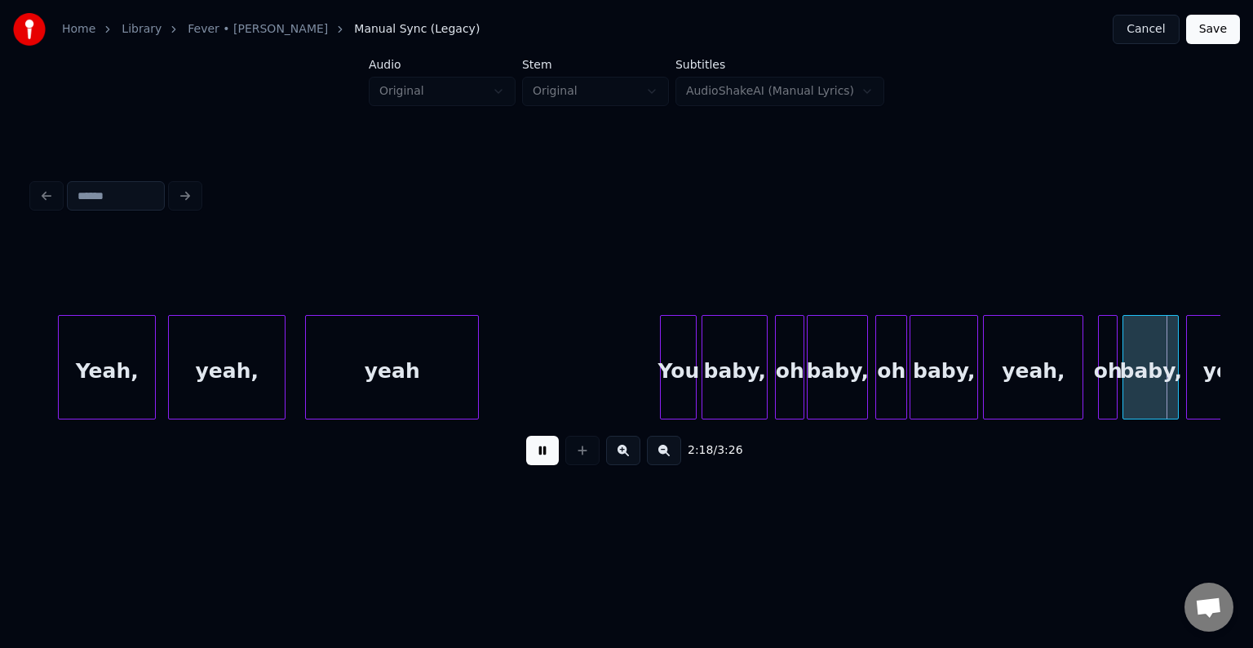
click at [538, 459] on button at bounding box center [542, 450] width 33 height 29
click at [544, 460] on button at bounding box center [542, 450] width 33 height 29
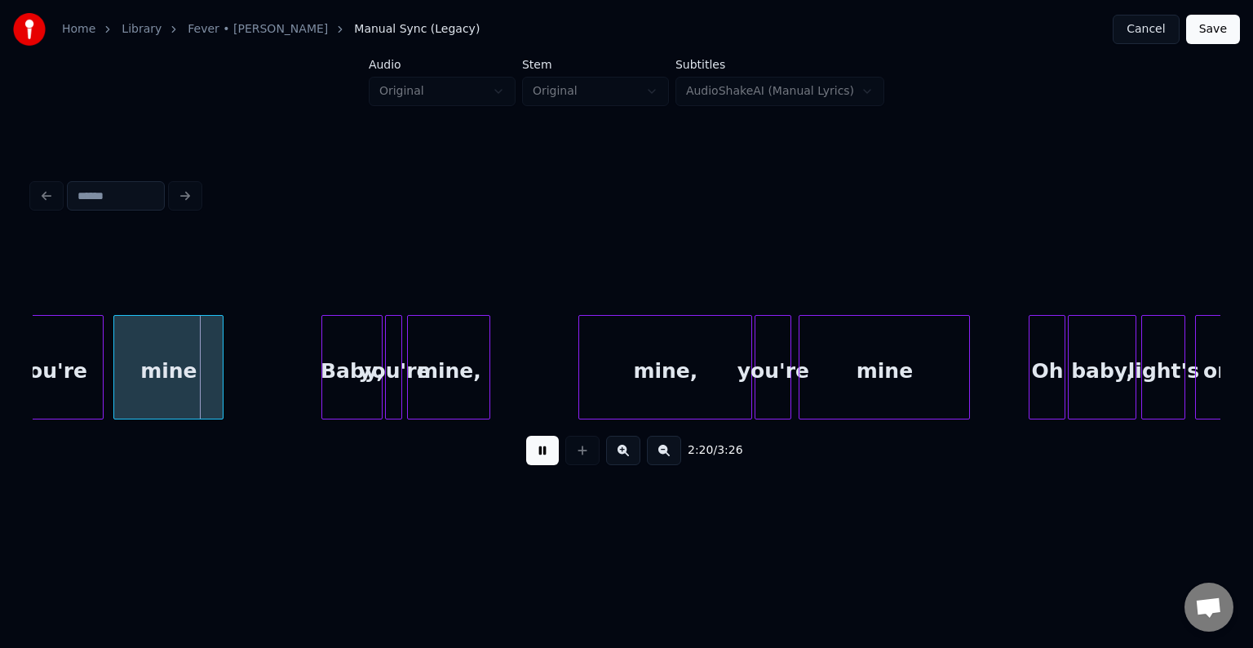
click at [544, 460] on button at bounding box center [542, 450] width 33 height 29
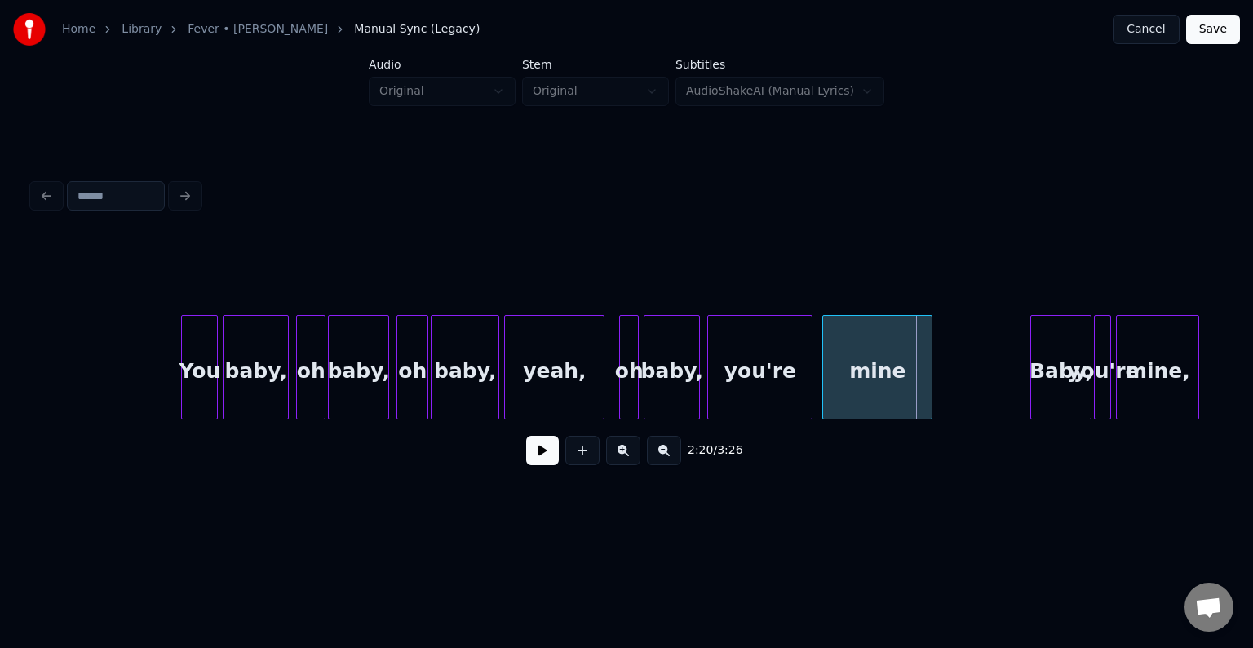
scroll to position [0, 16176]
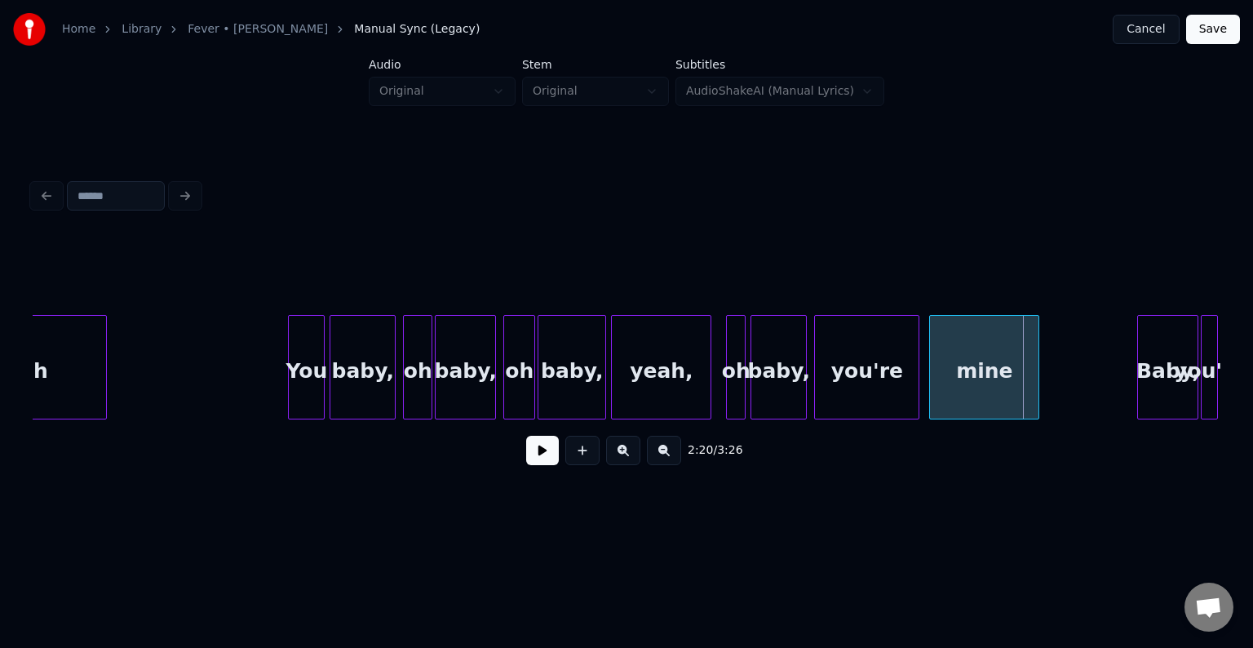
click at [345, 375] on div "baby," at bounding box center [362, 371] width 64 height 111
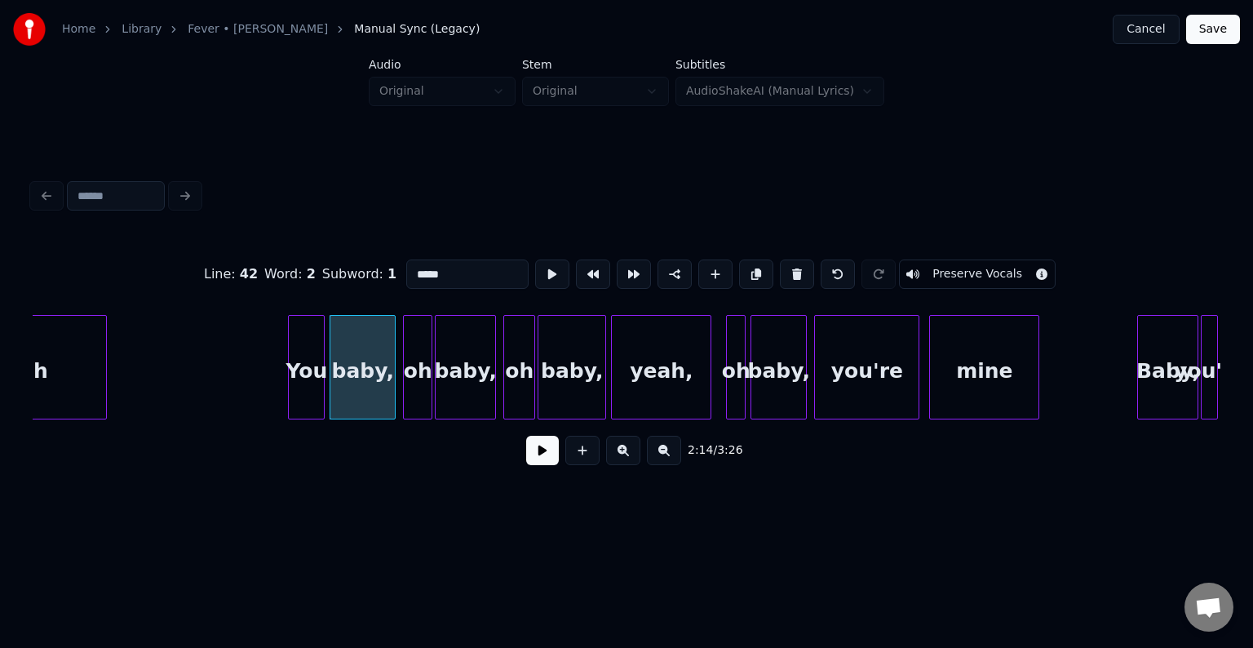
drag, startPoint x: 467, startPoint y: 273, endPoint x: 404, endPoint y: 274, distance: 62.8
click at [406, 274] on input "*****" at bounding box center [467, 273] width 122 height 29
click at [413, 369] on div "oh" at bounding box center [418, 371] width 28 height 111
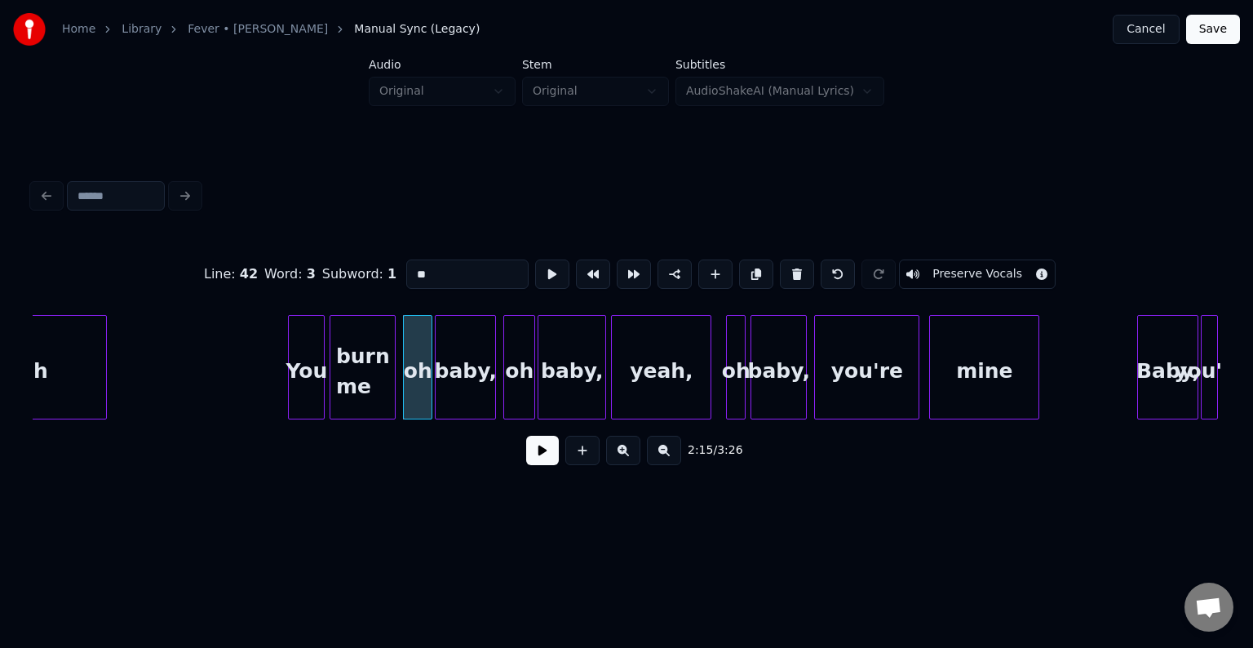
type input "*"
click at [472, 337] on div "baby," at bounding box center [466, 371] width 60 height 111
type input "*"
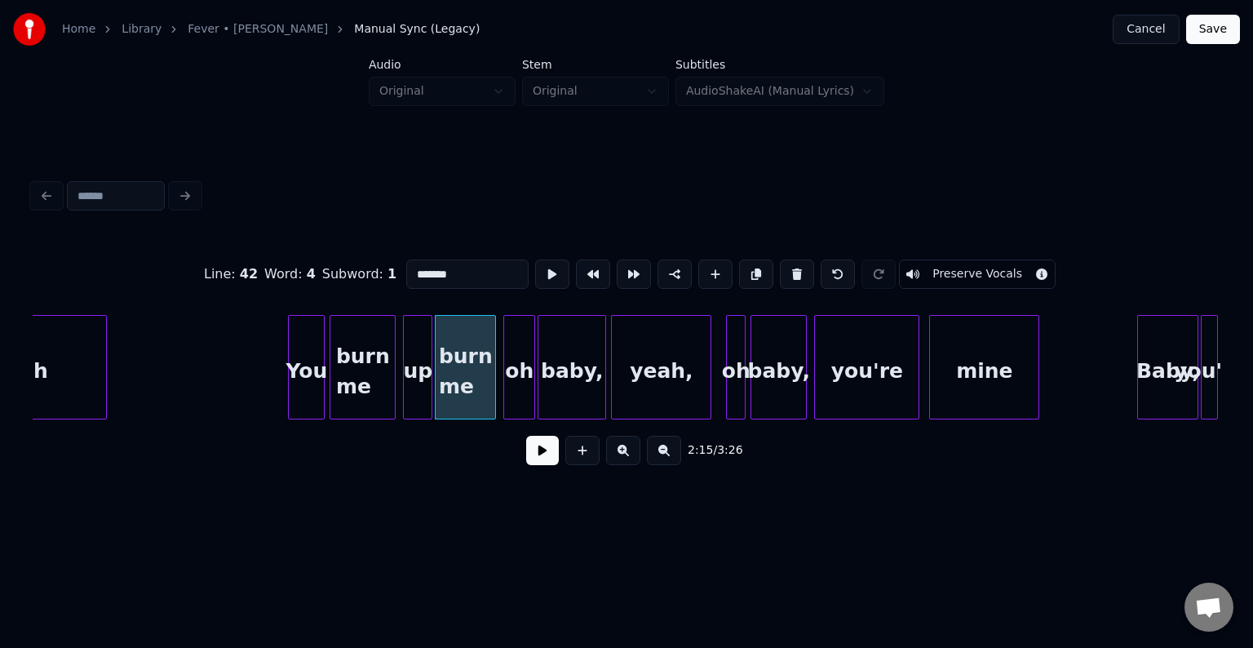
click at [523, 366] on div "oh" at bounding box center [519, 371] width 30 height 111
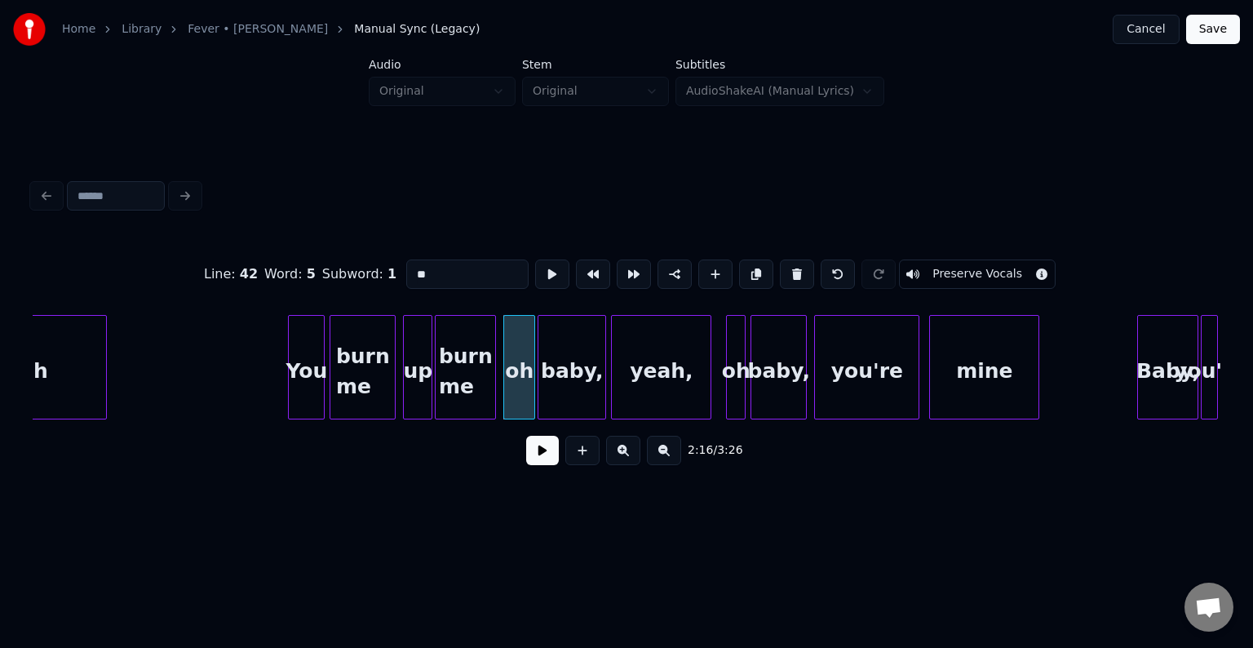
type input "*"
type input "**"
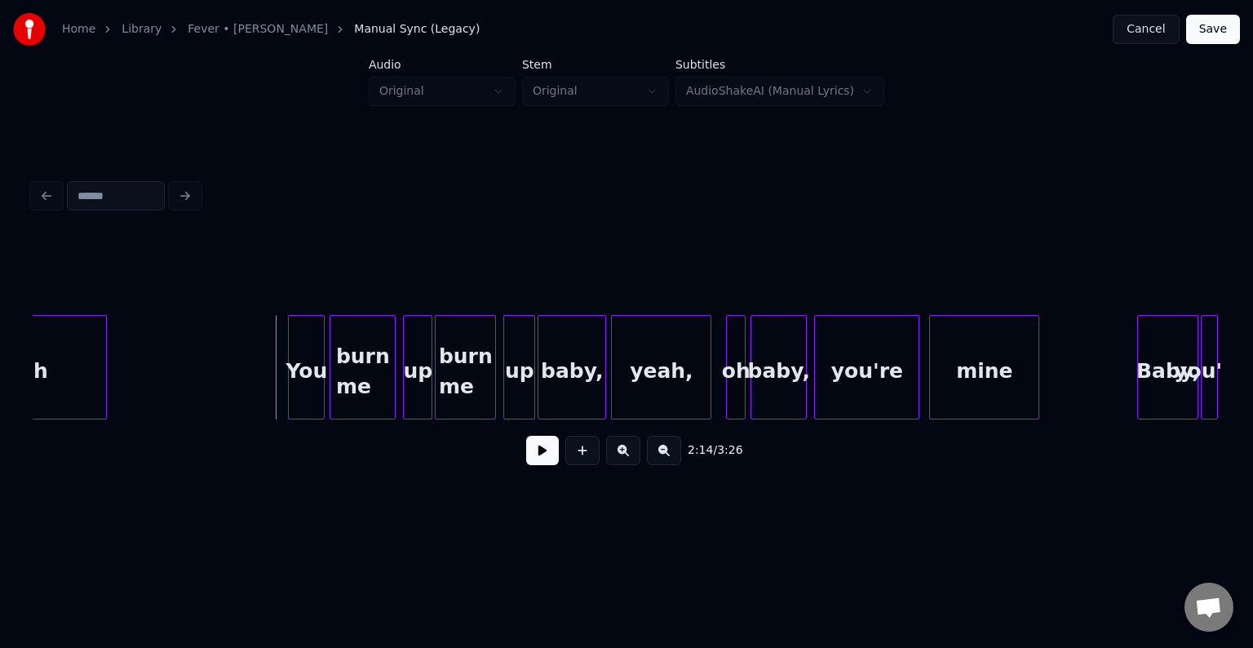
click at [542, 451] on button at bounding box center [542, 450] width 33 height 29
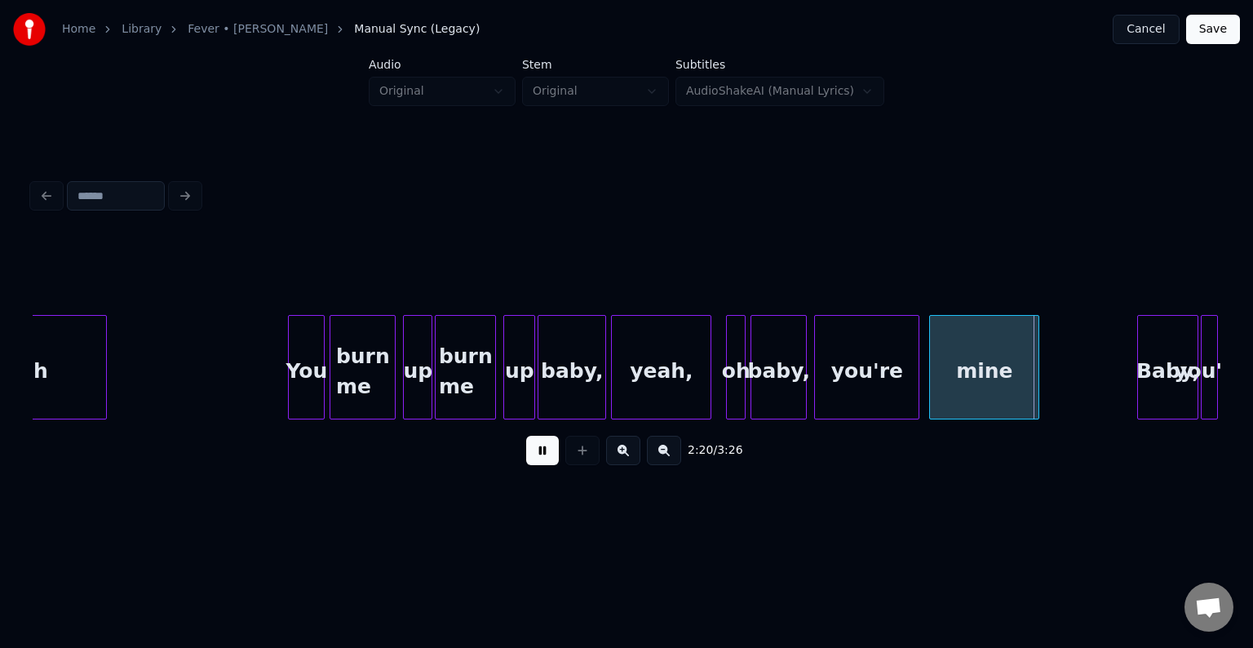
click at [542, 451] on button at bounding box center [542, 450] width 33 height 29
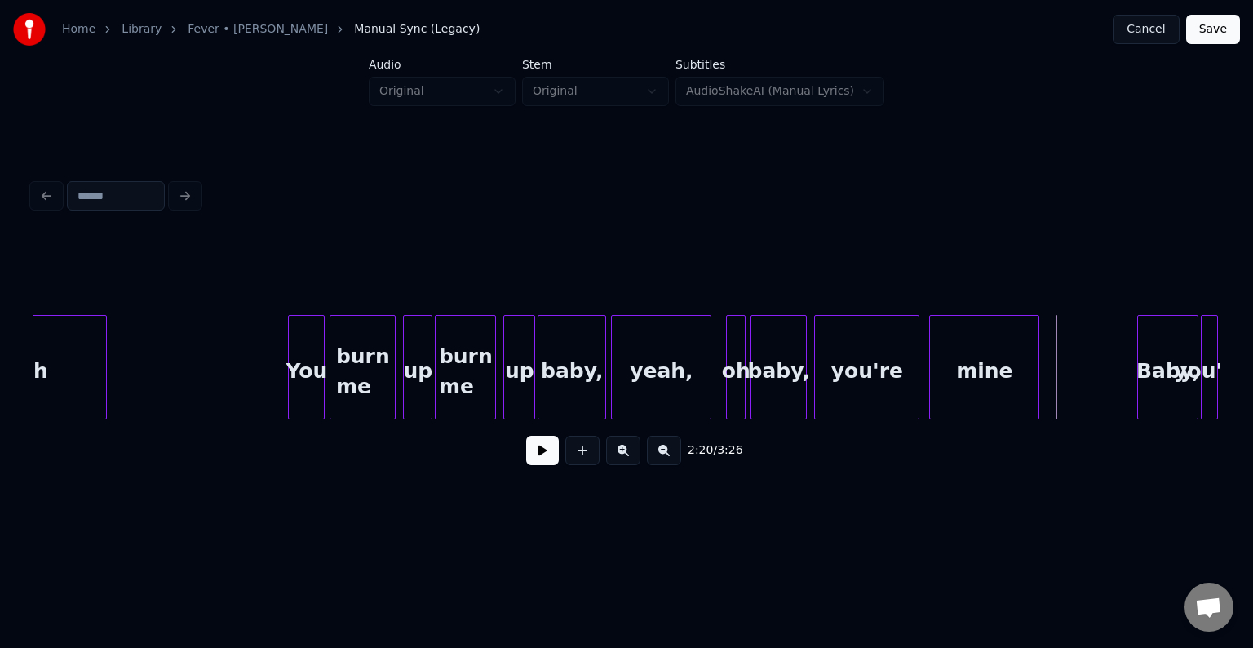
click at [590, 371] on div "baby," at bounding box center [571, 371] width 67 height 111
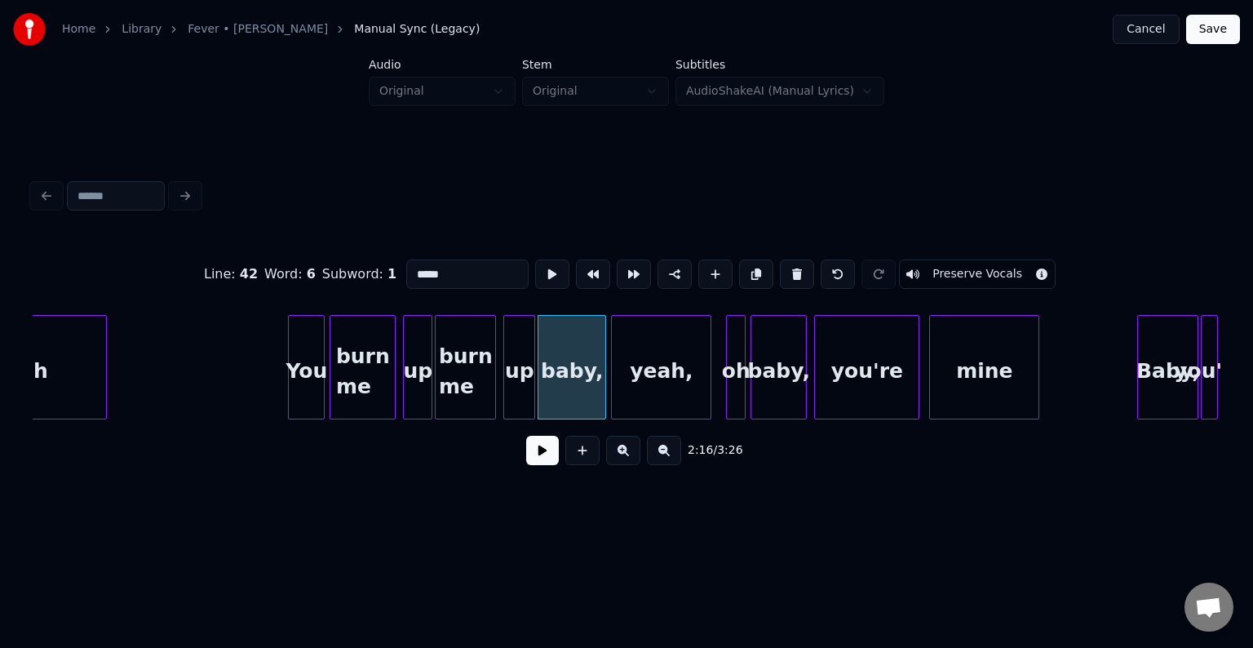
click at [533, 462] on button at bounding box center [542, 450] width 33 height 29
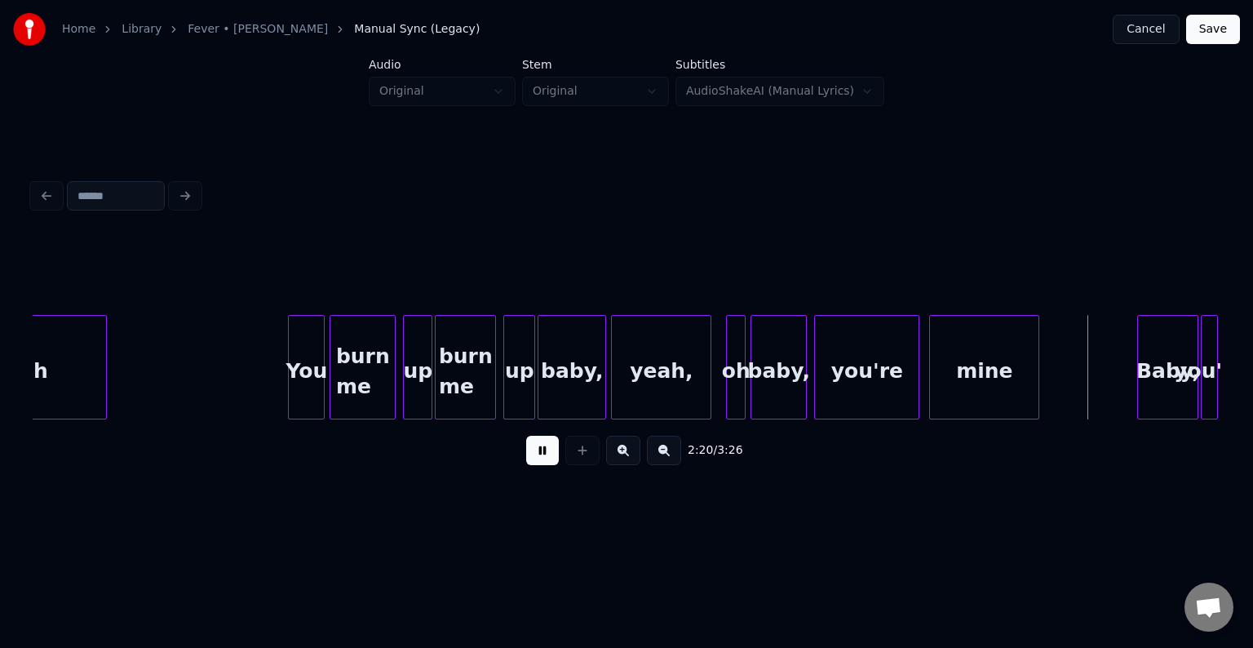
click at [533, 462] on button at bounding box center [542, 450] width 33 height 29
click at [542, 465] on button at bounding box center [542, 450] width 33 height 29
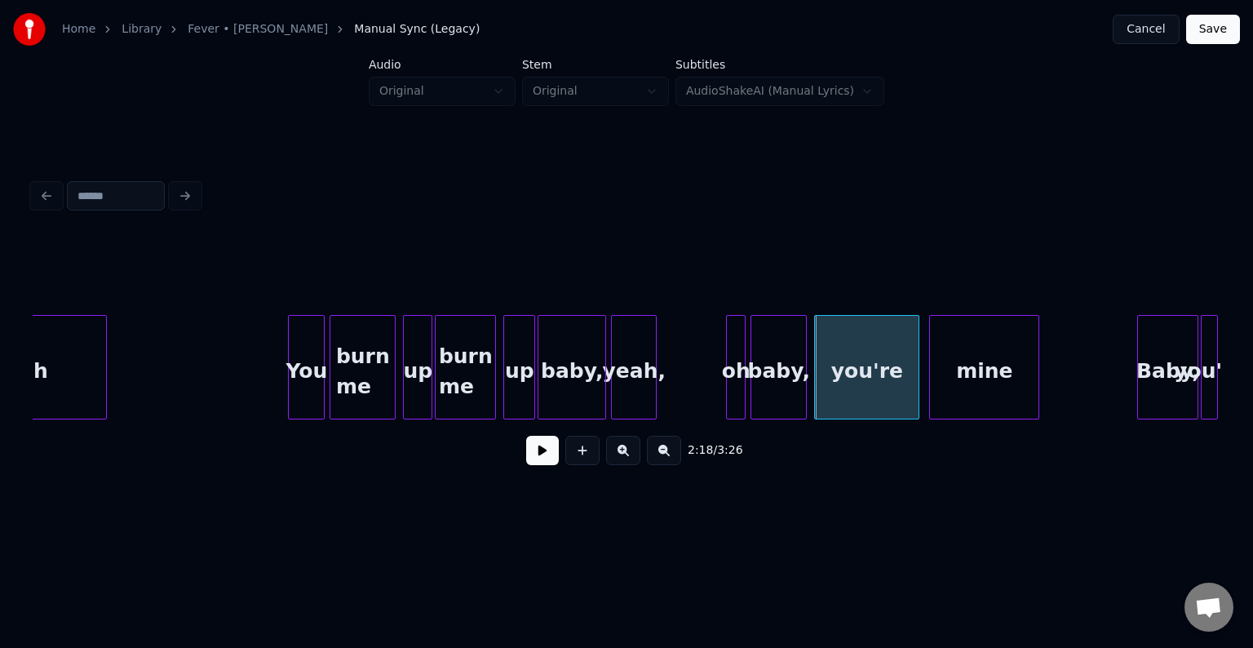
click at [655, 375] on div at bounding box center [653, 367] width 5 height 103
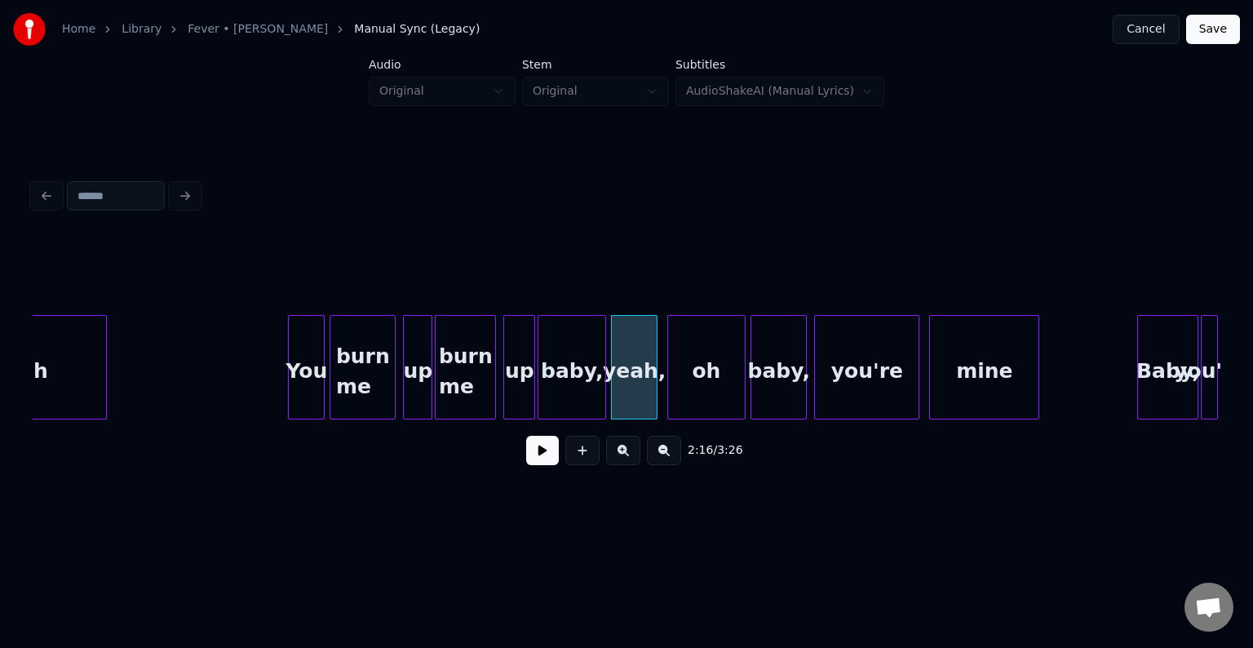
click at [669, 405] on div at bounding box center [670, 367] width 5 height 103
click at [564, 405] on div "baby," at bounding box center [571, 371] width 67 height 111
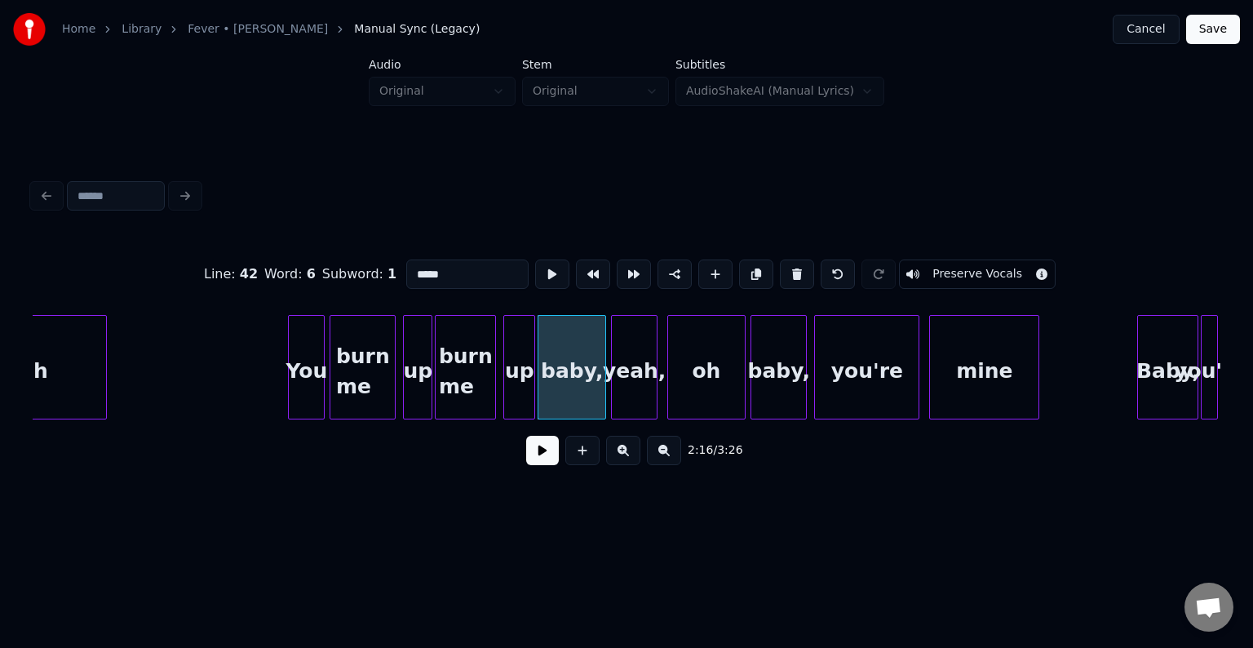
click at [542, 458] on button at bounding box center [542, 450] width 33 height 29
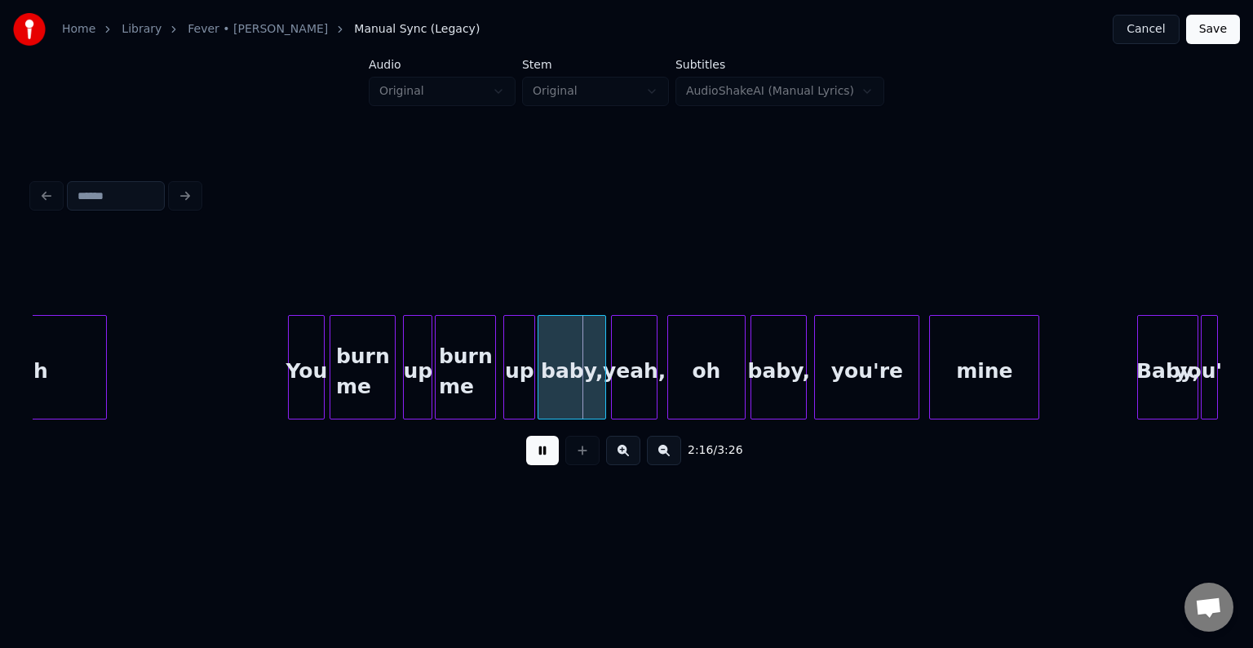
click at [564, 381] on div "baby," at bounding box center [571, 371] width 67 height 111
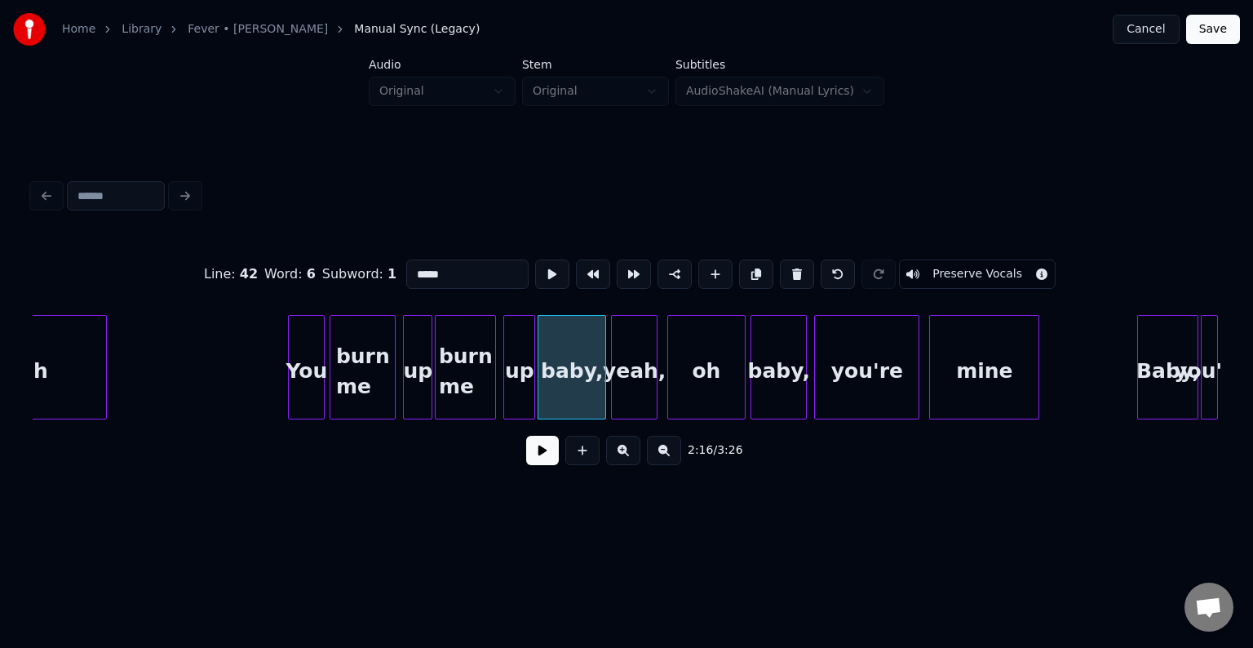
click at [538, 463] on button at bounding box center [542, 450] width 33 height 29
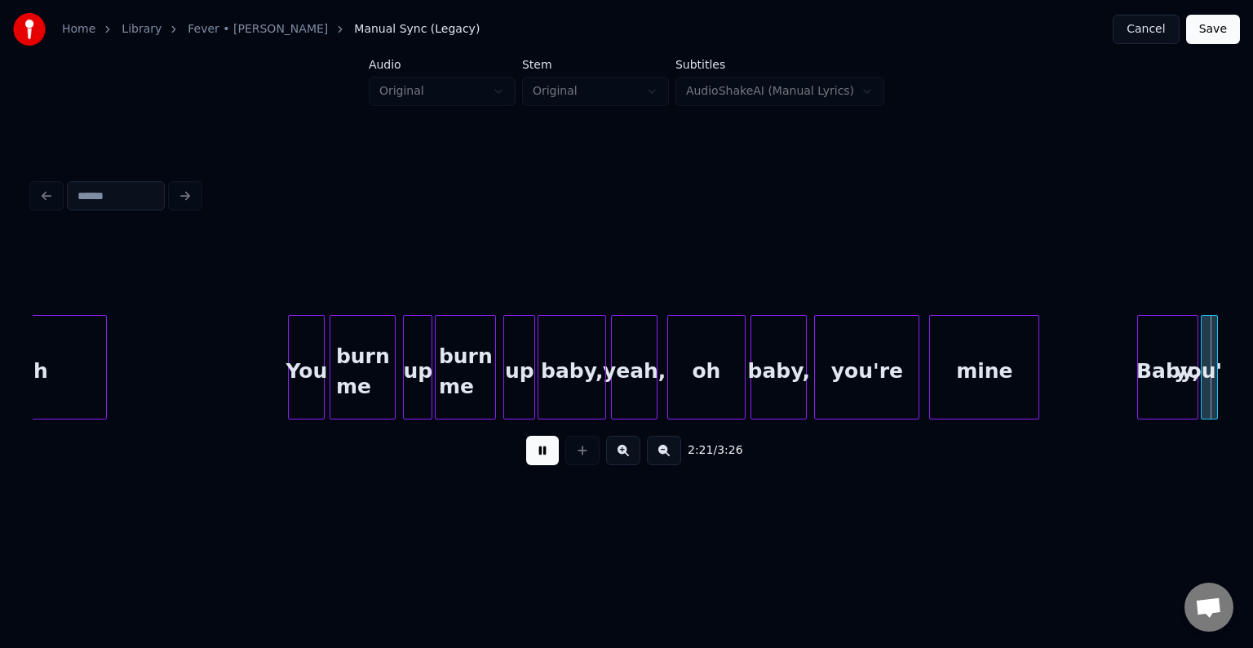
scroll to position [0, 17363]
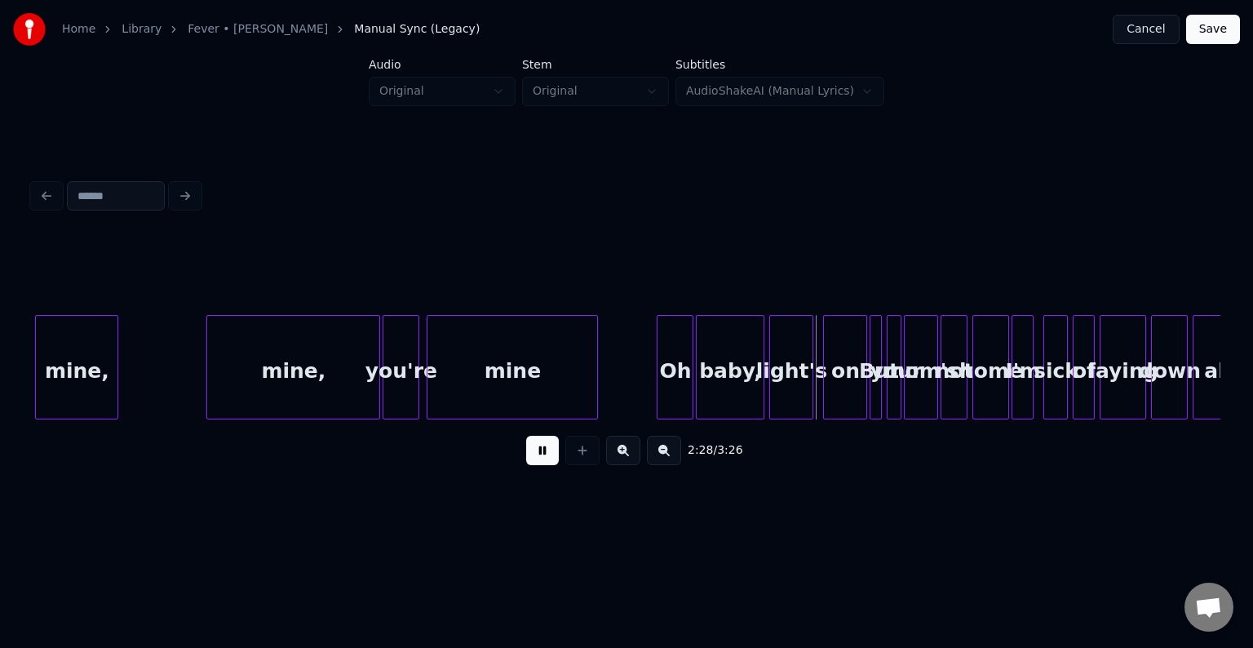
click at [538, 463] on button at bounding box center [542, 450] width 33 height 29
click at [542, 457] on button at bounding box center [542, 450] width 33 height 29
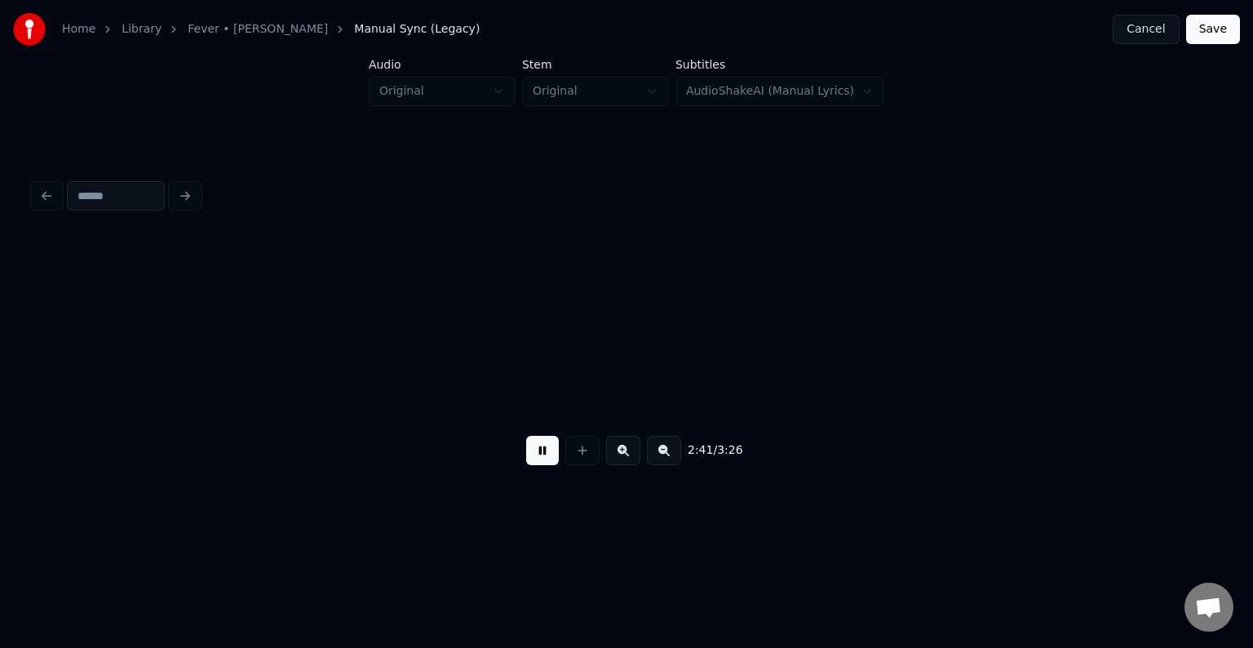
scroll to position [0, 19741]
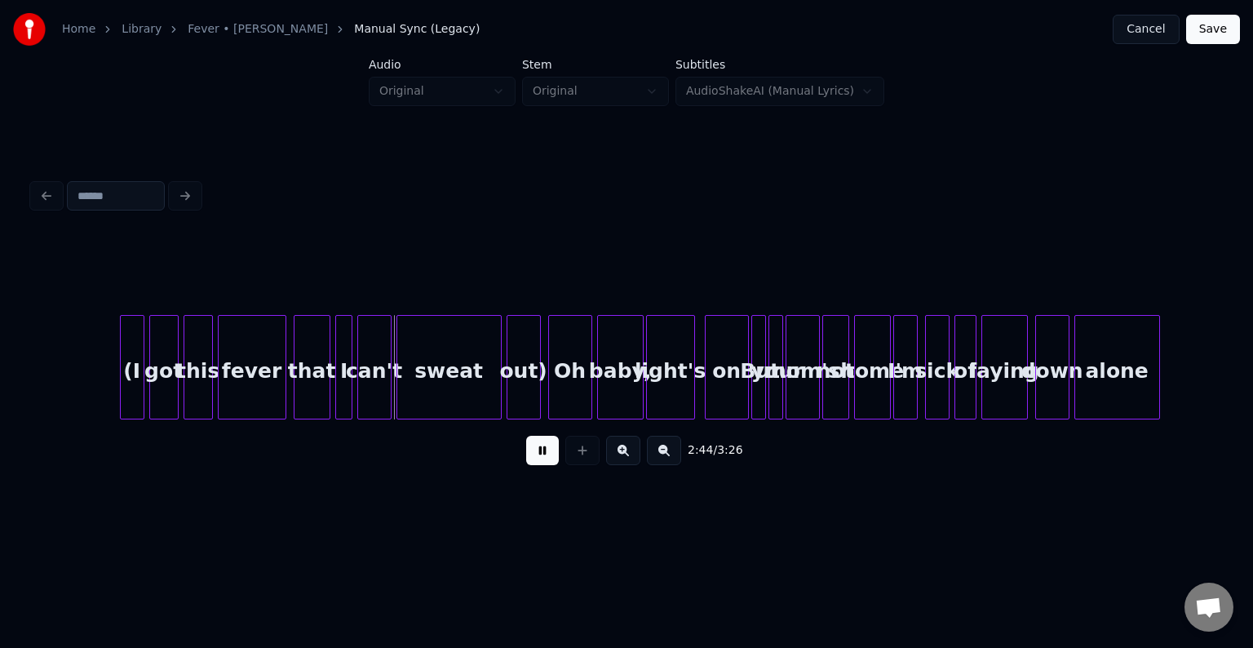
click at [542, 457] on button at bounding box center [542, 450] width 33 height 29
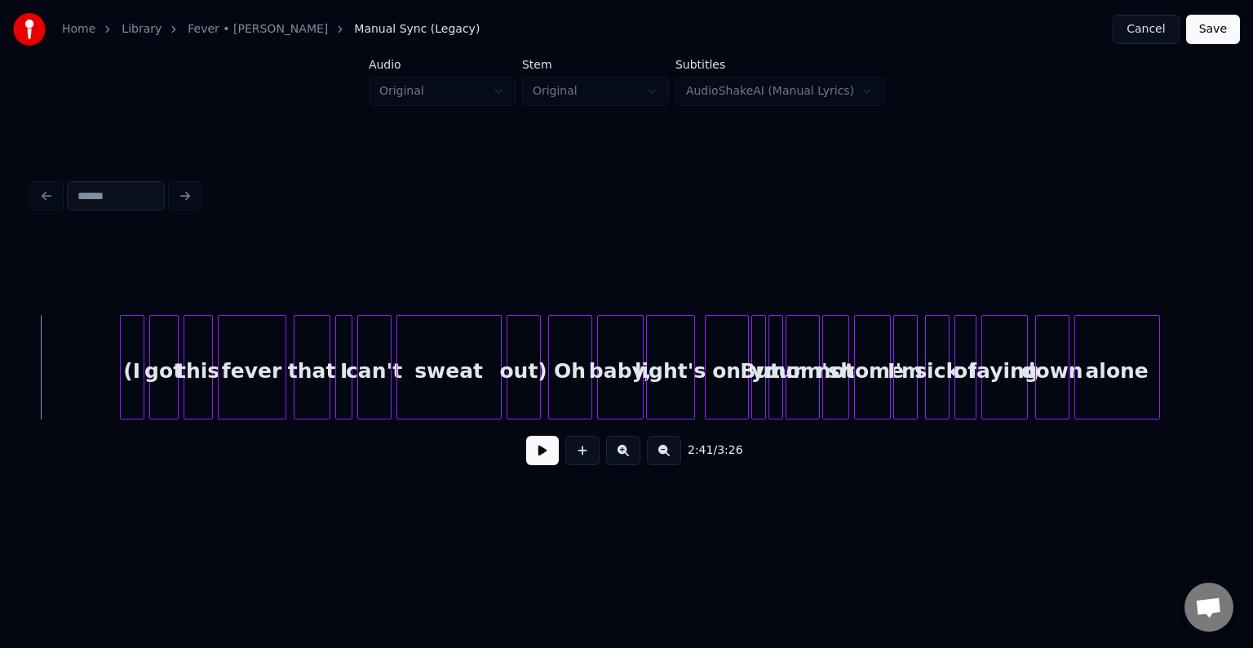
click at [540, 461] on button at bounding box center [542, 450] width 33 height 29
click at [571, 356] on div "Oh" at bounding box center [570, 371] width 42 height 111
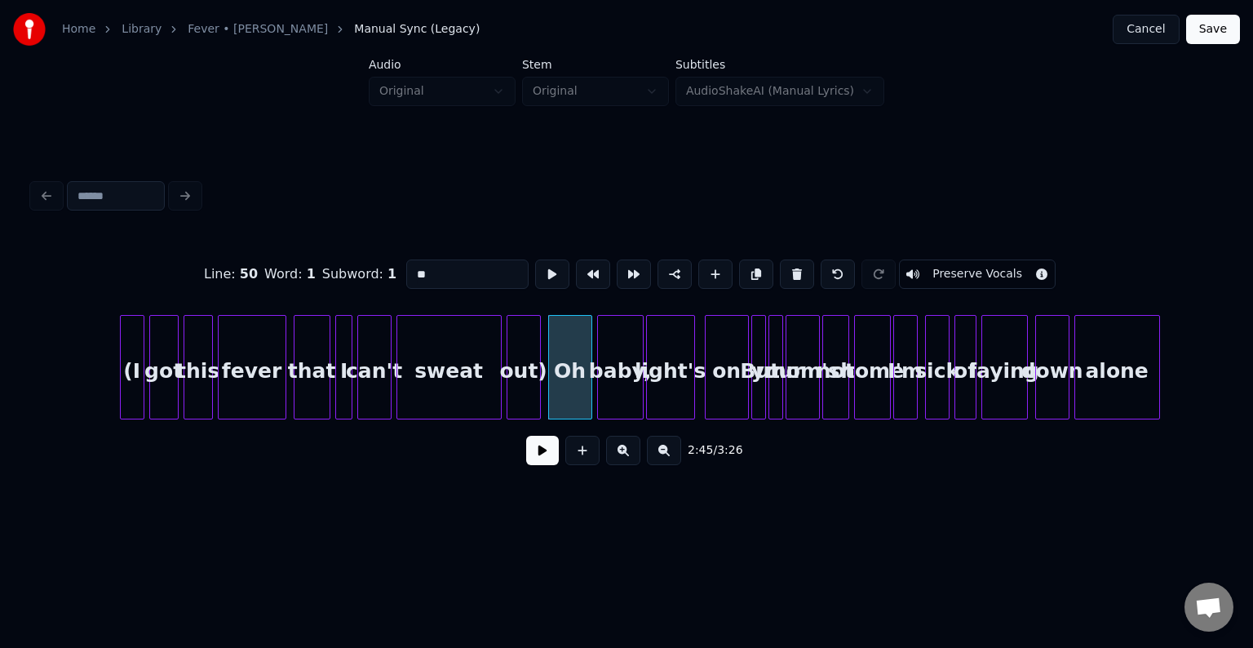
click at [535, 453] on button at bounding box center [542, 450] width 33 height 29
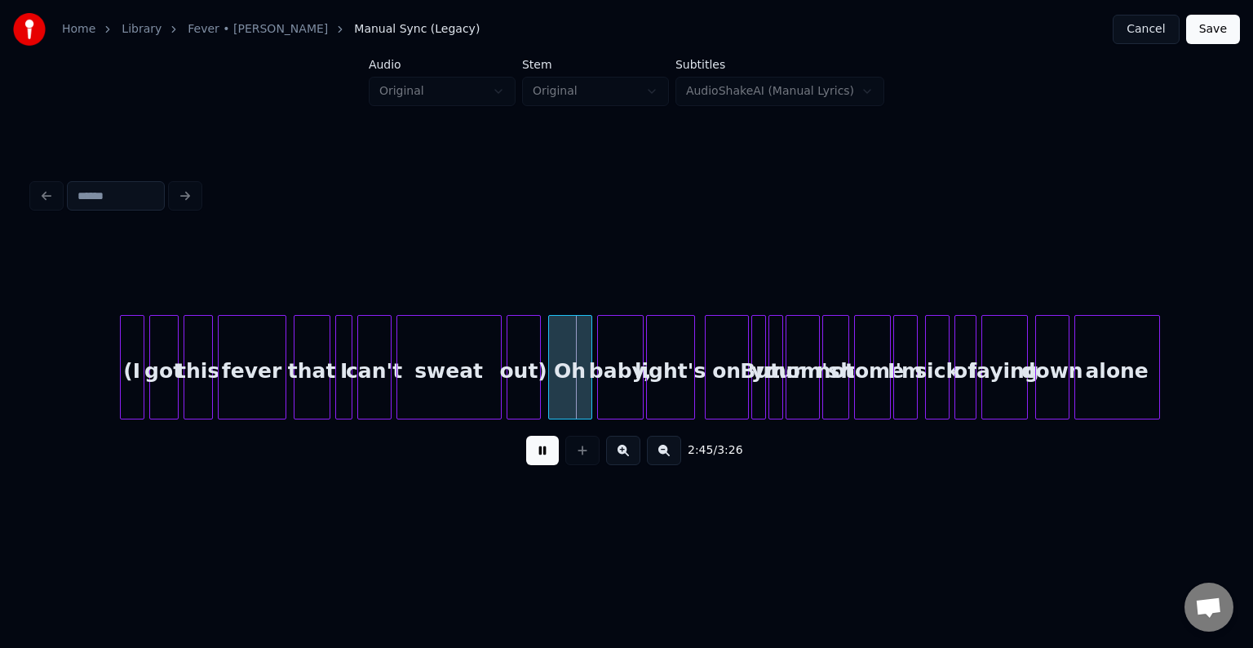
click at [535, 453] on button at bounding box center [542, 450] width 33 height 29
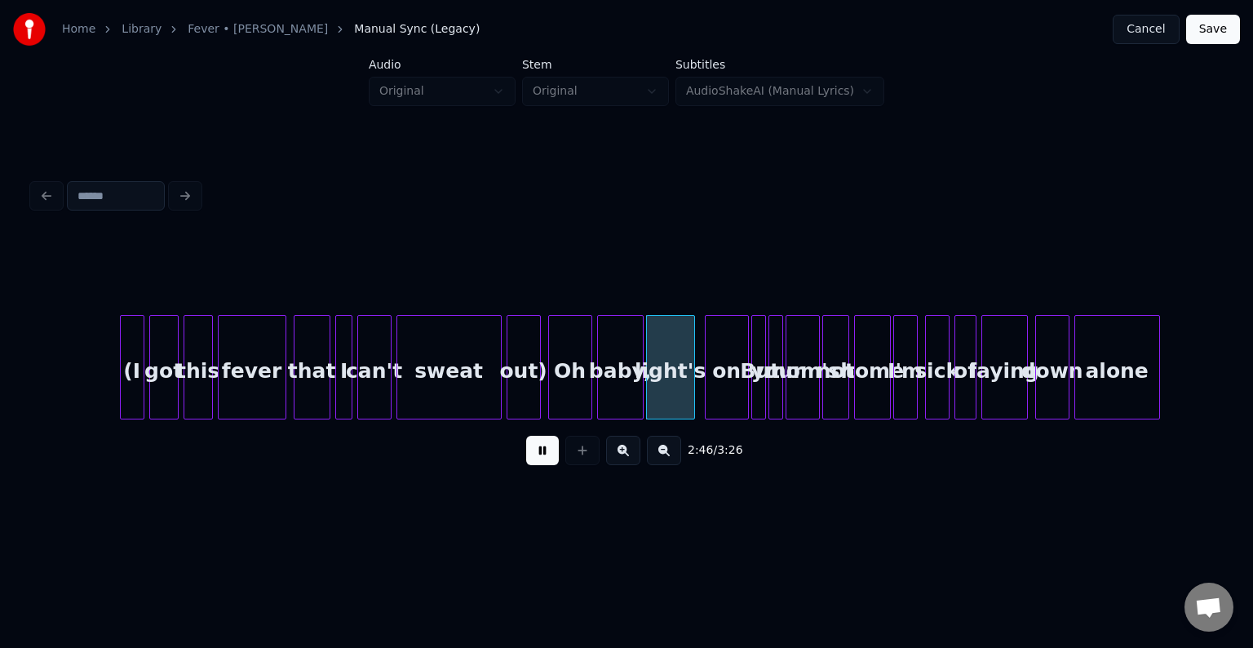
click at [535, 453] on button at bounding box center [542, 450] width 33 height 29
click at [570, 394] on div at bounding box center [572, 367] width 5 height 103
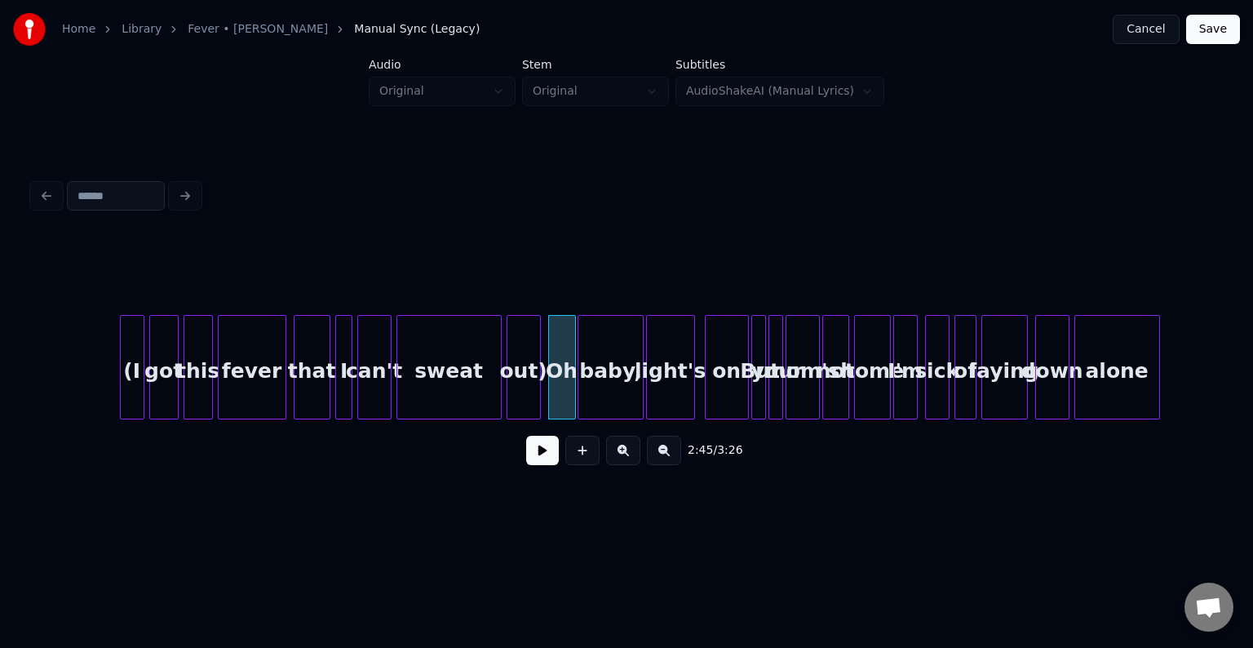
click at [580, 392] on div at bounding box center [580, 367] width 5 height 103
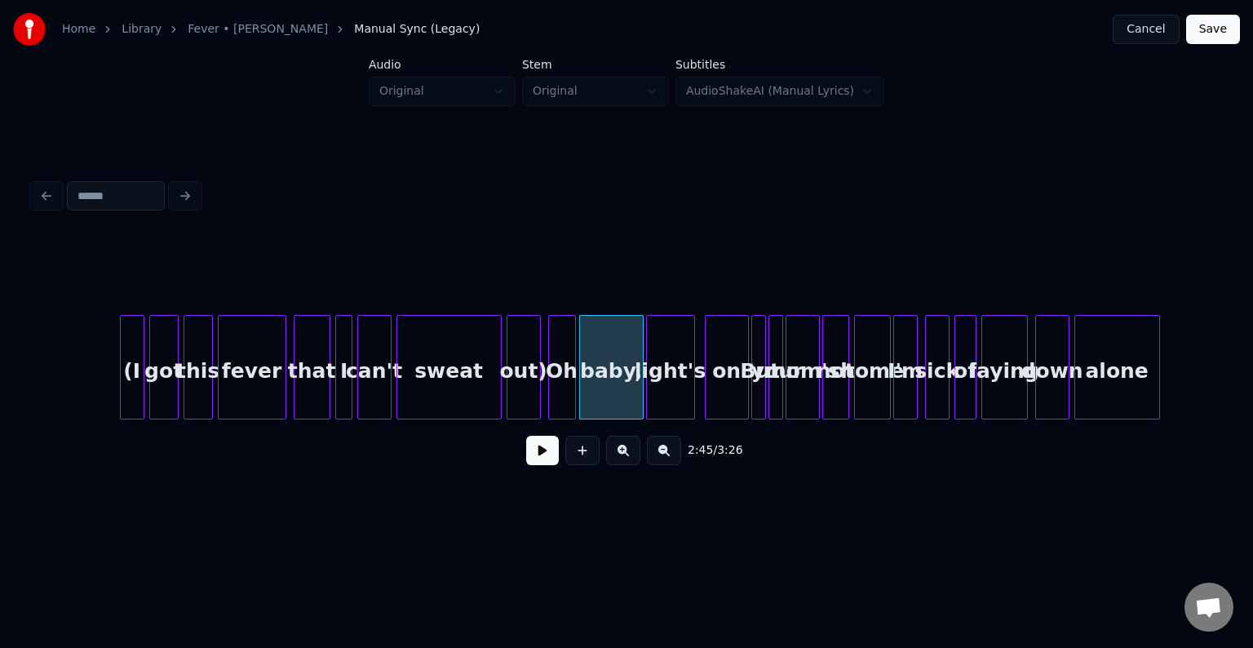
click at [560, 394] on div "Oh" at bounding box center [562, 371] width 26 height 111
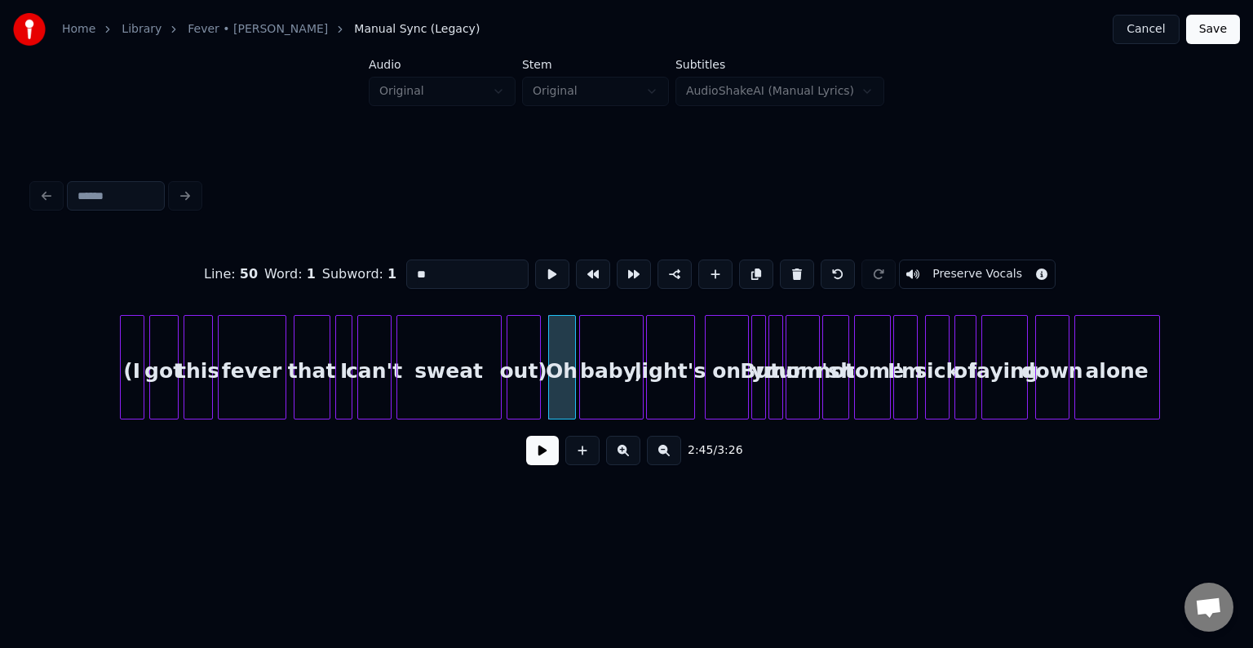
click at [542, 463] on button at bounding box center [542, 450] width 33 height 29
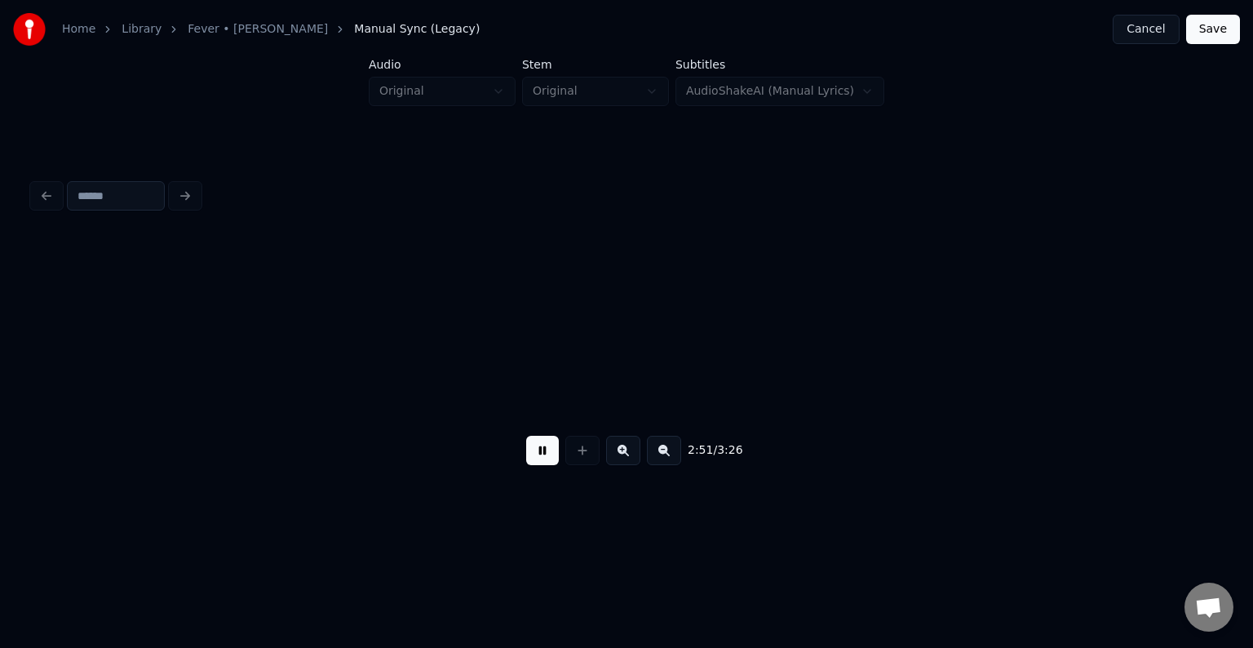
scroll to position [0, 20928]
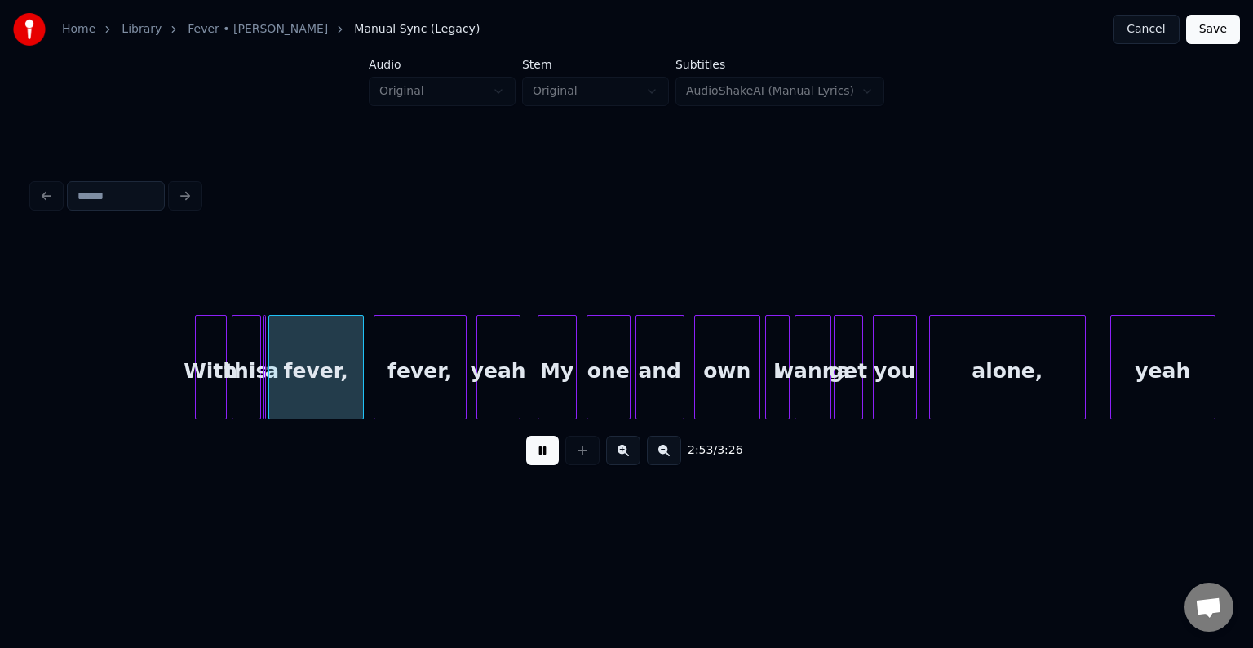
click at [542, 463] on button at bounding box center [542, 450] width 33 height 29
click at [264, 391] on div at bounding box center [262, 367] width 5 height 103
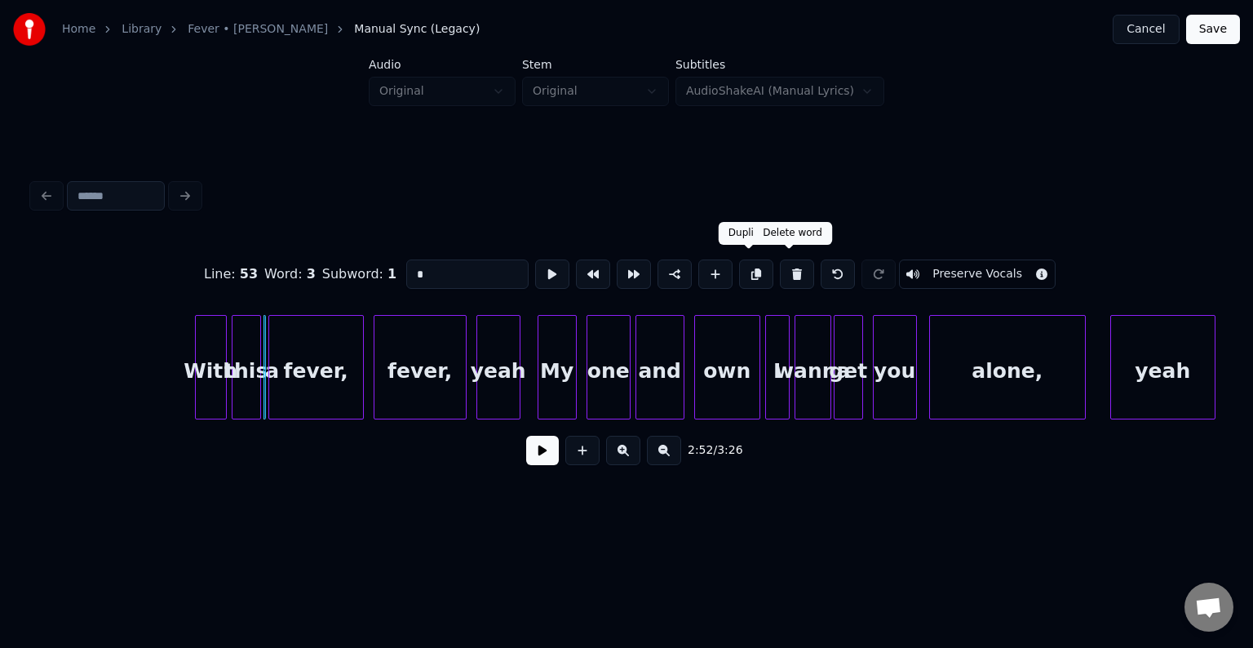
click at [794, 267] on button at bounding box center [797, 273] width 34 height 29
type input "******"
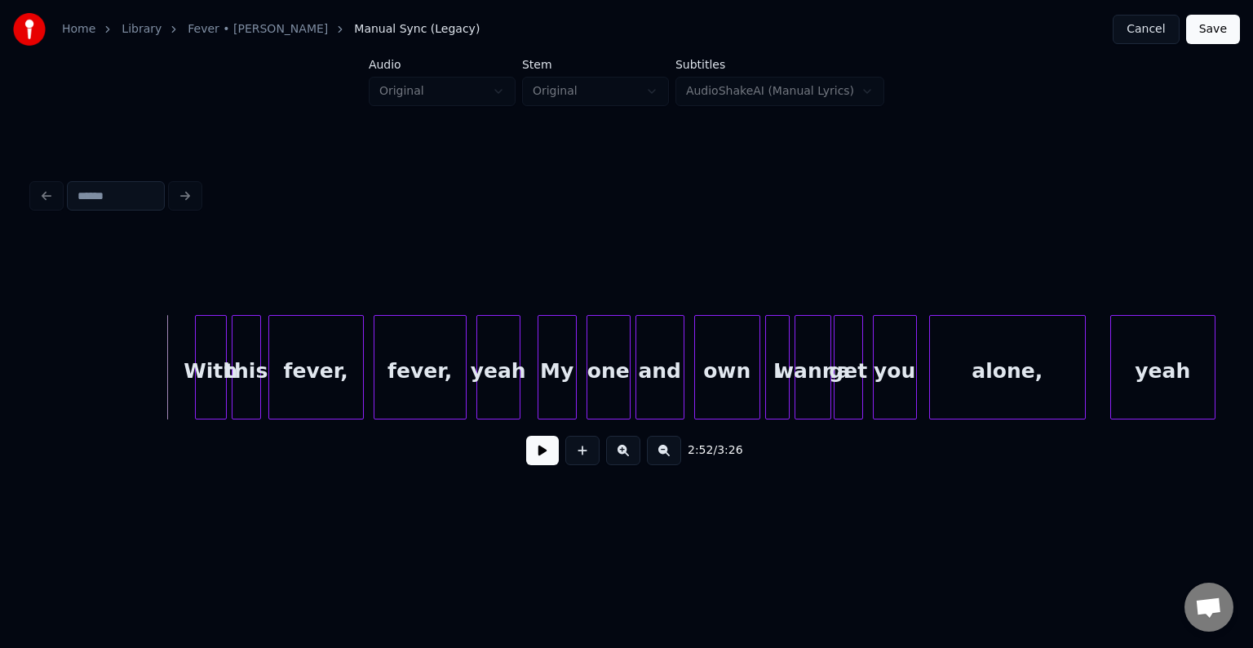
click at [538, 453] on button at bounding box center [542, 450] width 33 height 29
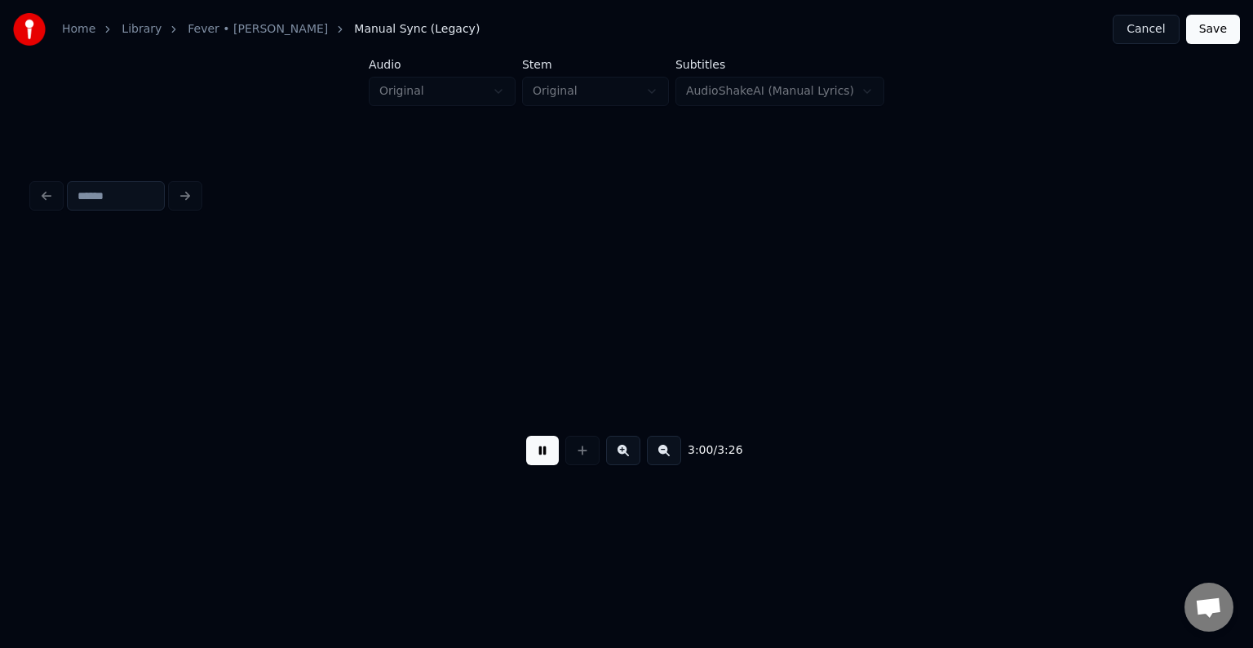
scroll to position [0, 22118]
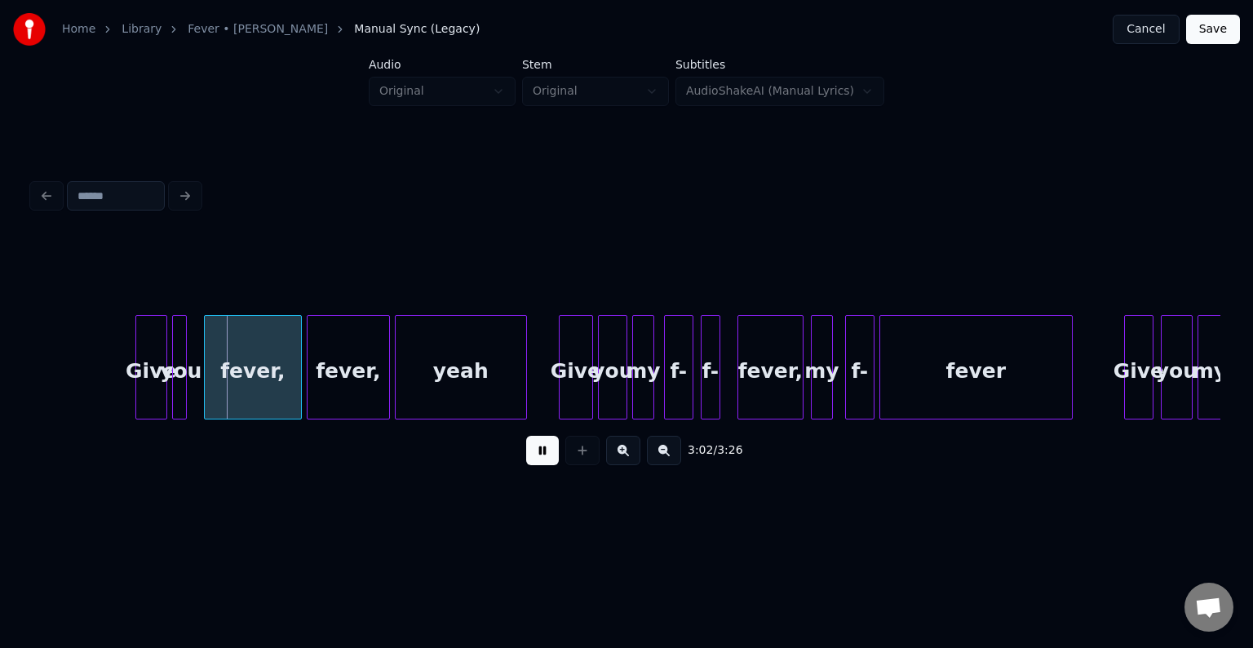
click at [538, 453] on button at bounding box center [542, 450] width 33 height 29
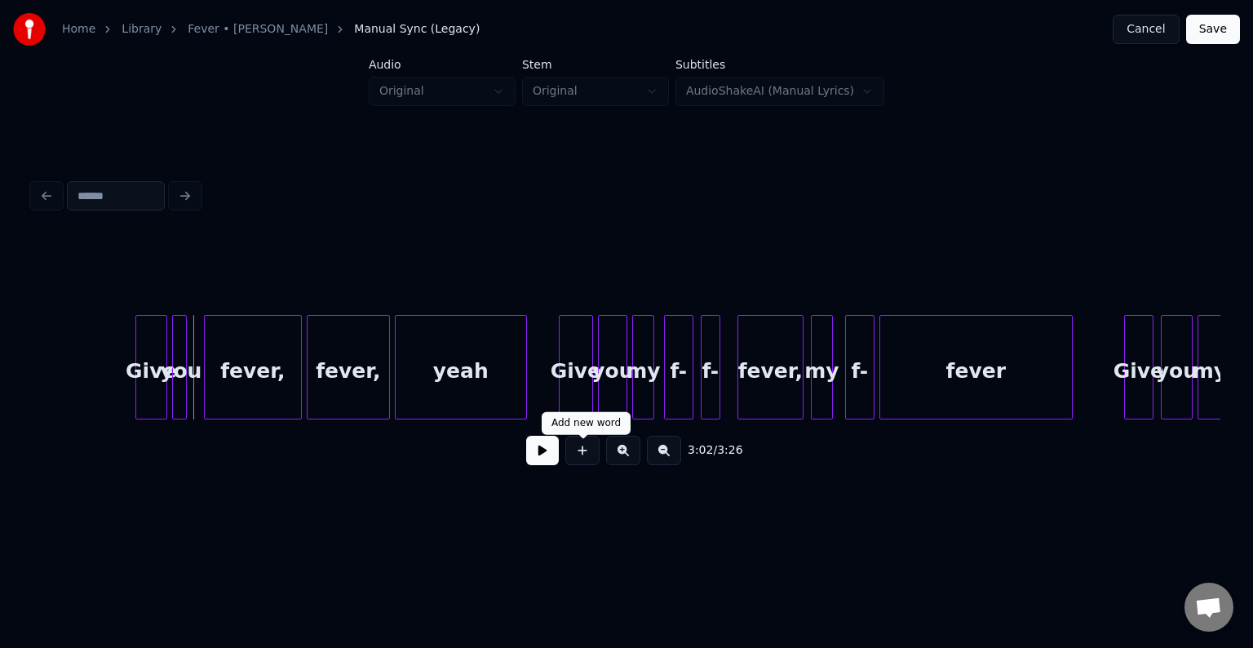
click at [573, 458] on button at bounding box center [582, 450] width 34 height 29
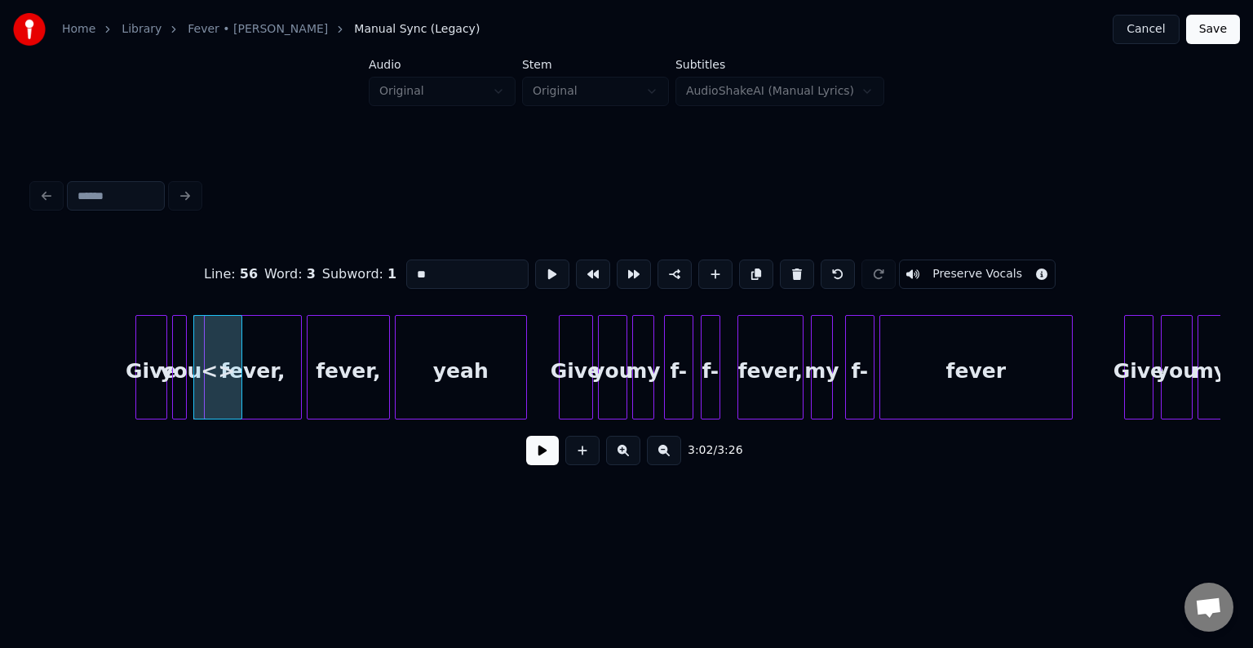
drag, startPoint x: 459, startPoint y: 270, endPoint x: 382, endPoint y: 272, distance: 77.5
click at [382, 272] on div "Line : 56 Word : 3 Subword : 1 ** Preserve Vocals" at bounding box center [627, 274] width 1188 height 82
type input "*"
click at [213, 403] on div "a" at bounding box center [213, 371] width 47 height 111
click at [196, 409] on div at bounding box center [195, 367] width 5 height 103
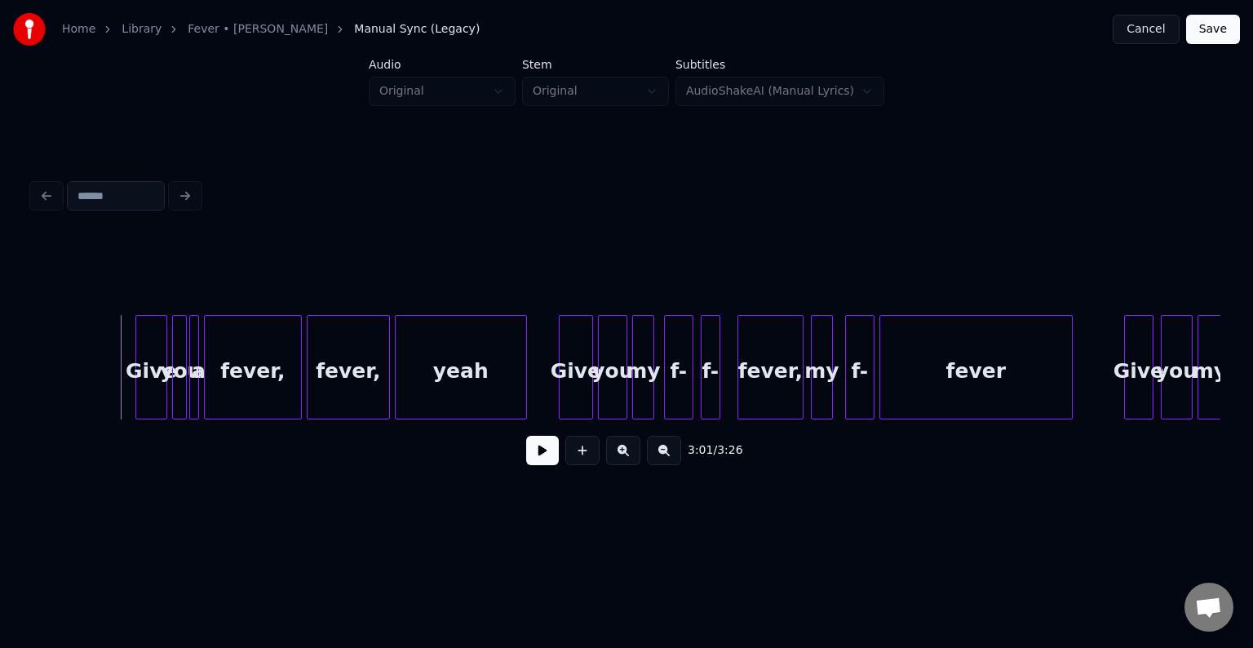
click at [534, 457] on button at bounding box center [542, 450] width 33 height 29
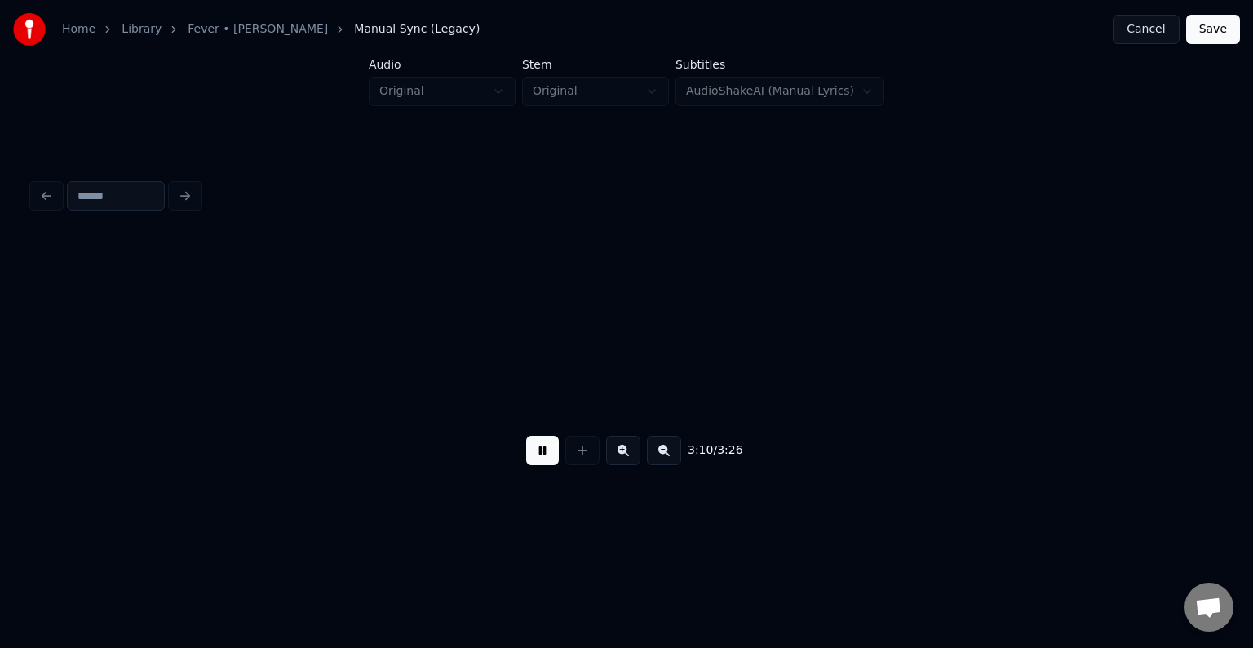
scroll to position [0, 23323]
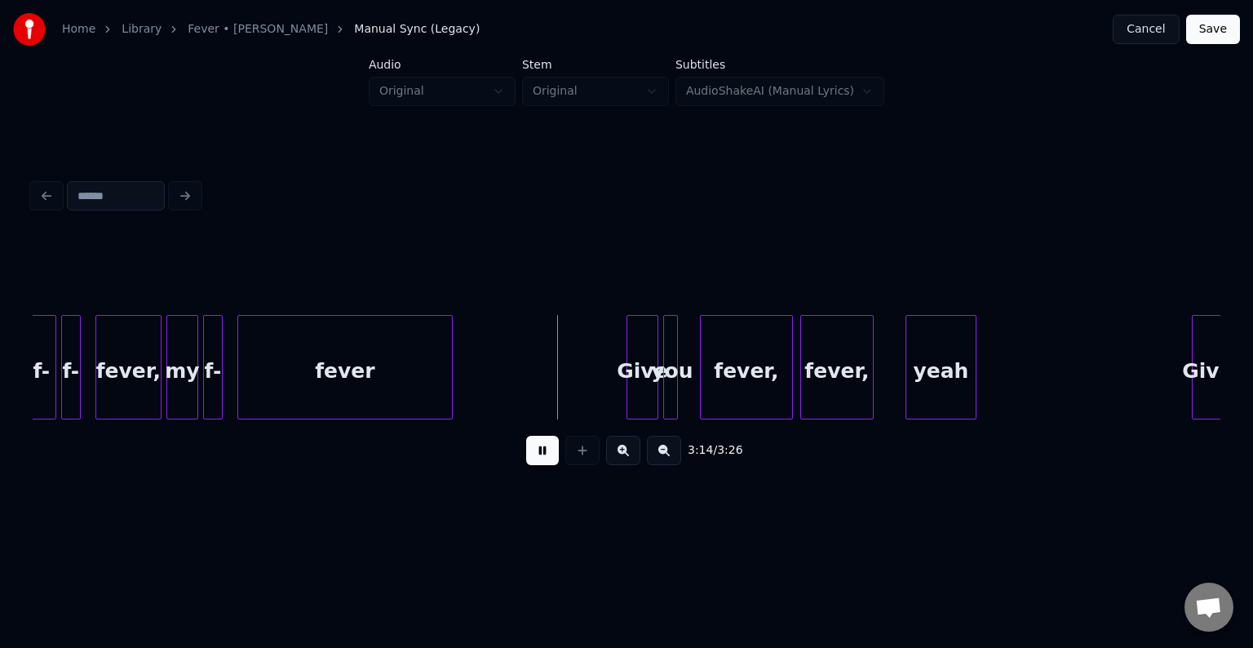
click at [534, 457] on button at bounding box center [542, 450] width 33 height 29
click at [592, 464] on button at bounding box center [582, 450] width 34 height 29
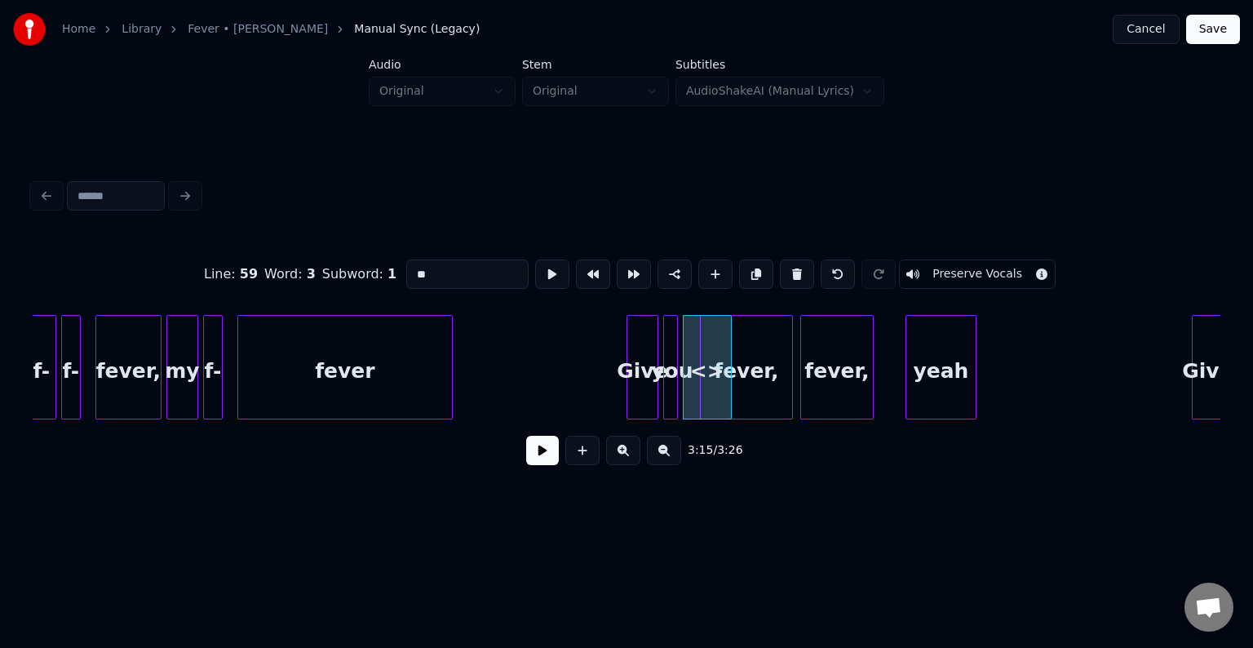
drag, startPoint x: 458, startPoint y: 261, endPoint x: 338, endPoint y: 262, distance: 119.9
click at [338, 262] on div "Line : 59 Word : 3 Subword : 1 ** Preserve Vocals" at bounding box center [627, 274] width 1188 height 82
type input "*"
click at [731, 393] on div "a" at bounding box center [707, 367] width 49 height 104
click at [692, 396] on div at bounding box center [693, 367] width 5 height 103
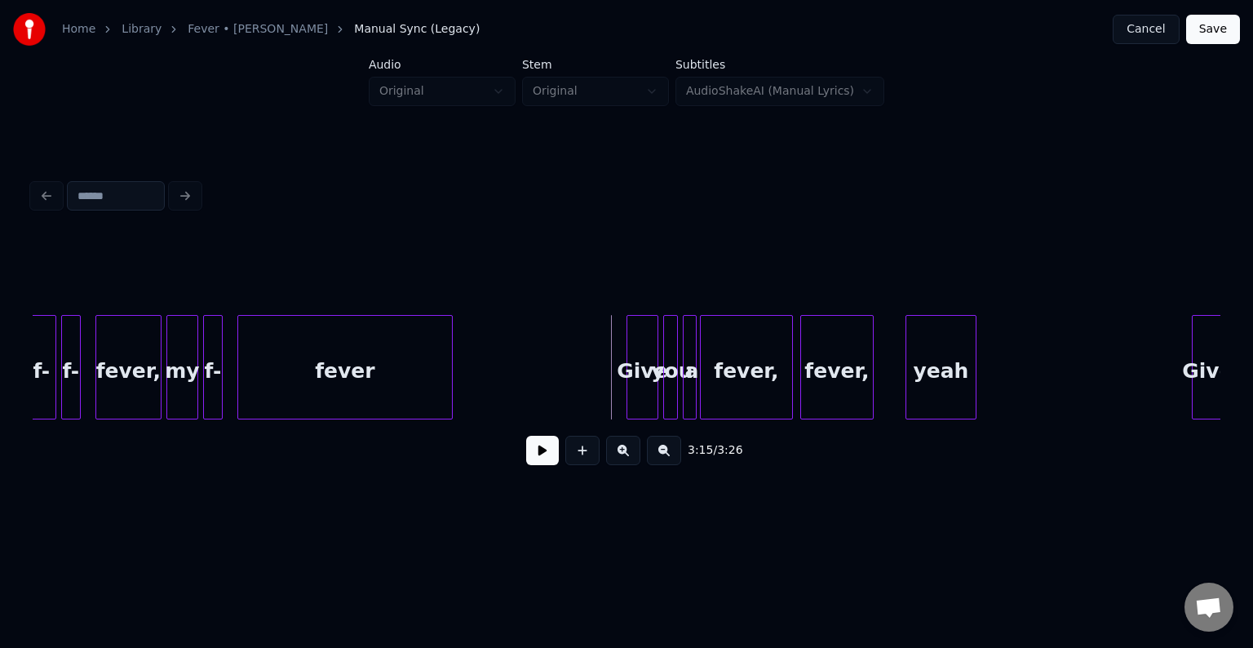
click at [540, 447] on button at bounding box center [542, 450] width 33 height 29
click at [538, 459] on button at bounding box center [542, 450] width 33 height 29
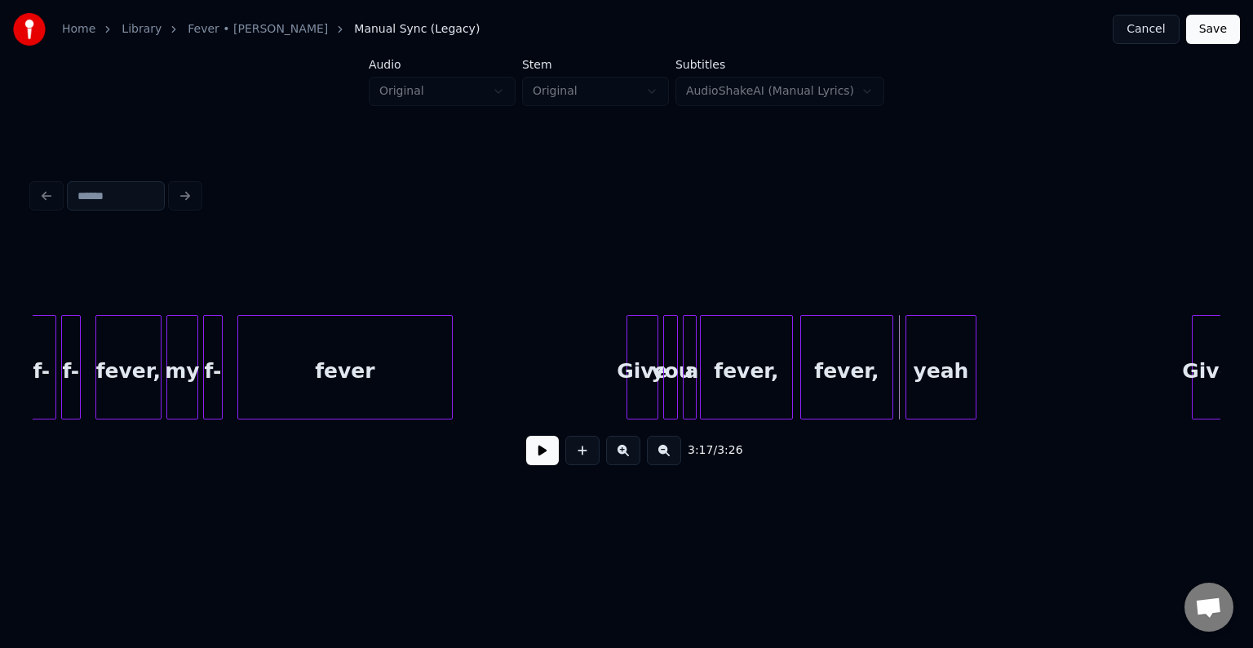
click at [890, 391] on div at bounding box center [889, 367] width 5 height 103
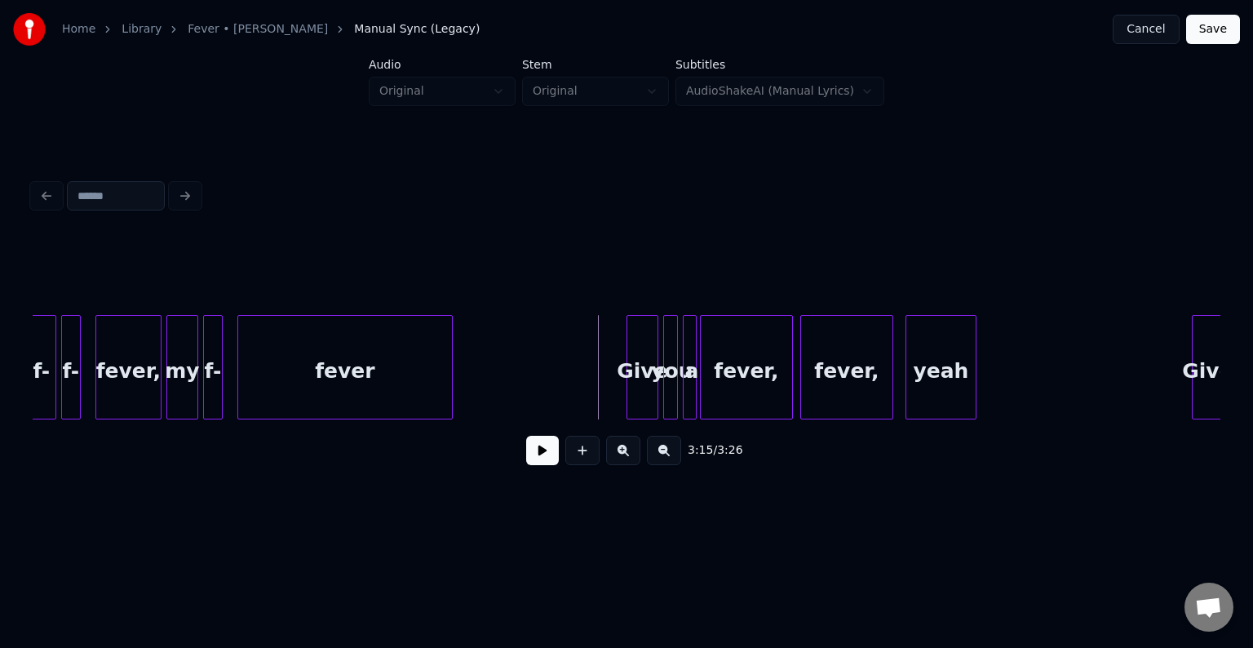
click at [538, 461] on button at bounding box center [542, 450] width 33 height 29
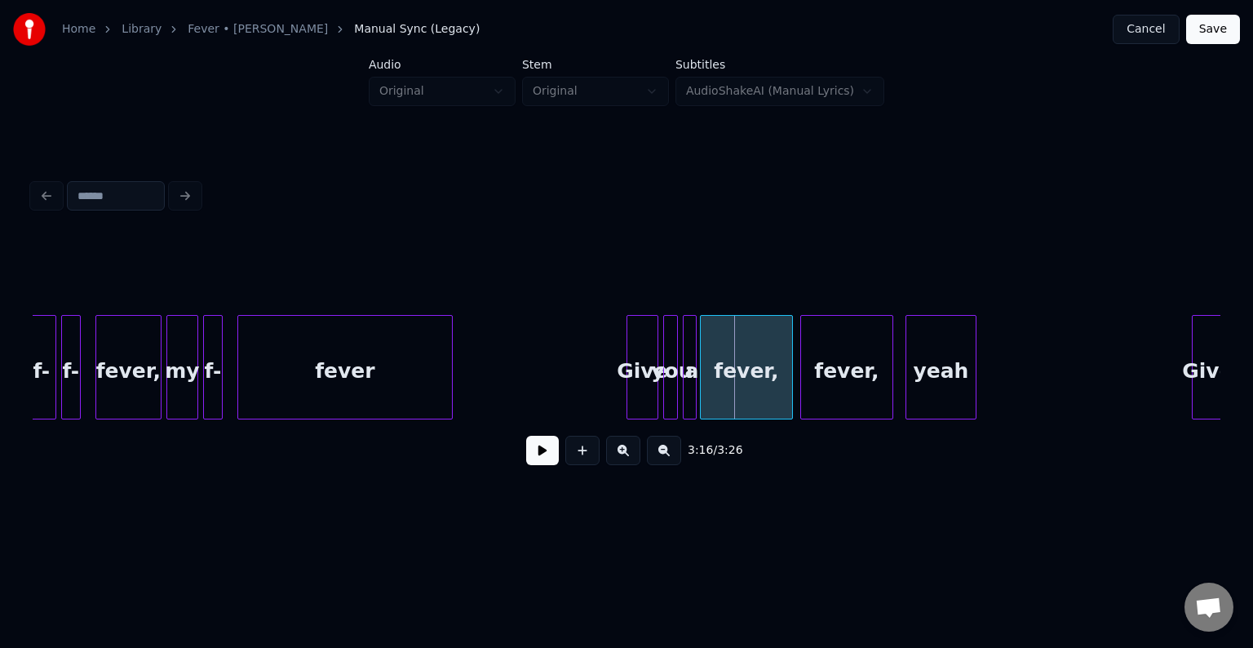
click at [538, 461] on button at bounding box center [542, 450] width 33 height 29
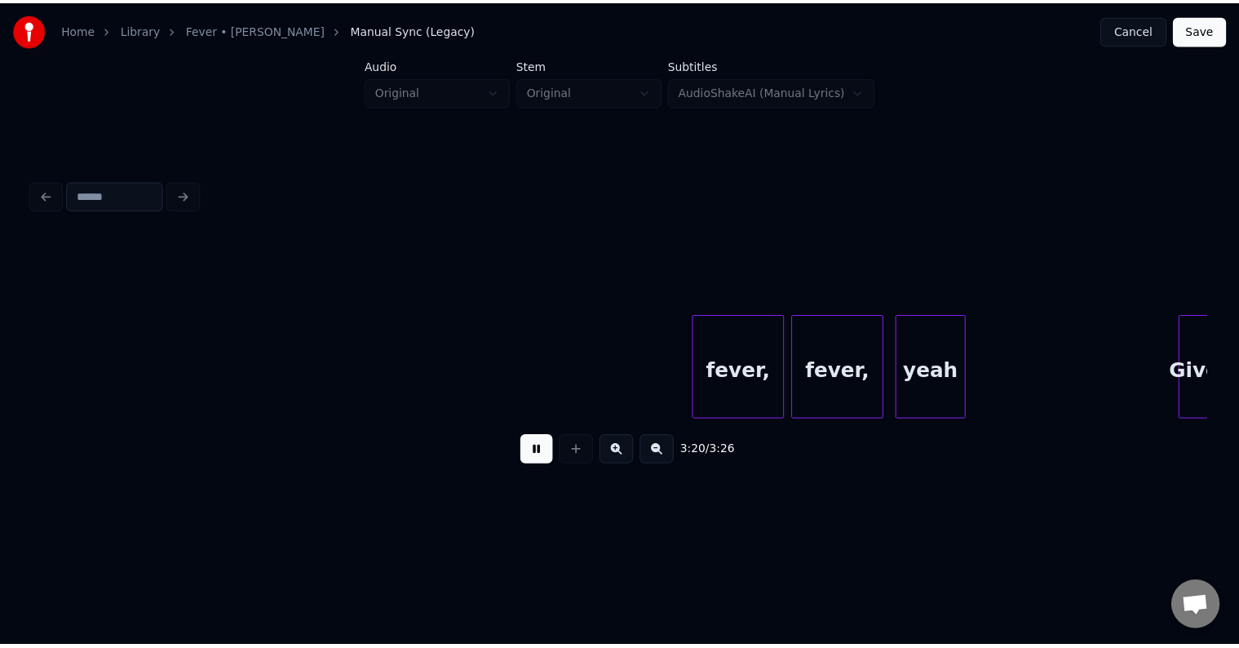
scroll to position [0, 24070]
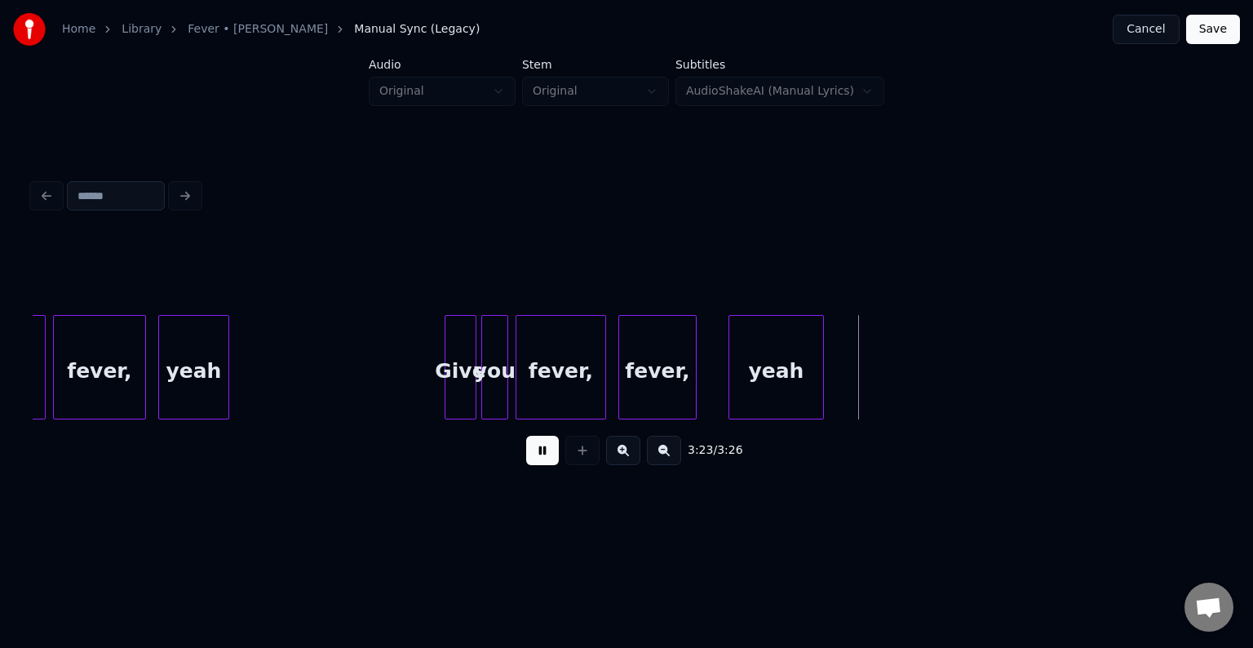
click at [538, 461] on button at bounding box center [542, 450] width 33 height 29
click at [497, 405] on div at bounding box center [498, 367] width 5 height 103
click at [583, 460] on button at bounding box center [582, 450] width 34 height 29
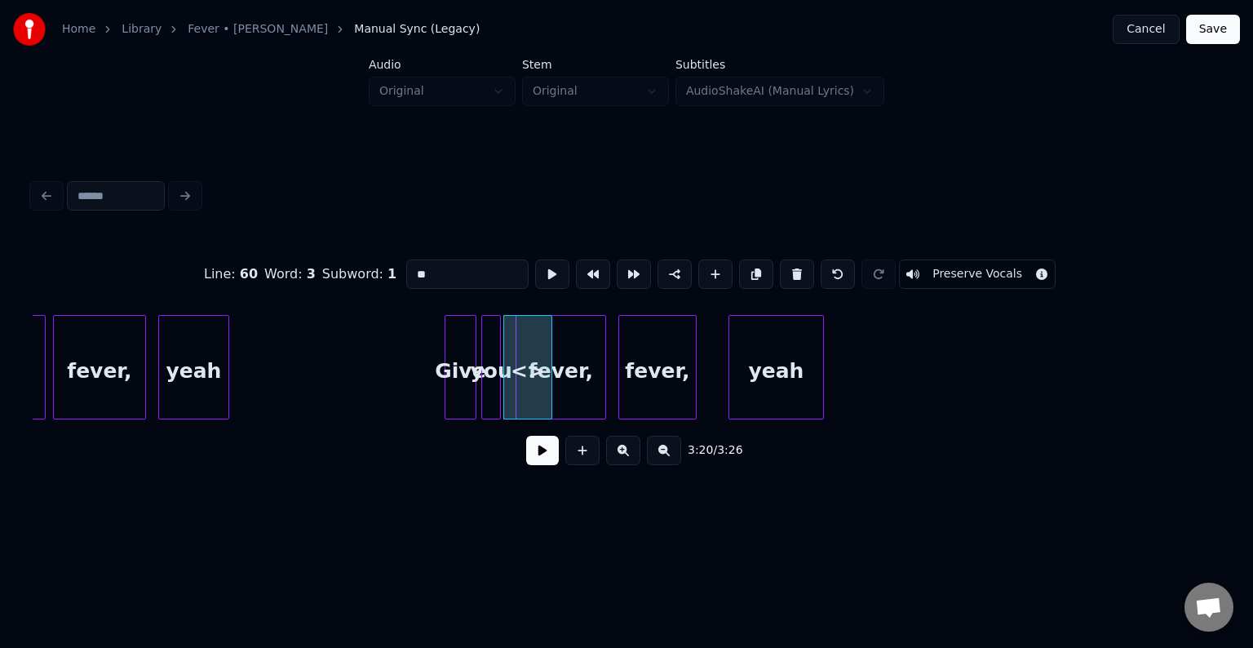
drag, startPoint x: 445, startPoint y: 264, endPoint x: 346, endPoint y: 260, distance: 99.6
click at [346, 260] on div "Line : 60 Word : 3 Subword : 1 ** Preserve Vocals" at bounding box center [627, 274] width 1188 height 82
click at [511, 396] on div at bounding box center [510, 367] width 5 height 103
type input "*"
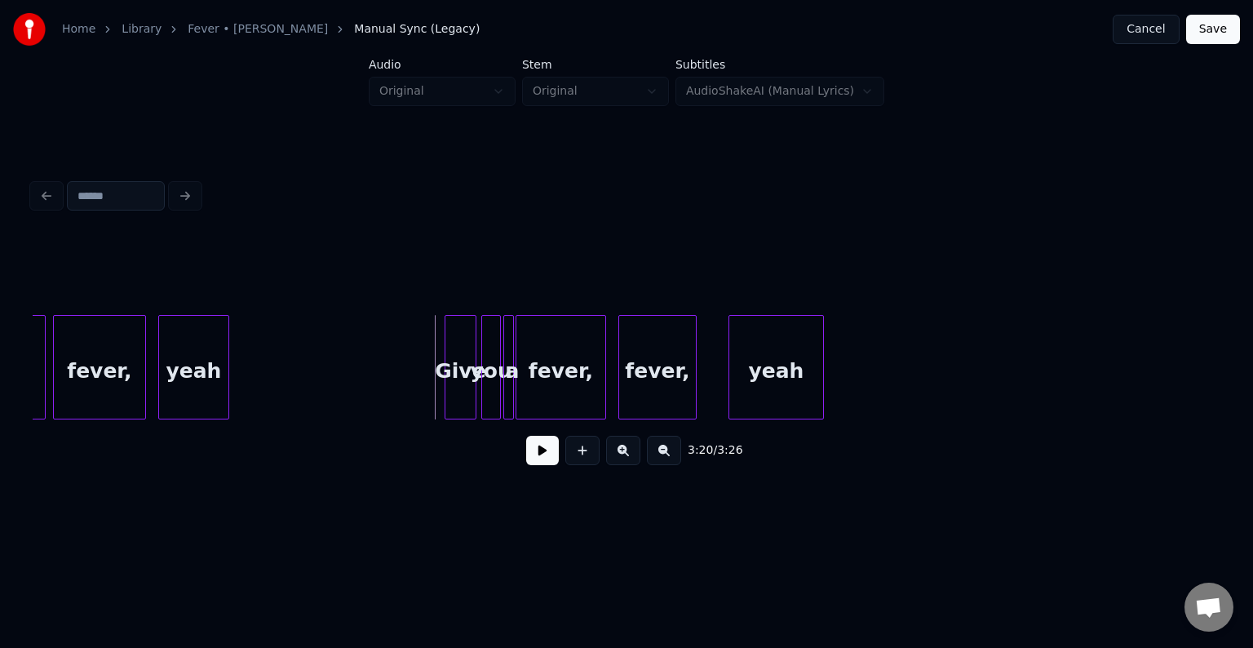
click at [545, 465] on button at bounding box center [542, 450] width 33 height 29
click at [1210, 26] on button "Save" at bounding box center [1213, 29] width 54 height 29
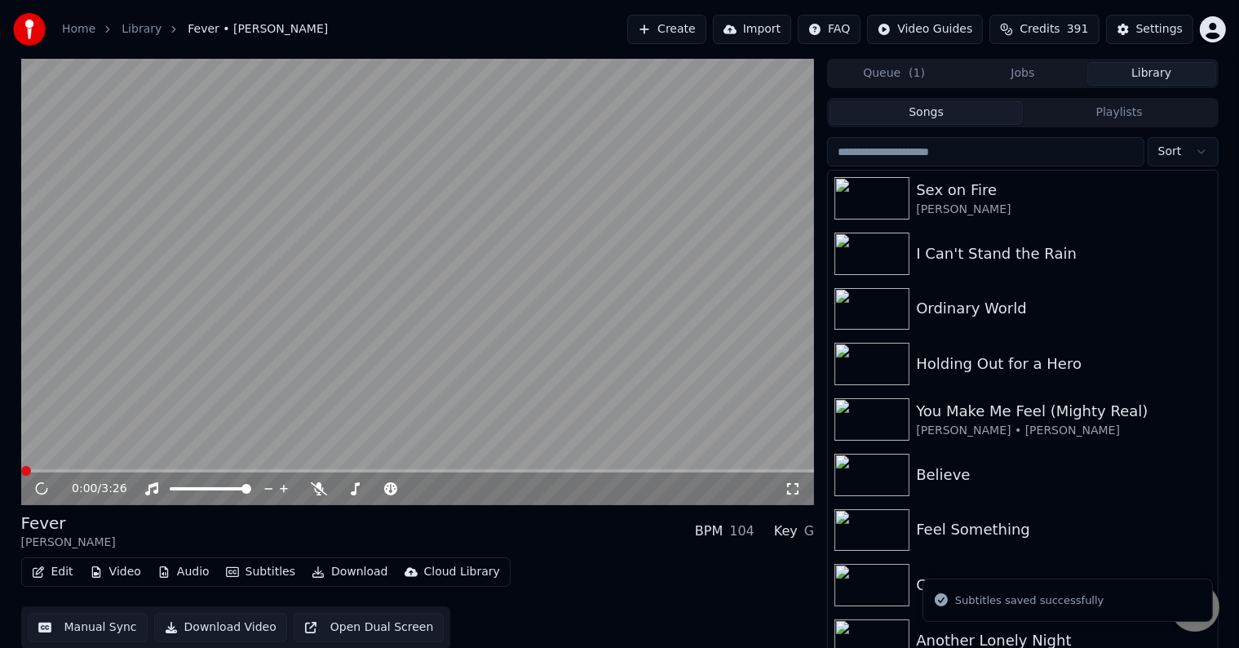
click at [322, 574] on button "Download" at bounding box center [350, 571] width 90 height 23
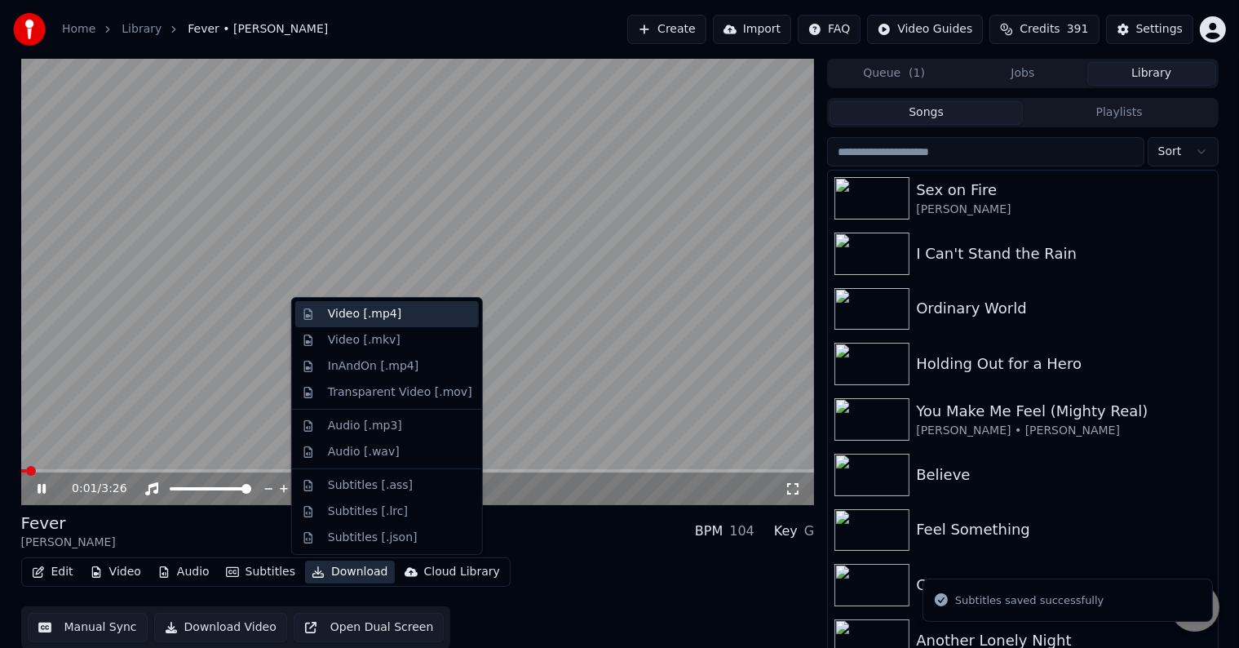
click at [343, 315] on div "Video [.mp4]" at bounding box center [364, 314] width 73 height 16
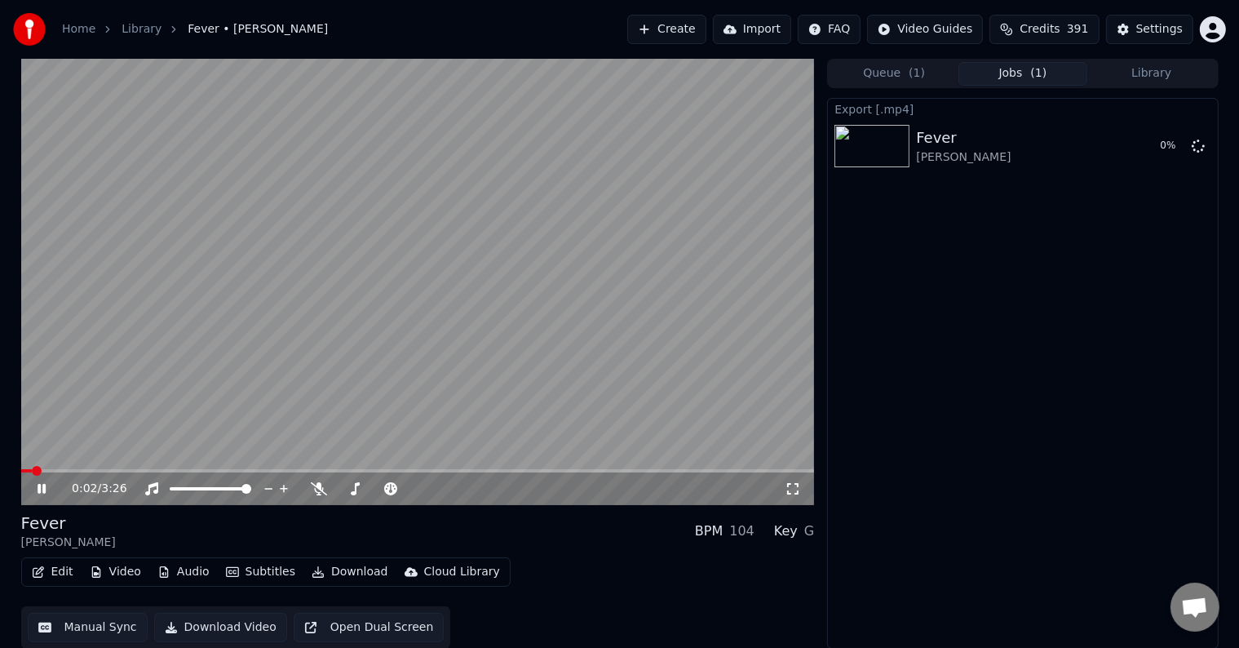
click at [36, 489] on icon at bounding box center [53, 488] width 38 height 13
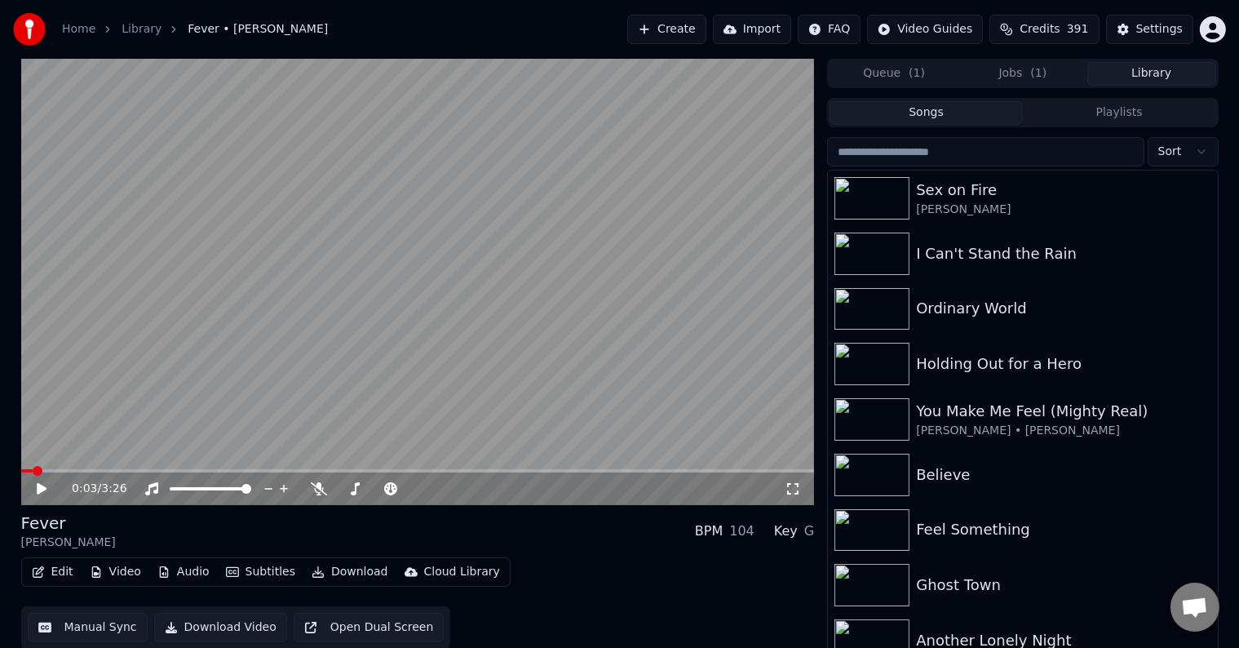
click at [1130, 73] on button "Library" at bounding box center [1151, 74] width 129 height 24
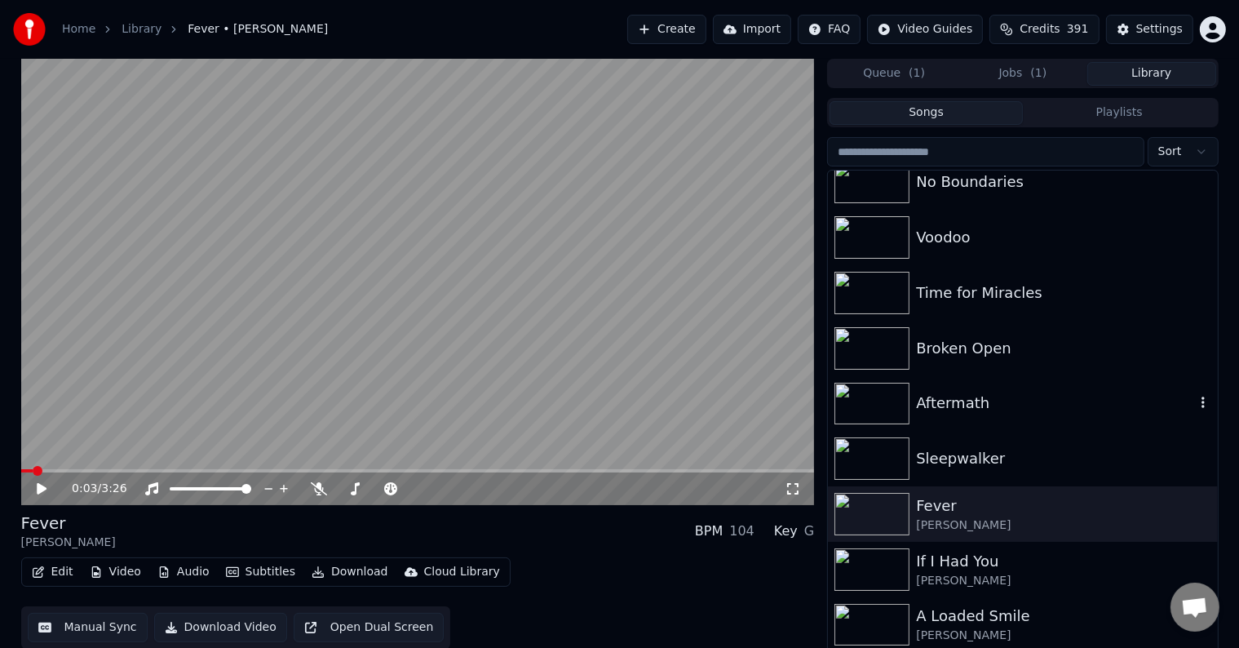
scroll to position [675, 0]
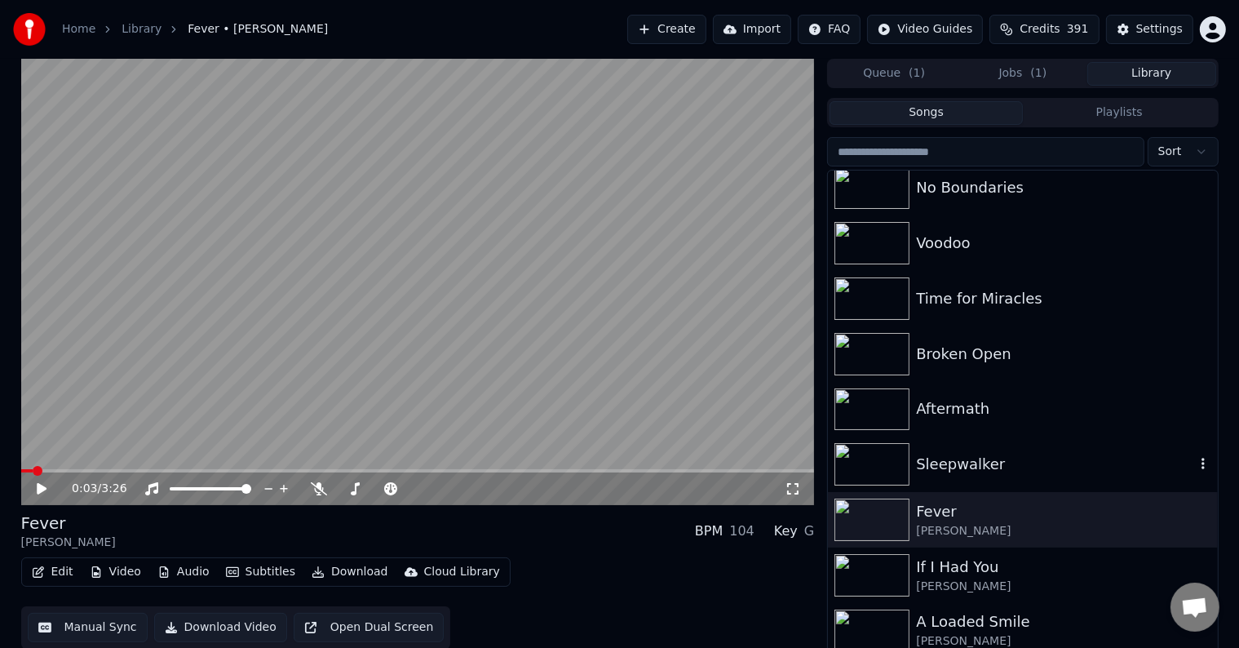
click at [1008, 450] on div "Sleepwalker" at bounding box center [1022, 463] width 389 height 55
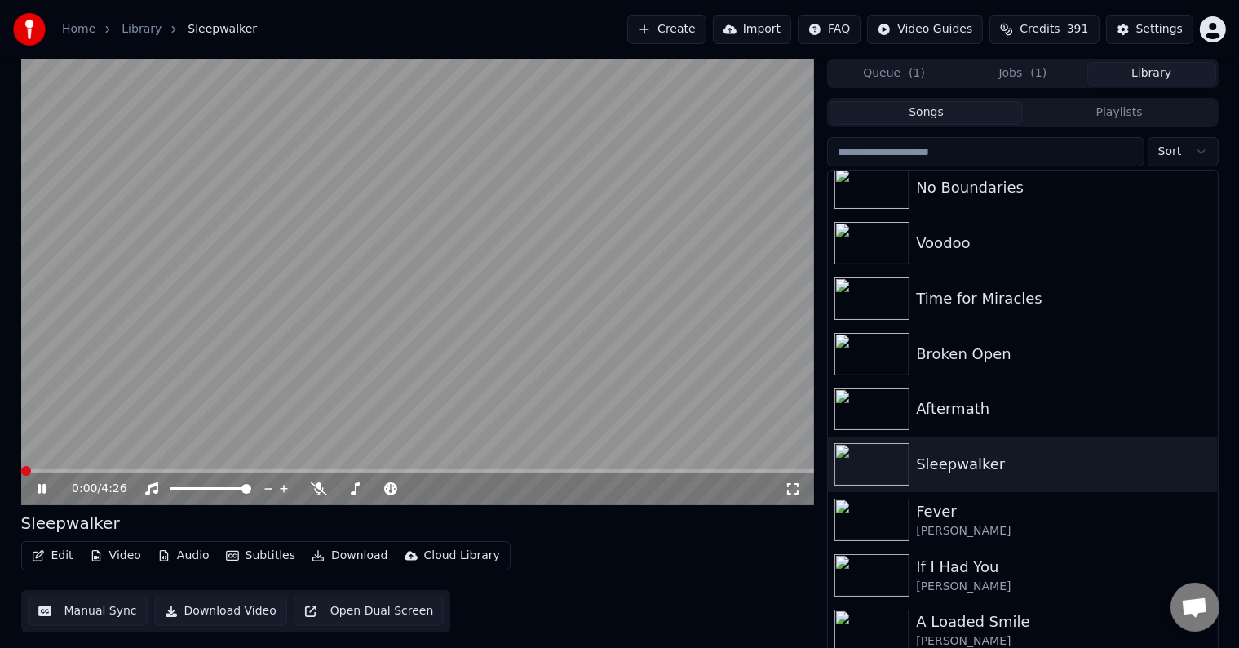
click at [56, 560] on button "Edit" at bounding box center [52, 555] width 55 height 23
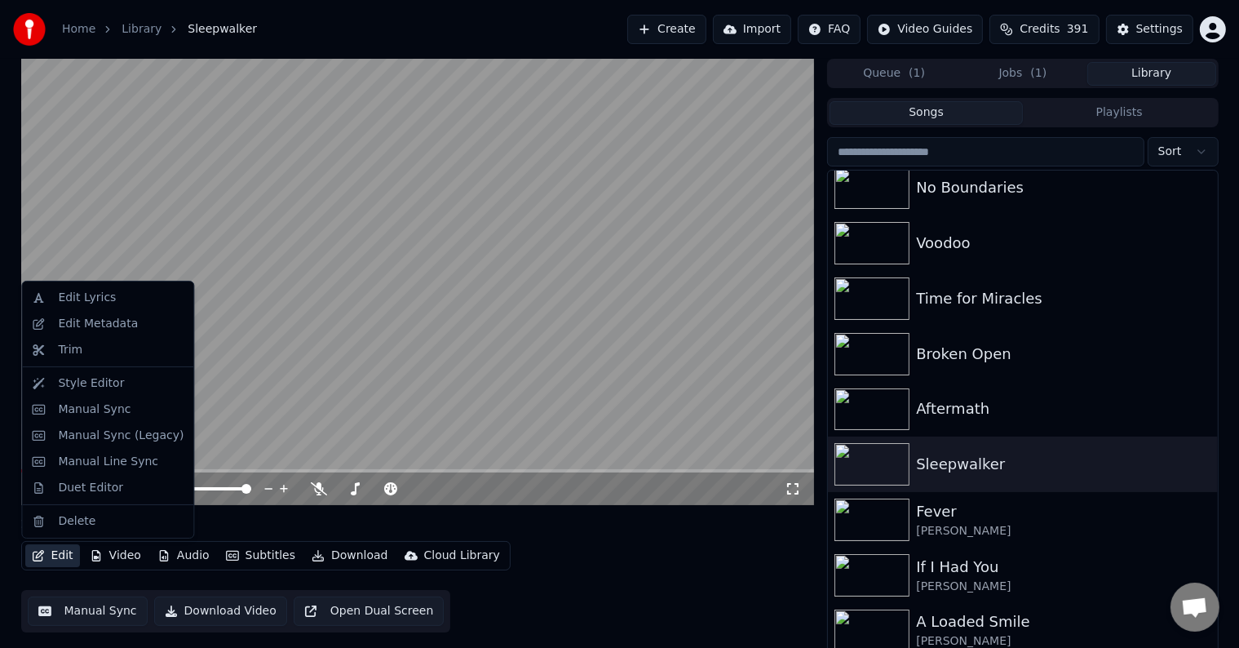
drag, startPoint x: 91, startPoint y: 307, endPoint x: 87, endPoint y: 324, distance: 17.4
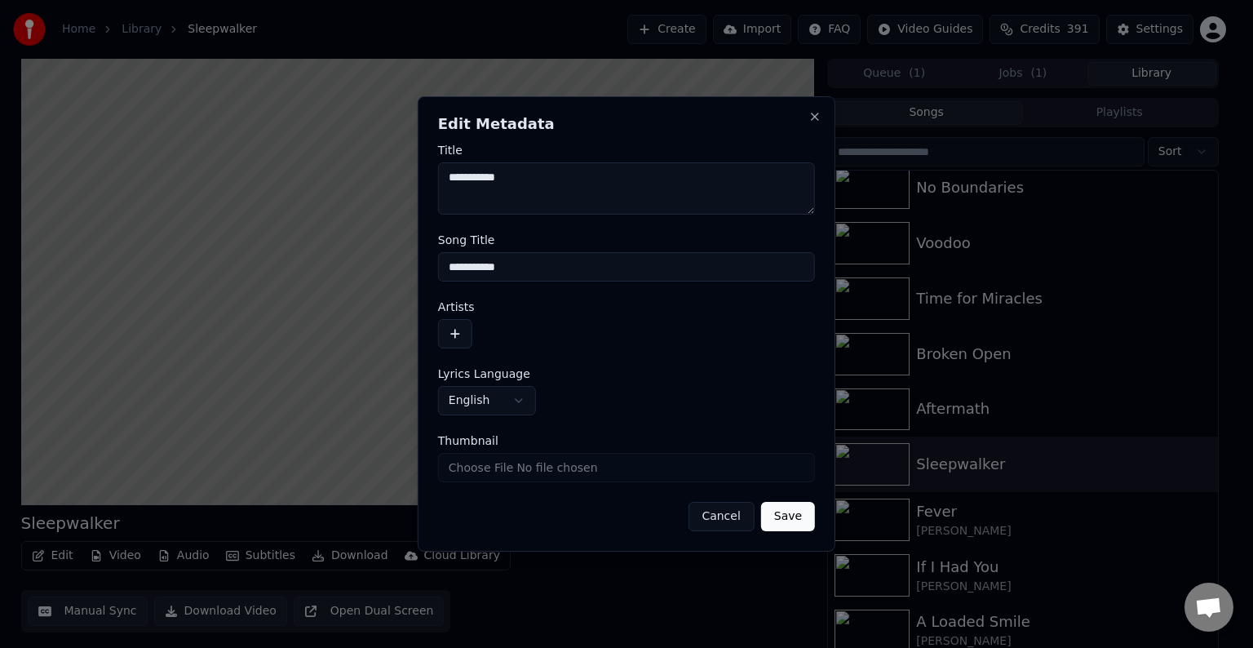
click at [452, 327] on button "button" at bounding box center [455, 333] width 34 height 29
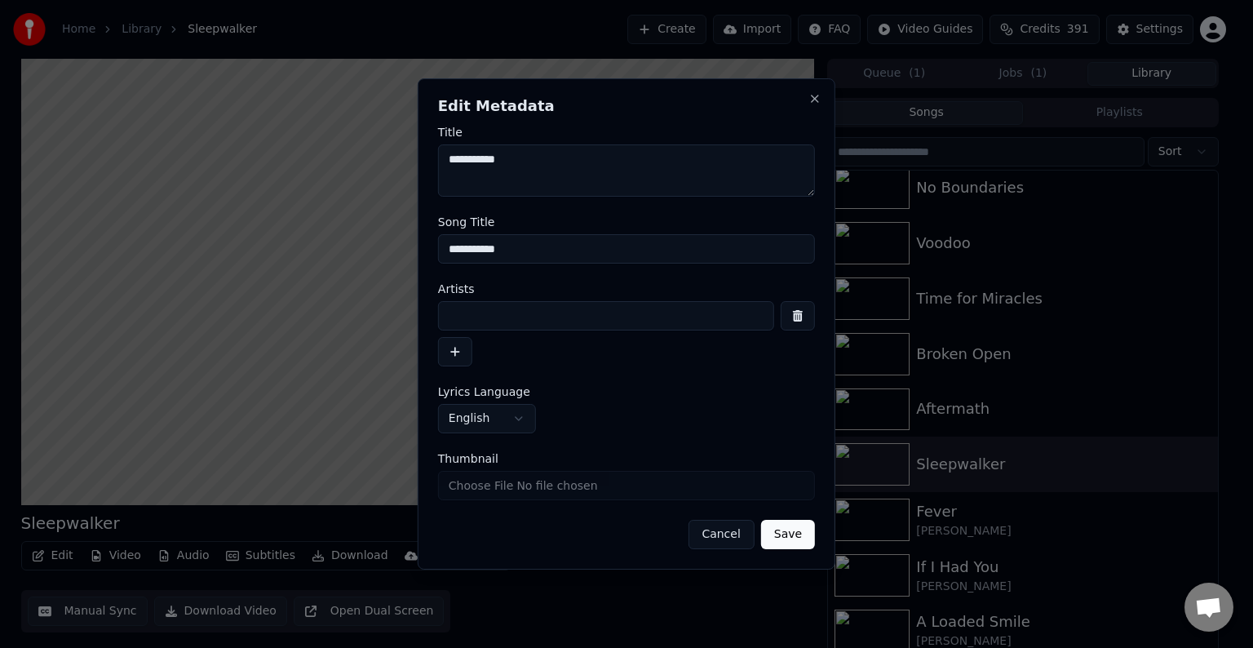
click at [506, 292] on label "Artists" at bounding box center [626, 288] width 377 height 11
click at [513, 307] on input at bounding box center [606, 315] width 336 height 29
type input "**********"
click at [761, 520] on button "Save" at bounding box center [788, 534] width 54 height 29
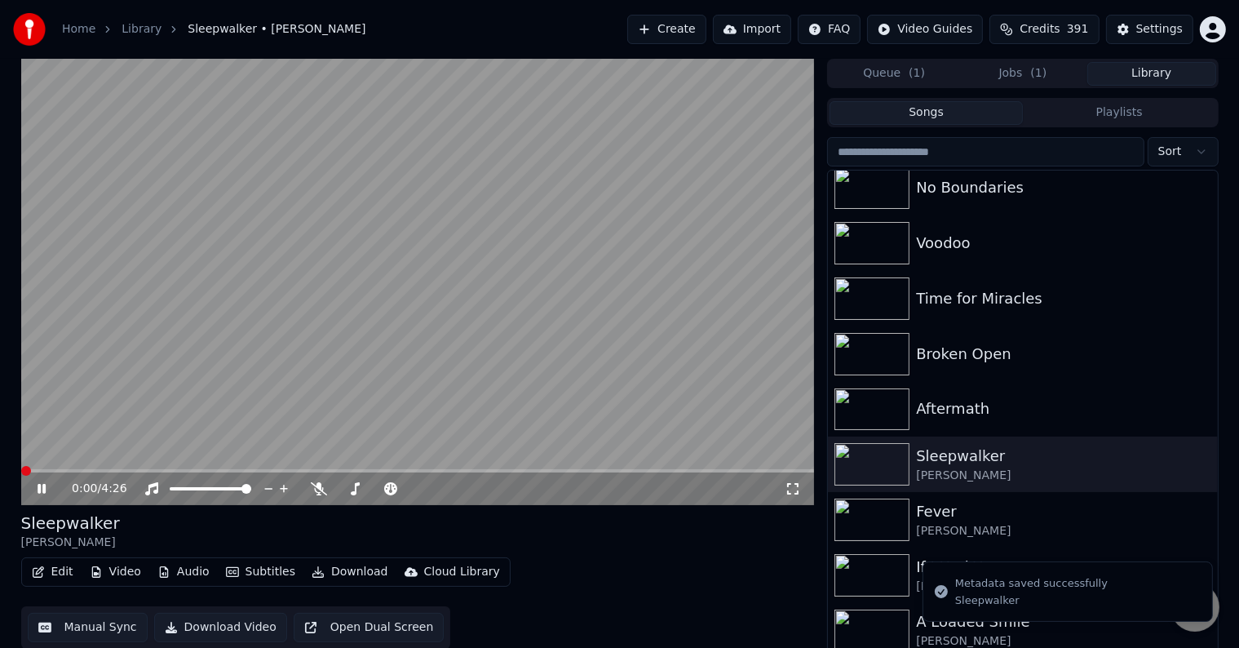
click at [36, 489] on icon at bounding box center [53, 488] width 38 height 13
